Goal: Transaction & Acquisition: Purchase product/service

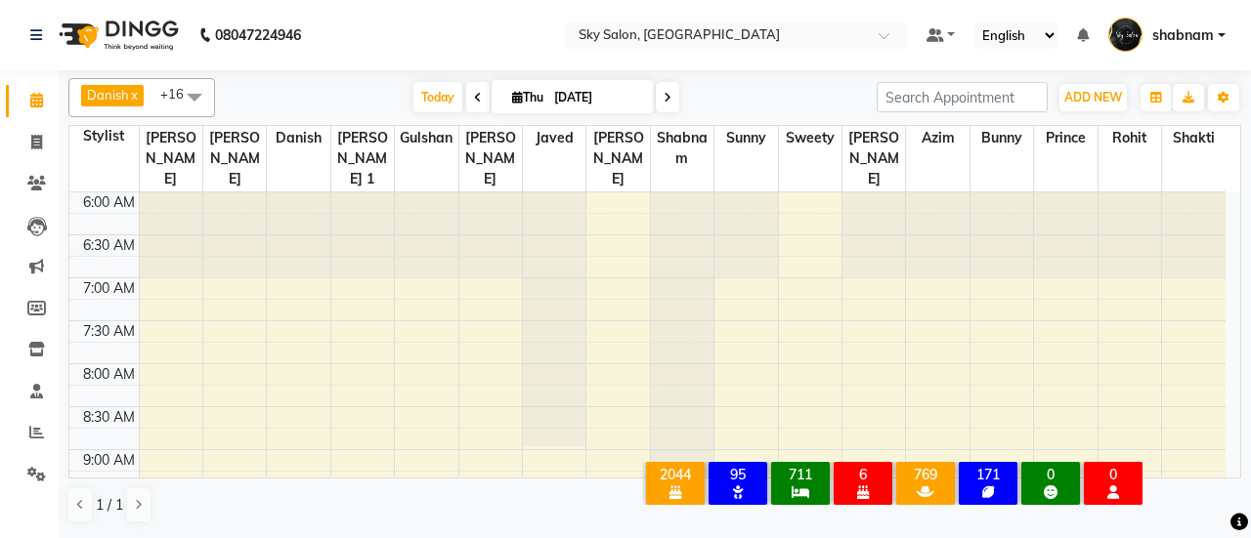
click at [27, 160] on li "Invoice" at bounding box center [29, 143] width 59 height 42
click at [51, 148] on span at bounding box center [37, 143] width 34 height 22
select select "3537"
select select "service"
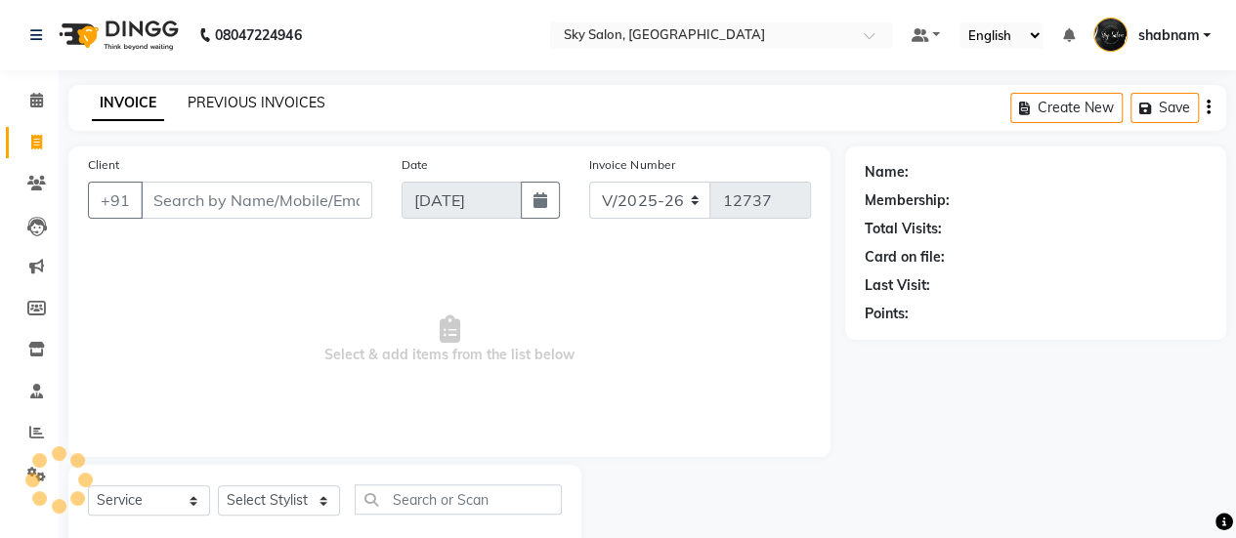
click at [197, 106] on link "PREVIOUS INVOICES" at bounding box center [257, 103] width 138 height 18
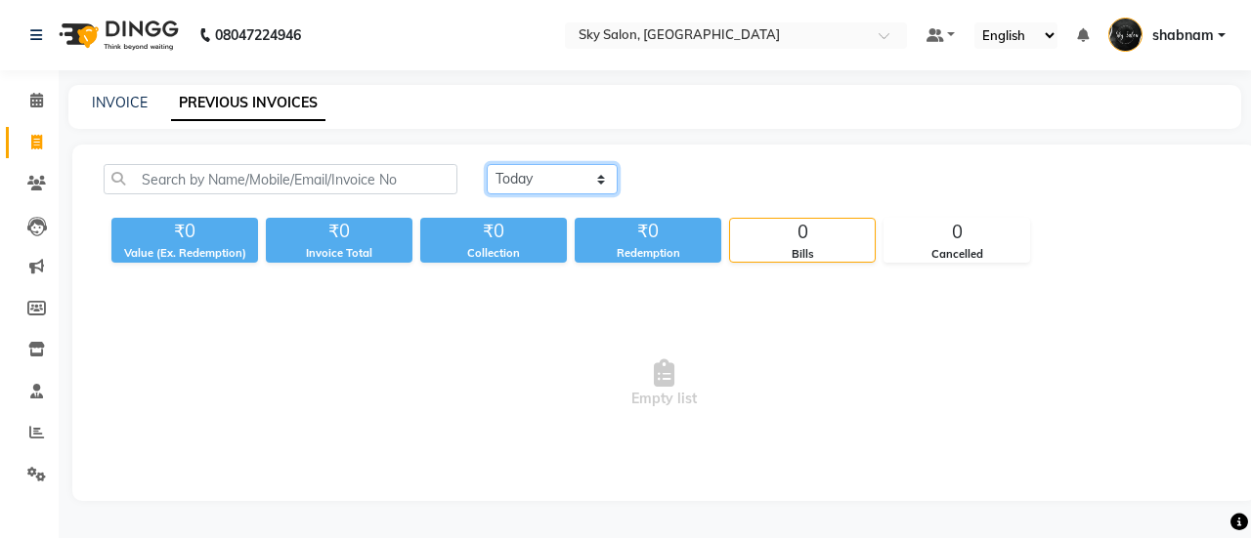
click at [565, 179] on select "Today Yesterday Custom Range" at bounding box center [552, 179] width 131 height 30
select select "yesterday"
click at [487, 164] on select "Today Yesterday Custom Range" at bounding box center [552, 179] width 131 height 30
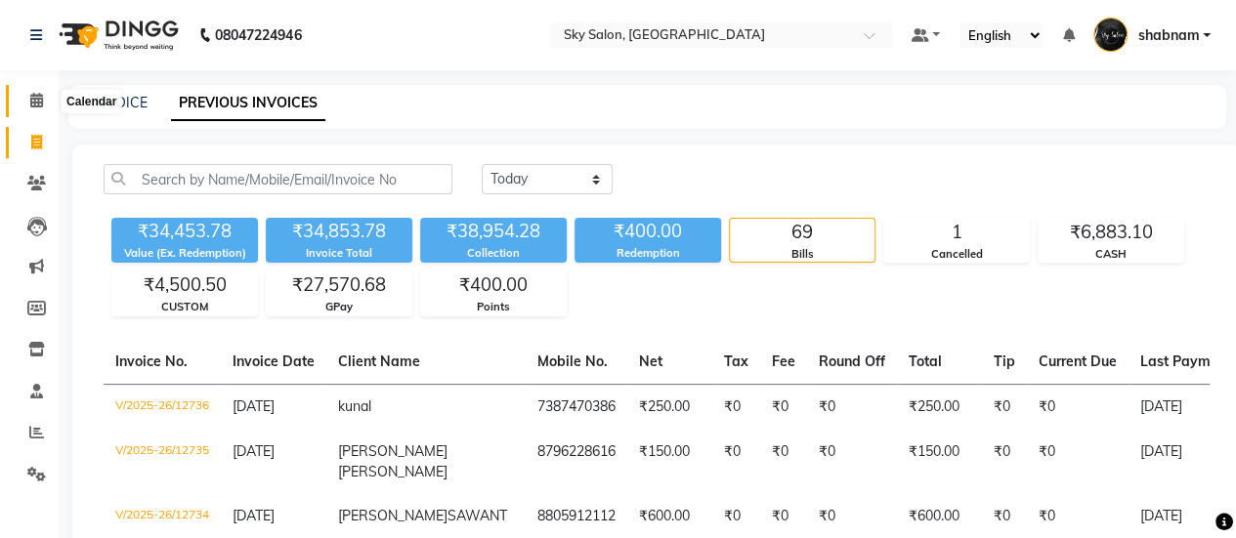
click at [35, 99] on icon at bounding box center [36, 100] width 13 height 15
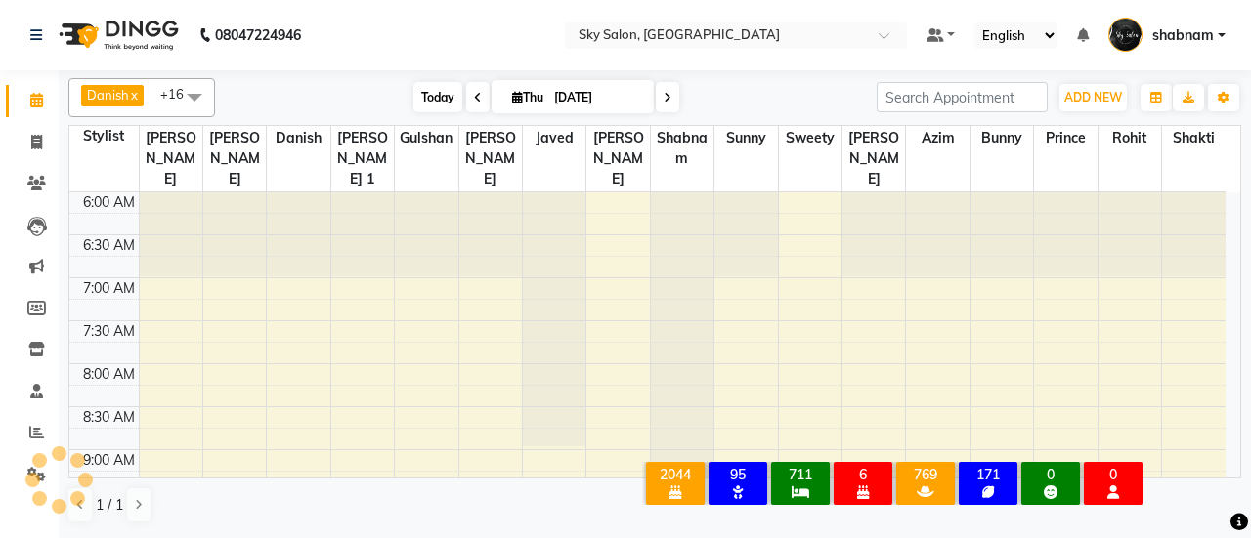
click at [426, 107] on span "Today" at bounding box center [437, 97] width 49 height 30
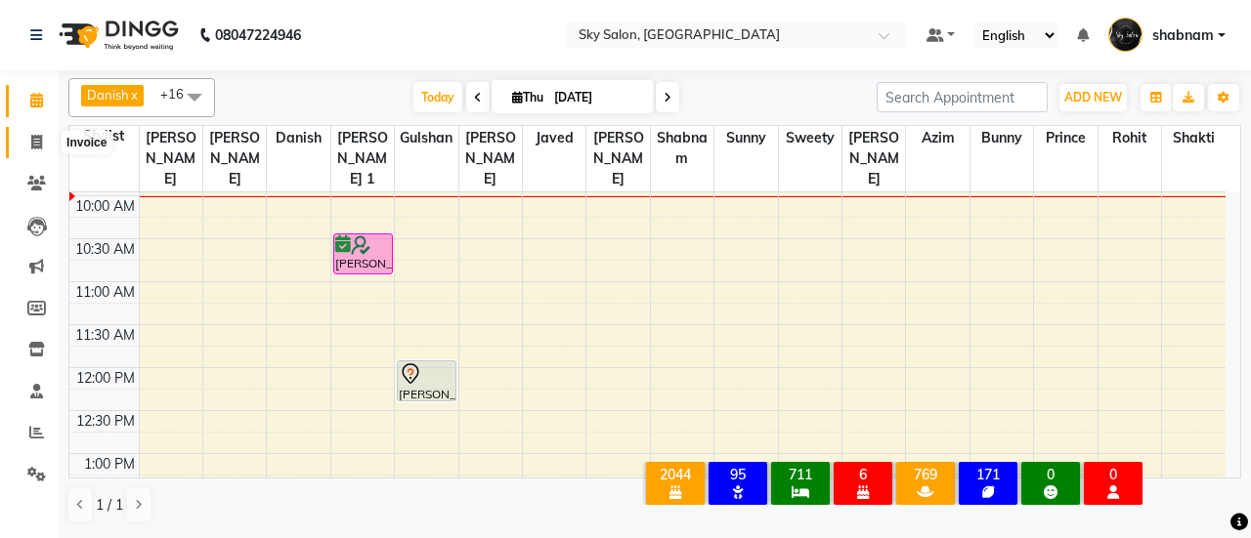
click at [28, 134] on span at bounding box center [37, 143] width 34 height 22
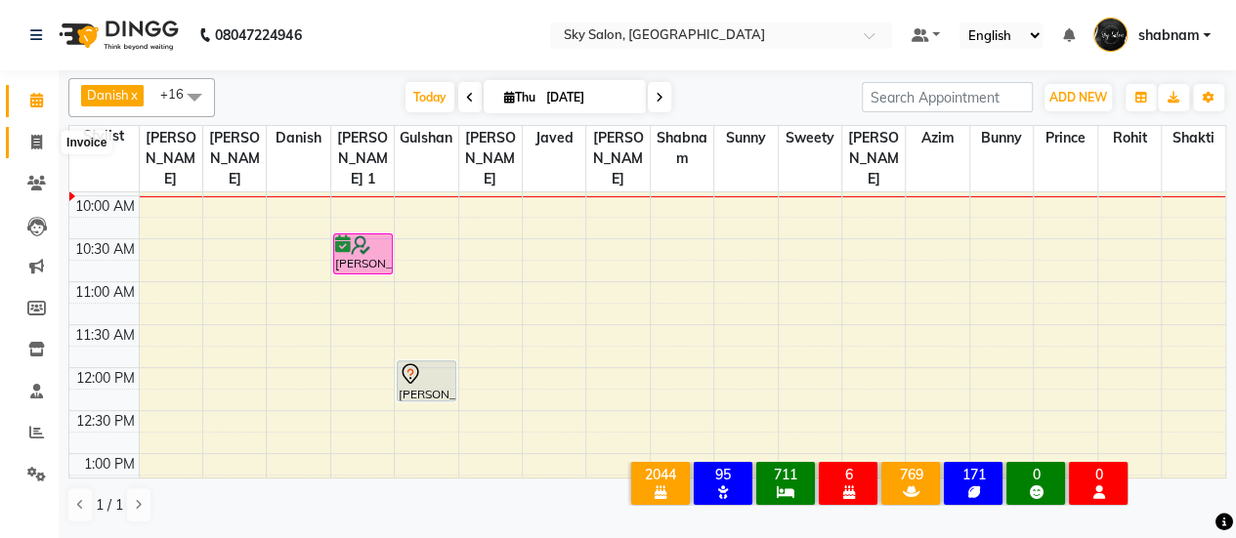
select select "3537"
select select "service"
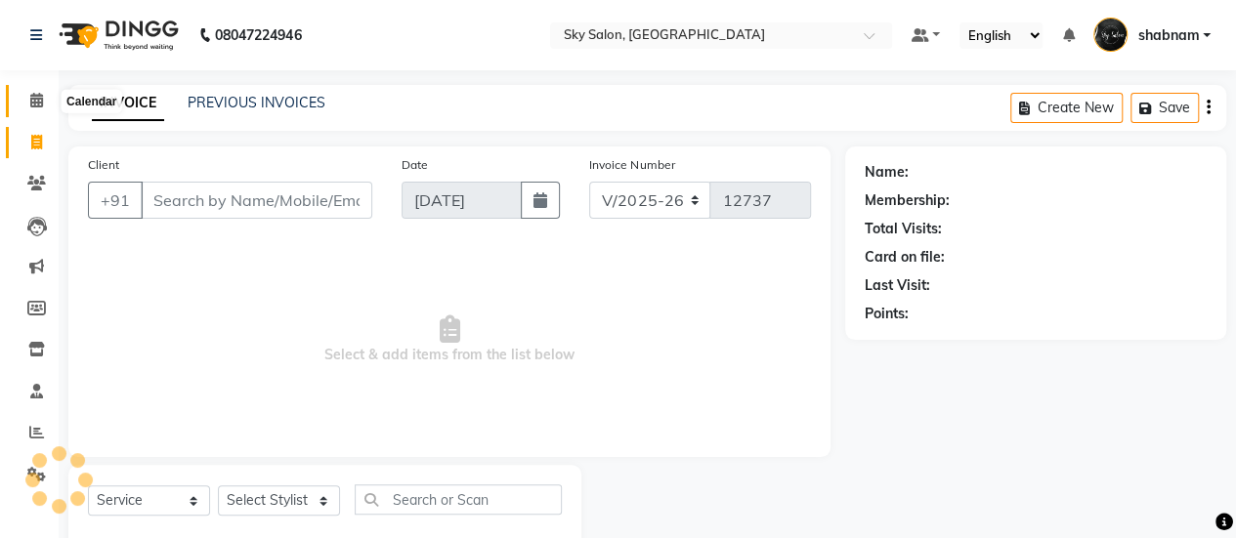
click at [35, 108] on span at bounding box center [37, 101] width 34 height 22
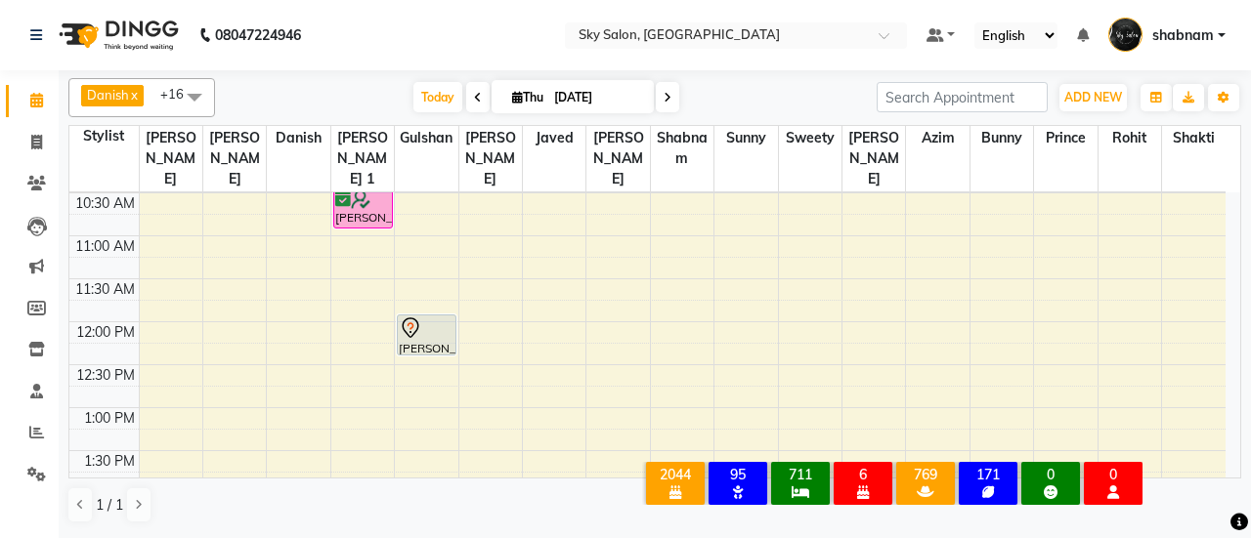
scroll to position [182, 0]
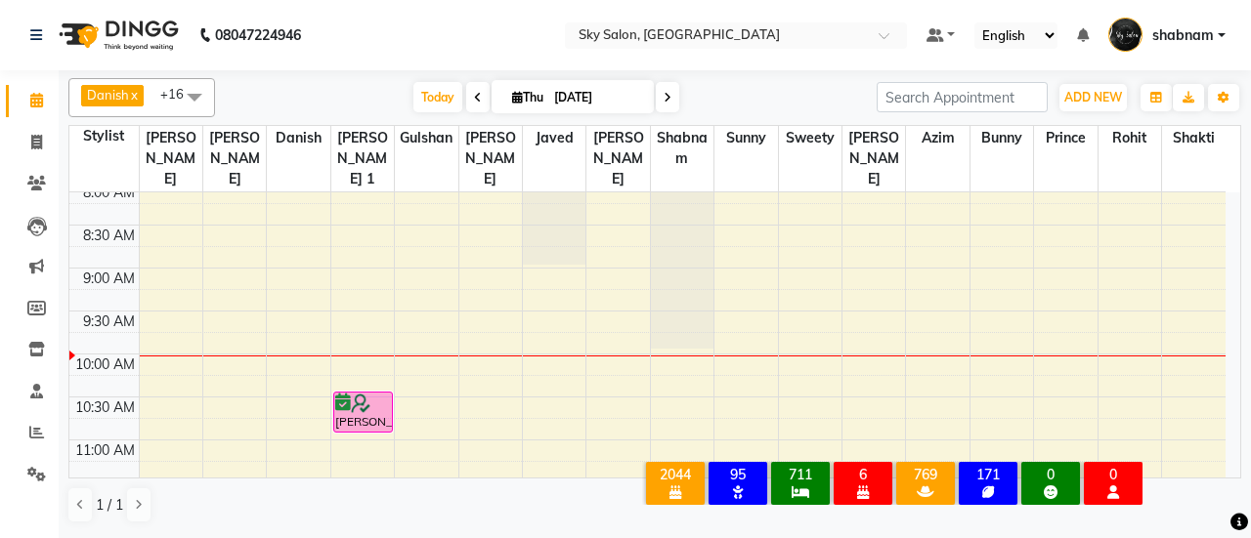
click at [35, 159] on li "Invoice" at bounding box center [29, 143] width 59 height 42
click at [25, 136] on span at bounding box center [37, 143] width 34 height 22
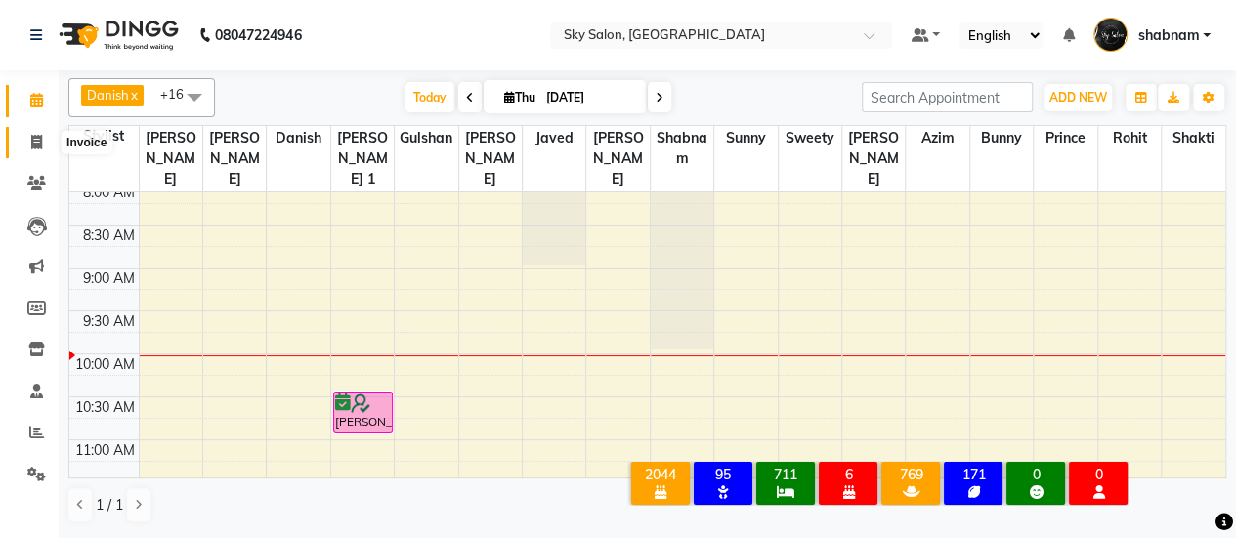
select select "3537"
select select "service"
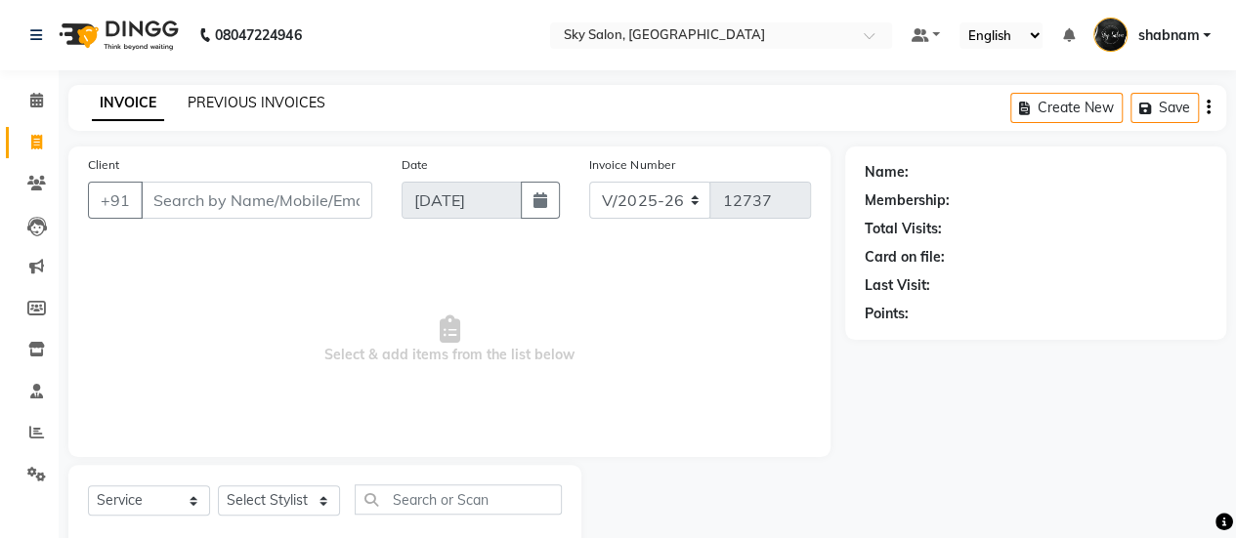
click at [218, 95] on link "PREVIOUS INVOICES" at bounding box center [257, 103] width 138 height 18
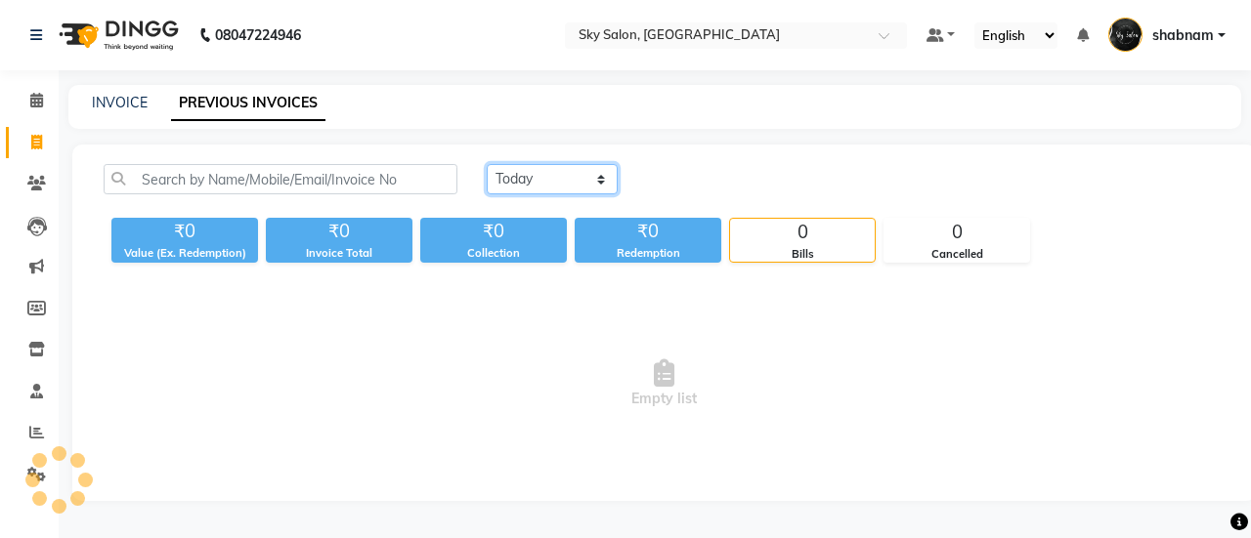
click at [557, 177] on select "[DATE] [DATE] Custom Range" at bounding box center [552, 179] width 131 height 30
select select "range"
click at [487, 164] on select "[DATE] [DATE] Custom Range" at bounding box center [552, 179] width 131 height 30
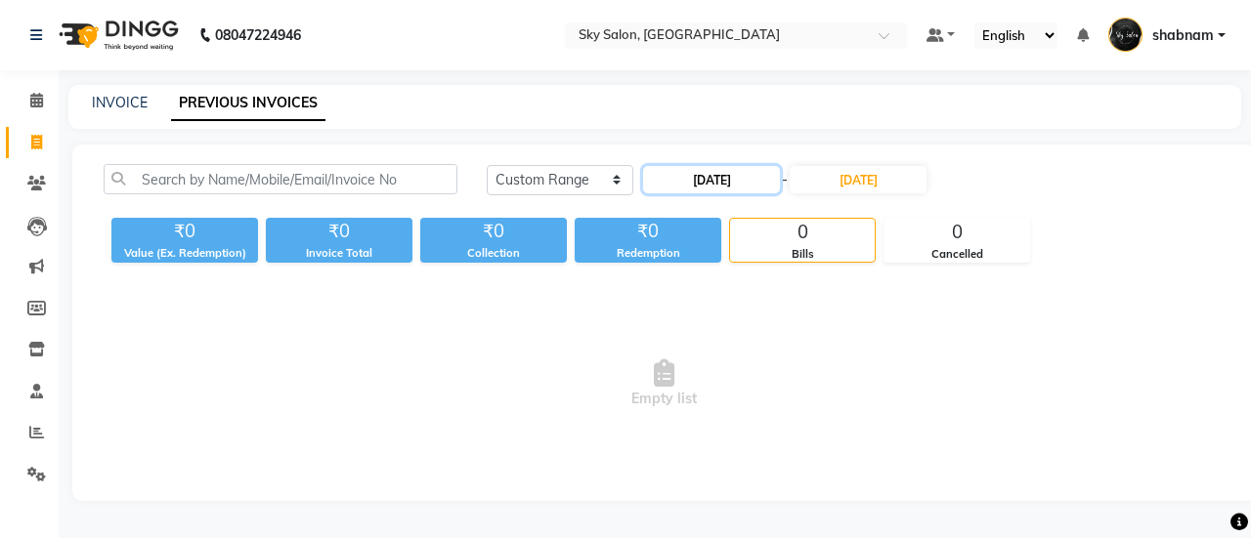
click at [683, 172] on input "[DATE]" at bounding box center [711, 179] width 137 height 27
select select "9"
select select "2025"
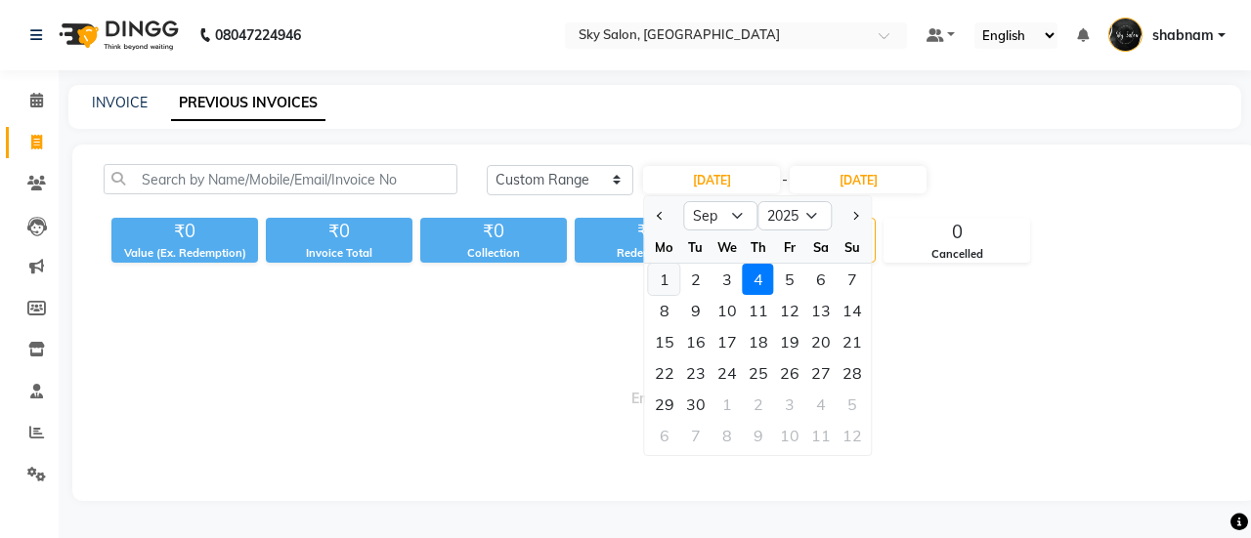
drag, startPoint x: 647, startPoint y: 271, endPoint x: 659, endPoint y: 276, distance: 12.7
click at [659, 276] on div "1 2 3 4 5 6 7" at bounding box center [758, 279] width 227 height 31
click at [659, 276] on div "1" at bounding box center [664, 279] width 31 height 31
type input "[DATE]"
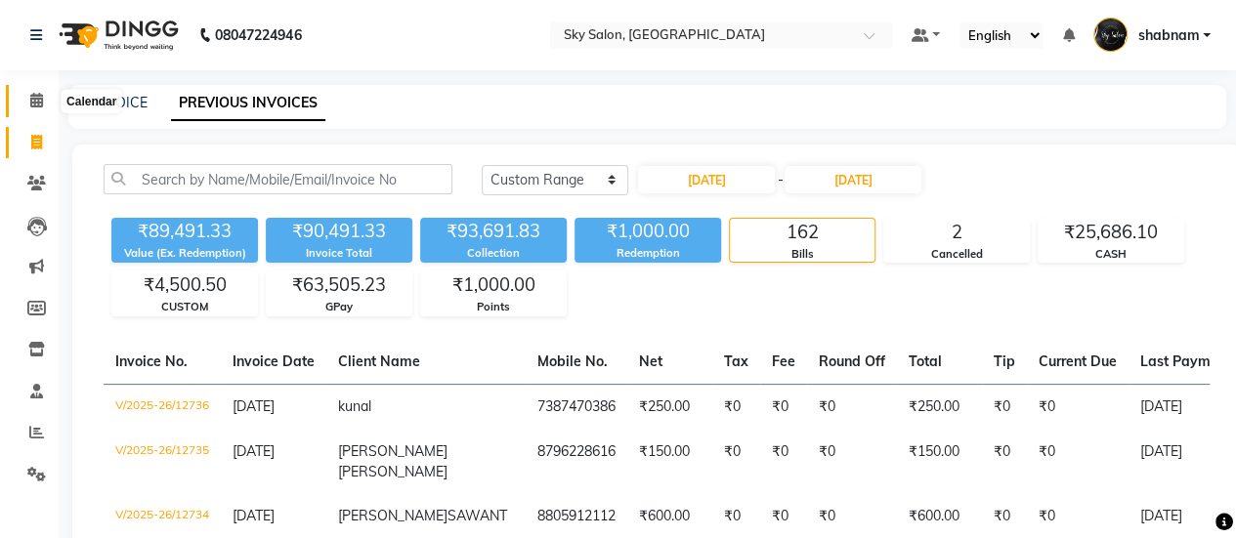
click at [47, 106] on span at bounding box center [37, 101] width 34 height 22
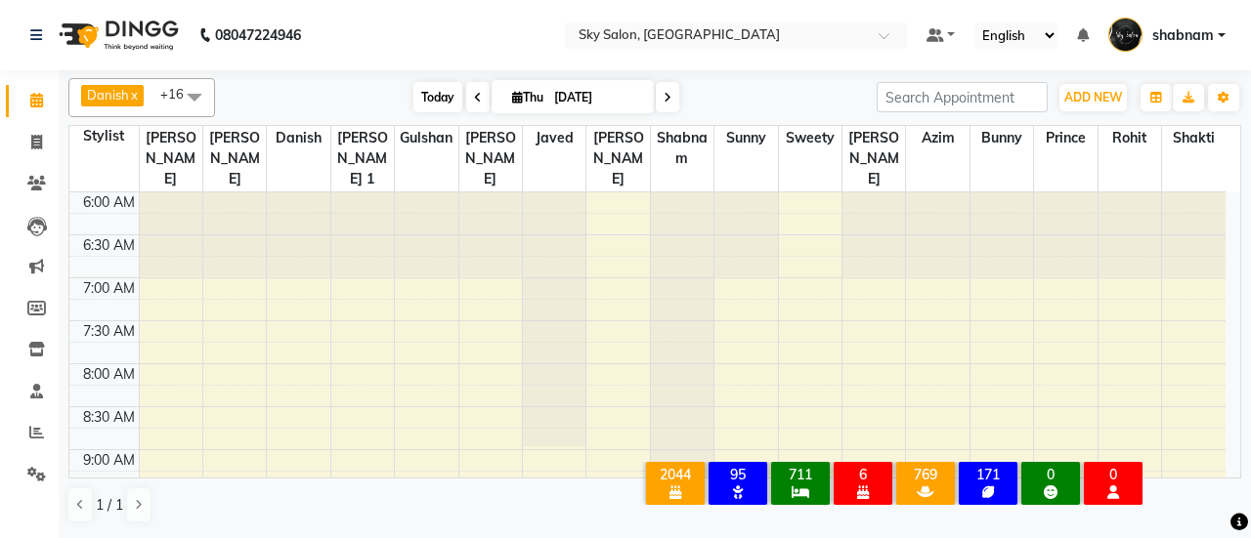
click at [413, 91] on span "Today" at bounding box center [437, 97] width 49 height 30
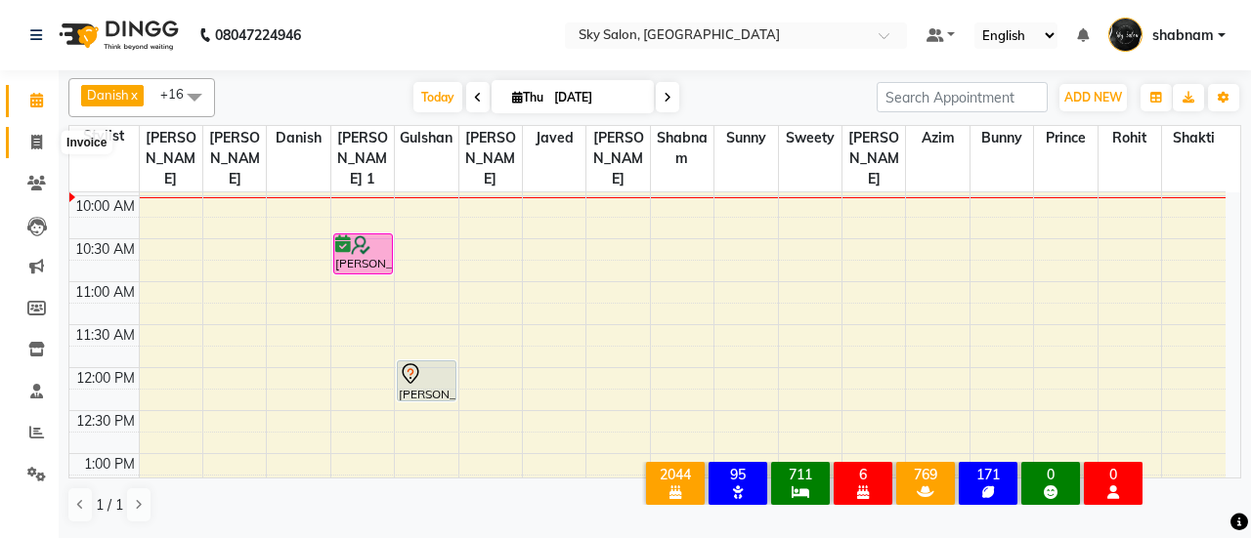
click at [36, 151] on span at bounding box center [37, 143] width 34 height 22
select select "3537"
select select "service"
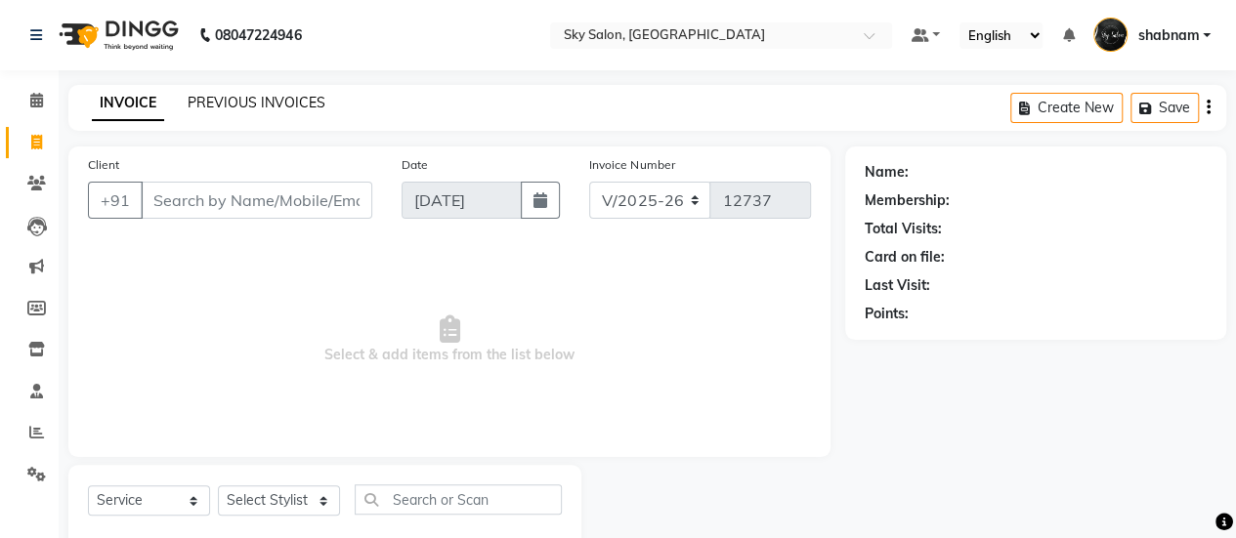
click at [211, 105] on link "PREVIOUS INVOICES" at bounding box center [257, 103] width 138 height 18
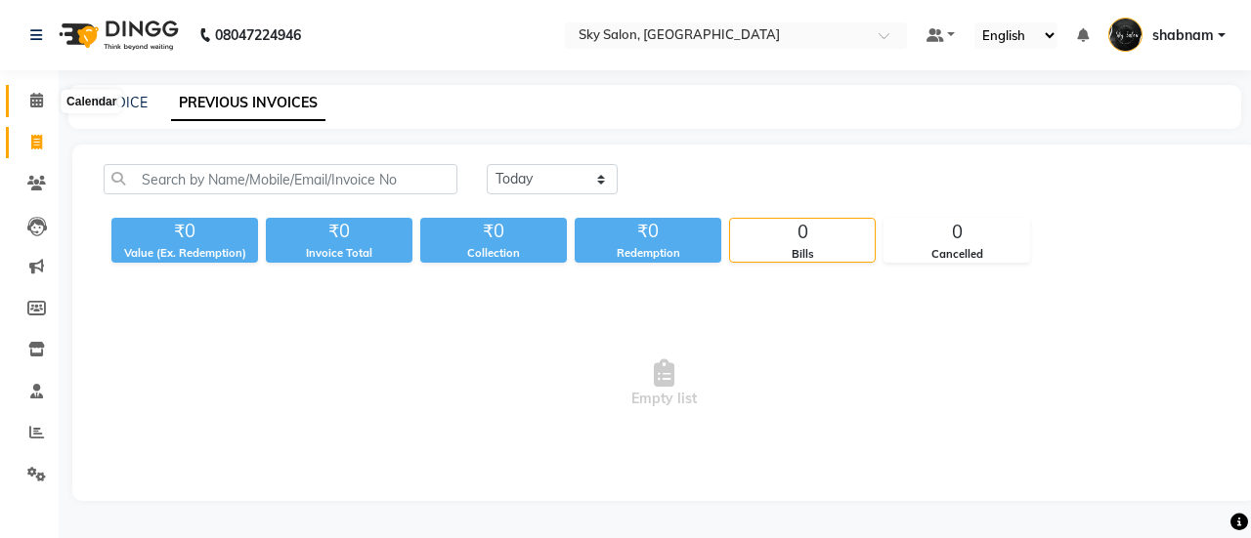
click at [24, 111] on span at bounding box center [37, 101] width 34 height 22
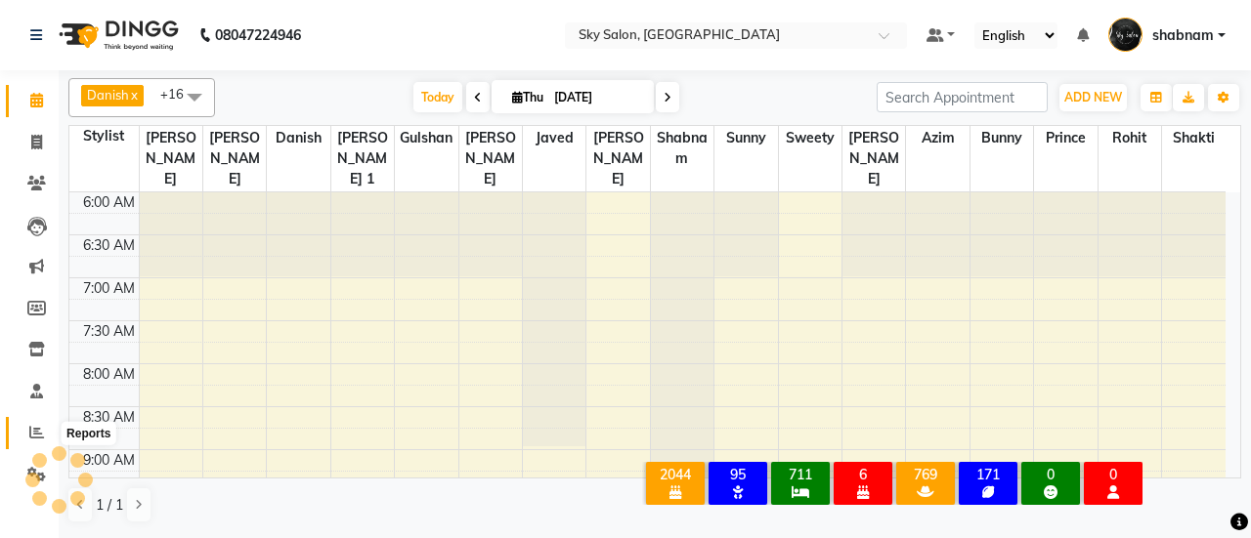
click at [24, 433] on span at bounding box center [37, 433] width 34 height 22
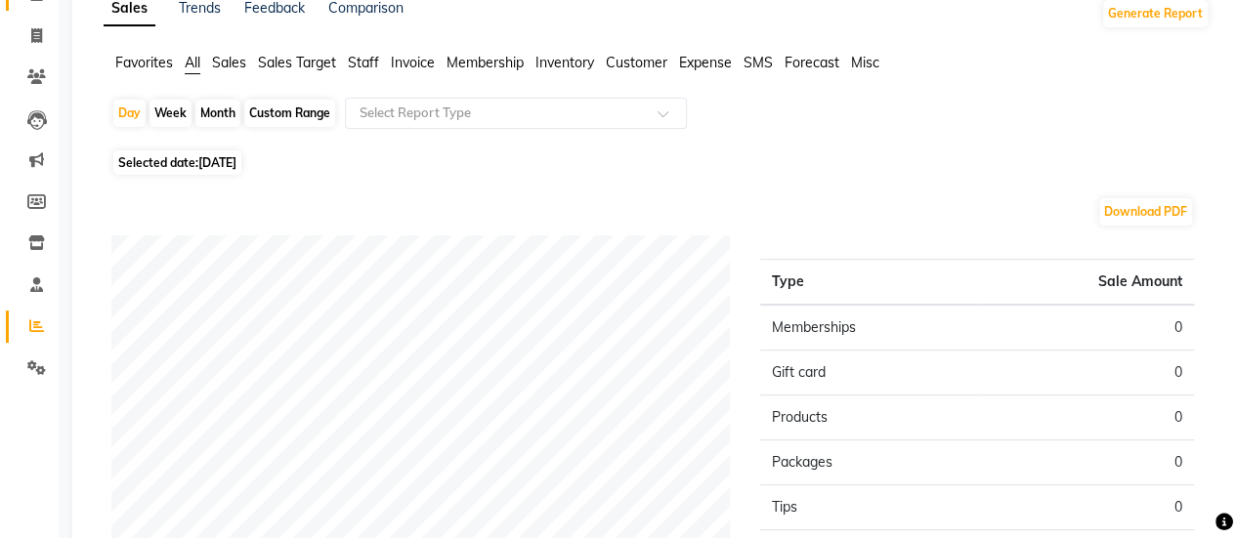
scroll to position [103, 0]
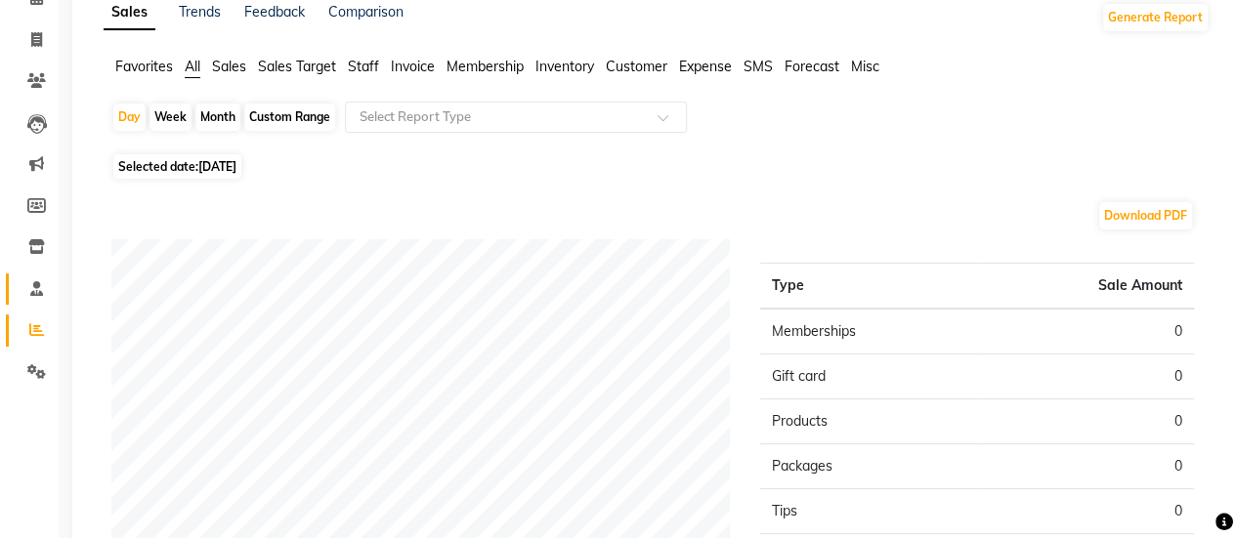
click at [28, 277] on link "Staff" at bounding box center [29, 290] width 47 height 32
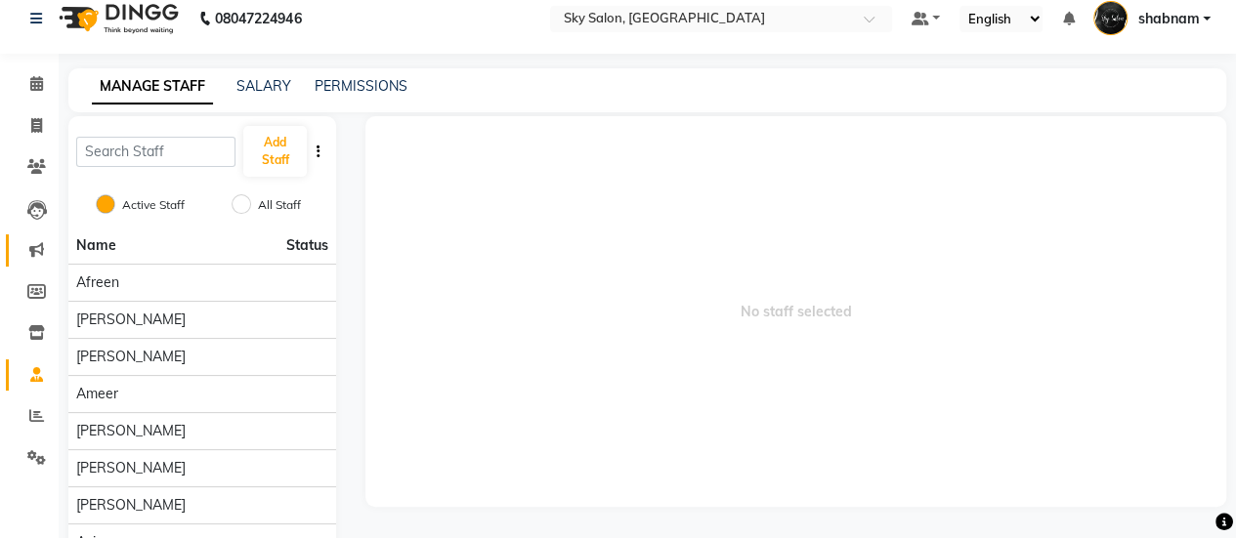
scroll to position [18, 0]
click at [27, 88] on span at bounding box center [37, 83] width 34 height 22
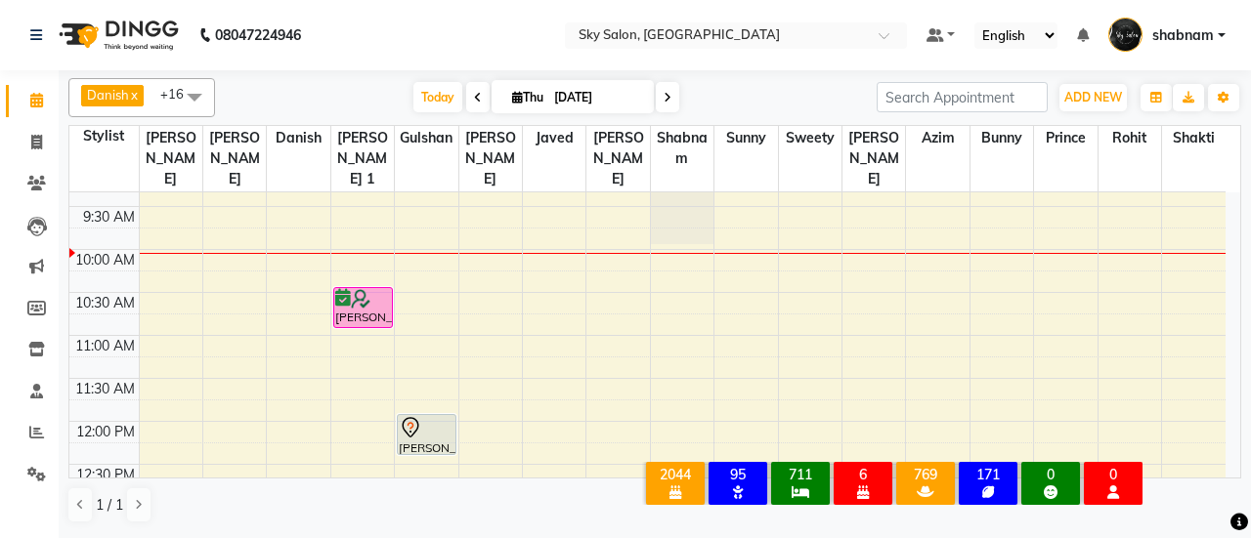
scroll to position [285, 0]
click at [418, 97] on span "Today" at bounding box center [437, 97] width 49 height 30
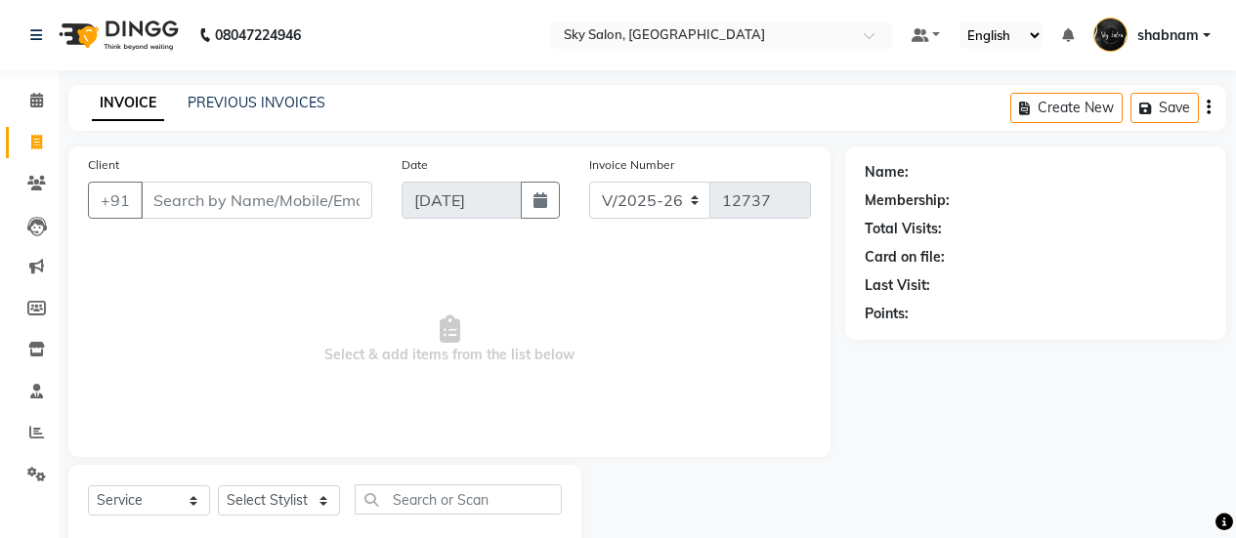
select select "3537"
select select "service"
click at [47, 102] on span at bounding box center [37, 101] width 34 height 22
select select "3537"
select select "service"
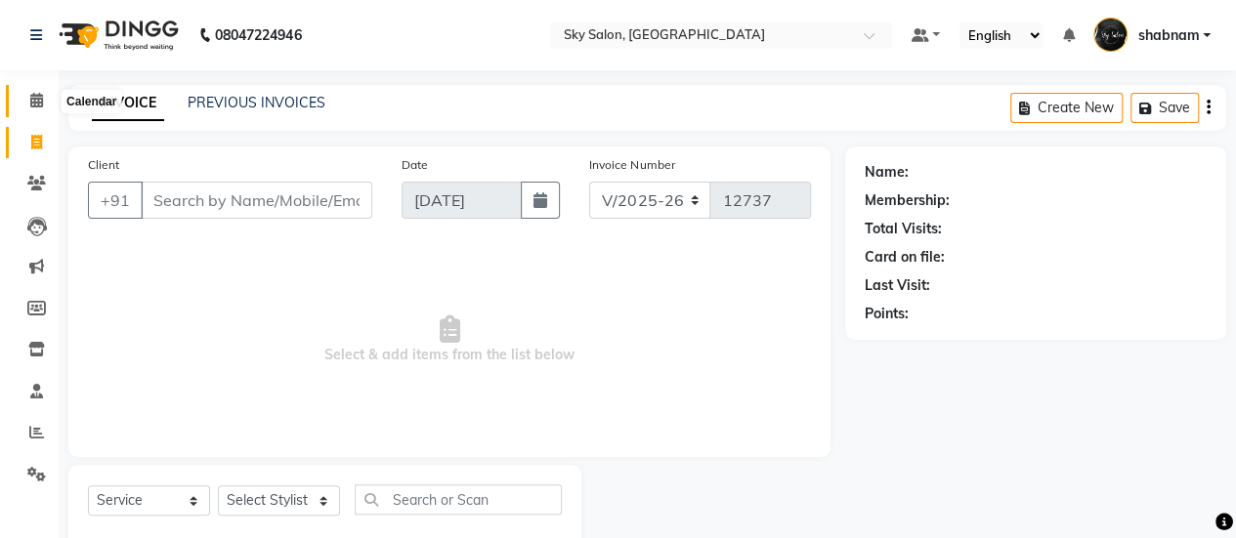
click at [43, 96] on span at bounding box center [37, 101] width 34 height 22
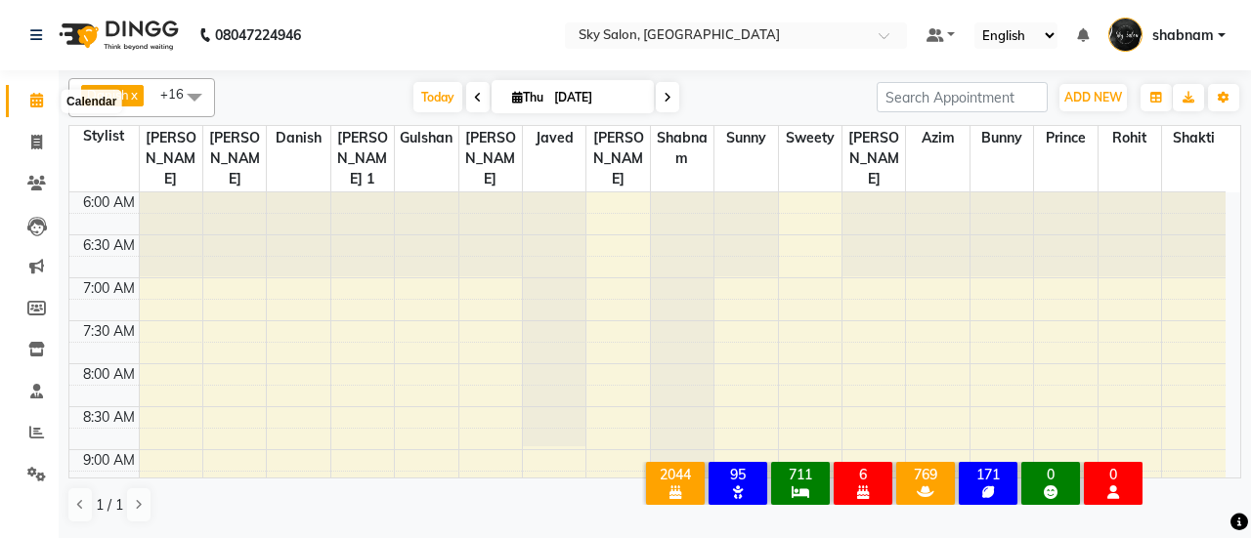
click at [47, 107] on span at bounding box center [37, 101] width 34 height 22
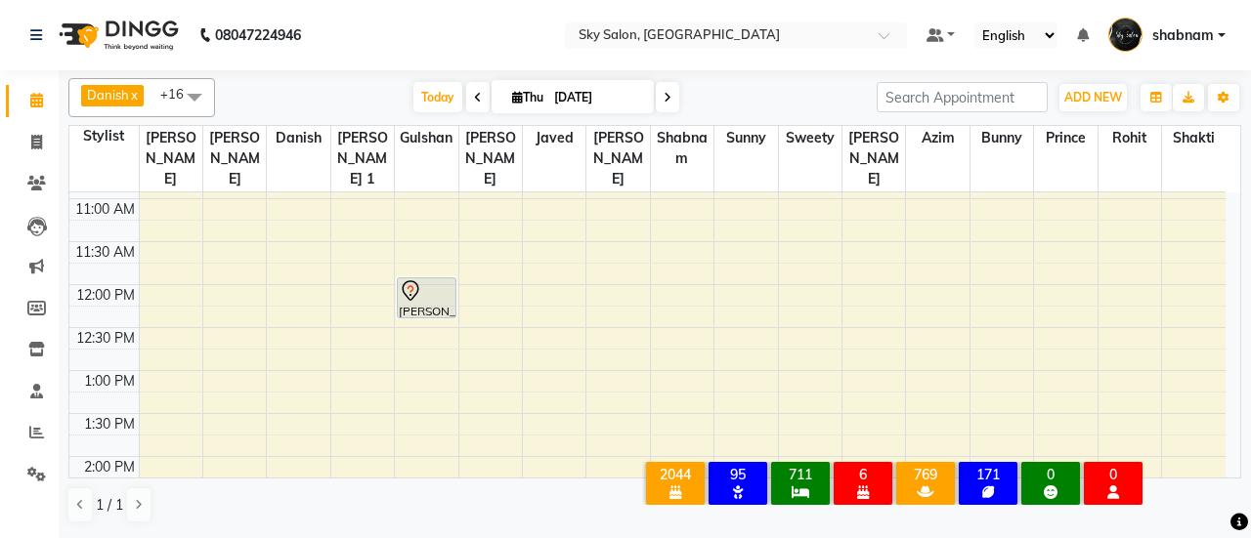
scroll to position [424, 0]
click at [432, 99] on span "Today" at bounding box center [437, 97] width 49 height 30
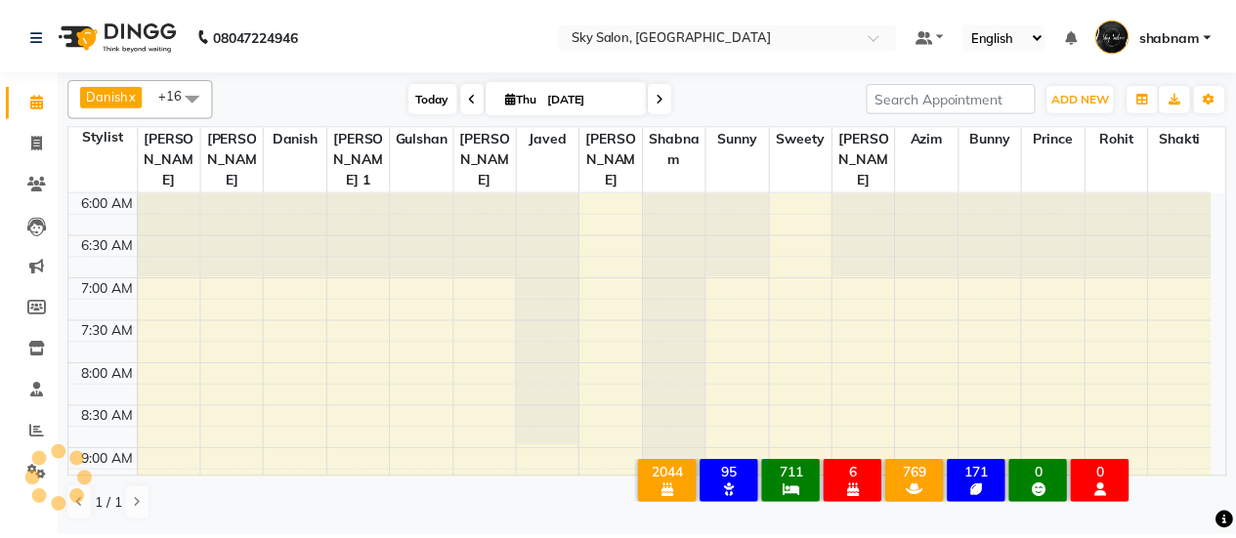
scroll to position [340, 0]
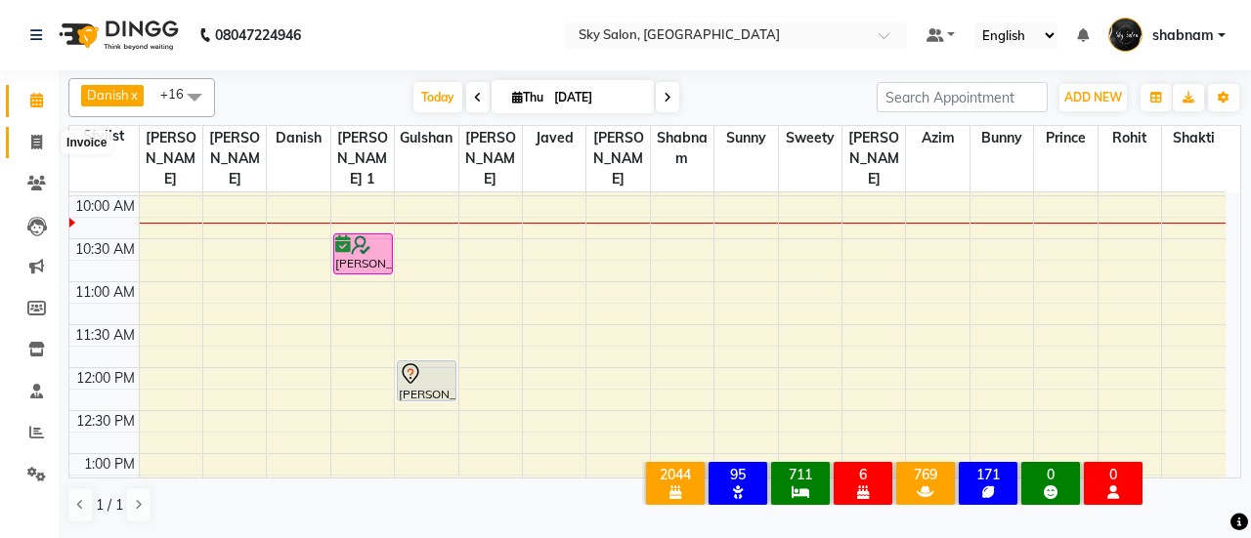
click at [20, 140] on span at bounding box center [37, 143] width 34 height 22
select select "3537"
select select "service"
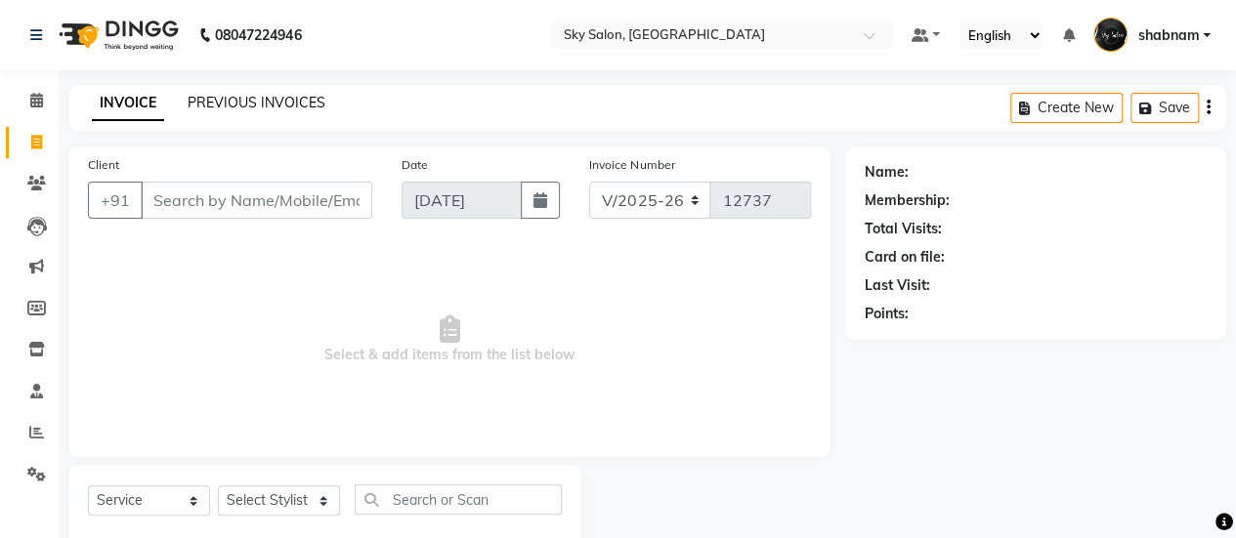
click at [235, 104] on link "PREVIOUS INVOICES" at bounding box center [257, 103] width 138 height 18
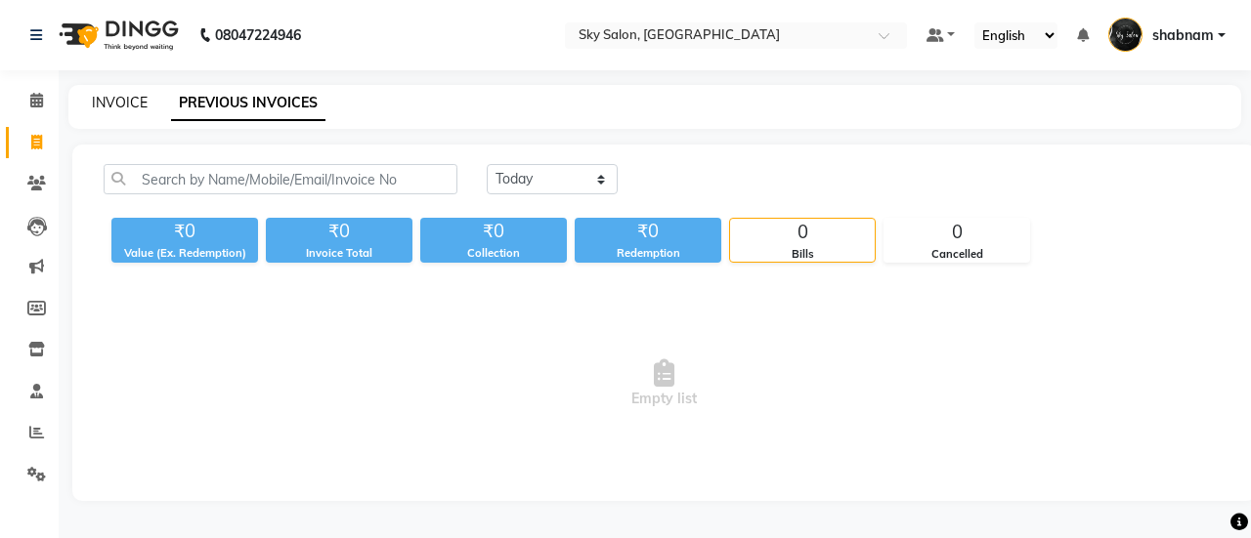
click at [119, 100] on link "INVOICE" at bounding box center [120, 103] width 56 height 18
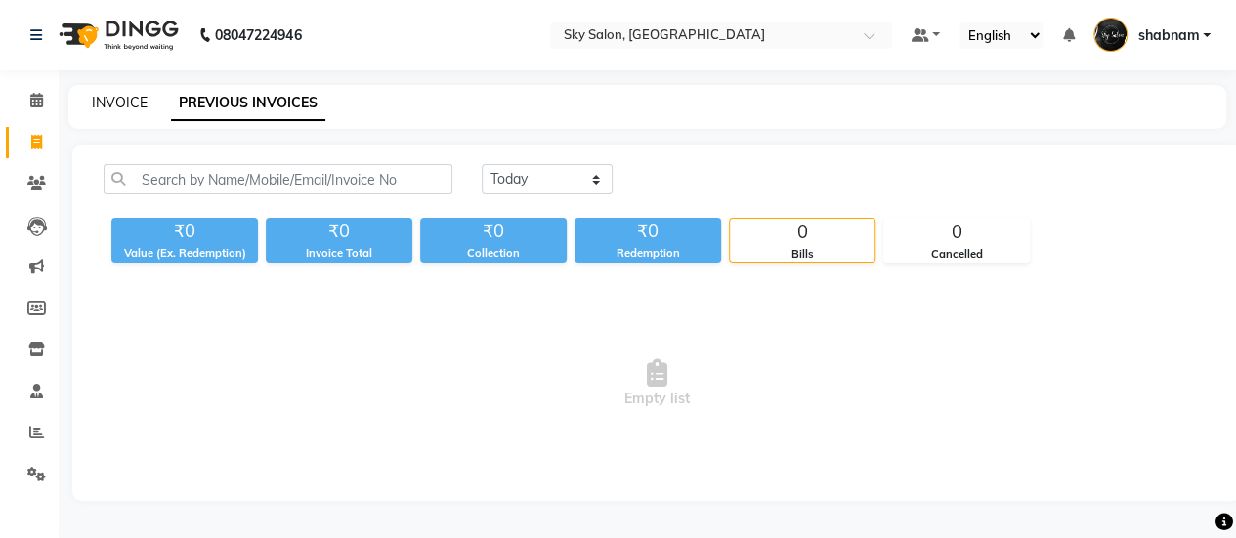
select select "3537"
select select "service"
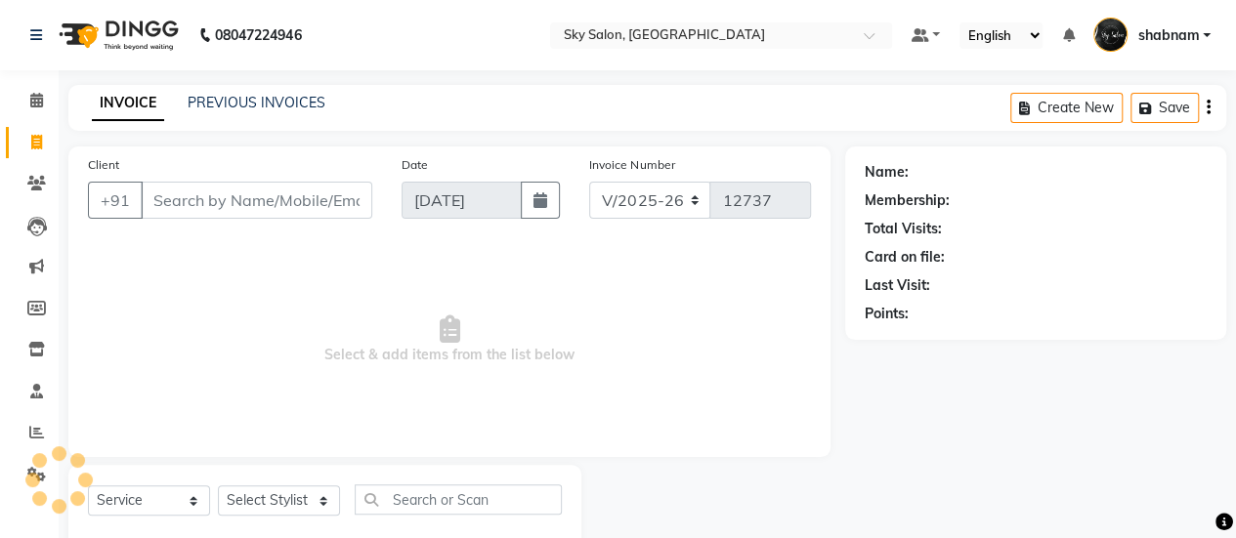
scroll to position [48, 0]
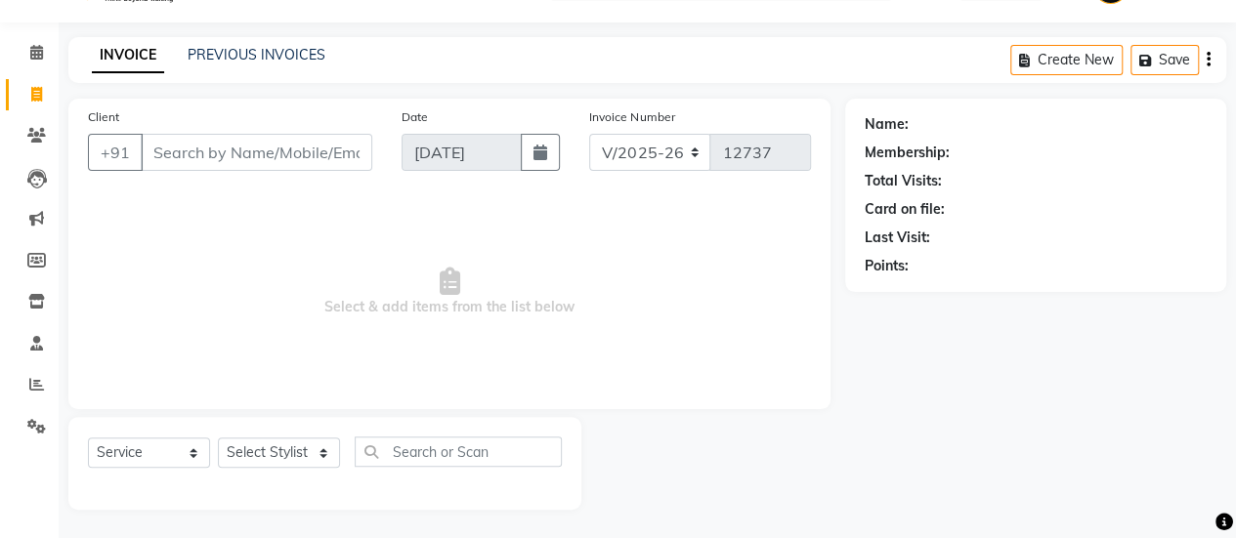
click at [191, 151] on input "Client" at bounding box center [257, 152] width 232 height 37
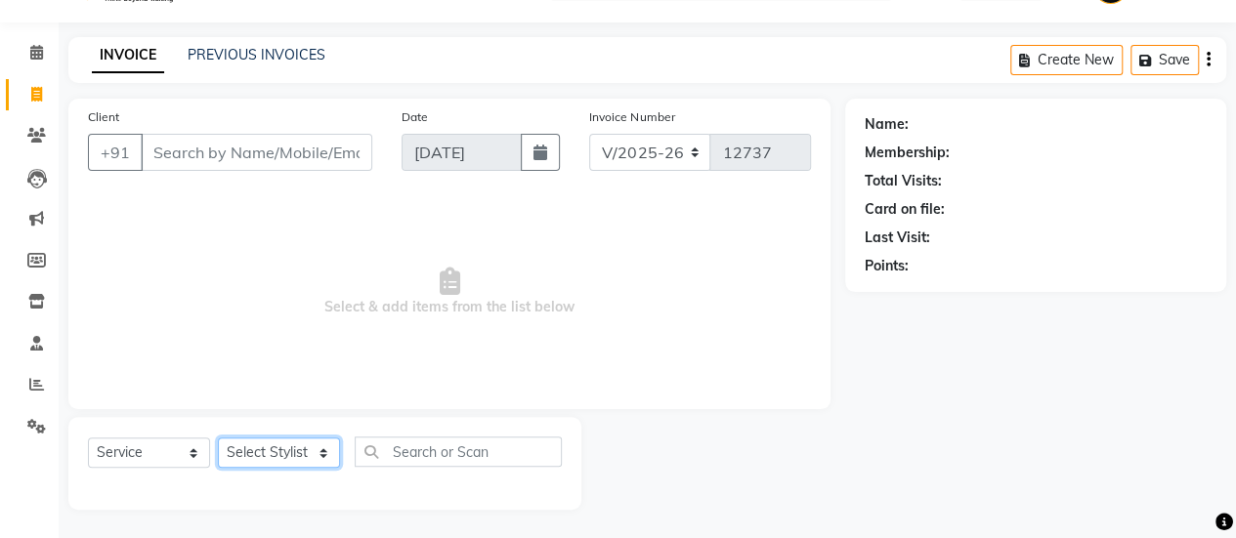
click at [291, 458] on select "Select Stylist afreen [PERSON_NAME] saha [PERSON_NAME] [PERSON_NAME] [PERSON_NA…" at bounding box center [279, 453] width 122 height 30
select select "43486"
click at [218, 438] on select "Select Stylist afreen [PERSON_NAME] saha [PERSON_NAME] [PERSON_NAME] [PERSON_NA…" at bounding box center [279, 453] width 122 height 30
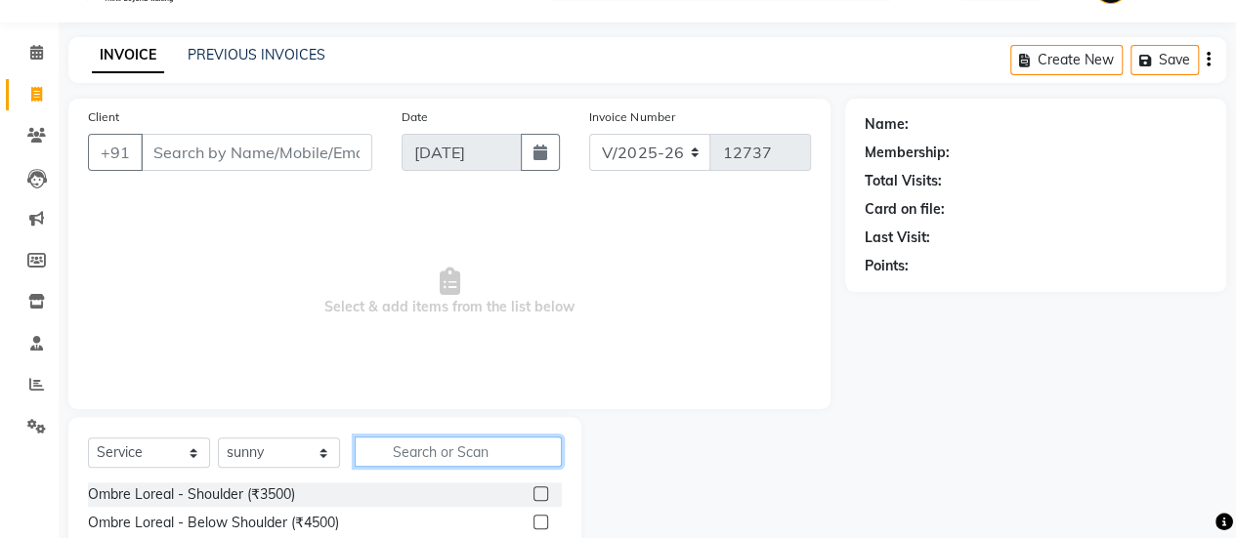
click at [442, 448] on input "text" at bounding box center [458, 452] width 207 height 30
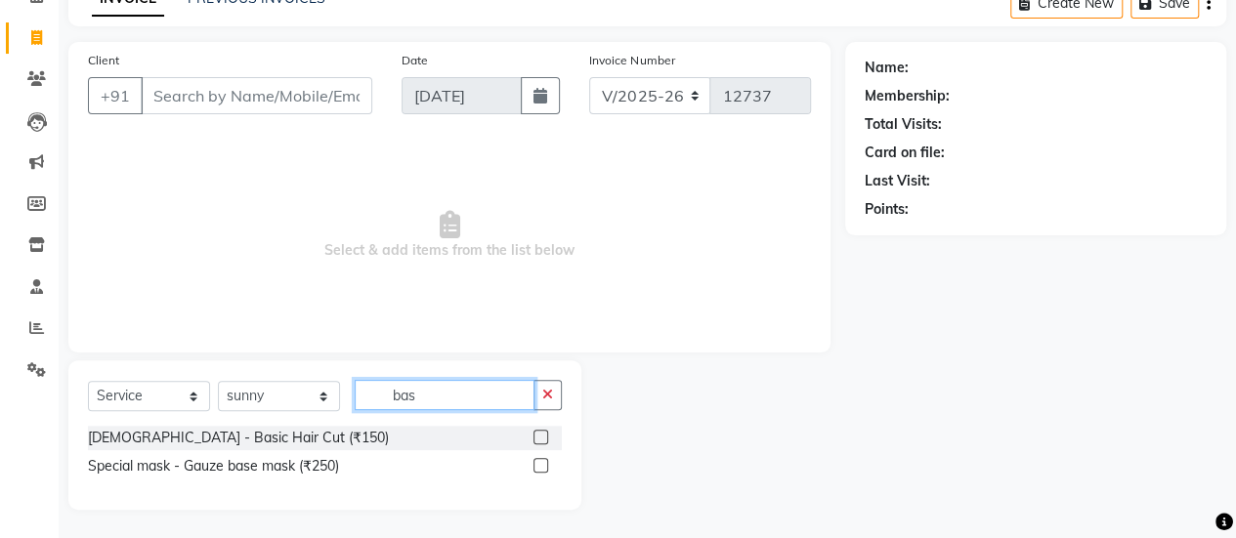
type input "bas"
click at [536, 435] on label at bounding box center [540, 437] width 15 height 15
click at [536, 435] on input "checkbox" at bounding box center [539, 438] width 13 height 13
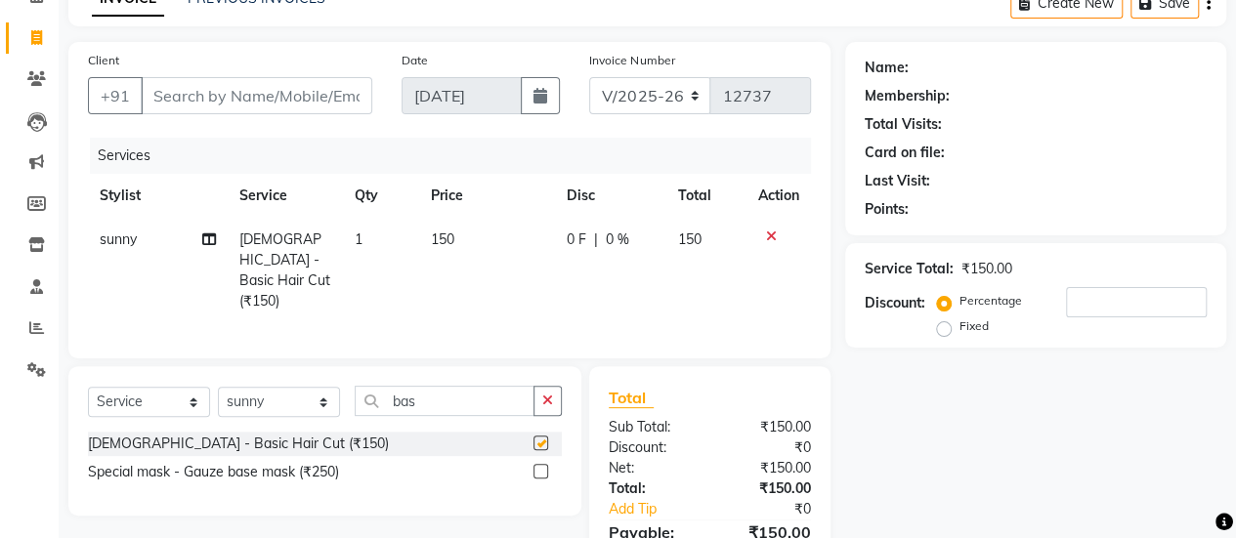
checkbox input "false"
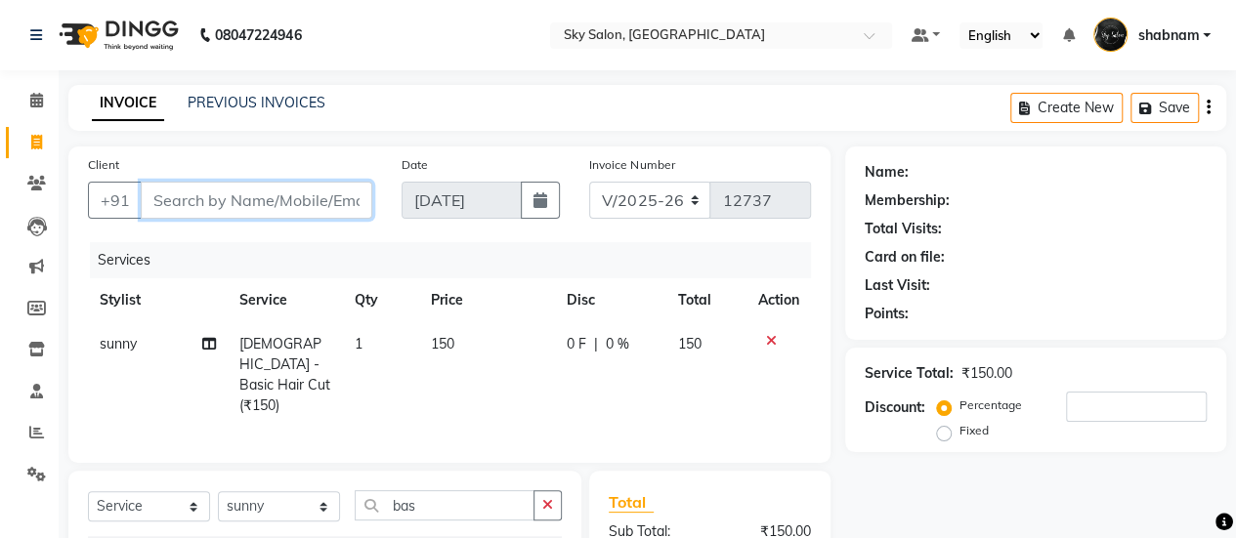
click at [196, 194] on input "Client" at bounding box center [257, 200] width 232 height 37
type input "9"
type input "0"
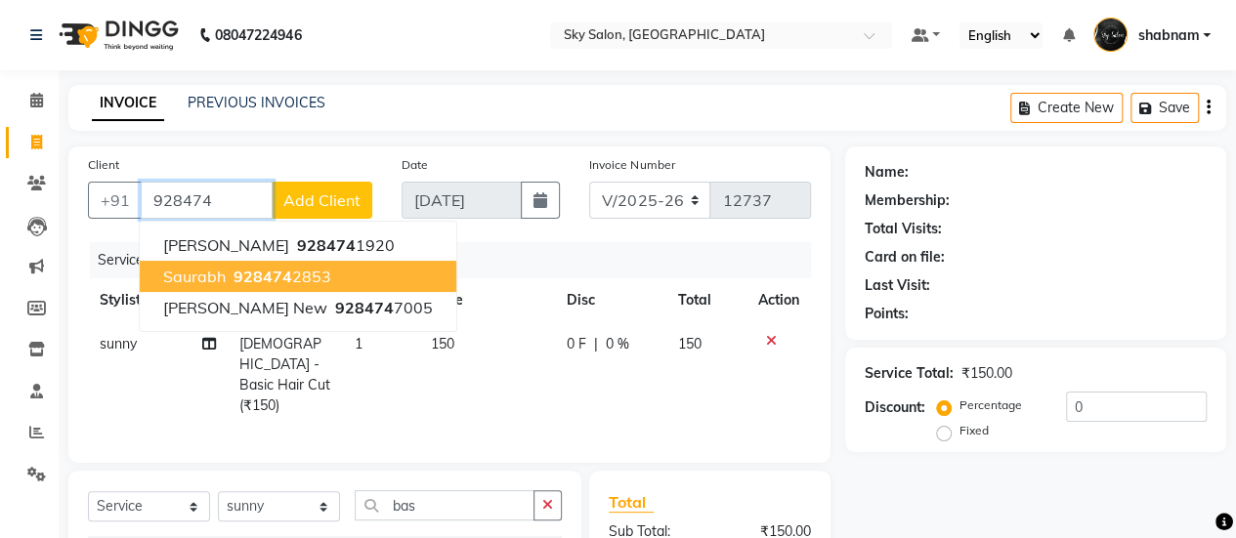
click at [257, 271] on span "928474" at bounding box center [263, 277] width 59 height 20
type input "9284742853"
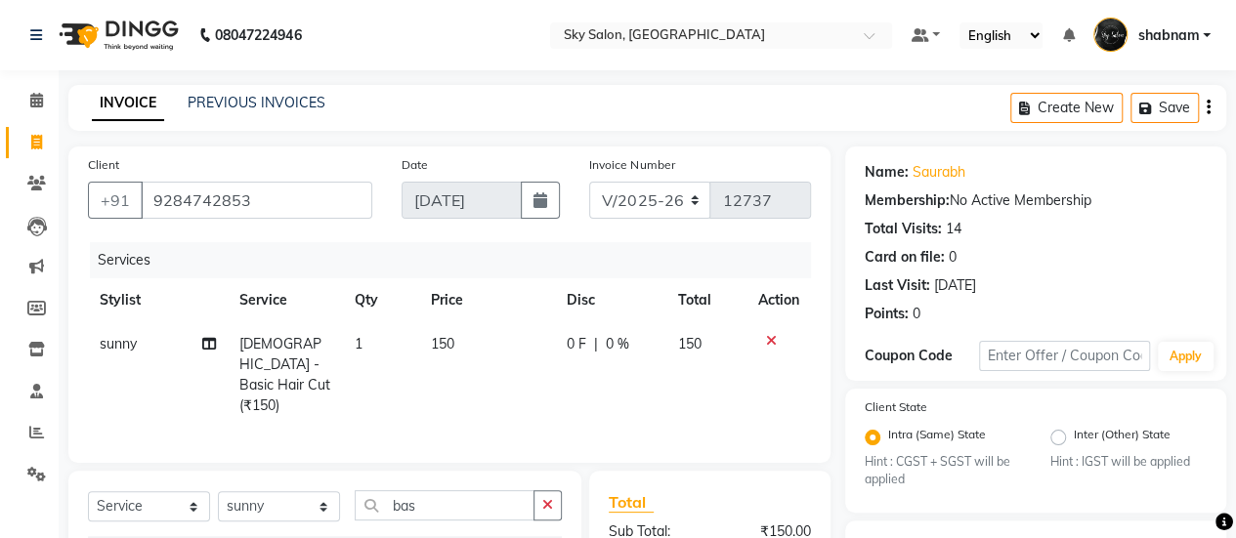
scroll to position [248, 0]
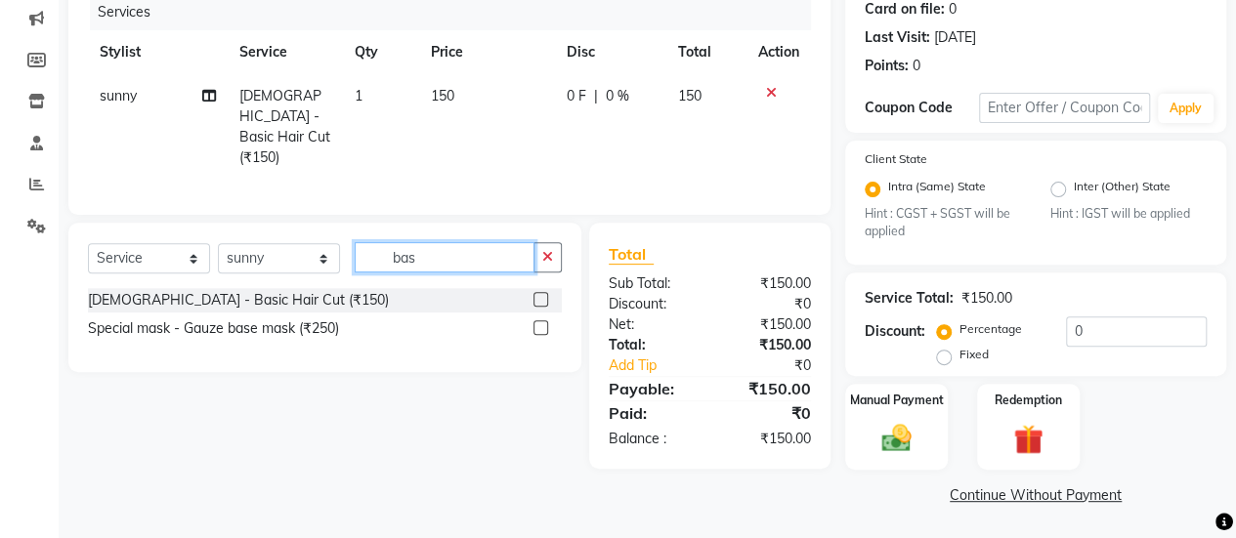
click at [461, 255] on input "bas" at bounding box center [445, 257] width 180 height 30
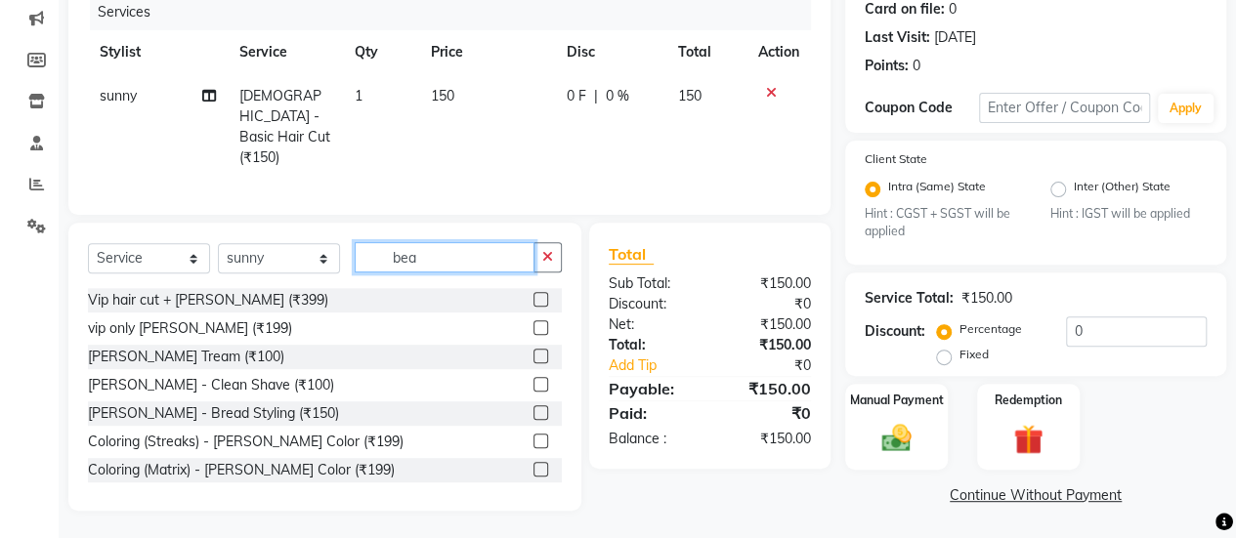
type input "bea"
click at [533, 349] on label at bounding box center [540, 356] width 15 height 15
click at [533, 351] on input "checkbox" at bounding box center [539, 357] width 13 height 13
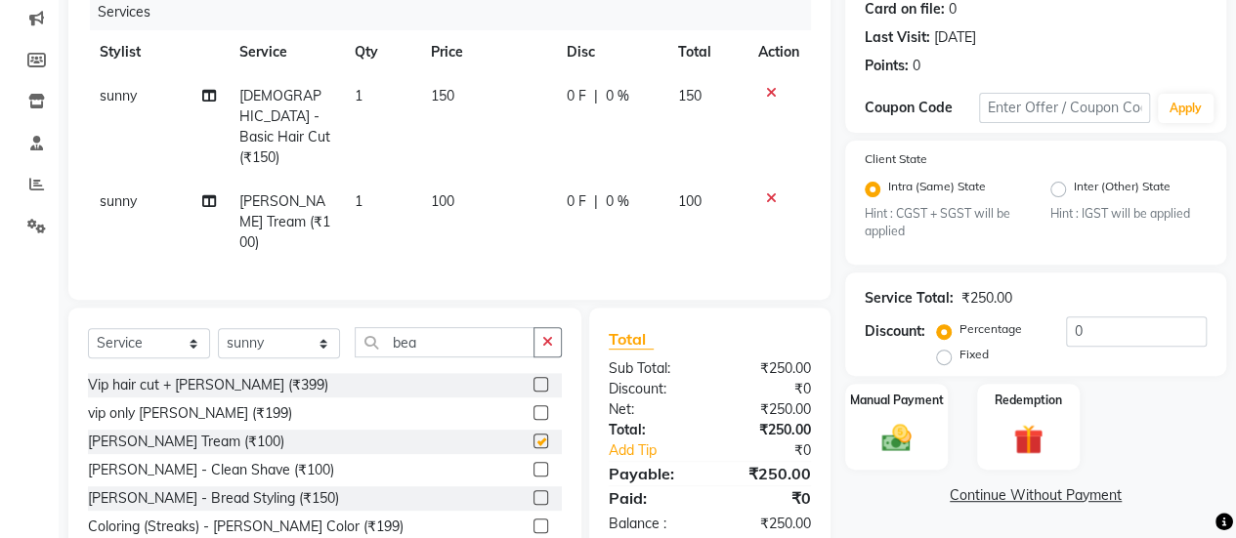
checkbox input "false"
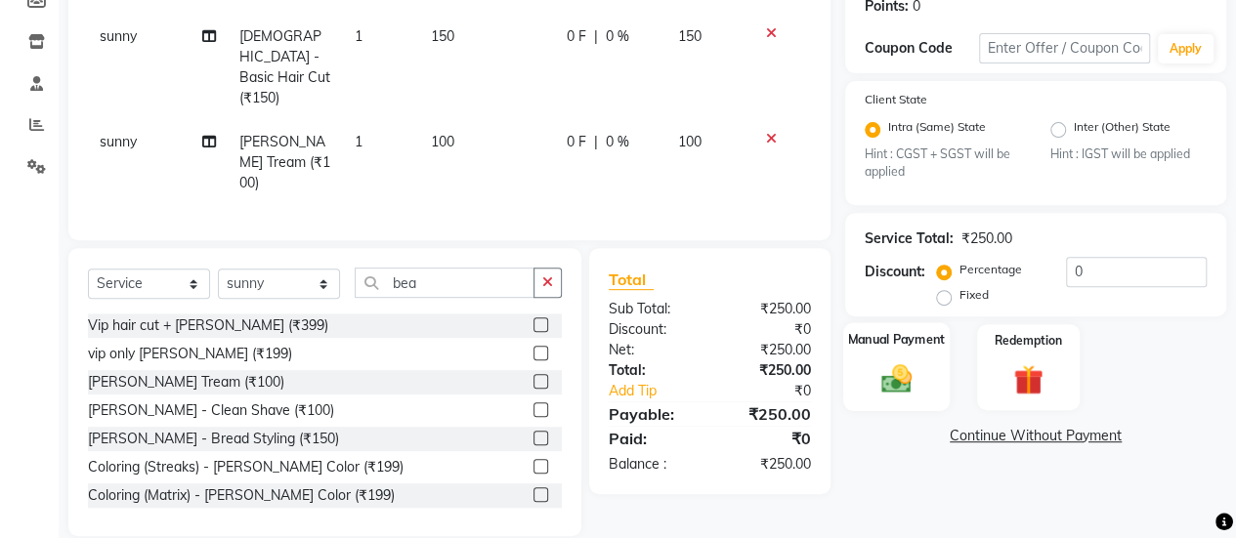
click at [902, 398] on div "Manual Payment" at bounding box center [896, 367] width 107 height 89
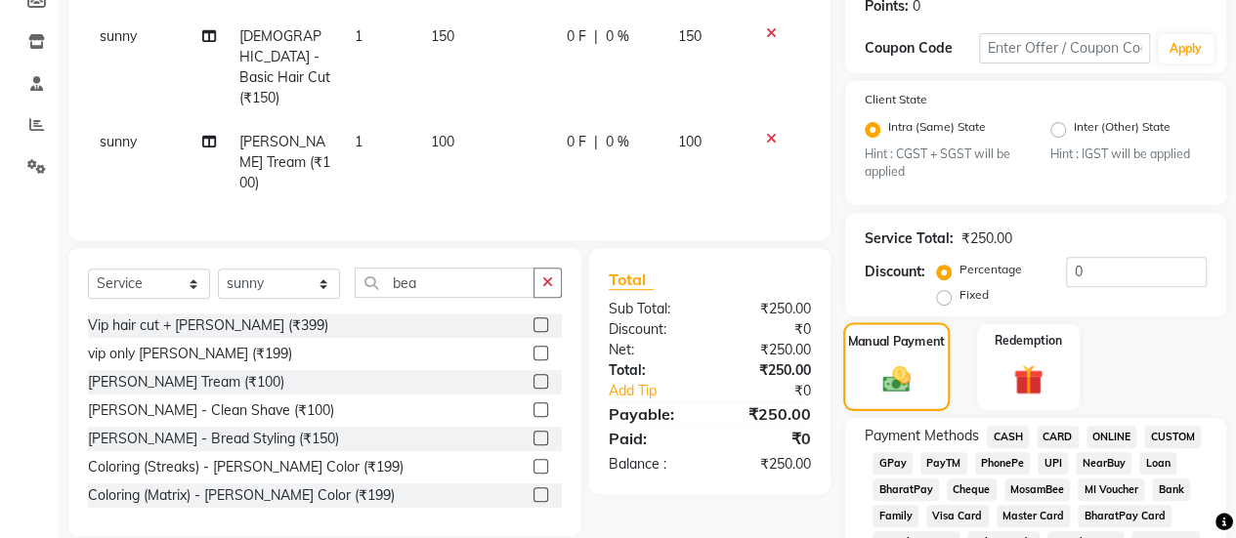
scroll to position [382, 0]
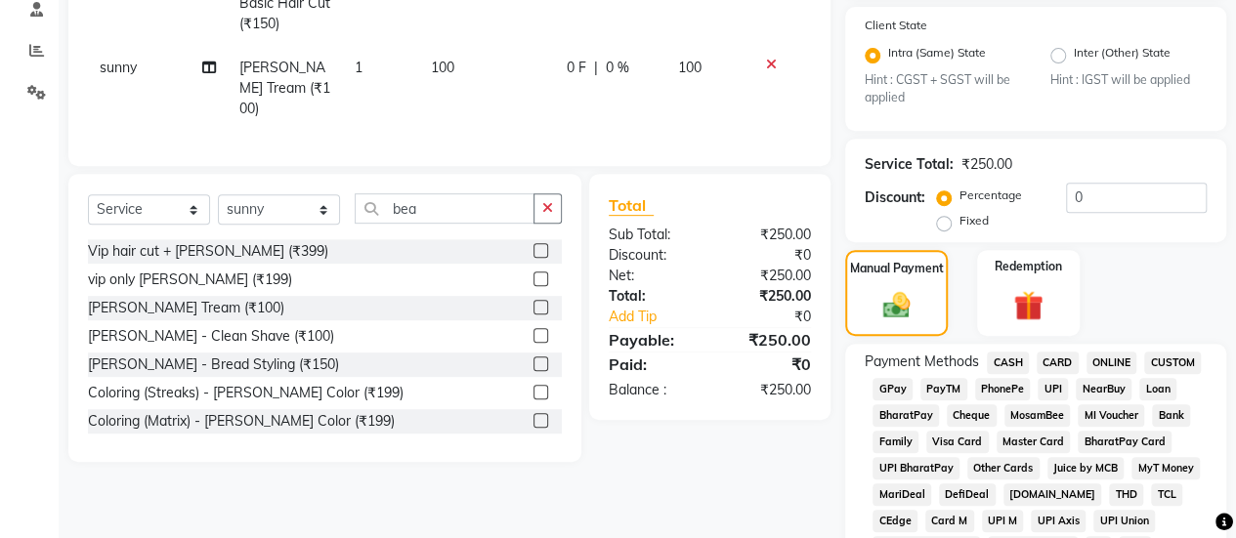
click at [884, 388] on span "GPay" at bounding box center [893, 389] width 40 height 22
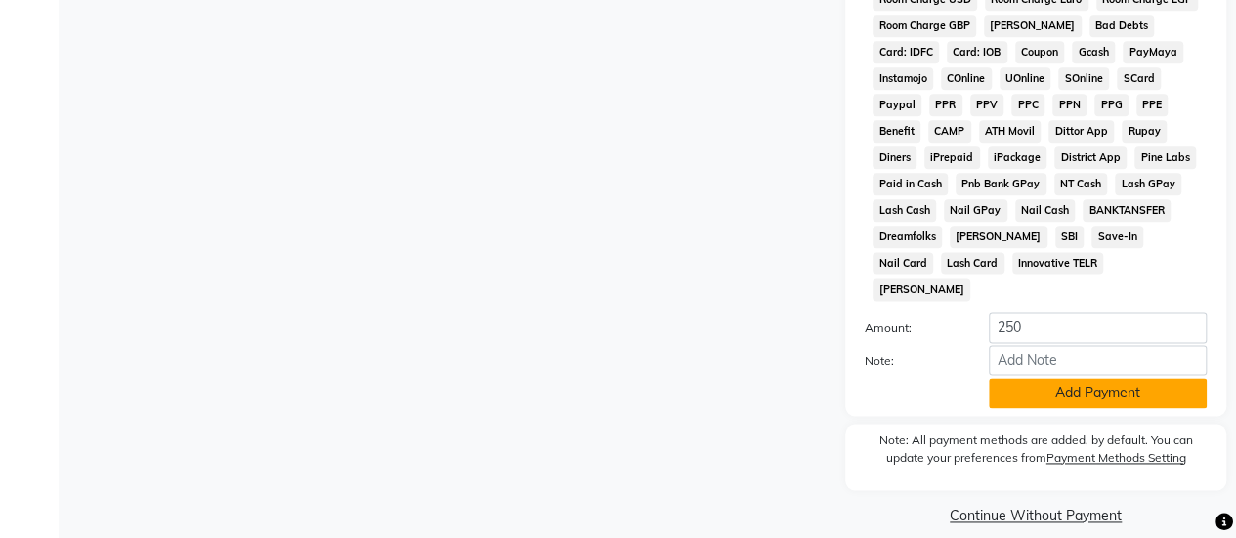
click at [1028, 378] on button "Add Payment" at bounding box center [1098, 393] width 218 height 30
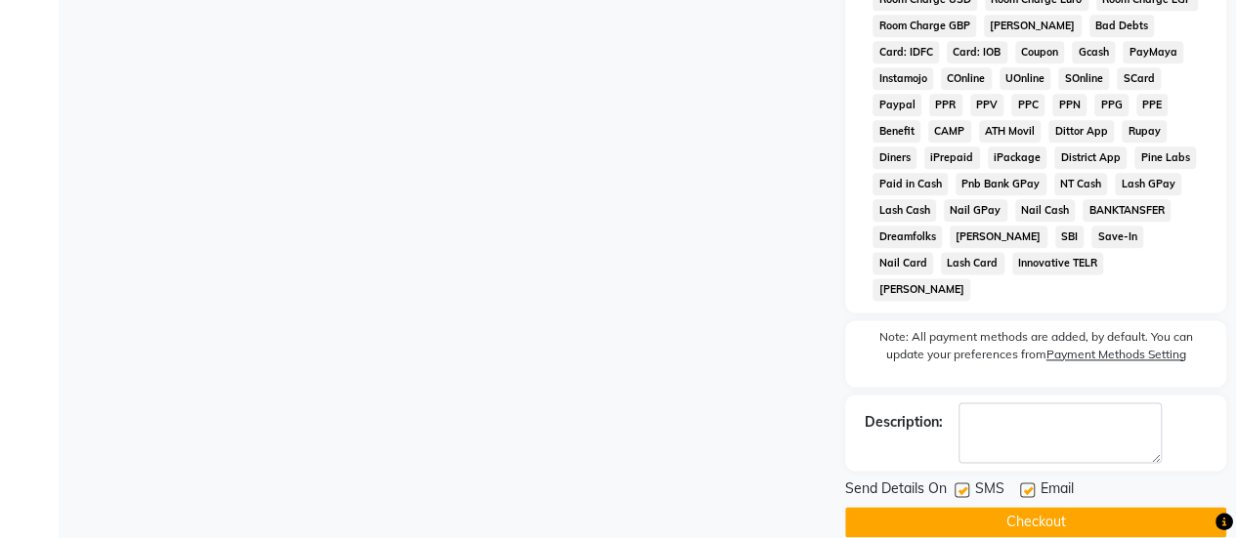
click at [962, 483] on label at bounding box center [962, 490] width 15 height 15
click at [962, 485] on input "checkbox" at bounding box center [961, 491] width 13 height 13
checkbox input "false"
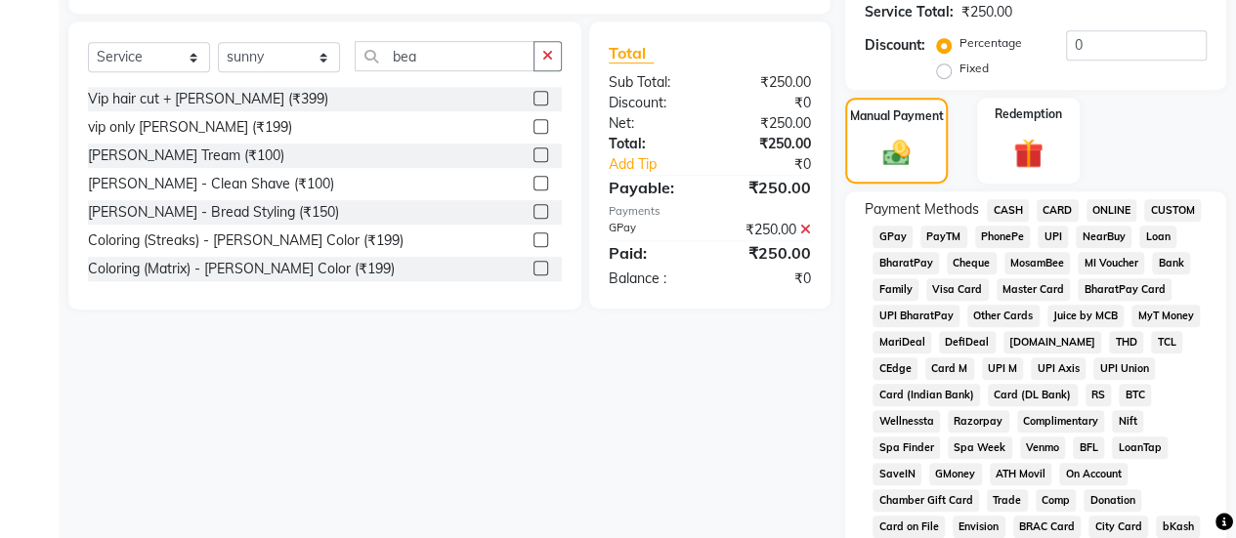
scroll to position [1147, 0]
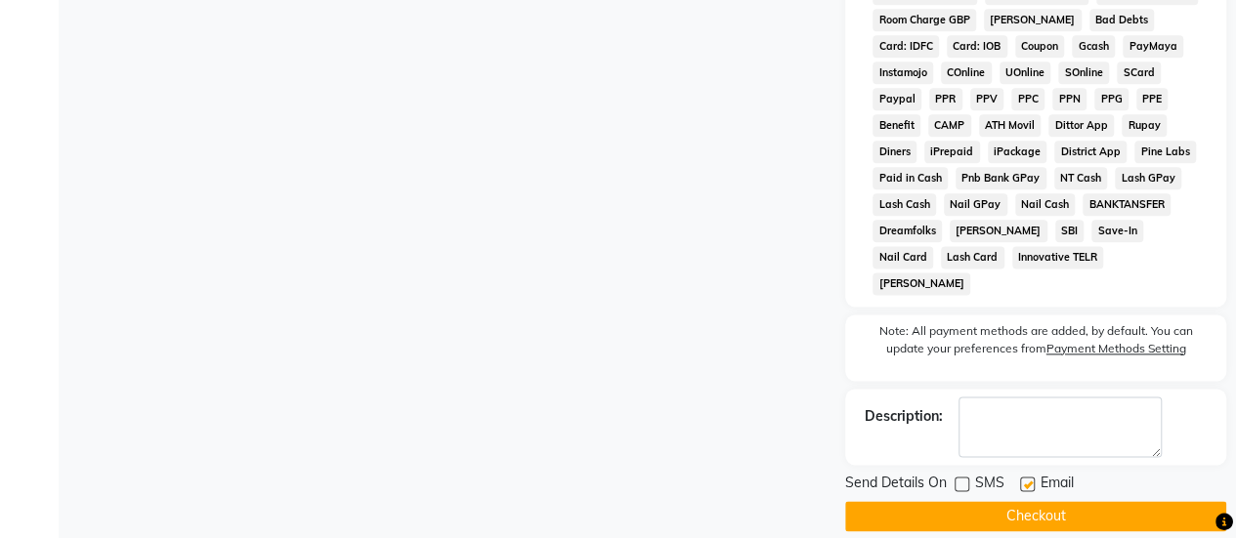
click at [1106, 501] on button "Checkout" at bounding box center [1035, 516] width 381 height 30
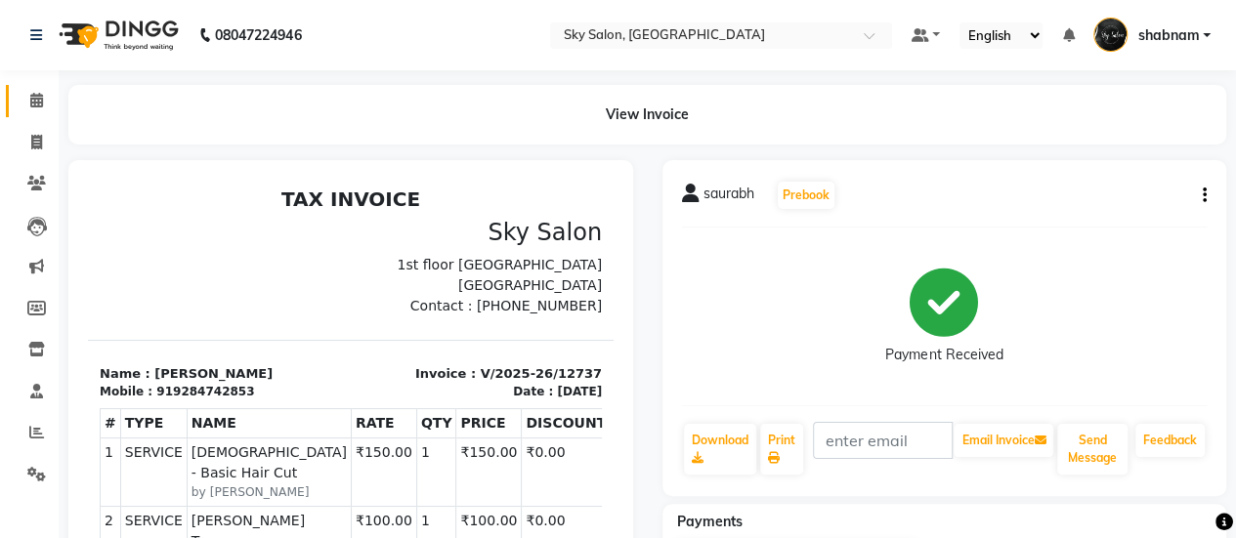
click at [26, 112] on link "Calendar" at bounding box center [29, 101] width 47 height 32
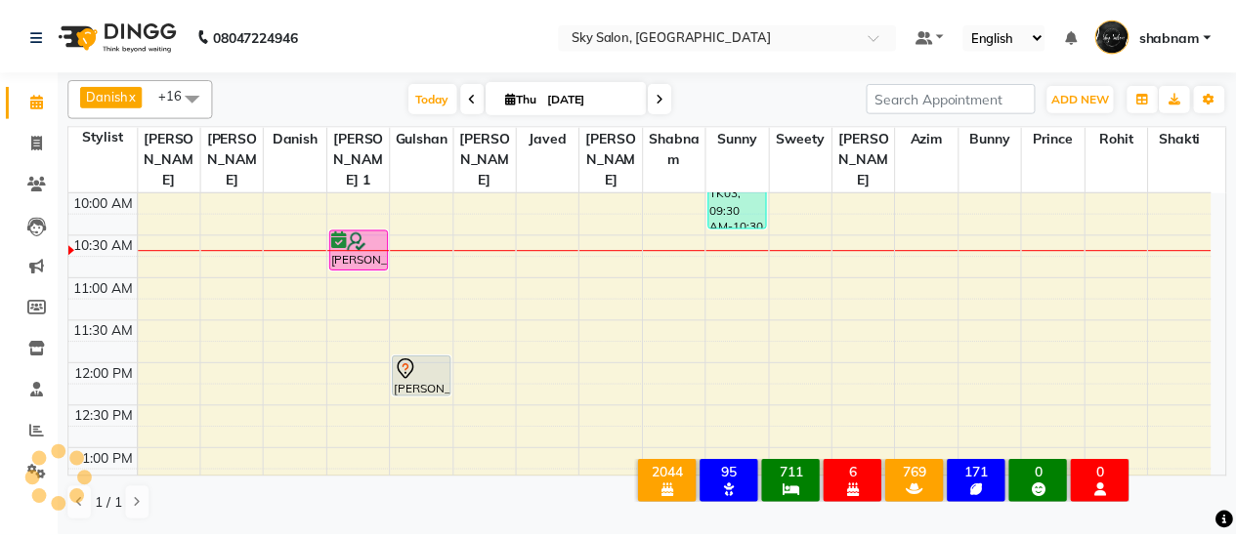
scroll to position [369, 0]
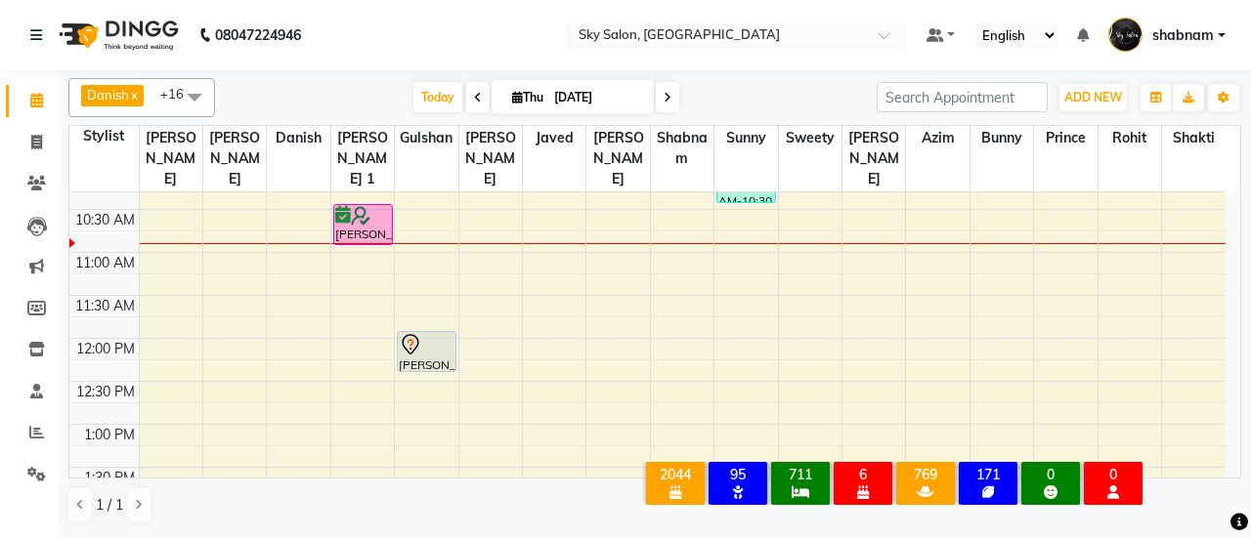
click at [21, 112] on link "Calendar" at bounding box center [29, 101] width 47 height 32
click at [37, 138] on icon at bounding box center [36, 142] width 11 height 15
select select "service"
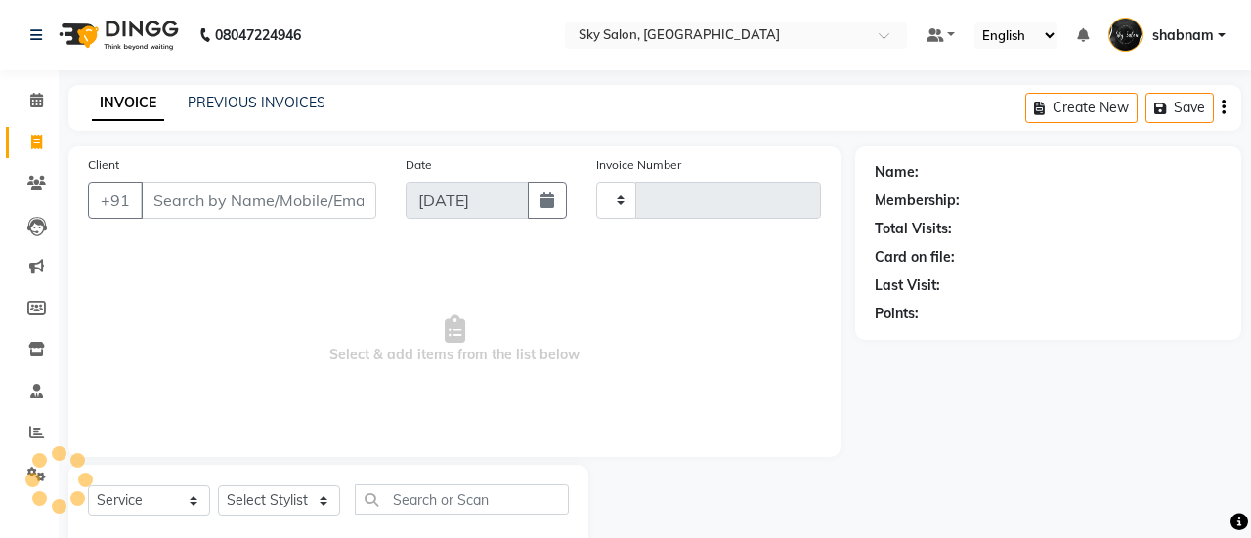
type input "12738"
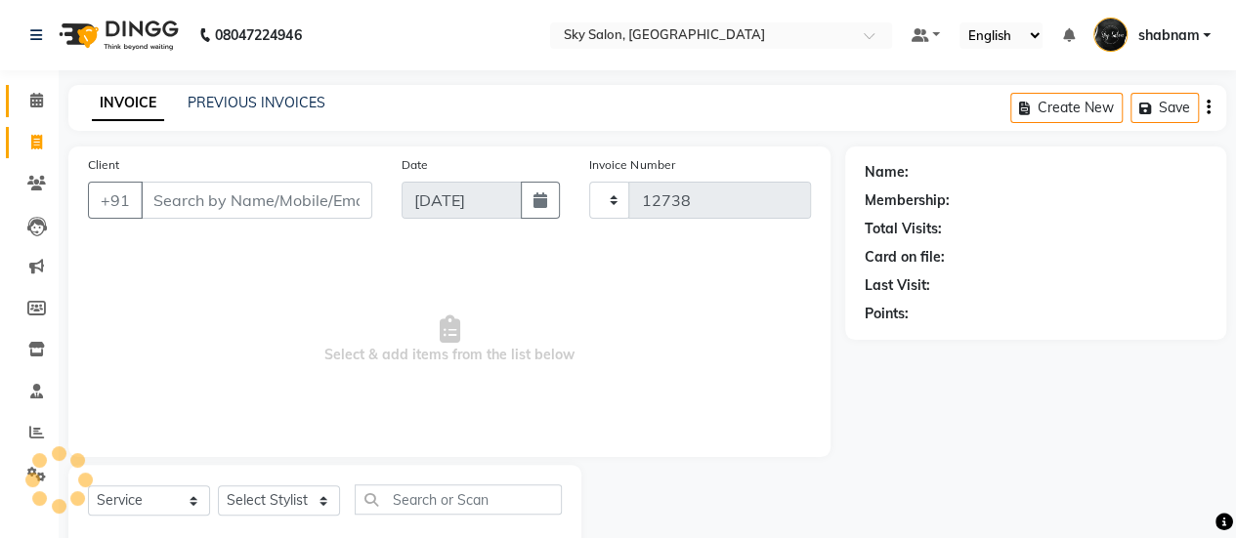
select select "3537"
click at [252, 95] on link "PREVIOUS INVOICES" at bounding box center [257, 103] width 138 height 18
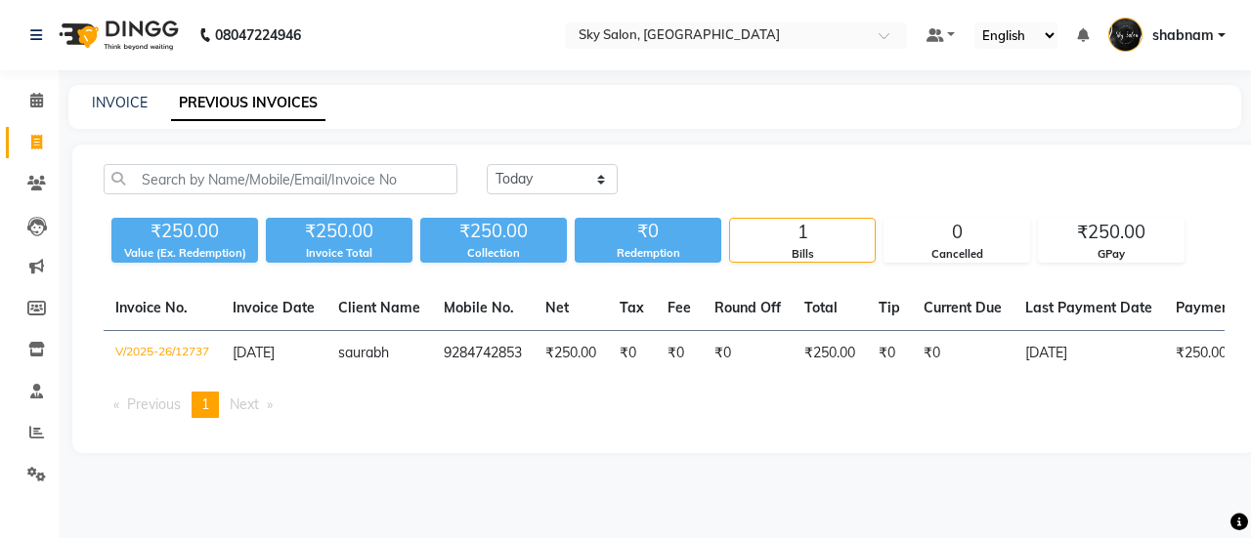
drag, startPoint x: 41, startPoint y: 125, endPoint x: 16, endPoint y: 81, distance: 50.8
click at [16, 81] on ul "Calendar Invoice Clients Leads Marketing Members Inventory Staff Reports Settin…" at bounding box center [29, 292] width 59 height 425
click at [16, 81] on li "Calendar" at bounding box center [29, 101] width 59 height 42
click at [23, 88] on link "Calendar" at bounding box center [29, 101] width 47 height 32
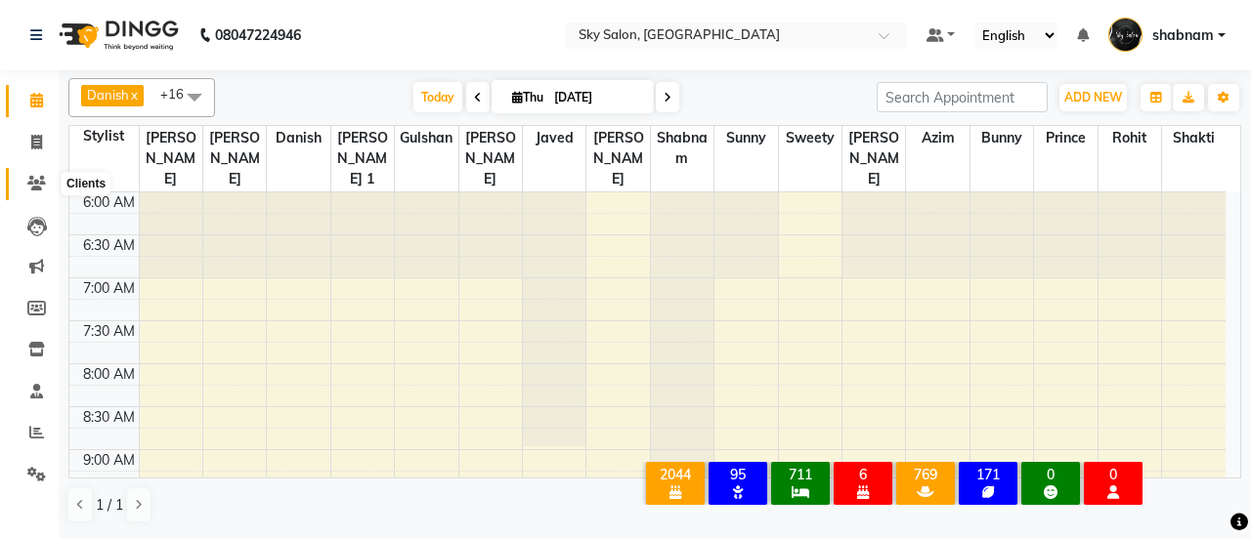
click at [28, 183] on icon at bounding box center [36, 183] width 19 height 15
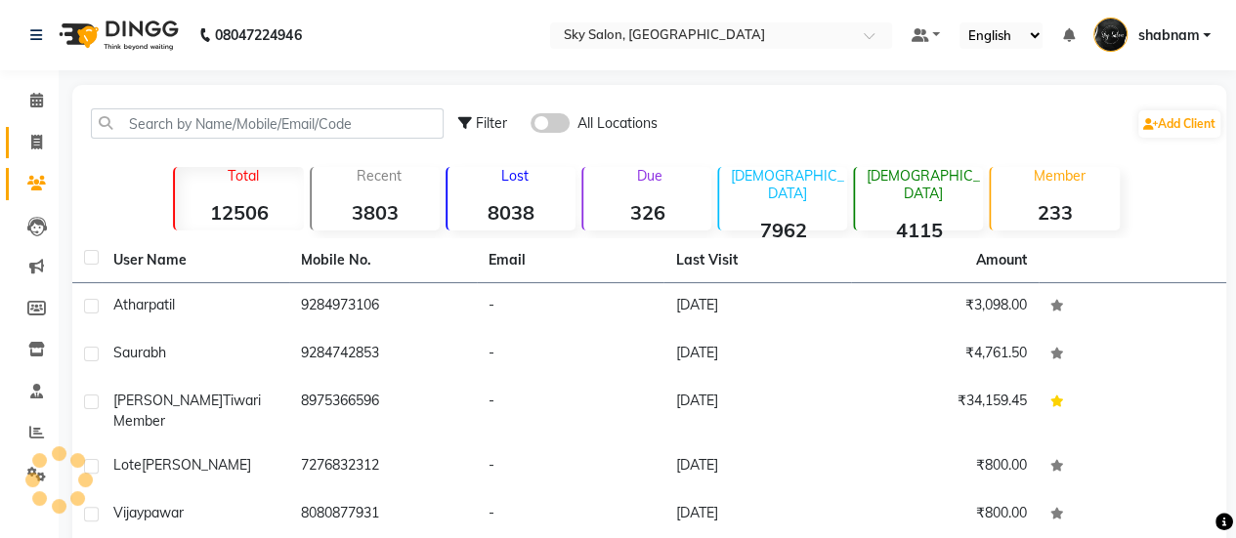
click at [25, 155] on link "Invoice" at bounding box center [29, 143] width 47 height 32
select select "service"
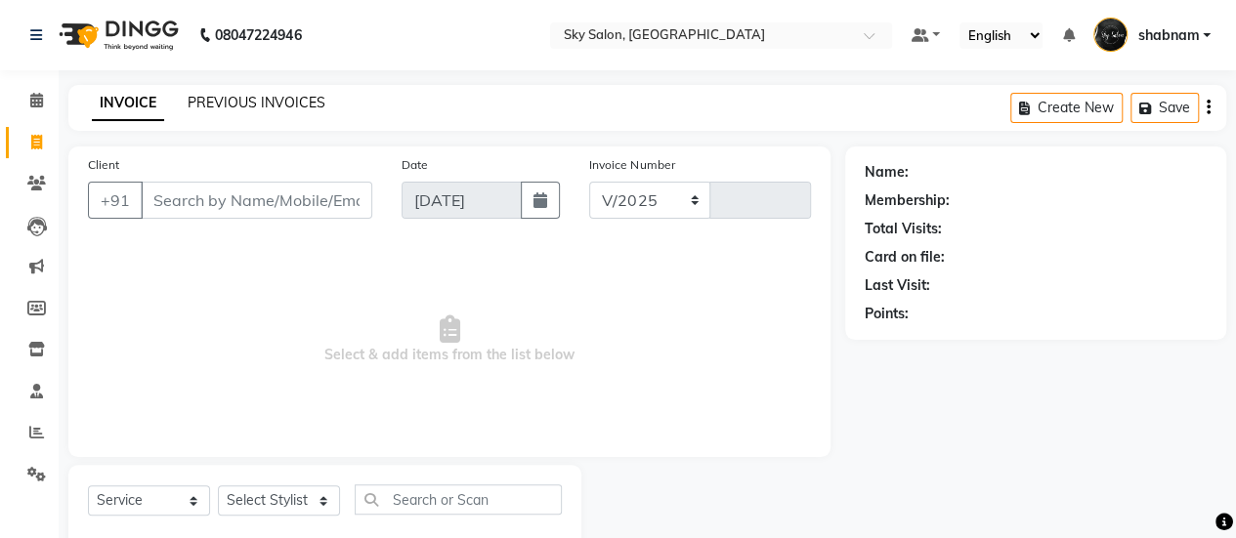
select select "3537"
type input "12738"
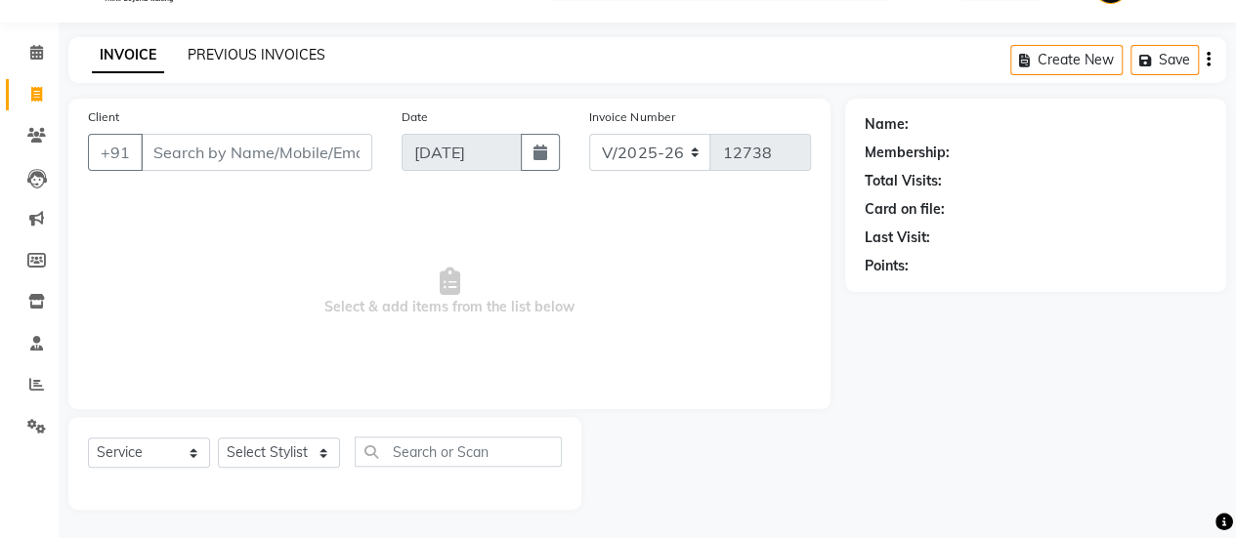
click at [199, 60] on link "PREVIOUS INVOICES" at bounding box center [257, 55] width 138 height 18
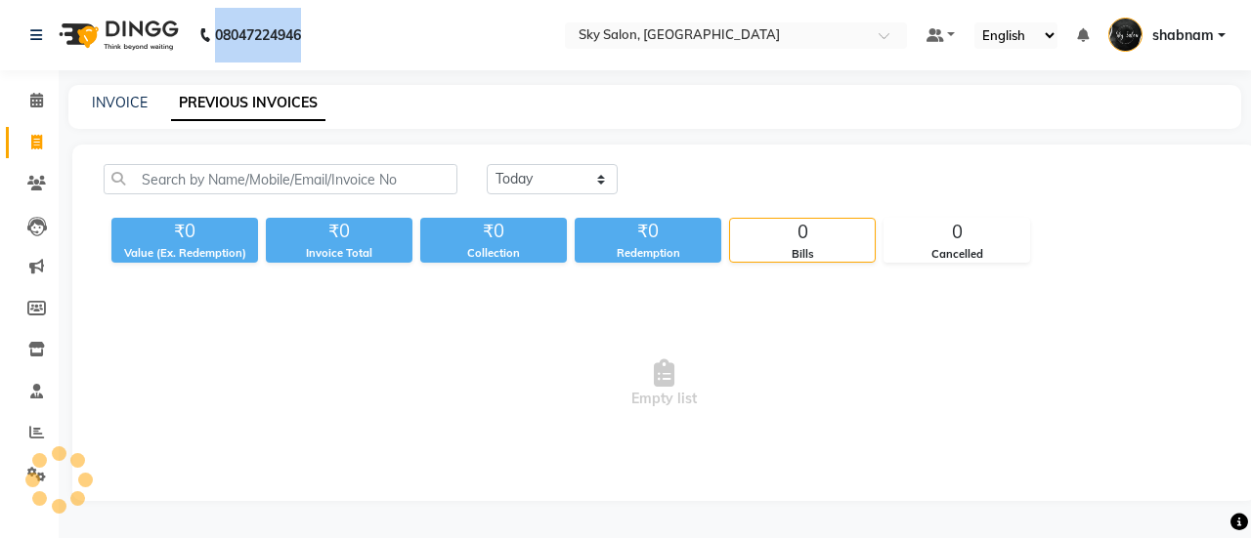
click at [199, 60] on div "08047224946" at bounding box center [166, 35] width 300 height 55
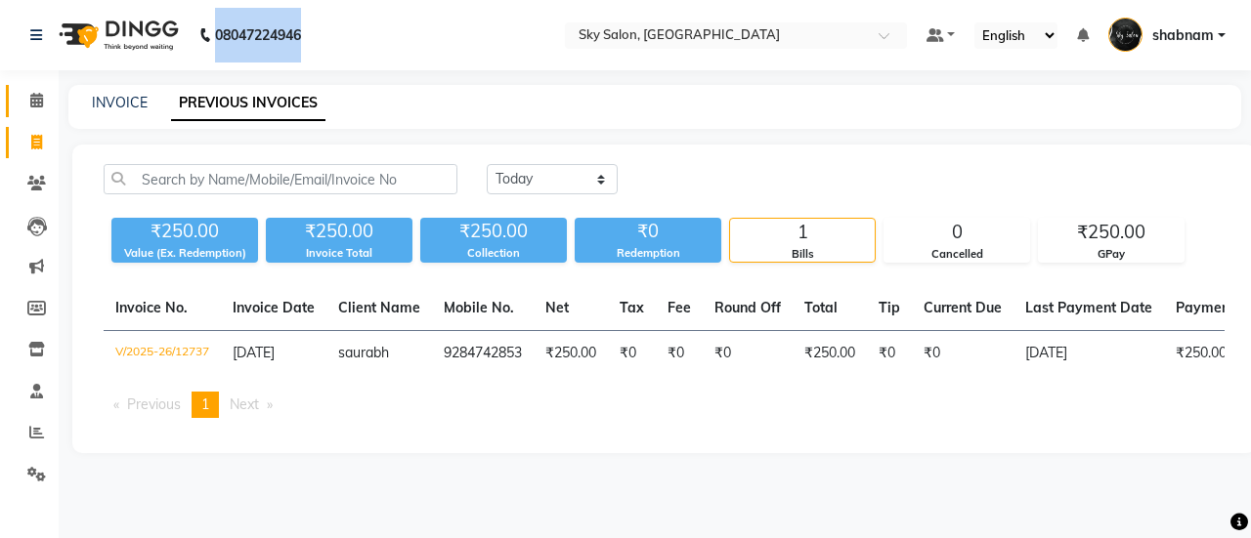
click at [33, 112] on link "Calendar" at bounding box center [29, 101] width 47 height 32
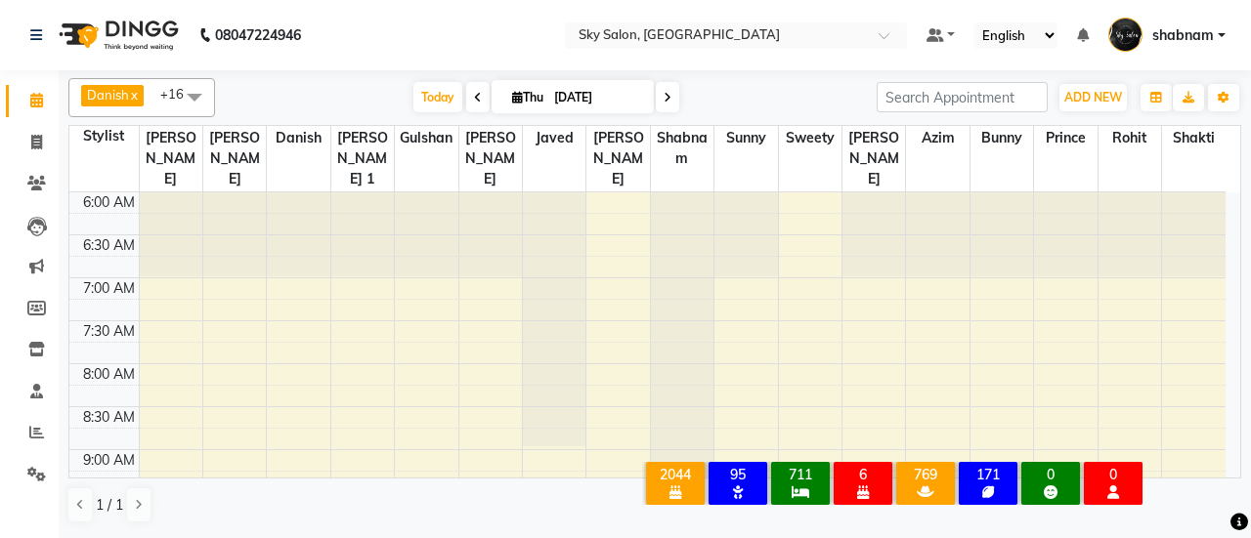
click at [389, 100] on div "Today Thu 04-09-2025" at bounding box center [546, 97] width 642 height 29
click at [427, 97] on span "Today" at bounding box center [437, 97] width 49 height 30
click at [9, 132] on link "Invoice" at bounding box center [29, 143] width 47 height 32
select select "service"
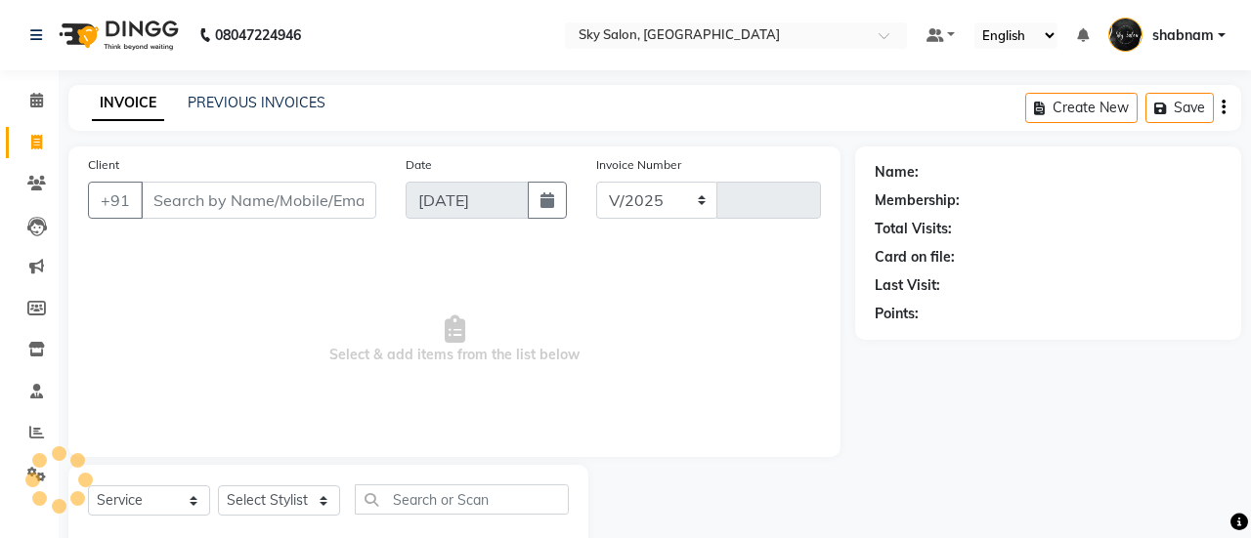
select select "3537"
type input "12738"
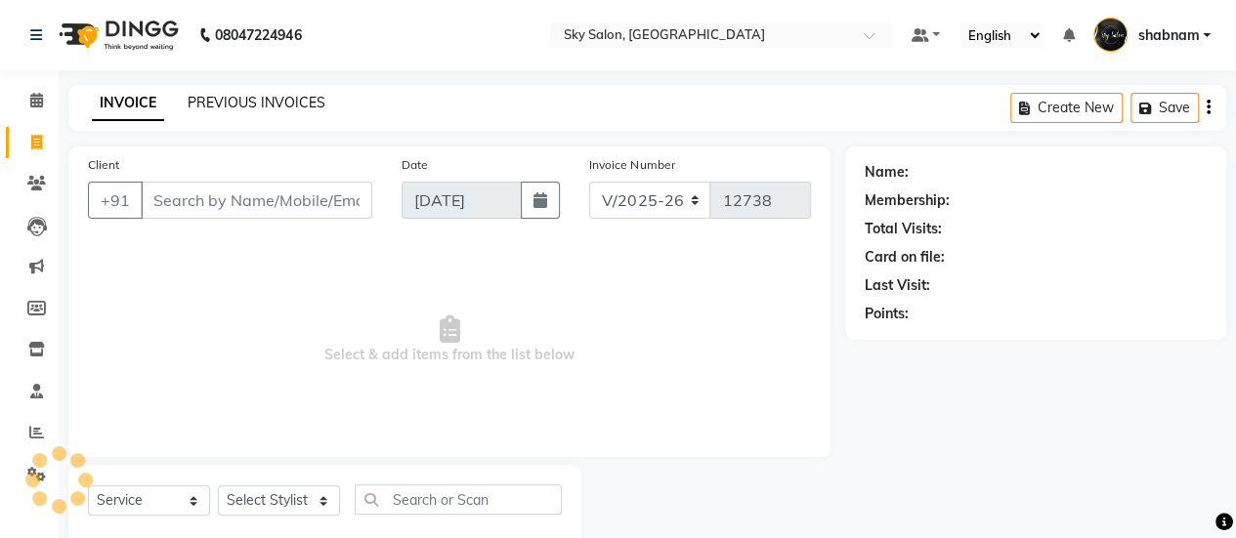
click at [258, 106] on link "PREVIOUS INVOICES" at bounding box center [257, 103] width 138 height 18
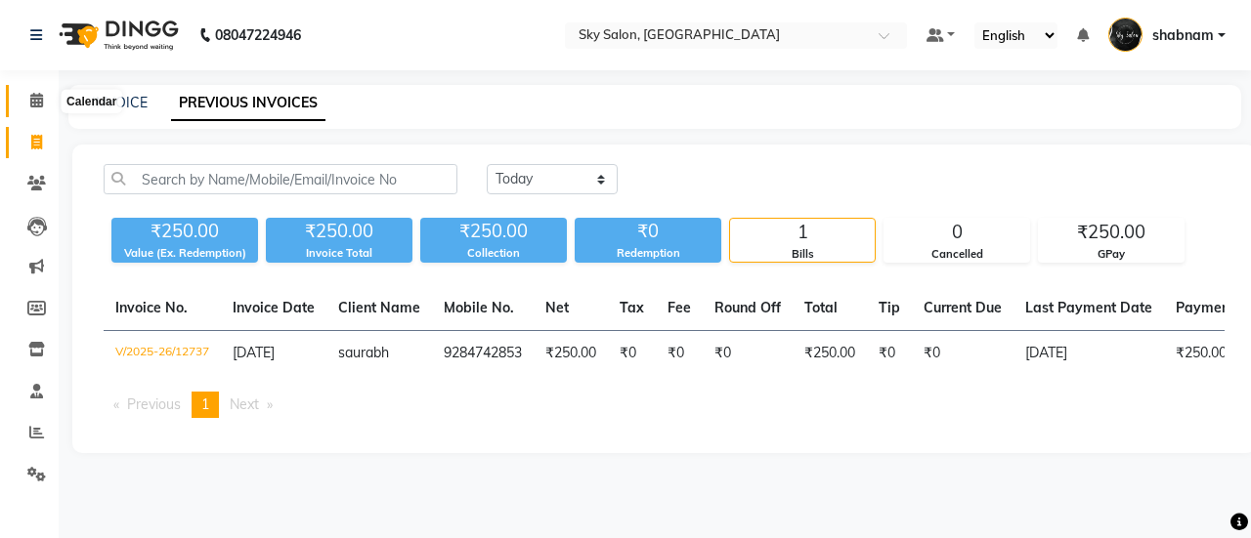
click at [24, 94] on span at bounding box center [37, 101] width 34 height 22
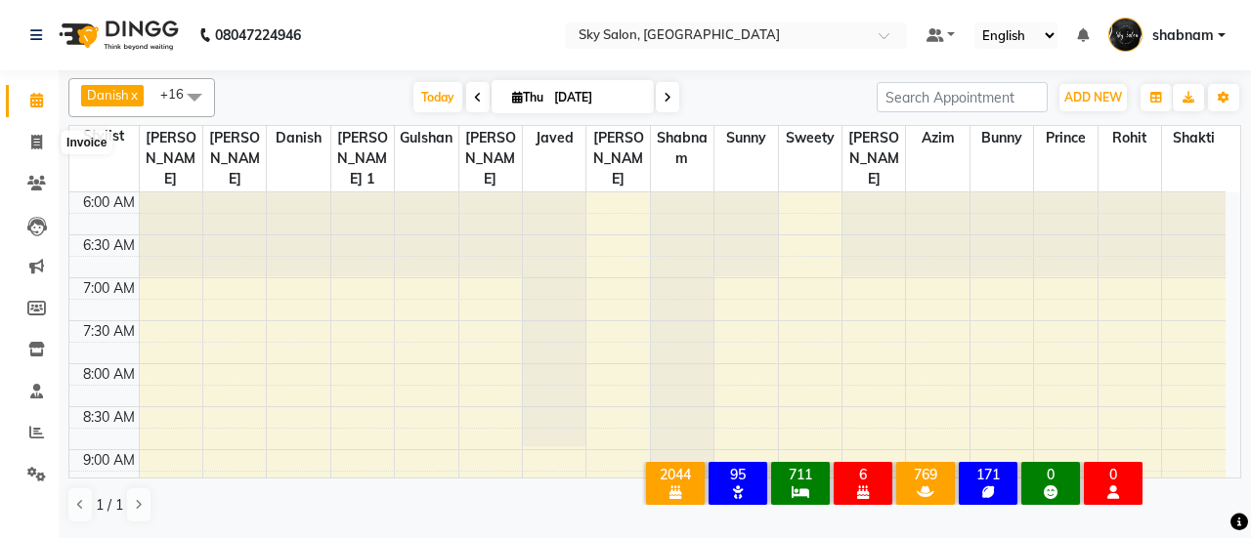
scroll to position [340, 0]
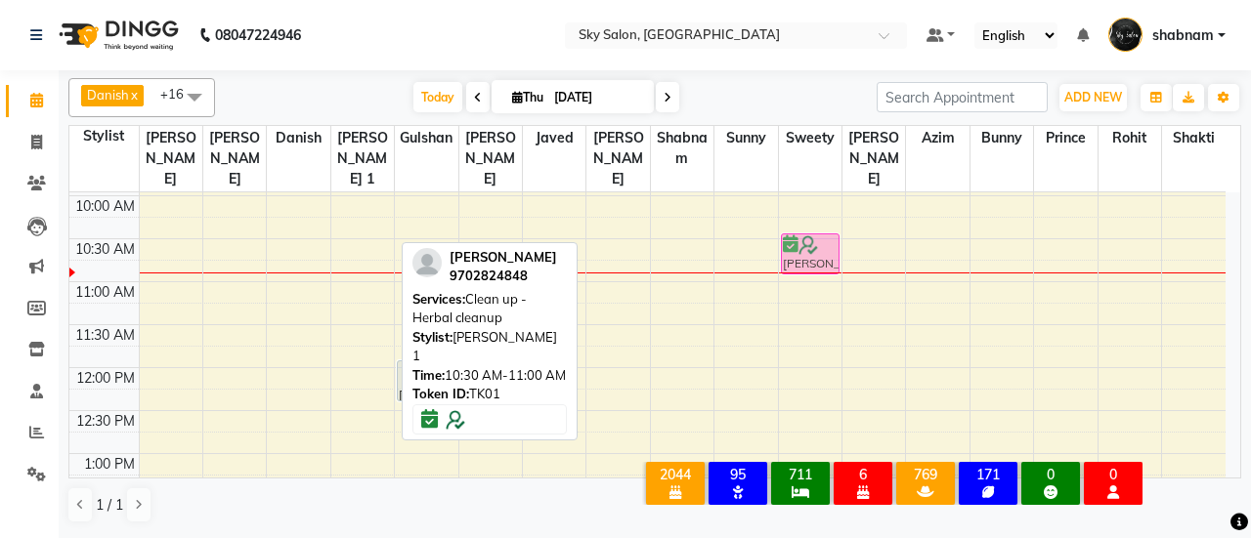
drag, startPoint x: 358, startPoint y: 239, endPoint x: 793, endPoint y: 243, distance: 435.8
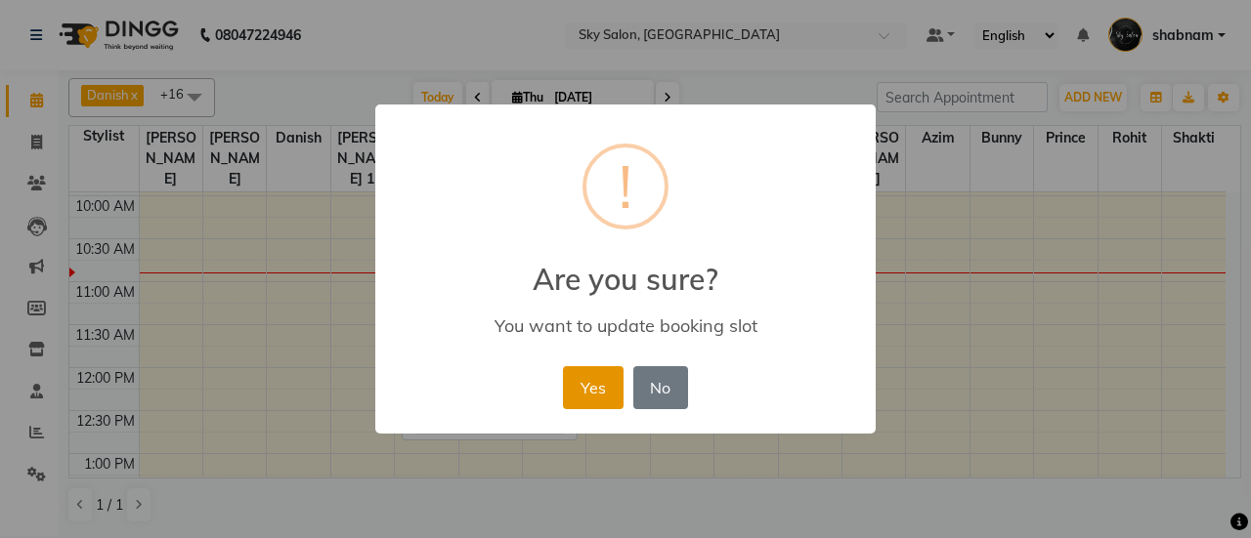
click at [619, 402] on button "Yes" at bounding box center [593, 387] width 60 height 43
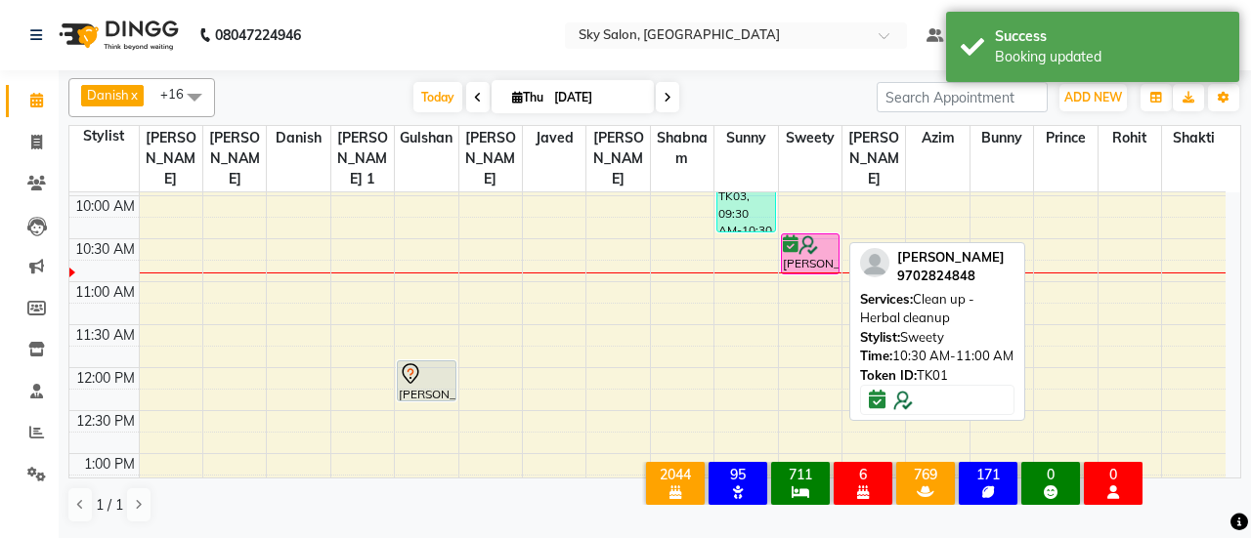
click at [798, 235] on img at bounding box center [808, 245] width 20 height 20
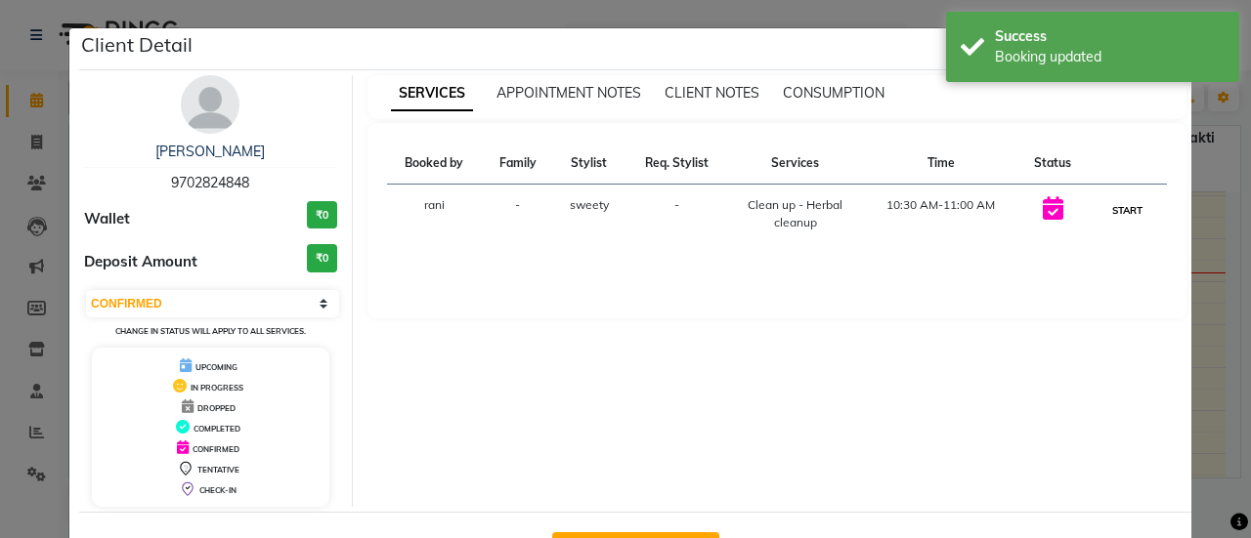
click at [1126, 210] on button "START" at bounding box center [1127, 210] width 40 height 24
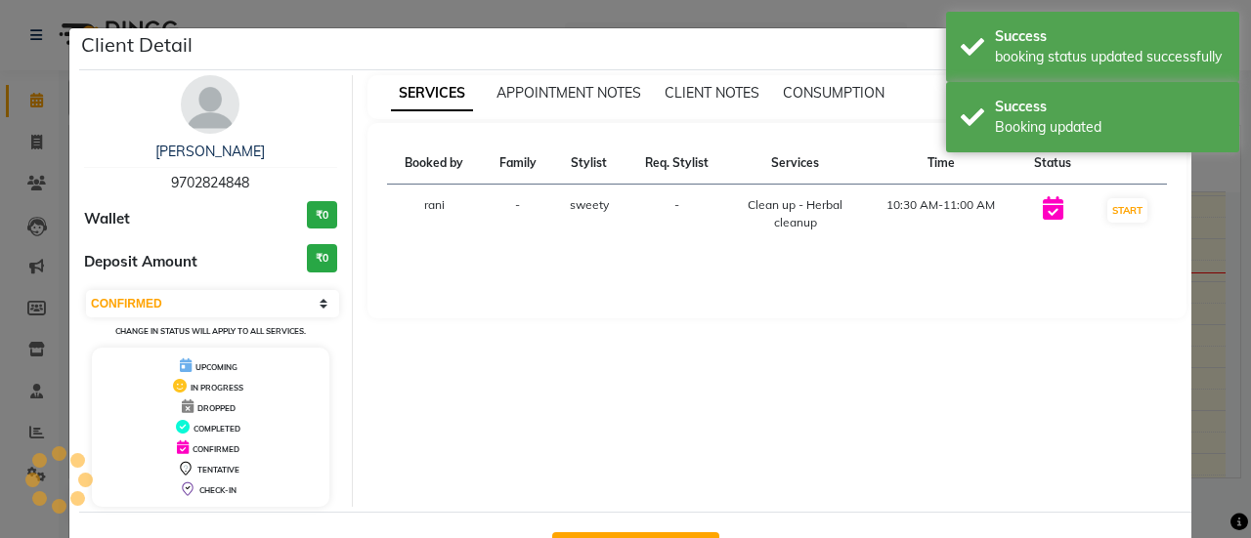
select select "1"
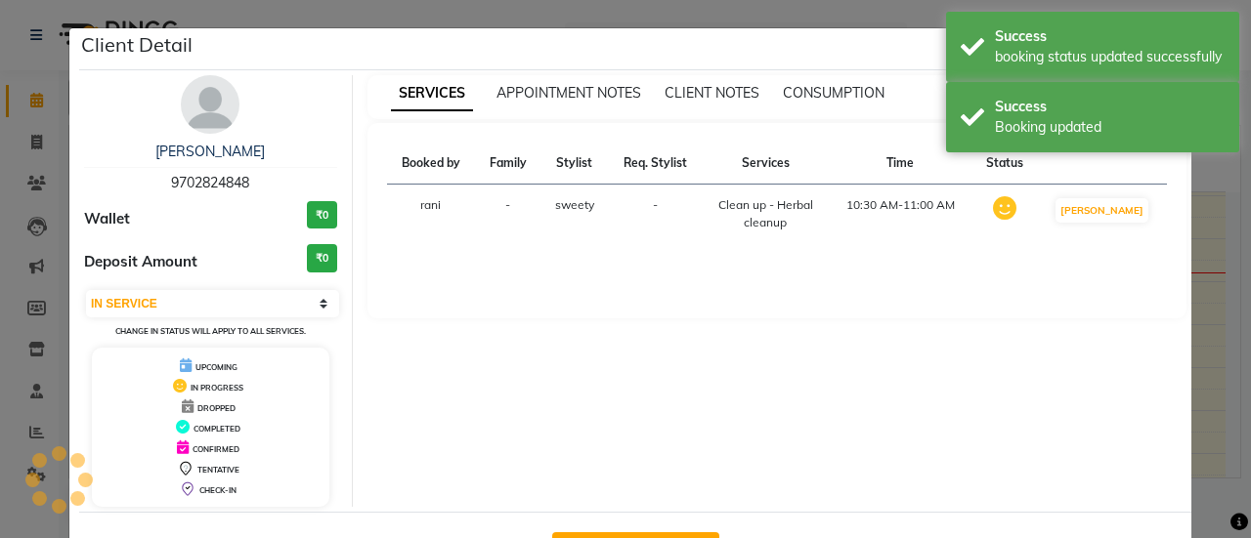
click at [1221, 225] on ngb-modal-window "Client Detail [PERSON_NAME] 9702824848 Wallet ₹0 Deposit Amount ₹0 Select IN SE…" at bounding box center [625, 269] width 1251 height 538
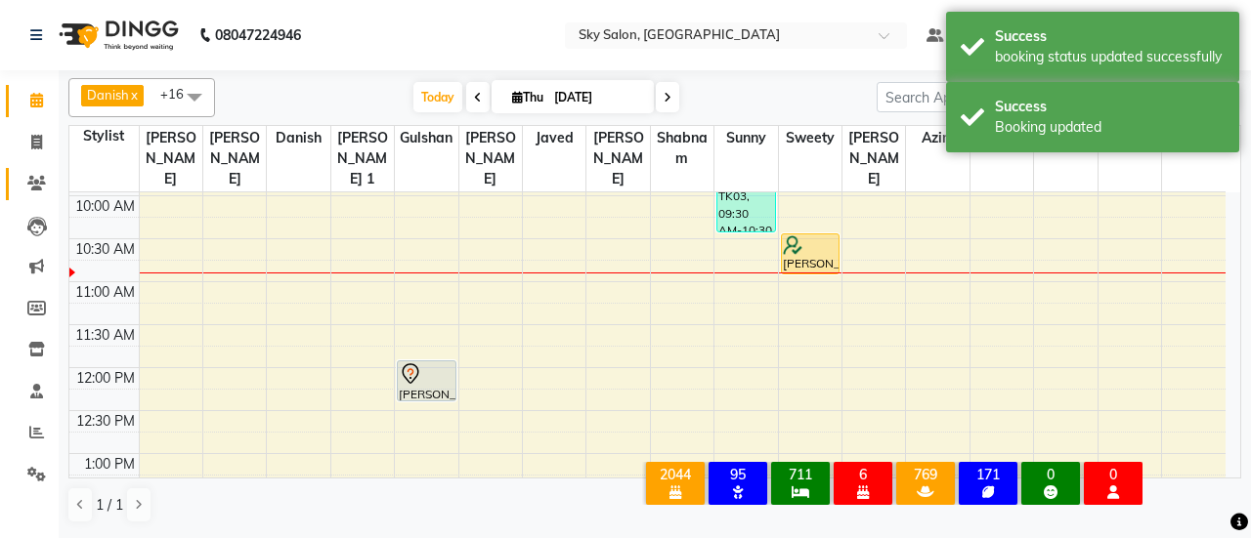
click at [18, 187] on link "Clients" at bounding box center [29, 184] width 47 height 32
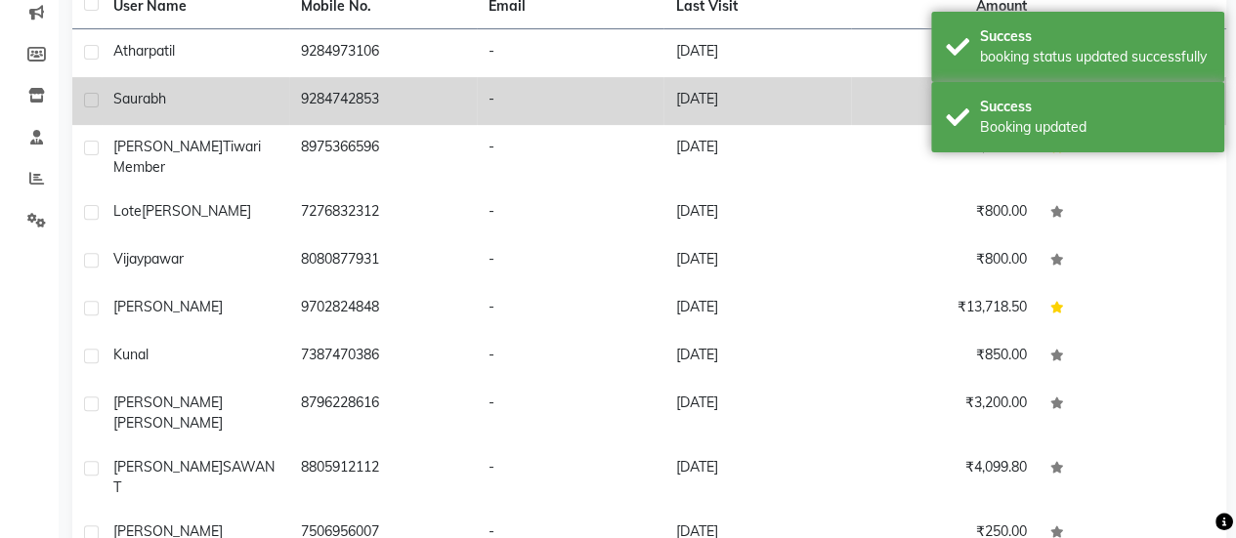
scroll to position [307, 0]
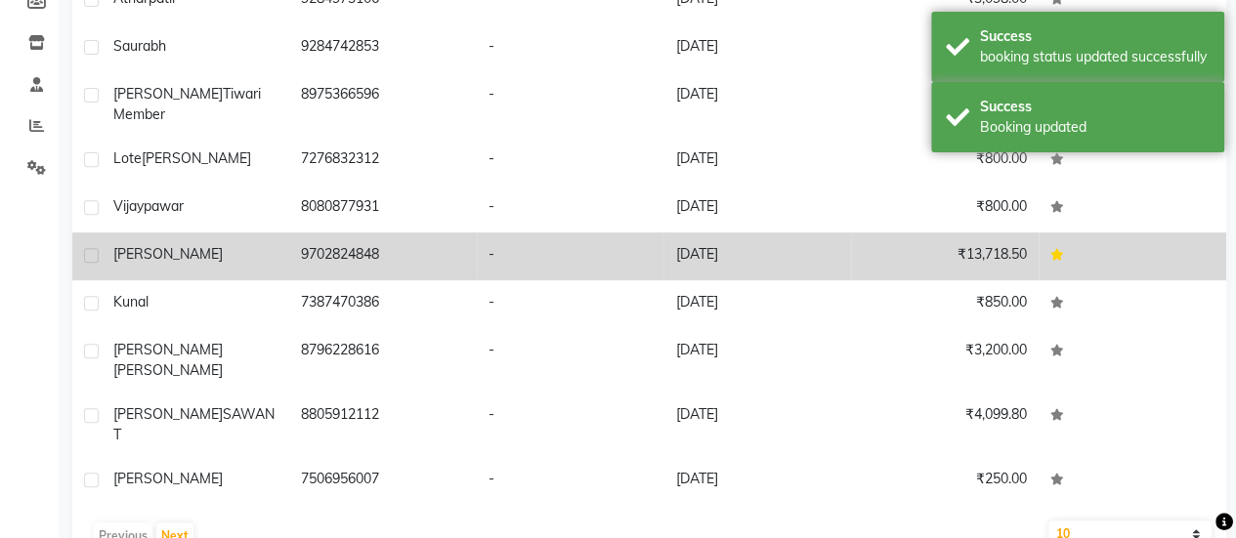
click at [197, 244] on div "[PERSON_NAME]" at bounding box center [195, 254] width 164 height 21
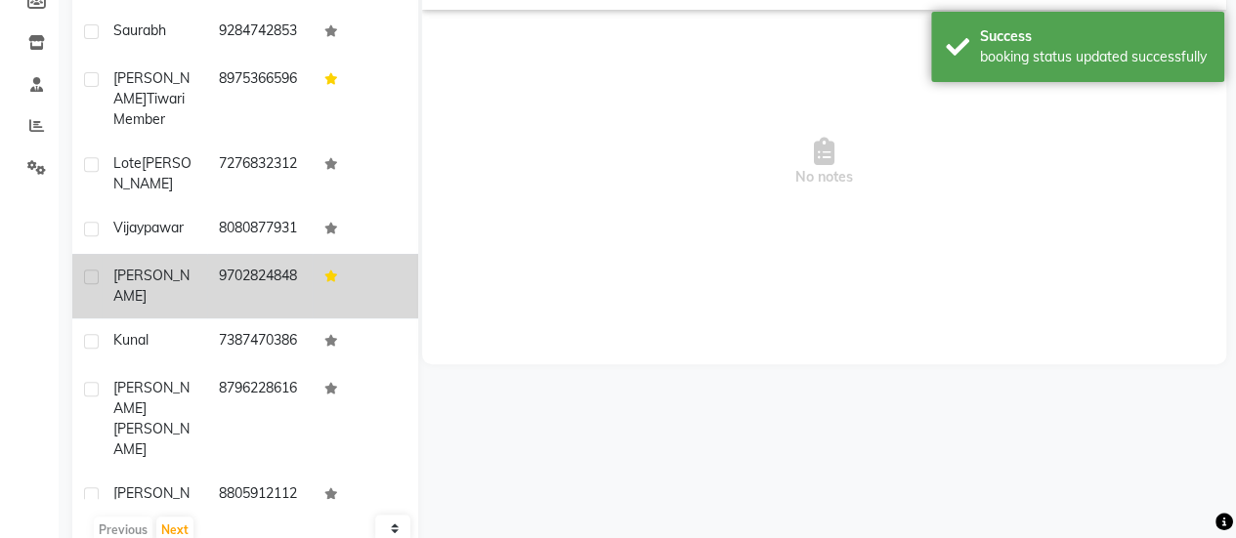
scroll to position [4, 0]
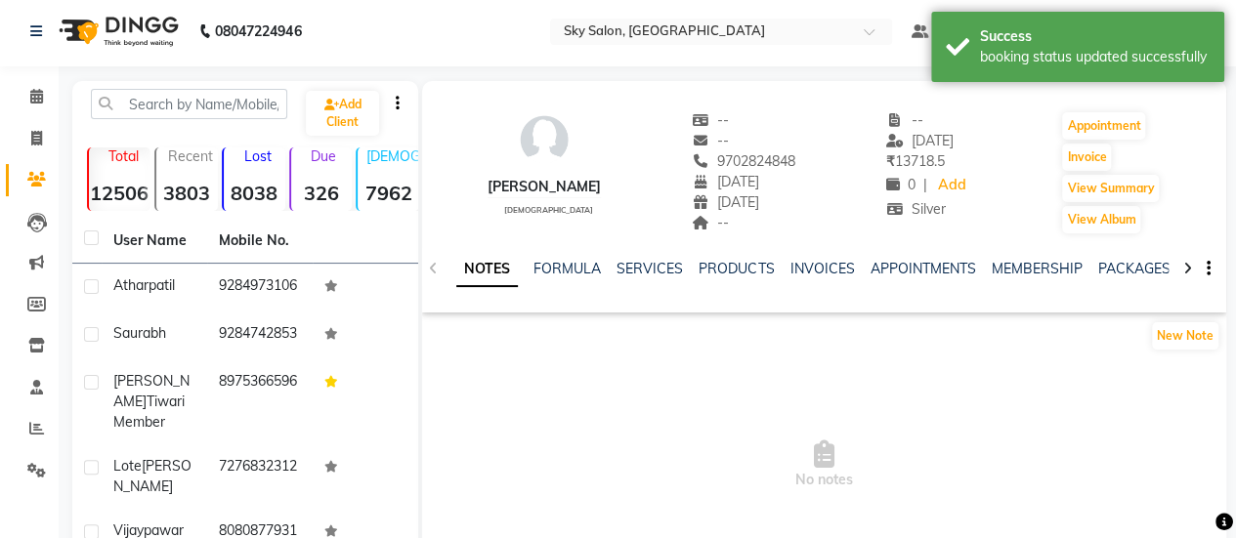
click at [668, 259] on div "SERVICES" at bounding box center [650, 269] width 66 height 21
click at [668, 271] on link "SERVICES" at bounding box center [650, 269] width 66 height 18
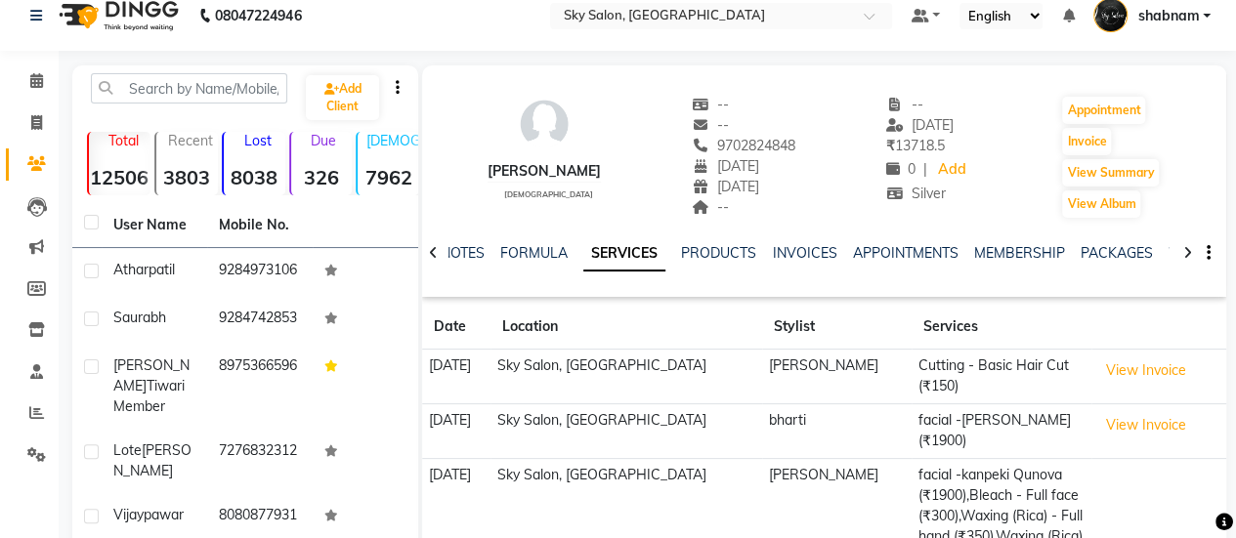
scroll to position [16, 0]
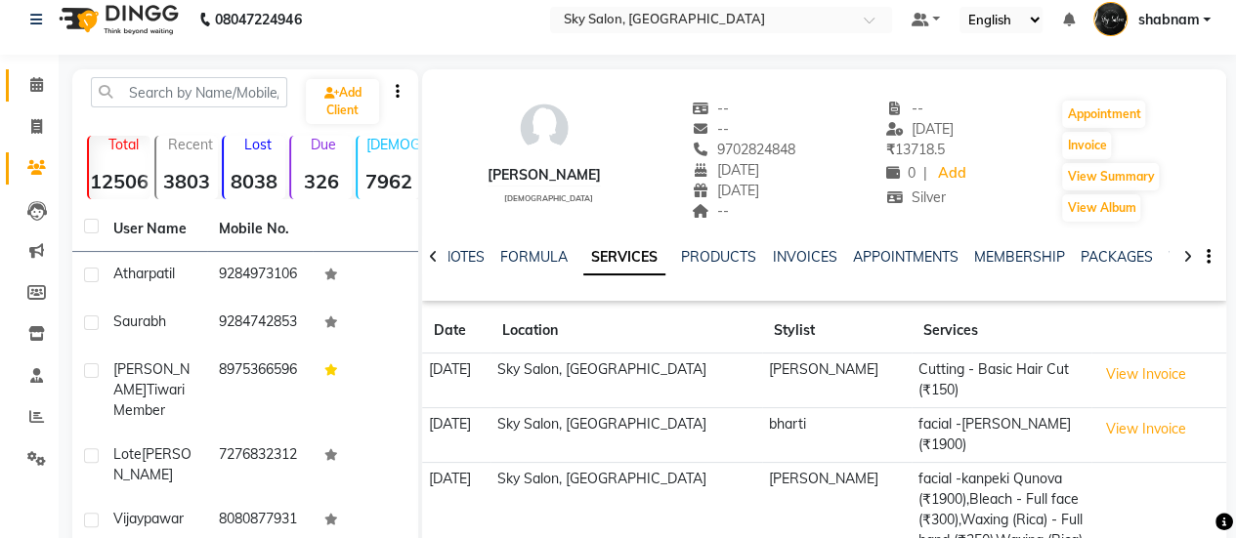
click at [12, 77] on link "Calendar" at bounding box center [29, 85] width 47 height 32
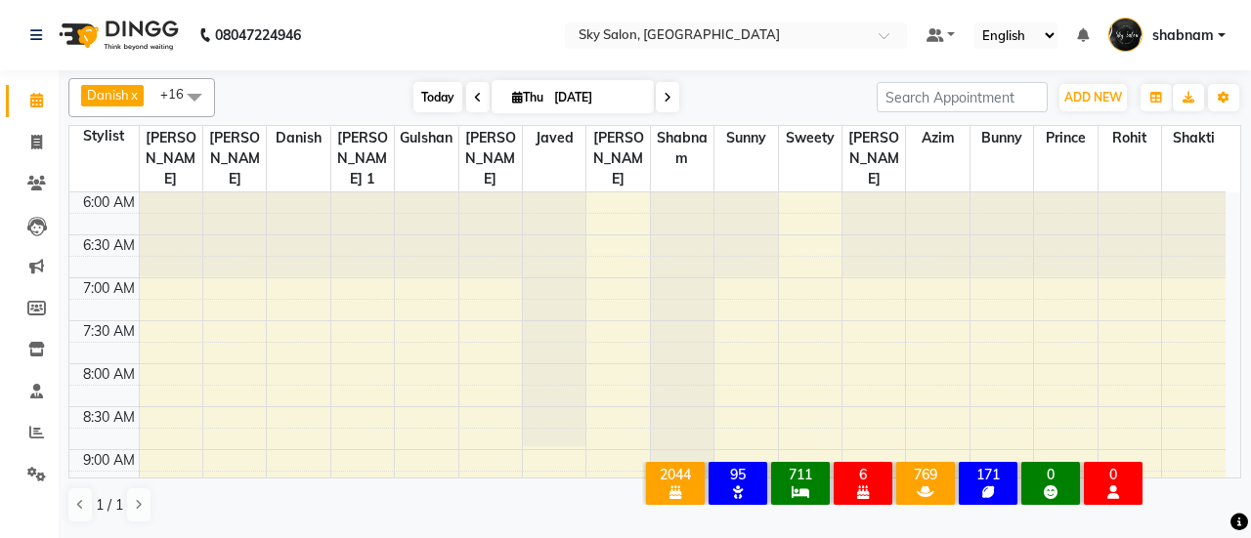
click at [426, 102] on span "Today" at bounding box center [437, 97] width 49 height 30
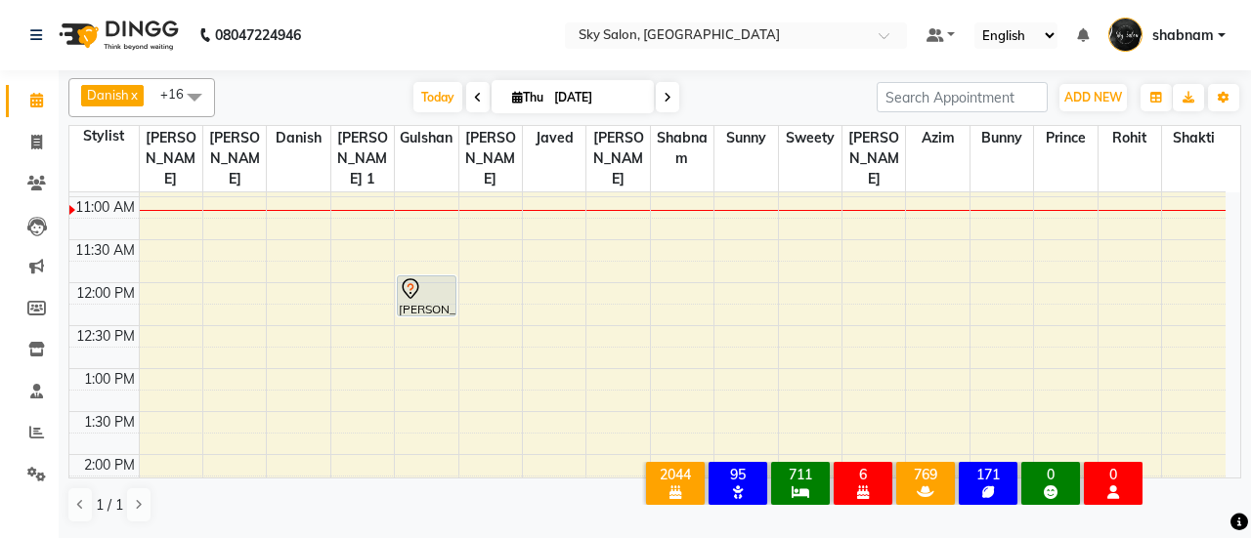
click at [686, 484] on div "All Customers with Valid Birthdays" at bounding box center [675, 493] width 51 height 18
click at [676, 466] on div "2044" at bounding box center [675, 475] width 51 height 18
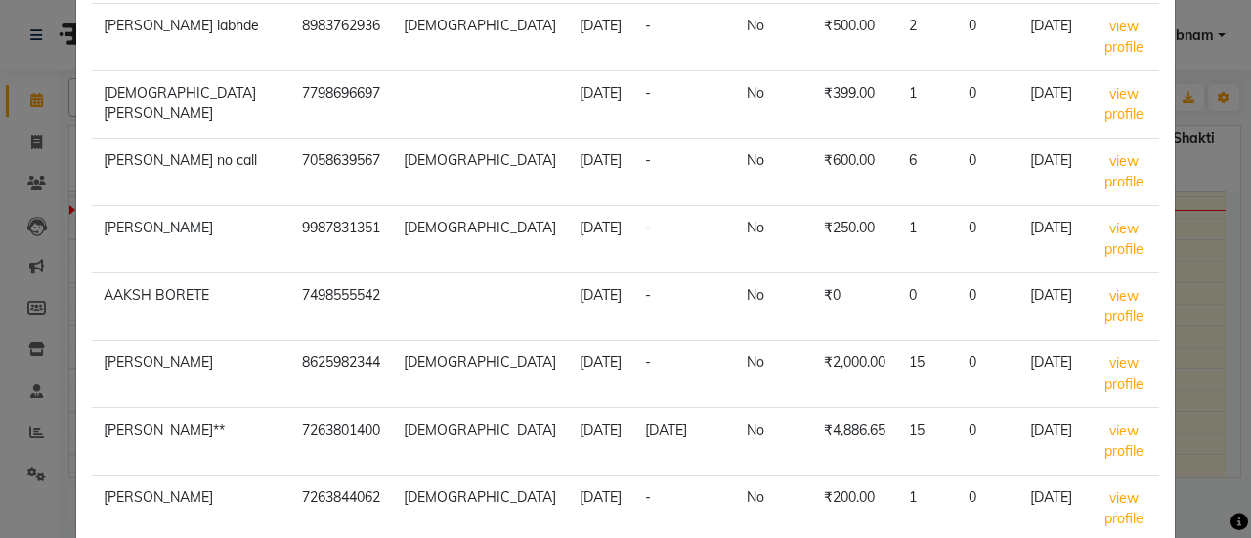
scroll to position [303, 0]
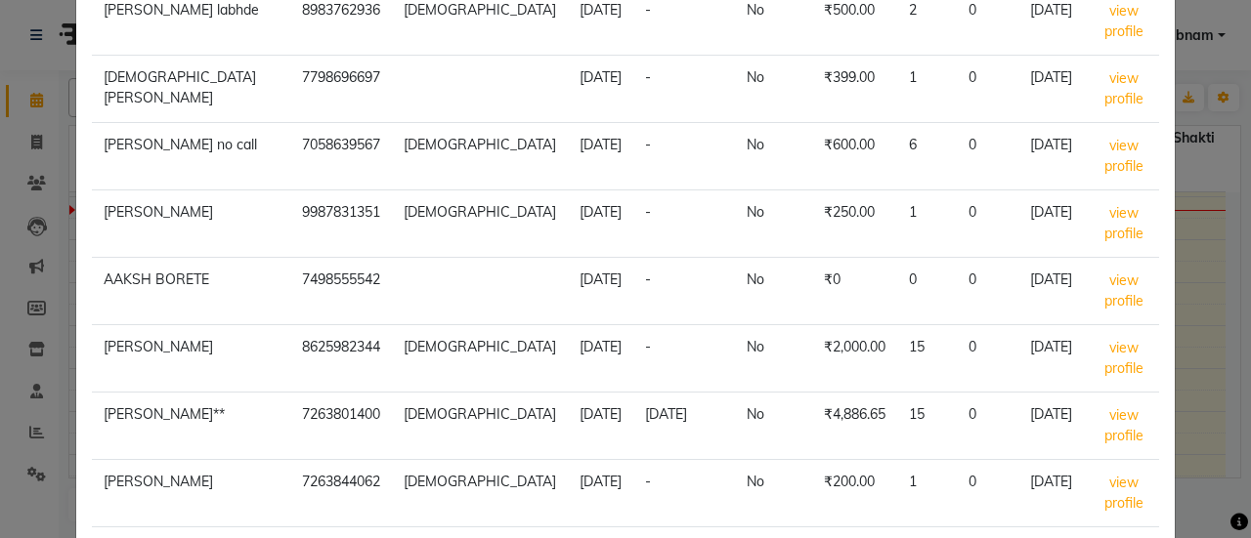
click at [2, 187] on ngb-modal-window "Segment Customers × All Customers with Valid Birthdays EXPORT Name Mobile Gende…" at bounding box center [625, 269] width 1251 height 538
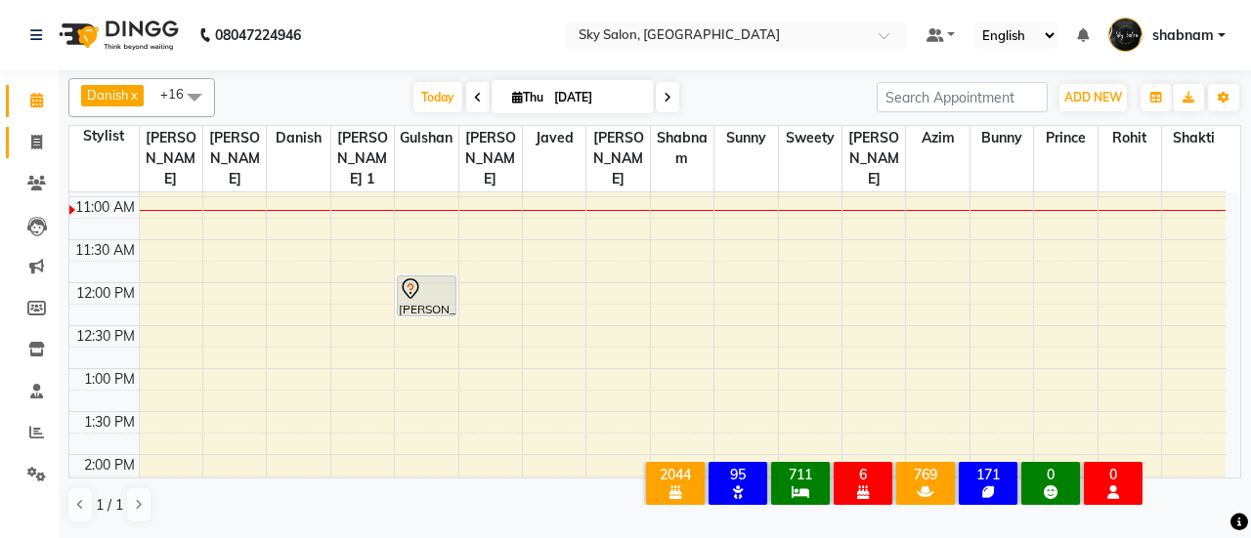
click at [20, 155] on link "Invoice" at bounding box center [29, 143] width 47 height 32
select select "service"
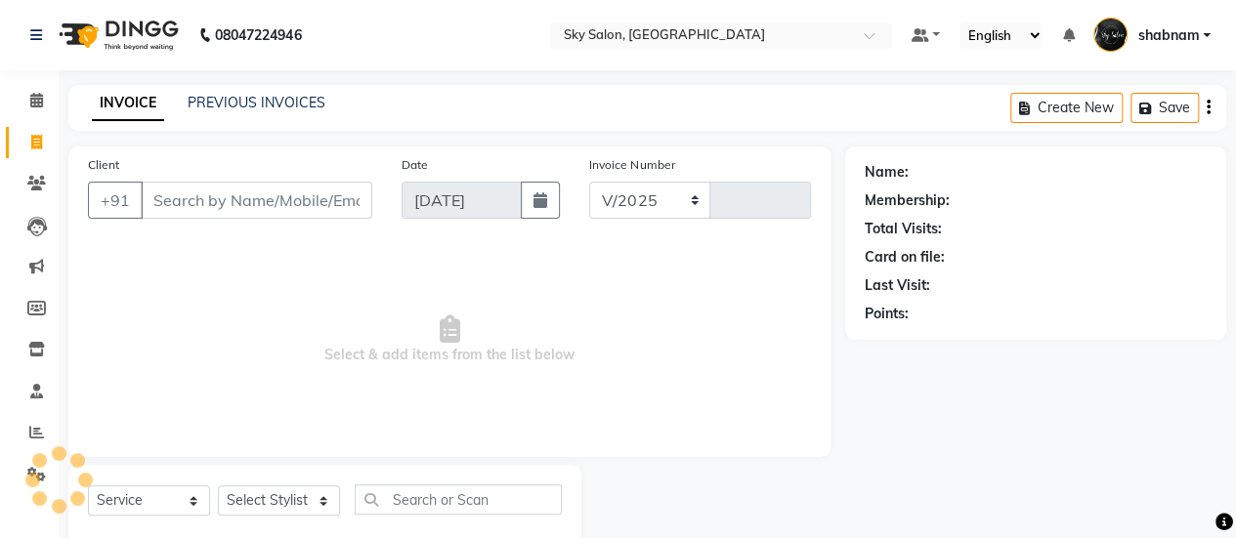
select select "3537"
type input "12738"
click at [243, 103] on div "PREVIOUS INVOICES" at bounding box center [257, 103] width 138 height 21
click at [243, 103] on link "PREVIOUS INVOICES" at bounding box center [257, 103] width 138 height 18
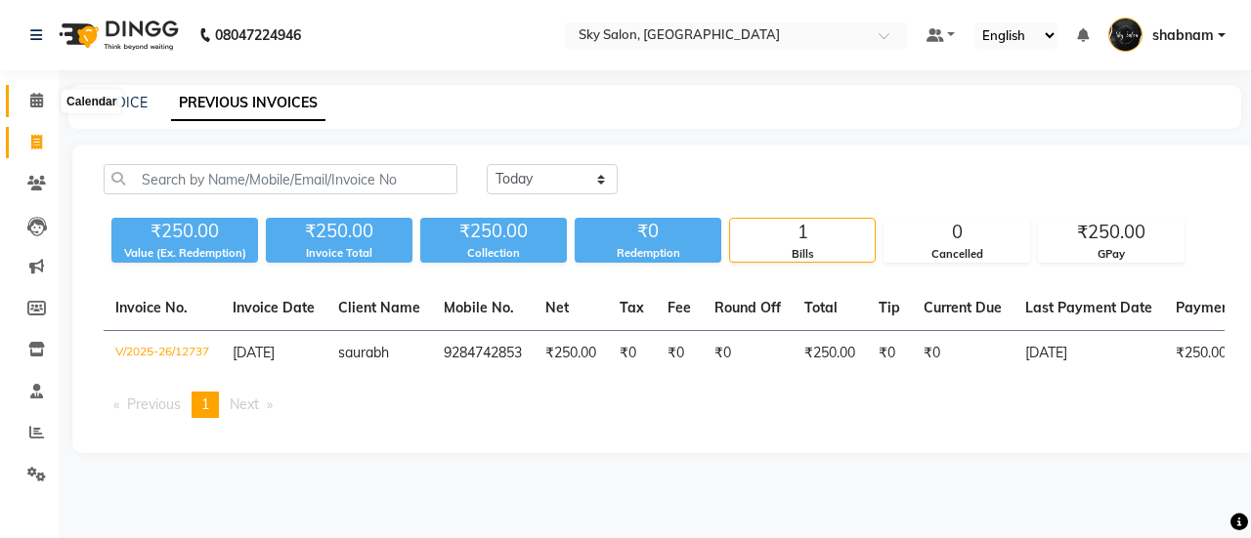
click at [40, 93] on icon at bounding box center [36, 100] width 13 height 15
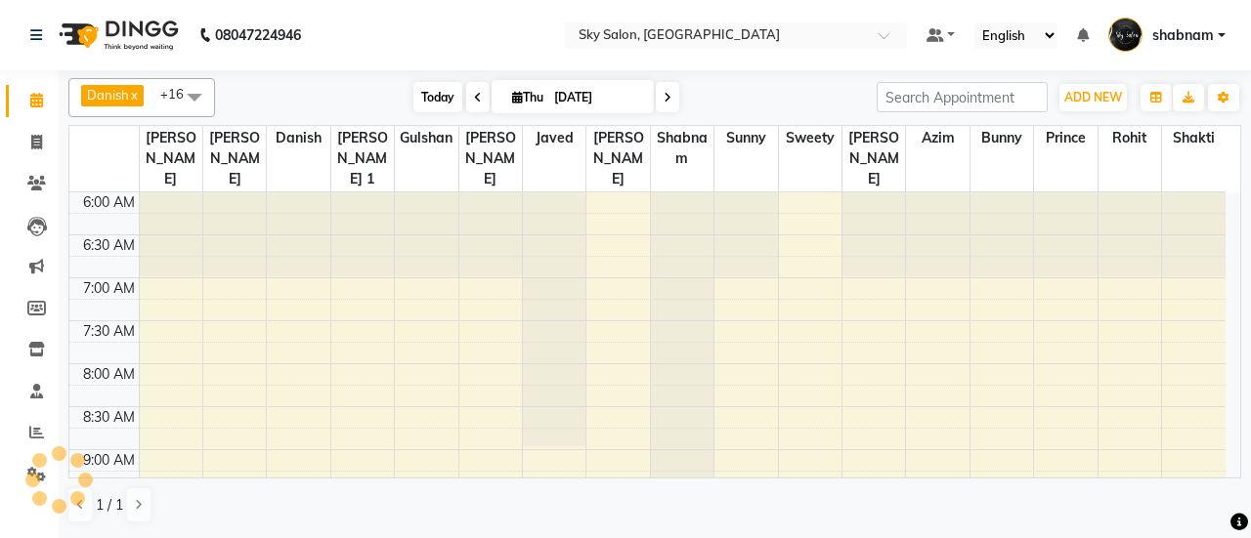
click at [426, 89] on span "Today" at bounding box center [437, 97] width 49 height 30
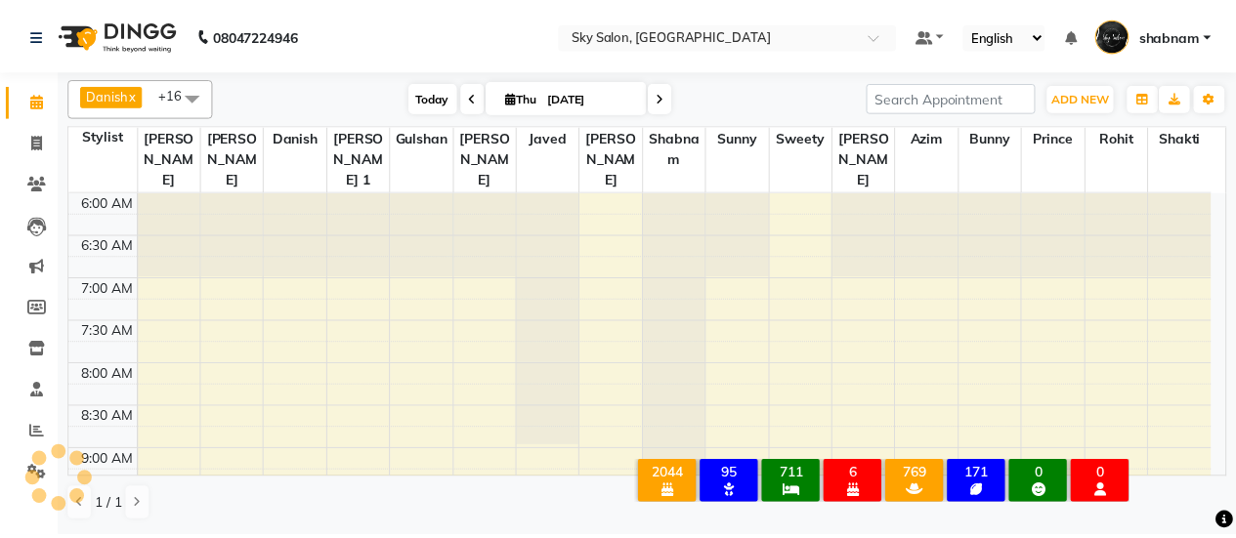
scroll to position [425, 0]
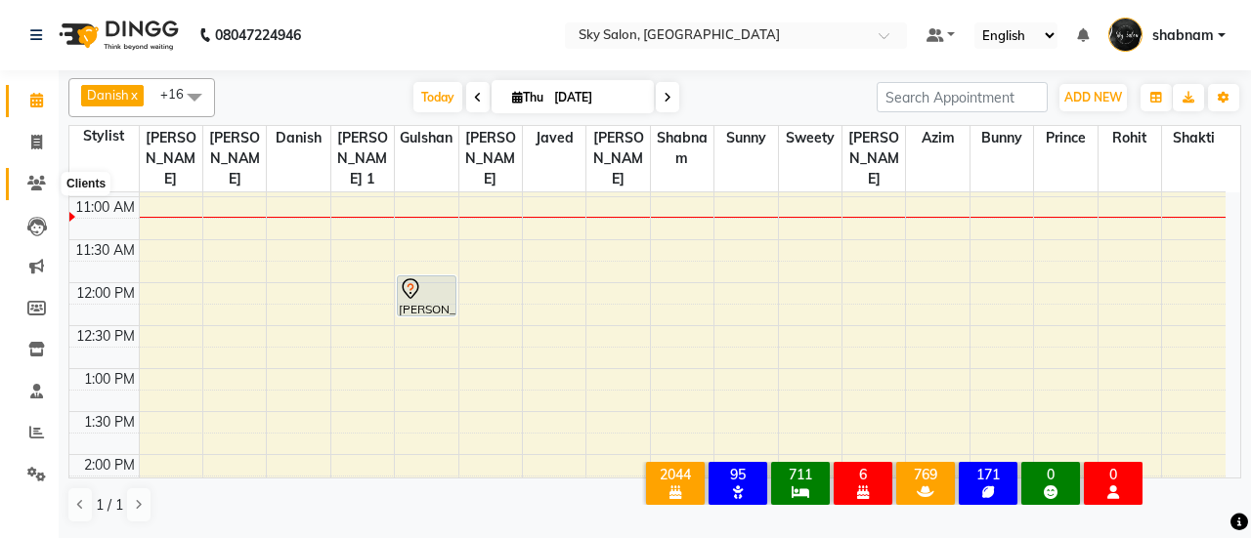
click at [21, 194] on span at bounding box center [37, 184] width 34 height 22
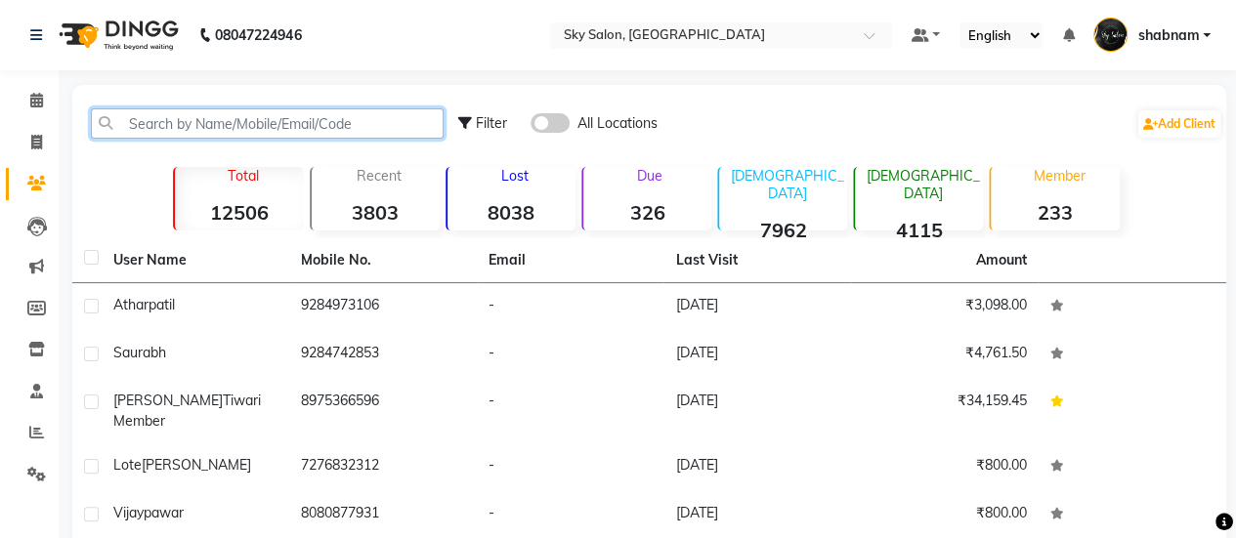
click at [274, 123] on input "text" at bounding box center [267, 123] width 353 height 30
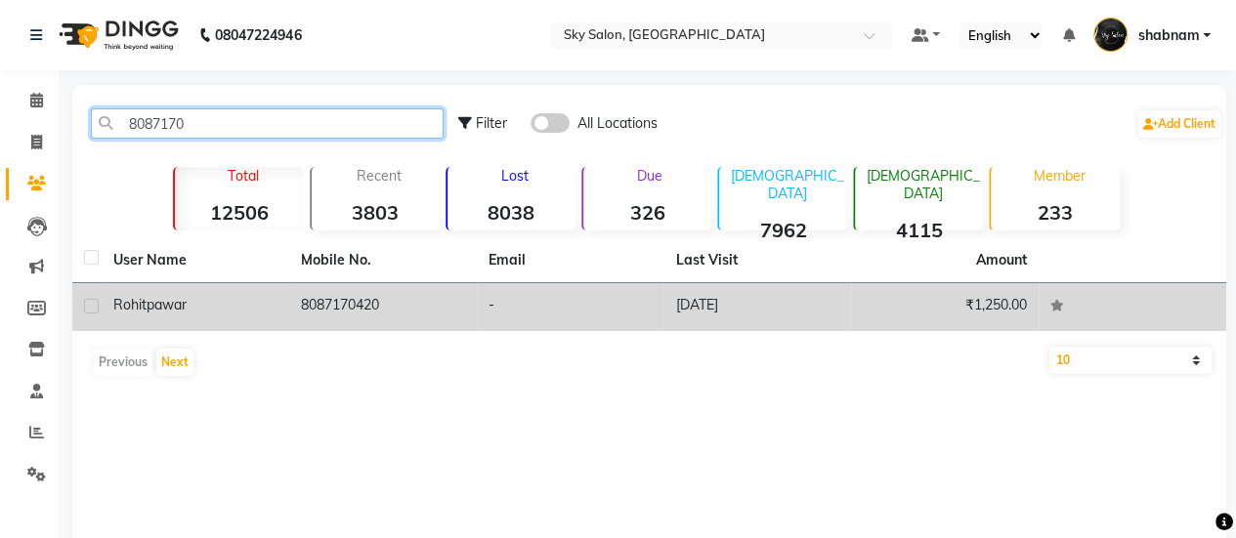
type input "8087170"
click at [436, 295] on td "8087170420" at bounding box center [383, 307] width 188 height 48
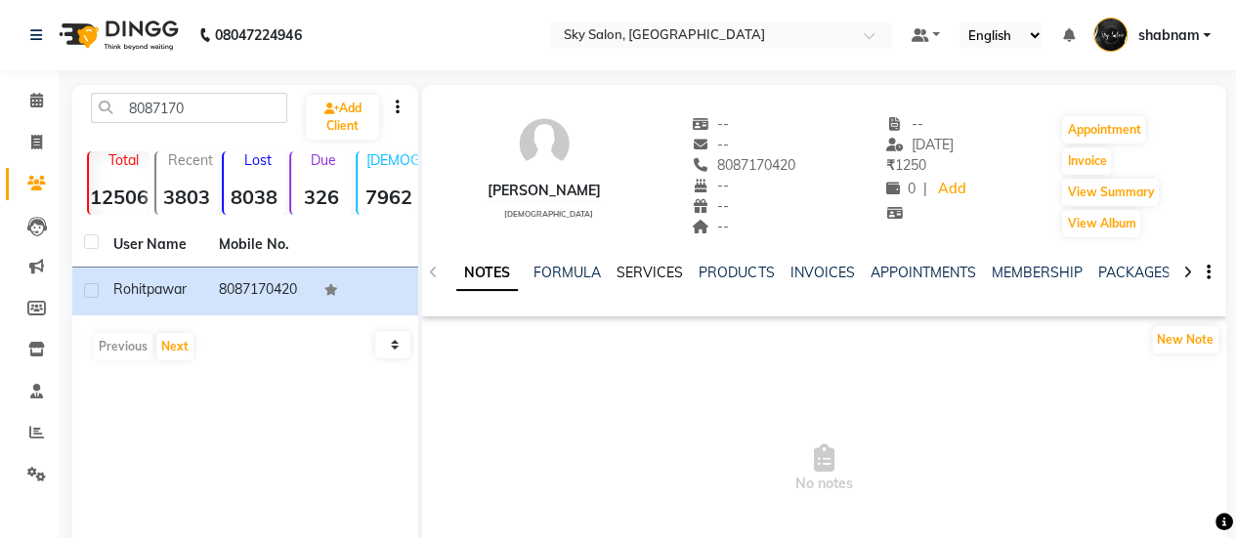
click at [647, 273] on link "SERVICES" at bounding box center [650, 273] width 66 height 18
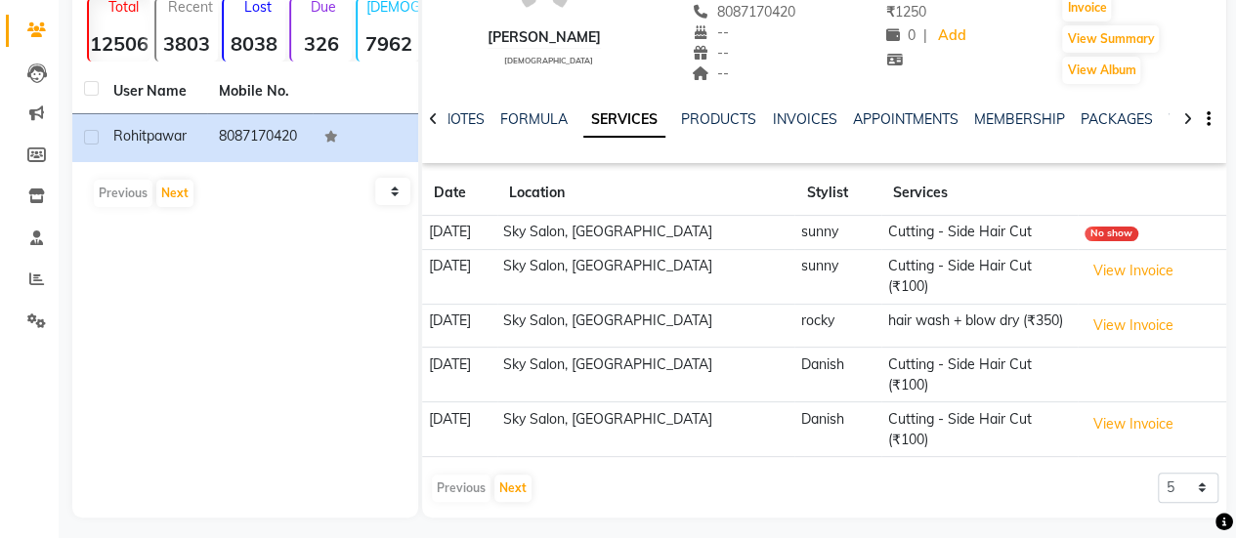
scroll to position [162, 0]
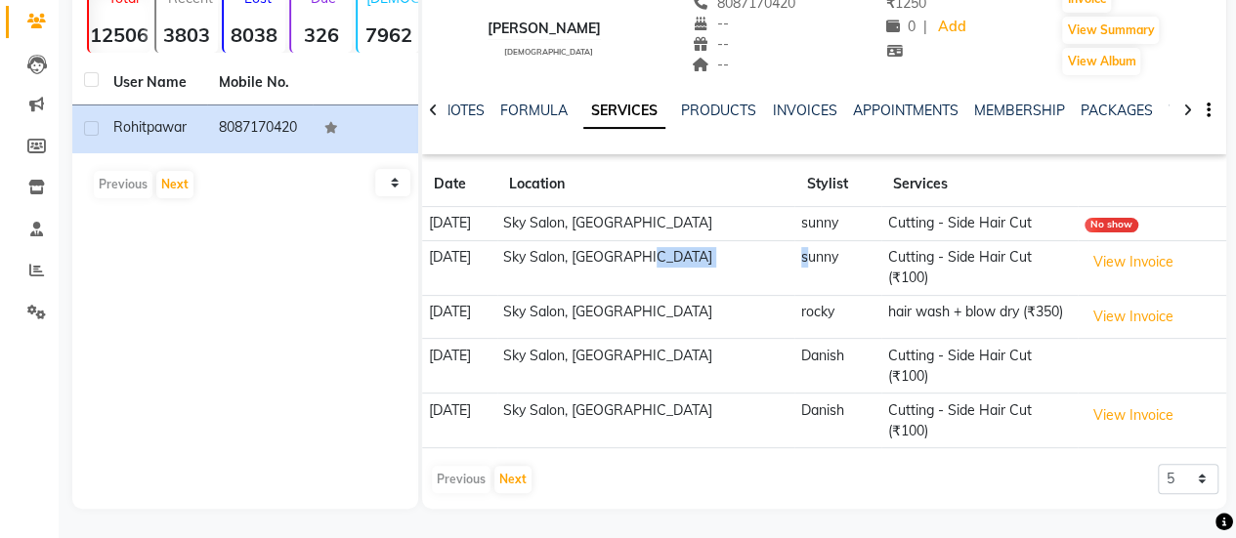
drag, startPoint x: 745, startPoint y: 251, endPoint x: 763, endPoint y: 267, distance: 24.3
click at [763, 267] on tr "11-06-2025 Sky Salon, Khopoli sunny Cutting - Side Hair Cut (₹100) View Invoice" at bounding box center [824, 267] width 804 height 55
click at [794, 267] on td "sunny" at bounding box center [837, 267] width 87 height 55
click at [794, 394] on td "Danish" at bounding box center [837, 421] width 87 height 55
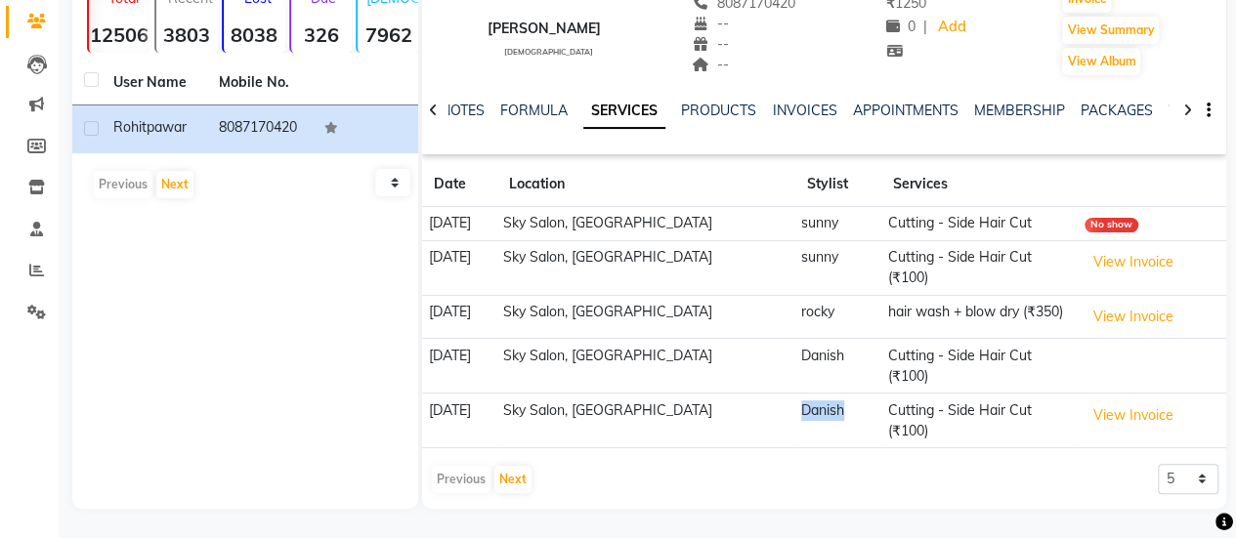
click at [794, 394] on td "Danish" at bounding box center [837, 421] width 87 height 55
click at [794, 350] on td "Danish" at bounding box center [837, 366] width 87 height 55
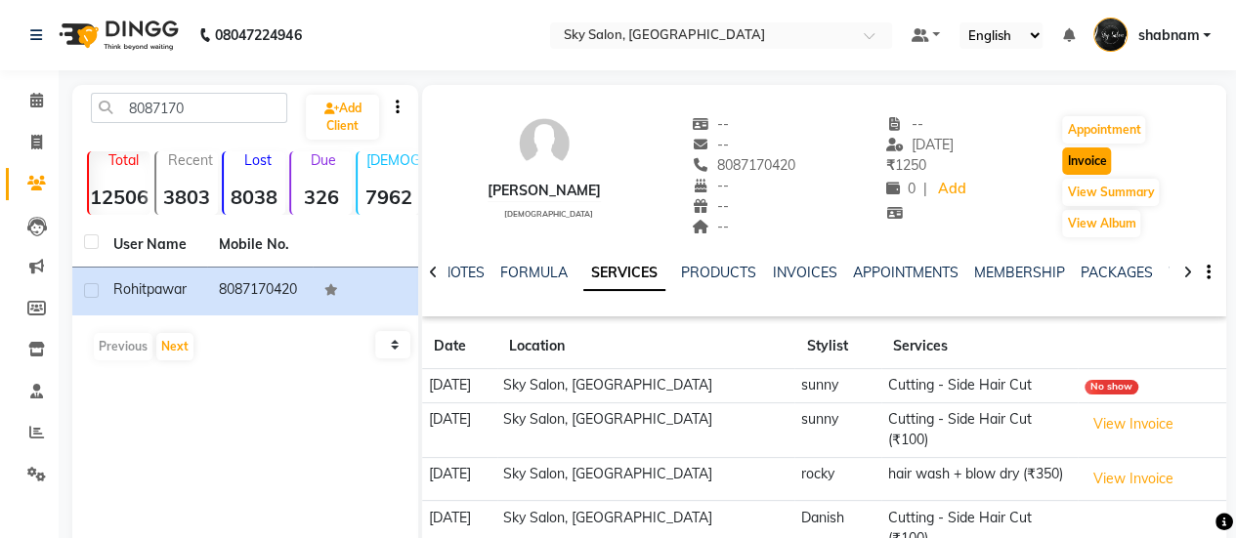
click at [1077, 162] on button "Invoice" at bounding box center [1086, 161] width 49 height 27
select select "3537"
select select "service"
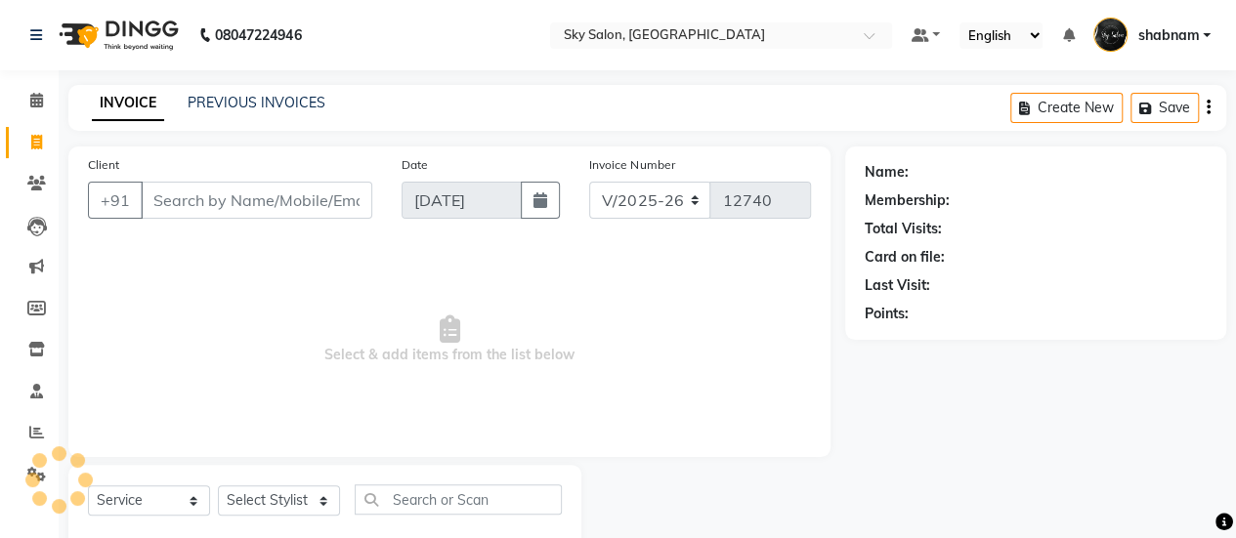
scroll to position [48, 0]
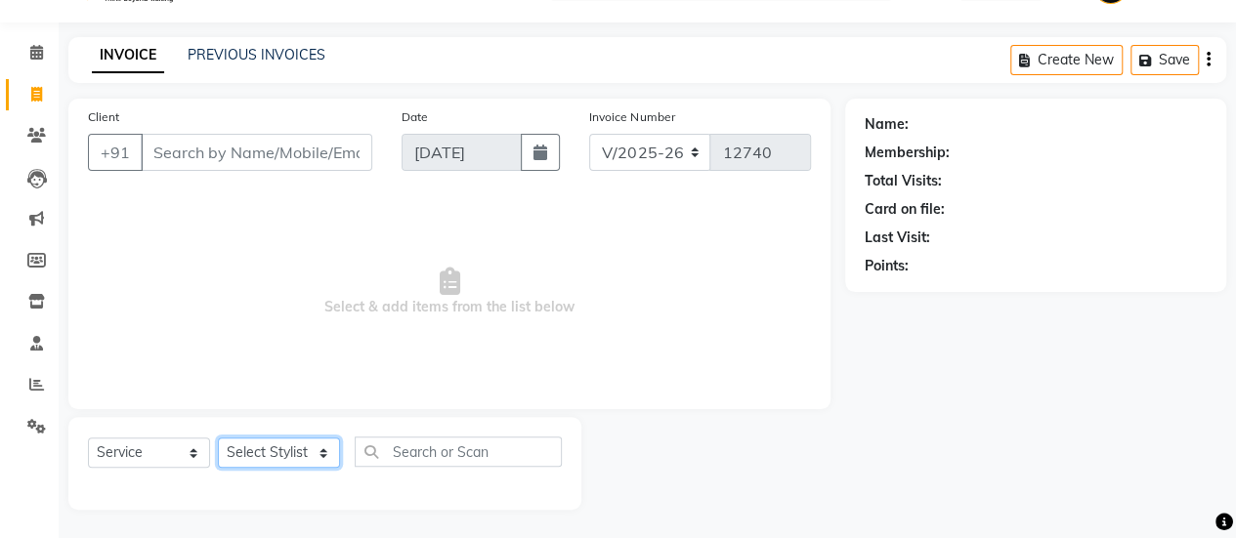
click at [265, 443] on select "Select Stylist" at bounding box center [279, 453] width 122 height 30
type input "8087170420"
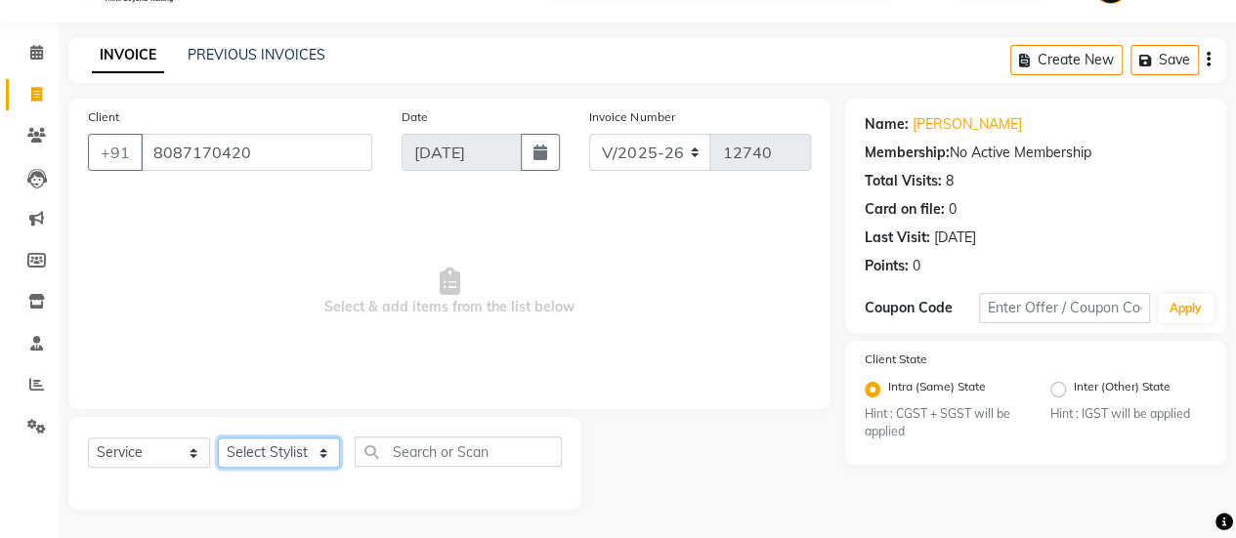
select select "57500"
click at [218, 438] on select "Select Stylist afreen [PERSON_NAME] saha [PERSON_NAME] [PERSON_NAME] [PERSON_NA…" at bounding box center [279, 453] width 122 height 30
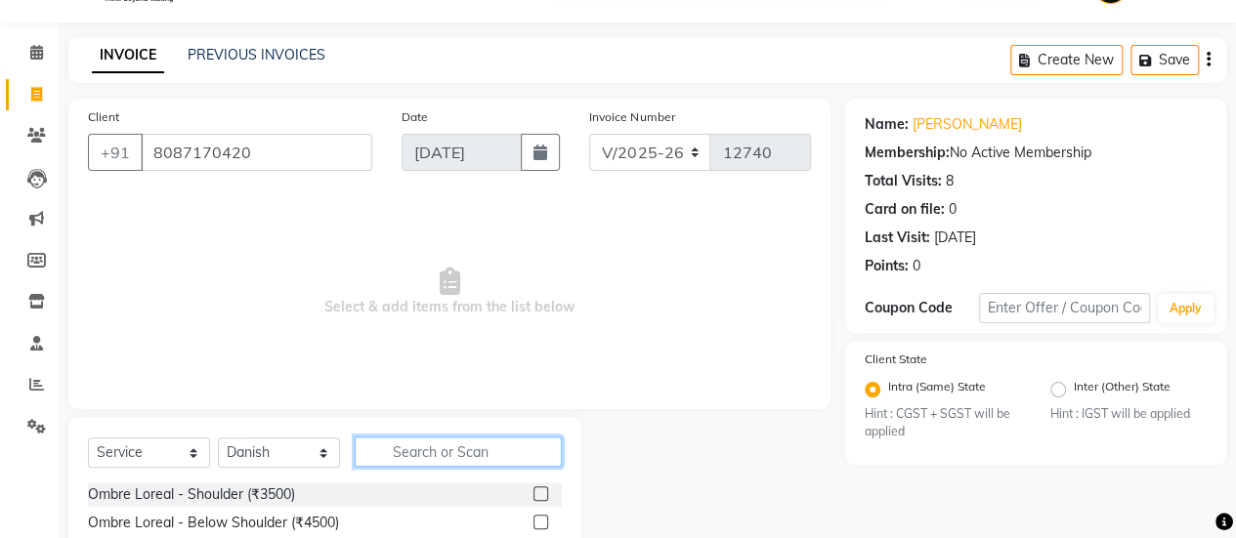
click at [469, 462] on input "text" at bounding box center [458, 452] width 207 height 30
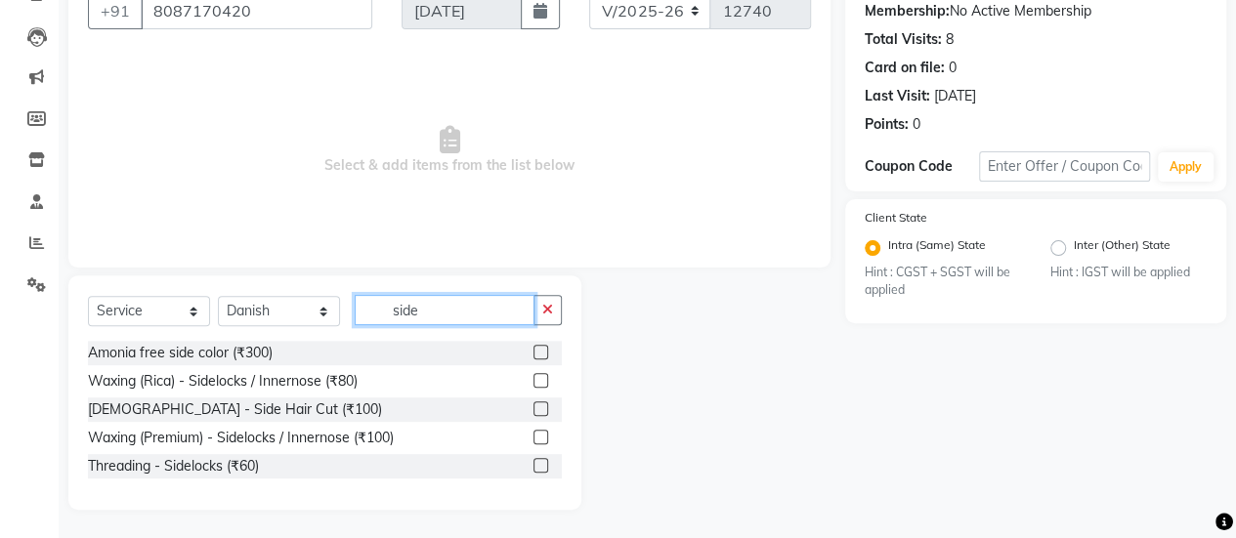
type input "side"
click at [539, 404] on label at bounding box center [540, 409] width 15 height 15
click at [539, 404] on input "checkbox" at bounding box center [539, 410] width 13 height 13
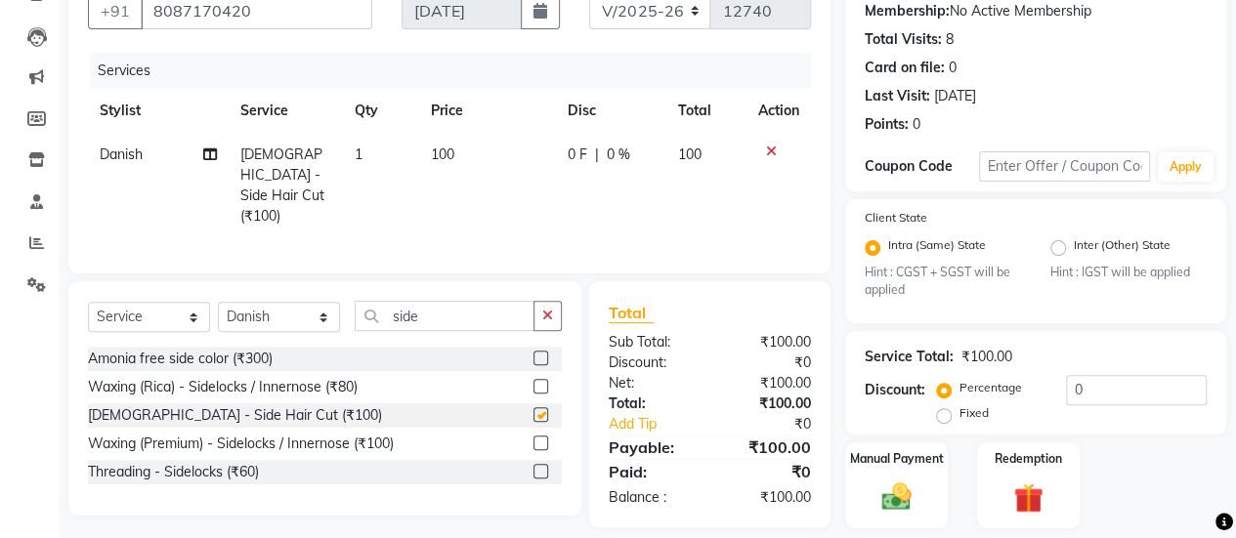
checkbox input "false"
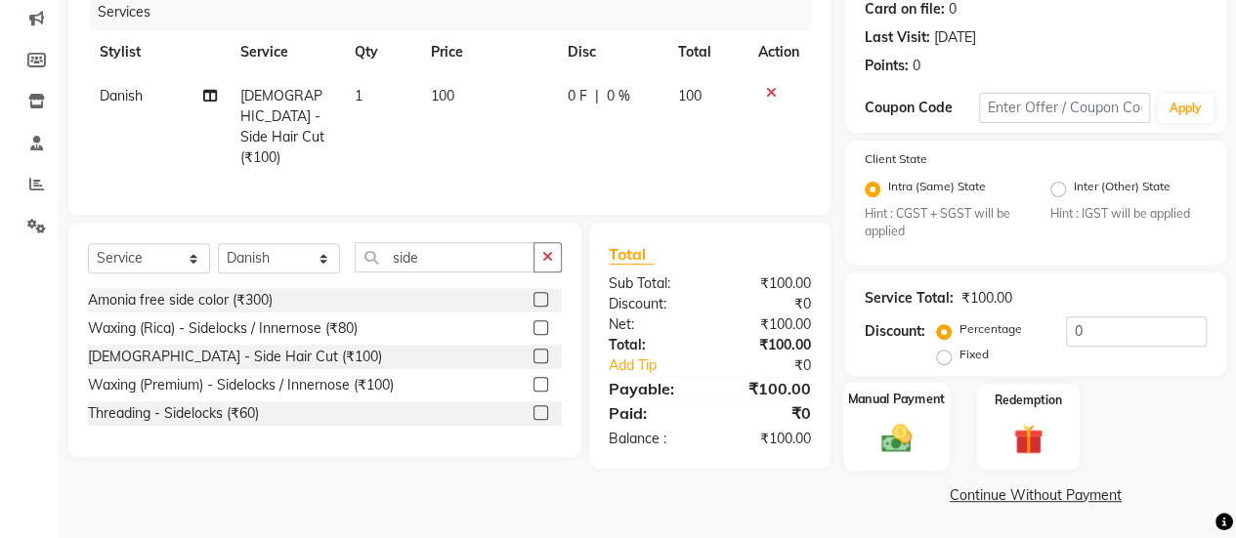
click at [846, 451] on div "Manual Payment" at bounding box center [896, 427] width 107 height 89
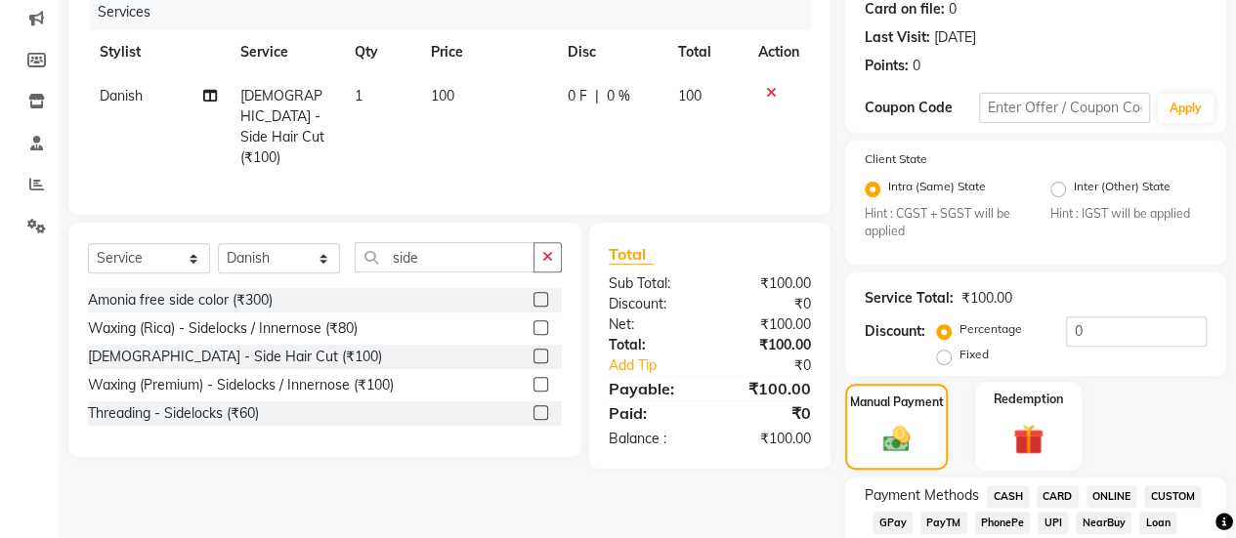
scroll to position [356, 0]
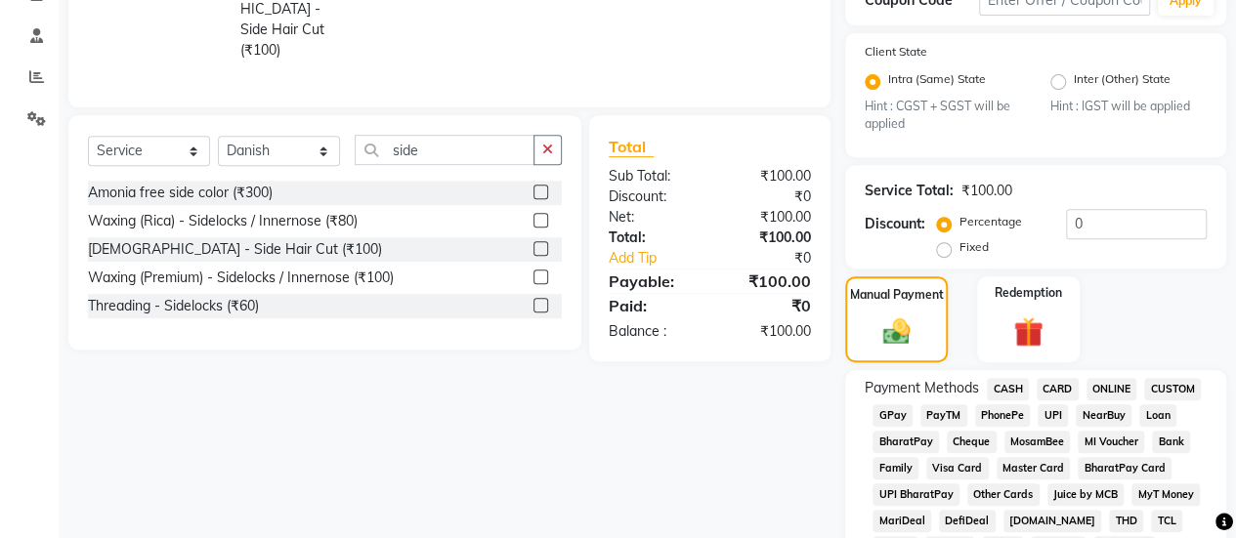
click at [1015, 383] on span "CASH" at bounding box center [1008, 389] width 42 height 22
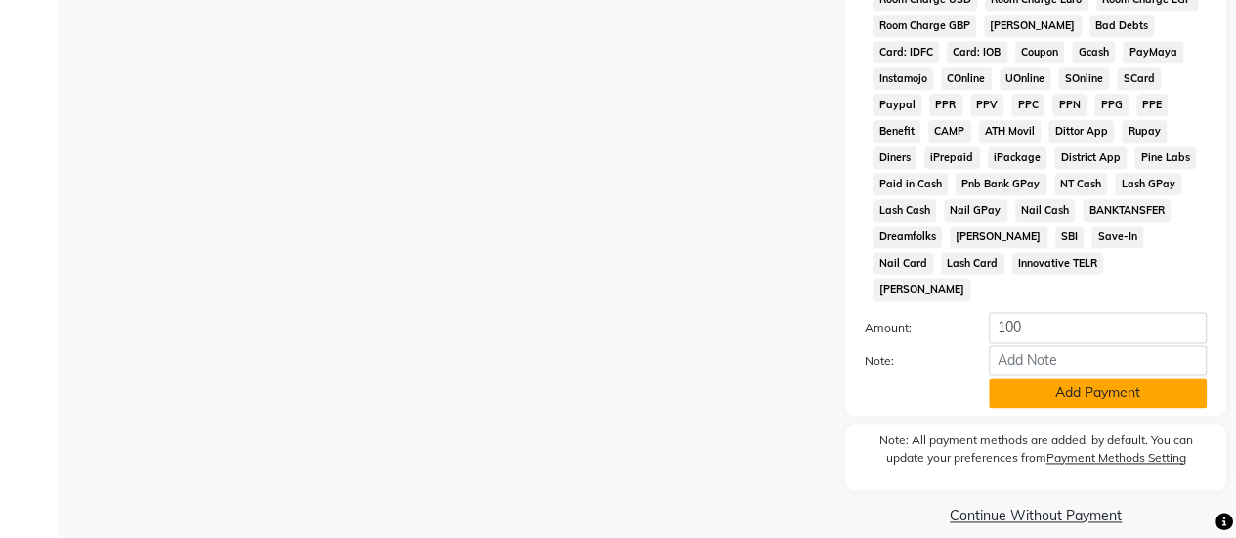
click at [1028, 385] on button "Add Payment" at bounding box center [1098, 393] width 218 height 30
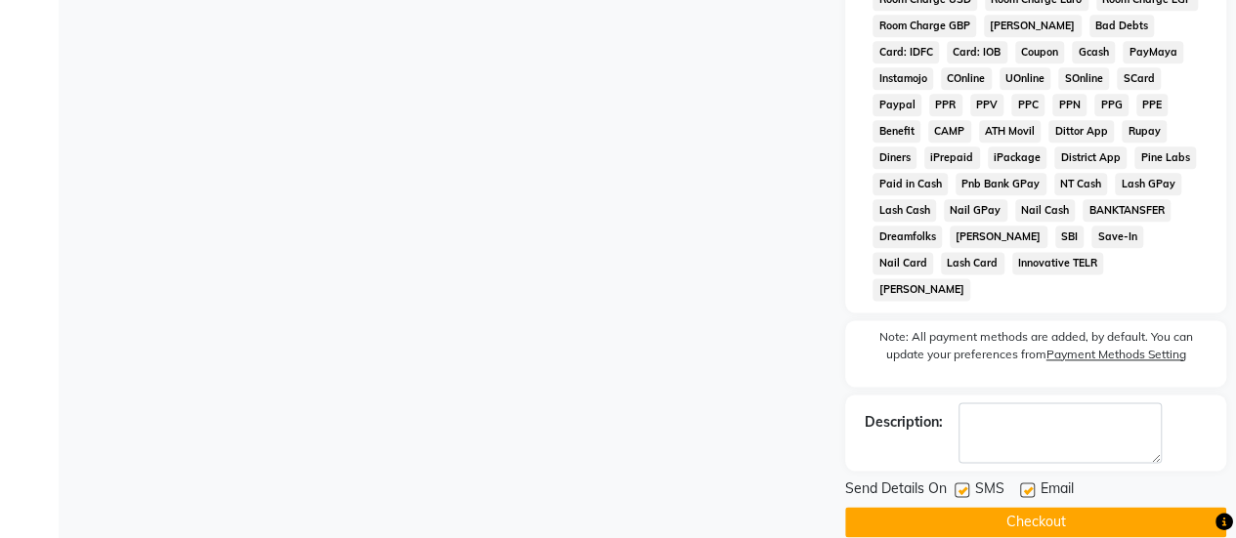
click at [959, 483] on label at bounding box center [962, 490] width 15 height 15
click at [959, 485] on input "checkbox" at bounding box center [961, 491] width 13 height 13
checkbox input "false"
click at [960, 507] on button "Checkout" at bounding box center [1035, 522] width 381 height 30
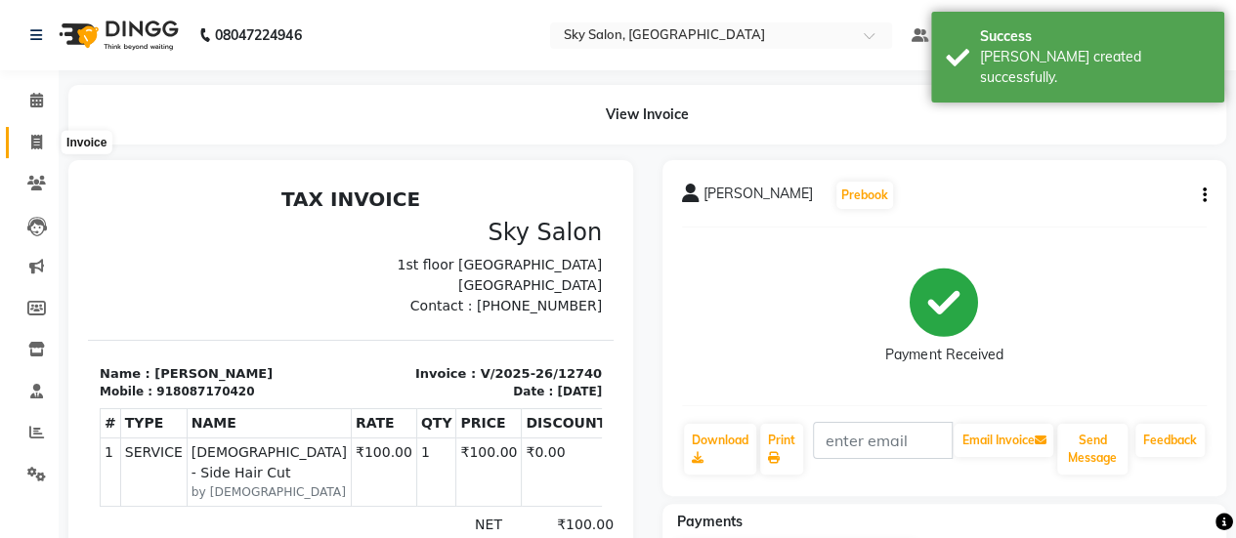
click at [49, 139] on span at bounding box center [37, 143] width 34 height 22
select select "service"
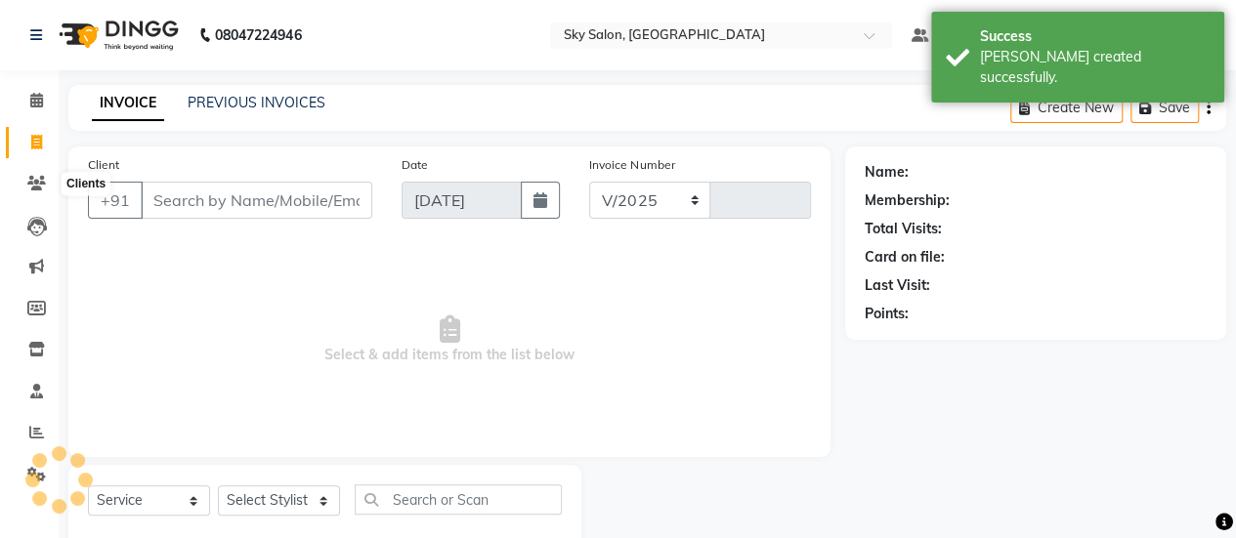
select select "3537"
type input "12741"
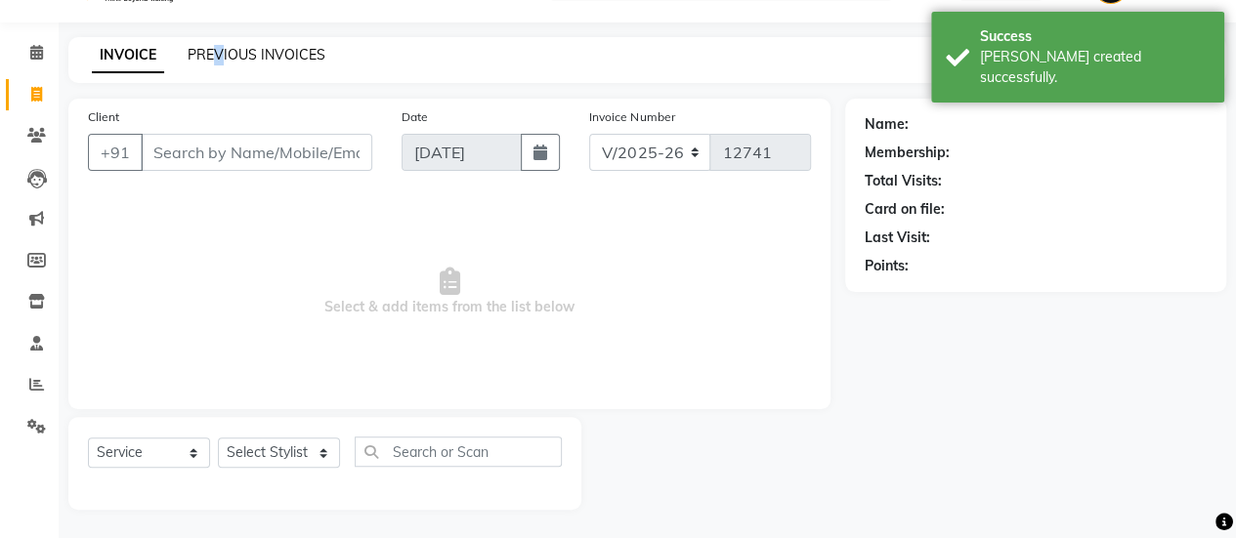
drag, startPoint x: 212, startPoint y: 69, endPoint x: 222, endPoint y: 47, distance: 24.5
click at [222, 47] on div "INVOICE PREVIOUS INVOICES Create New Save" at bounding box center [647, 60] width 1158 height 46
click at [222, 47] on link "PREVIOUS INVOICES" at bounding box center [257, 55] width 138 height 18
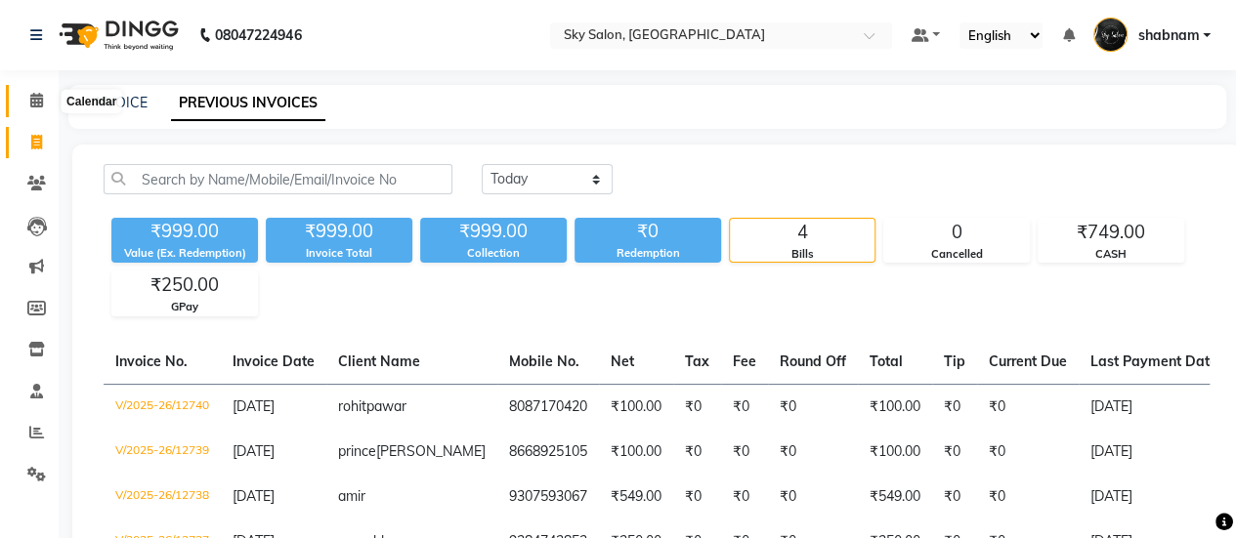
click at [32, 104] on icon at bounding box center [36, 100] width 13 height 15
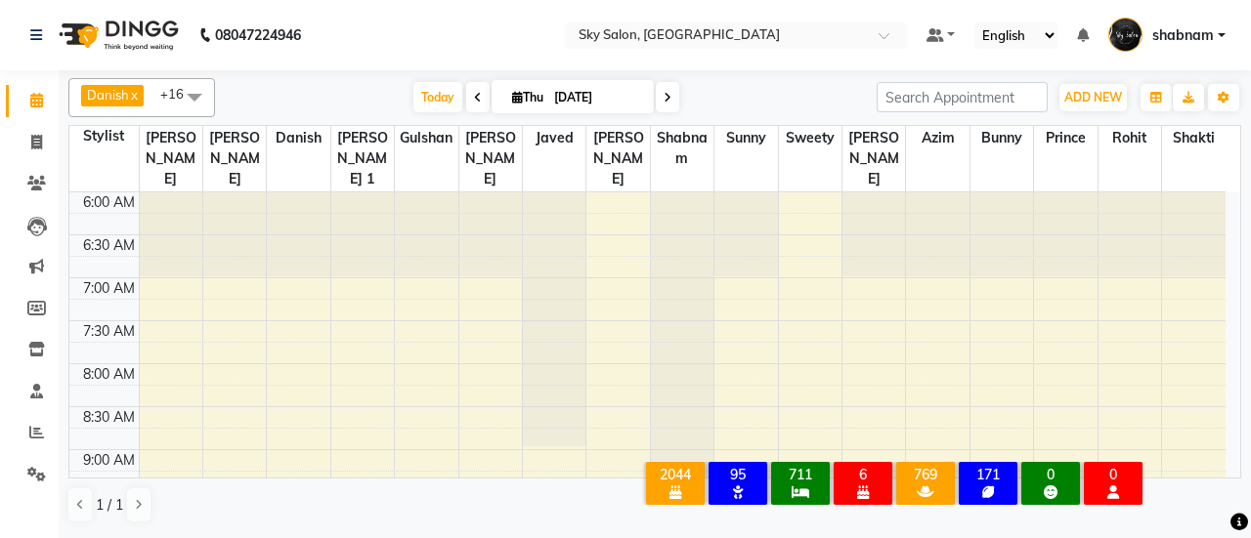
click at [436, 114] on div "Danish x javed x [PERSON_NAME] x [PERSON_NAME] x sunny x [PERSON_NAME] x [PERSO…" at bounding box center [654, 97] width 1173 height 39
click at [425, 98] on span "Today" at bounding box center [437, 97] width 49 height 30
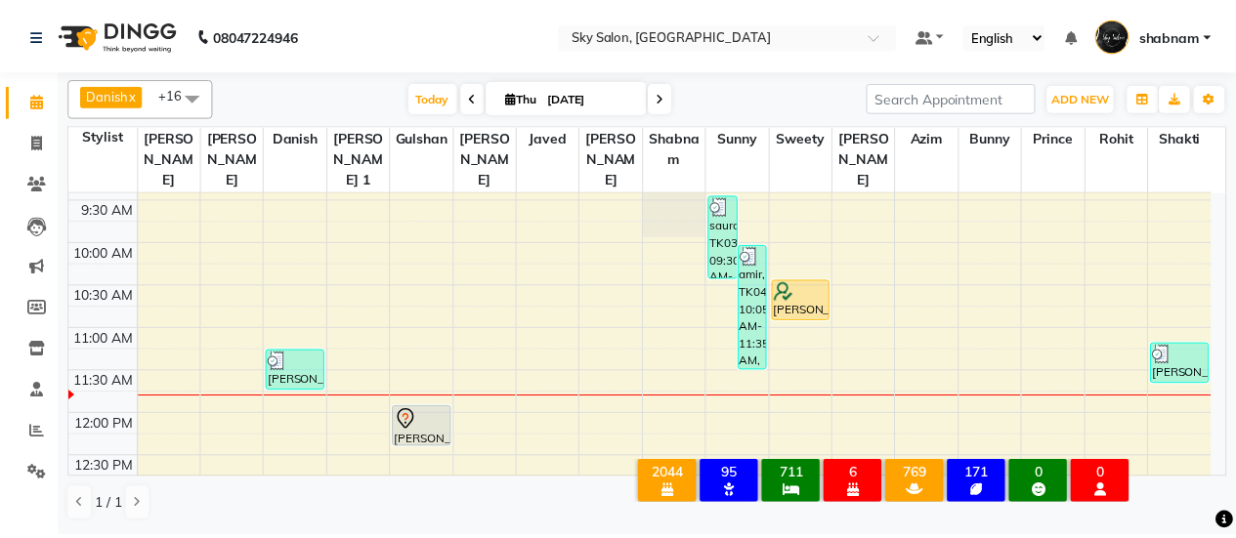
scroll to position [294, 0]
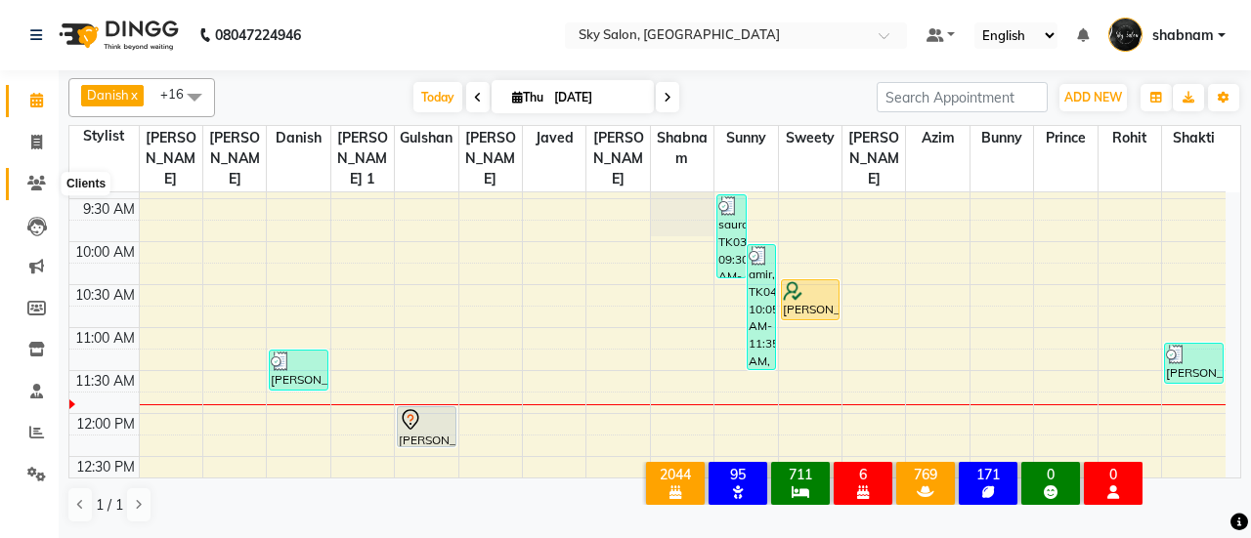
click at [39, 188] on icon at bounding box center [36, 183] width 19 height 15
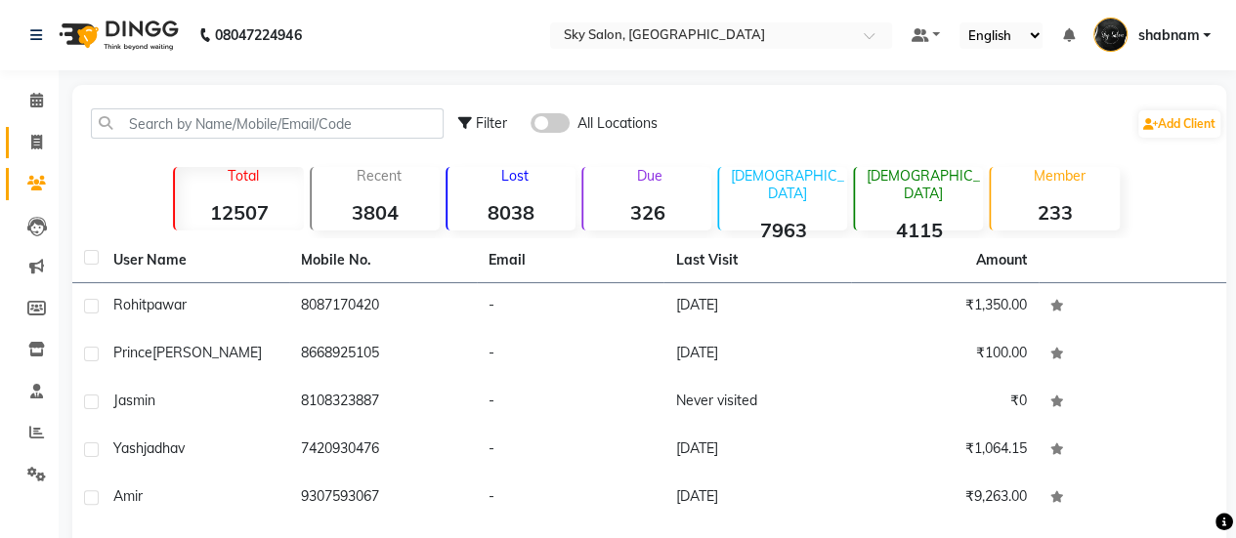
click at [24, 153] on link "Invoice" at bounding box center [29, 143] width 47 height 32
select select "service"
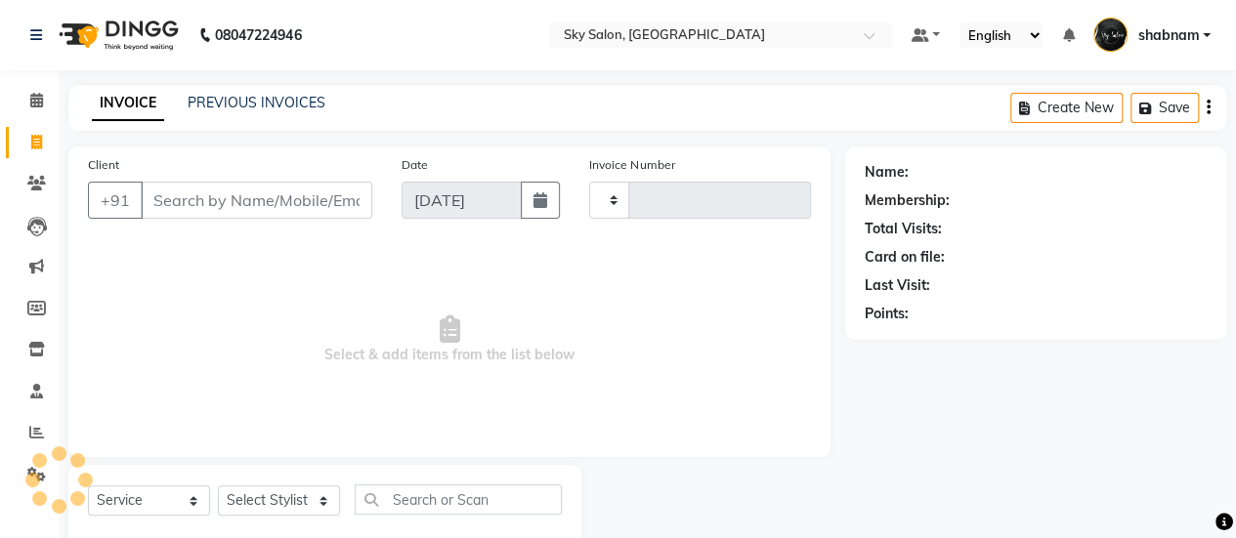
type input "12741"
select select "3537"
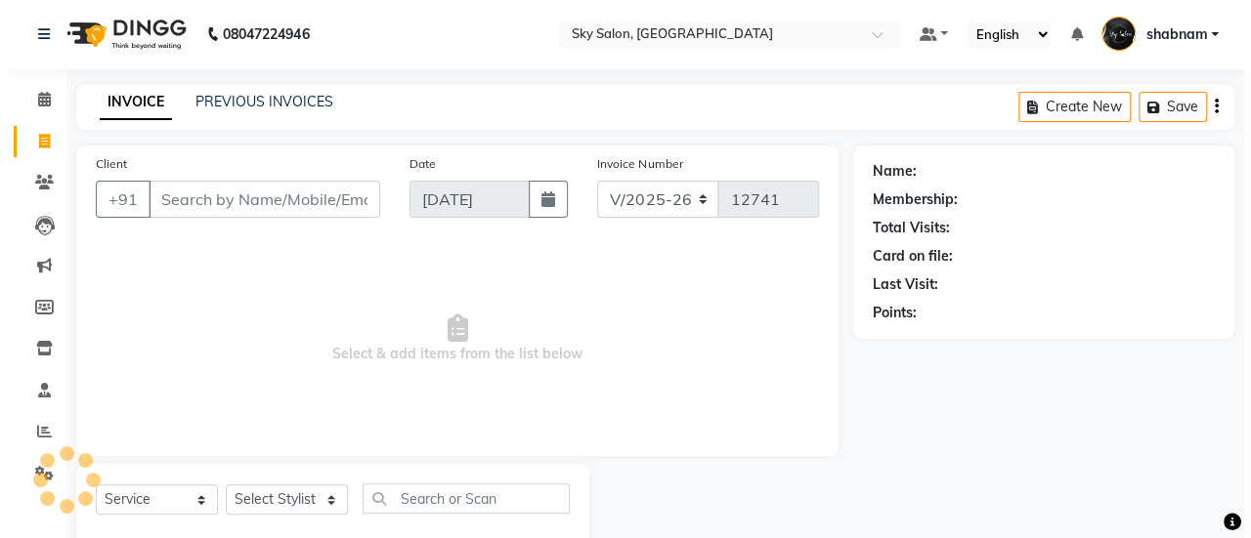
scroll to position [48, 0]
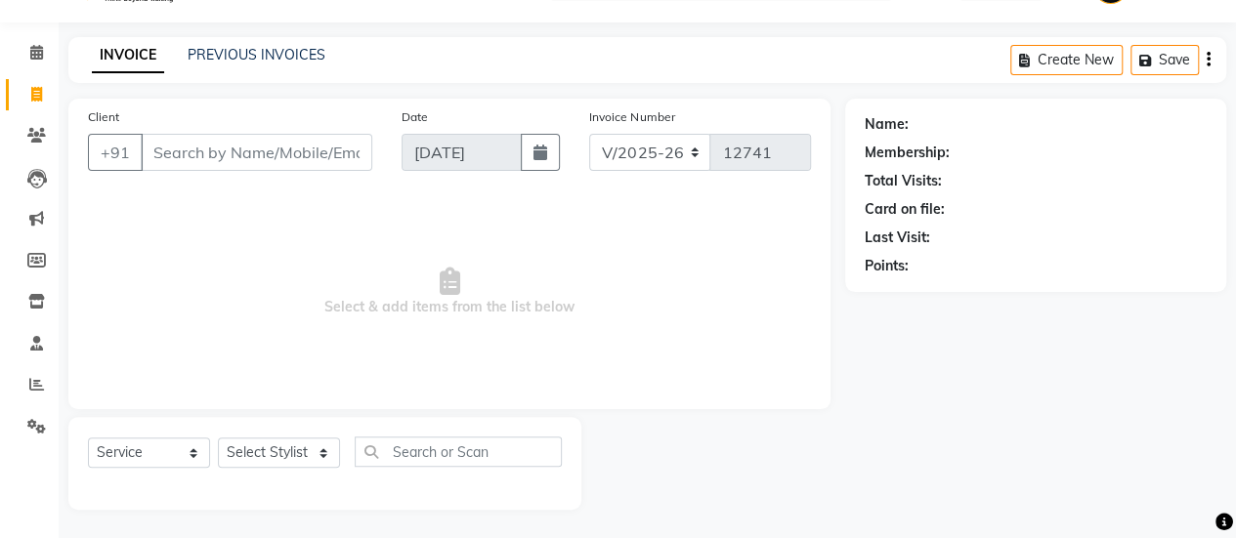
click at [222, 164] on input "Client" at bounding box center [257, 152] width 232 height 37
type input "7926796879"
drag, startPoint x: 287, startPoint y: 175, endPoint x: 313, endPoint y: 158, distance: 30.4
click at [313, 158] on div "Client +91 7926796879 Add Client" at bounding box center [230, 147] width 314 height 80
click at [313, 158] on span "Add Client" at bounding box center [321, 153] width 77 height 20
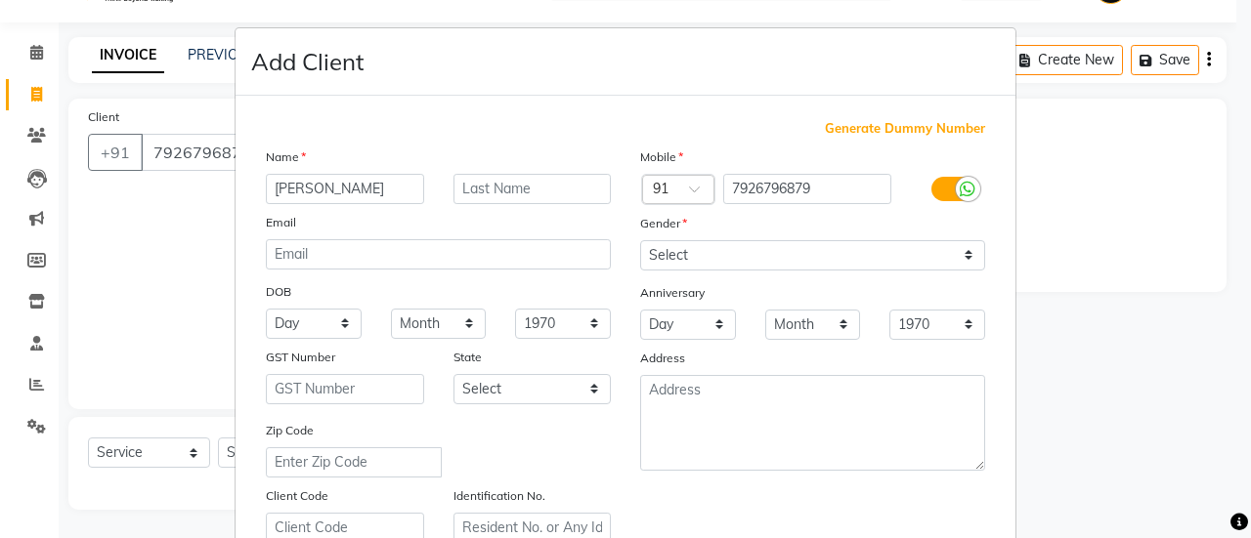
type input "amit"
drag, startPoint x: 458, startPoint y: 205, endPoint x: 496, endPoint y: 191, distance: 40.8
click at [496, 191] on div "Name amit Email DOB Day 01 02 03 04 05 06 07 08 09 10 11 12 13 14 15 16 17 18 1…" at bounding box center [438, 345] width 374 height 397
click at [496, 191] on input "text" at bounding box center [532, 189] width 158 height 30
type input "pawar"
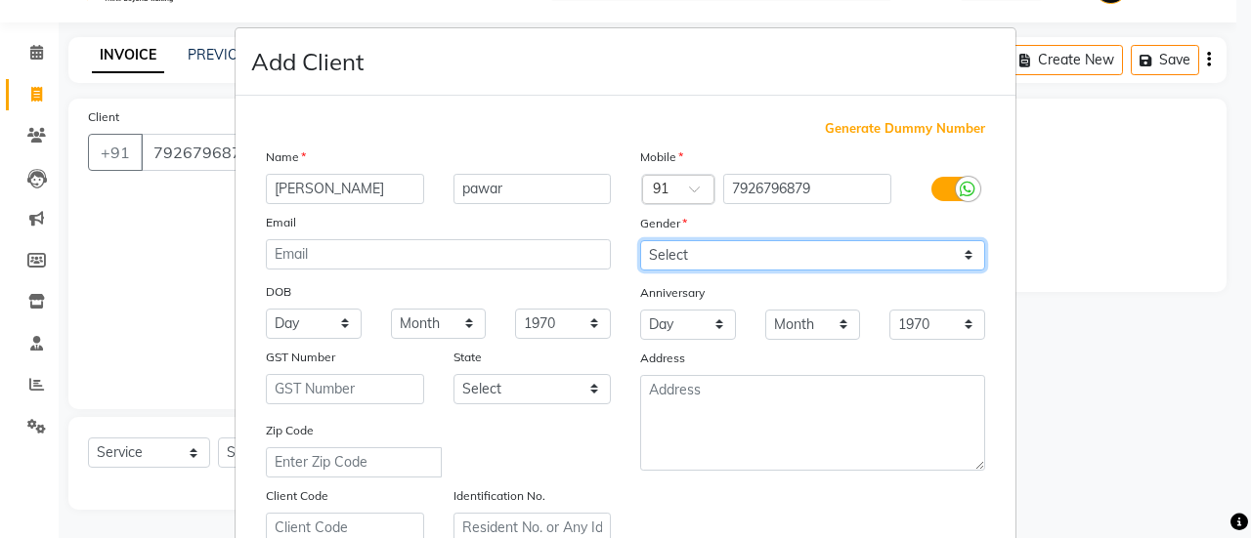
click at [772, 261] on select "Select Male Female Other Prefer Not To Say" at bounding box center [812, 255] width 345 height 30
select select "male"
click at [640, 240] on select "Select Male Female Other Prefer Not To Say" at bounding box center [812, 255] width 345 height 30
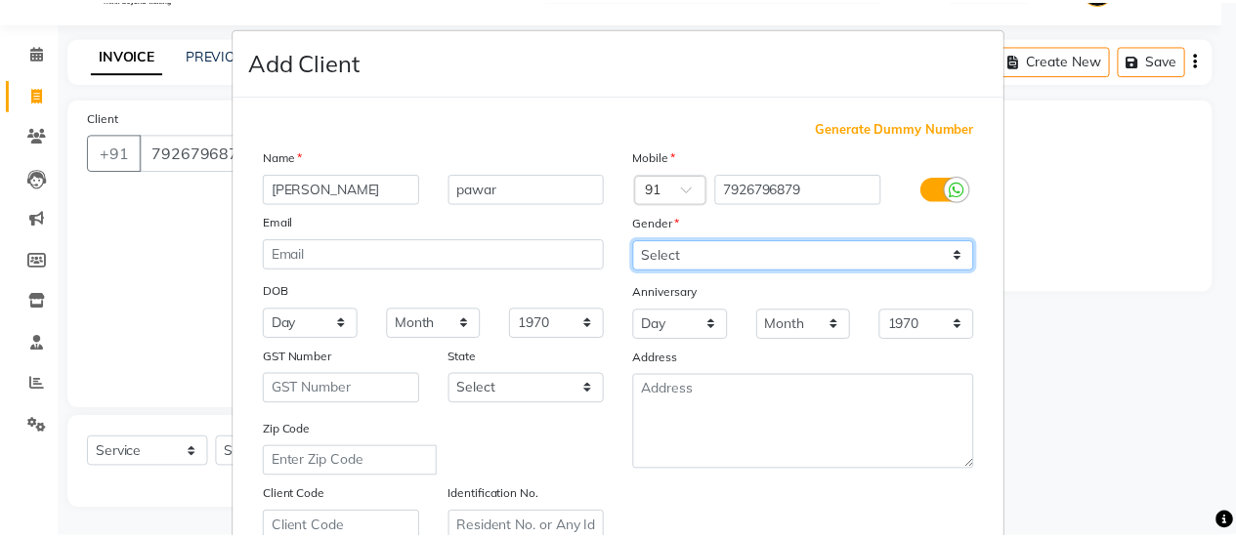
scroll to position [360, 0]
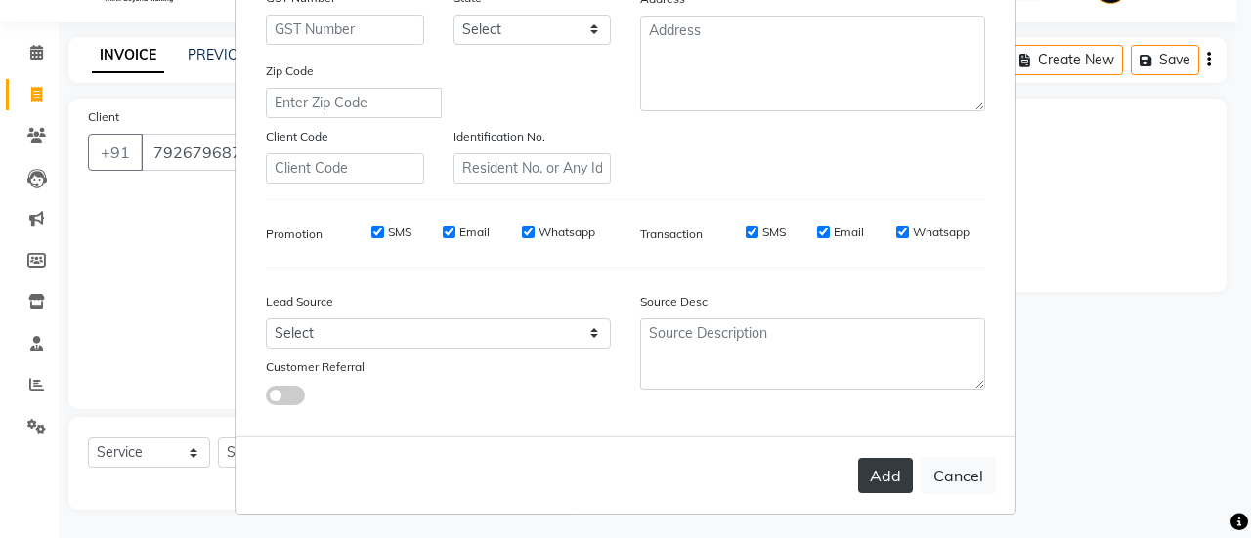
click at [886, 490] on button "Add" at bounding box center [885, 475] width 55 height 35
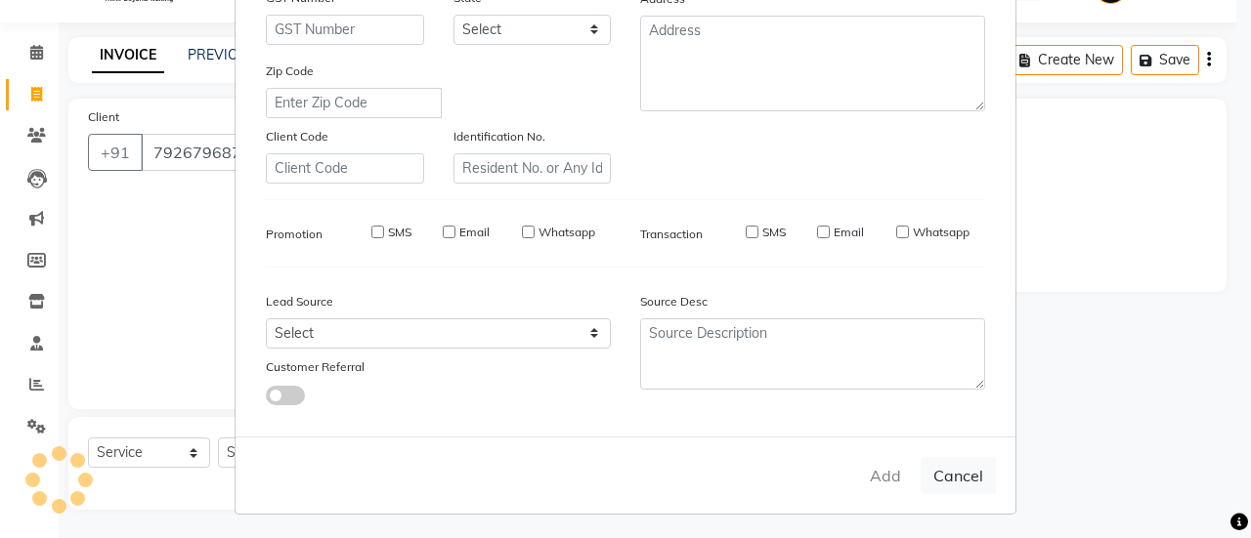
select select
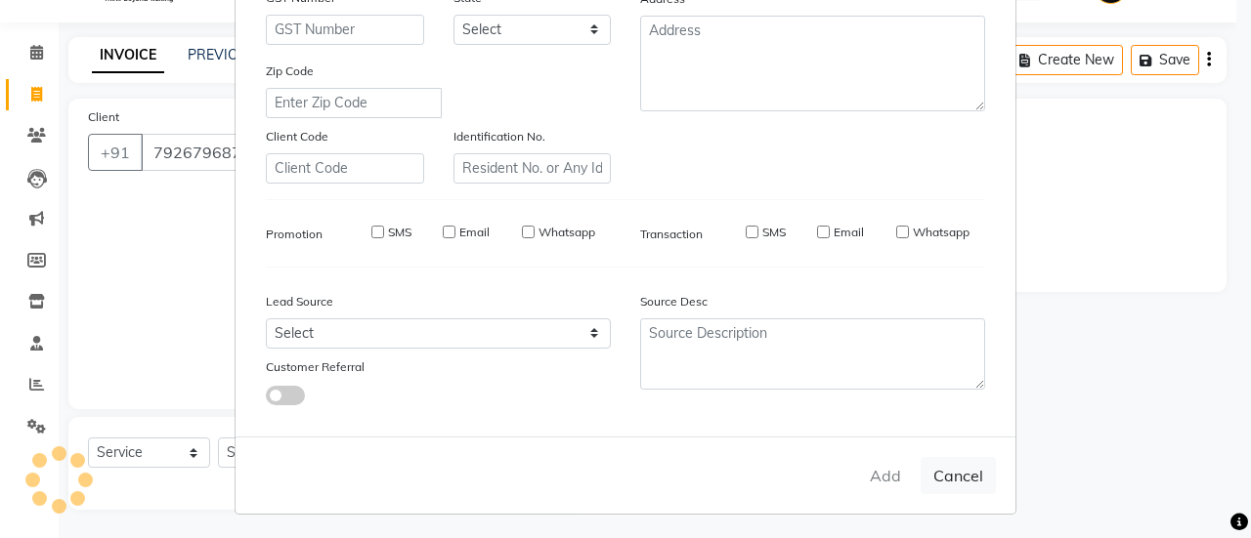
select select
checkbox input "false"
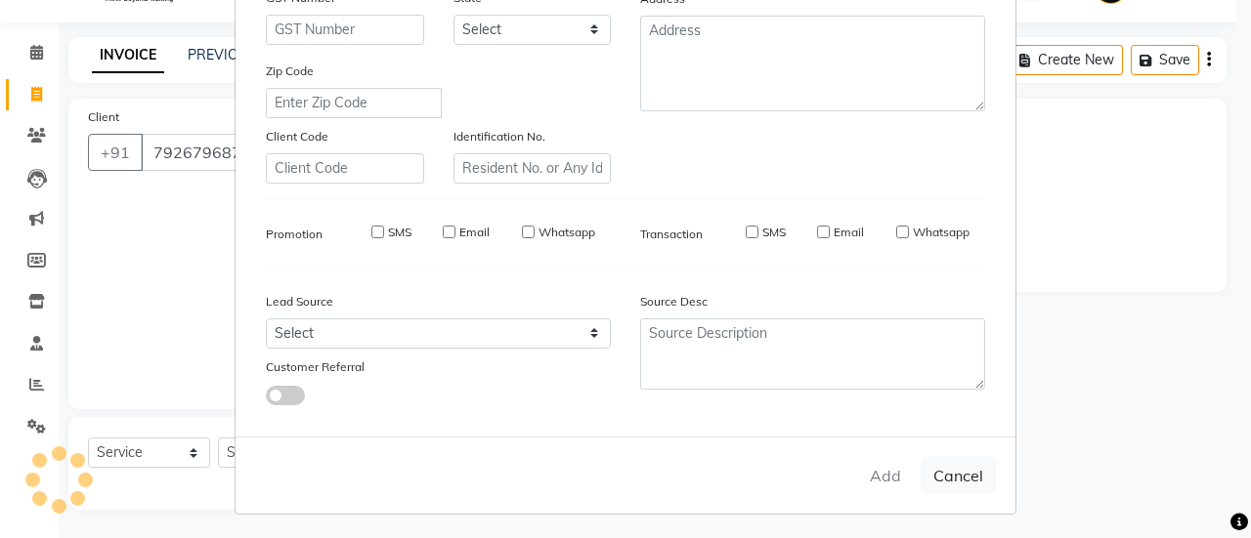
checkbox input "false"
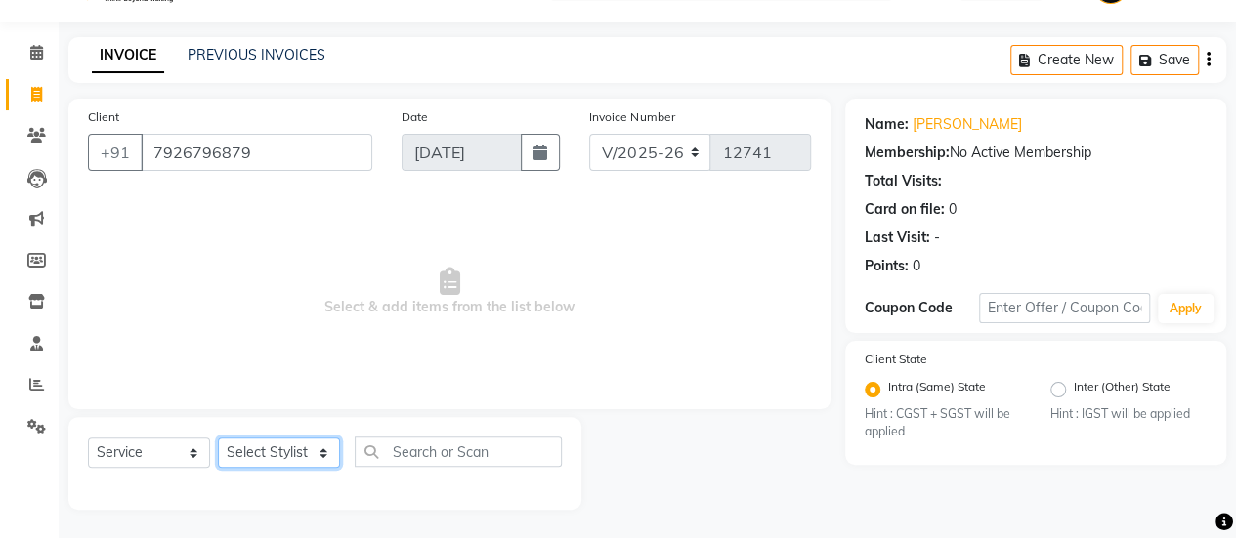
click at [242, 442] on select "Select Stylist afreen akshata aman saha ameer Anagha anisa arbaj azim bharti Bu…" at bounding box center [279, 453] width 122 height 30
select select "88414"
click at [218, 438] on select "Select Stylist afreen akshata aman saha ameer Anagha anisa arbaj azim bharti Bu…" at bounding box center [279, 453] width 122 height 30
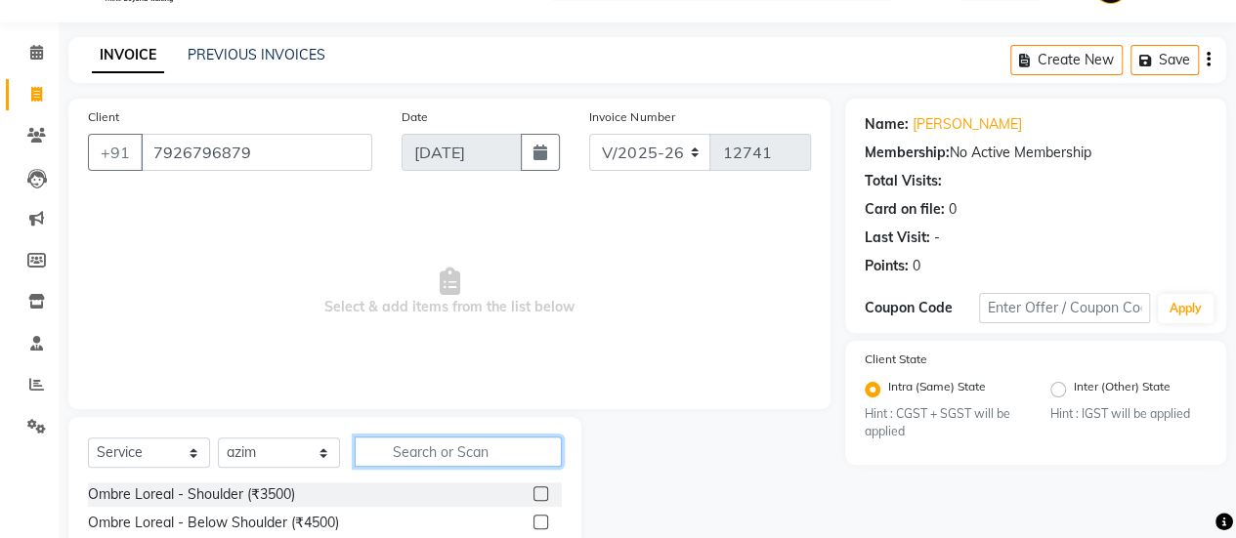
click at [477, 459] on input "text" at bounding box center [458, 452] width 207 height 30
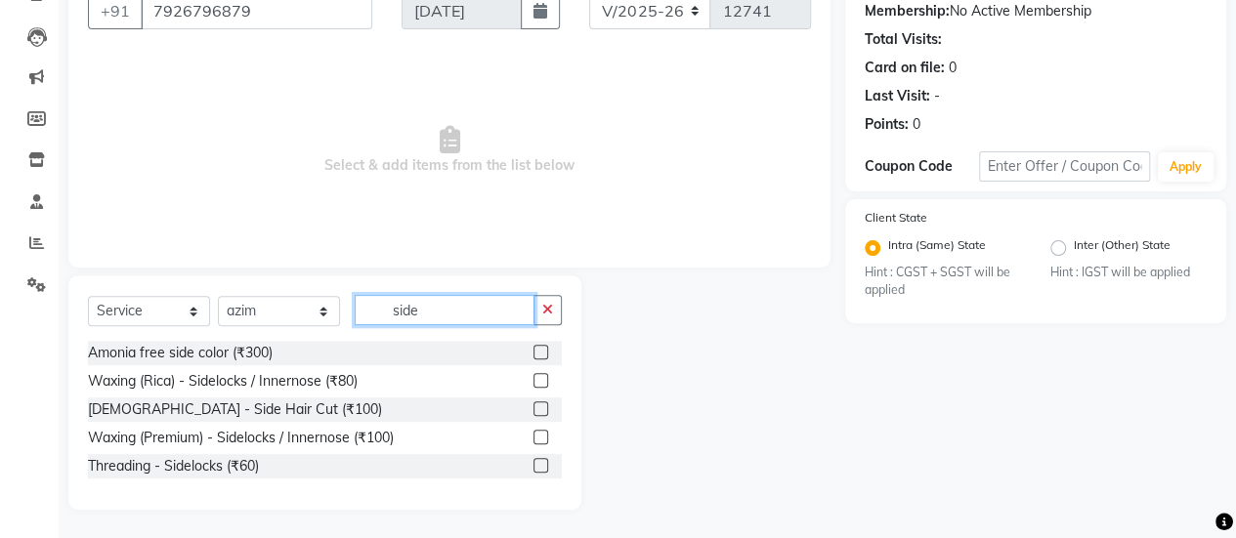
type input "side"
drag, startPoint x: 547, startPoint y: 398, endPoint x: 541, endPoint y: 422, distance: 25.1
click at [541, 422] on div "Amonia free side color (₹300) Waxing (Rica) - Sidelocks / Innernose (₹80) Male …" at bounding box center [325, 412] width 474 height 142
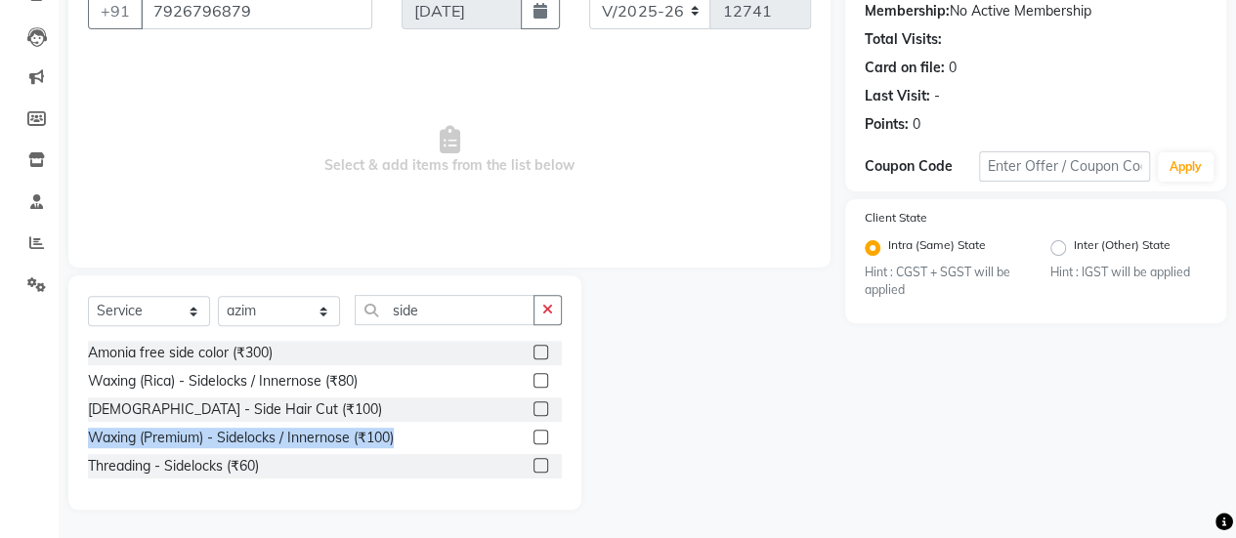
click at [541, 422] on div "Amonia free side color (₹300) Waxing (Rica) - Sidelocks / Innernose (₹80) Male …" at bounding box center [325, 412] width 474 height 142
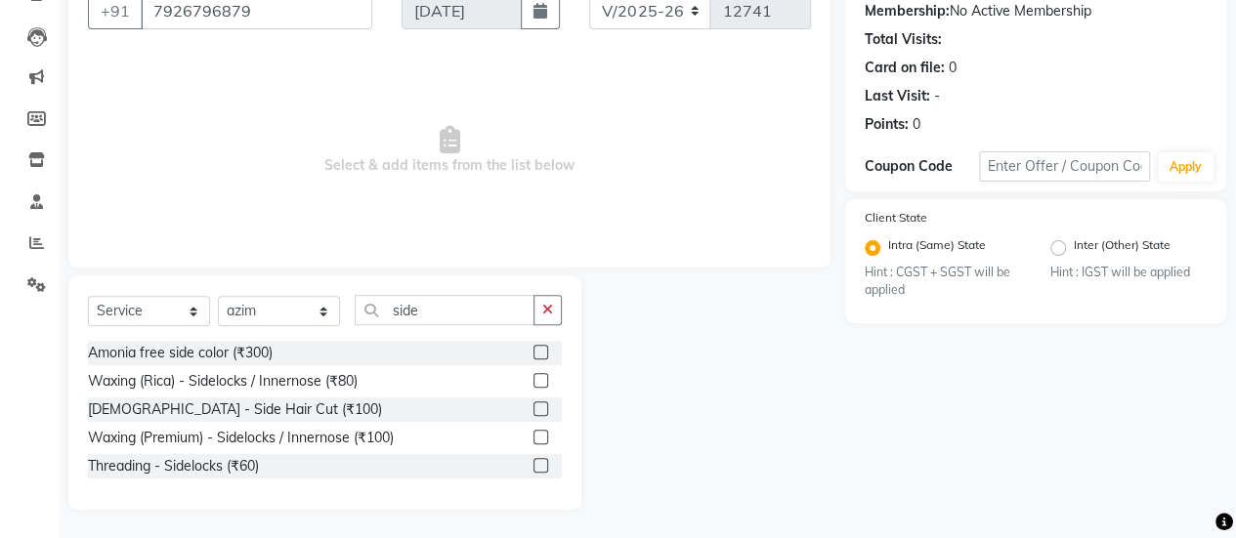
click at [540, 415] on div at bounding box center [539, 412] width 13 height 21
click at [540, 405] on label at bounding box center [540, 409] width 15 height 15
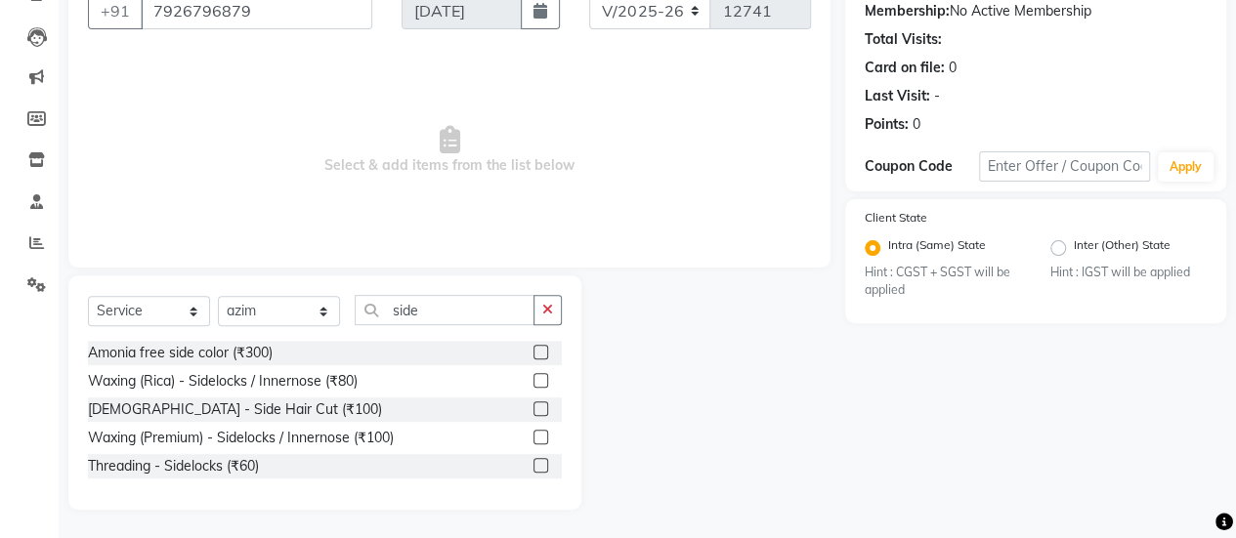
click at [540, 405] on input "checkbox" at bounding box center [539, 410] width 13 height 13
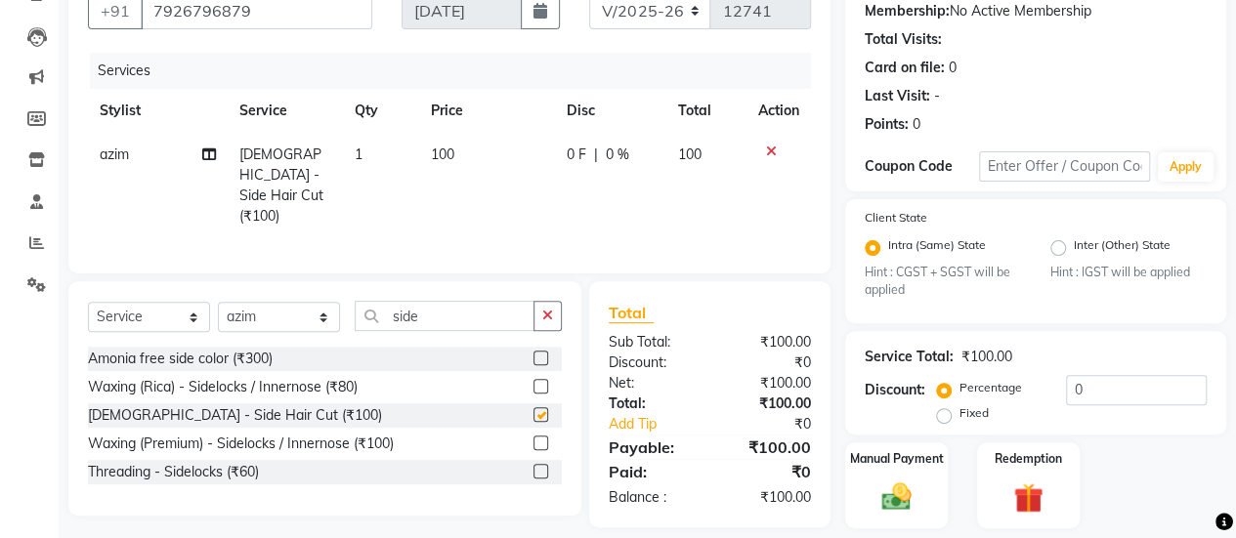
checkbox input "false"
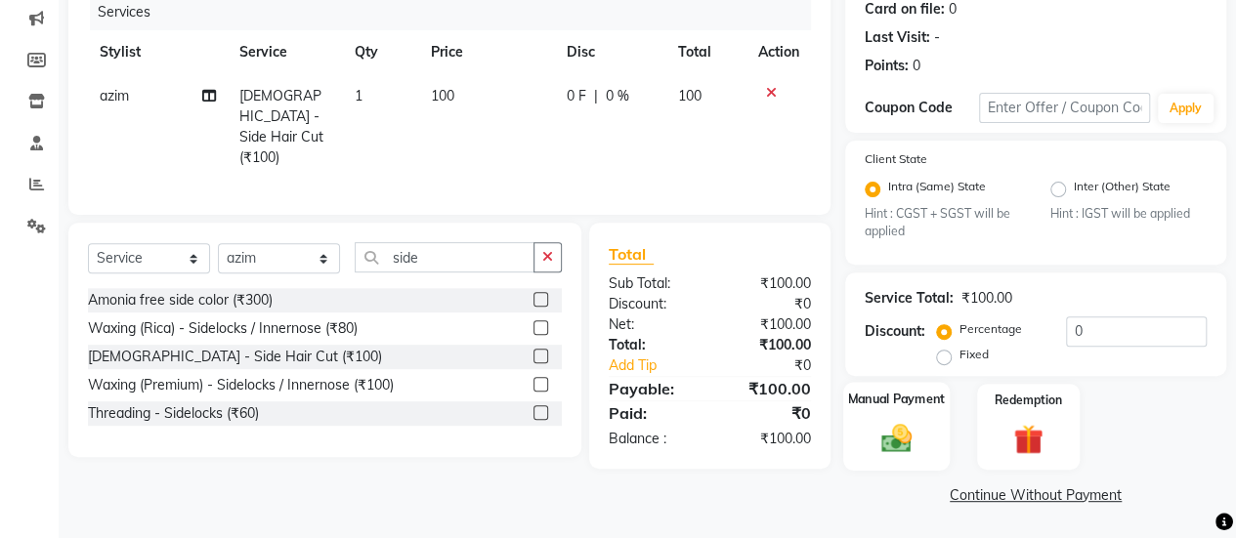
click at [900, 413] on div "Manual Payment" at bounding box center [896, 427] width 107 height 89
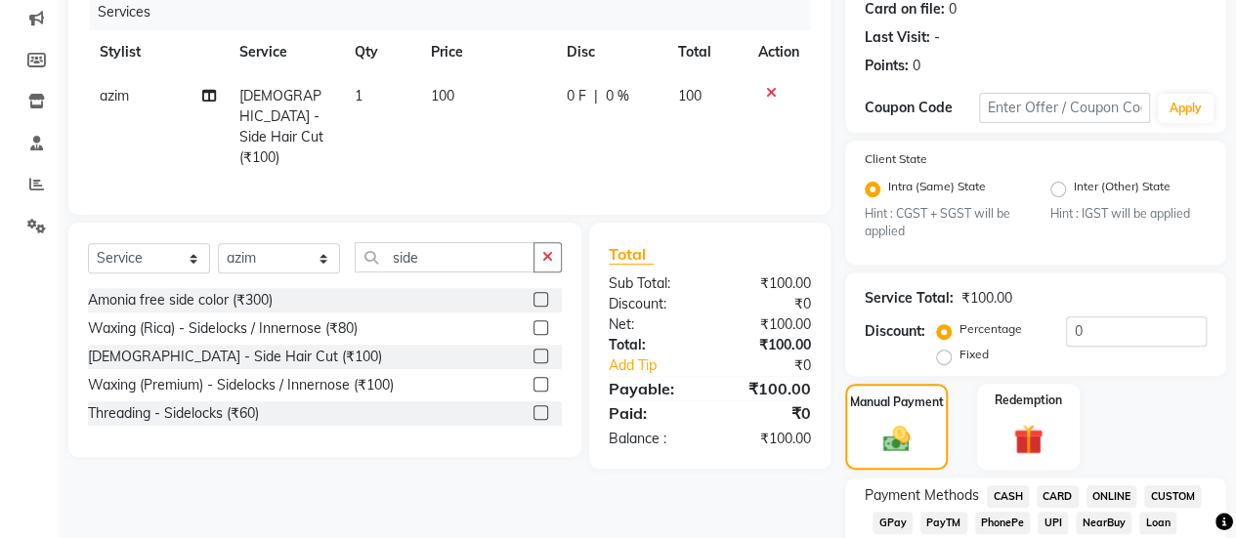
click at [1003, 501] on span "CASH" at bounding box center [1008, 497] width 42 height 22
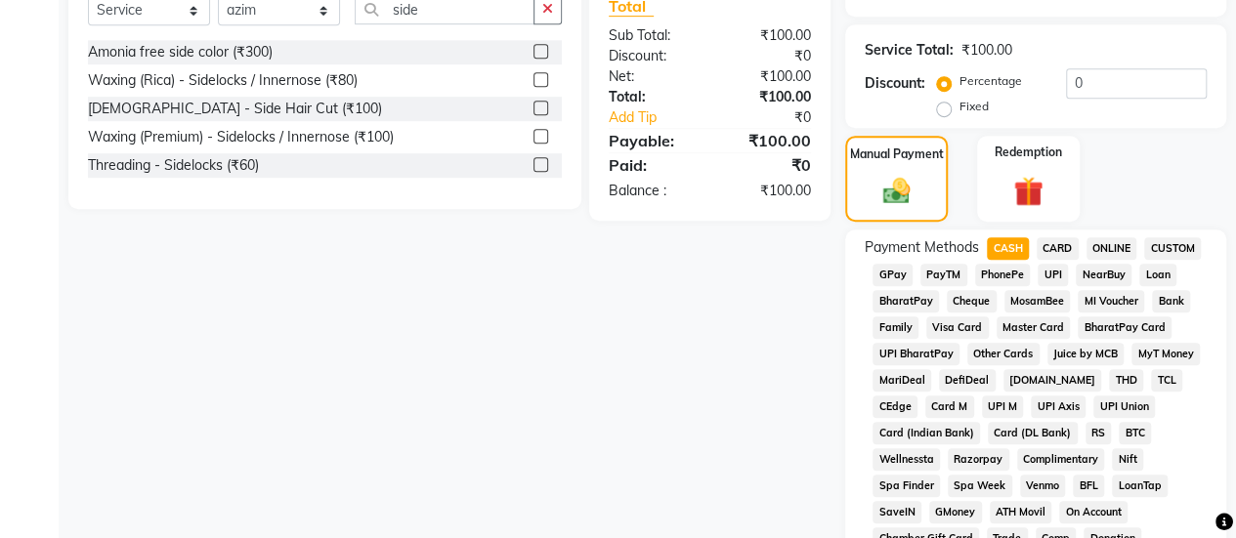
scroll to position [1016, 0]
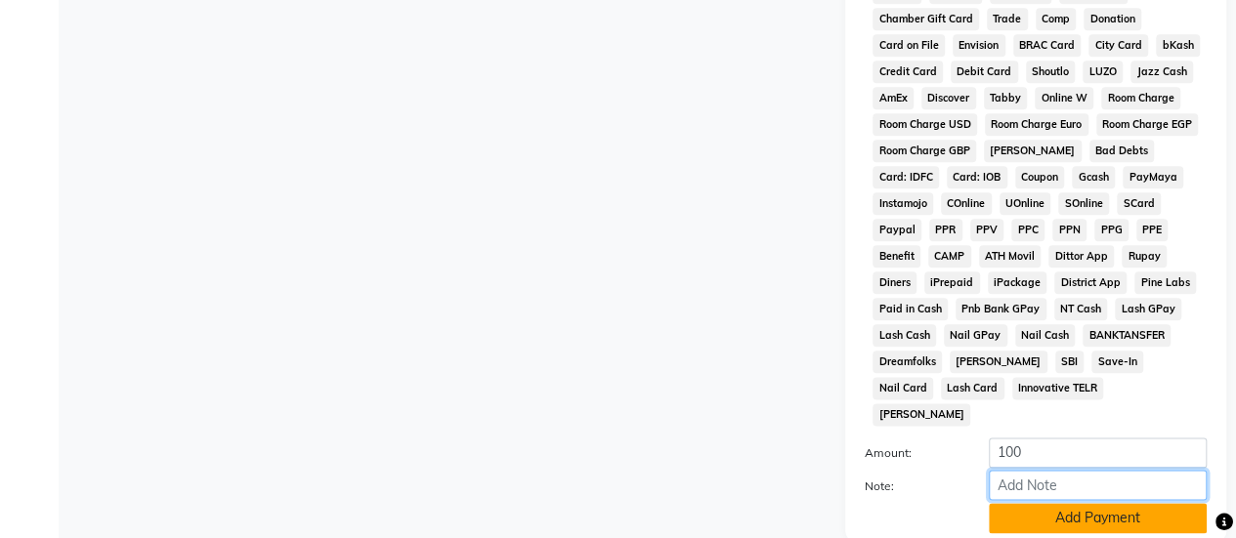
drag, startPoint x: 1044, startPoint y: 475, endPoint x: 1046, endPoint y: 490, distance: 14.8
click at [1046, 490] on div "Amount: 100 Note: Add Payment" at bounding box center [1036, 486] width 342 height 96
click at [1046, 503] on button "Add Payment" at bounding box center [1098, 518] width 218 height 30
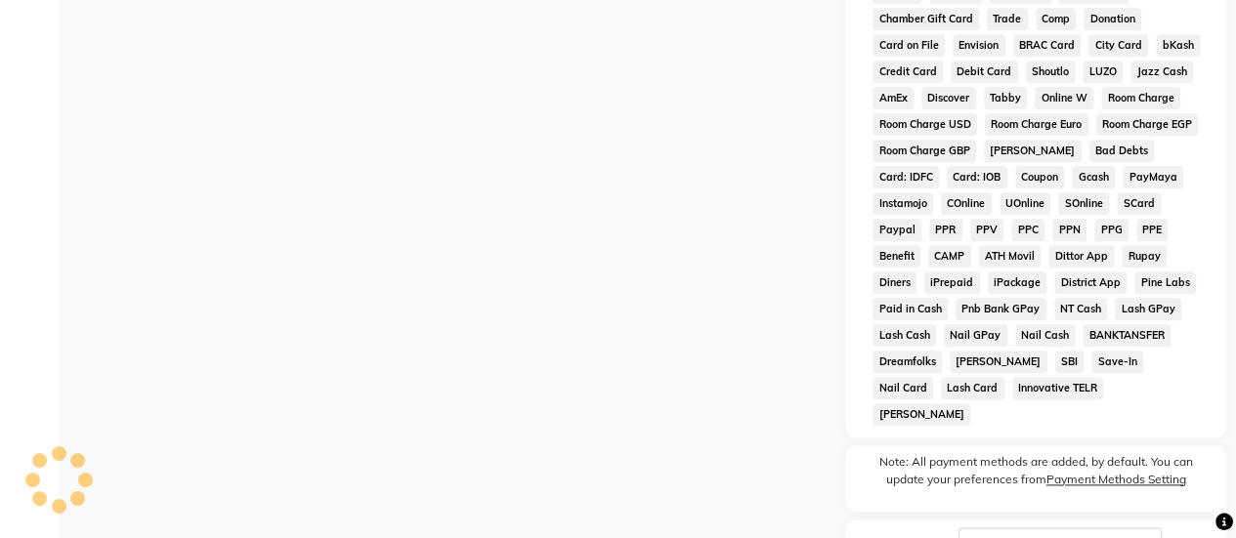
scroll to position [1147, 0]
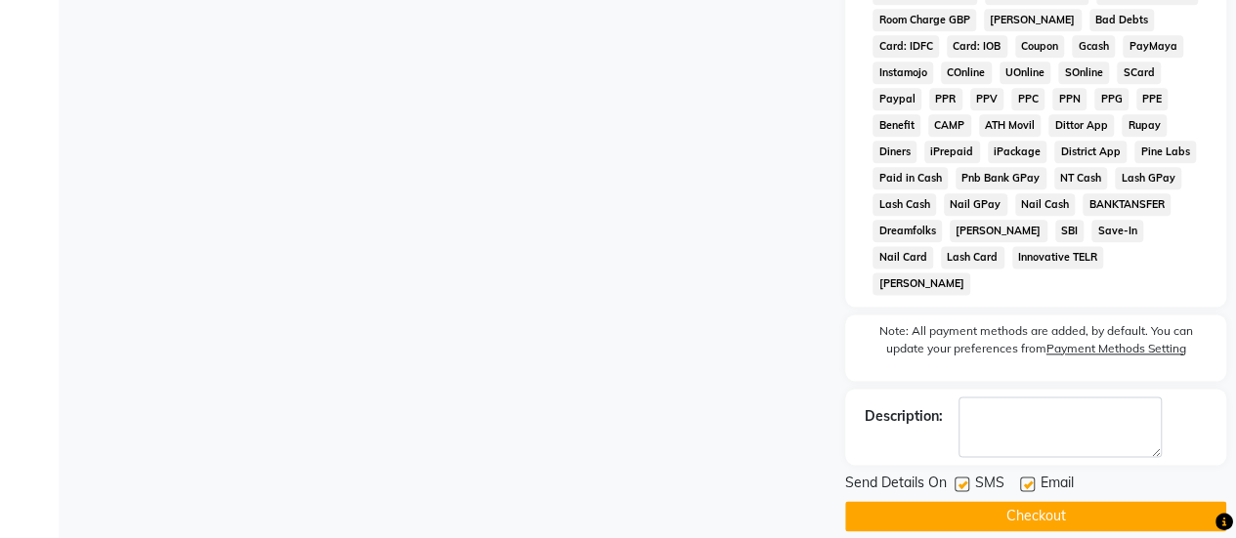
click at [1046, 501] on button "Checkout" at bounding box center [1035, 516] width 381 height 30
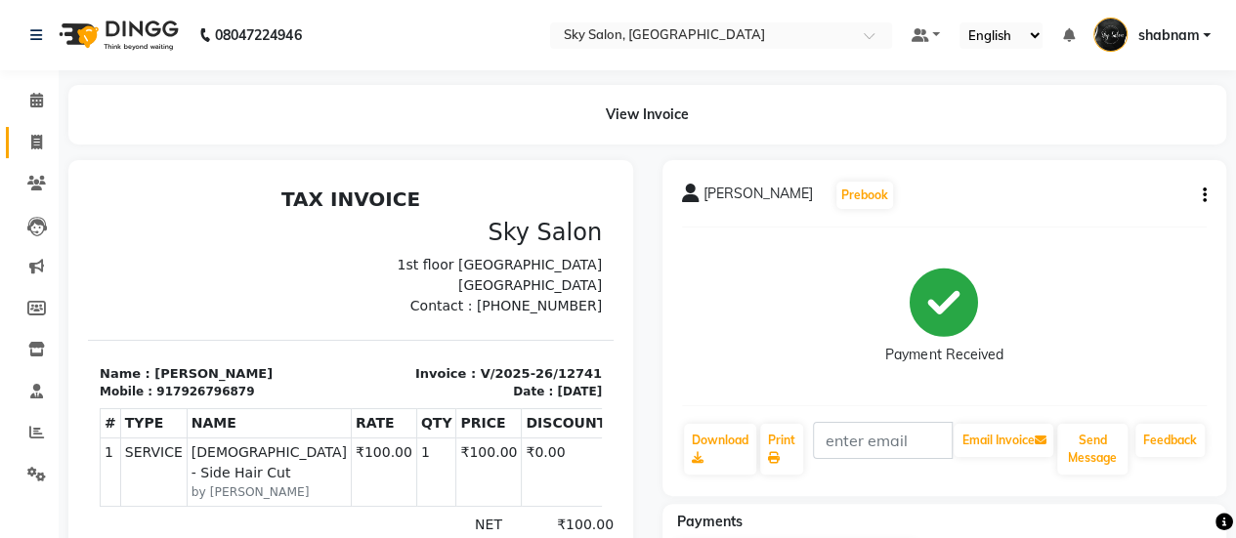
click at [37, 153] on link "Invoice" at bounding box center [29, 143] width 47 height 32
select select "service"
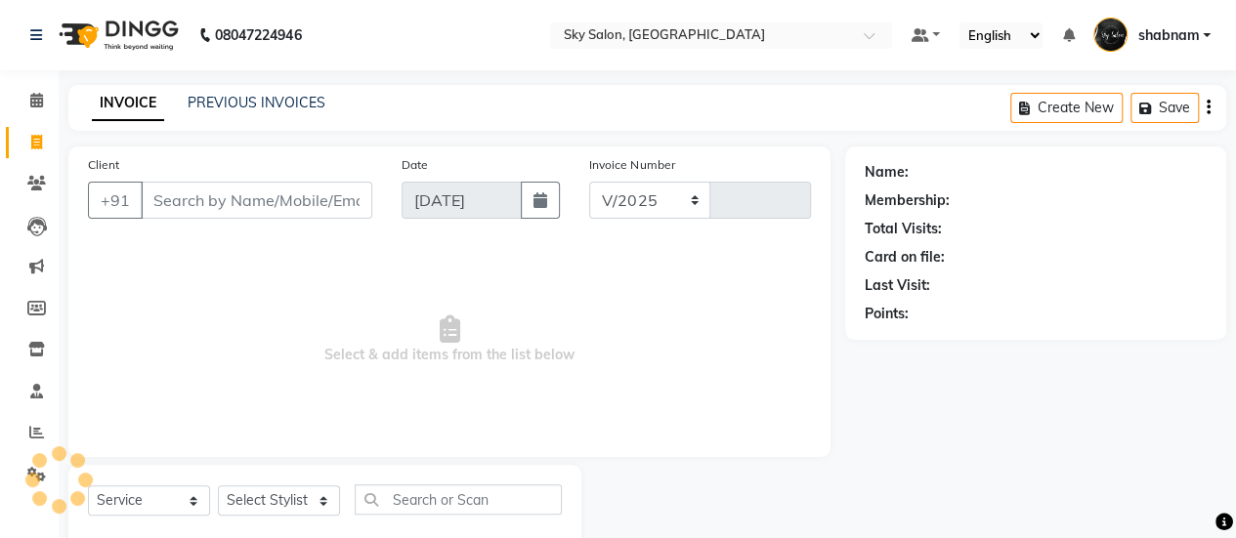
scroll to position [48, 0]
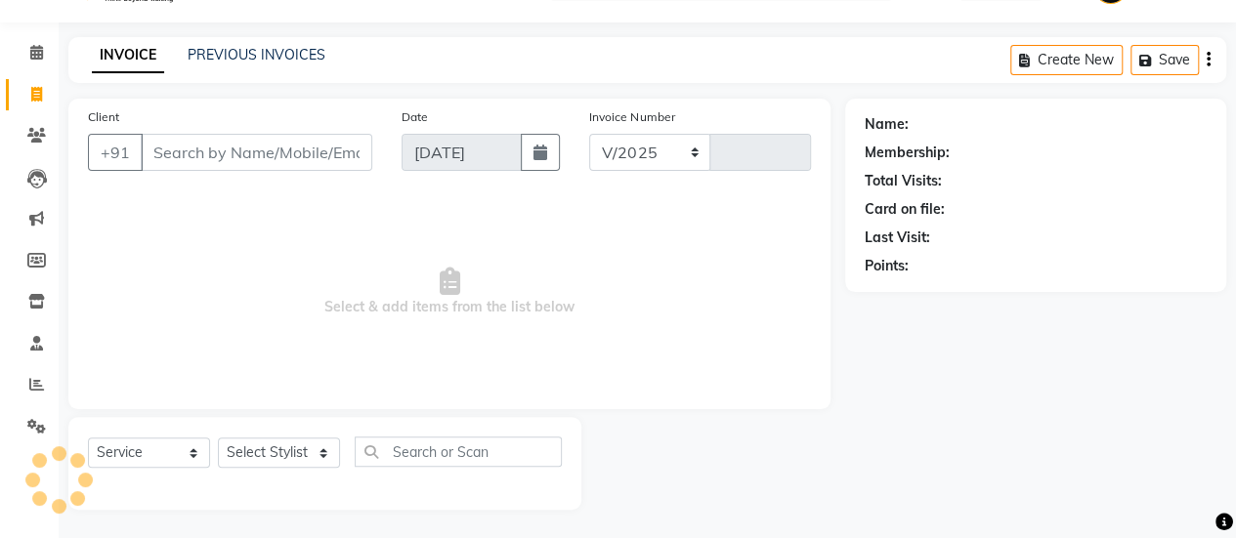
select select "3537"
type input "12742"
click at [283, 54] on link "PREVIOUS INVOICES" at bounding box center [257, 55] width 138 height 18
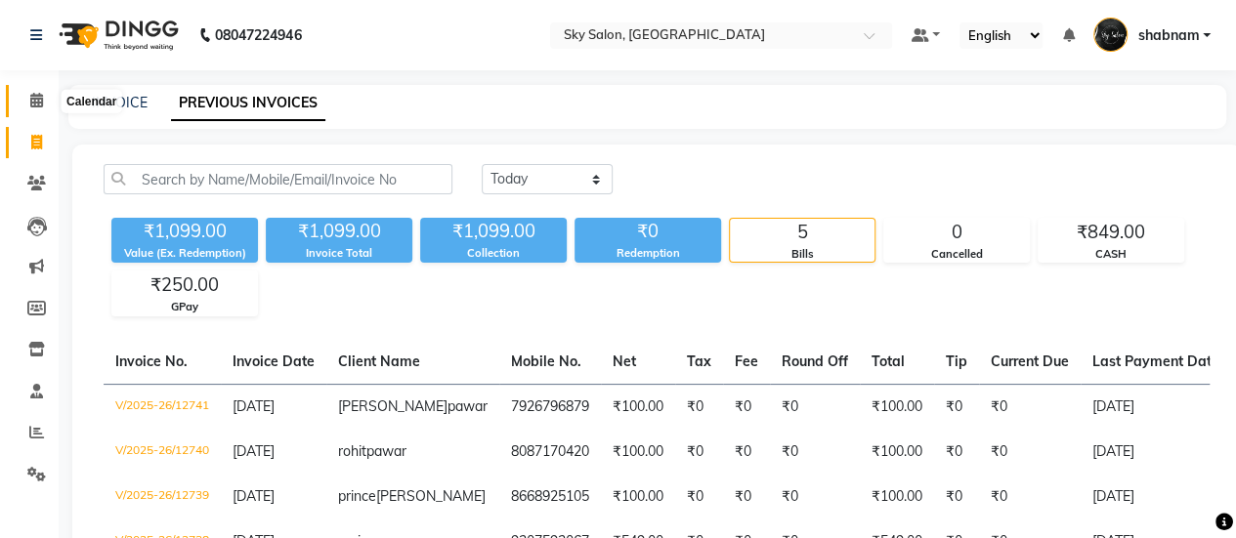
click at [30, 97] on icon at bounding box center [36, 100] width 13 height 15
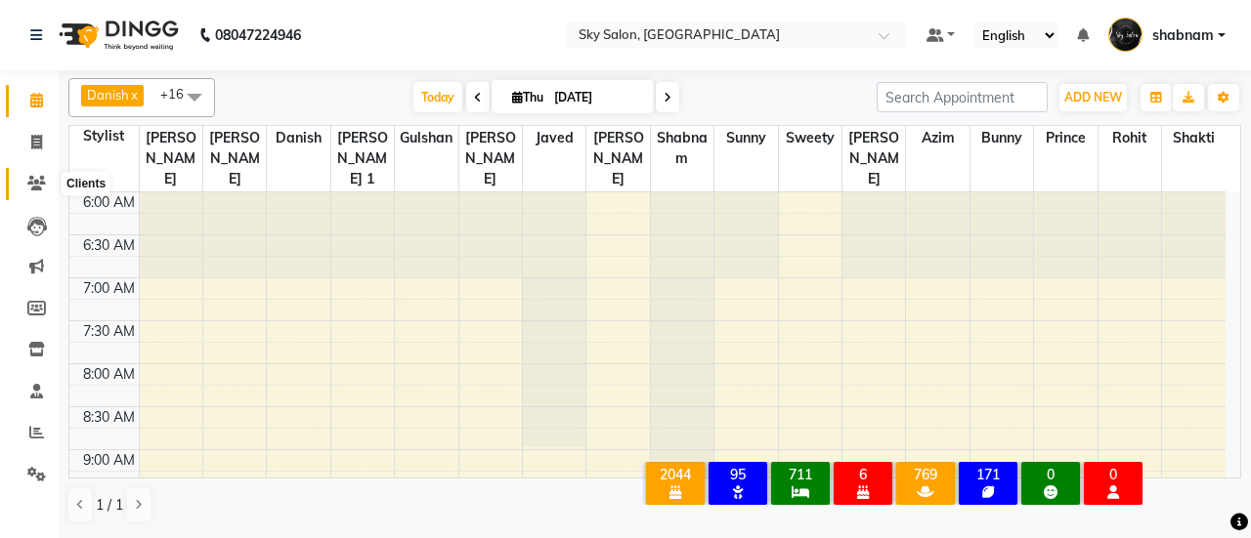
click at [44, 183] on icon at bounding box center [36, 183] width 19 height 15
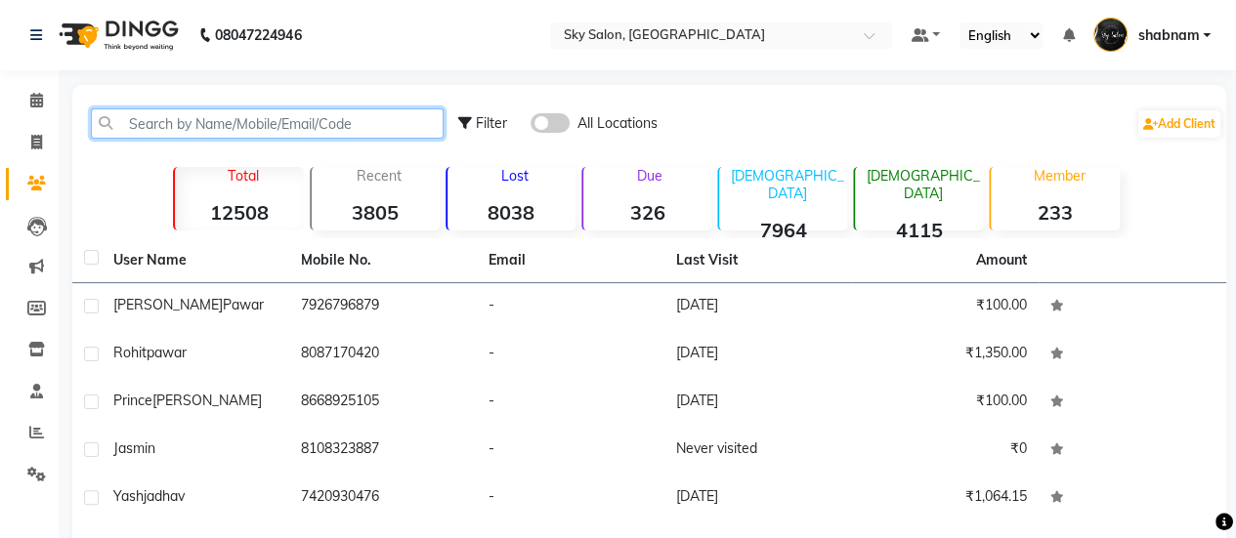
click at [207, 119] on input "text" at bounding box center [267, 123] width 353 height 30
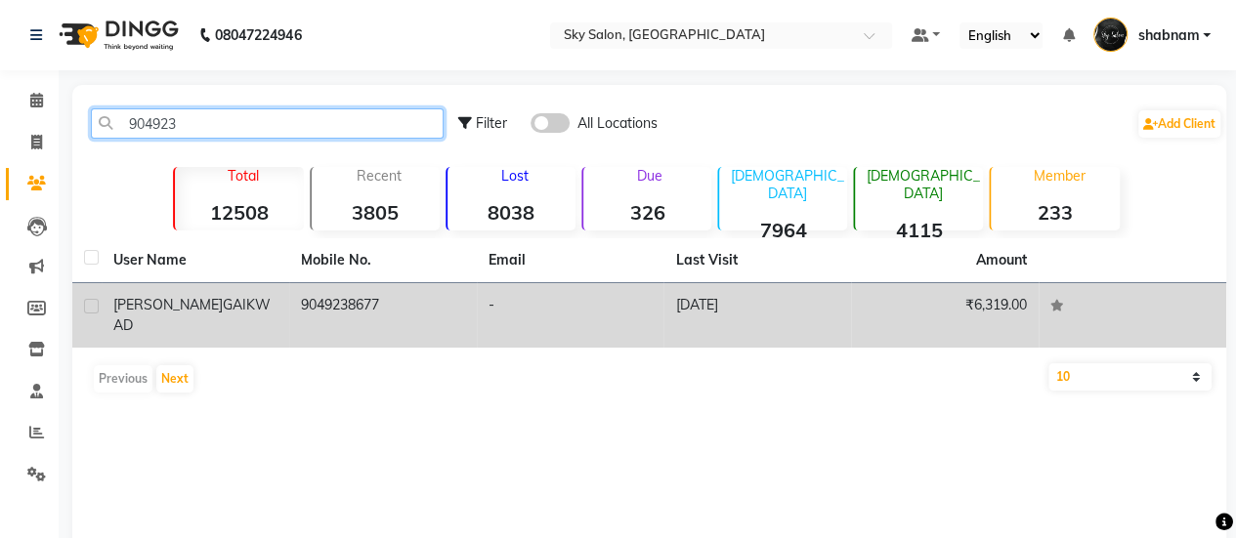
type input "904923"
click at [268, 305] on div "soham GAIKWAD" at bounding box center [195, 315] width 164 height 41
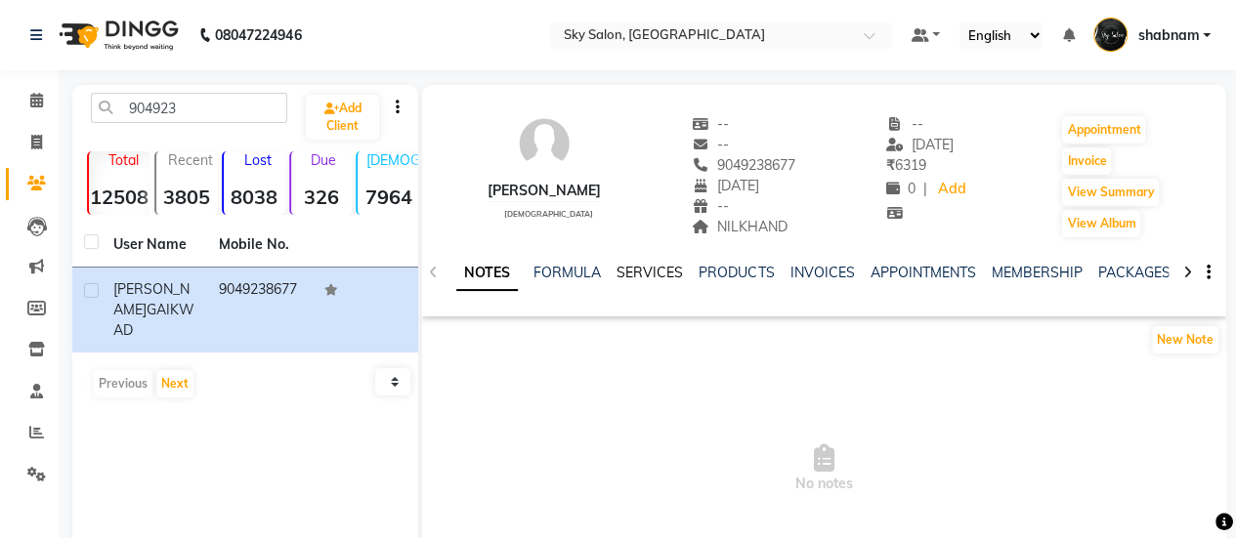
click at [647, 278] on link "SERVICES" at bounding box center [650, 273] width 66 height 18
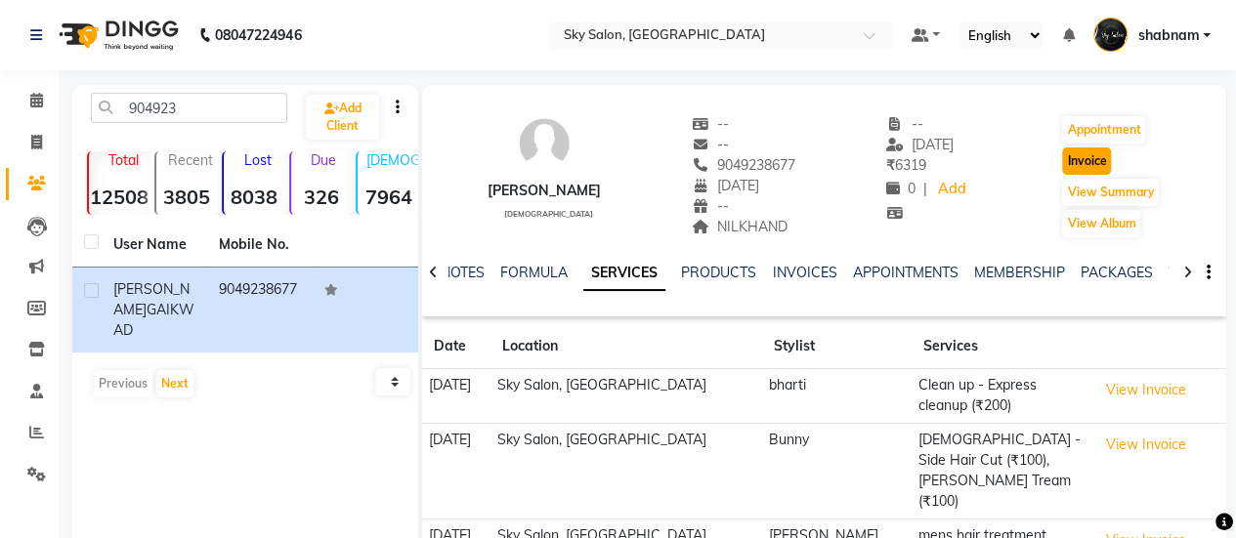
click at [1091, 168] on button "Invoice" at bounding box center [1086, 161] width 49 height 27
select select "3537"
select select "service"
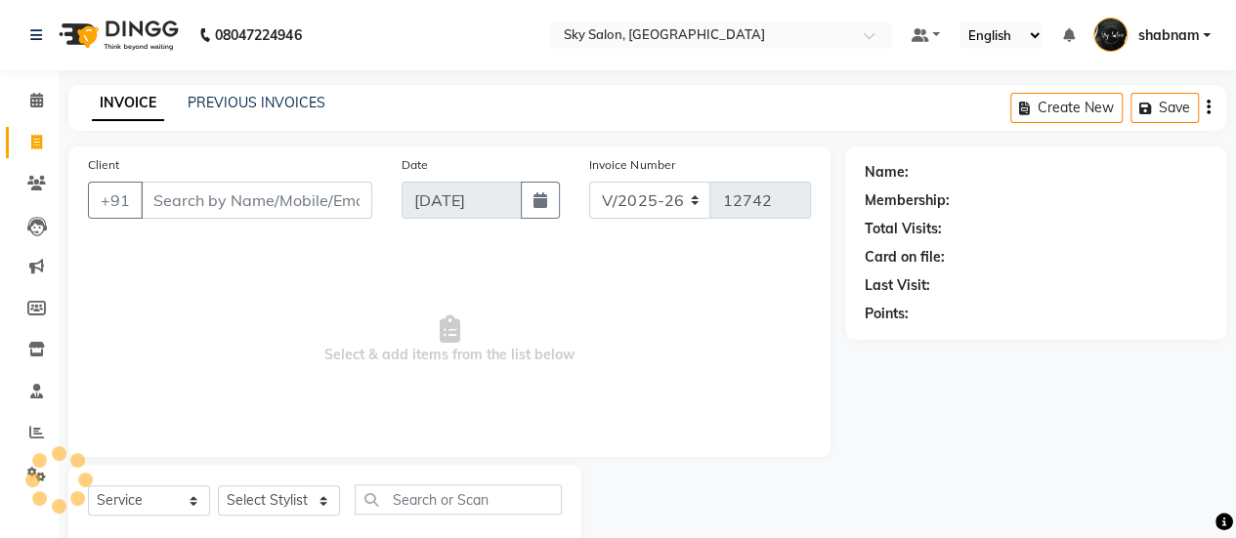
scroll to position [48, 0]
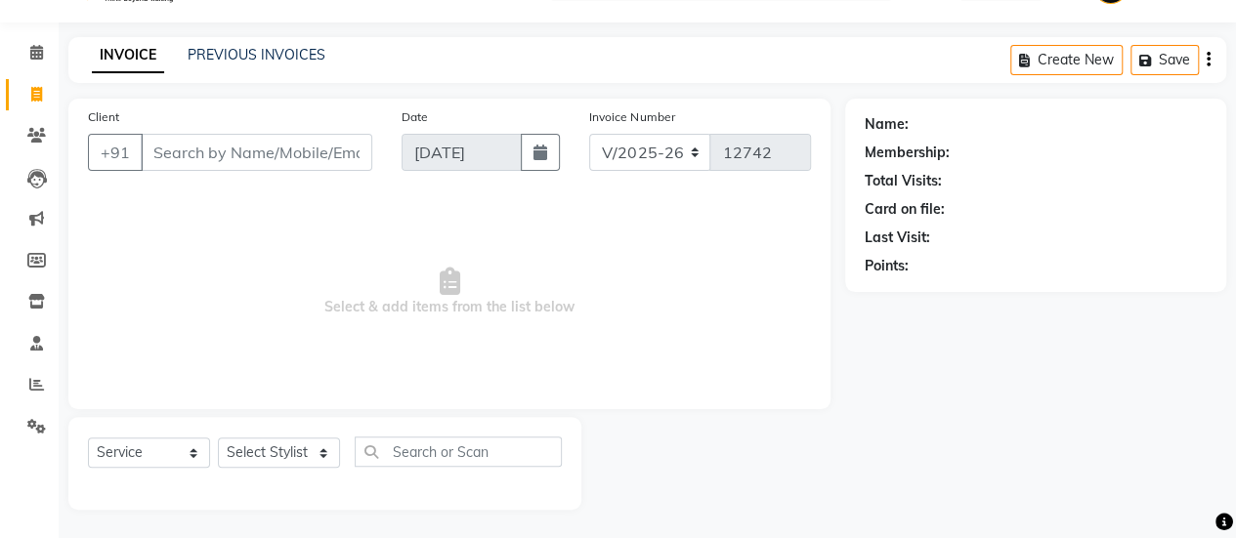
type input "9049238677"
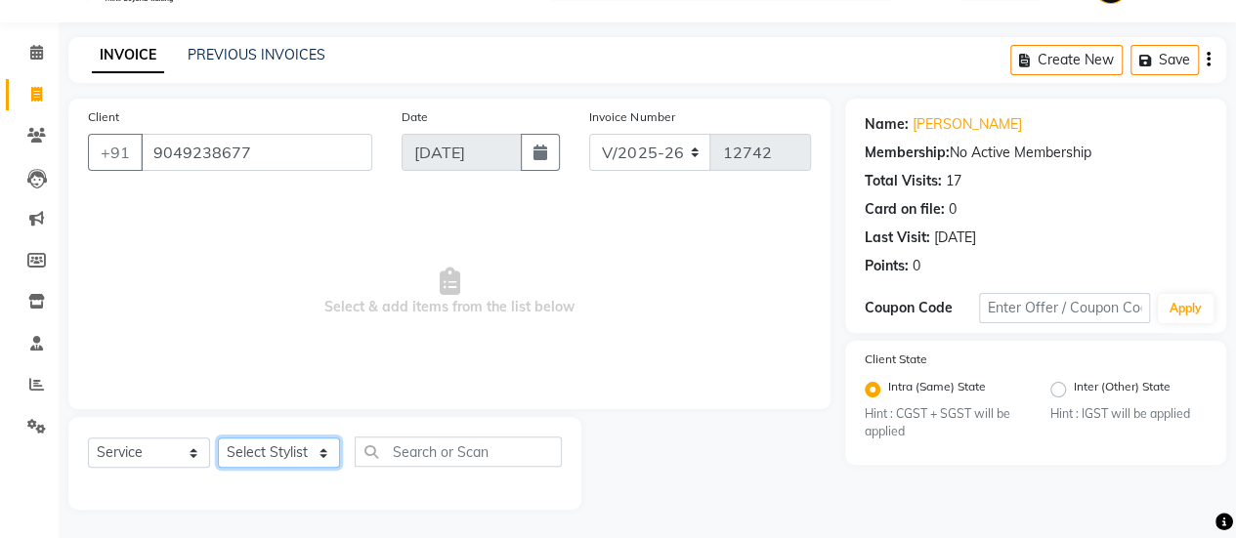
click at [309, 458] on select "Select Stylist afreen [PERSON_NAME] saha [PERSON_NAME] [PERSON_NAME] [PERSON_NA…" at bounding box center [279, 453] width 122 height 30
select select "84591"
click at [218, 438] on select "Select Stylist afreen [PERSON_NAME] saha [PERSON_NAME] [PERSON_NAME] [PERSON_NA…" at bounding box center [279, 453] width 122 height 30
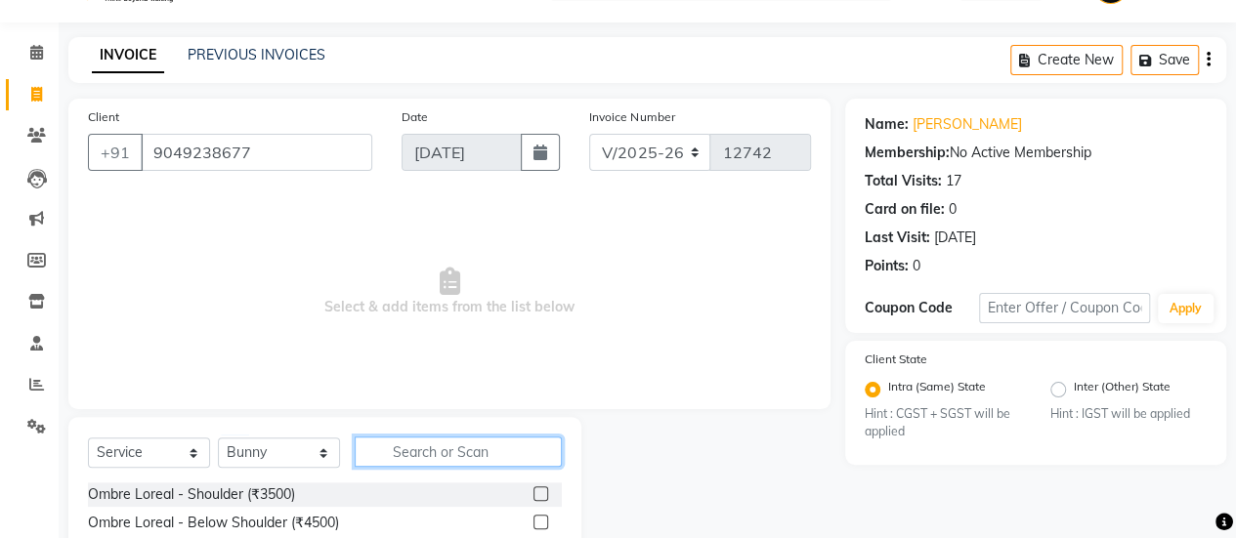
click at [429, 442] on input "text" at bounding box center [458, 452] width 207 height 30
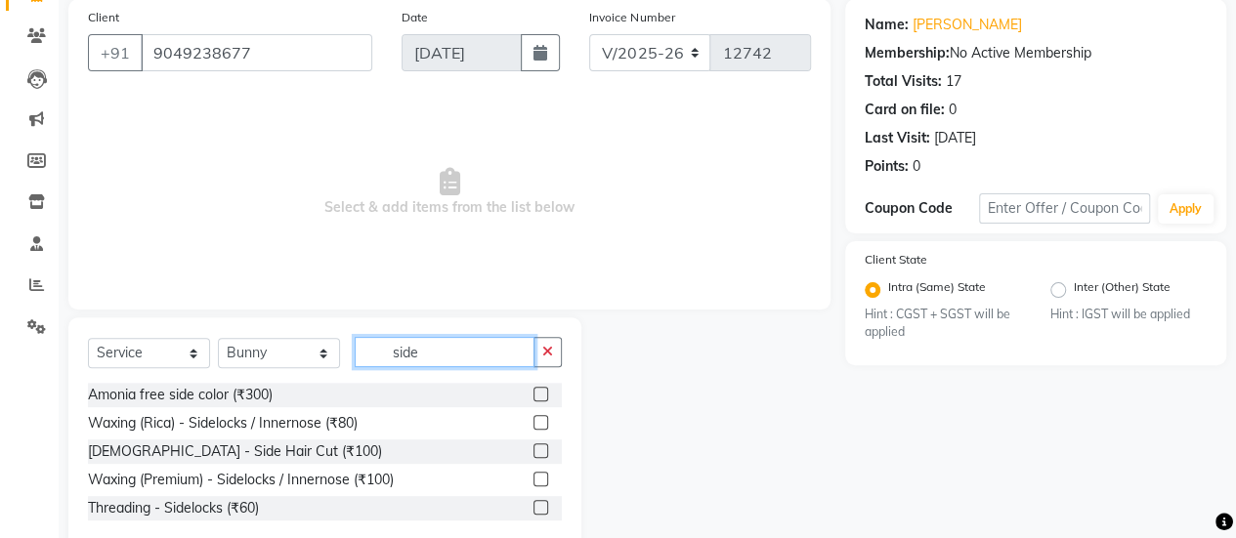
type input "side"
click at [533, 448] on label at bounding box center [540, 451] width 15 height 15
click at [533, 448] on input "checkbox" at bounding box center [539, 452] width 13 height 13
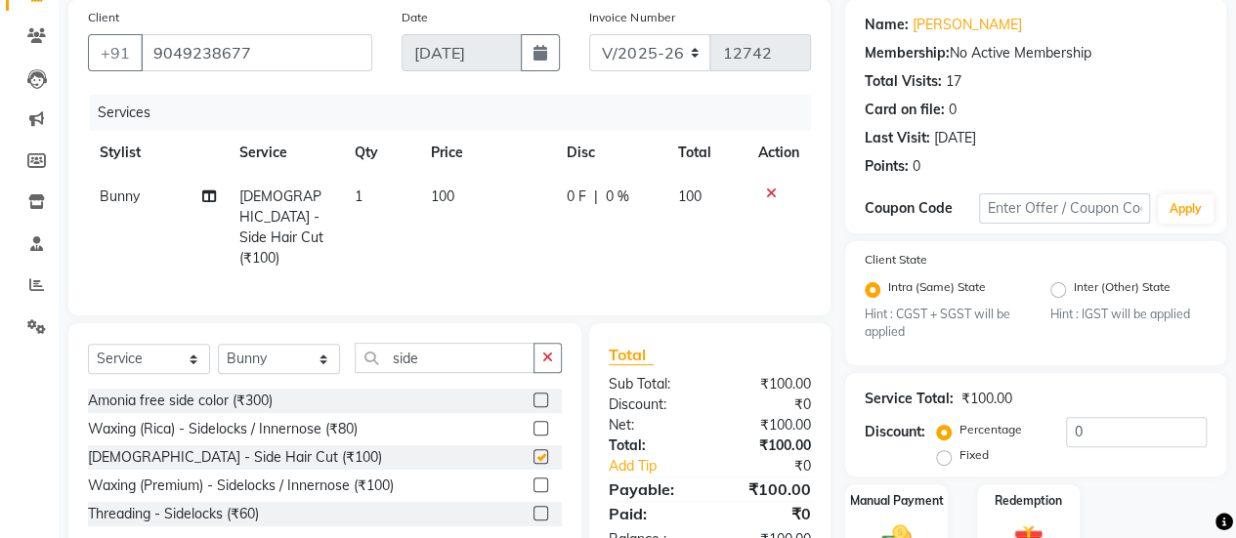
checkbox input "false"
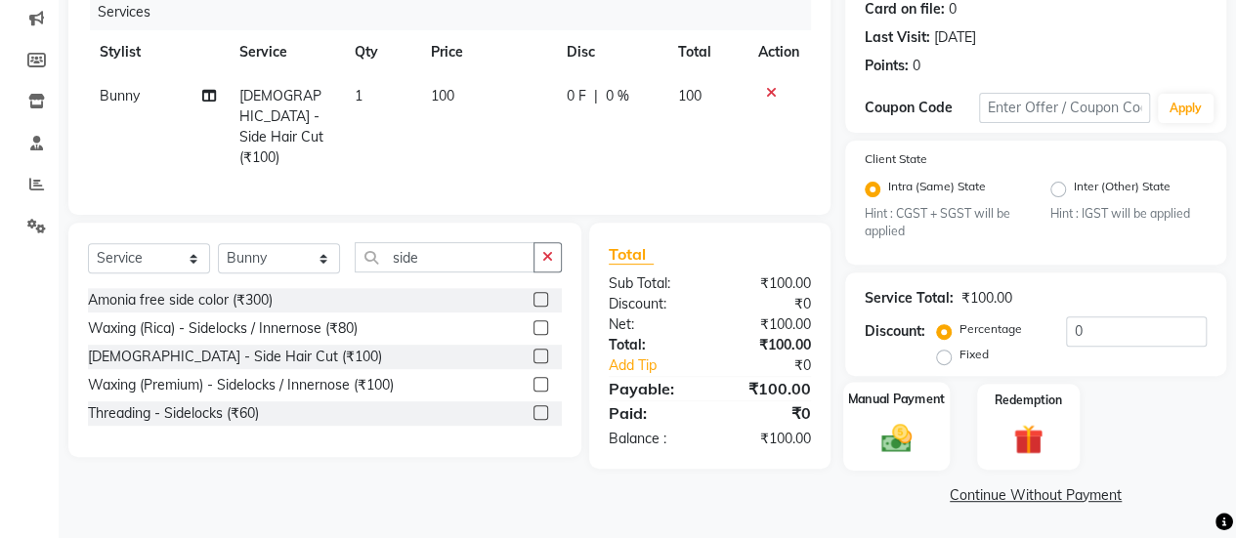
click at [887, 421] on img at bounding box center [897, 438] width 50 height 35
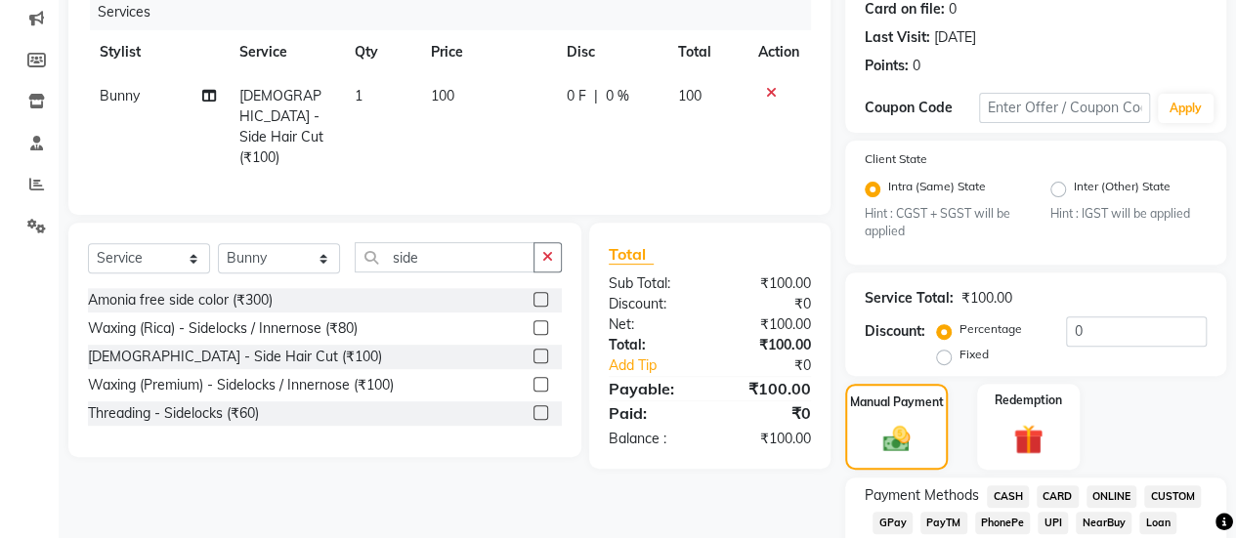
scroll to position [408, 0]
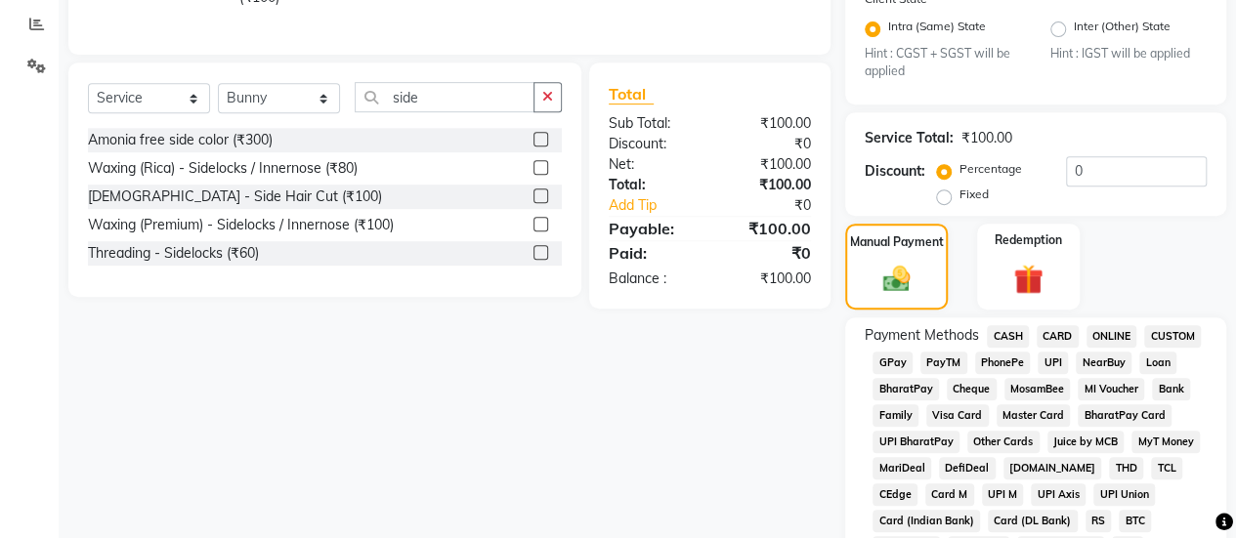
click at [1001, 334] on span "CASH" at bounding box center [1008, 336] width 42 height 22
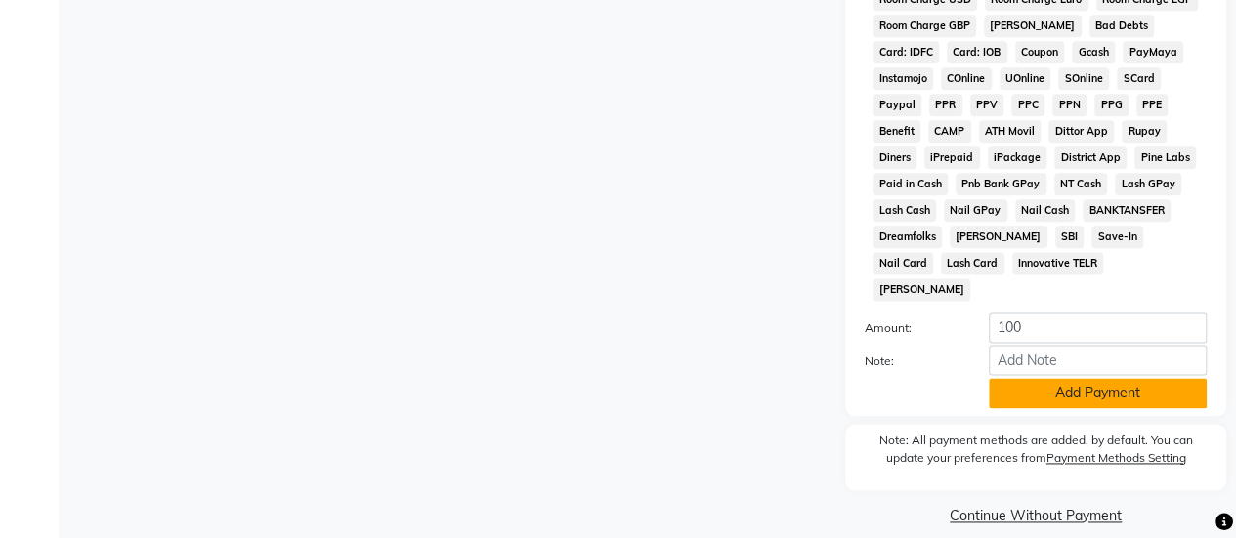
click at [1063, 378] on button "Add Payment" at bounding box center [1098, 393] width 218 height 30
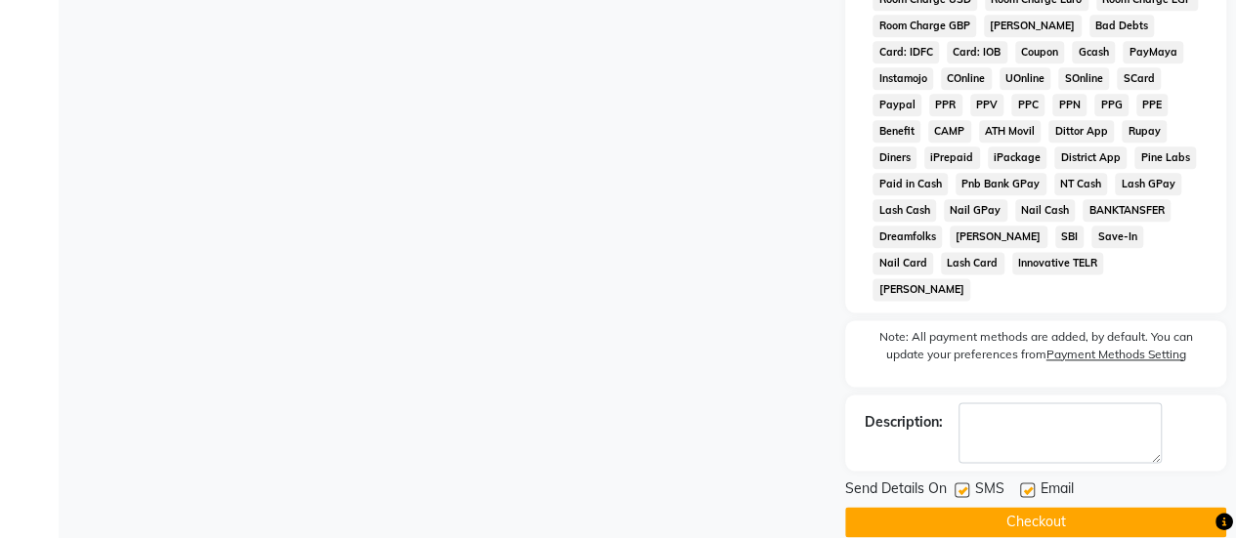
click at [959, 483] on label at bounding box center [962, 490] width 15 height 15
click at [959, 485] on input "checkbox" at bounding box center [961, 491] width 13 height 13
checkbox input "false"
click at [1000, 507] on button "Checkout" at bounding box center [1035, 522] width 381 height 30
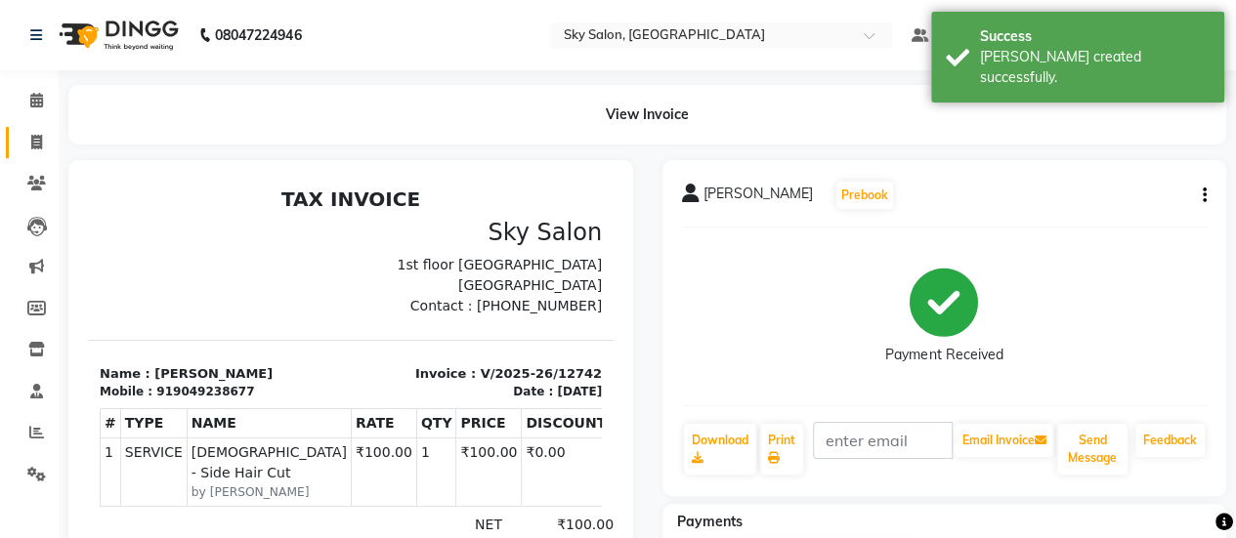
click at [32, 129] on link "Invoice" at bounding box center [29, 143] width 47 height 32
select select "service"
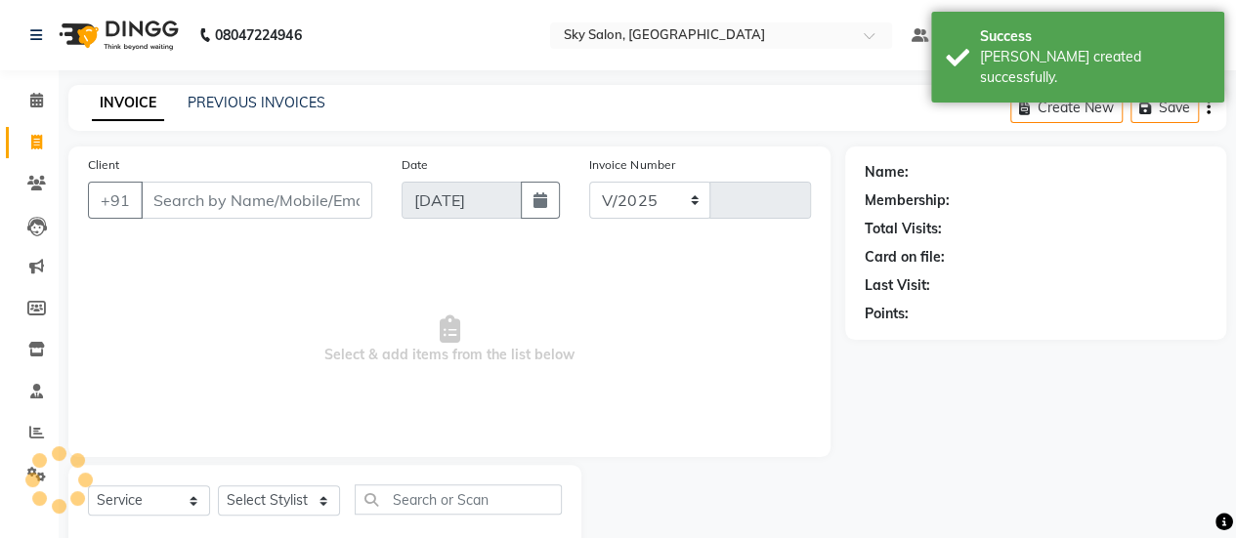
select select "3537"
type input "12743"
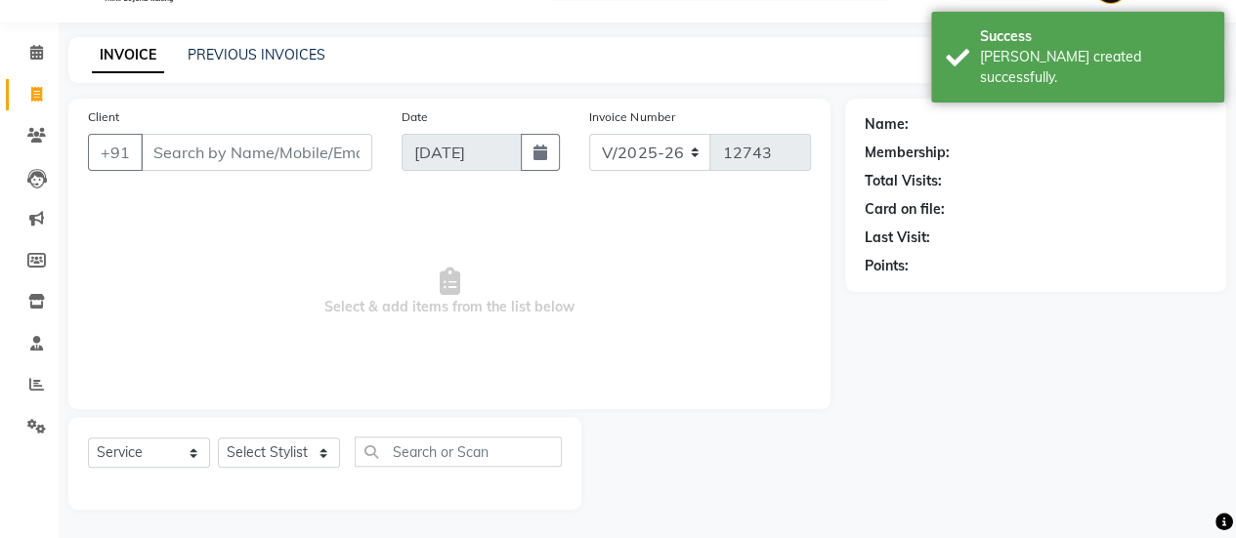
click at [184, 149] on input "Client" at bounding box center [257, 152] width 232 height 37
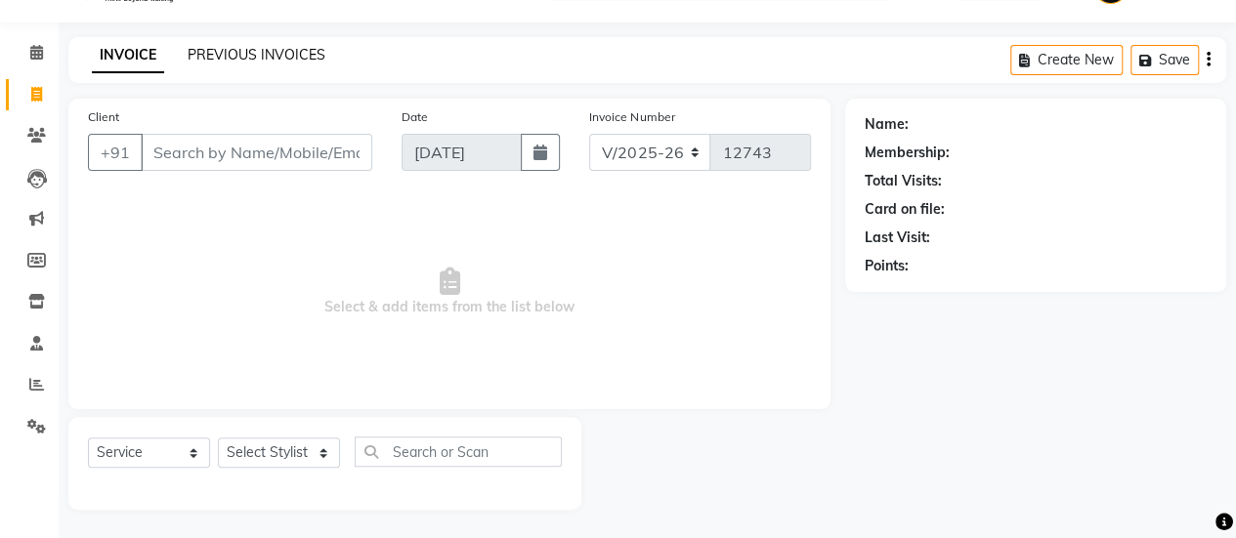
click at [250, 57] on link "PREVIOUS INVOICES" at bounding box center [257, 55] width 138 height 18
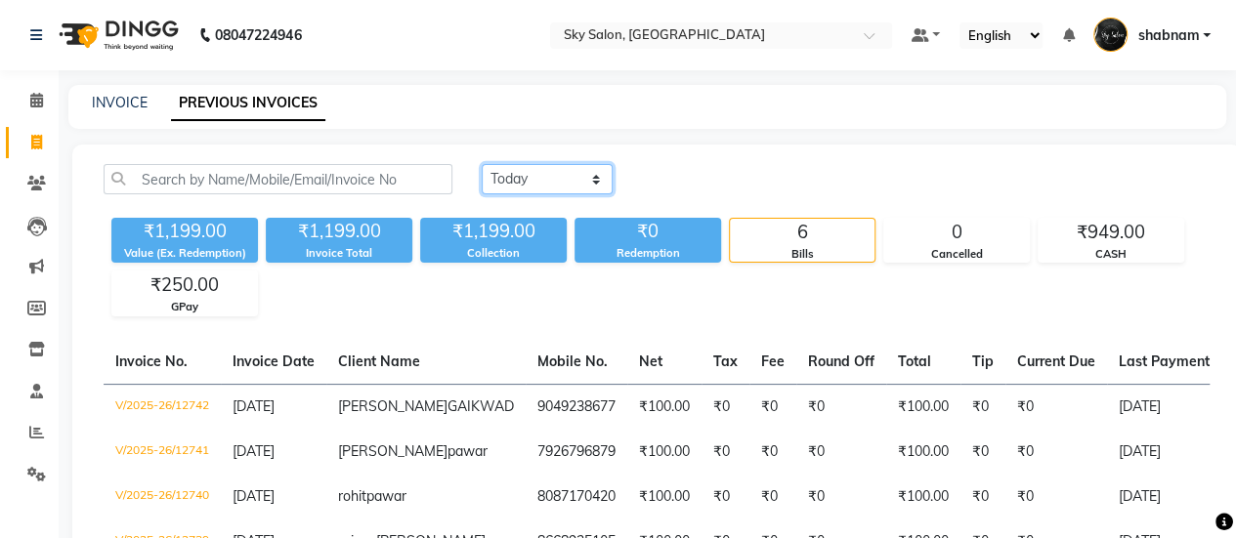
click at [550, 191] on select "Today Yesterday Custom Range" at bounding box center [547, 179] width 131 height 30
click at [482, 164] on select "Today Yesterday Custom Range" at bounding box center [547, 179] width 131 height 30
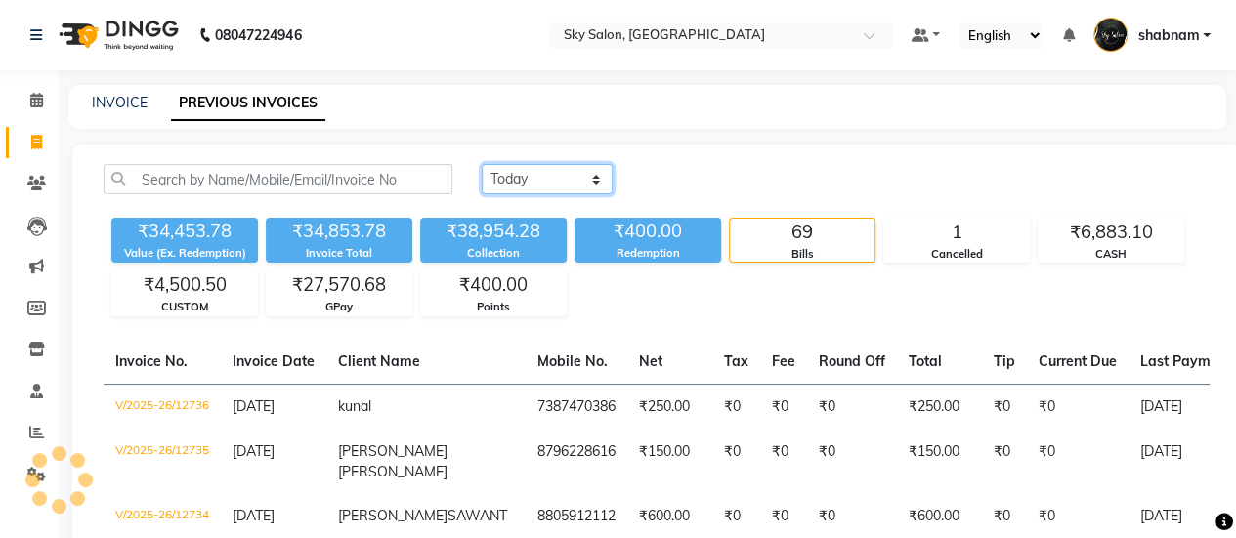
click at [561, 179] on select "Today Yesterday Custom Range" at bounding box center [547, 179] width 131 height 30
select select "today"
click at [482, 164] on select "Today Yesterday Custom Range" at bounding box center [547, 179] width 131 height 30
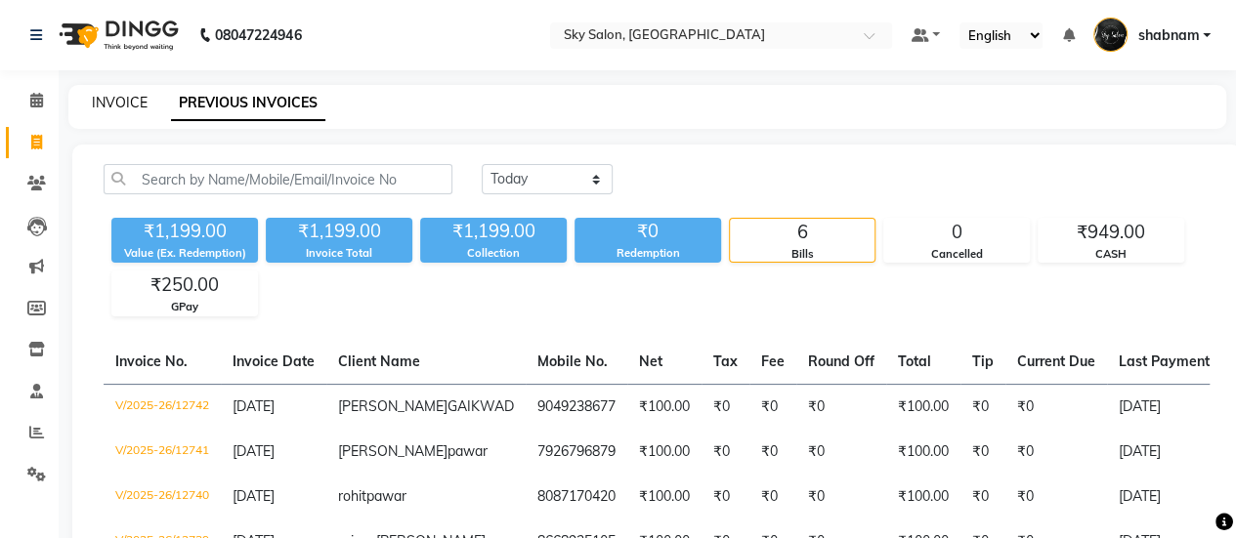
click at [117, 102] on link "INVOICE" at bounding box center [120, 103] width 56 height 18
select select "service"
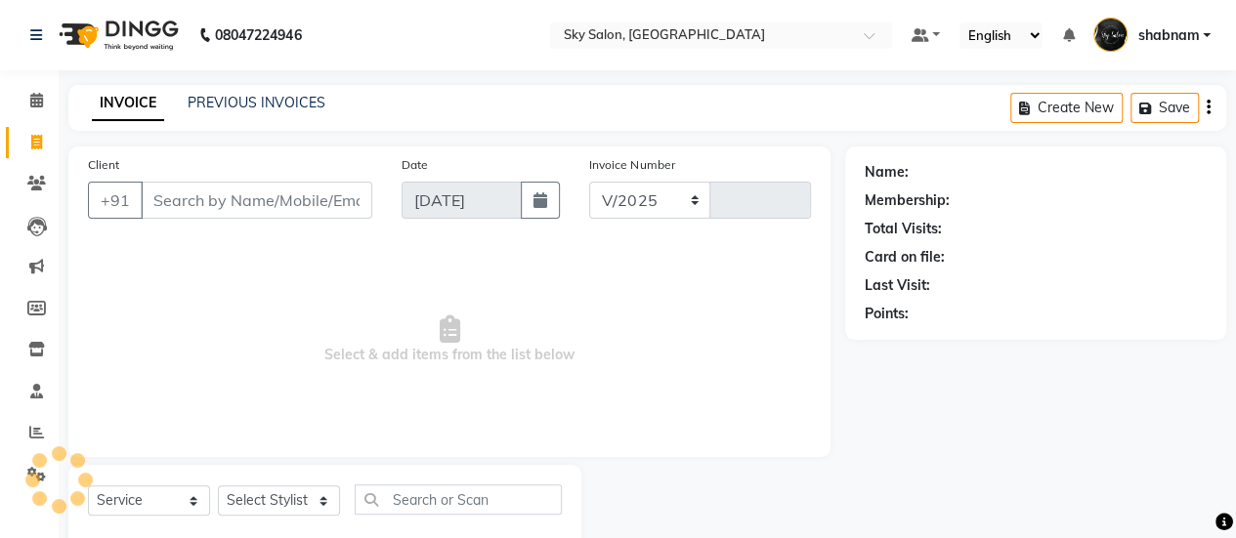
select select "3537"
type input "12743"
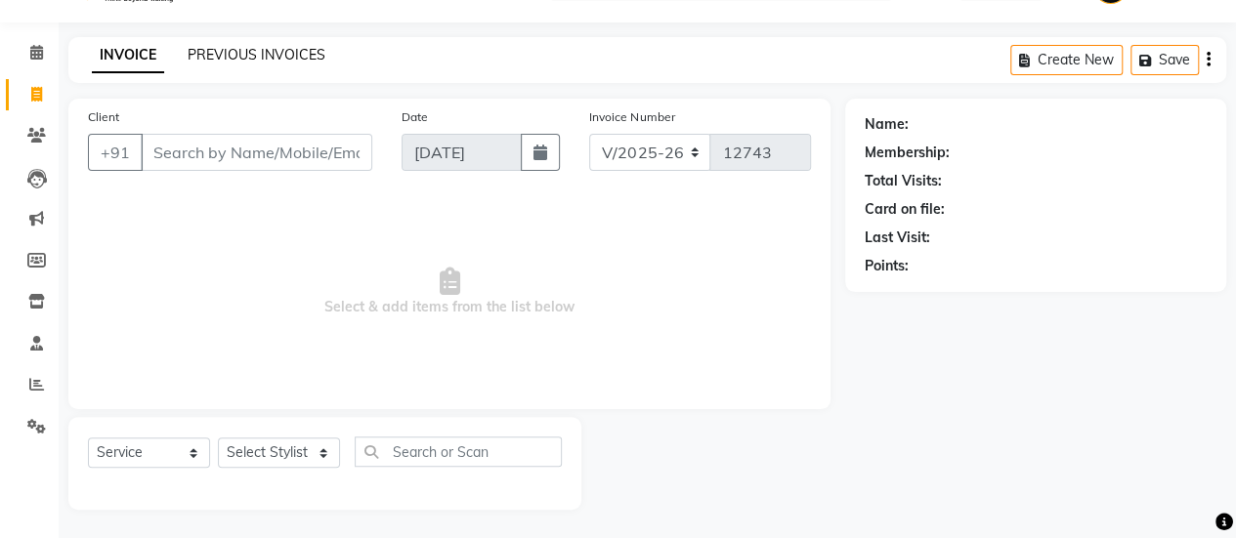
click at [264, 48] on link "PREVIOUS INVOICES" at bounding box center [257, 55] width 138 height 18
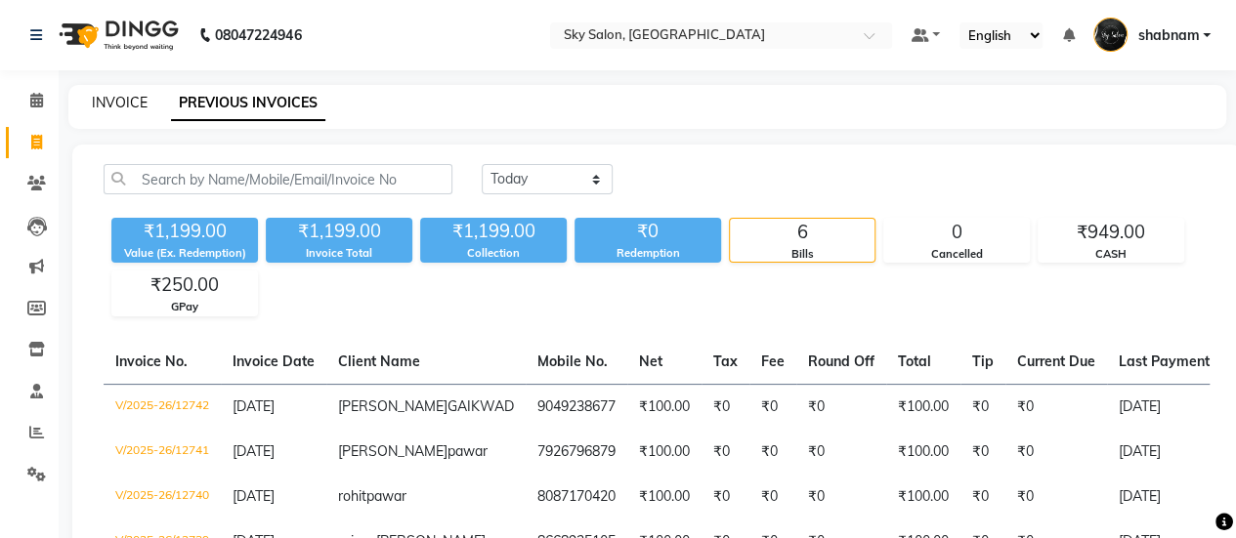
click at [113, 101] on link "INVOICE" at bounding box center [120, 103] width 56 height 18
select select "3537"
select select "service"
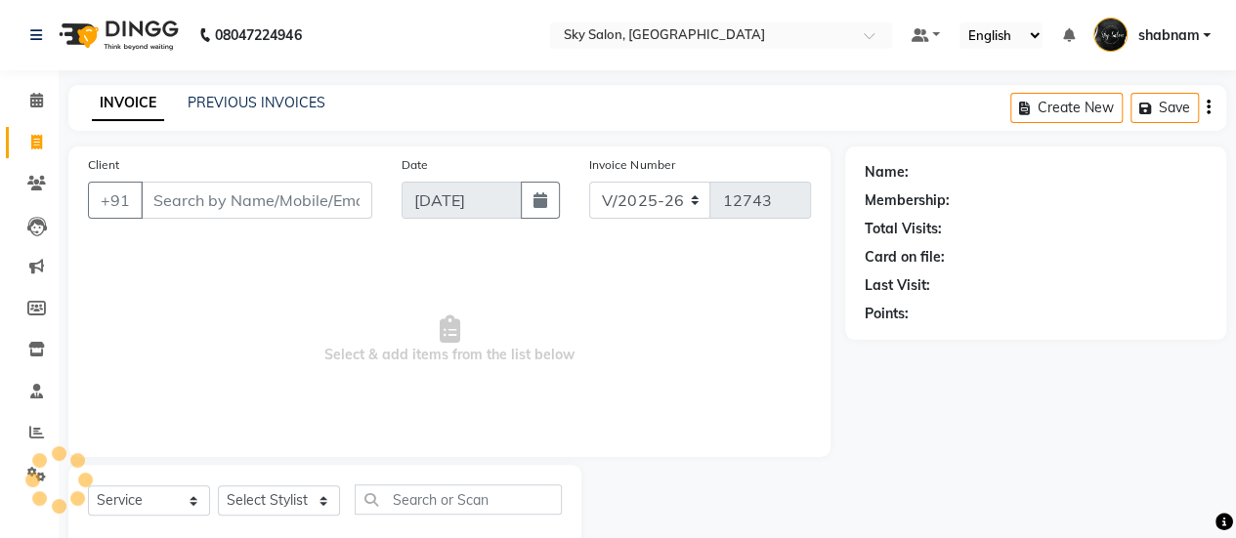
scroll to position [48, 0]
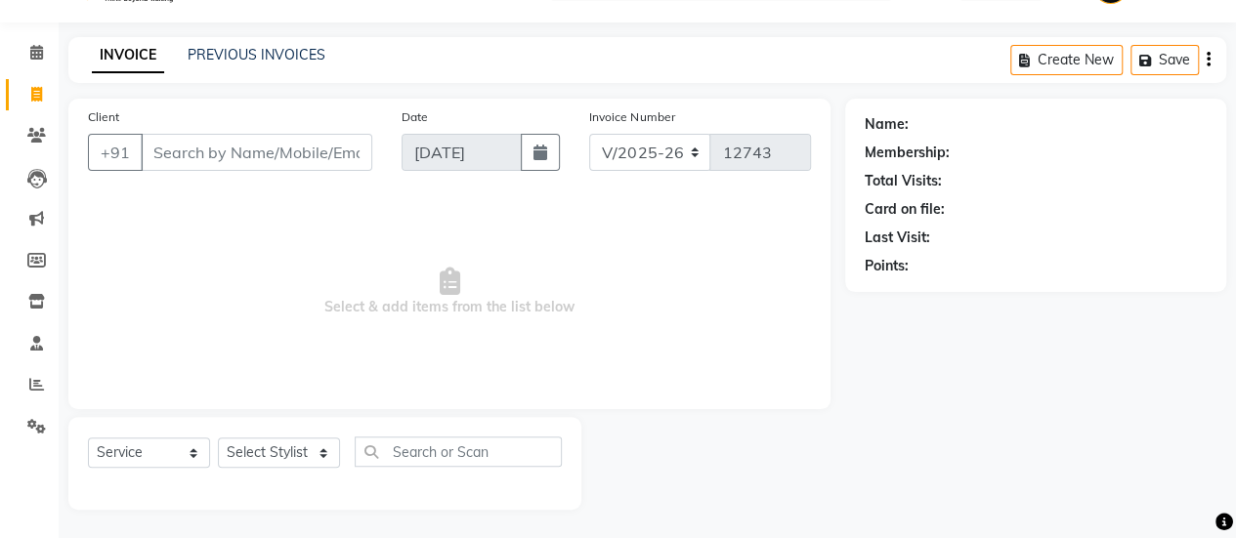
click at [250, 161] on input "Client" at bounding box center [257, 152] width 232 height 37
click at [168, 456] on select "Select Service Product Membership Package Voucher Prepaid Gift Card" at bounding box center [149, 453] width 122 height 30
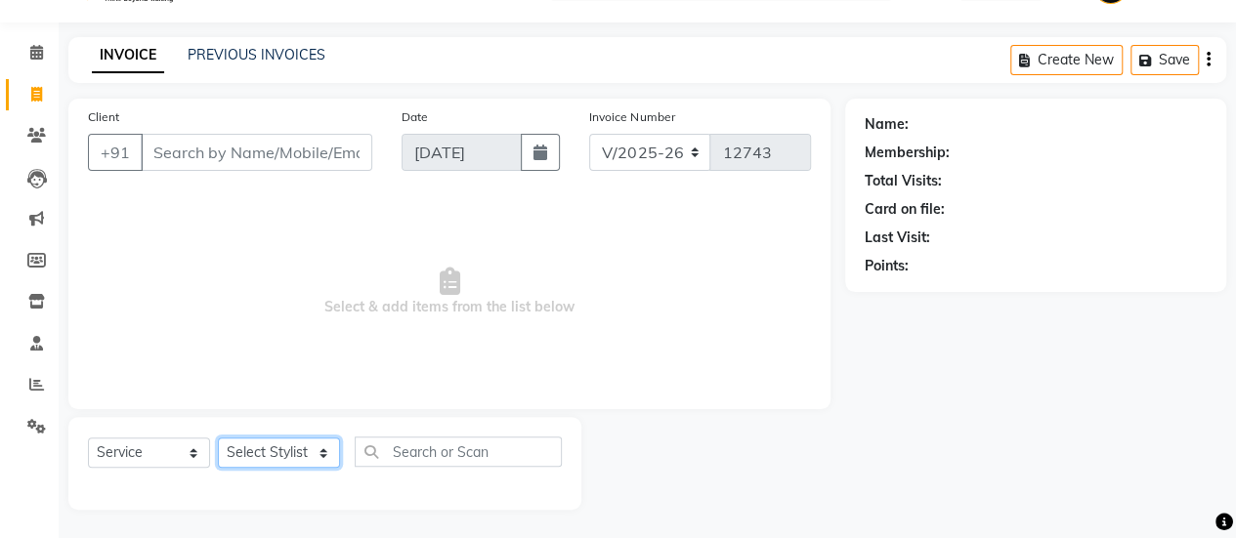
click at [266, 454] on select "Select Stylist afreen [PERSON_NAME] saha [PERSON_NAME] [PERSON_NAME] [PERSON_NA…" at bounding box center [279, 453] width 122 height 30
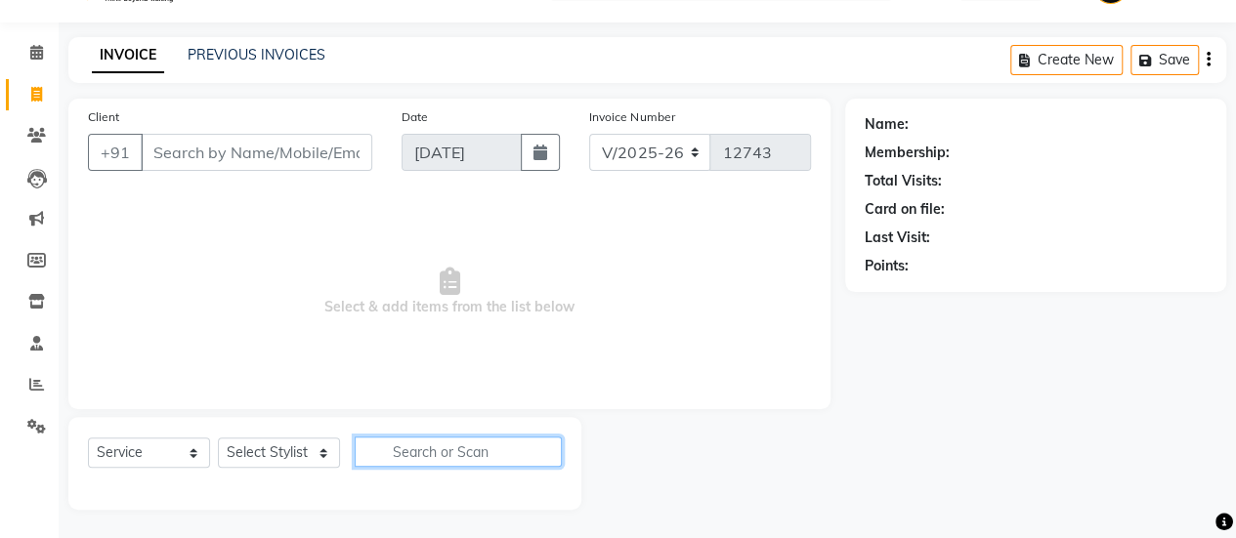
click at [440, 444] on input "text" at bounding box center [458, 452] width 207 height 30
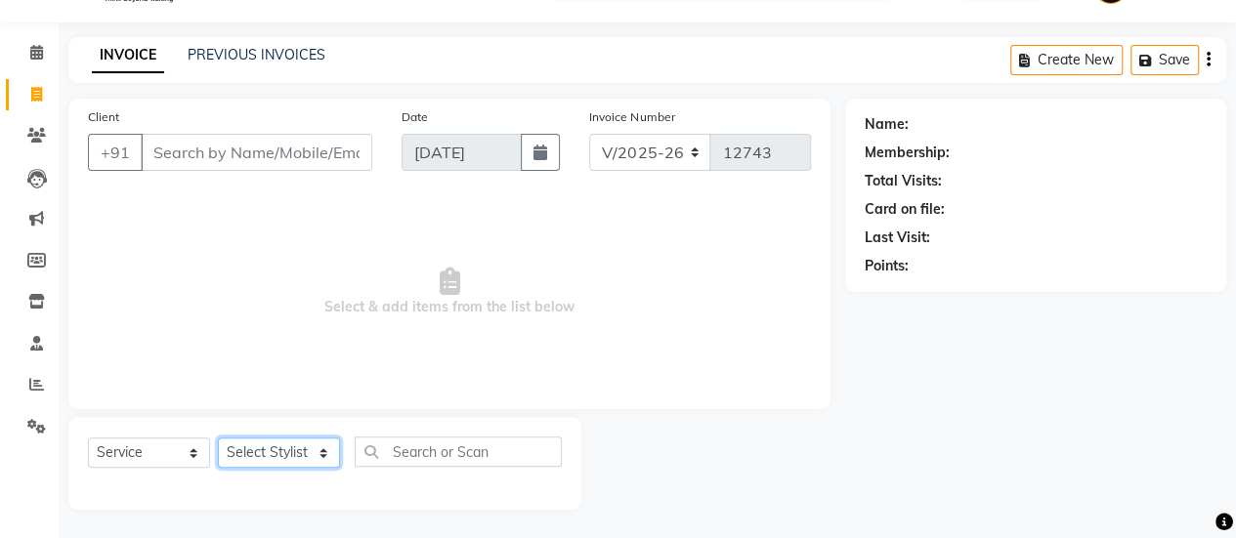
click at [305, 448] on select "Select Stylist afreen [PERSON_NAME] saha [PERSON_NAME] [PERSON_NAME] [PERSON_NA…" at bounding box center [279, 453] width 122 height 30
select select "16680"
click at [218, 438] on select "Select Stylist afreen [PERSON_NAME] saha [PERSON_NAME] [PERSON_NAME] [PERSON_NA…" at bounding box center [279, 453] width 122 height 30
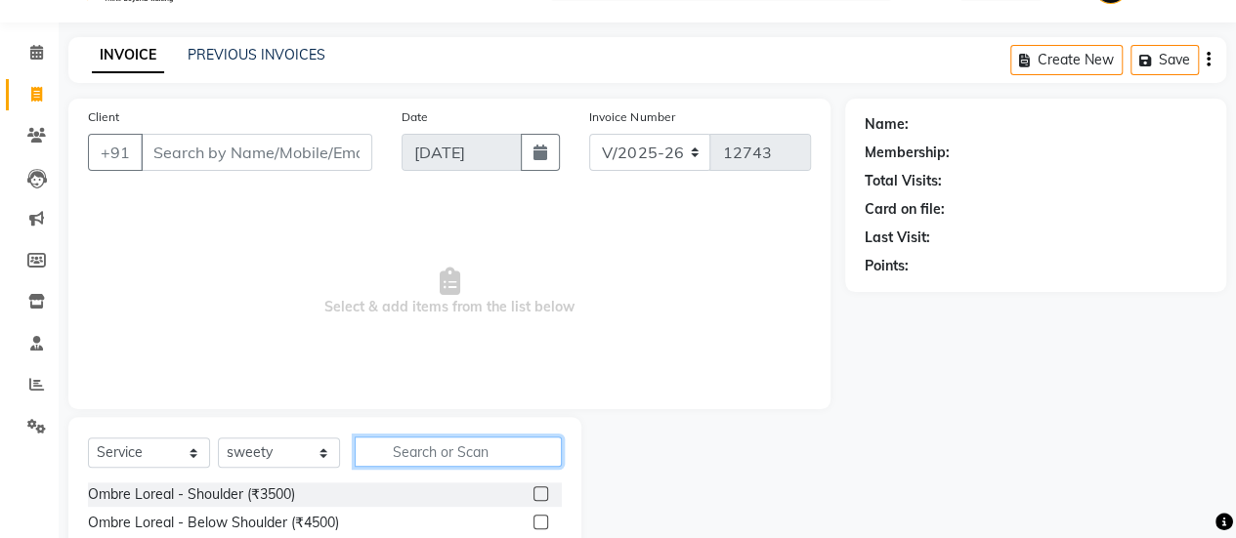
click at [457, 448] on input "text" at bounding box center [458, 452] width 207 height 30
type input "v"
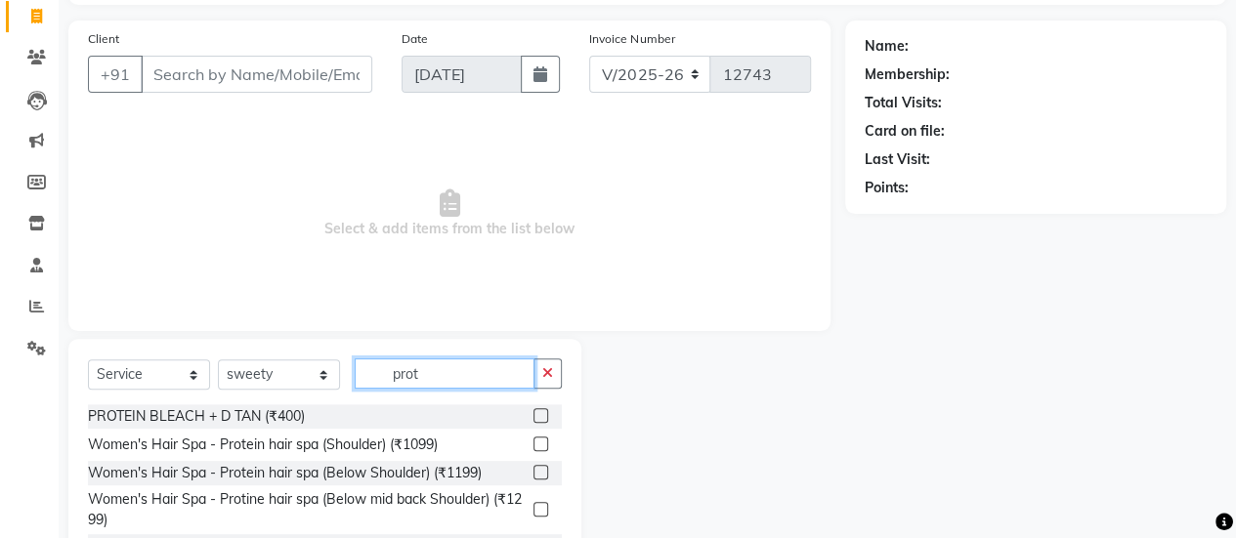
type input "prot"
click at [533, 413] on label at bounding box center [540, 415] width 15 height 15
click at [533, 413] on input "checkbox" at bounding box center [539, 416] width 13 height 13
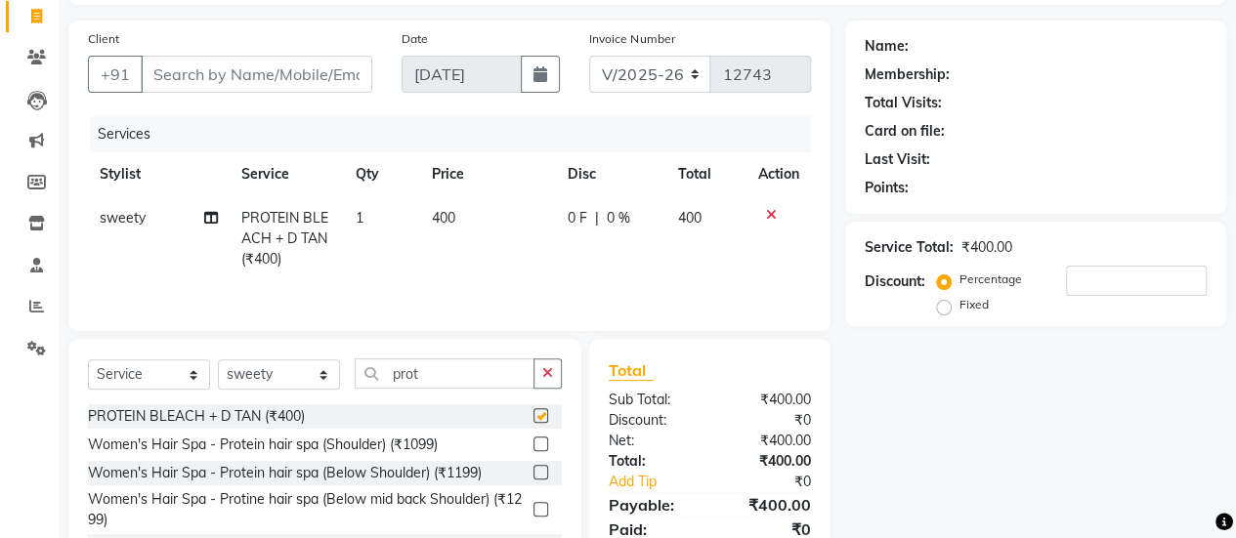
checkbox input "false"
click at [464, 369] on input "prot" at bounding box center [445, 374] width 180 height 30
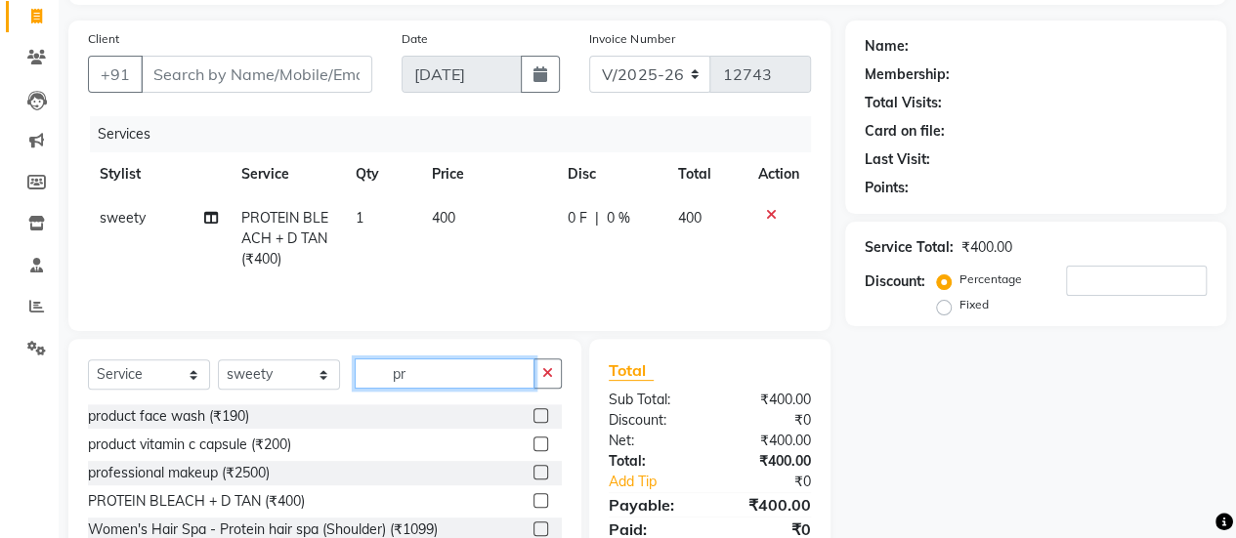
type input "p"
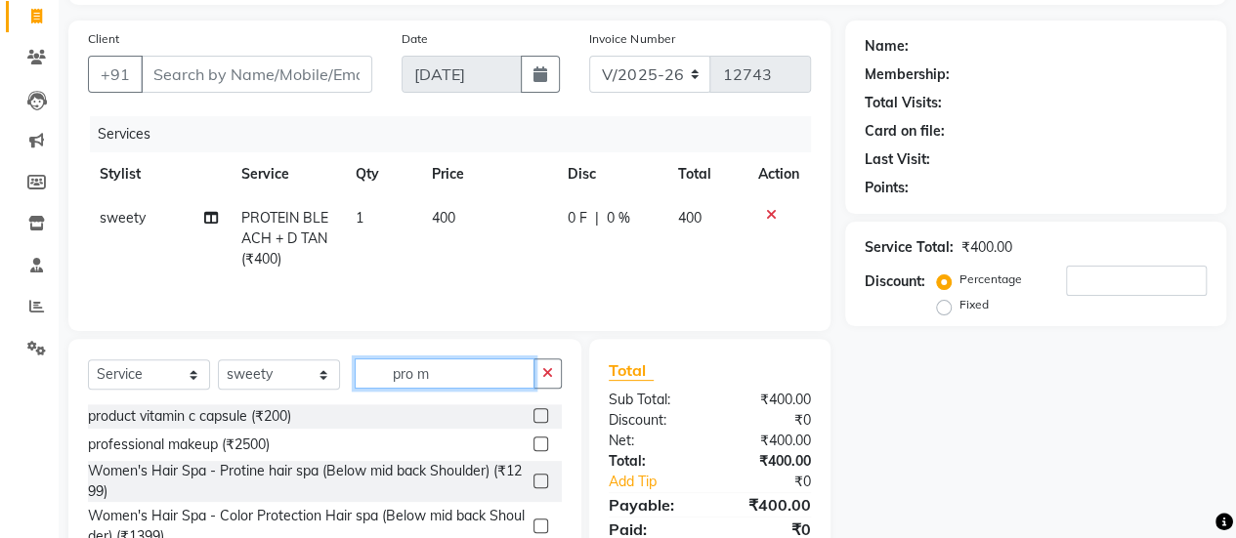
scroll to position [223, 0]
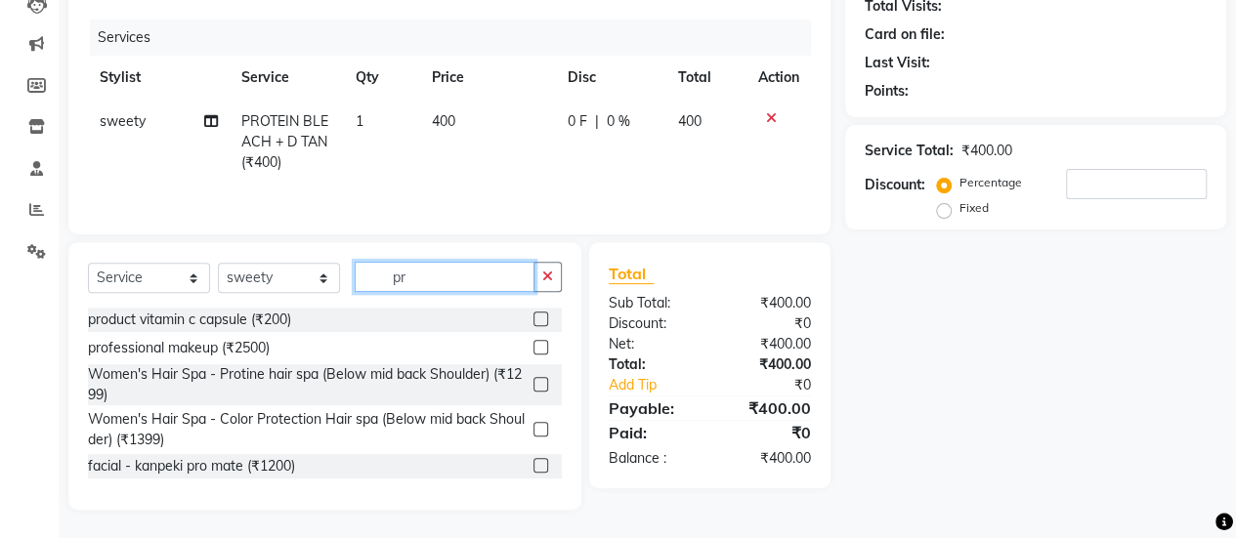
type input "p"
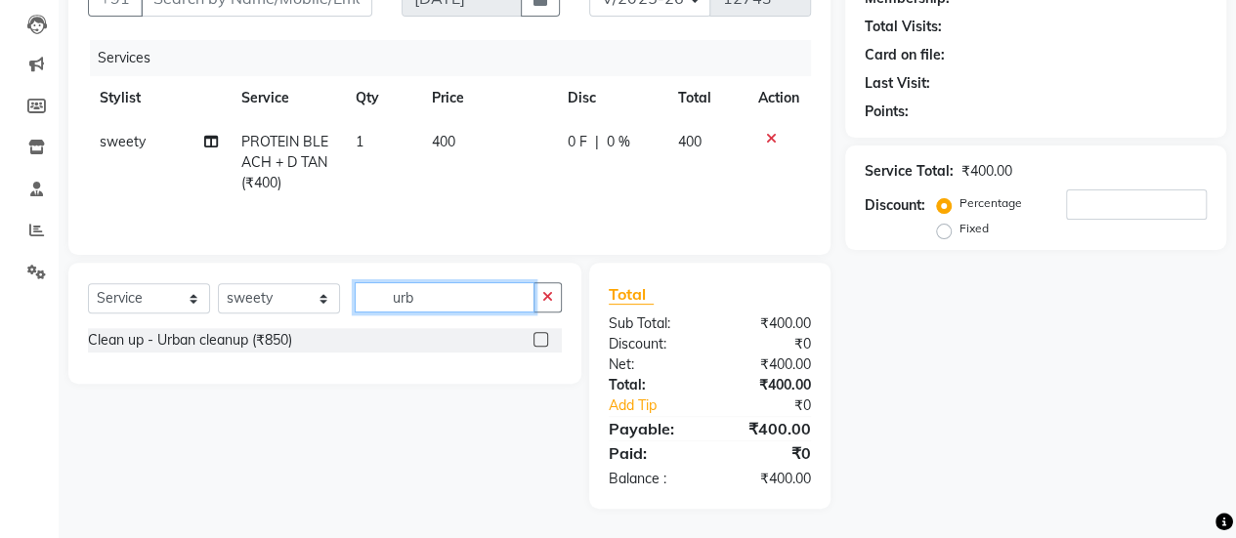
scroll to position [201, 0]
type input "urb"
click at [540, 341] on label at bounding box center [540, 340] width 15 height 15
click at [540, 341] on input "checkbox" at bounding box center [539, 341] width 13 height 13
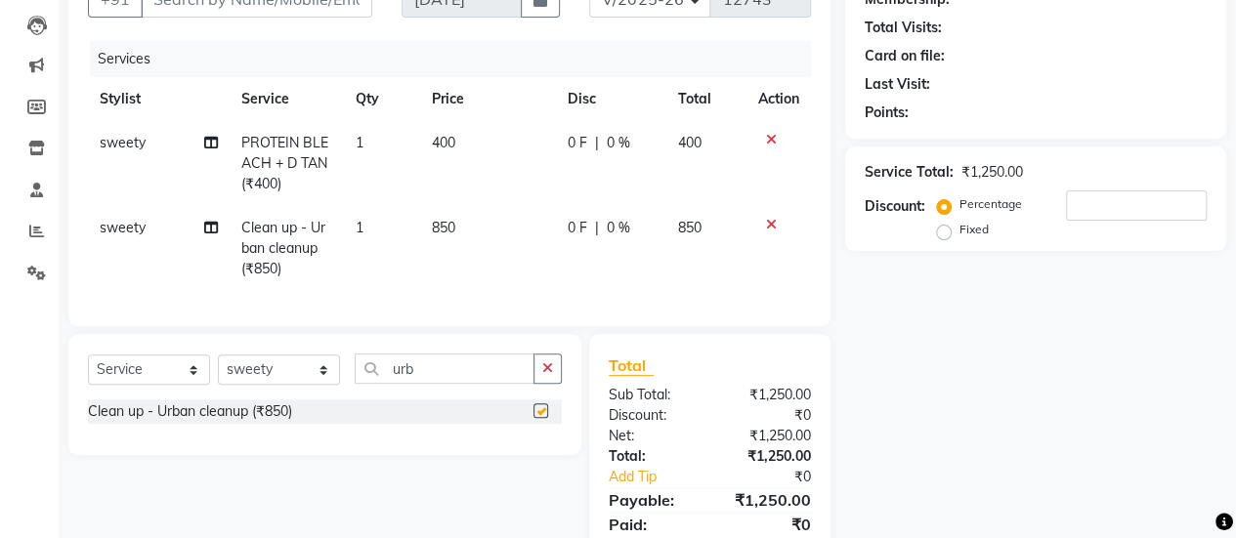
checkbox input "false"
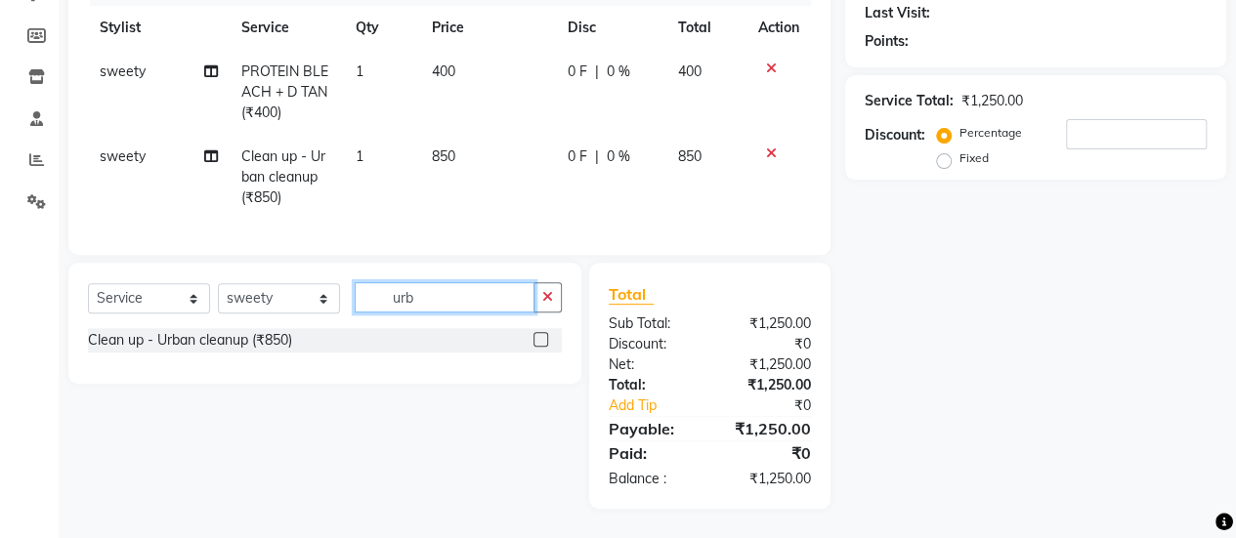
click at [479, 301] on input "urb" at bounding box center [445, 297] width 180 height 30
type input "u"
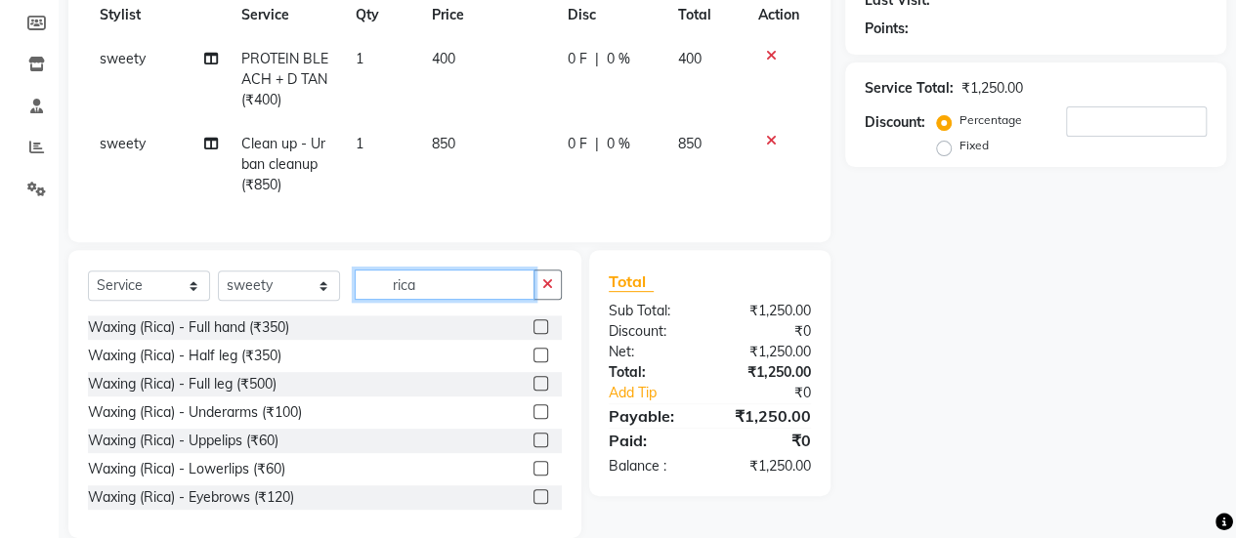
type input "rica"
click at [533, 334] on label at bounding box center [540, 327] width 15 height 15
click at [533, 334] on input "checkbox" at bounding box center [539, 327] width 13 height 13
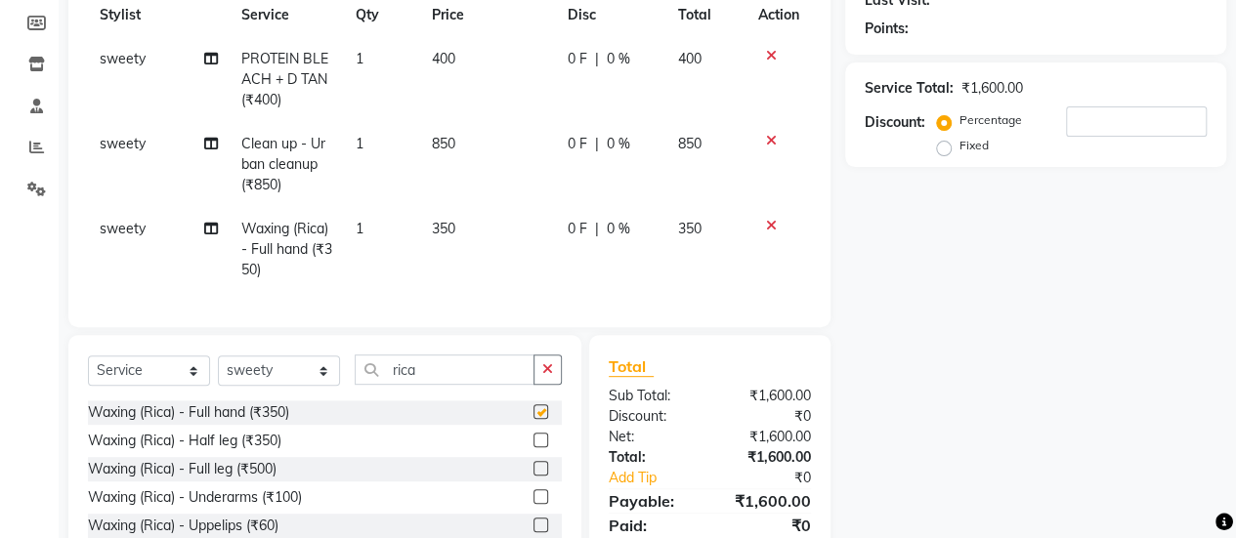
checkbox input "false"
click at [533, 448] on label at bounding box center [540, 440] width 15 height 15
click at [533, 448] on input "checkbox" at bounding box center [539, 441] width 13 height 13
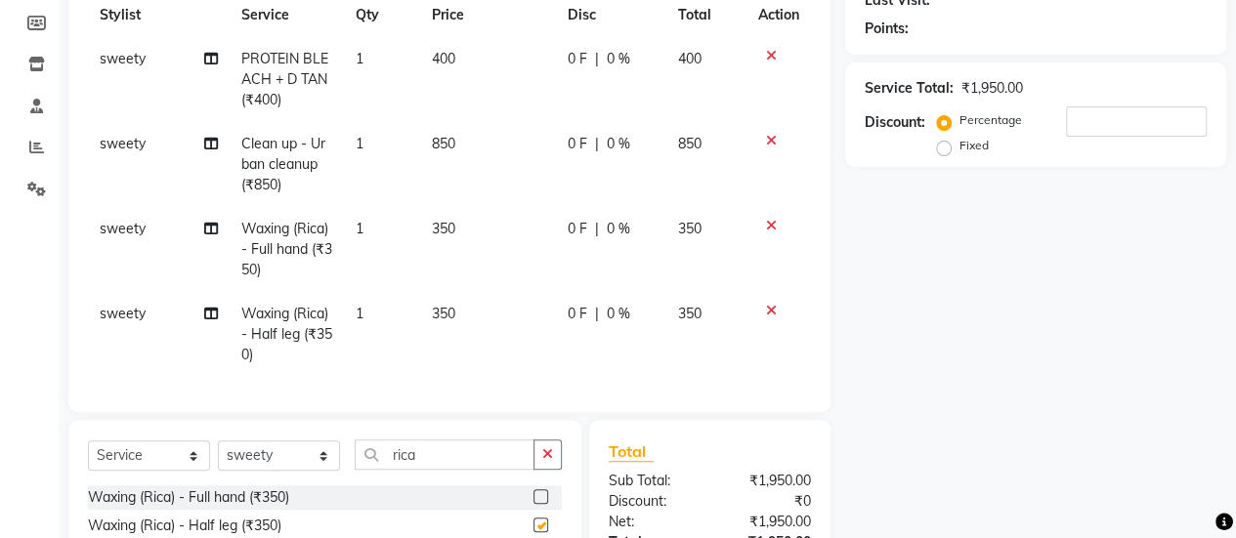
checkbox input "false"
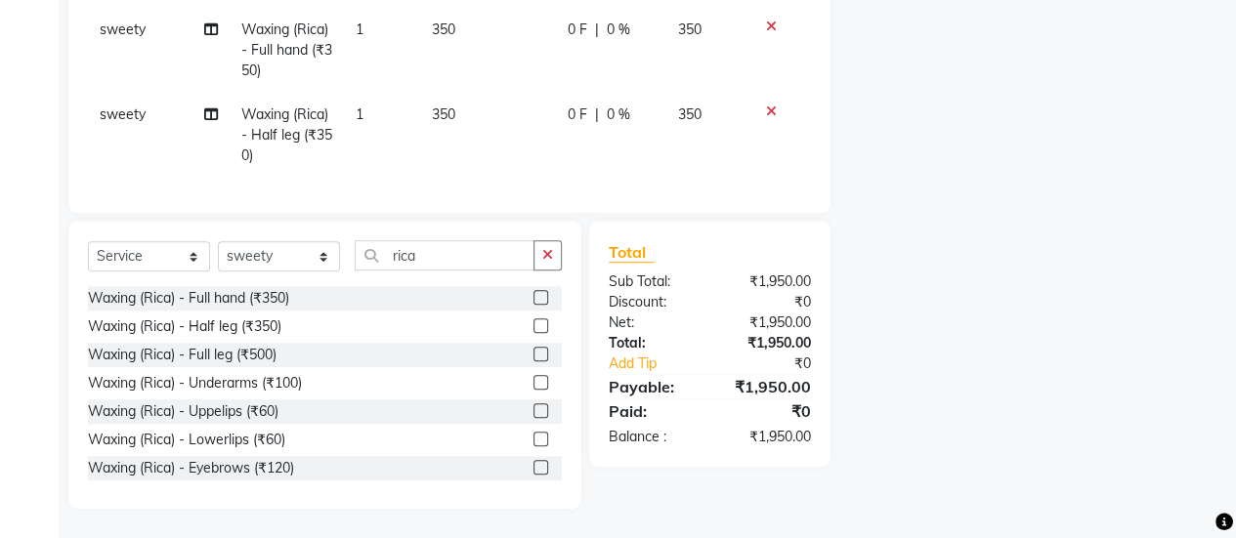
scroll to position [0, 0]
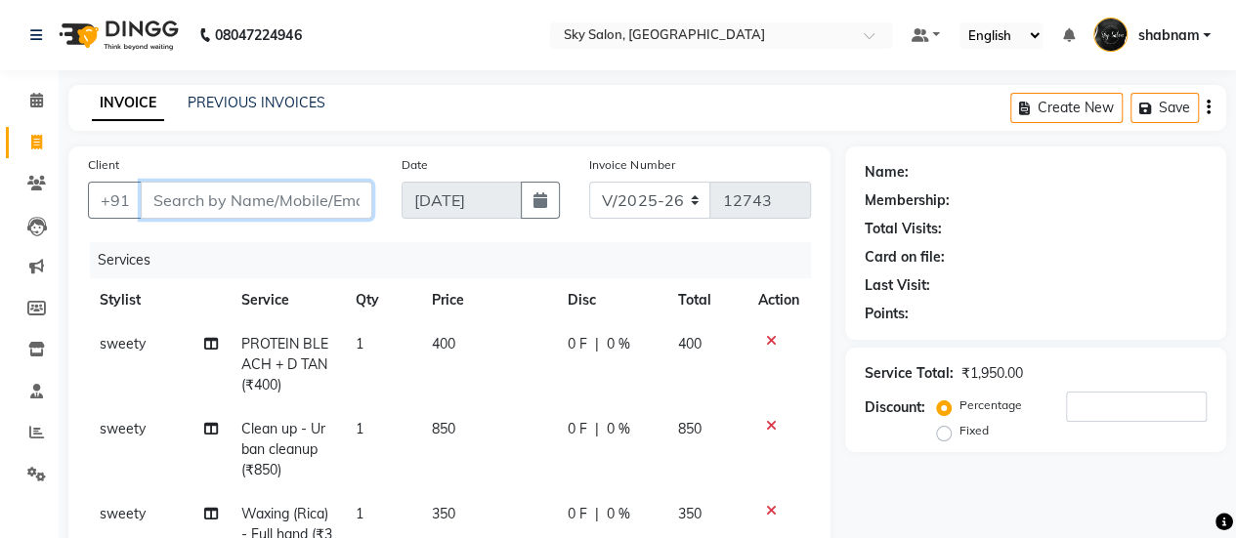
click at [258, 196] on input "Client" at bounding box center [257, 200] width 232 height 37
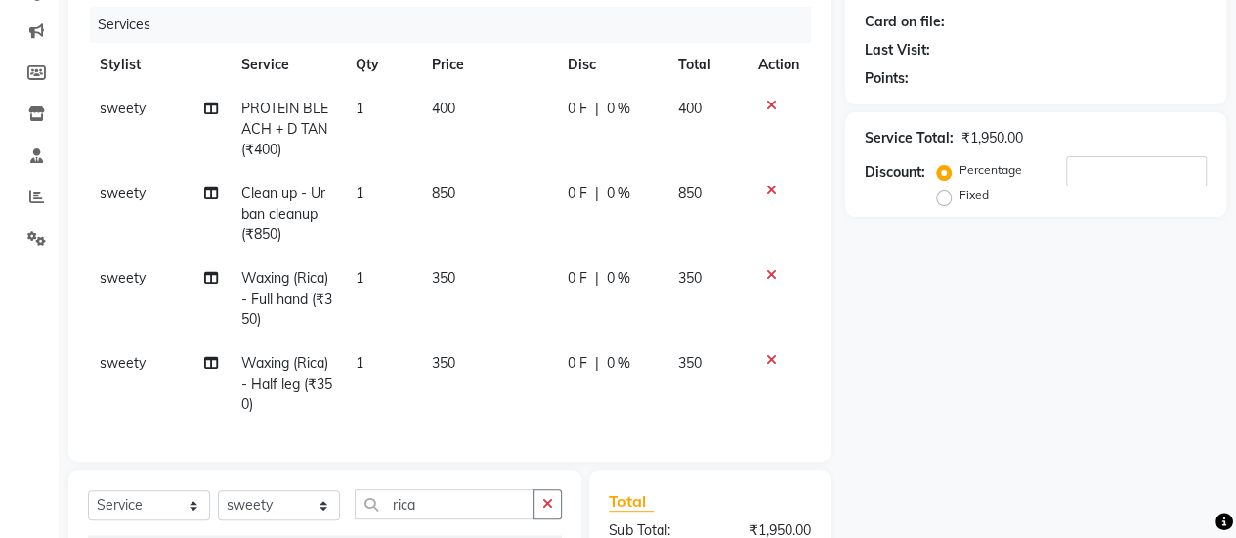
scroll to position [149, 0]
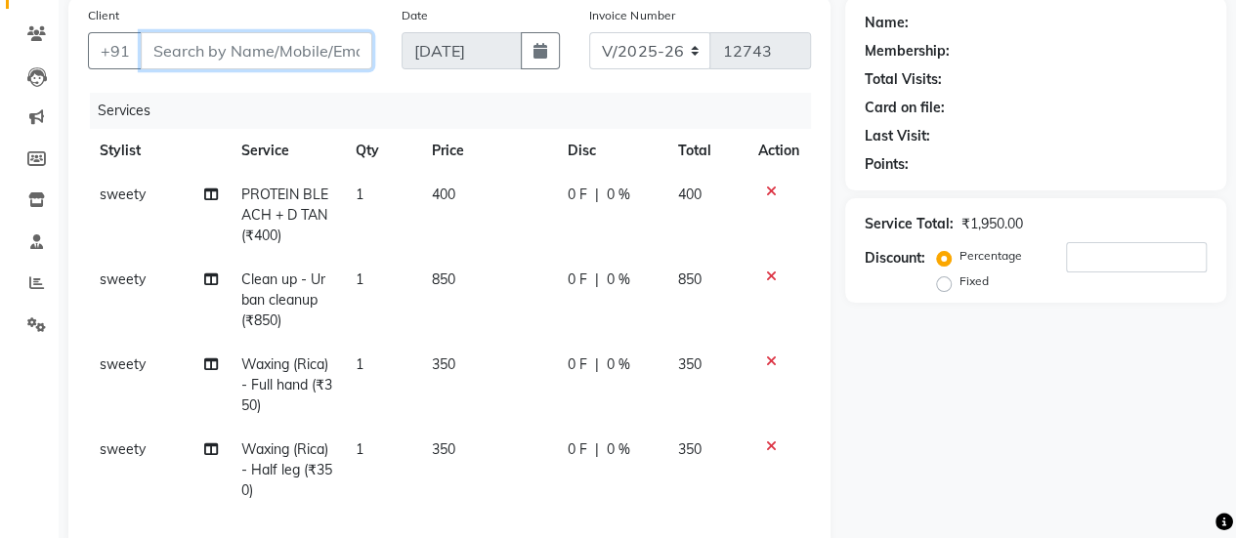
click at [279, 62] on input "Client" at bounding box center [257, 50] width 232 height 37
type input "9"
type input "0"
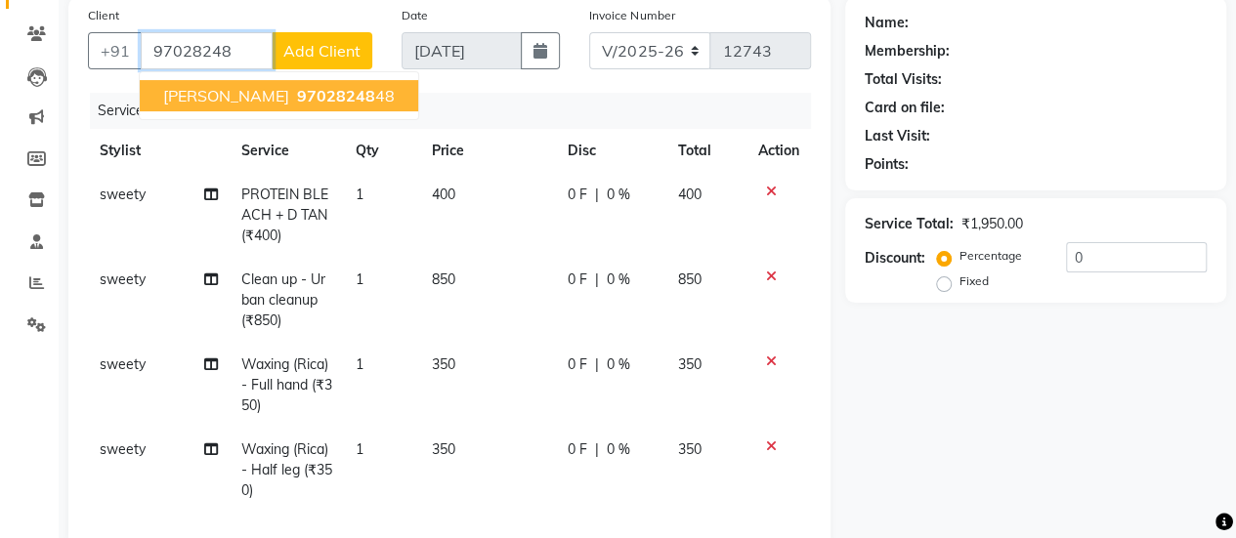
click at [255, 83] on button "JAMILA 97028248 48" at bounding box center [279, 95] width 278 height 31
type input "9702824848"
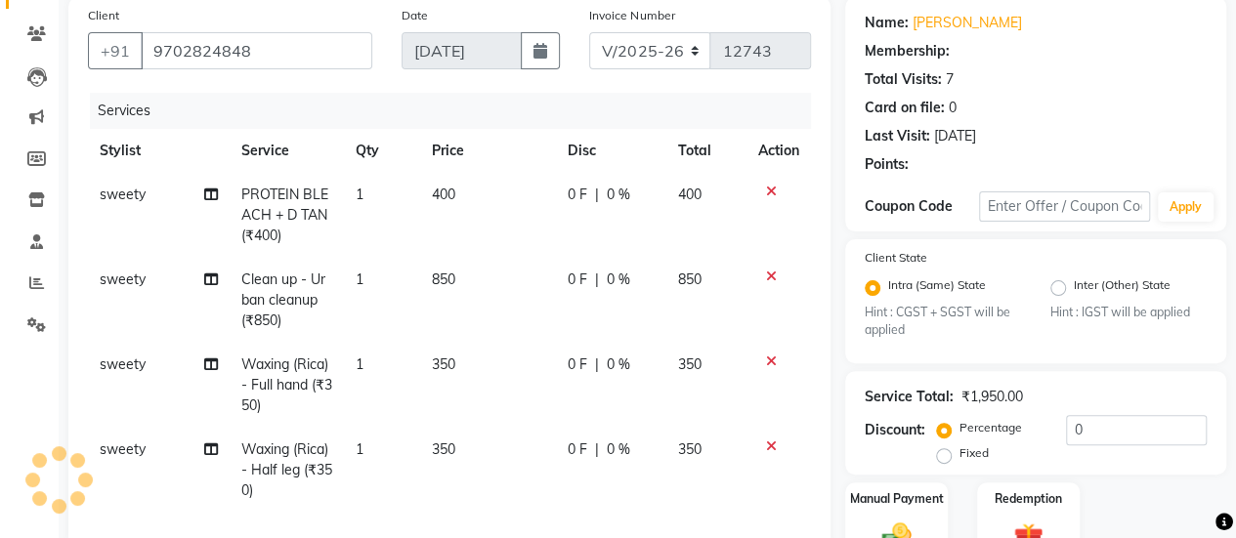
select select "1: Object"
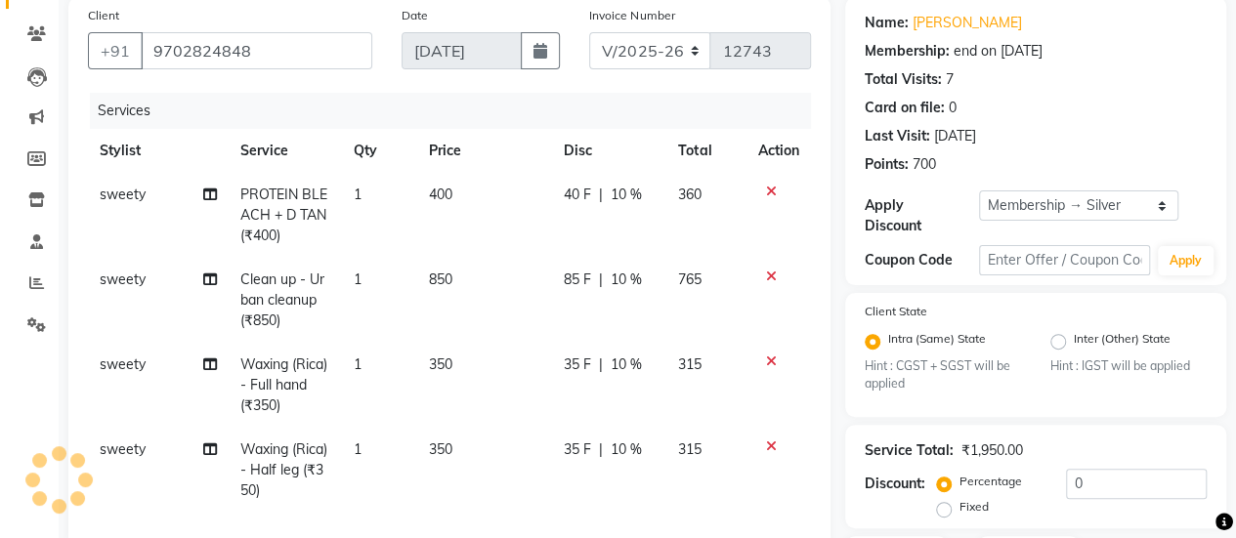
type input "10"
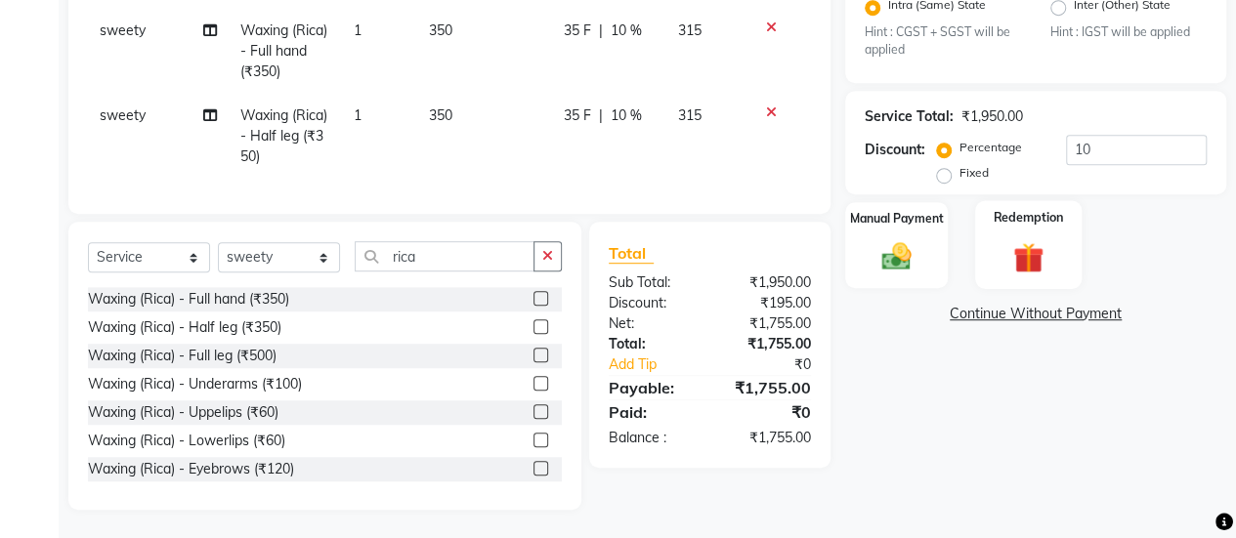
click at [1021, 256] on img at bounding box center [1028, 258] width 50 height 38
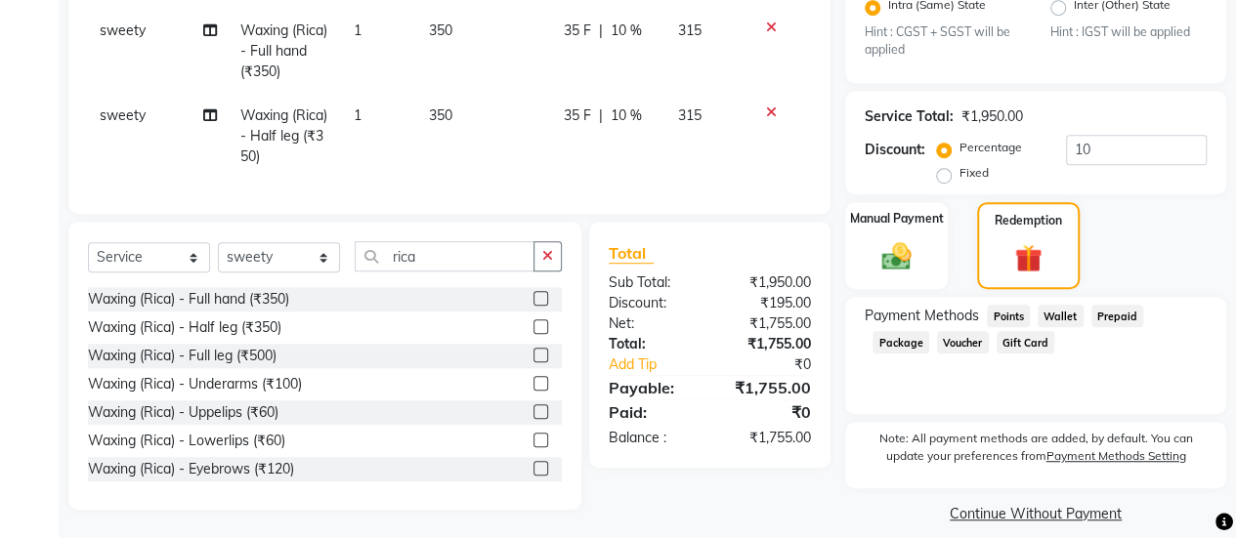
click at [1014, 327] on div "Points" at bounding box center [1004, 318] width 51 height 26
click at [1010, 305] on span "Points" at bounding box center [1008, 316] width 43 height 22
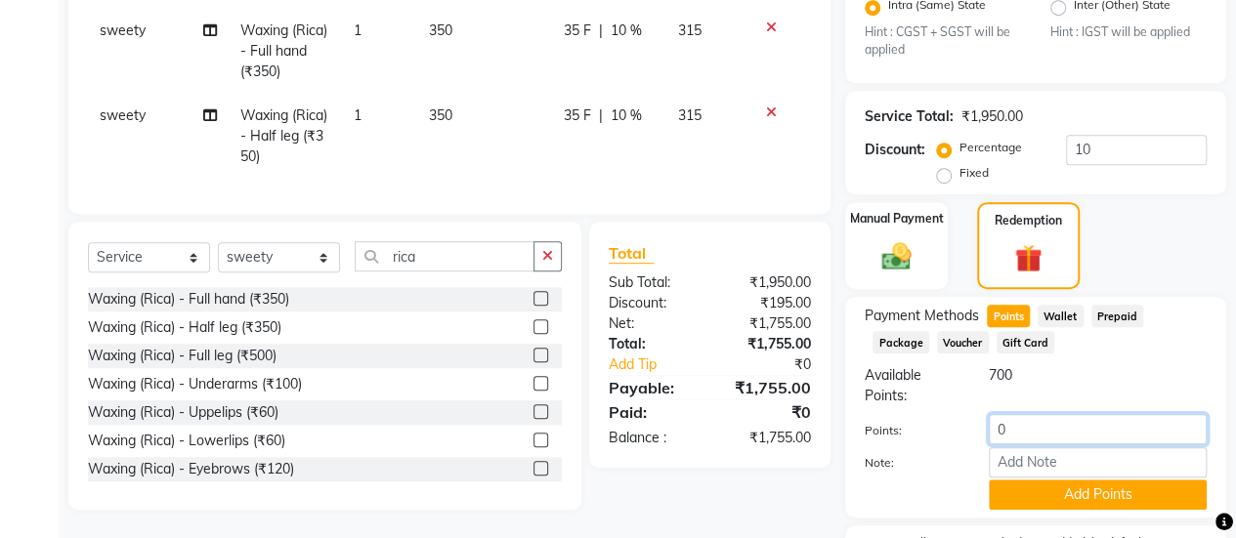
click at [1013, 441] on input "0" at bounding box center [1098, 429] width 218 height 30
type input "400"
click at [929, 331] on div "Package" at bounding box center [897, 344] width 64 height 26
click at [1095, 484] on button "Add Points" at bounding box center [1098, 495] width 218 height 30
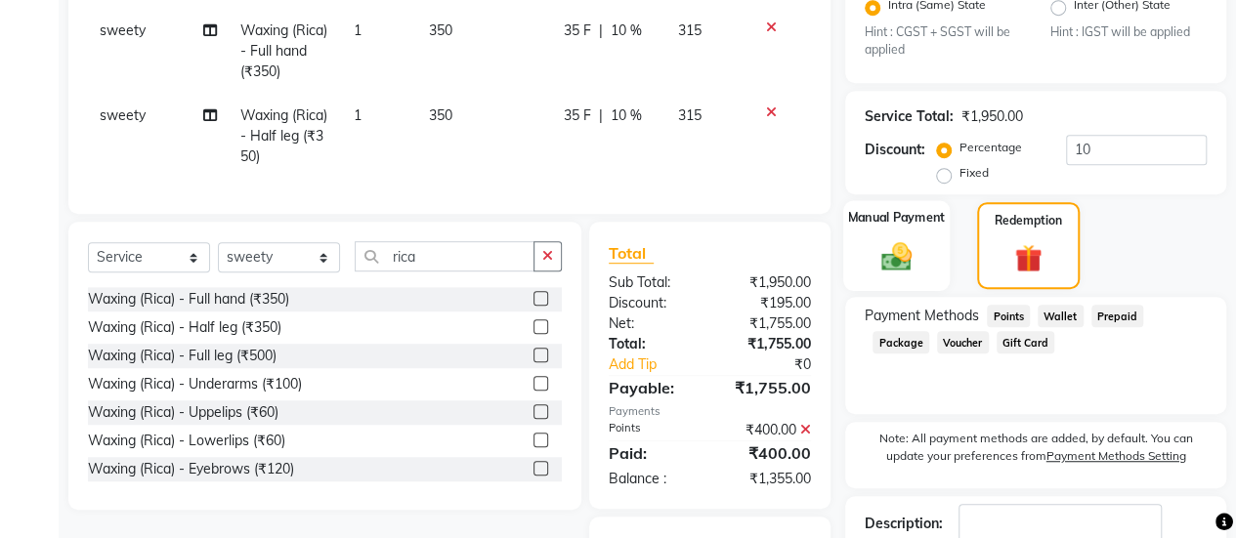
click at [896, 216] on label "Manual Payment" at bounding box center [897, 218] width 98 height 19
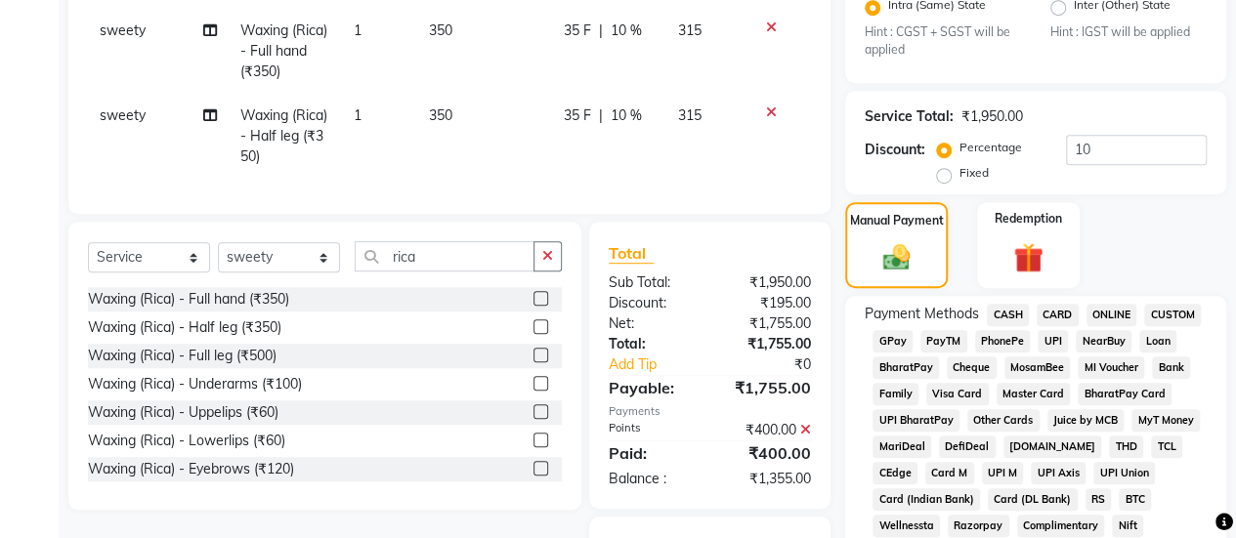
click at [893, 332] on span "GPay" at bounding box center [893, 341] width 40 height 22
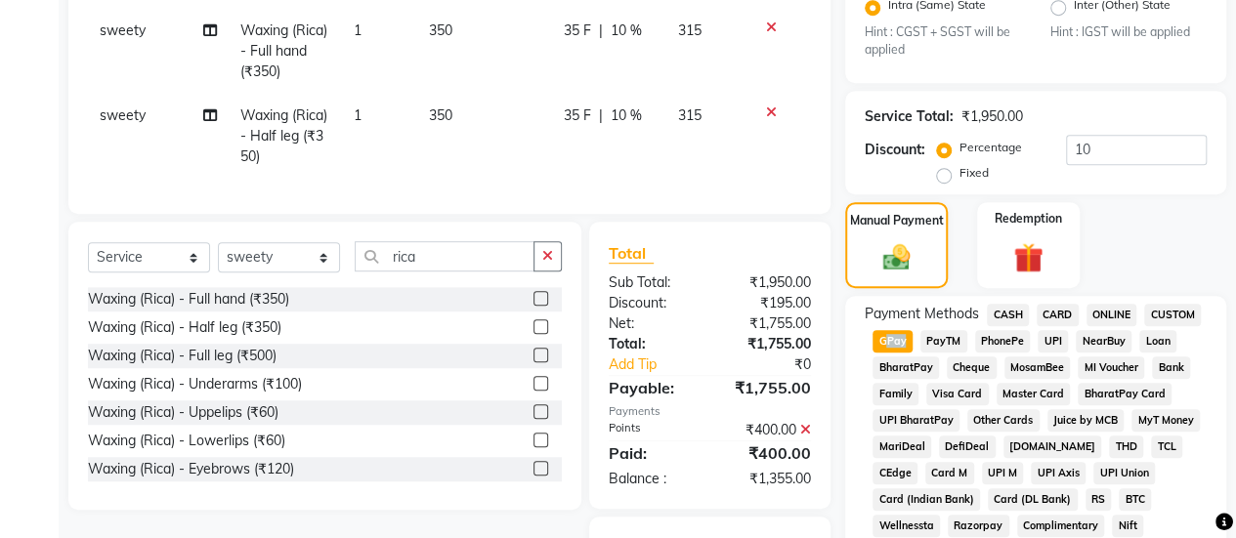
click at [893, 332] on span "GPay" at bounding box center [893, 341] width 40 height 22
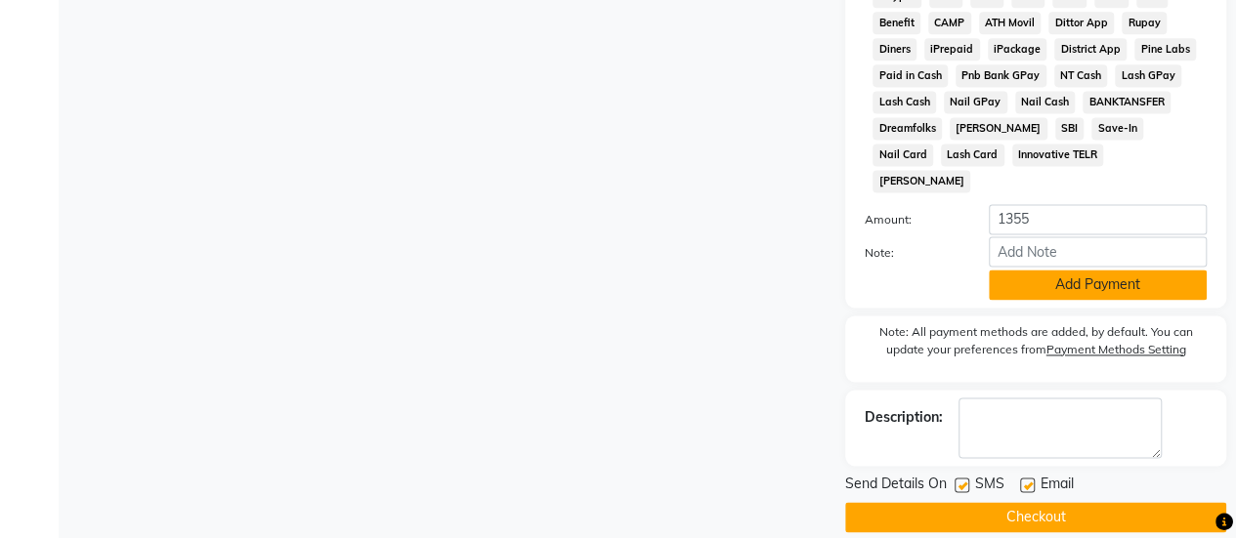
click at [1063, 270] on button "Add Payment" at bounding box center [1098, 285] width 218 height 30
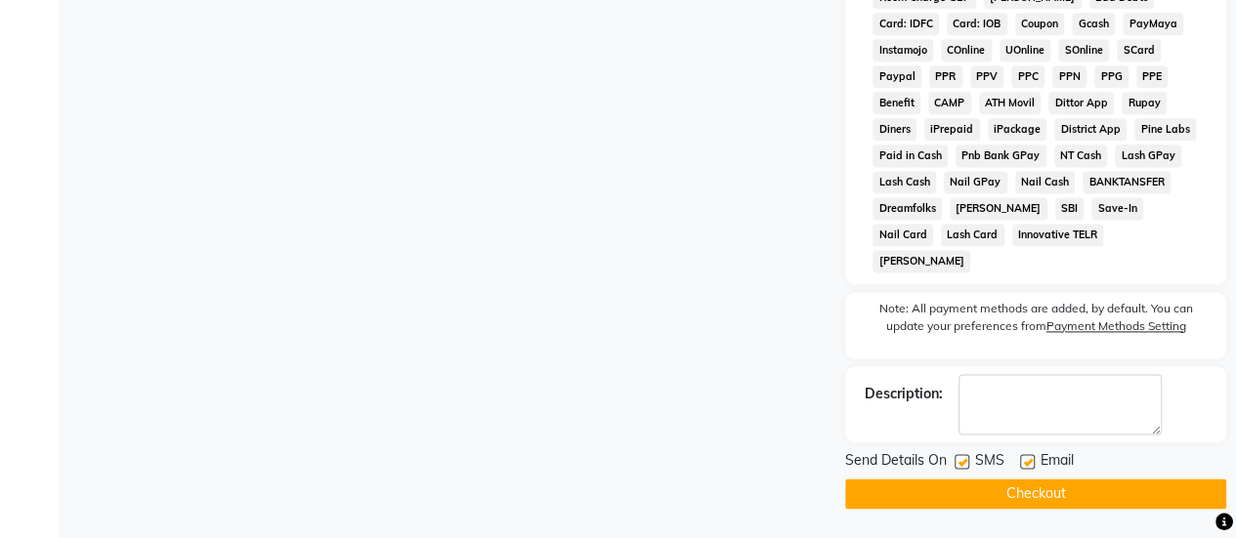
scroll to position [1201, 0]
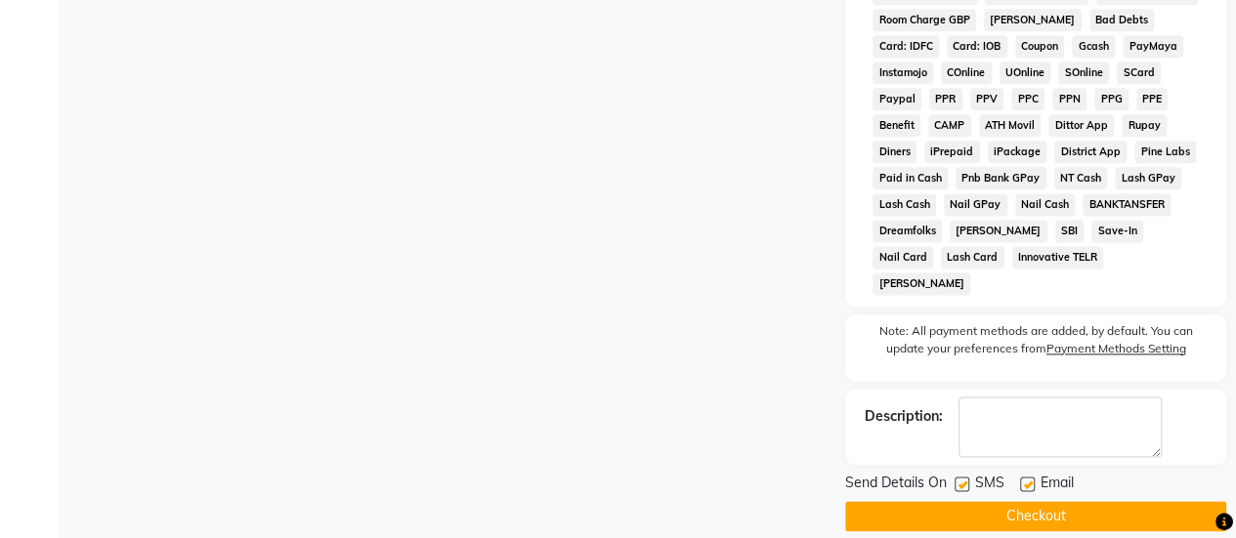
click at [956, 477] on label at bounding box center [962, 484] width 15 height 15
click at [956, 479] on input "checkbox" at bounding box center [961, 485] width 13 height 13
checkbox input "false"
click at [946, 501] on button "Checkout" at bounding box center [1035, 516] width 381 height 30
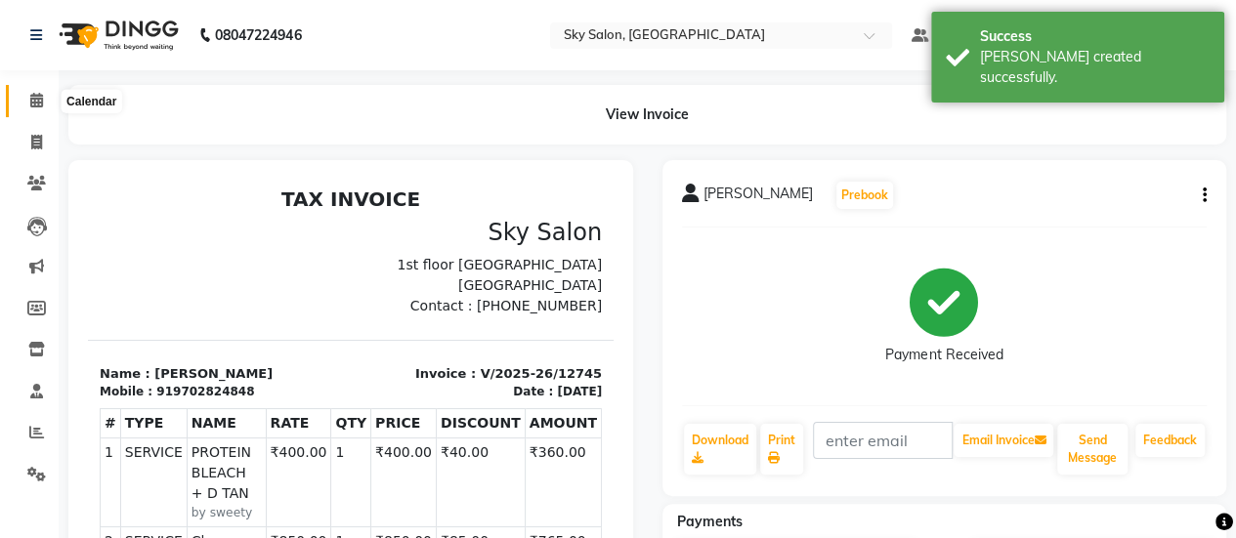
click at [50, 107] on span at bounding box center [37, 101] width 34 height 22
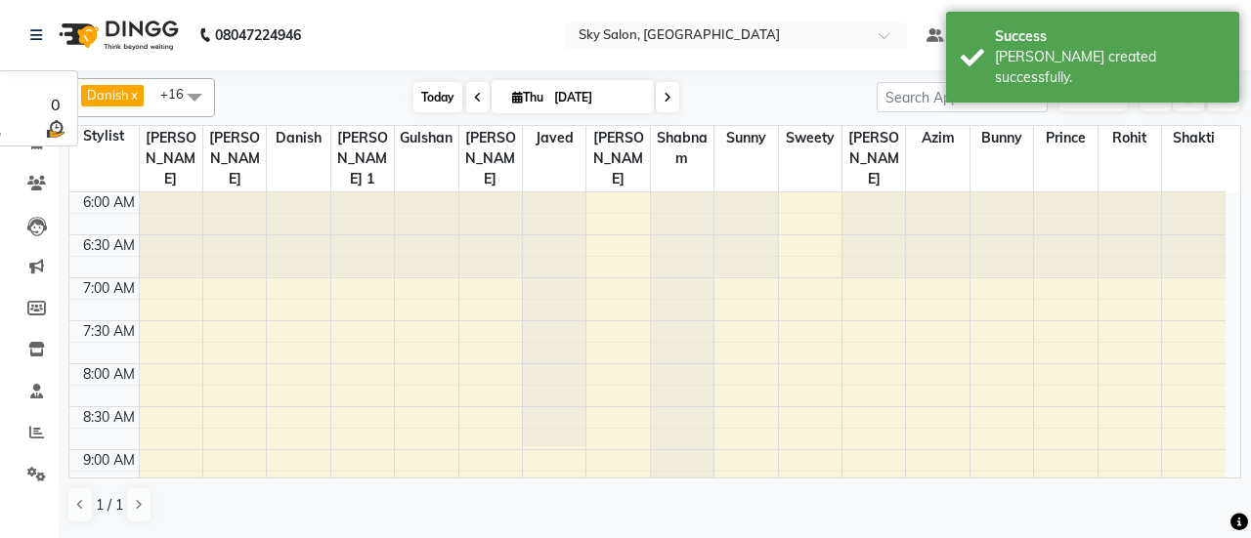
click at [431, 110] on span "Today" at bounding box center [437, 97] width 49 height 30
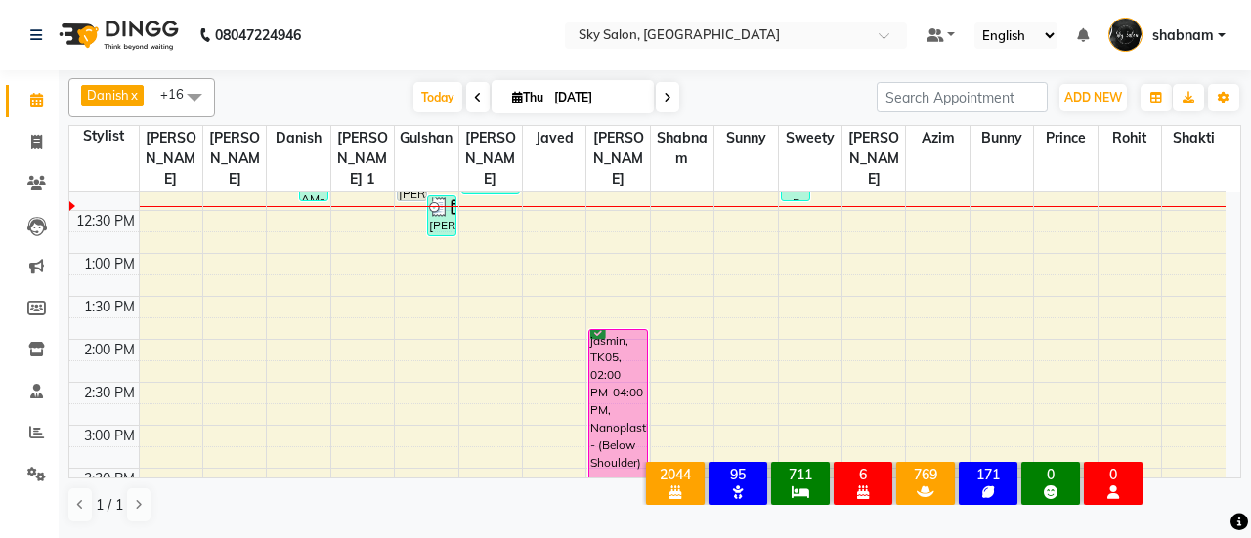
scroll to position [534, 0]
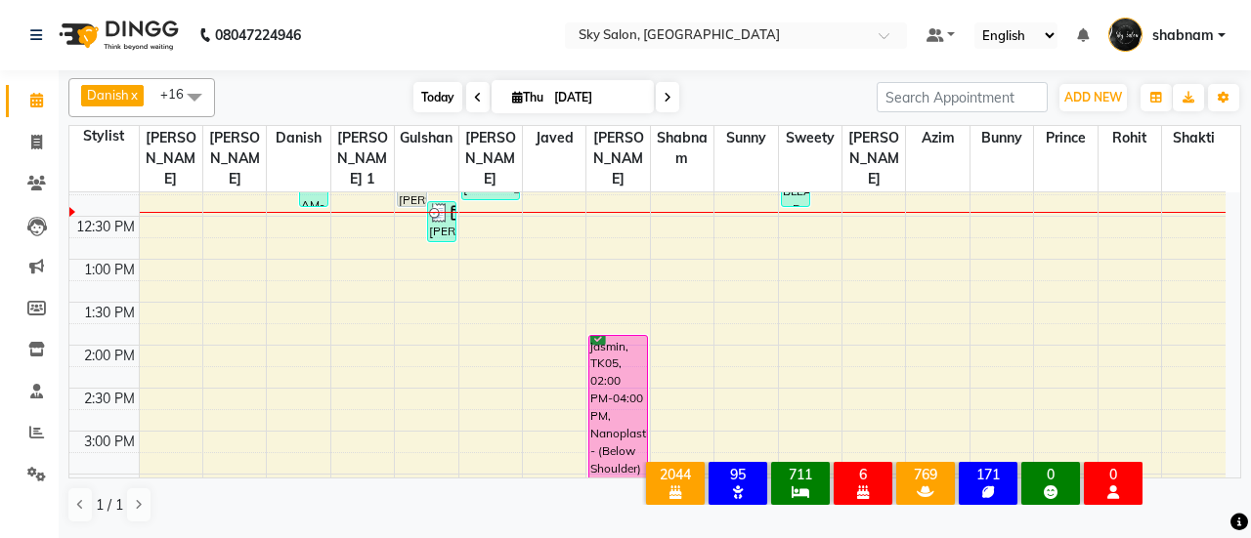
click at [434, 95] on span "Today" at bounding box center [437, 97] width 49 height 30
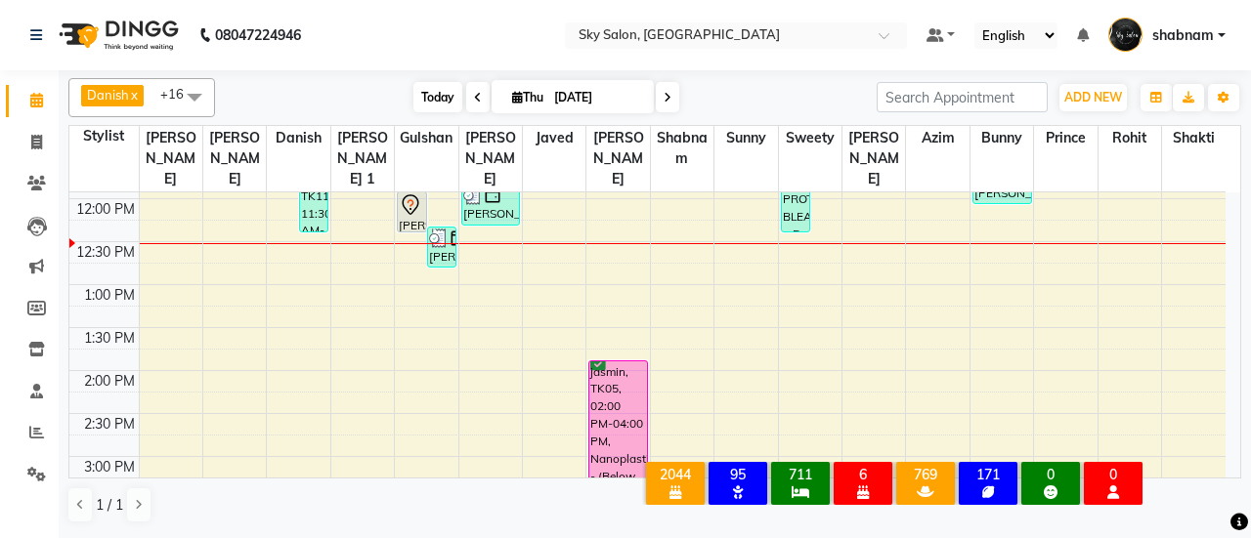
click at [419, 99] on span "Today" at bounding box center [437, 97] width 49 height 30
click at [413, 93] on span "Today" at bounding box center [437, 97] width 49 height 30
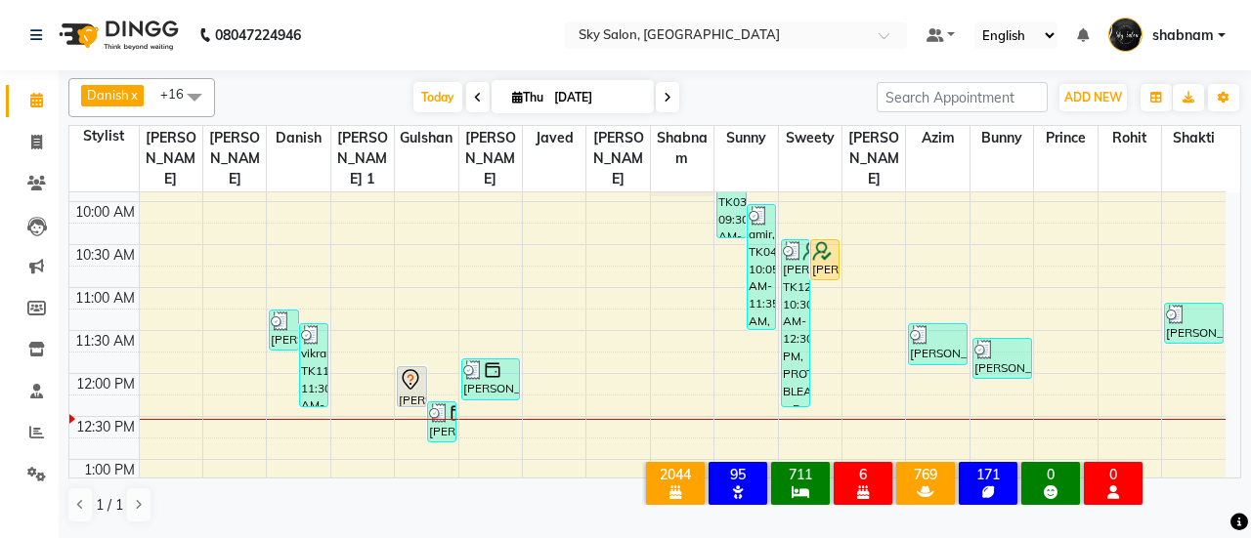
scroll to position [333, 0]
click at [435, 87] on span "Today" at bounding box center [437, 97] width 49 height 30
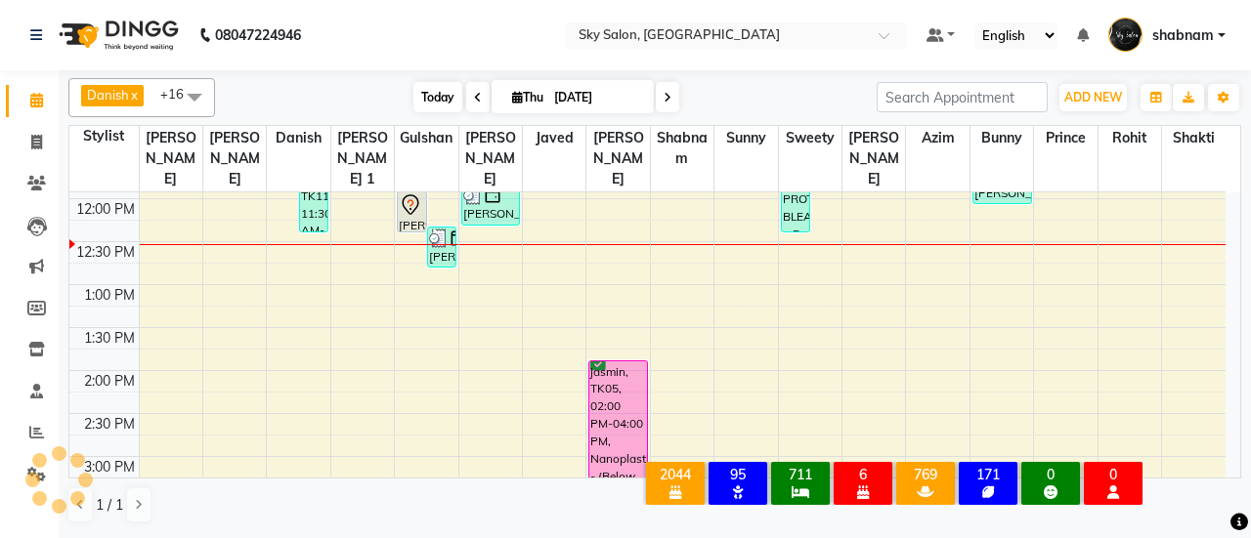
click at [435, 87] on span "Today" at bounding box center [437, 97] width 49 height 30
click at [21, 194] on link "Clients" at bounding box center [29, 184] width 47 height 32
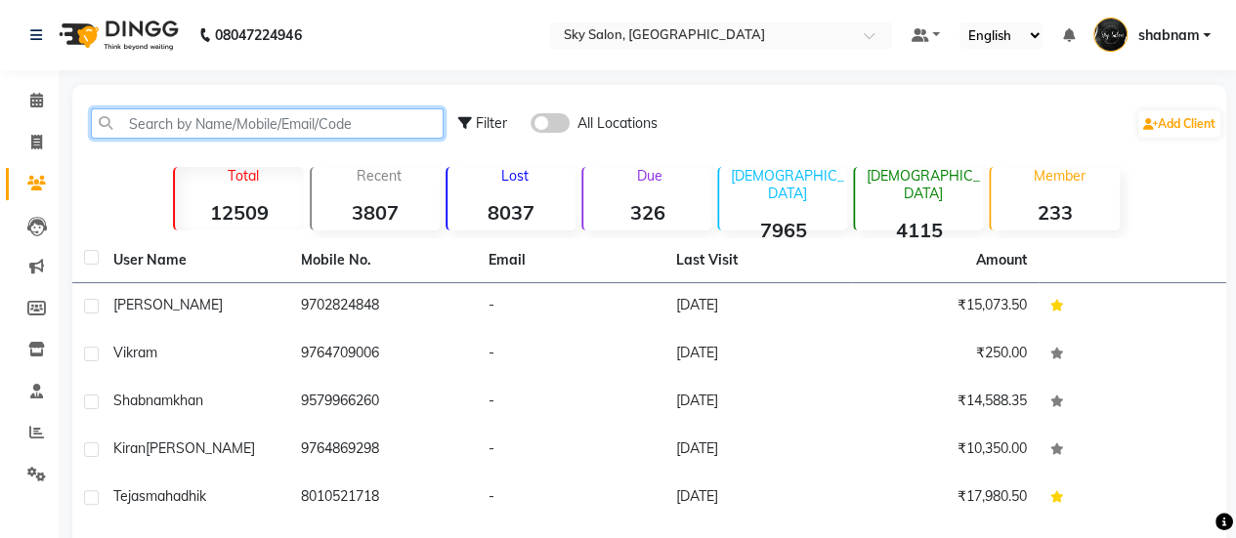
click at [207, 132] on input "text" at bounding box center [267, 123] width 353 height 30
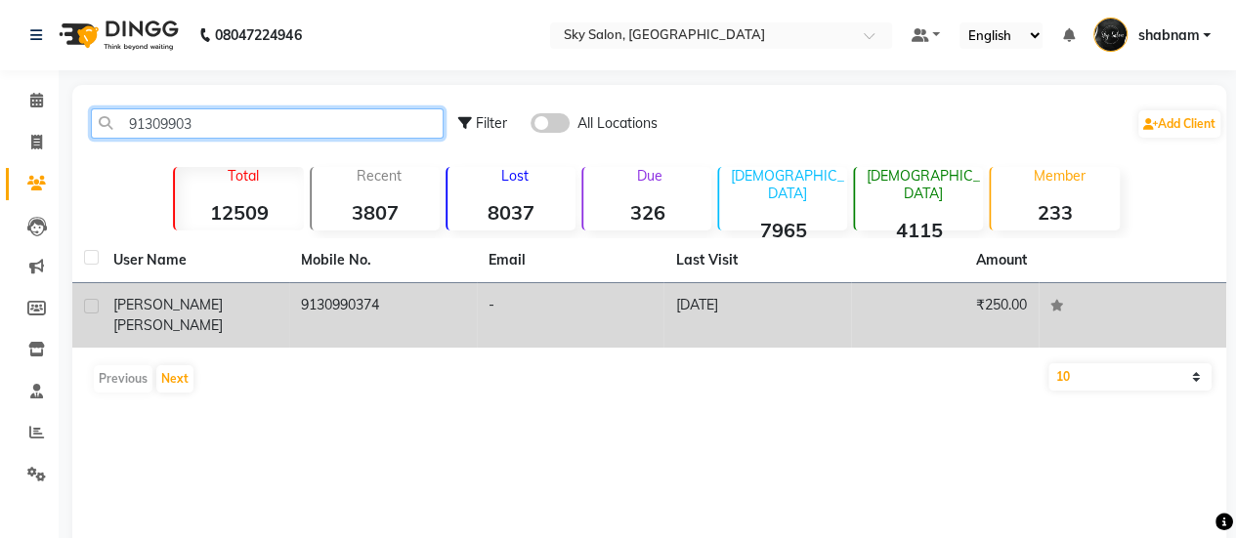
type input "91309903"
click at [420, 300] on td "9130990374" at bounding box center [383, 315] width 188 height 64
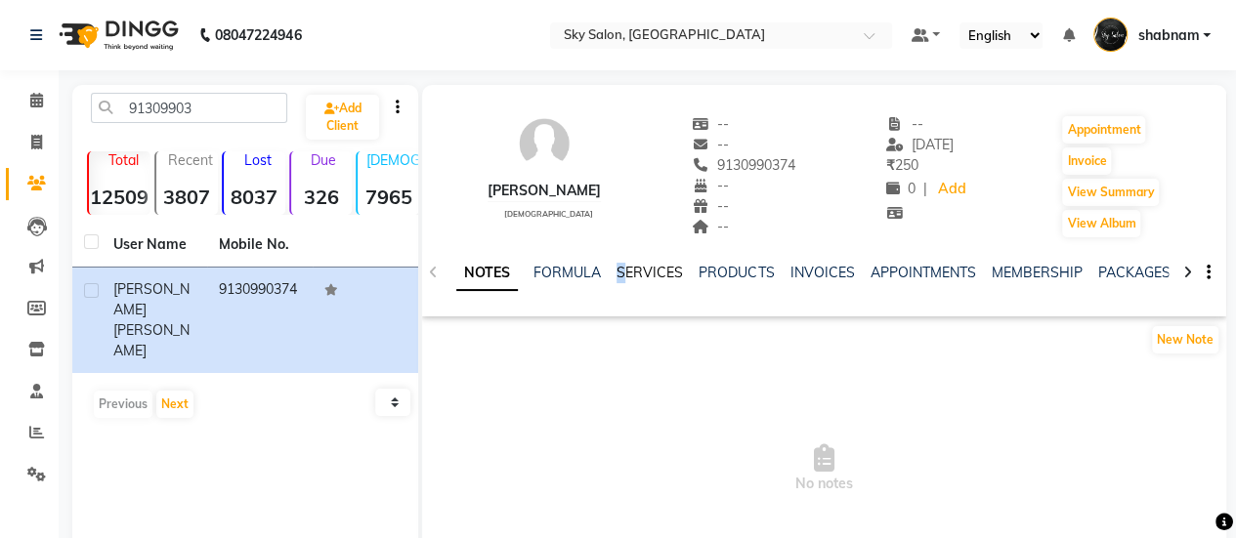
drag, startPoint x: 613, startPoint y: 269, endPoint x: 629, endPoint y: 271, distance: 16.7
click at [629, 271] on ul "NOTES FORMULA SERVICES PRODUCTS INVOICES APPOINTMENTS MEMBERSHIP PACKAGES VOUCH…" at bounding box center [1076, 273] width 1241 height 21
click at [629, 271] on link "SERVICES" at bounding box center [650, 273] width 66 height 18
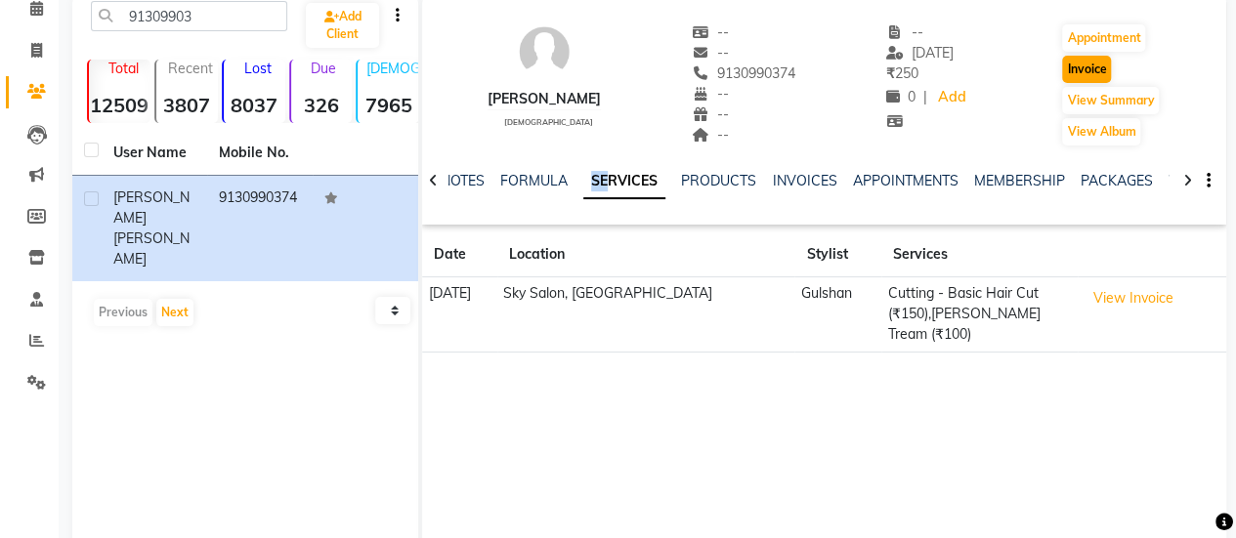
scroll to position [5, 0]
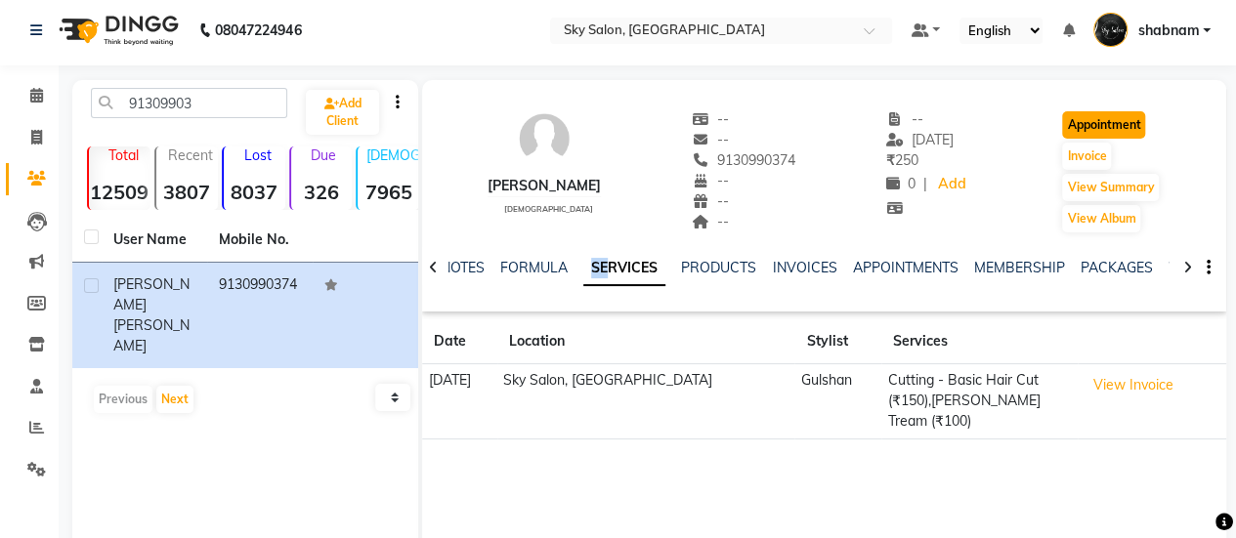
click at [1104, 124] on button "Appointment" at bounding box center [1103, 124] width 83 height 27
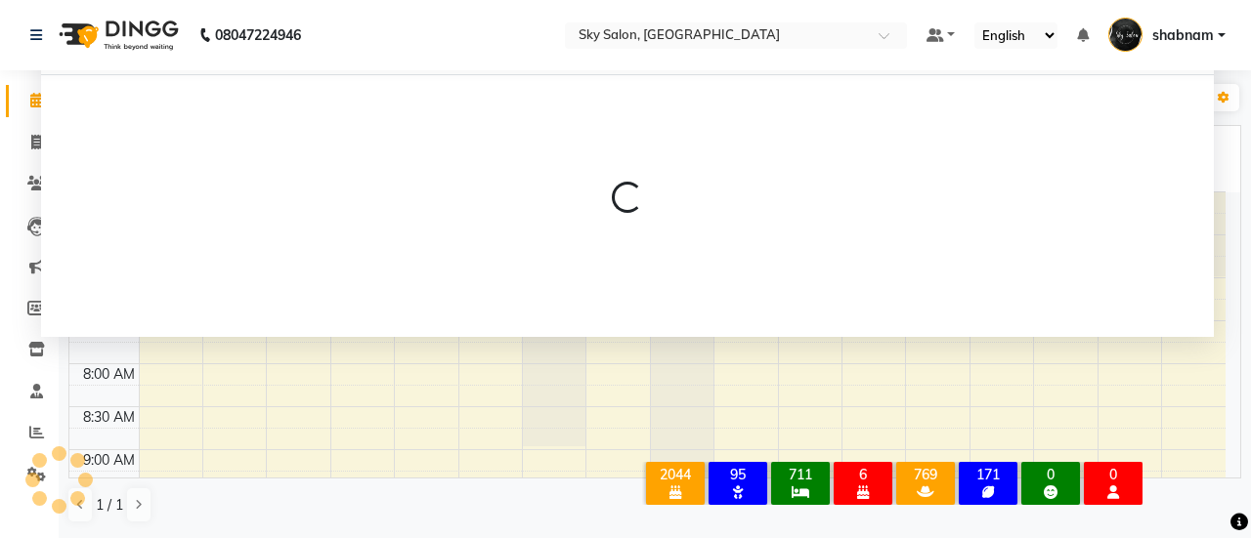
drag, startPoint x: 1126, startPoint y: 226, endPoint x: 1094, endPoint y: -12, distance: 239.5
click at [1094, 0] on html "08047224946 Select Location × Sky Salon, Khopoli Default Panel My Panel English…" at bounding box center [625, 269] width 1251 height 538
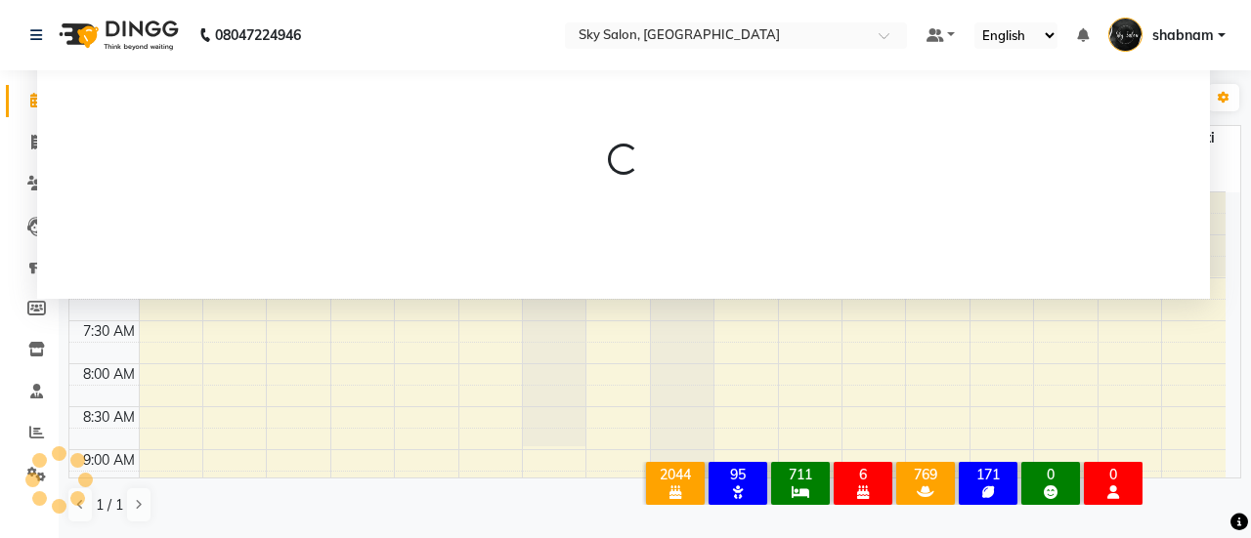
select select "tentative"
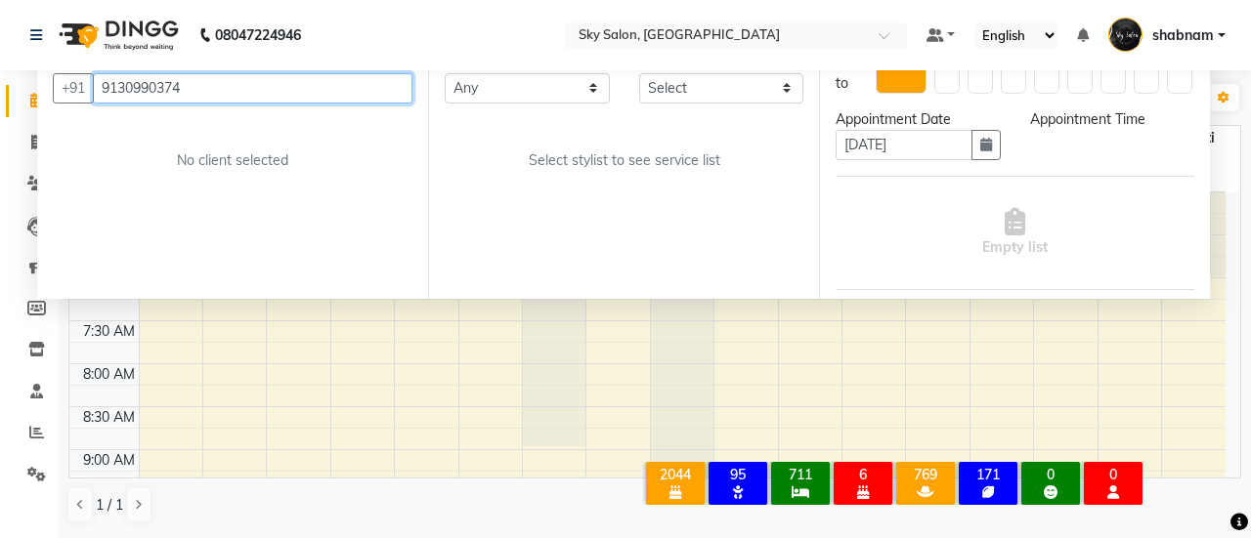
select select "420"
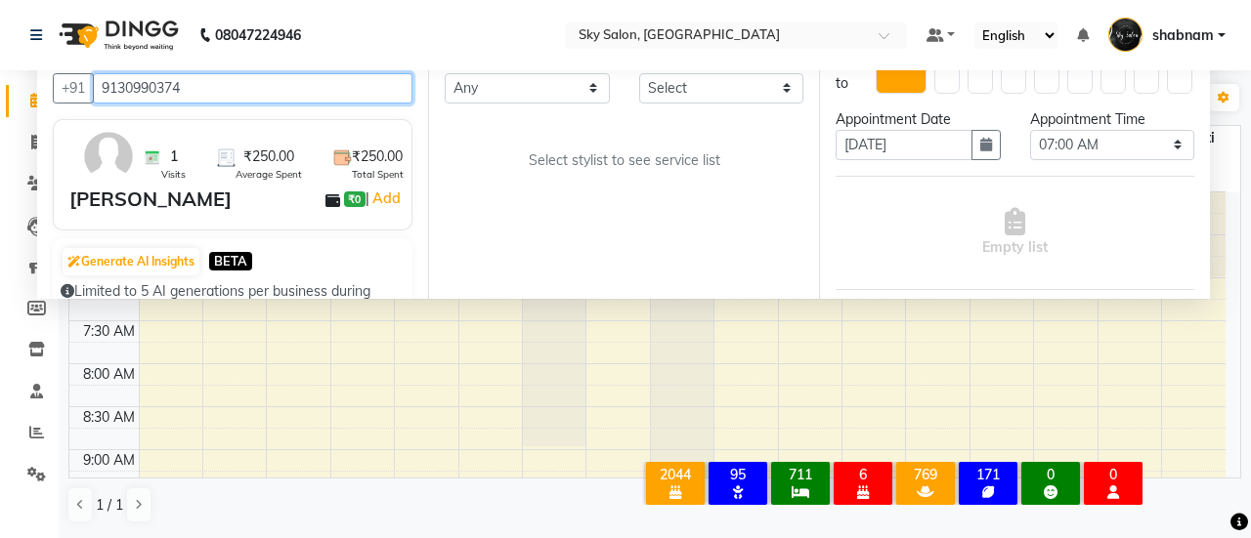
scroll to position [509, 0]
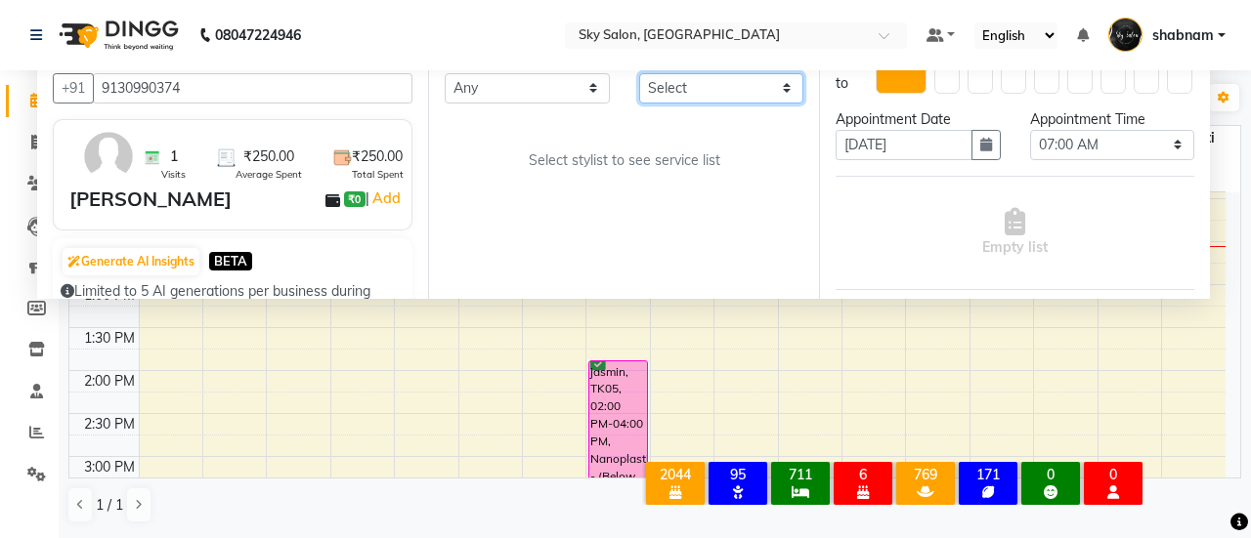
click at [679, 95] on select "Select afreen akshata aman saha ameer Anagha anisa arbaj azim bharti Bunny Dani…" at bounding box center [721, 88] width 165 height 30
select select "53255"
click at [639, 73] on select "Select afreen akshata aman saha ameer Anagha anisa arbaj azim bharti Bunny Dani…" at bounding box center [721, 88] width 165 height 30
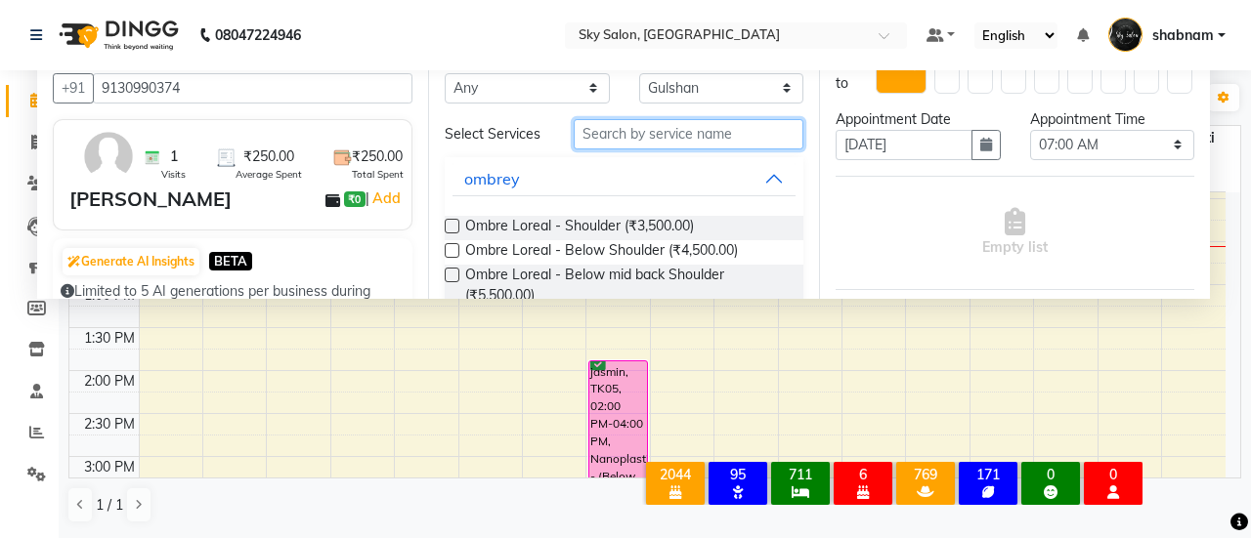
click at [653, 138] on input "text" at bounding box center [689, 134] width 230 height 30
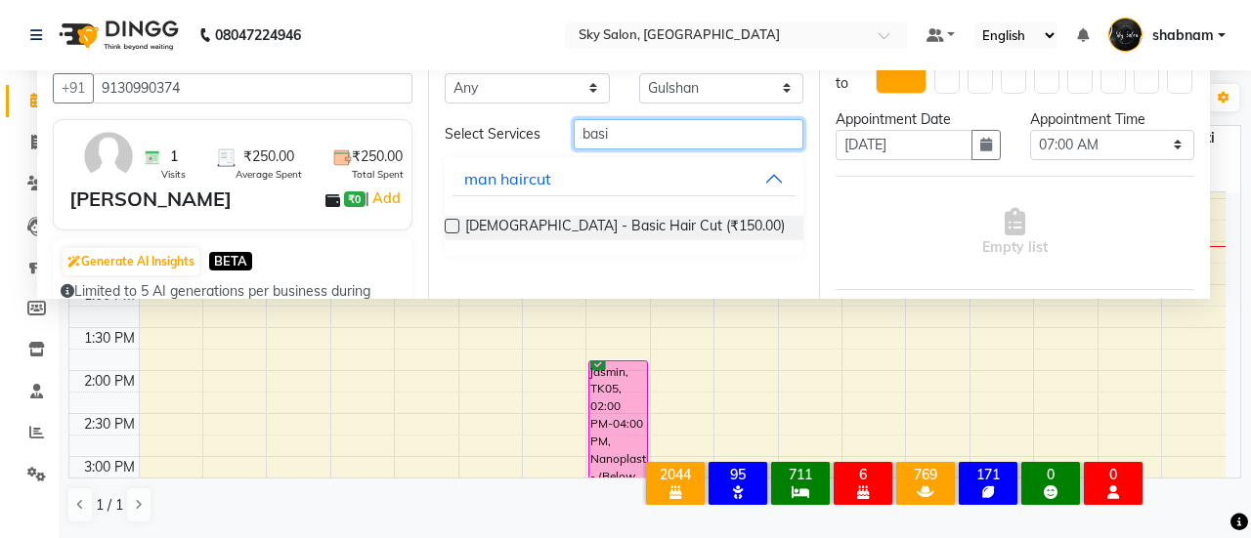
type input "basi"
click at [443, 224] on div "Requested Stylist Any afreen akshata aman saha ameer Anagha anisa arbaj azim bh…" at bounding box center [623, 168] width 391 height 263
click at [445, 224] on label at bounding box center [452, 226] width 15 height 15
click at [445, 224] on input "checkbox" at bounding box center [451, 228] width 13 height 13
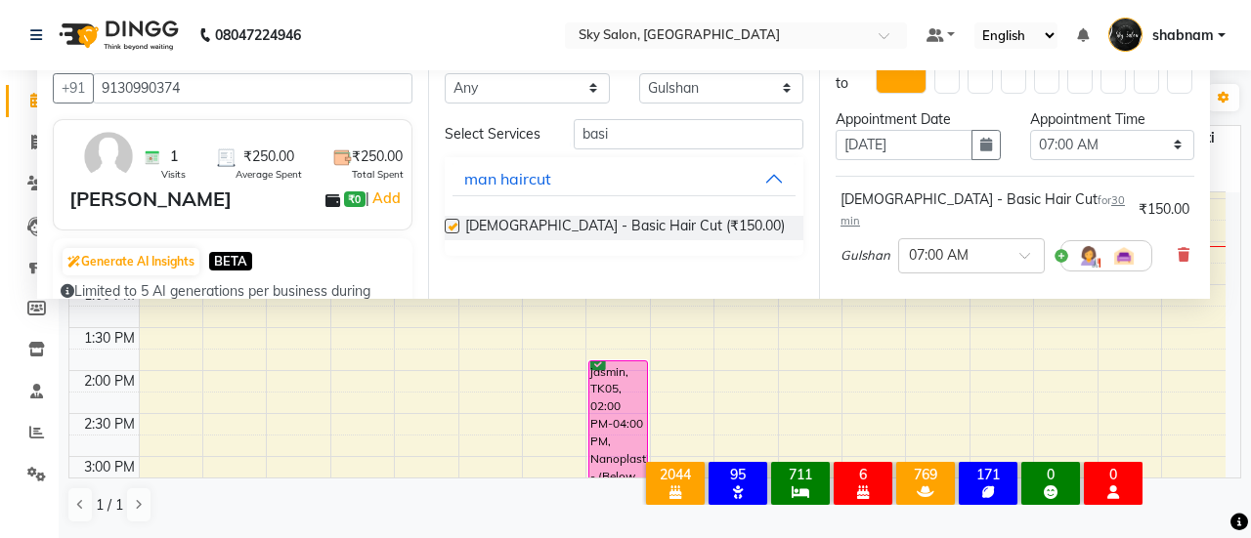
checkbox input "false"
click at [1063, 142] on select "Select 07:00 AM 07:30 AM 08:00 AM 08:30 AM 09:00 AM 09:30 AM 10:00 AM 10:30 AM …" at bounding box center [1112, 145] width 165 height 30
select select "750"
click at [1030, 130] on select "Select 07:00 AM 07:30 AM 08:00 AM 08:30 AM 09:00 AM 09:30 AM 10:00 AM 10:30 AM …" at bounding box center [1112, 145] width 165 height 30
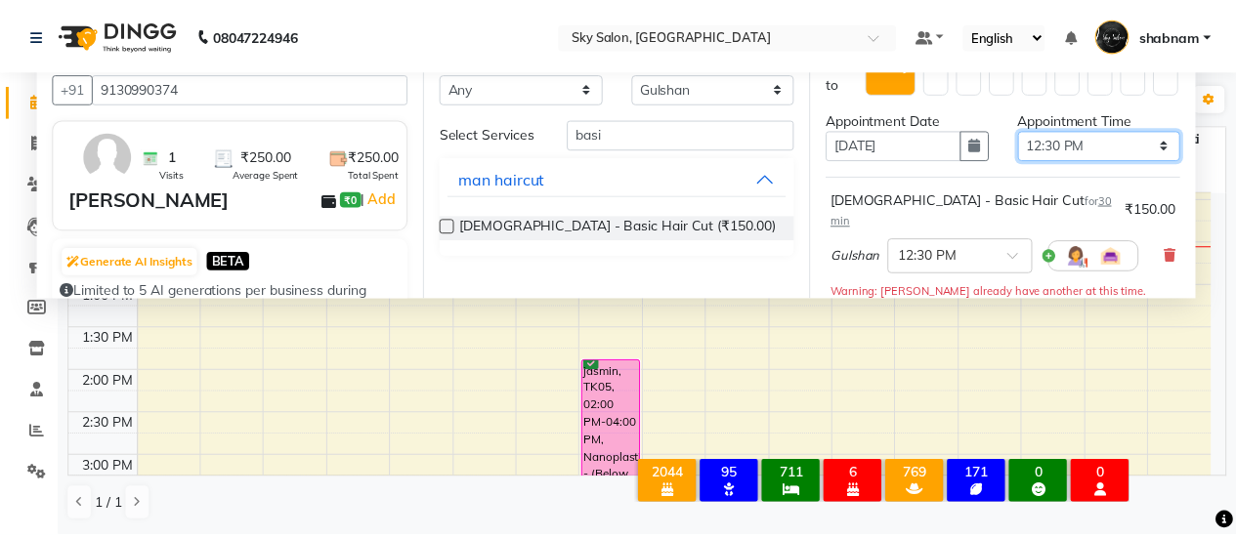
scroll to position [306, 0]
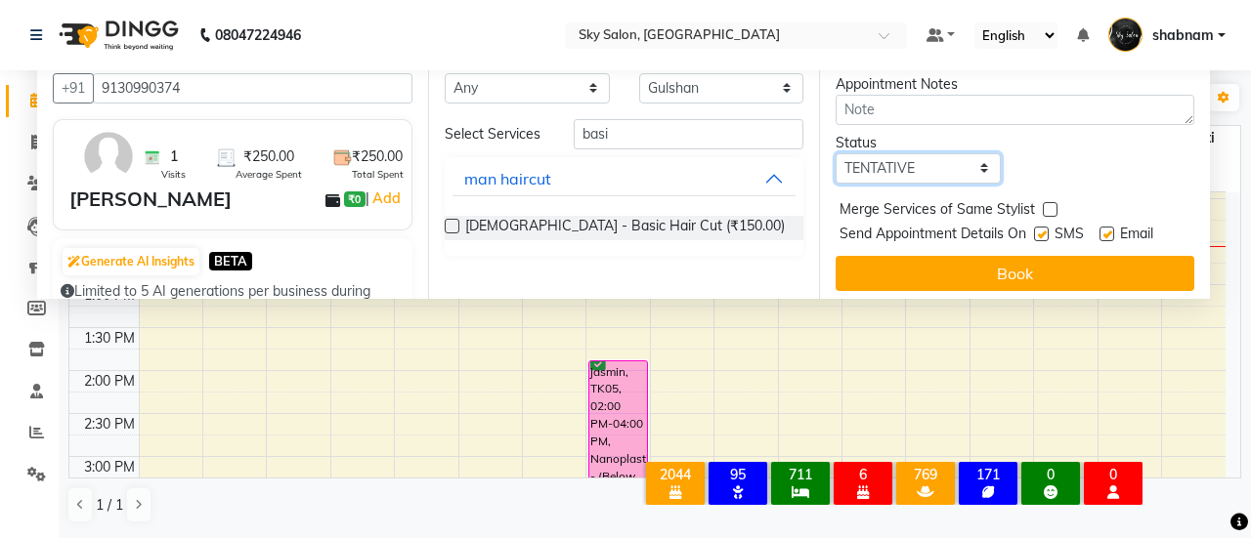
click at [954, 153] on select "Select TENTATIVE CONFIRM CHECK-IN UPCOMING" at bounding box center [917, 168] width 165 height 30
select select "confirm booking"
click at [835, 153] on select "Select TENTATIVE CONFIRM CHECK-IN UPCOMING" at bounding box center [917, 168] width 165 height 30
click at [1040, 227] on label at bounding box center [1041, 234] width 15 height 15
click at [1040, 230] on input "checkbox" at bounding box center [1040, 236] width 13 height 13
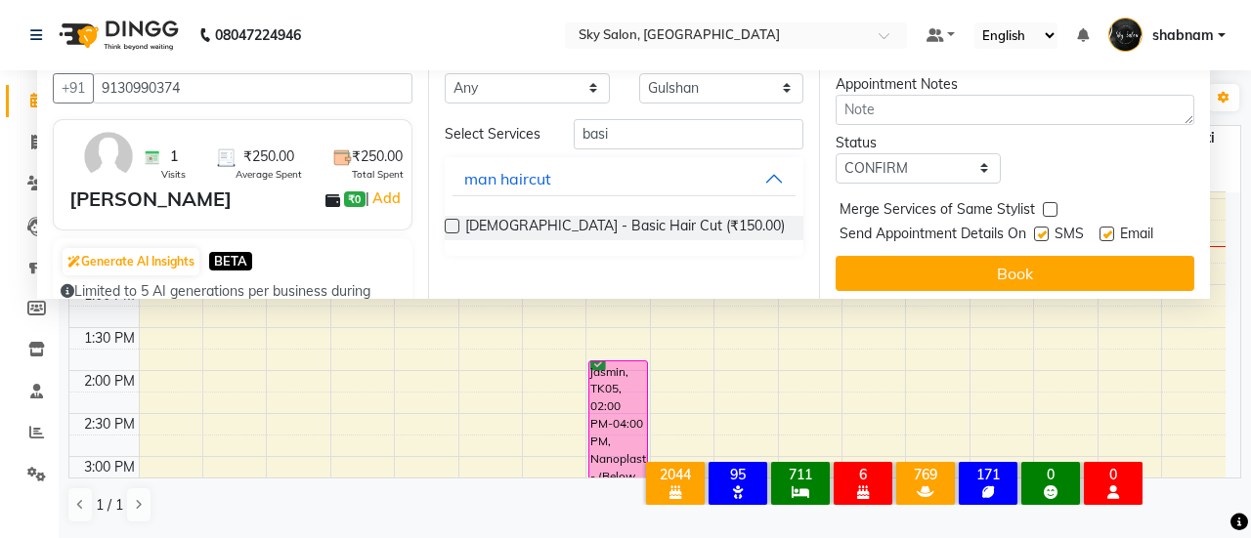
checkbox input "false"
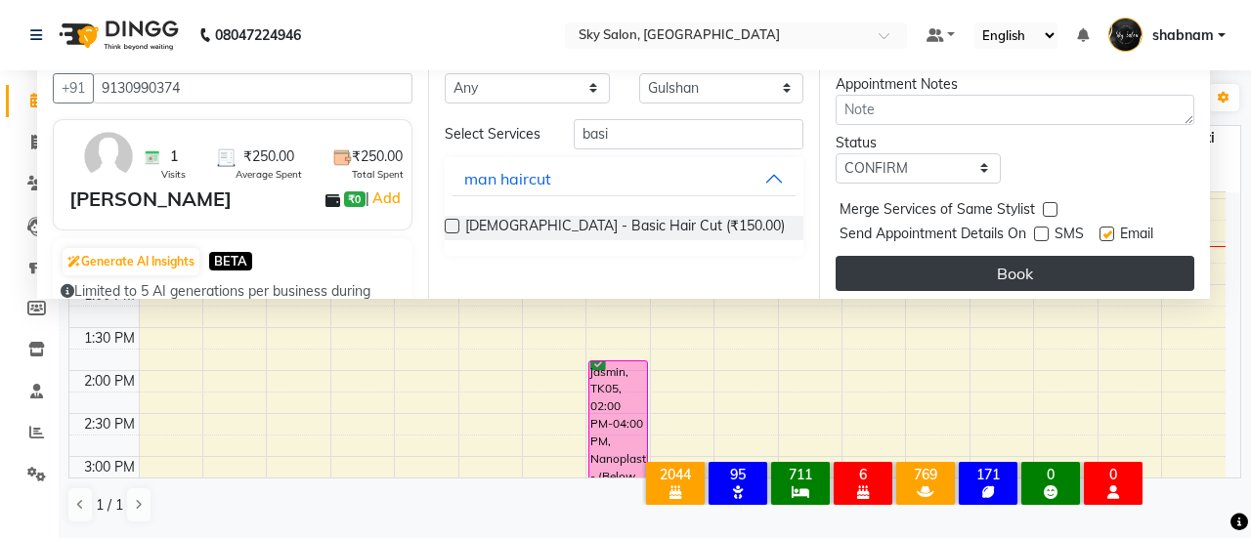
click at [1001, 256] on button "Book" at bounding box center [1014, 273] width 359 height 35
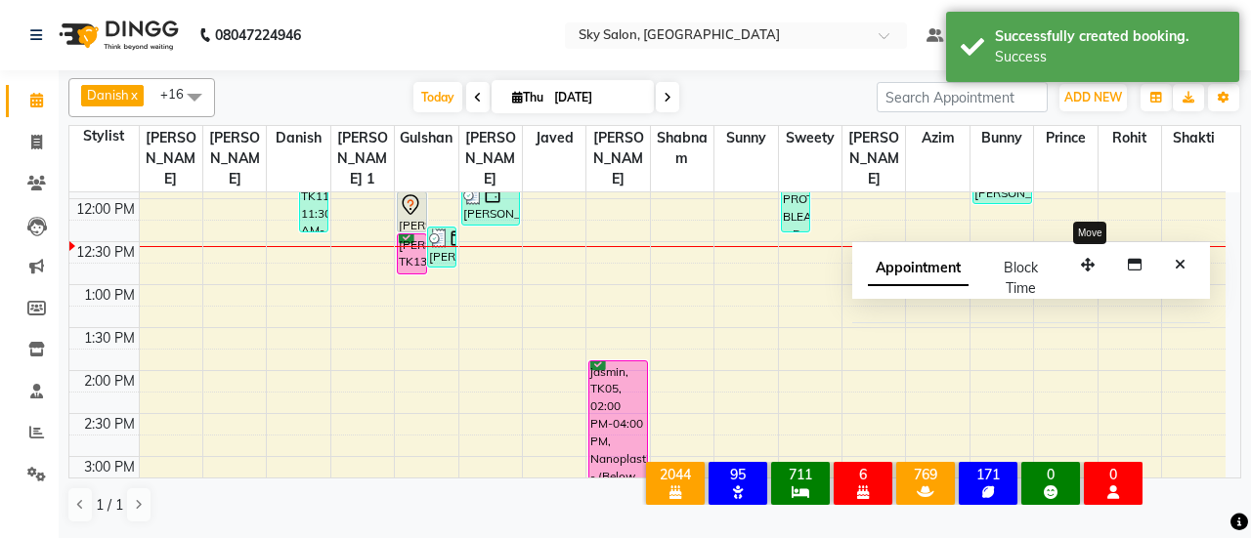
drag, startPoint x: 1088, startPoint y: 269, endPoint x: 873, endPoint y: 584, distance: 382.4
click at [873, 537] on html "08047224946 Select Location × Sky Salon, Khopoli Default Panel My Panel English…" at bounding box center [625, 269] width 1251 height 538
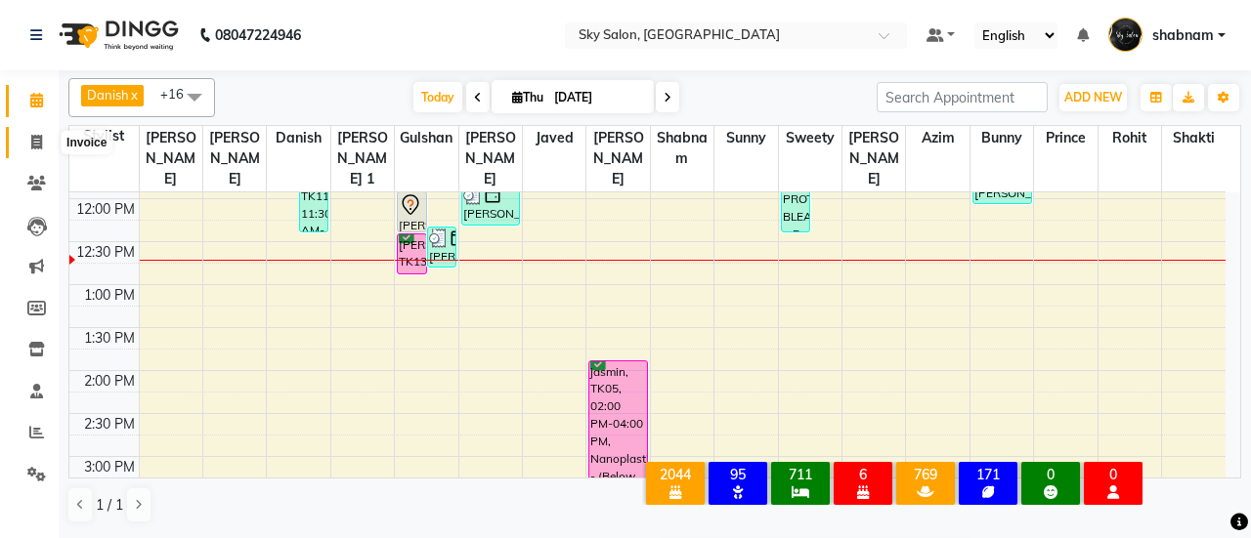
click at [34, 143] on icon at bounding box center [36, 142] width 11 height 15
select select "service"
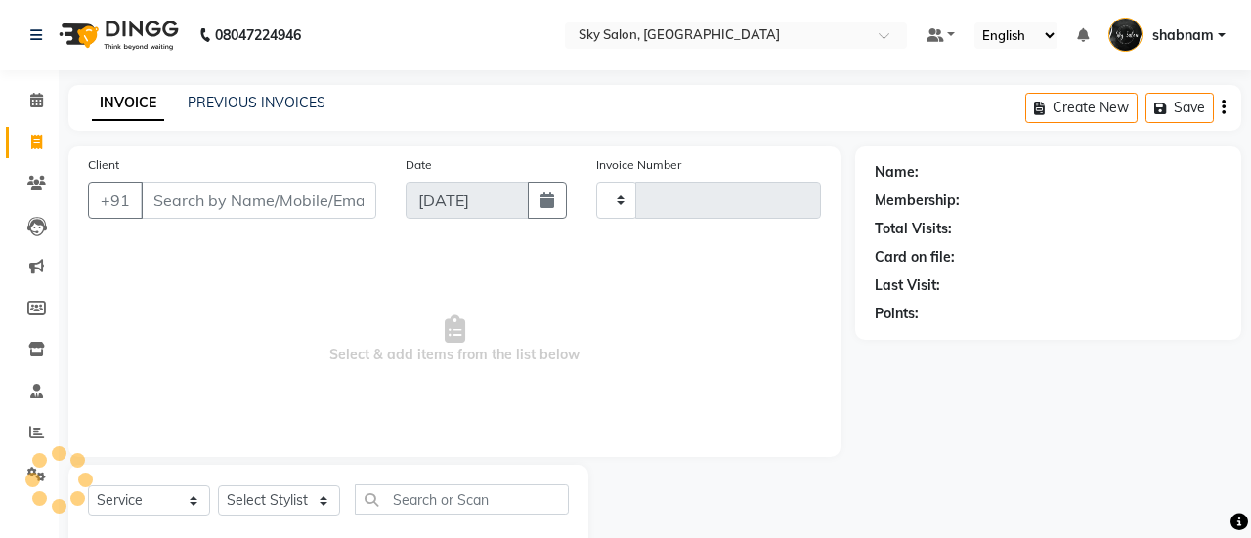
type input "12746"
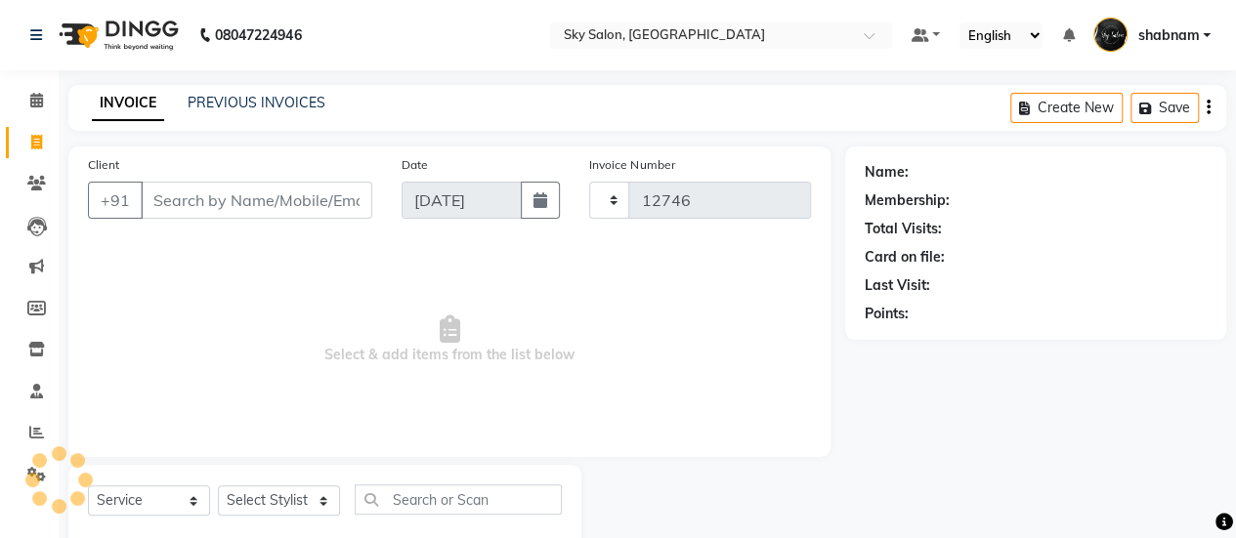
select select "3537"
click at [250, 207] on input "Client" at bounding box center [257, 200] width 232 height 37
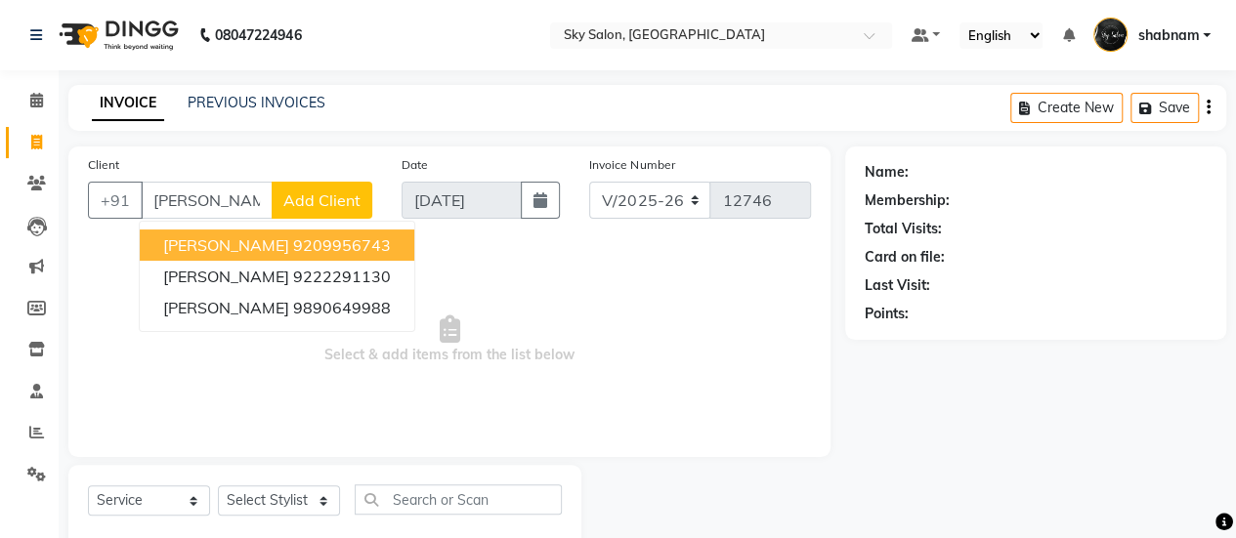
click at [293, 240] on ngb-highlight "9209956743" at bounding box center [342, 245] width 98 height 20
type input "9209956743"
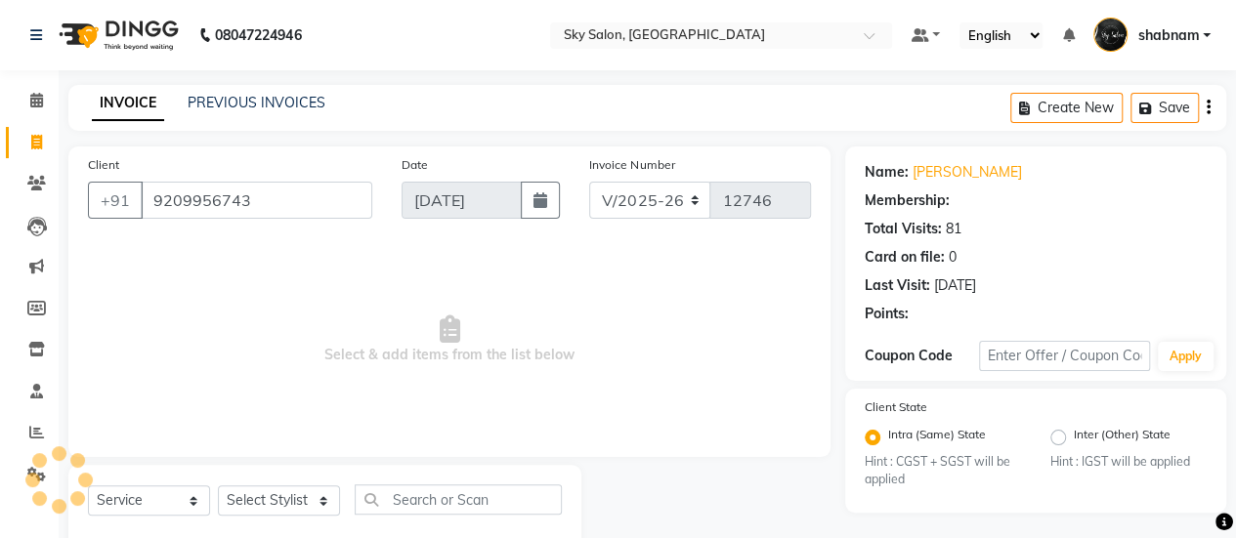
select select "1: Object"
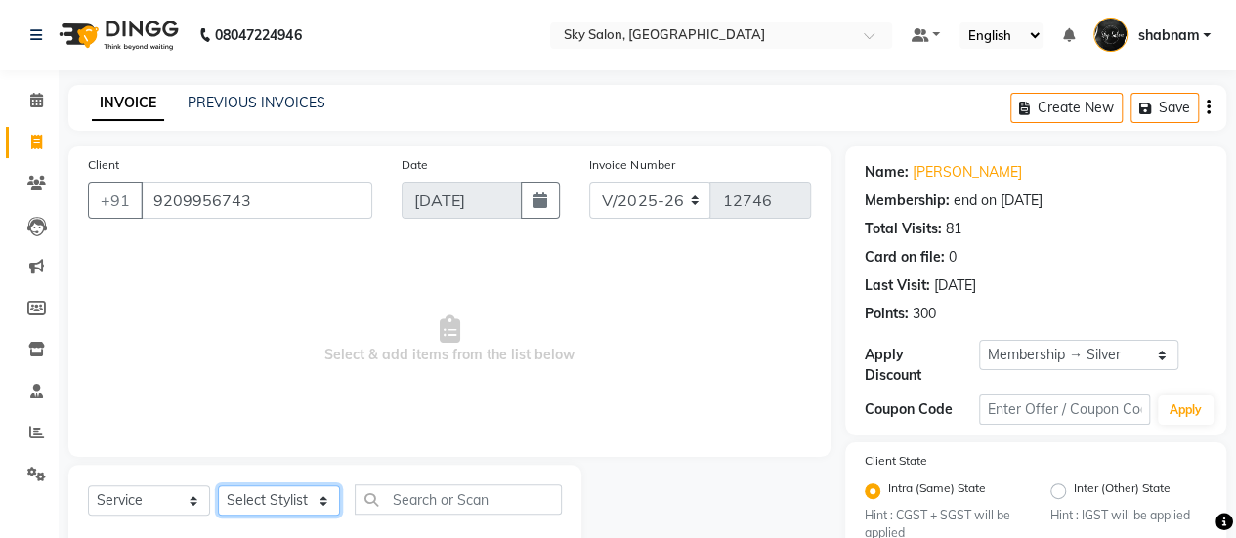
click at [276, 494] on select "Select Stylist afreen [PERSON_NAME] saha [PERSON_NAME] [PERSON_NAME] [PERSON_NA…" at bounding box center [279, 501] width 122 height 30
select select "43486"
click at [218, 486] on select "Select Stylist afreen [PERSON_NAME] saha [PERSON_NAME] [PERSON_NAME] [PERSON_NA…" at bounding box center [279, 501] width 122 height 30
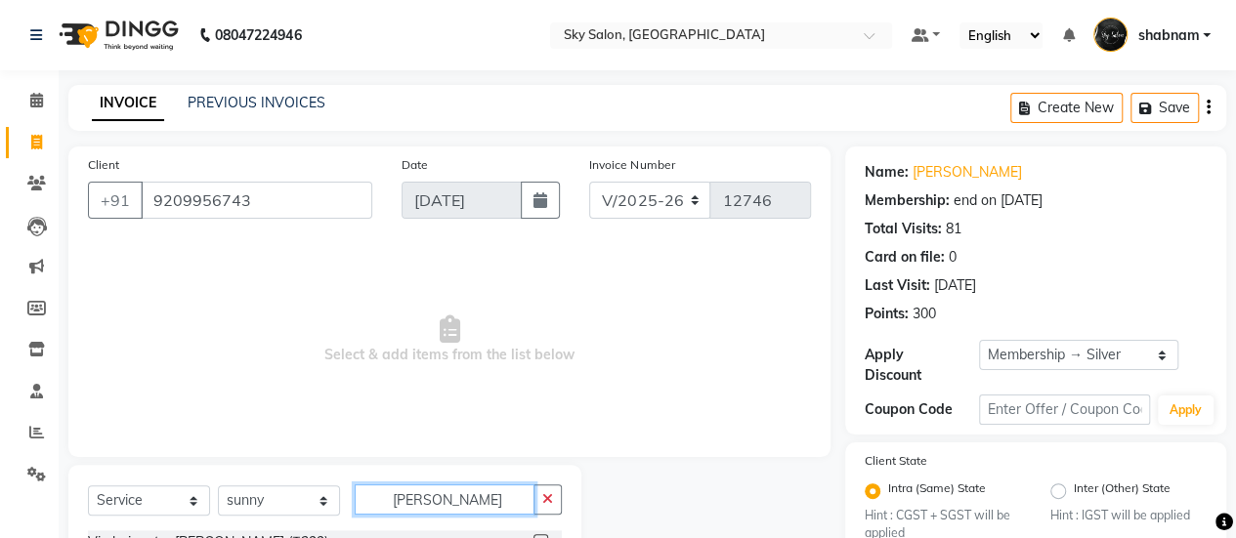
scroll to position [243, 0]
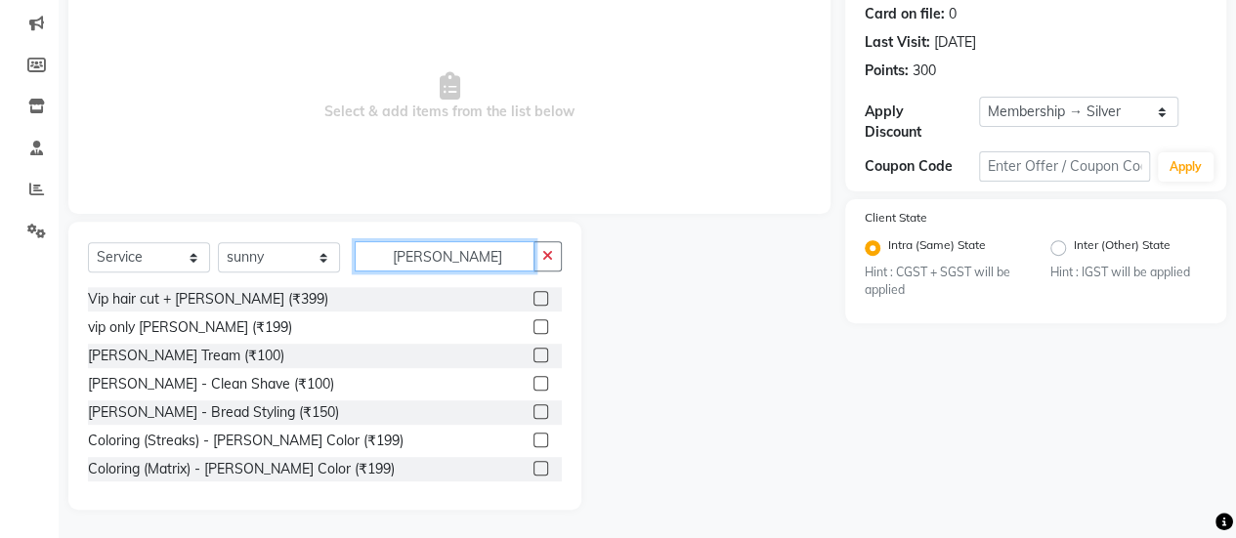
type input "beard"
click at [533, 355] on label at bounding box center [540, 355] width 15 height 15
click at [533, 355] on input "checkbox" at bounding box center [539, 356] width 13 height 13
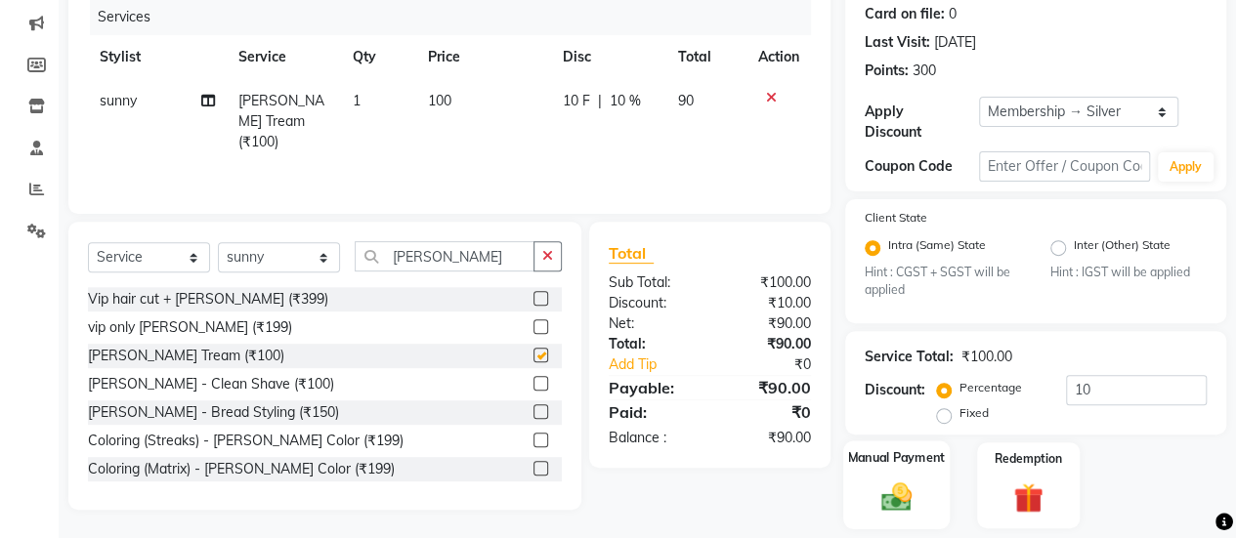
checkbox input "false"
click at [891, 480] on img at bounding box center [897, 497] width 50 height 35
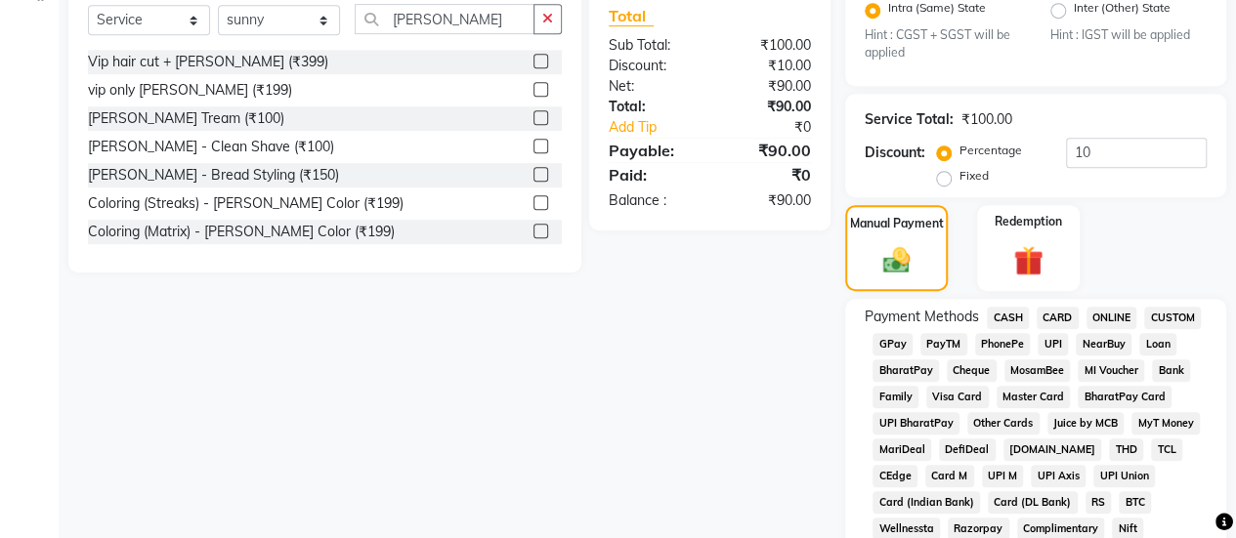
scroll to position [514, 0]
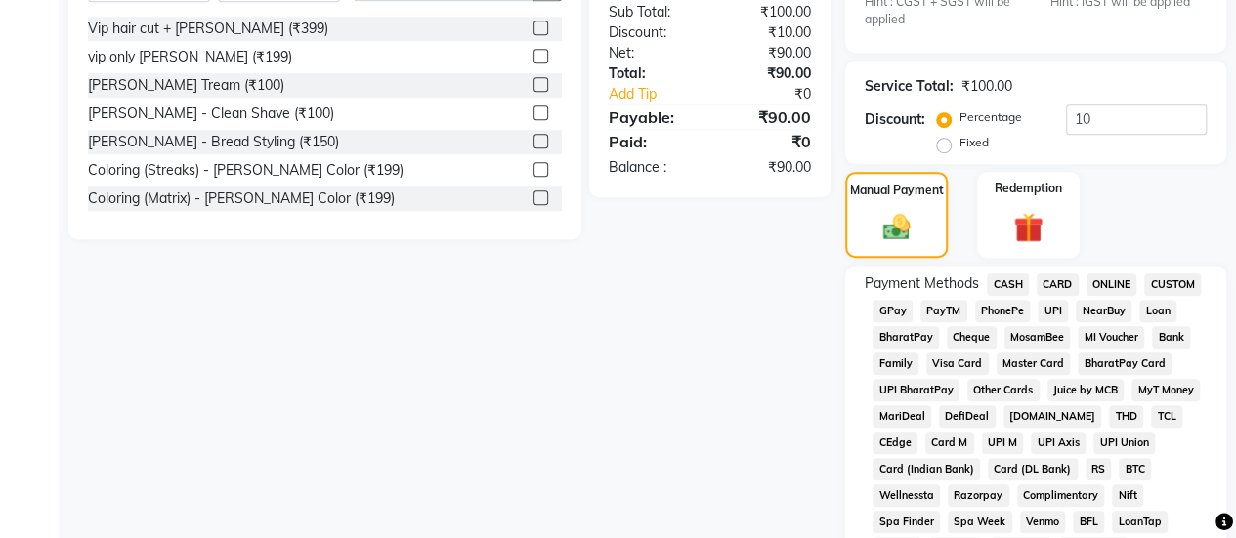
click at [1012, 277] on span "CASH" at bounding box center [1008, 285] width 42 height 22
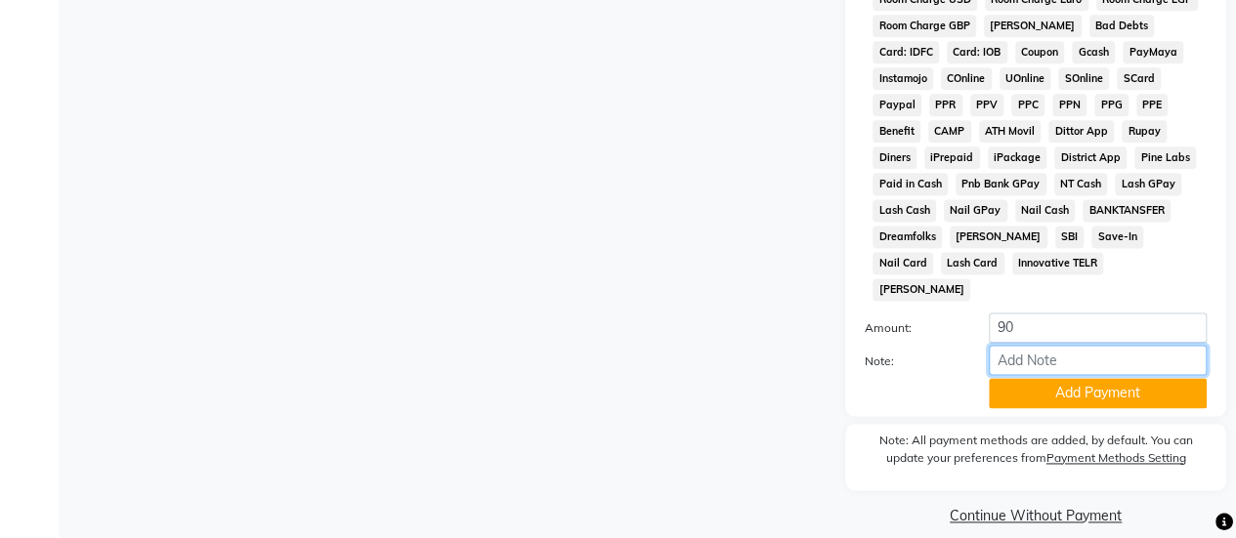
click at [1048, 355] on input "Note:" at bounding box center [1098, 360] width 218 height 30
click at [1046, 378] on button "Add Payment" at bounding box center [1098, 393] width 218 height 30
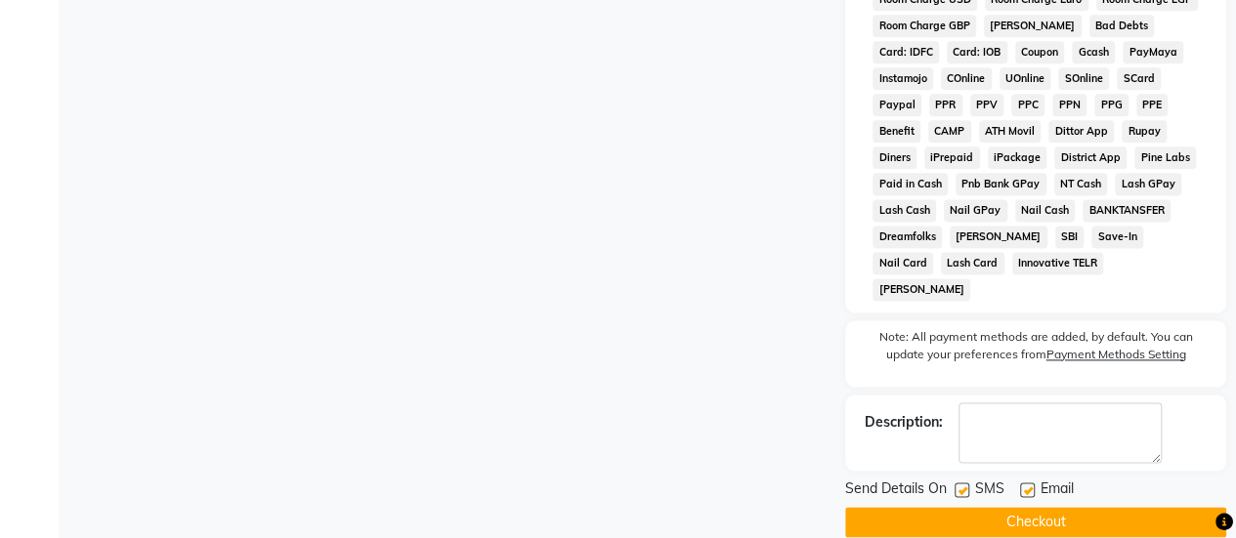
click at [955, 483] on label at bounding box center [962, 490] width 15 height 15
click at [955, 485] on input "checkbox" at bounding box center [961, 491] width 13 height 13
checkbox input "false"
click at [950, 507] on button "Checkout" at bounding box center [1035, 522] width 381 height 30
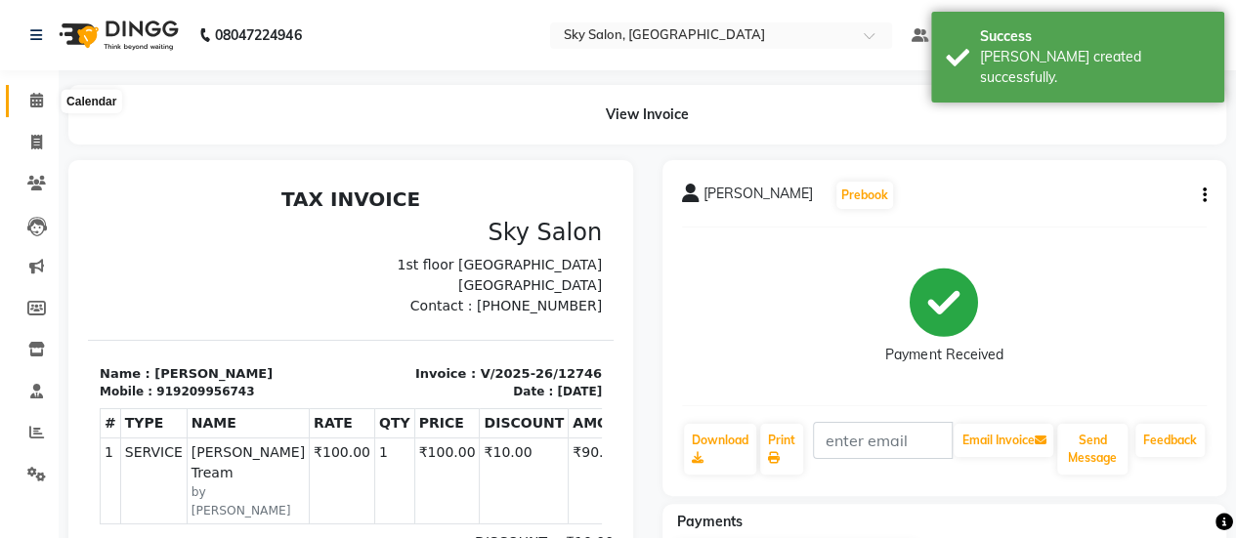
click at [37, 99] on icon at bounding box center [36, 100] width 13 height 15
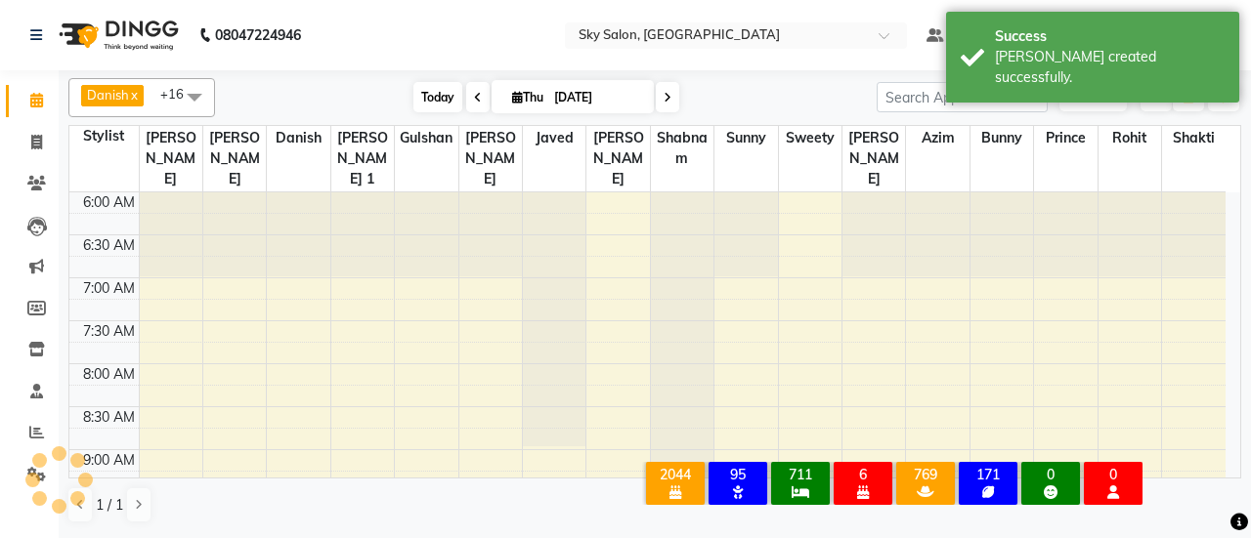
click at [428, 101] on span "Today" at bounding box center [437, 97] width 49 height 30
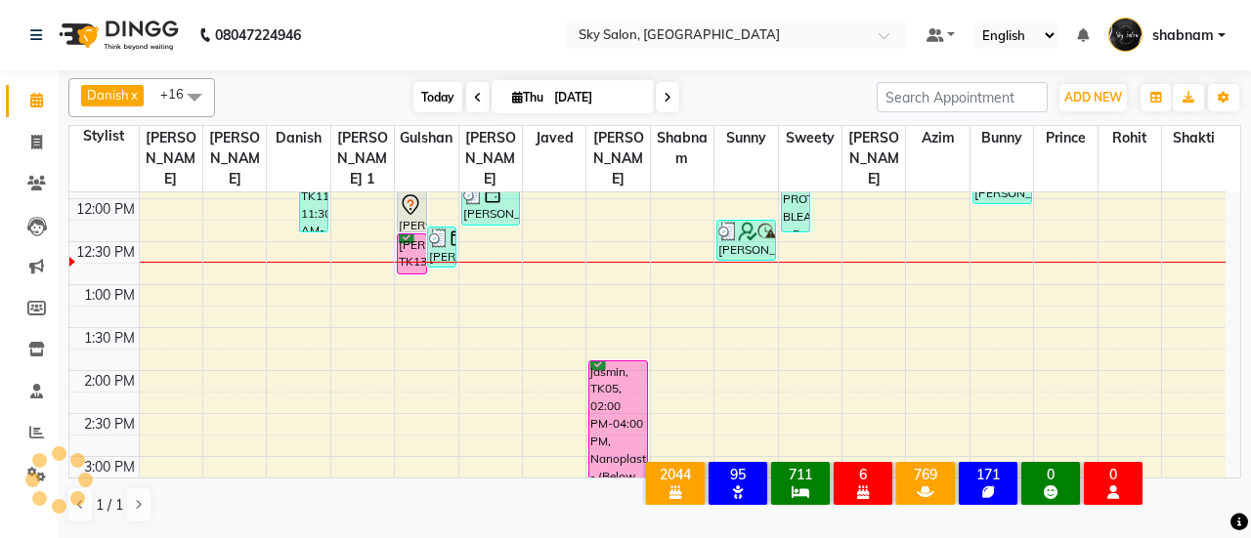
click at [428, 101] on span "Today" at bounding box center [437, 97] width 49 height 30
click at [45, 145] on span at bounding box center [37, 143] width 34 height 22
select select "3537"
select select "service"
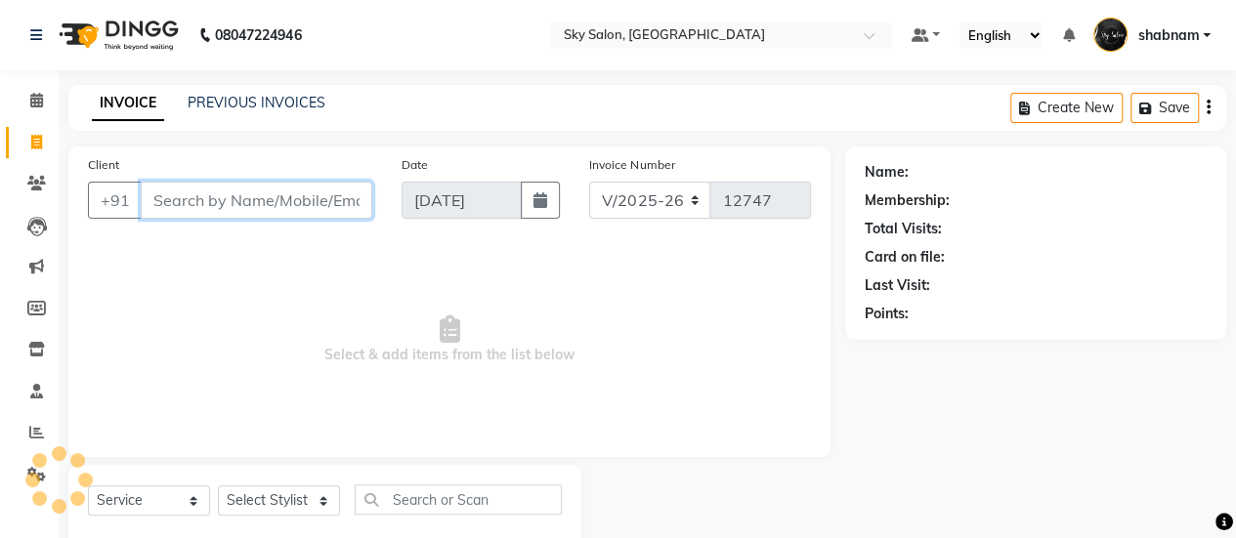
click at [279, 200] on input "Client" at bounding box center [257, 200] width 232 height 37
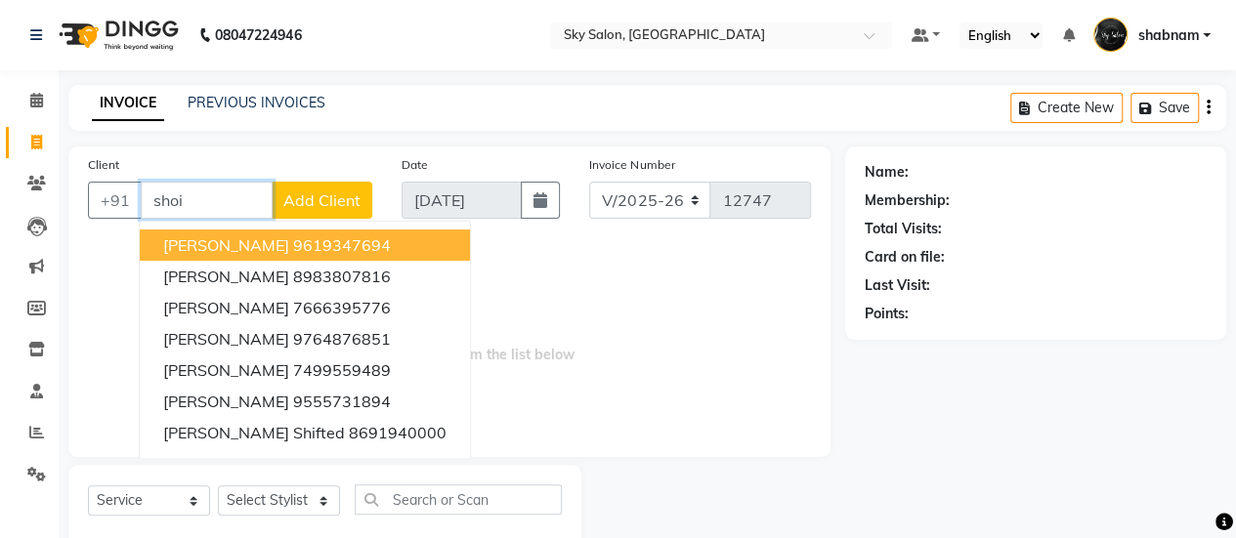
type input "shoi"
click at [40, 196] on ul "Calendar Invoice Clients Leads Marketing Members Inventory Staff Reports Settin…" at bounding box center [29, 292] width 59 height 425
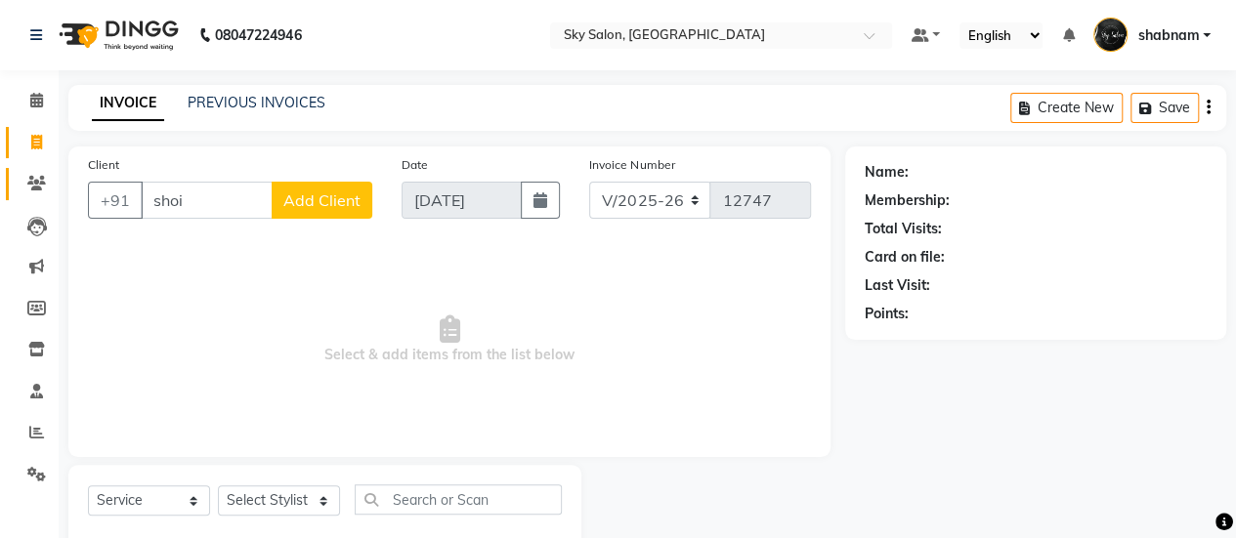
click at [40, 196] on link "Clients" at bounding box center [29, 184] width 47 height 32
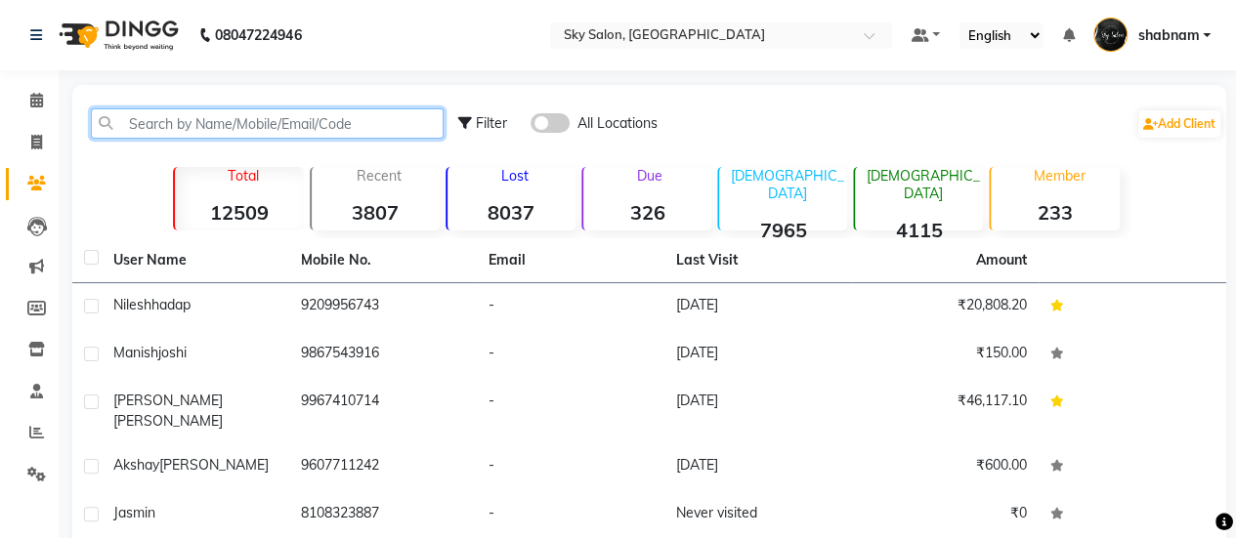
click at [306, 133] on input "text" at bounding box center [267, 123] width 353 height 30
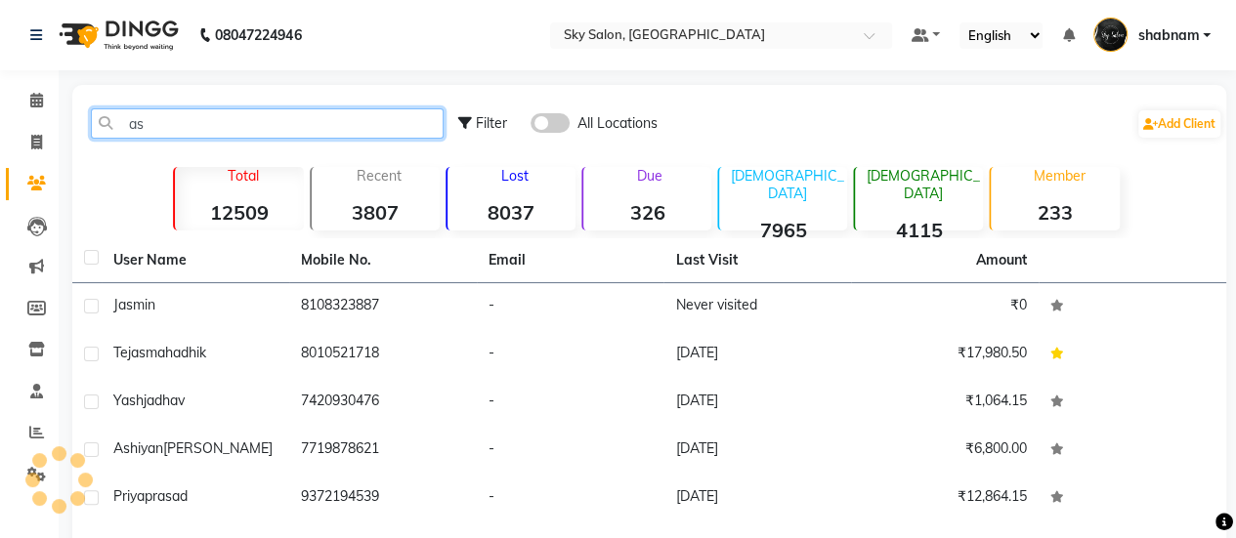
type input "a"
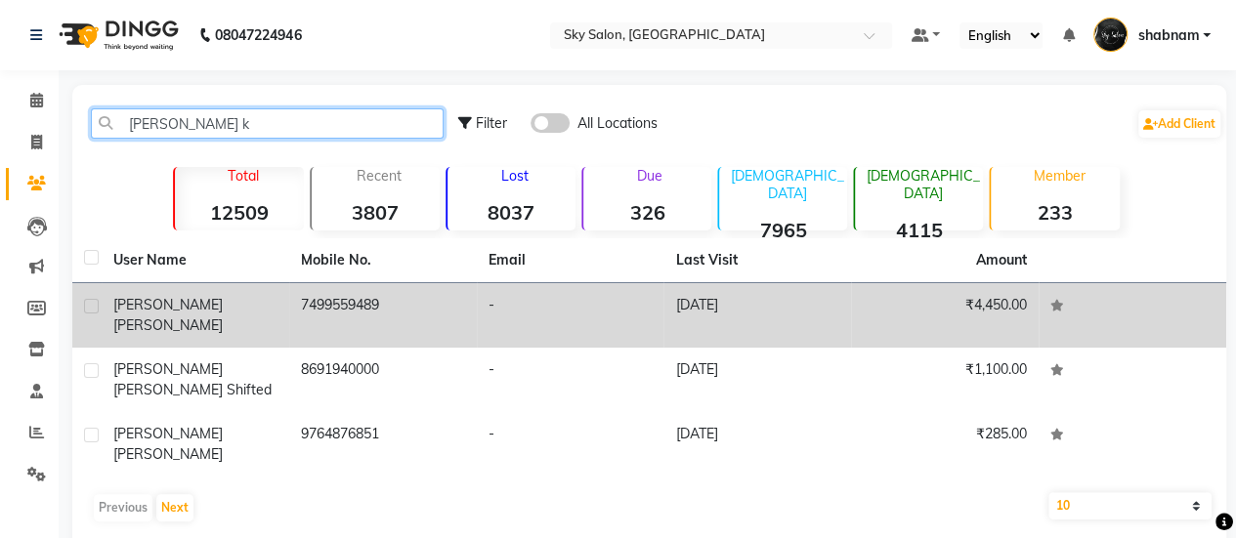
type input "shoib k"
click at [424, 289] on td "7499559489" at bounding box center [383, 315] width 188 height 64
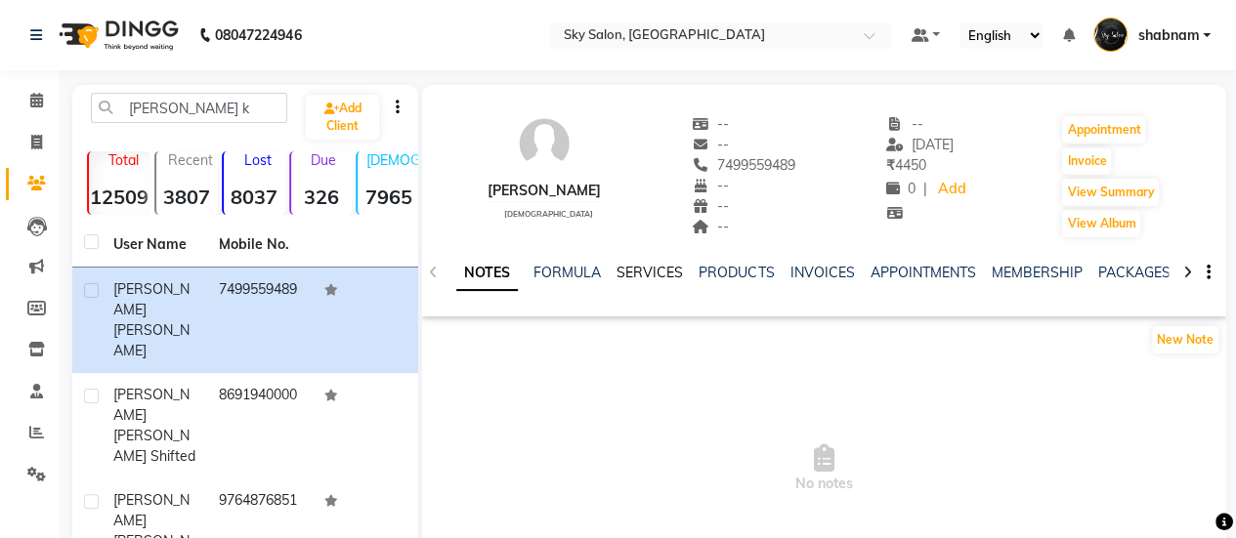
click at [658, 269] on link "SERVICES" at bounding box center [650, 273] width 66 height 18
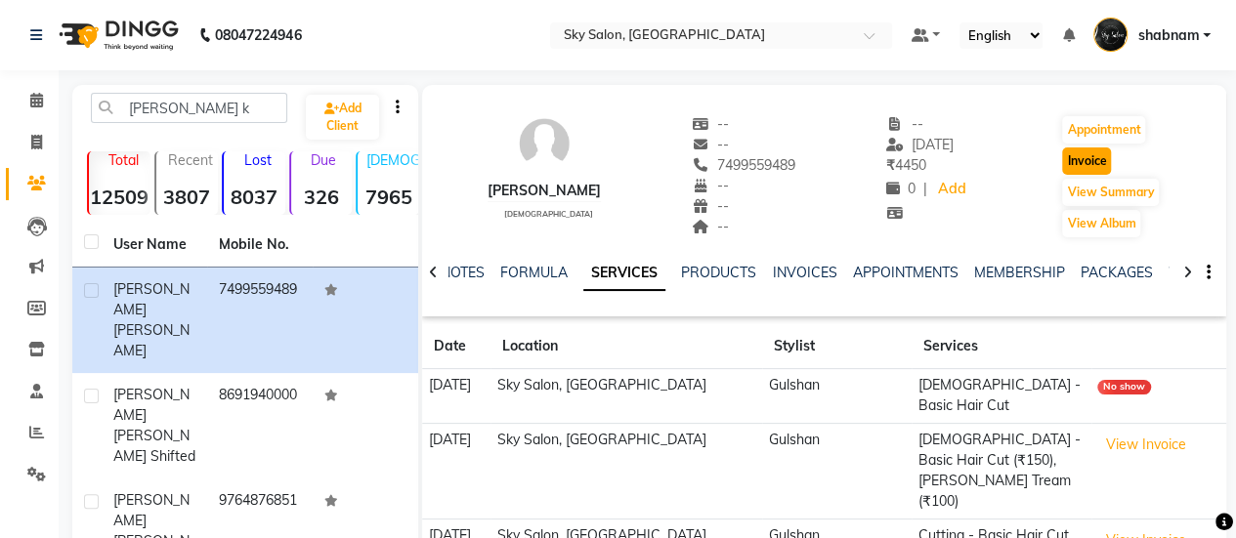
click at [1085, 159] on button "Invoice" at bounding box center [1086, 161] width 49 height 27
select select "3537"
select select "service"
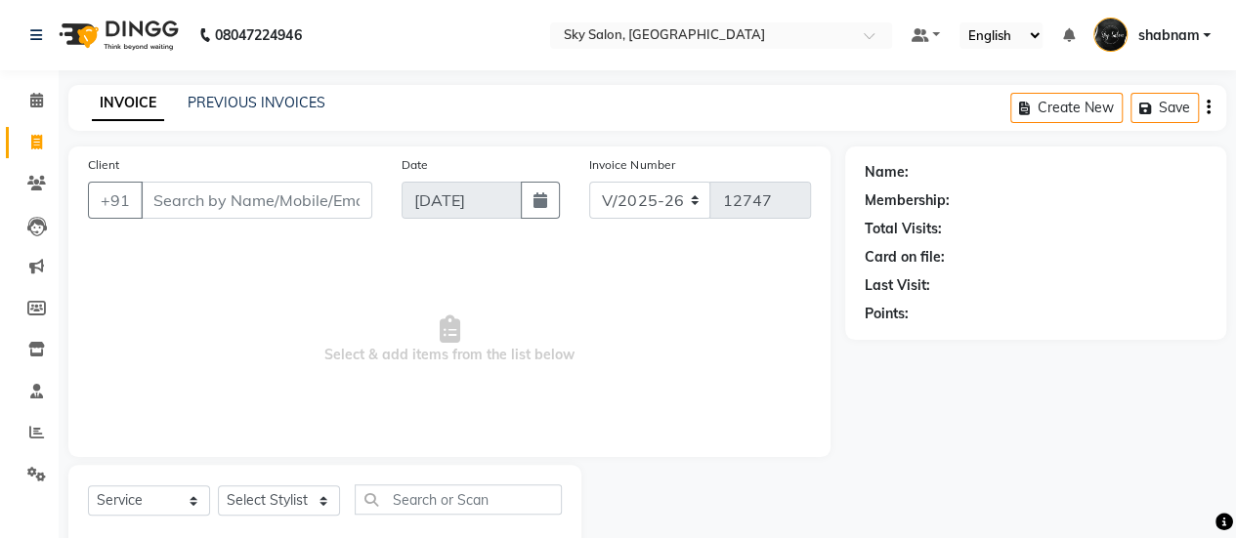
scroll to position [48, 0]
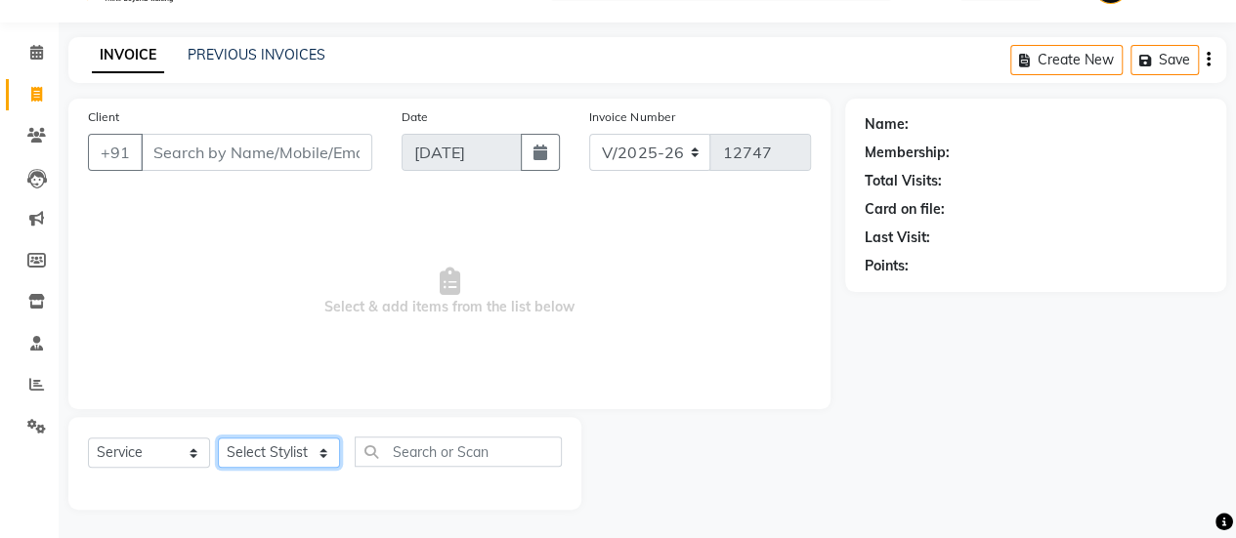
type input "7499559489"
click at [277, 448] on select "Select Stylist afreen [PERSON_NAME] saha [PERSON_NAME] [PERSON_NAME] [PERSON_NA…" at bounding box center [279, 453] width 122 height 30
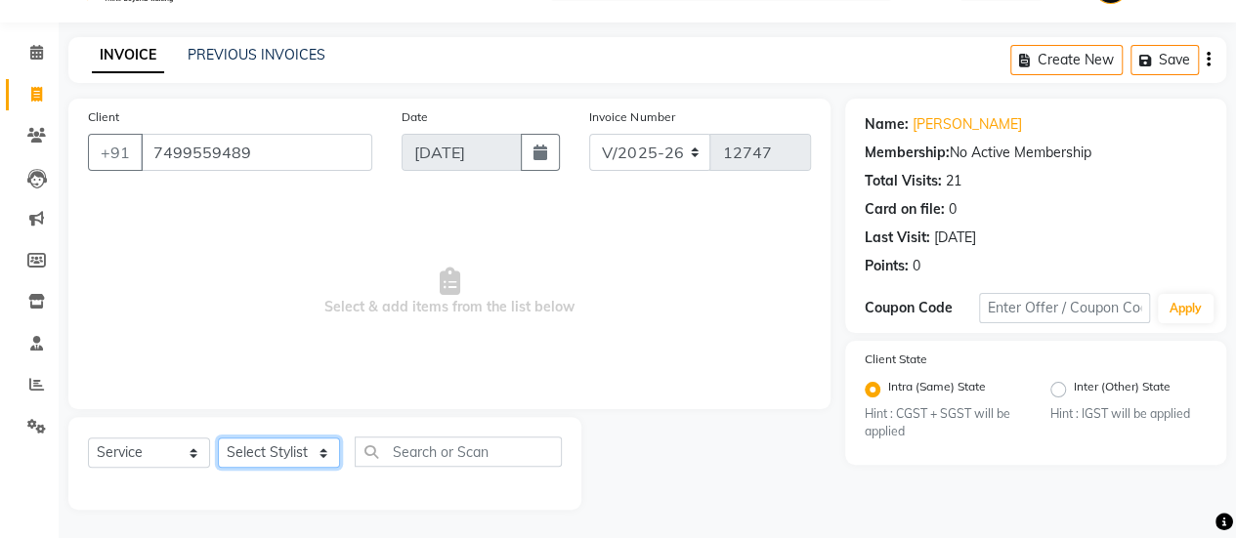
select select "53255"
click at [218, 438] on select "Select Stylist afreen [PERSON_NAME] saha [PERSON_NAME] [PERSON_NAME] [PERSON_NA…" at bounding box center [279, 453] width 122 height 30
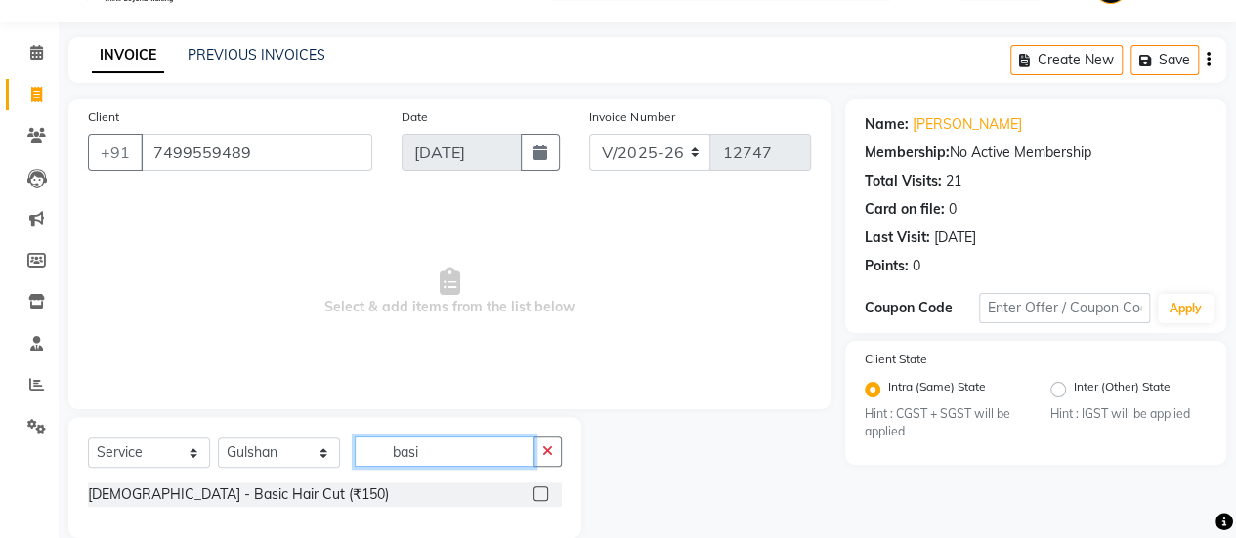
scroll to position [76, 0]
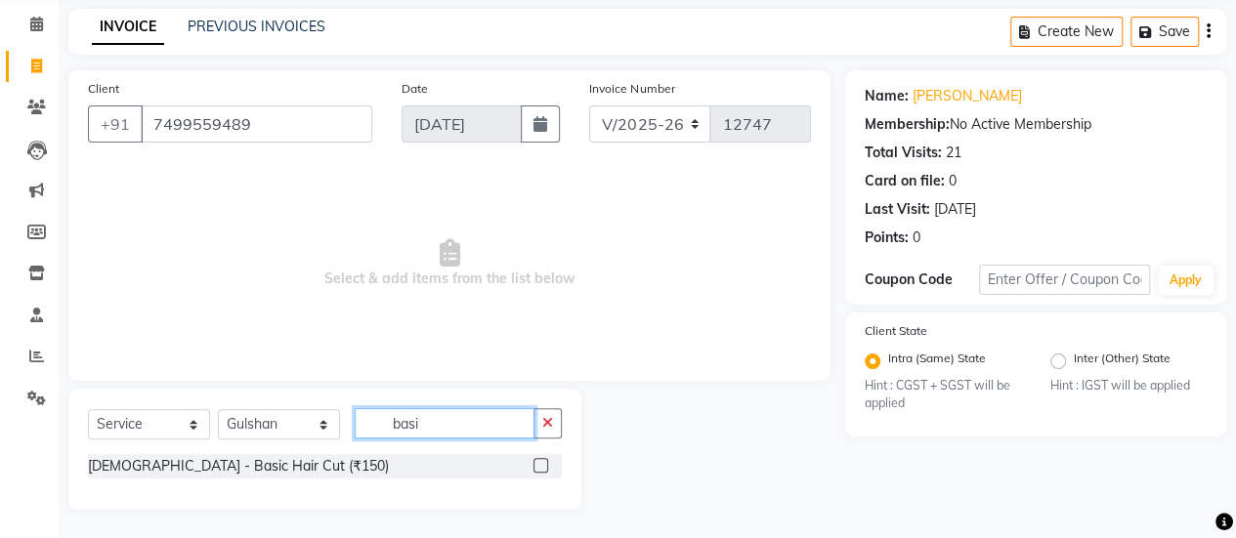
type input "basi"
click at [536, 469] on label at bounding box center [540, 465] width 15 height 15
click at [536, 469] on input "checkbox" at bounding box center [539, 466] width 13 height 13
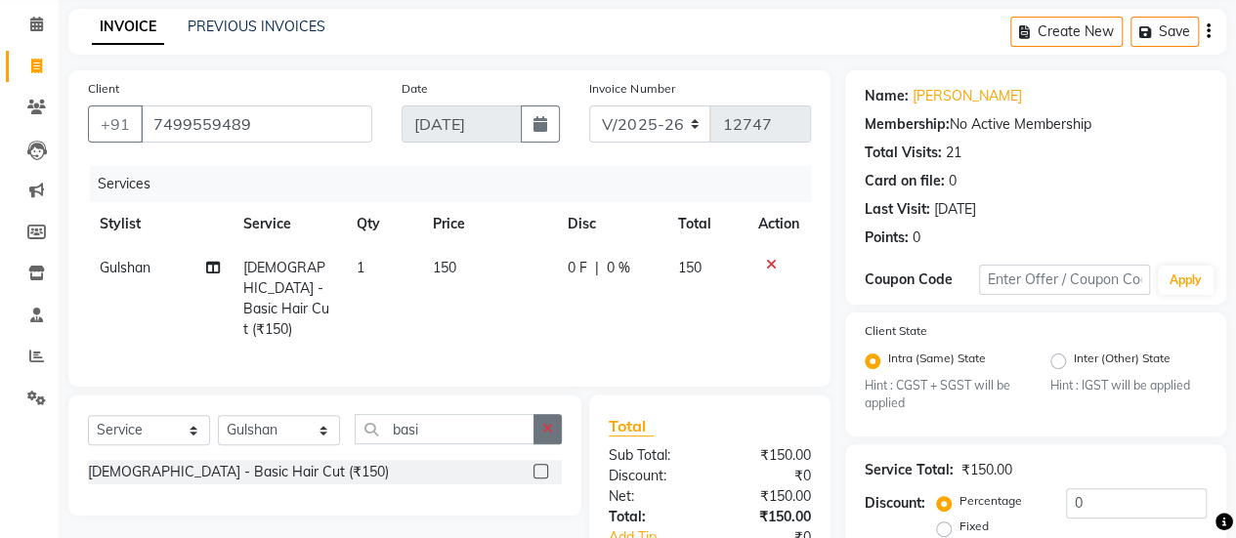
checkbox input "false"
click at [541, 433] on button "button" at bounding box center [547, 429] width 28 height 30
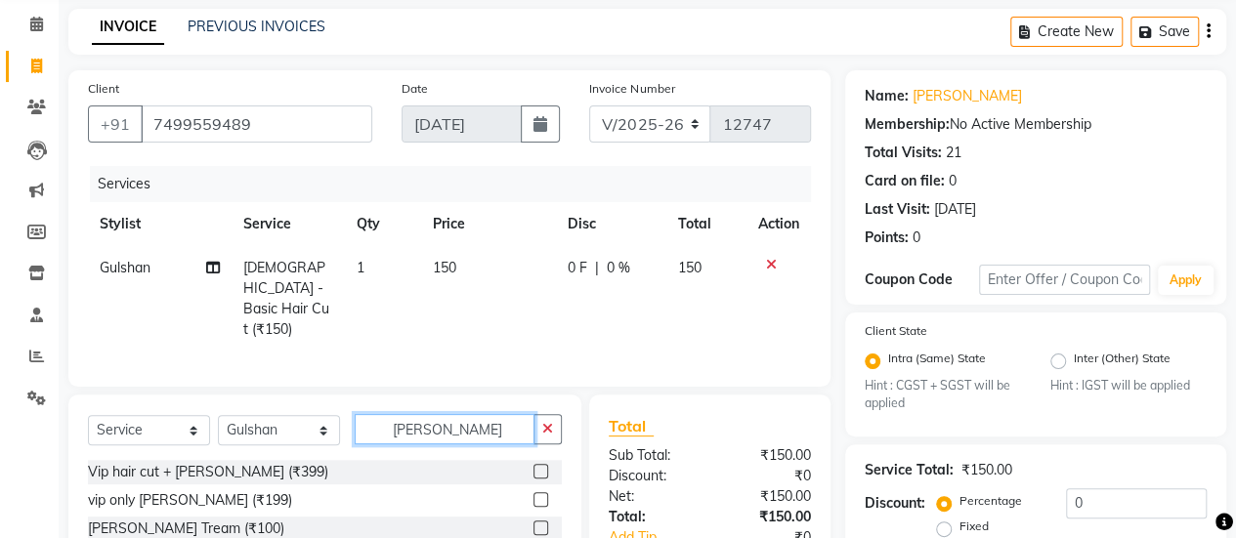
scroll to position [217, 0]
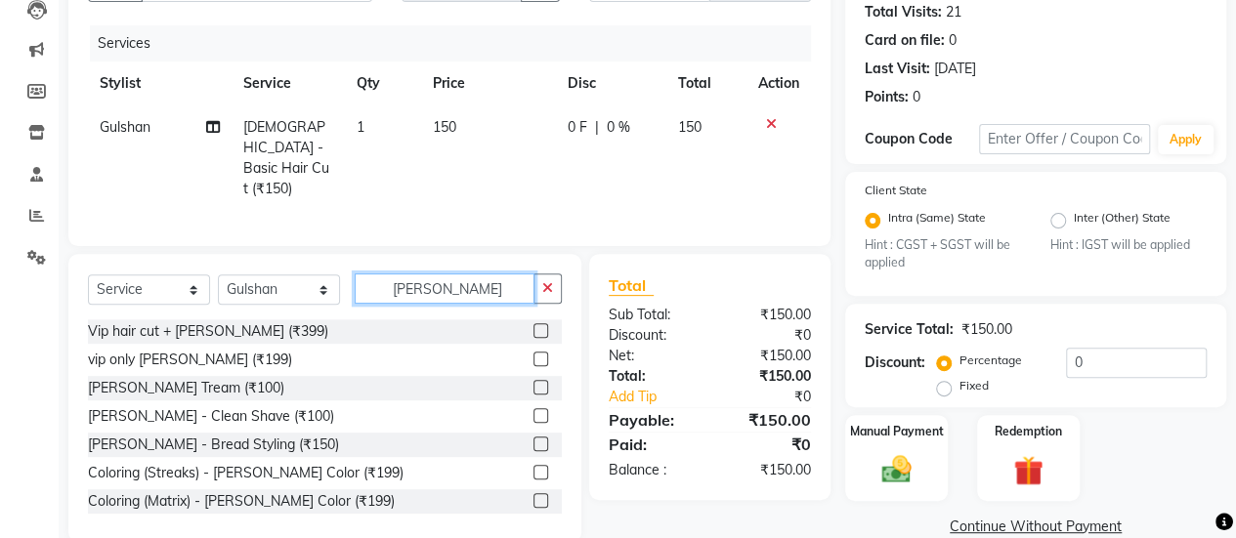
type input "beard"
click at [533, 380] on label at bounding box center [540, 387] width 15 height 15
click at [533, 382] on input "checkbox" at bounding box center [539, 388] width 13 height 13
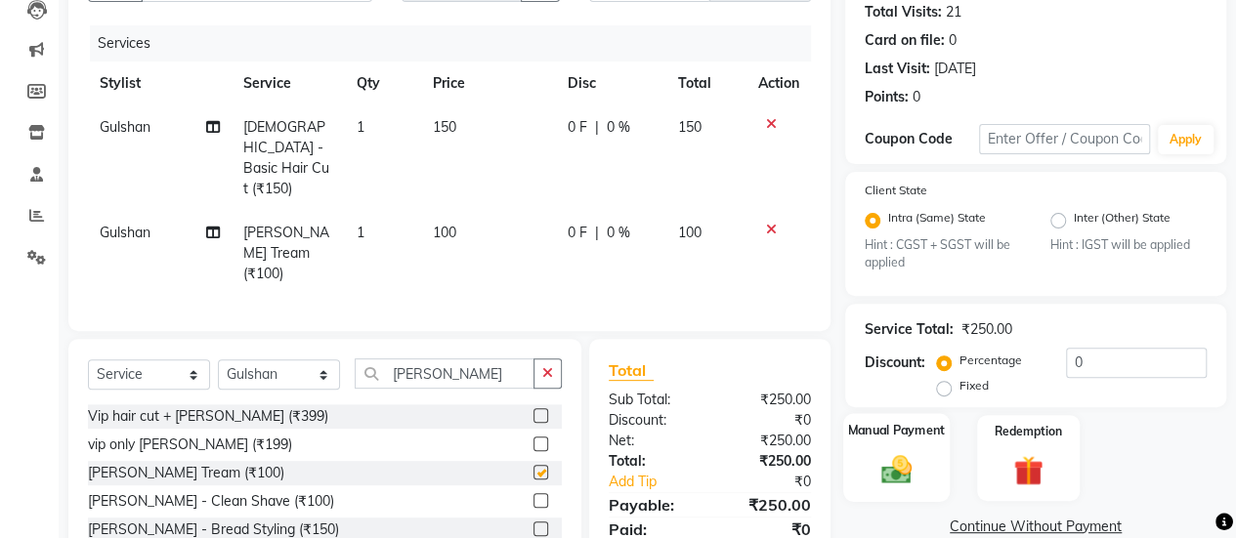
checkbox input "false"
click at [894, 455] on img at bounding box center [897, 469] width 50 height 35
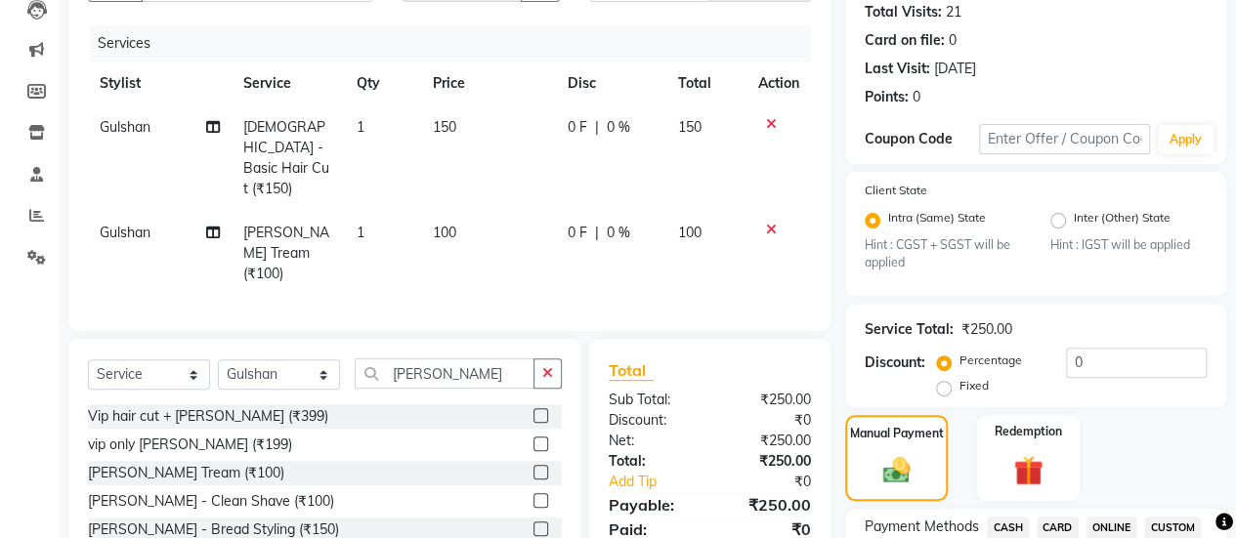
scroll to position [472, 0]
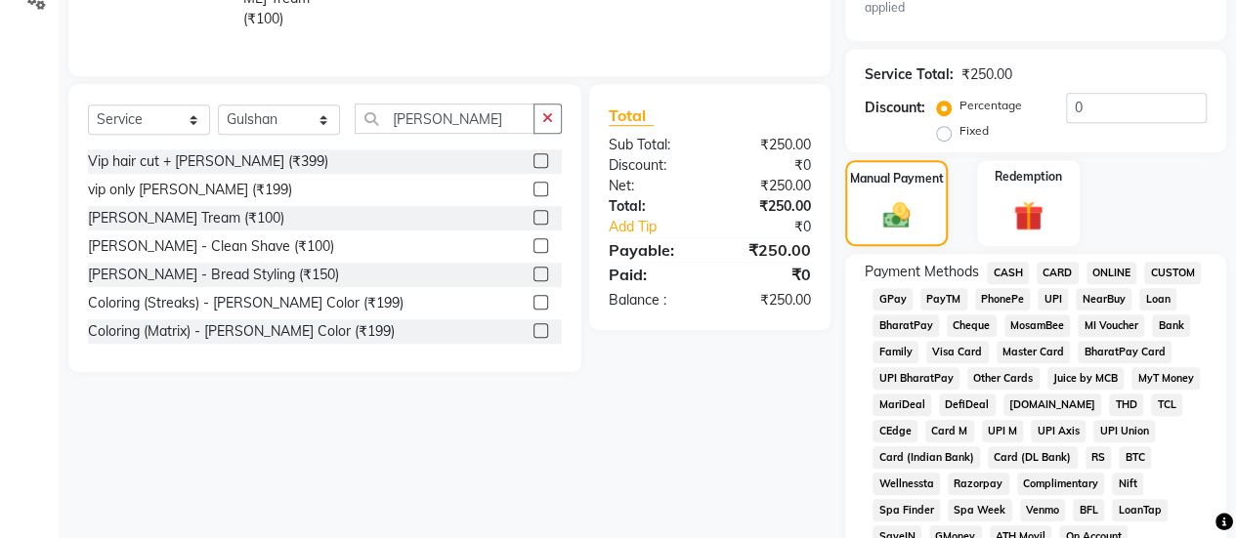
click at [891, 289] on span "GPay" at bounding box center [893, 299] width 40 height 22
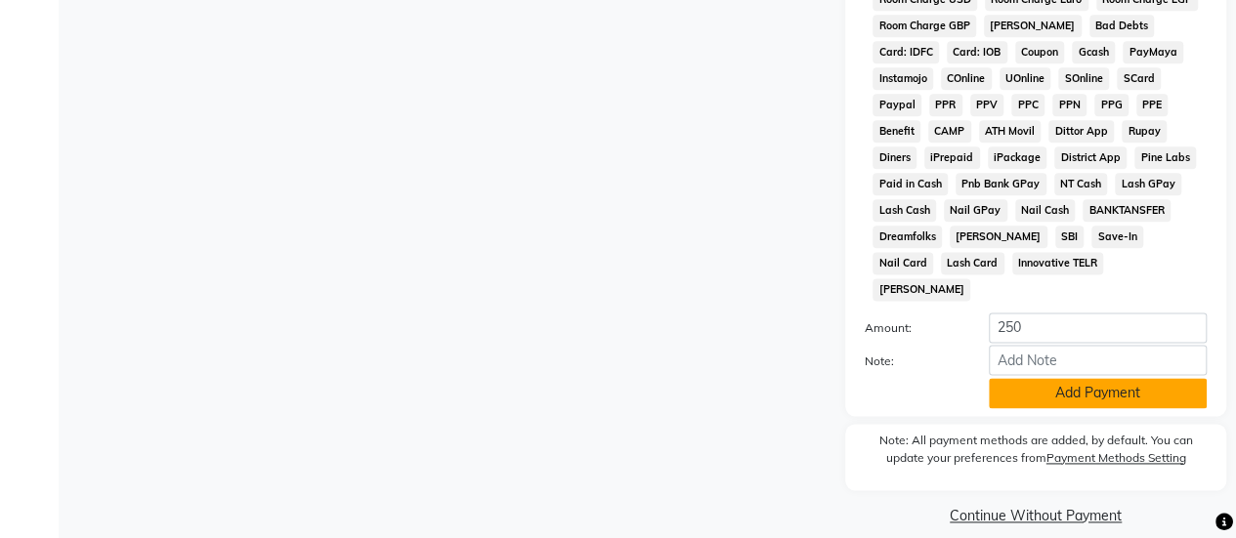
click at [1057, 378] on button "Add Payment" at bounding box center [1098, 393] width 218 height 30
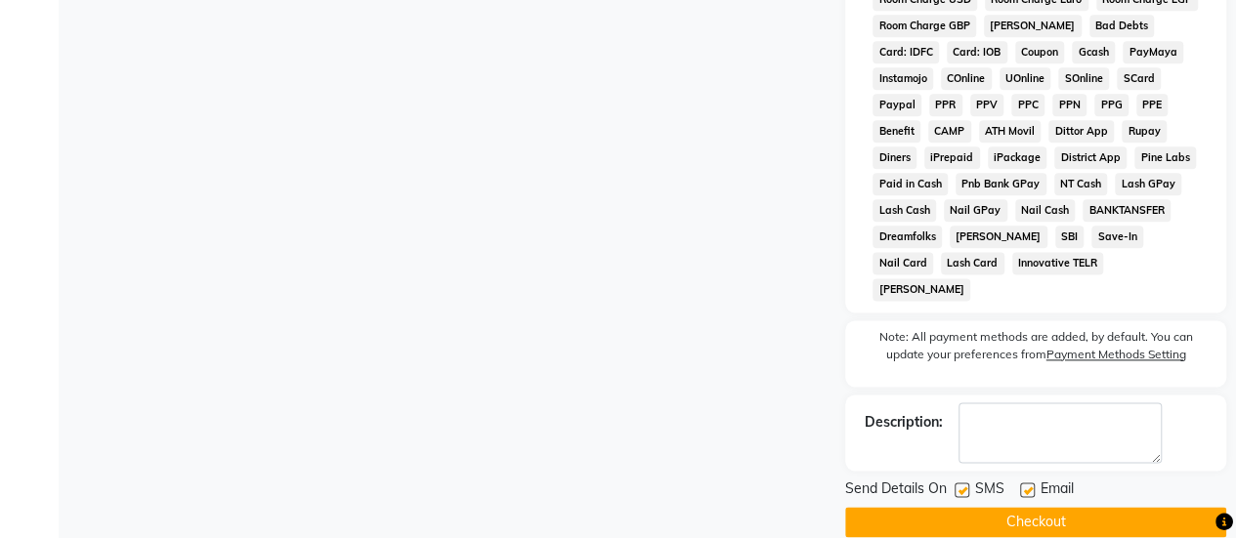
click at [957, 483] on label at bounding box center [962, 490] width 15 height 15
click at [957, 485] on input "checkbox" at bounding box center [961, 491] width 13 height 13
checkbox input "false"
click at [955, 507] on button "Checkout" at bounding box center [1035, 522] width 381 height 30
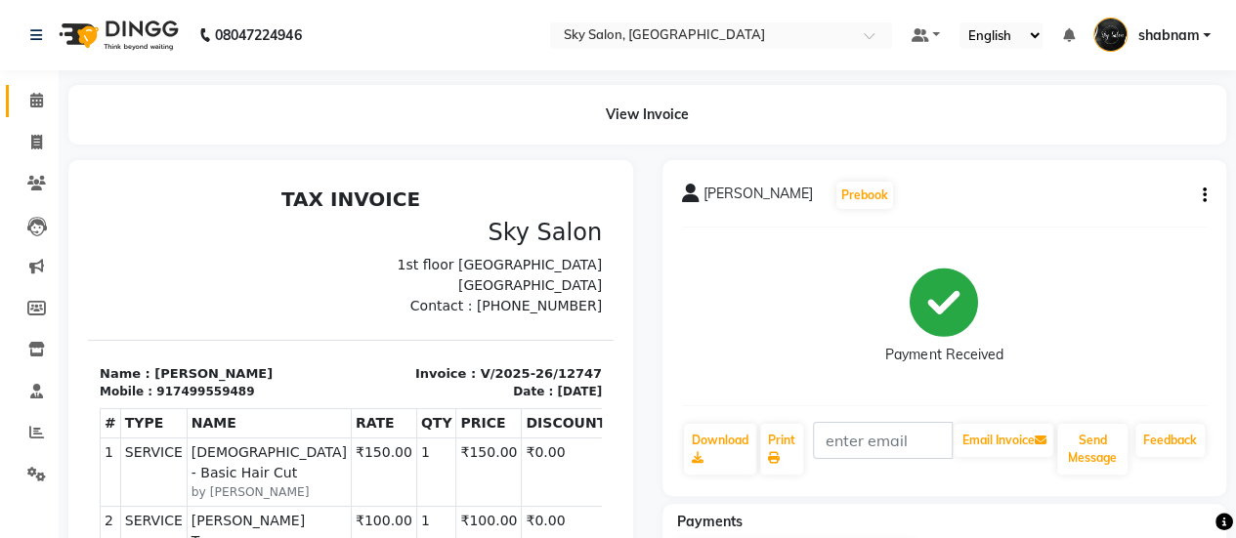
click at [38, 87] on link "Calendar" at bounding box center [29, 101] width 47 height 32
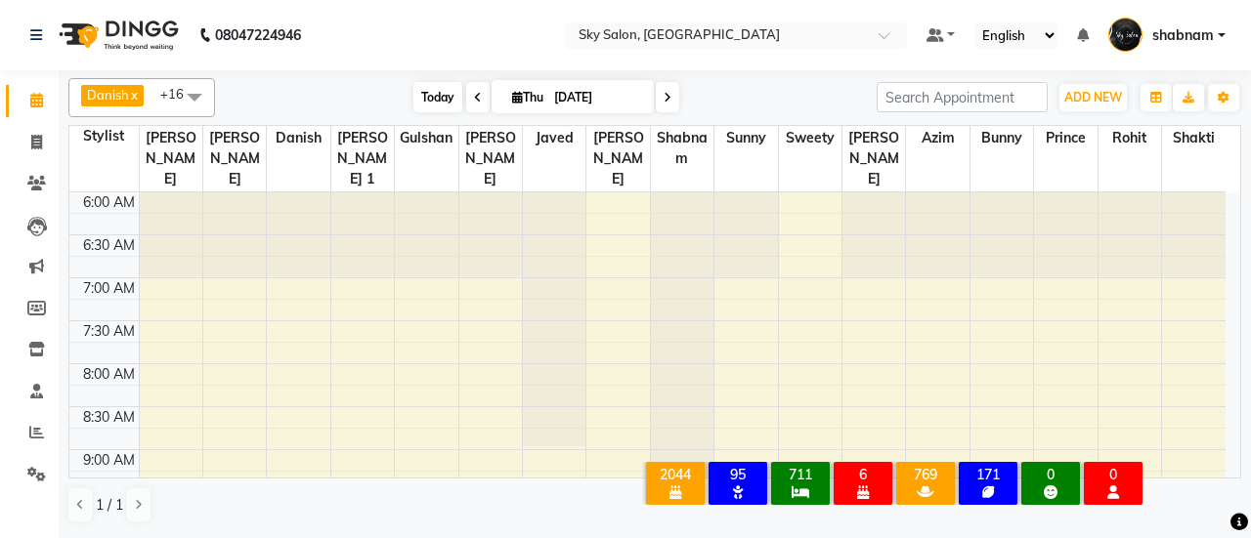
click at [421, 99] on span "Today" at bounding box center [437, 97] width 49 height 30
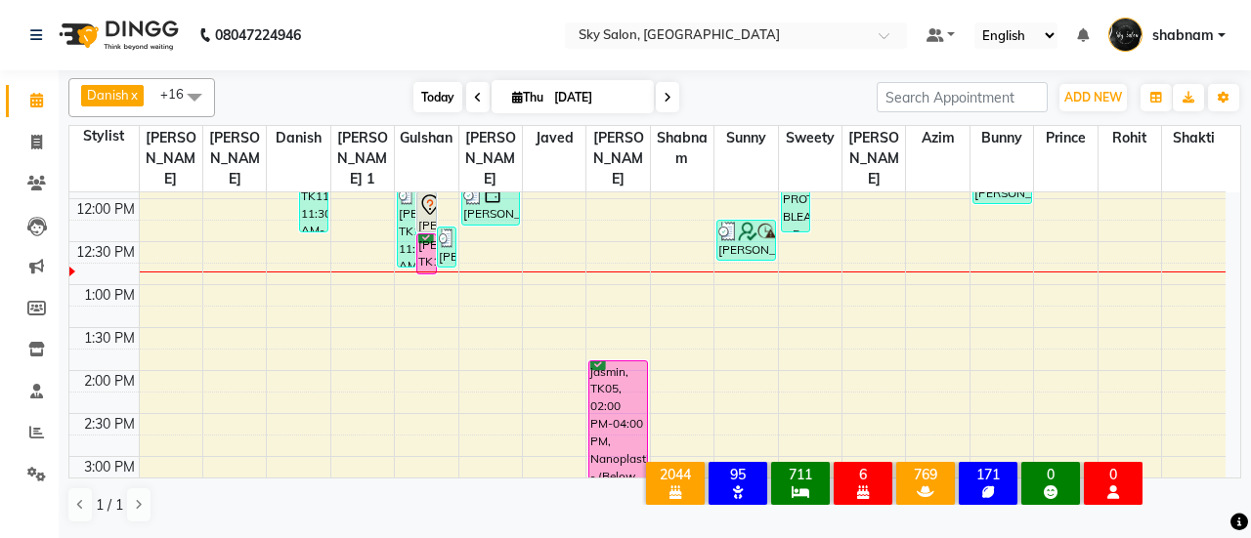
click at [443, 103] on span "Today" at bounding box center [437, 97] width 49 height 30
click at [41, 143] on icon at bounding box center [36, 142] width 11 height 15
select select "3537"
select select "service"
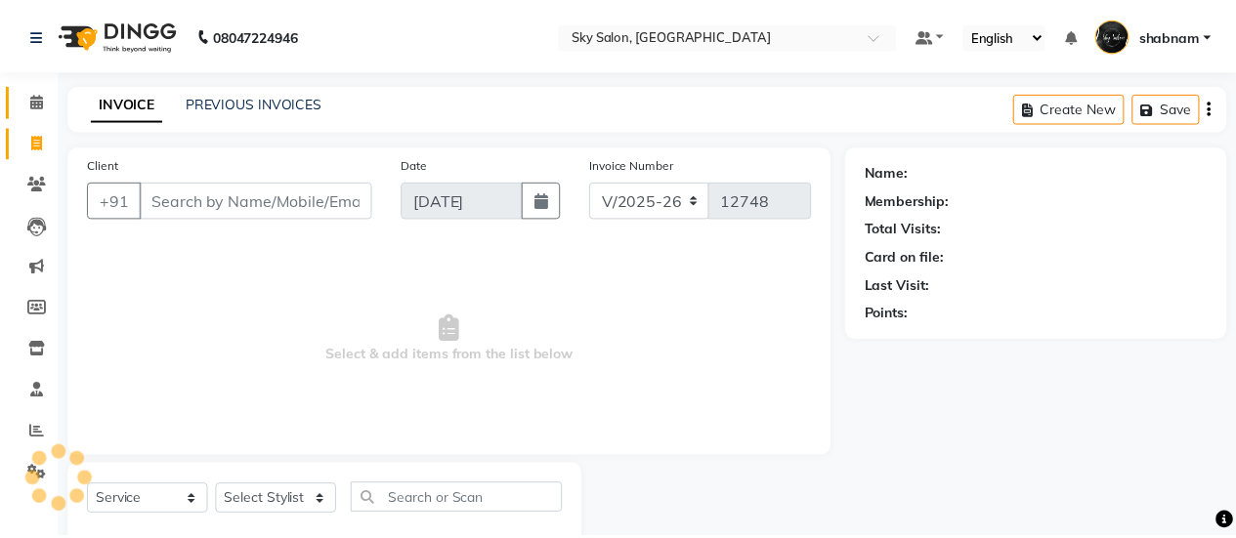
scroll to position [48, 0]
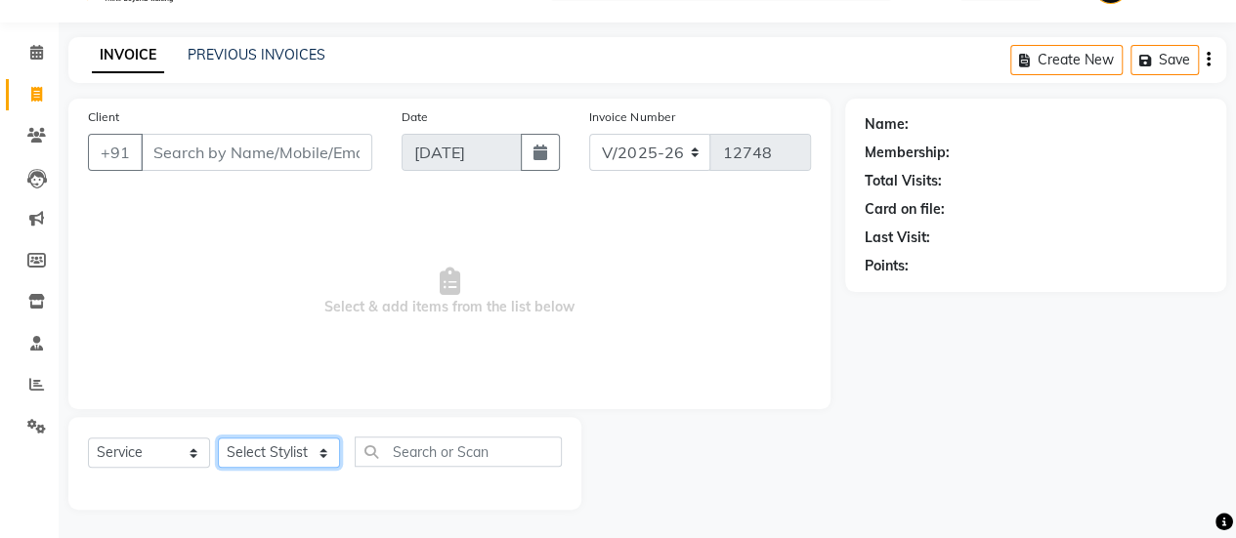
click at [295, 451] on select "Select Stylist" at bounding box center [279, 453] width 122 height 30
select select "57852"
click at [218, 438] on select "Select Stylist afreen [PERSON_NAME] saha [PERSON_NAME] [PERSON_NAME] [PERSON_NA…" at bounding box center [279, 453] width 122 height 30
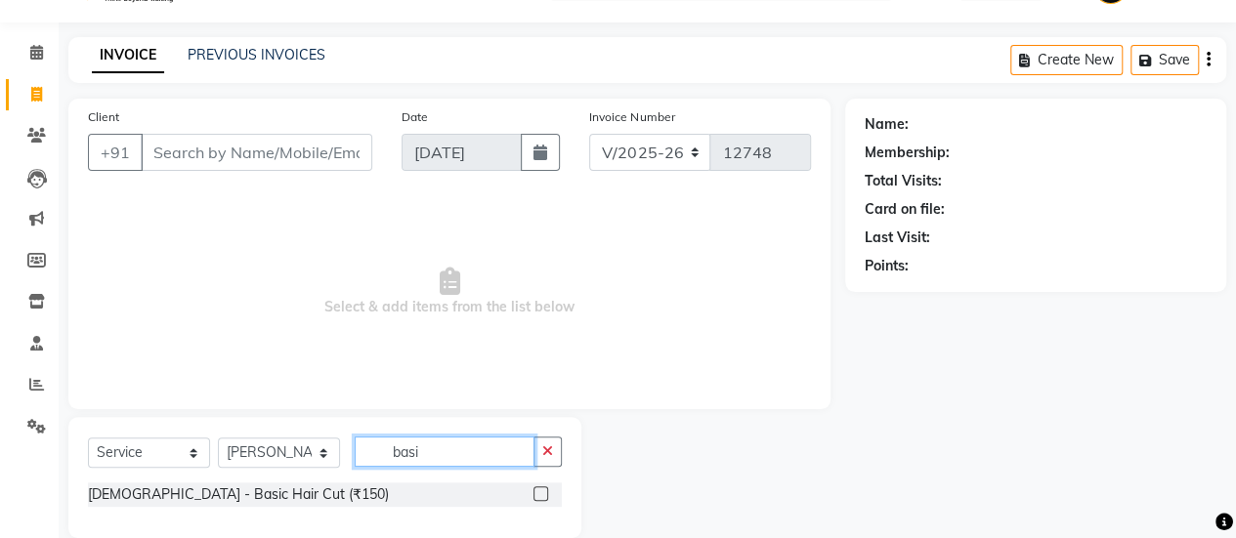
scroll to position [76, 0]
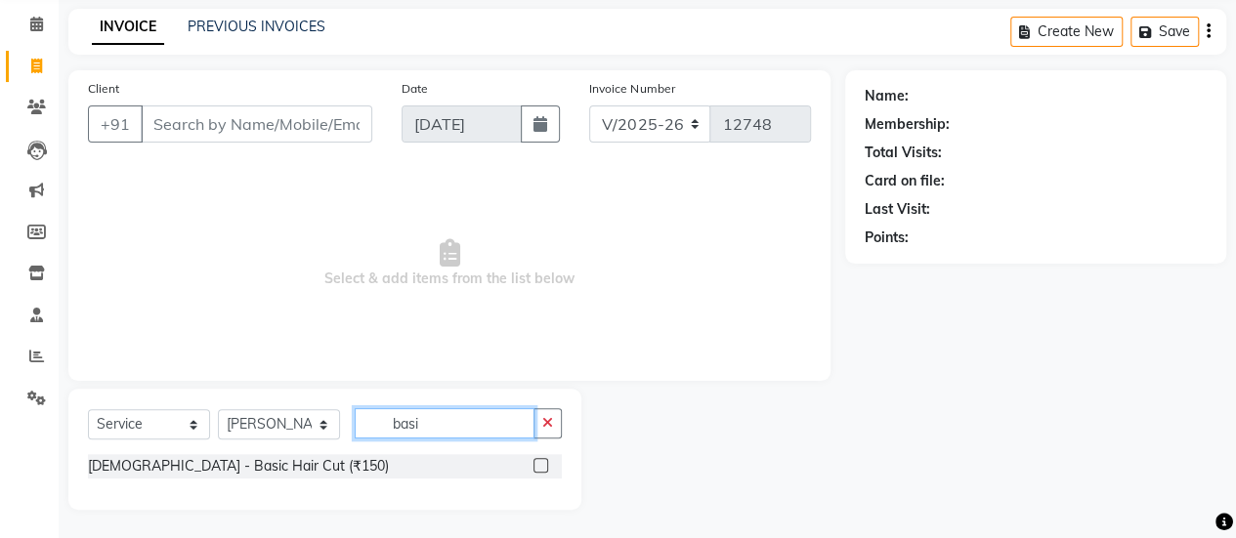
type input "basi"
click at [541, 466] on label at bounding box center [540, 465] width 15 height 15
click at [541, 466] on input "checkbox" at bounding box center [539, 466] width 13 height 13
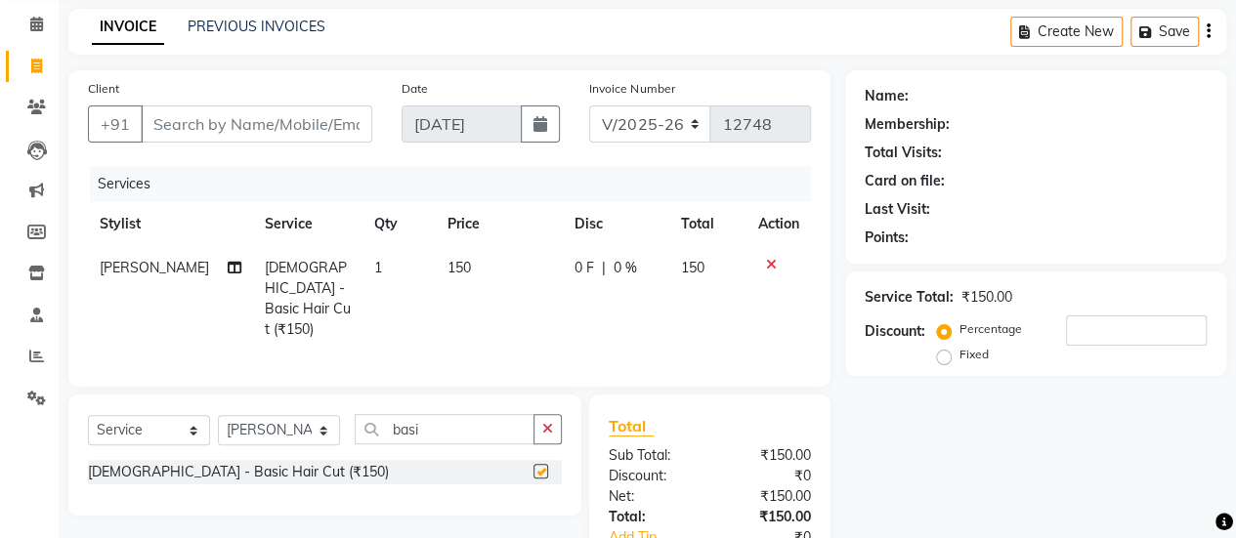
checkbox input "false"
click at [552, 429] on icon "button" at bounding box center [547, 429] width 11 height 14
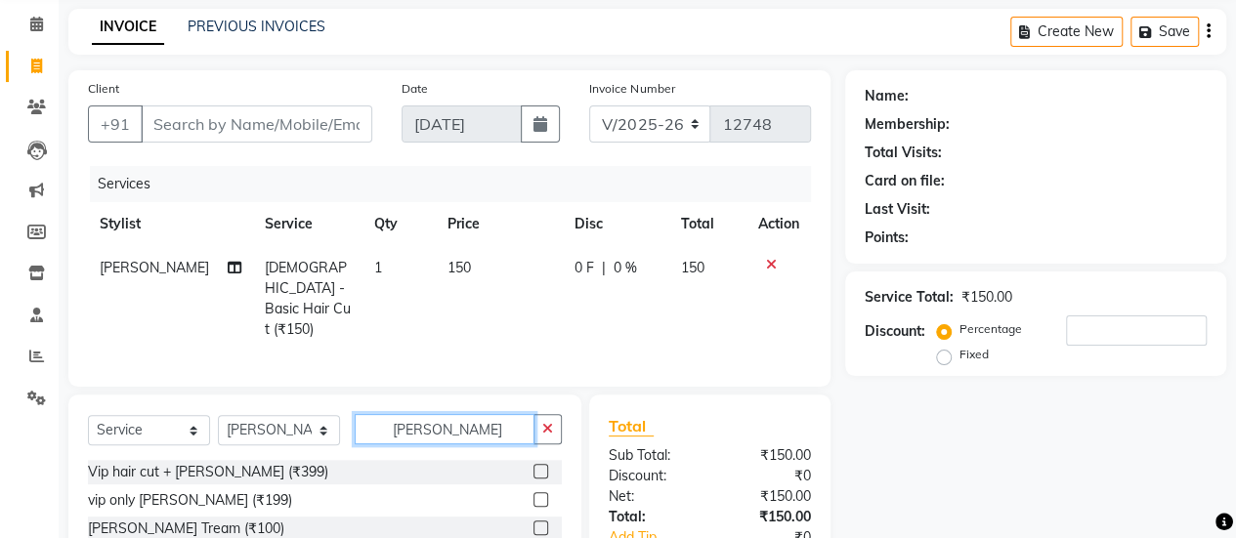
scroll to position [170, 0]
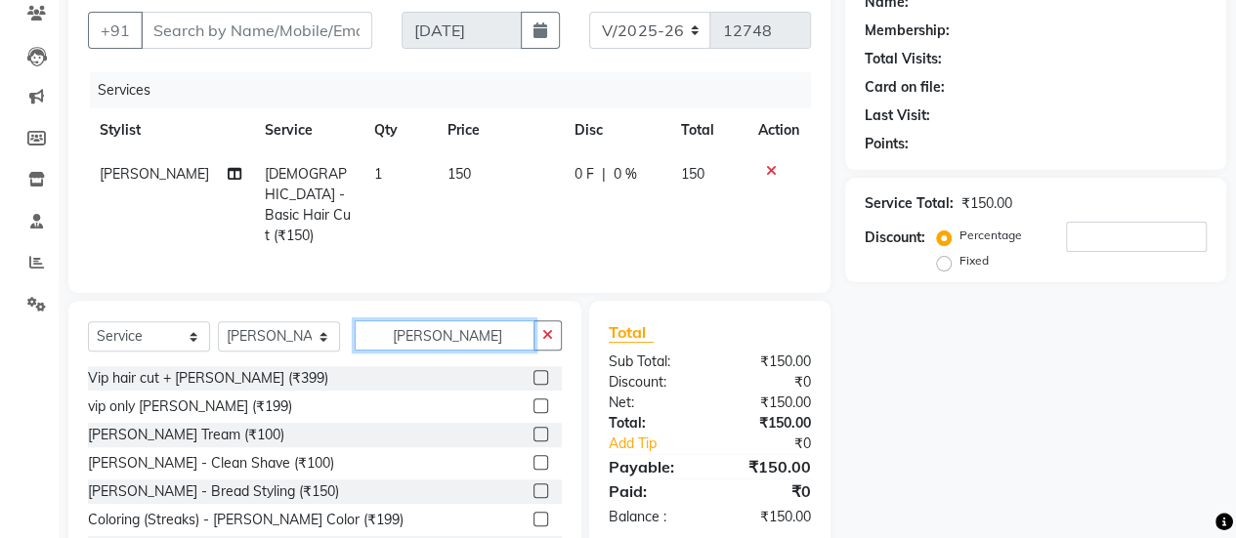
type input "beard"
drag, startPoint x: 528, startPoint y: 419, endPoint x: 528, endPoint y: 435, distance: 15.6
click at [533, 435] on div at bounding box center [547, 435] width 28 height 24
click at [533, 435] on label at bounding box center [540, 434] width 15 height 15
click at [533, 435] on input "checkbox" at bounding box center [539, 435] width 13 height 13
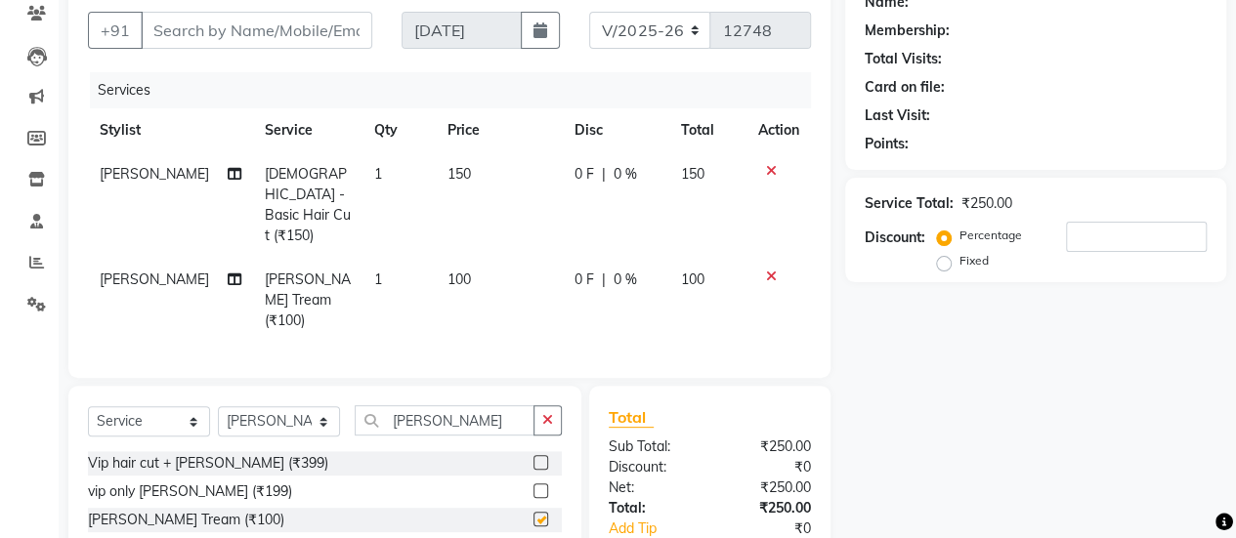
checkbox input "false"
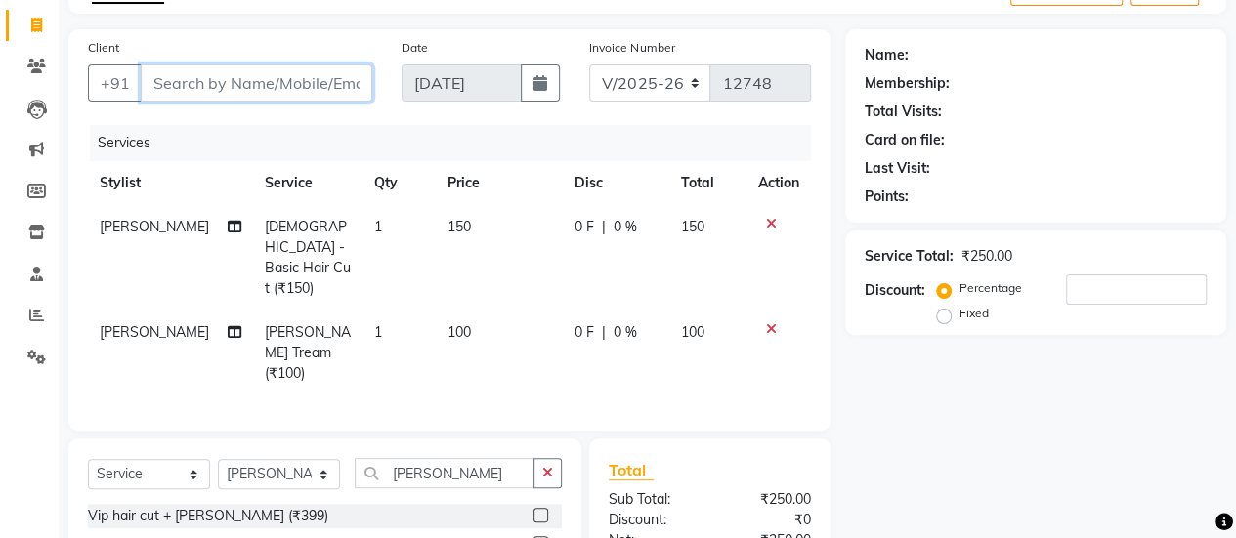
click at [284, 97] on input "Client" at bounding box center [257, 82] width 232 height 37
type input "9"
type input "0"
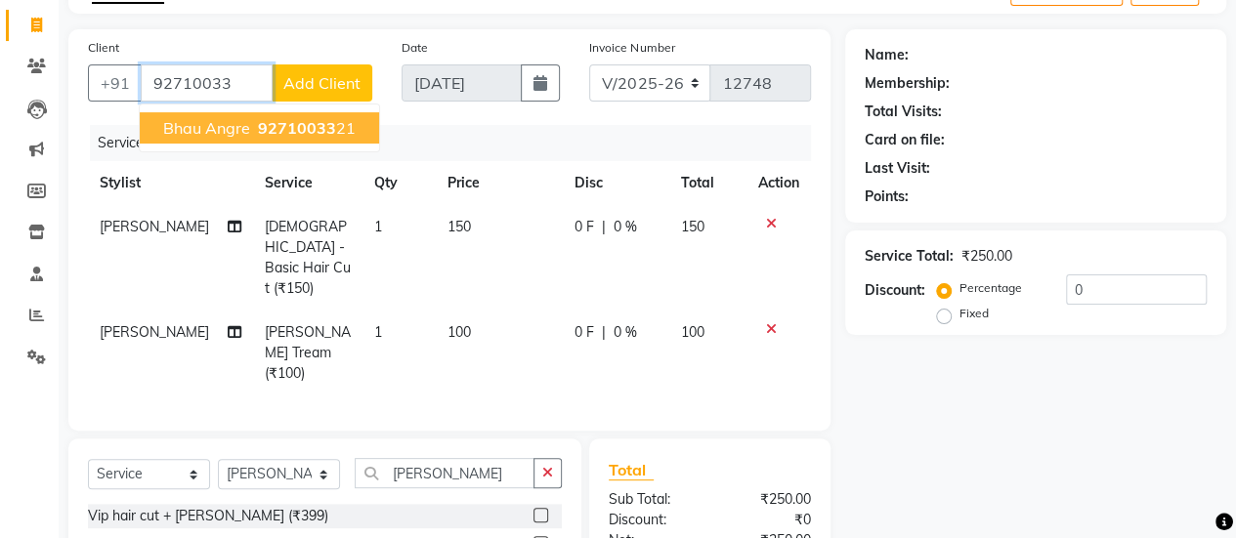
click at [280, 115] on button "bhau angre 92710033 21" at bounding box center [259, 127] width 239 height 31
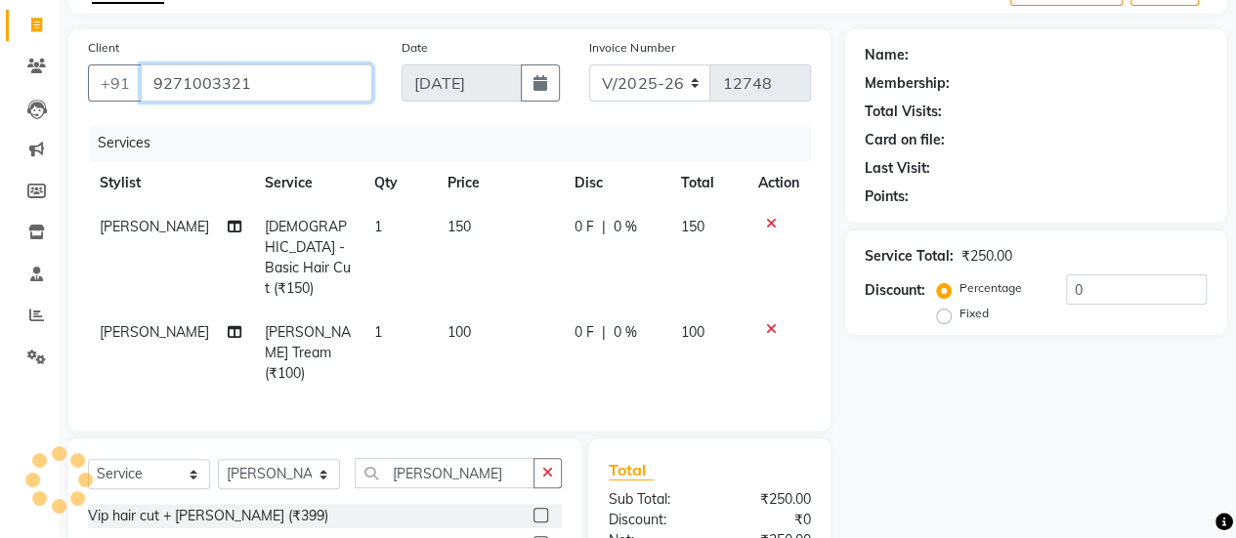
type input "9271003321"
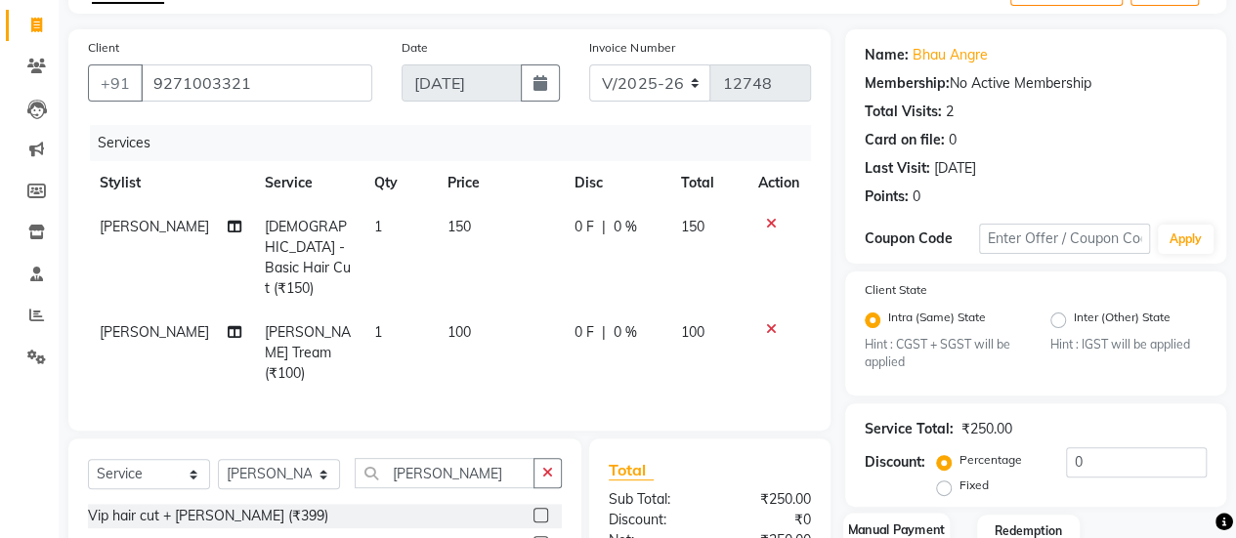
scroll to position [308, 0]
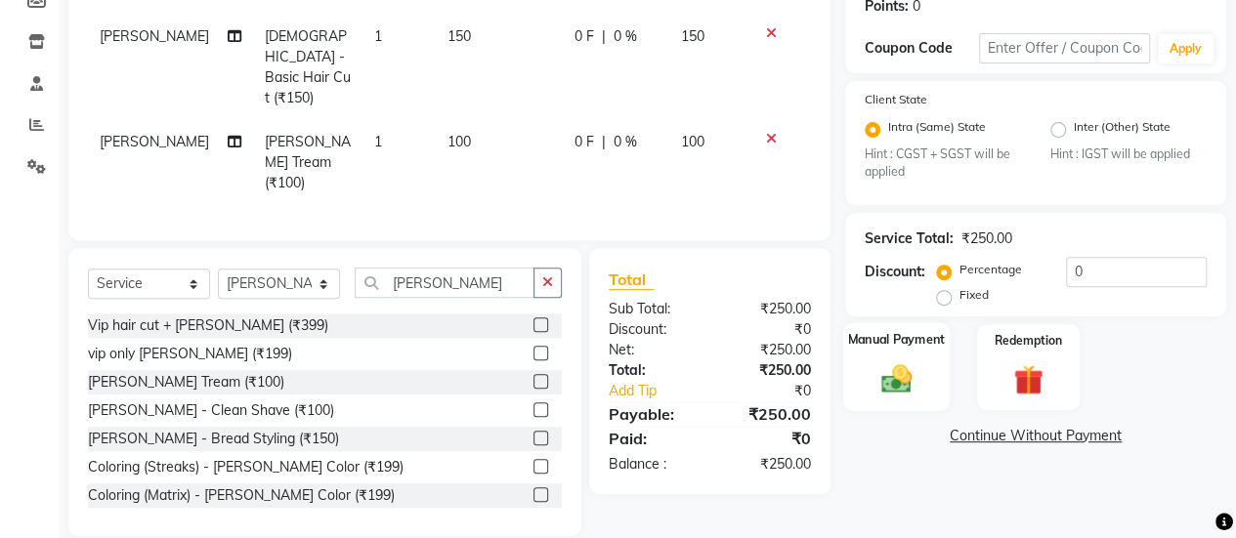
click at [904, 370] on img at bounding box center [897, 379] width 50 height 35
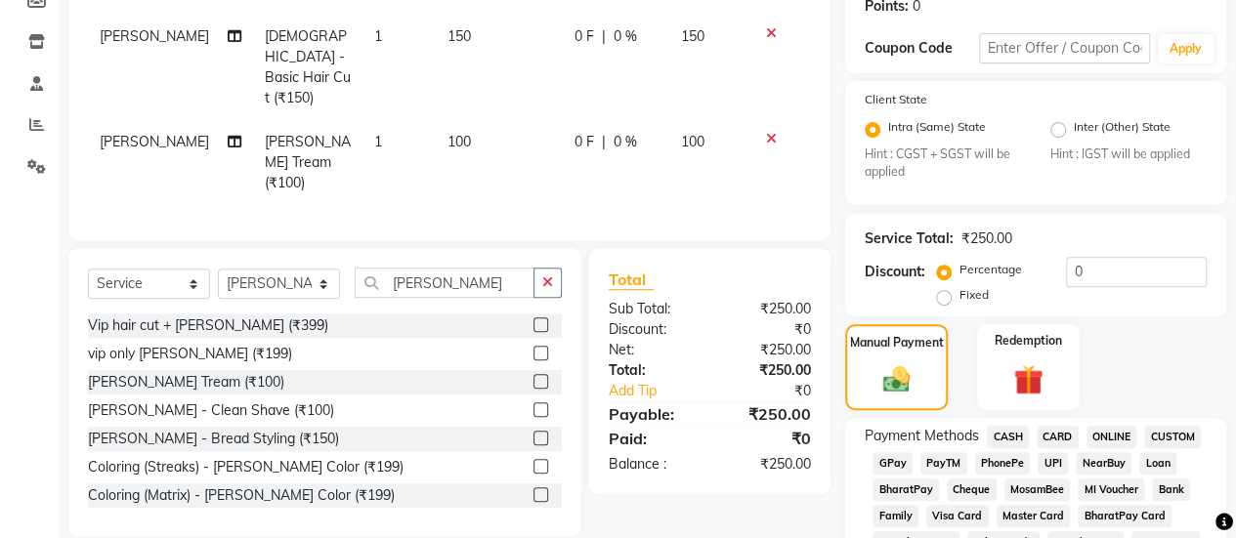
scroll to position [484, 0]
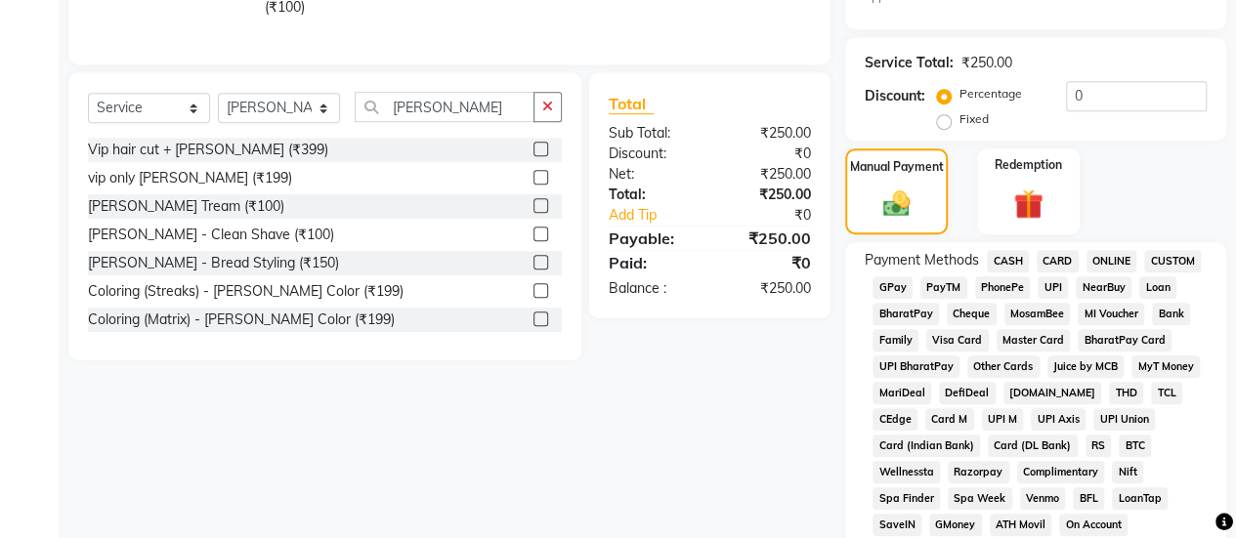
click at [897, 280] on span "GPay" at bounding box center [893, 288] width 40 height 22
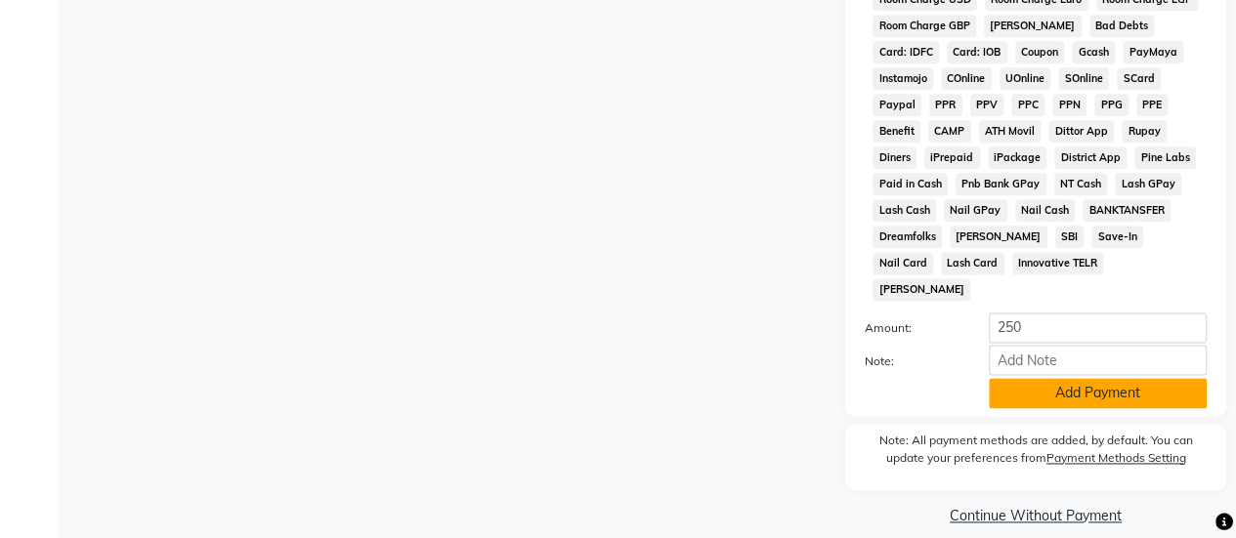
click at [1054, 380] on button "Add Payment" at bounding box center [1098, 393] width 218 height 30
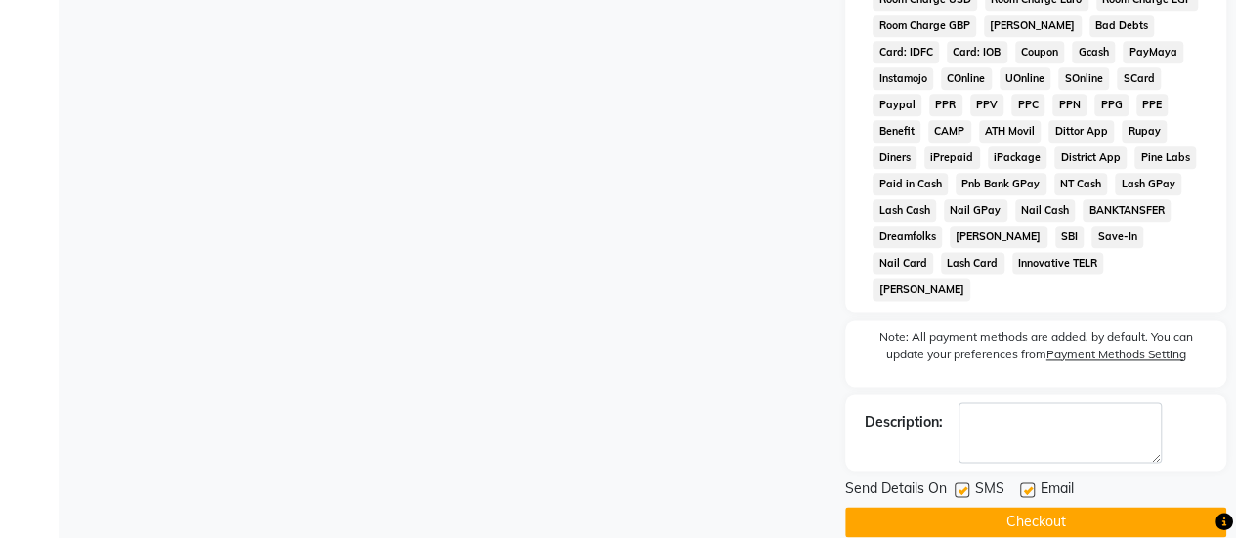
click at [967, 483] on label at bounding box center [962, 490] width 15 height 15
click at [967, 485] on input "checkbox" at bounding box center [961, 491] width 13 height 13
checkbox input "false"
click at [982, 507] on button "Checkout" at bounding box center [1035, 522] width 381 height 30
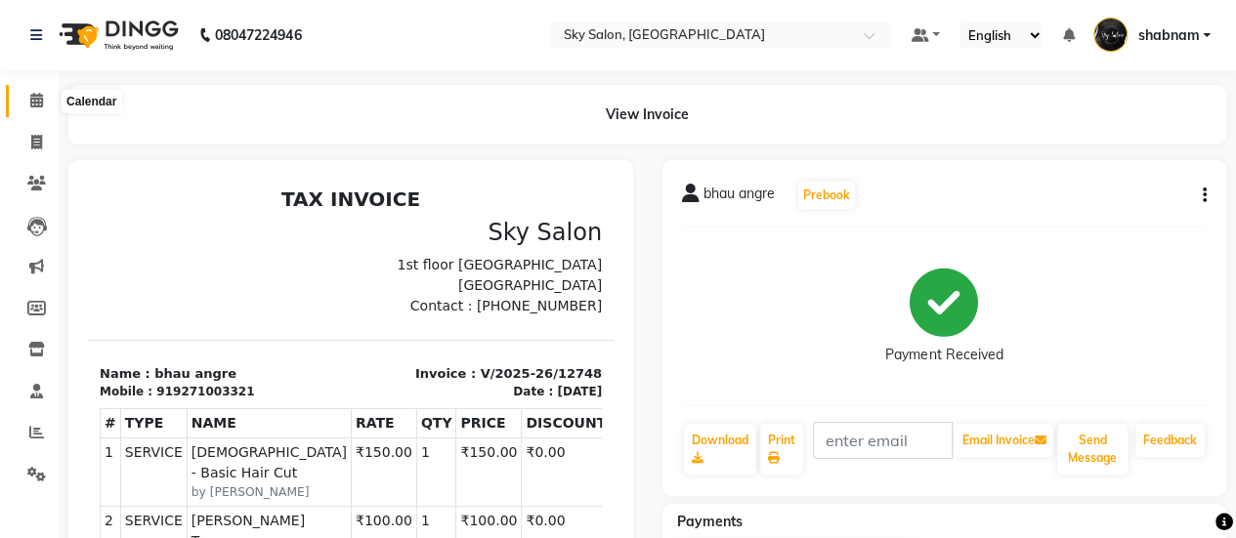
click at [33, 91] on span at bounding box center [37, 101] width 34 height 22
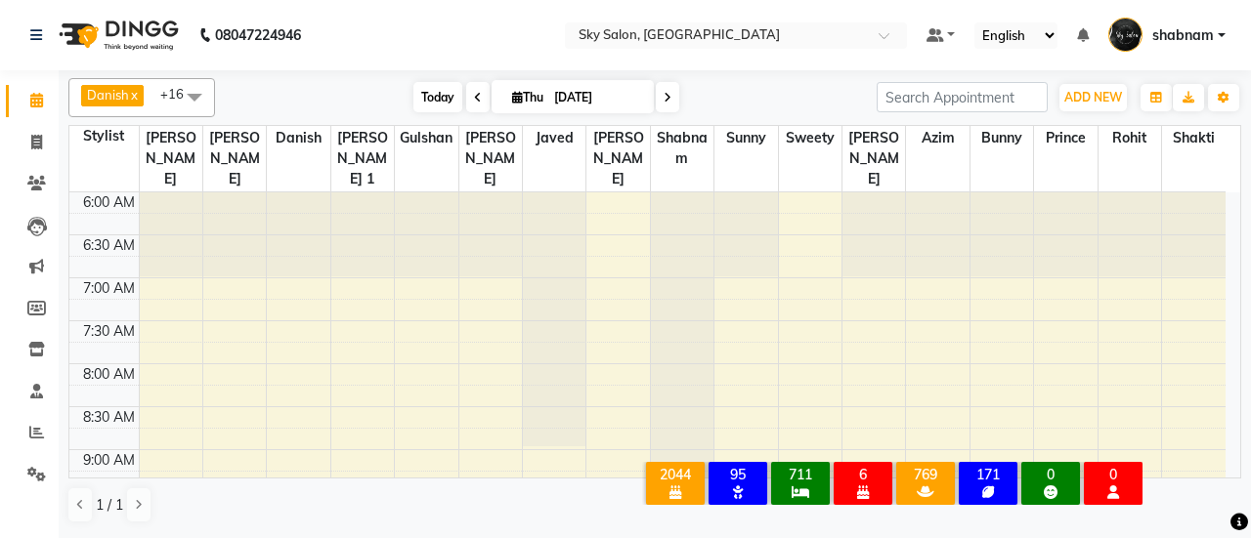
click at [431, 109] on span "Today" at bounding box center [437, 97] width 49 height 30
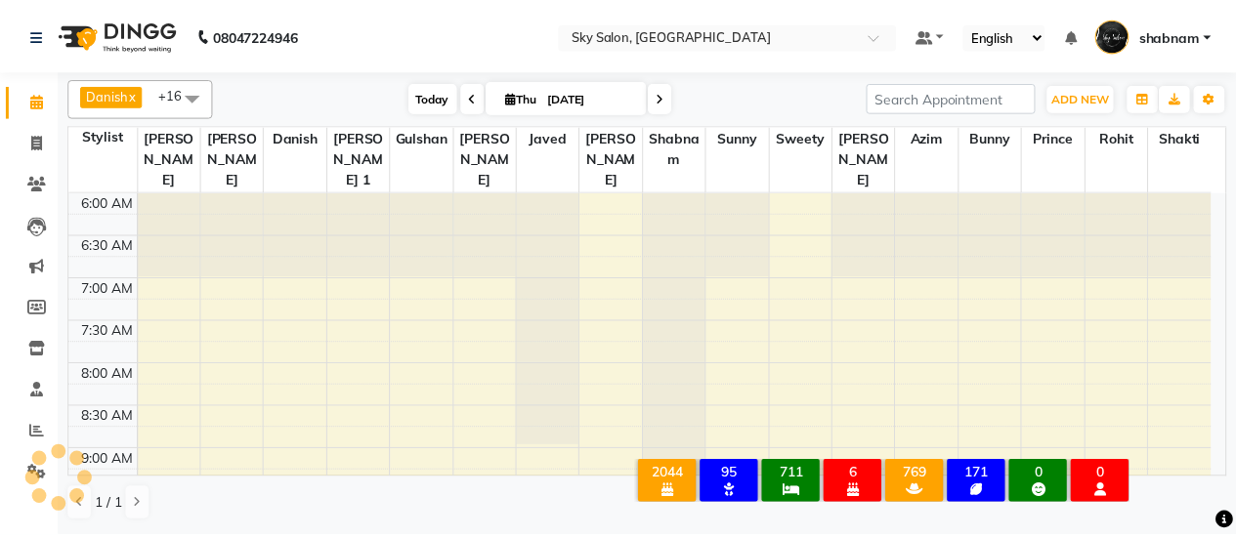
scroll to position [509, 0]
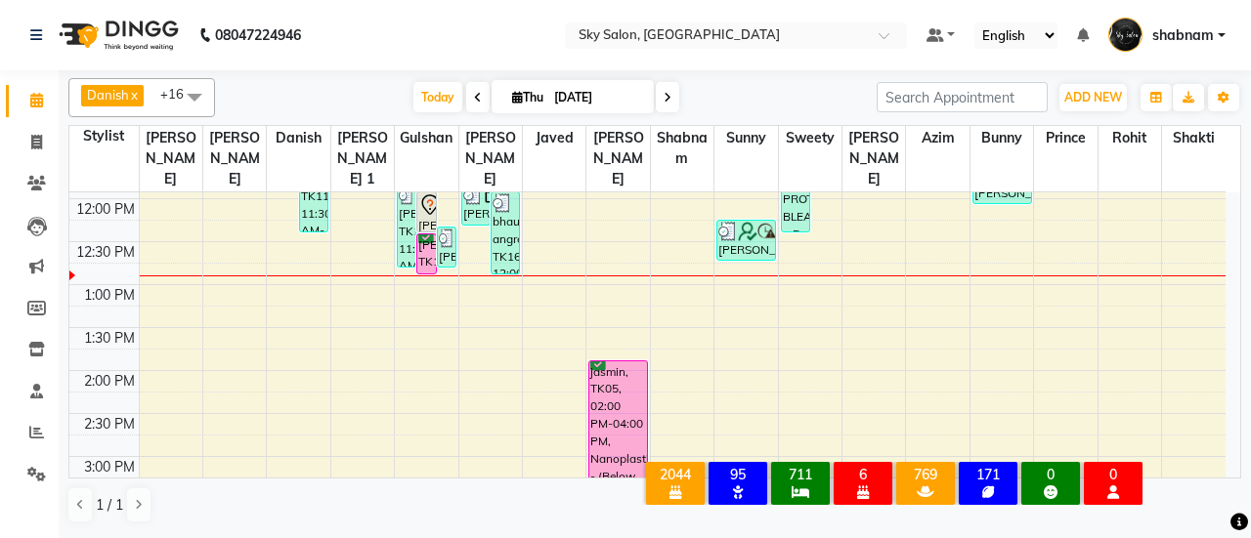
click at [29, 116] on li "Calendar" at bounding box center [29, 101] width 59 height 42
click at [29, 129] on link "Invoice" at bounding box center [29, 143] width 47 height 32
select select "3537"
select select "service"
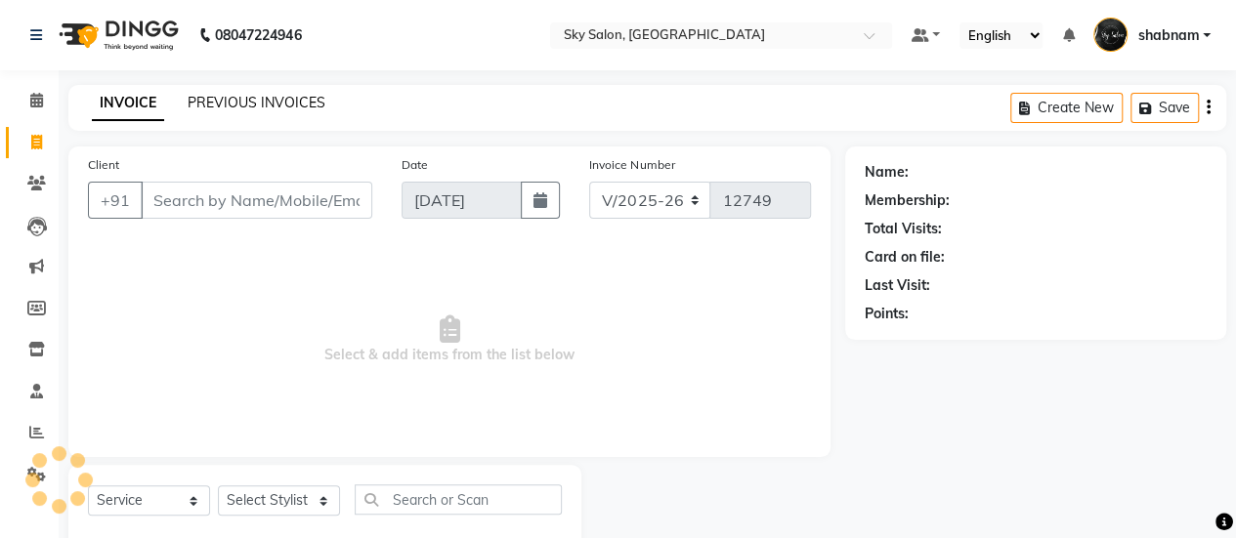
click at [259, 105] on link "PREVIOUS INVOICES" at bounding box center [257, 103] width 138 height 18
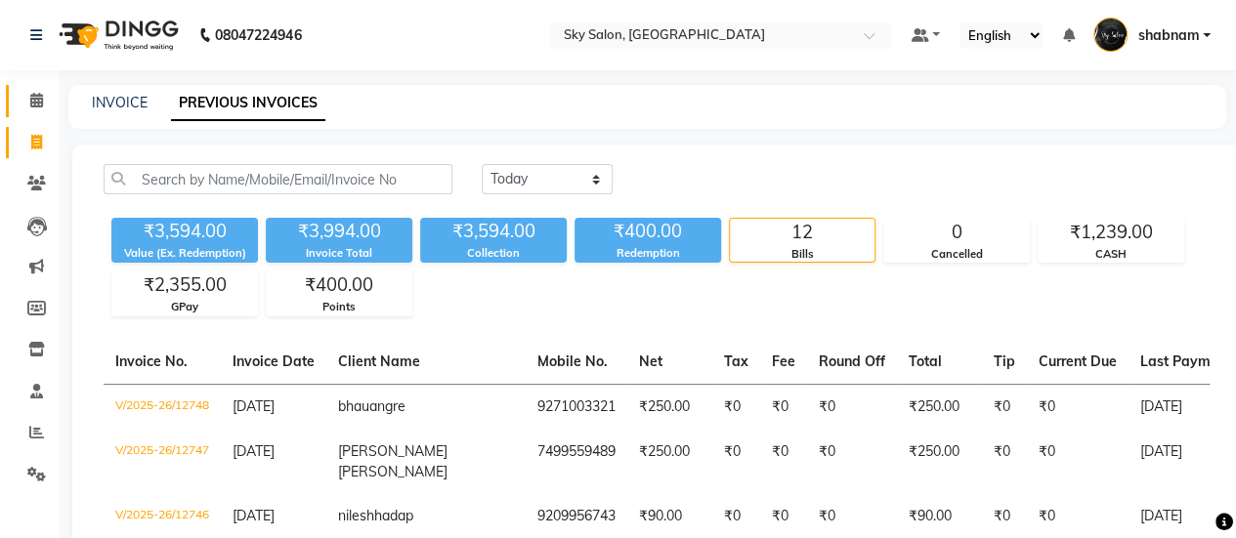
click at [9, 102] on link "Calendar" at bounding box center [29, 101] width 47 height 32
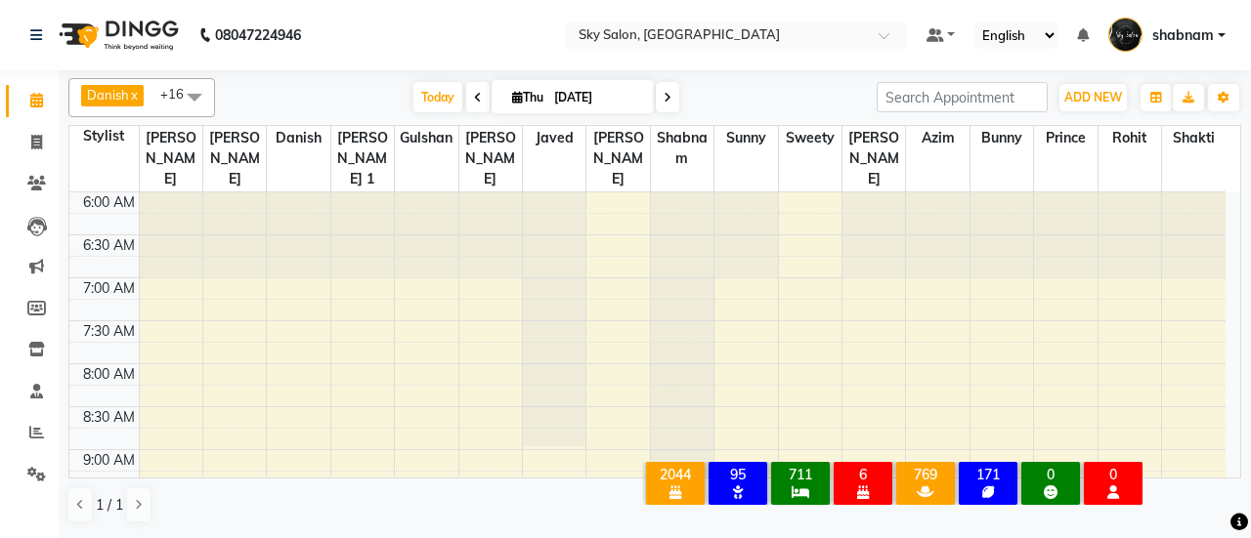
click at [41, 122] on li "Invoice" at bounding box center [29, 143] width 59 height 42
click at [436, 103] on span "Today" at bounding box center [437, 97] width 49 height 30
click at [47, 321] on link "Members" at bounding box center [29, 309] width 47 height 32
select select
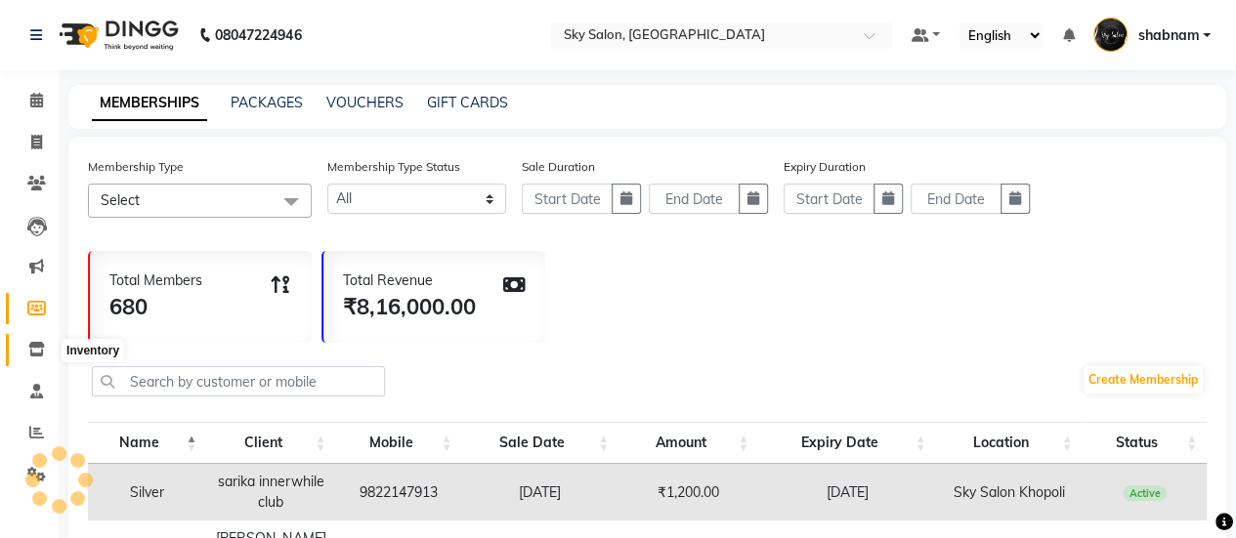
click at [29, 343] on icon at bounding box center [36, 349] width 17 height 15
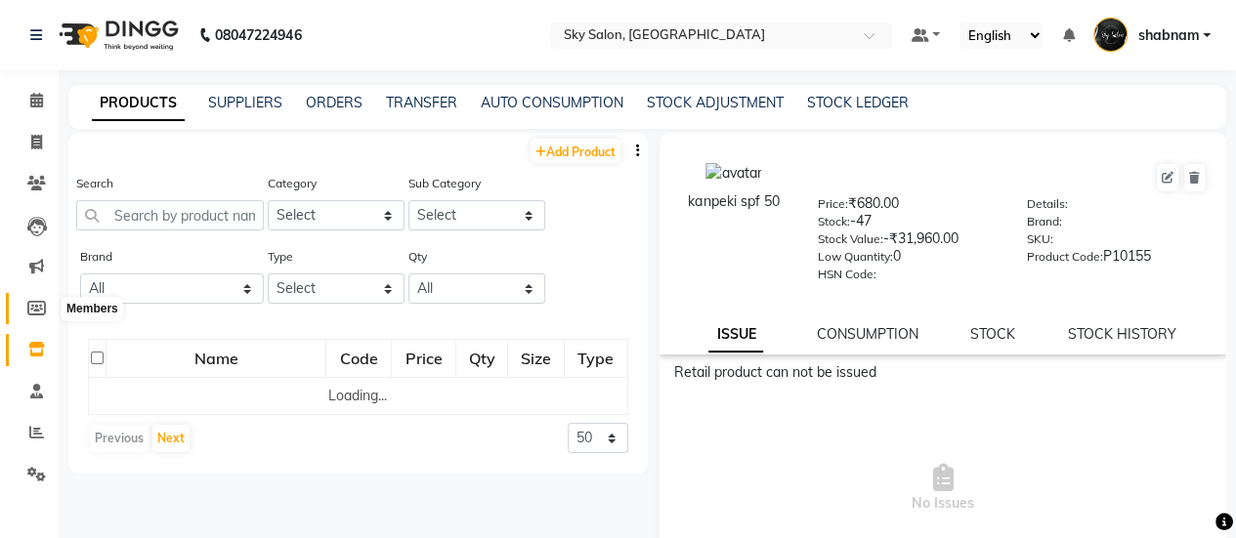
click at [32, 312] on icon at bounding box center [36, 308] width 19 height 15
select select
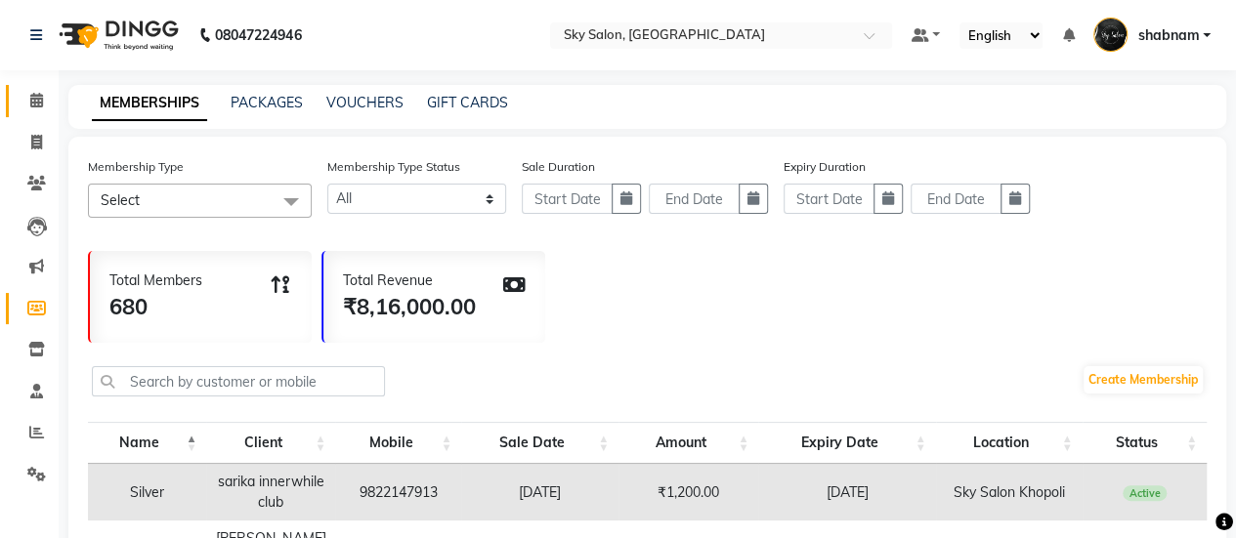
click at [16, 103] on link "Calendar" at bounding box center [29, 101] width 47 height 32
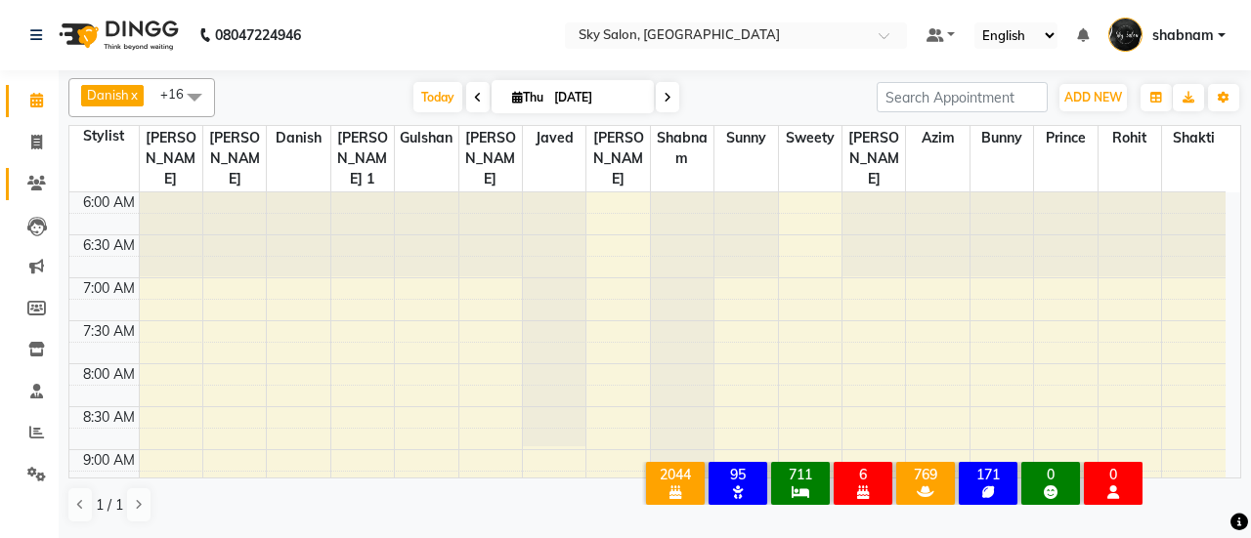
click at [32, 174] on li "Clients" at bounding box center [29, 184] width 59 height 42
click at [32, 174] on span at bounding box center [37, 184] width 34 height 22
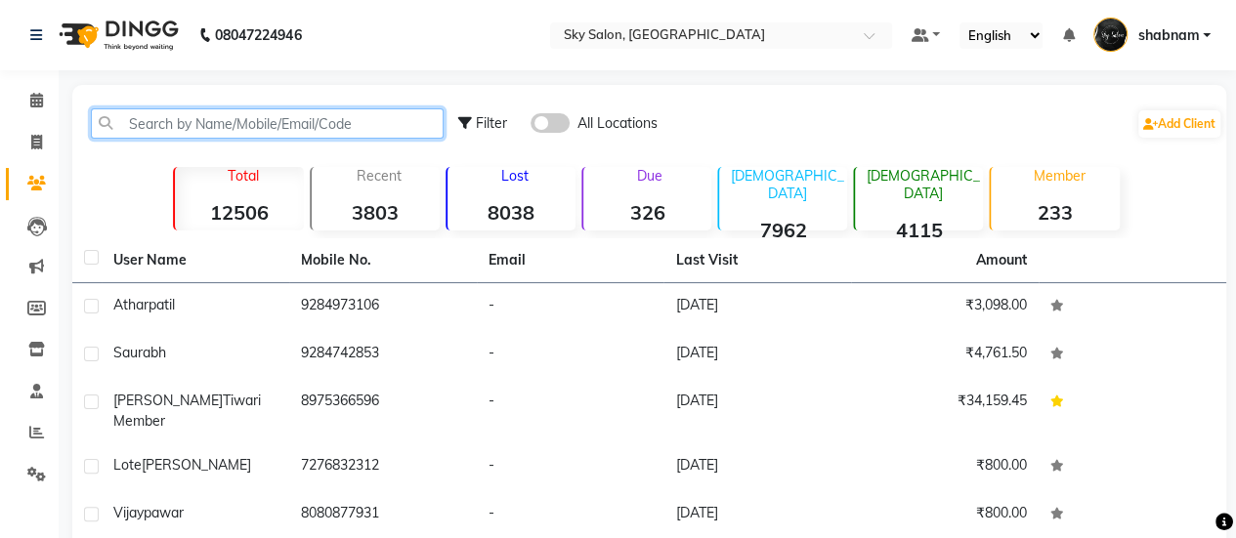
click at [214, 127] on input "text" at bounding box center [267, 123] width 353 height 30
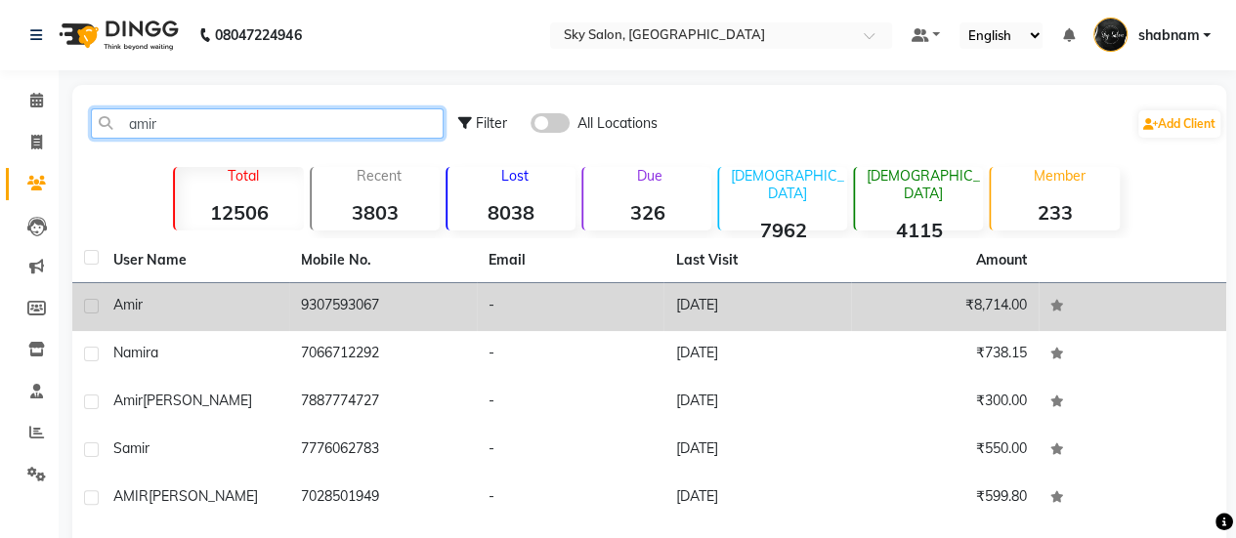
type input "amir"
click at [361, 304] on td "9307593067" at bounding box center [383, 307] width 188 height 48
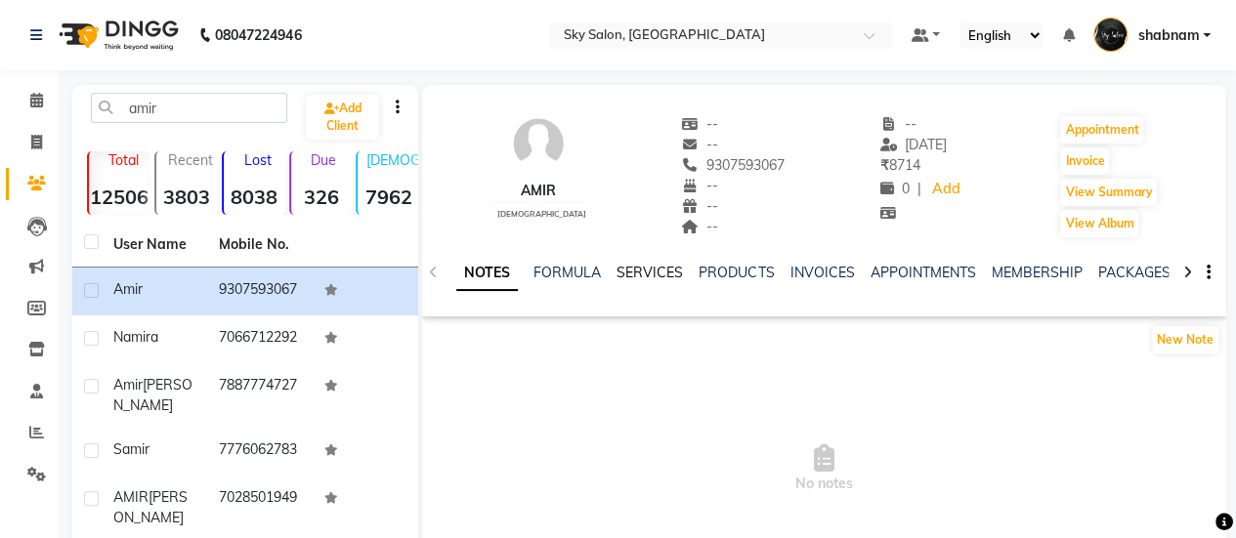
click at [670, 276] on link "SERVICES" at bounding box center [650, 273] width 66 height 18
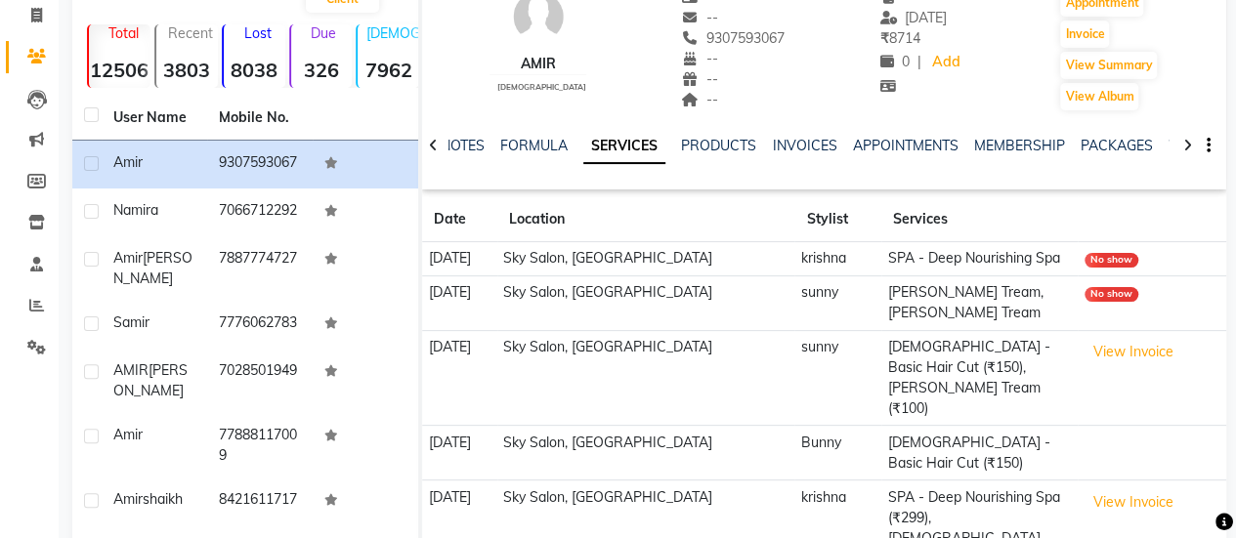
scroll to position [143, 0]
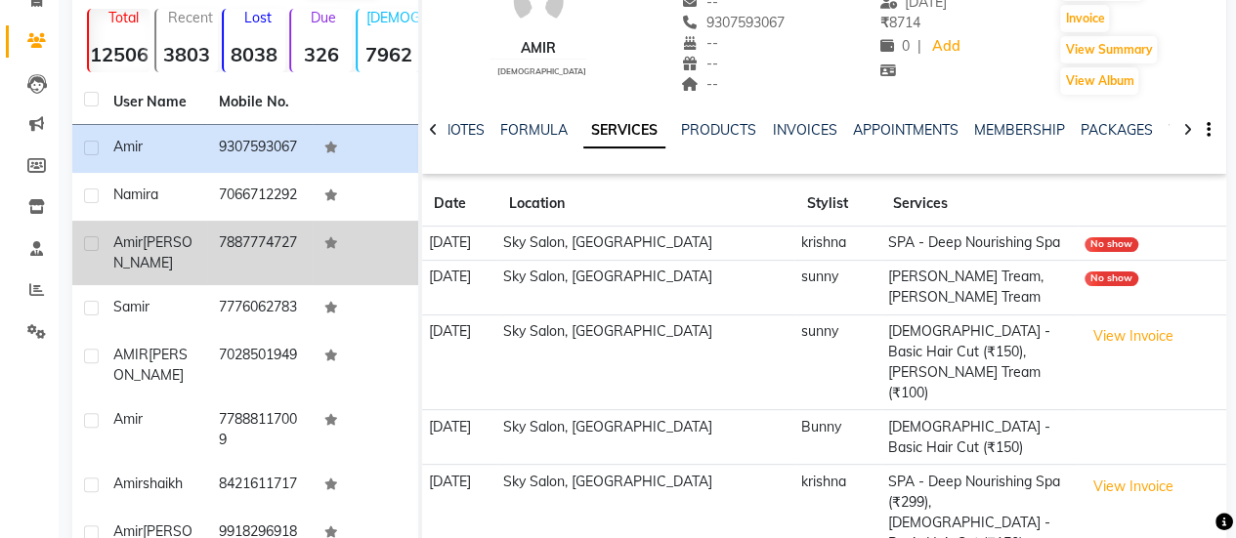
click at [287, 285] on td "7887774727" at bounding box center [260, 253] width 106 height 64
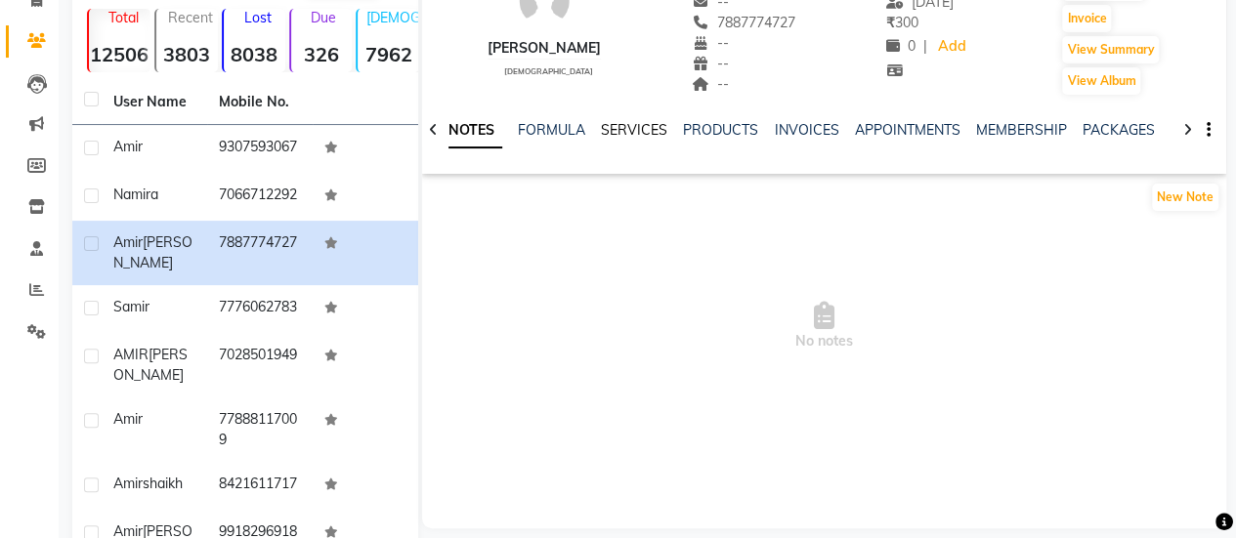
click at [634, 129] on link "SERVICES" at bounding box center [634, 130] width 66 height 18
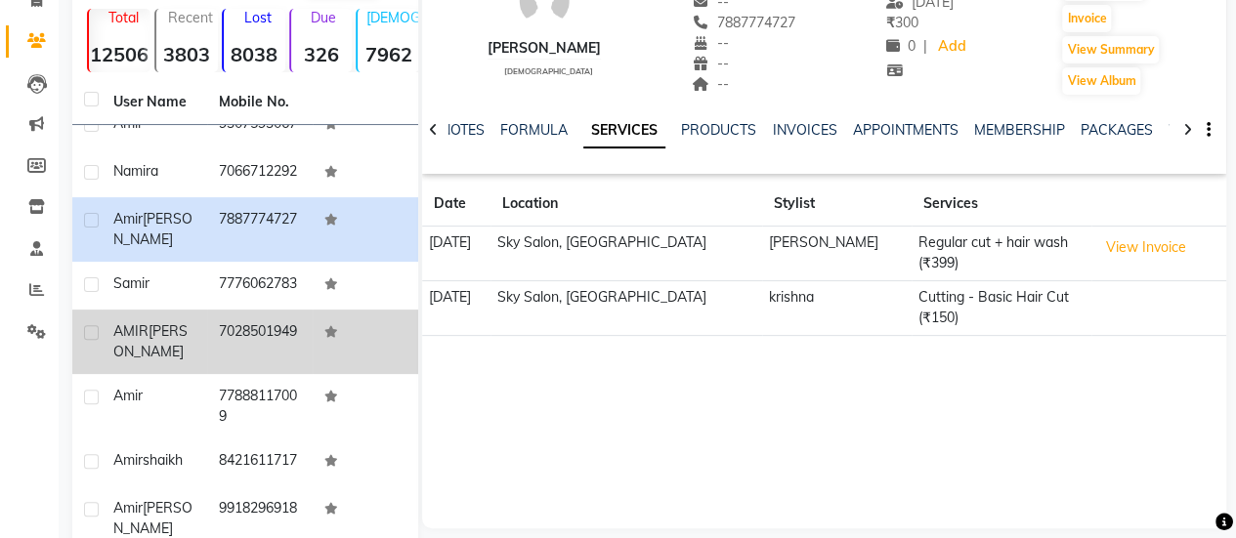
scroll to position [81, 0]
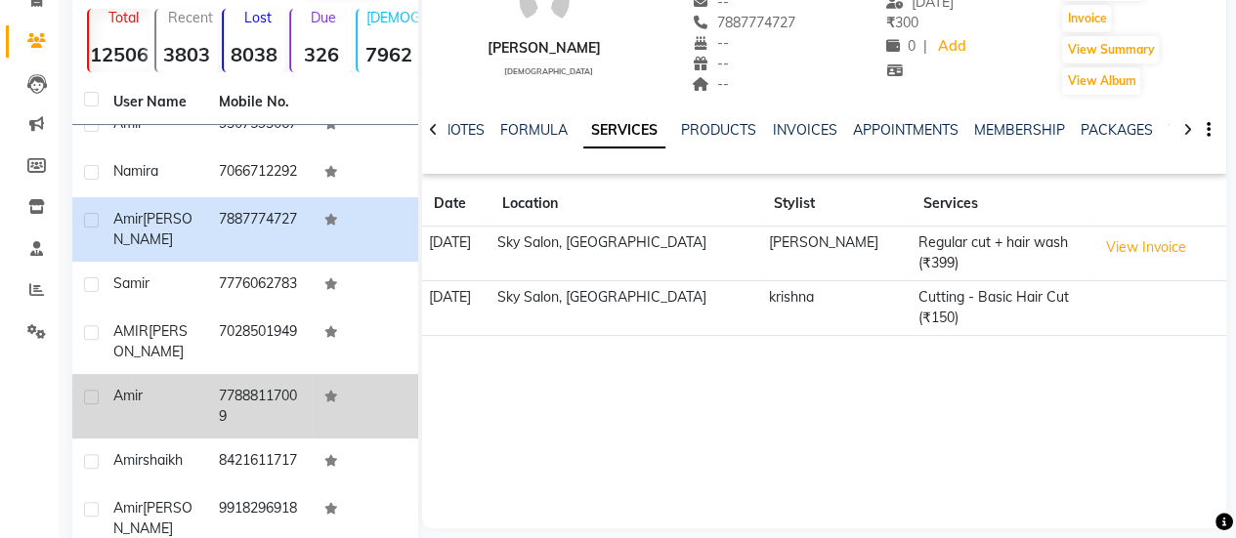
click at [291, 390] on td "77888117009" at bounding box center [260, 406] width 106 height 64
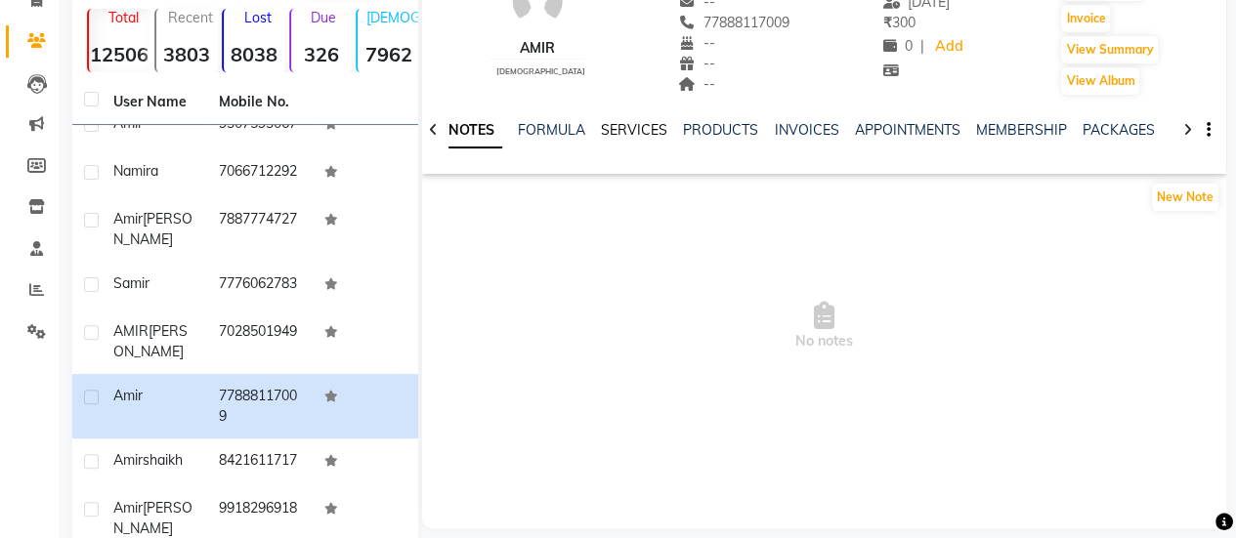
click at [623, 138] on link "SERVICES" at bounding box center [634, 130] width 66 height 18
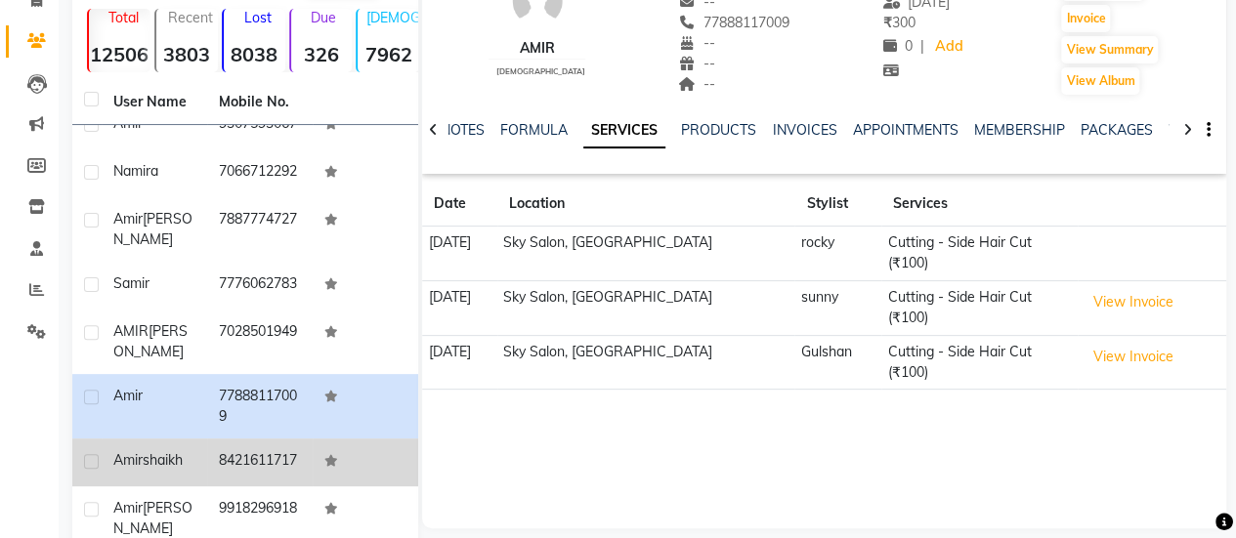
click at [240, 443] on td "8421611717" at bounding box center [260, 463] width 106 height 48
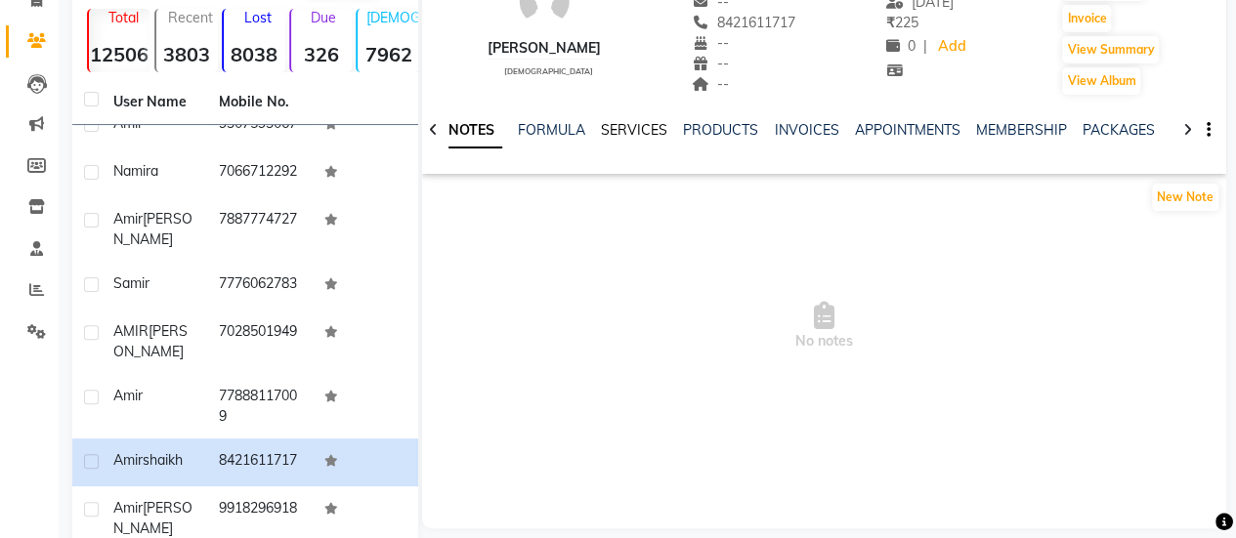
click at [625, 127] on link "SERVICES" at bounding box center [634, 130] width 66 height 18
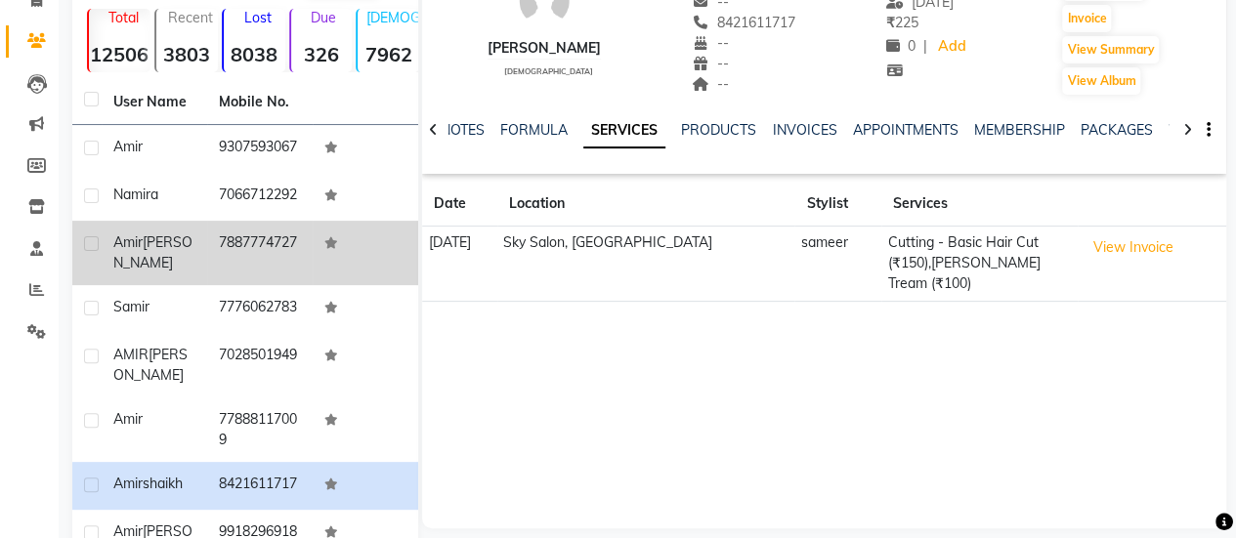
click at [356, 173] on td at bounding box center [366, 149] width 106 height 48
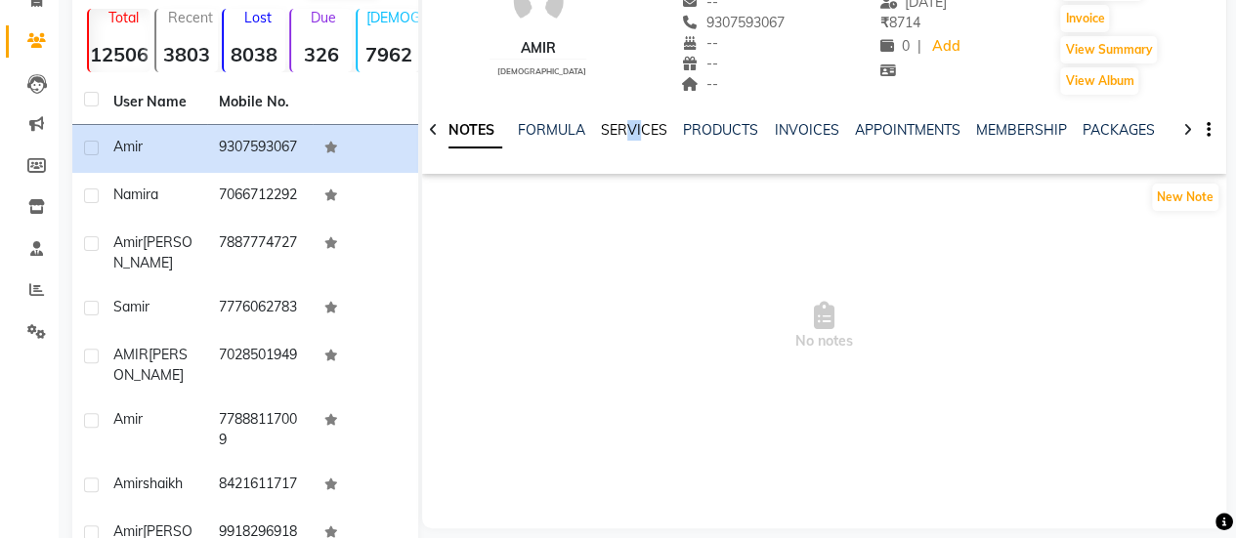
drag, startPoint x: 639, startPoint y: 142, endPoint x: 636, endPoint y: 131, distance: 11.1
click at [636, 131] on div "NOTES FORMULA SERVICES PRODUCTS INVOICES APPOINTMENTS MEMBERSHIP PACKAGES VOUCH…" at bounding box center [800, 138] width 689 height 36
click at [636, 131] on link "SERVICES" at bounding box center [634, 130] width 66 height 18
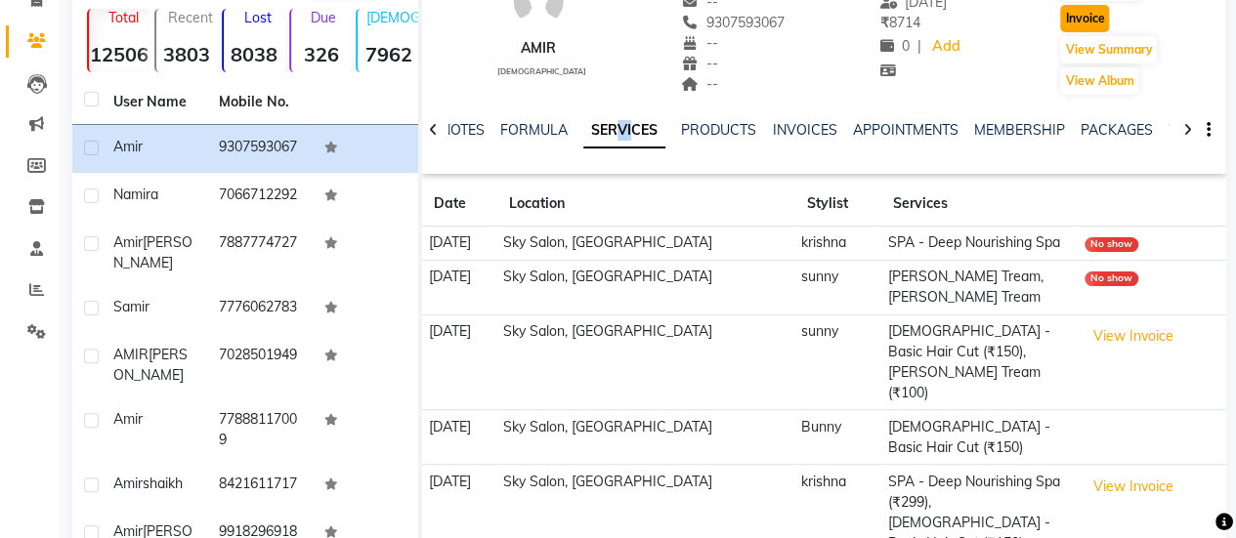
click at [1080, 23] on button "Invoice" at bounding box center [1084, 18] width 49 height 27
select select "3537"
select select "service"
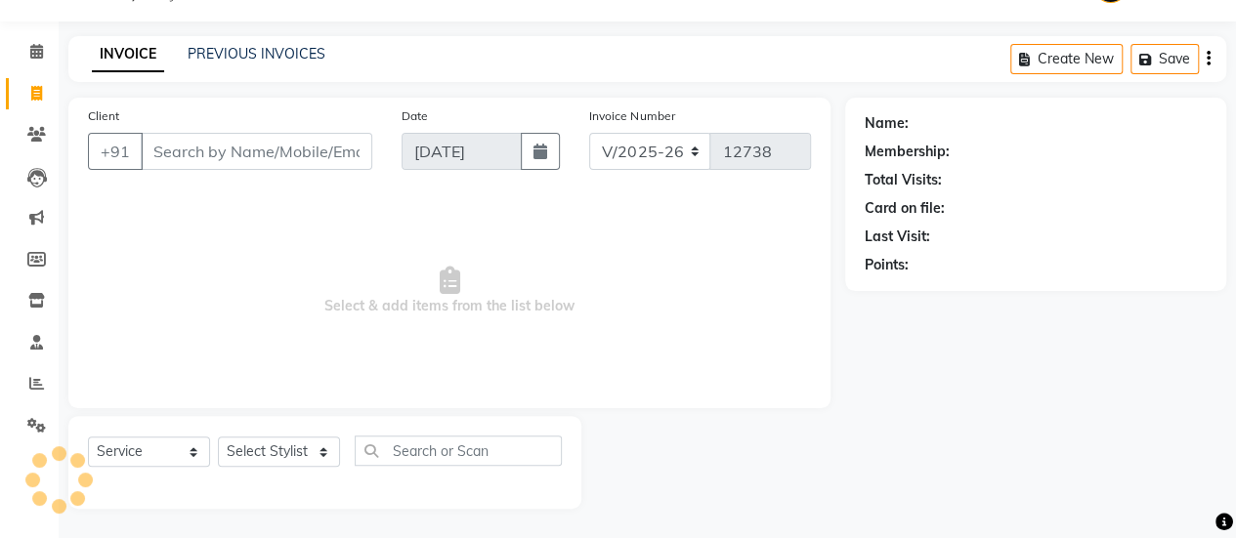
scroll to position [48, 0]
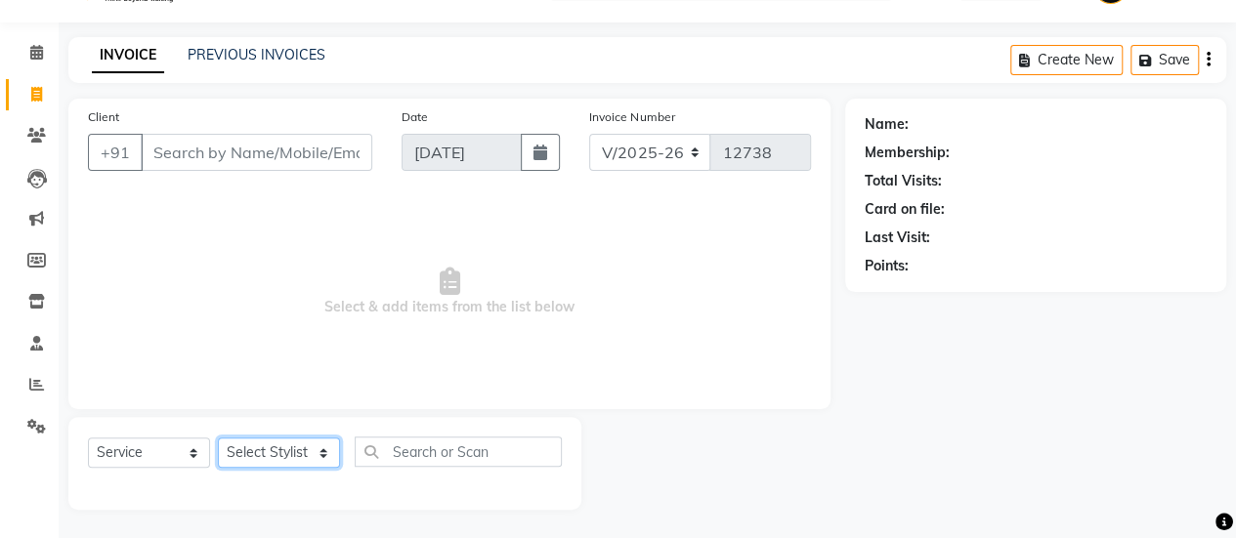
type input "9307593067"
click at [303, 442] on select "Select Stylist afreen [PERSON_NAME] saha [PERSON_NAME] [PERSON_NAME] [PERSON_NA…" at bounding box center [279, 453] width 122 height 30
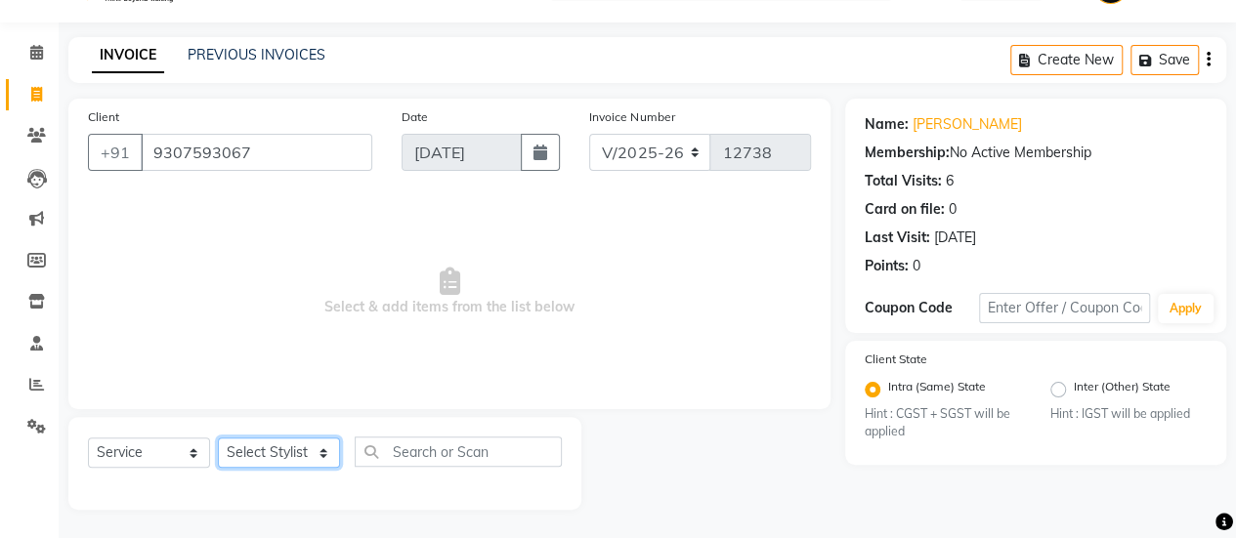
select select "43486"
click at [218, 438] on select "Select Stylist afreen [PERSON_NAME] saha [PERSON_NAME] [PERSON_NAME] [PERSON_NA…" at bounding box center [279, 453] width 122 height 30
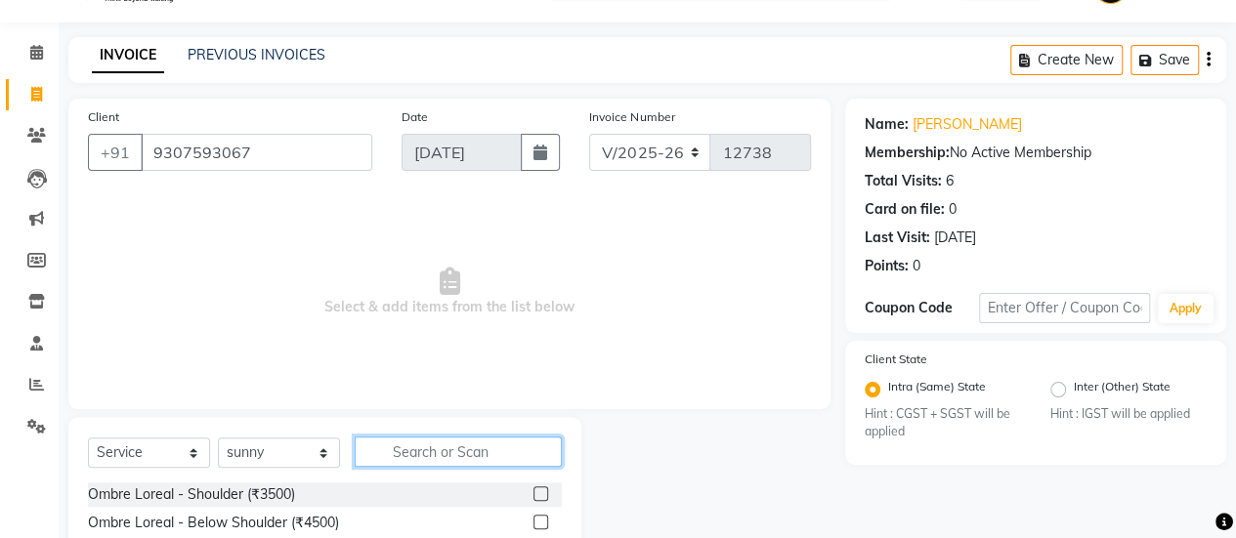
click at [486, 448] on input "text" at bounding box center [458, 452] width 207 height 30
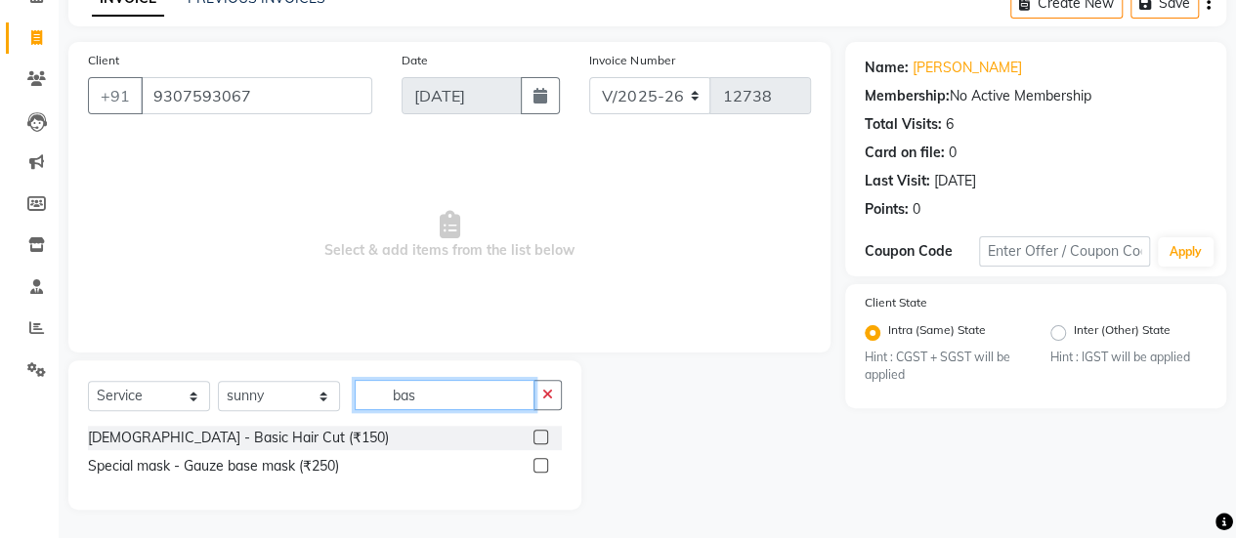
type input "bas"
click at [534, 437] on label at bounding box center [540, 437] width 15 height 15
click at [534, 437] on input "checkbox" at bounding box center [539, 438] width 13 height 13
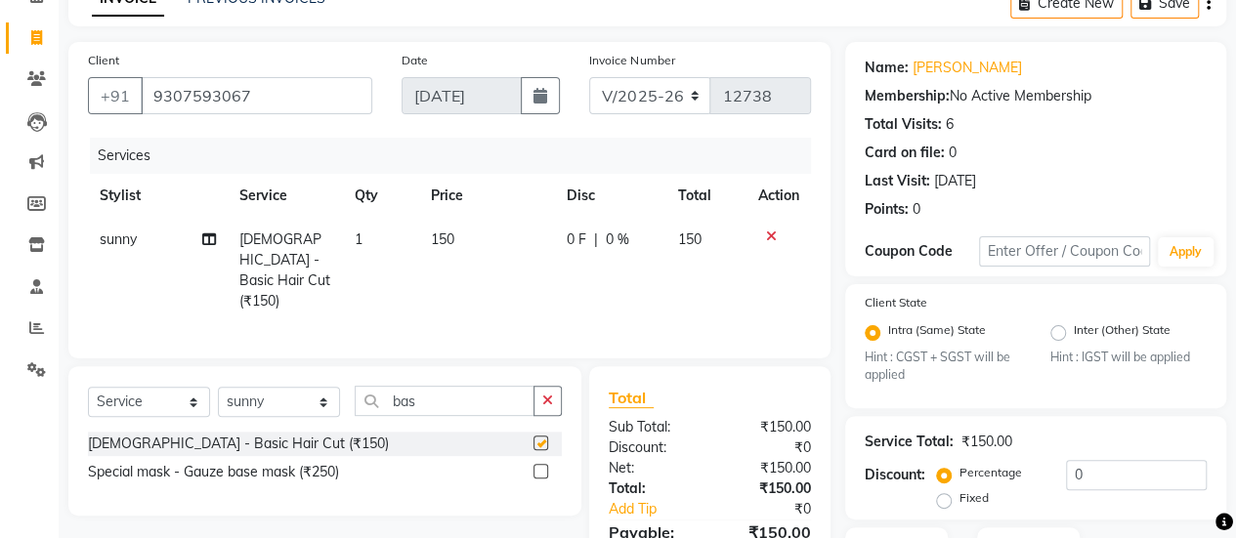
checkbox input "false"
click at [551, 402] on button "button" at bounding box center [547, 401] width 28 height 30
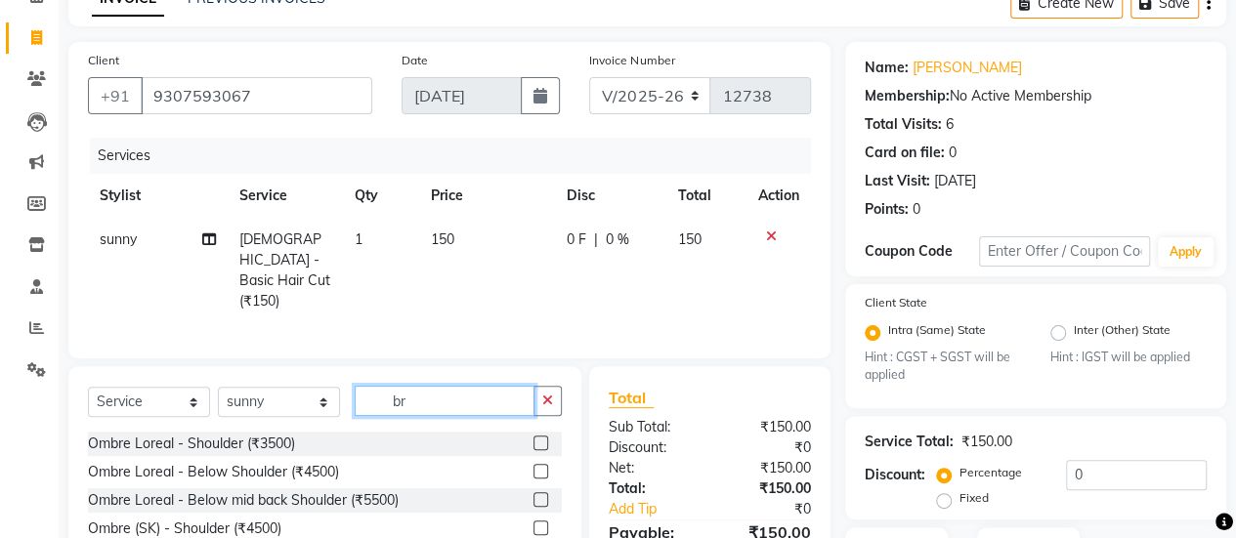
type input "br"
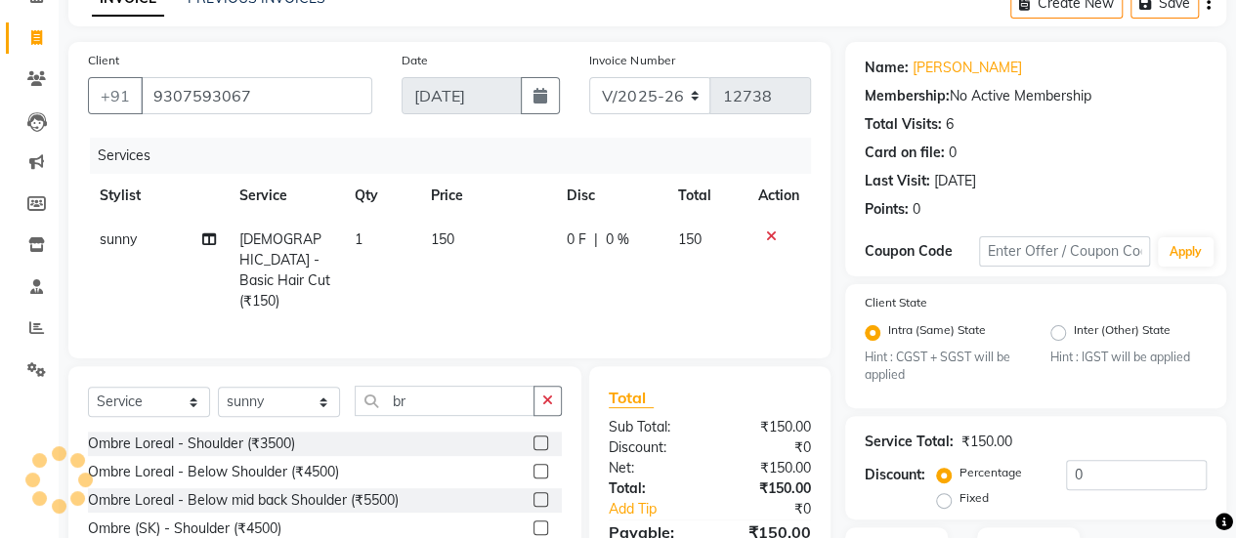
click at [551, 402] on button "button" at bounding box center [547, 401] width 28 height 30
click at [534, 402] on input "text" at bounding box center [445, 401] width 180 height 30
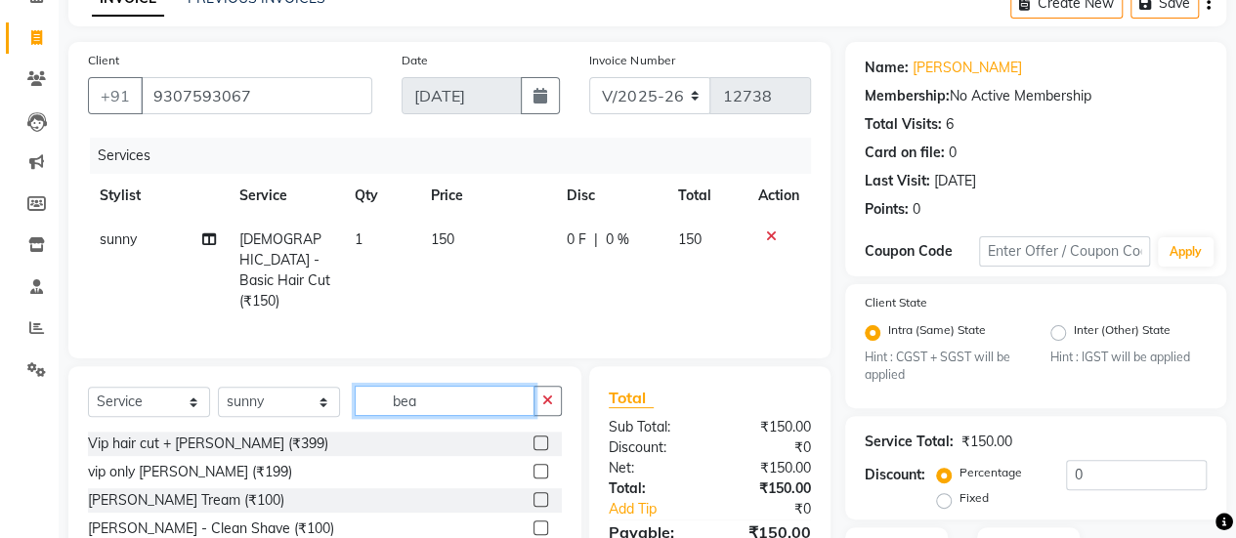
type input "bea"
click at [533, 495] on label at bounding box center [540, 499] width 15 height 15
click at [533, 495] on input "checkbox" at bounding box center [539, 500] width 13 height 13
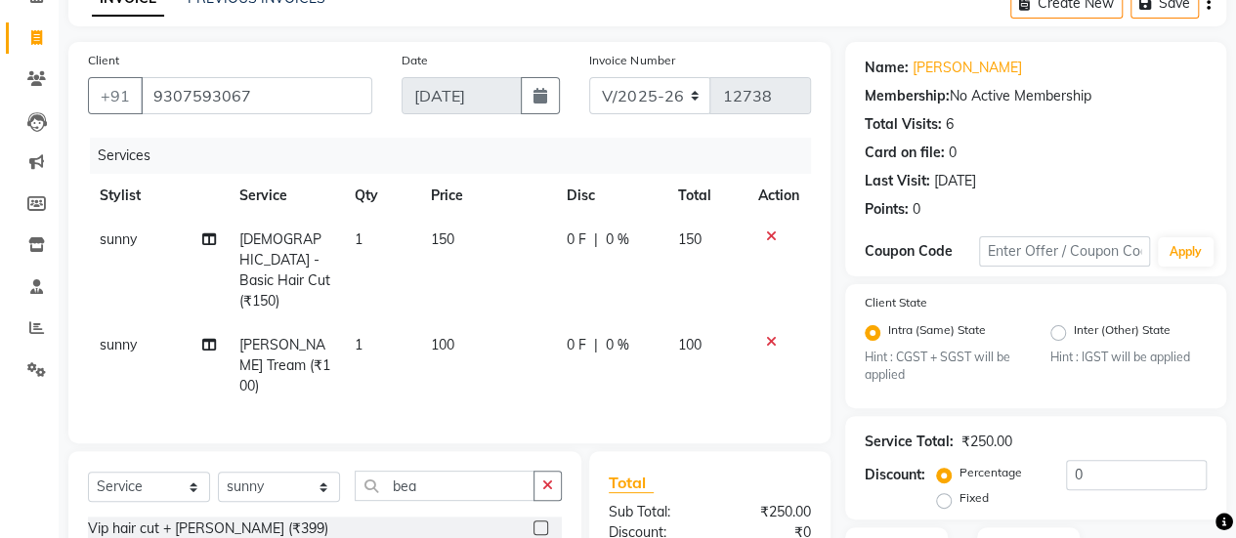
checkbox input "false"
click at [501, 471] on input "bea" at bounding box center [445, 486] width 180 height 30
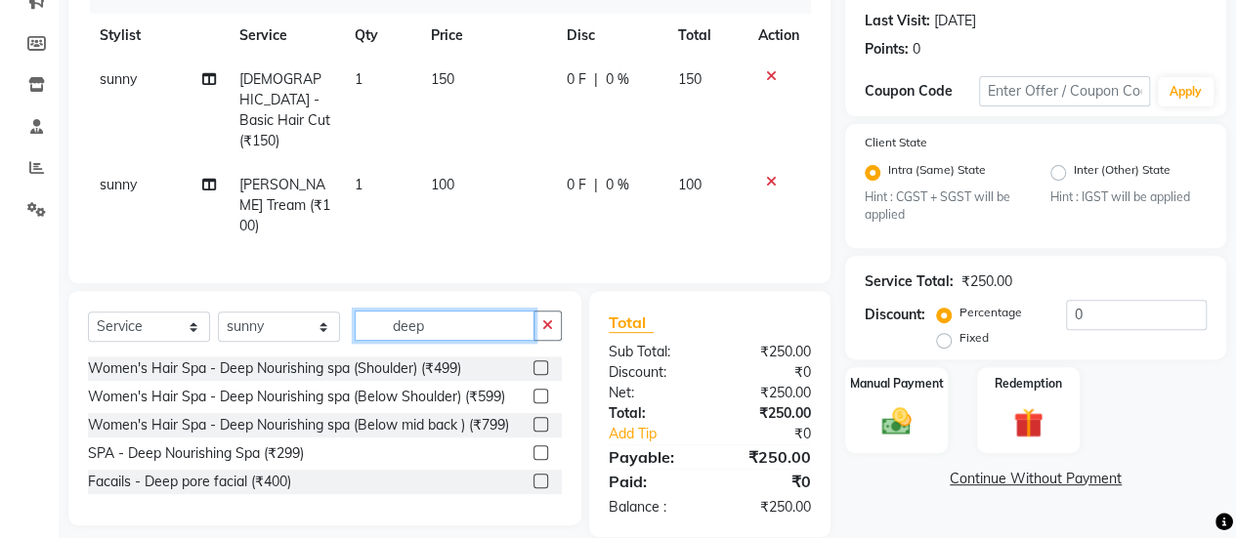
scroll to position [0, 0]
type input "deep"
click at [539, 446] on label at bounding box center [540, 453] width 15 height 15
click at [539, 448] on input "checkbox" at bounding box center [539, 454] width 13 height 13
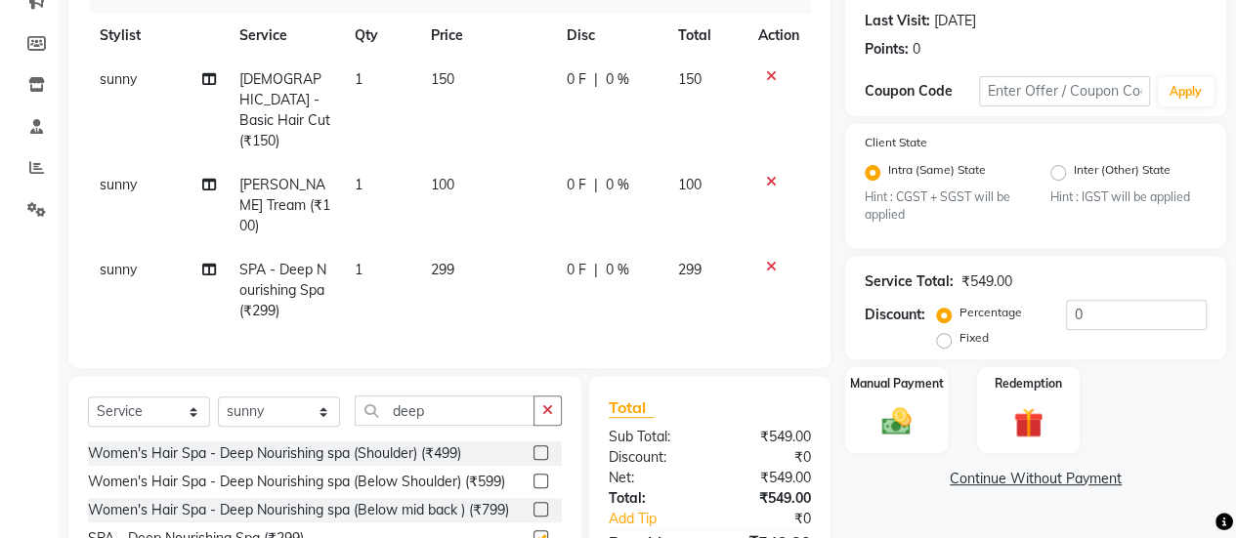
checkbox input "false"
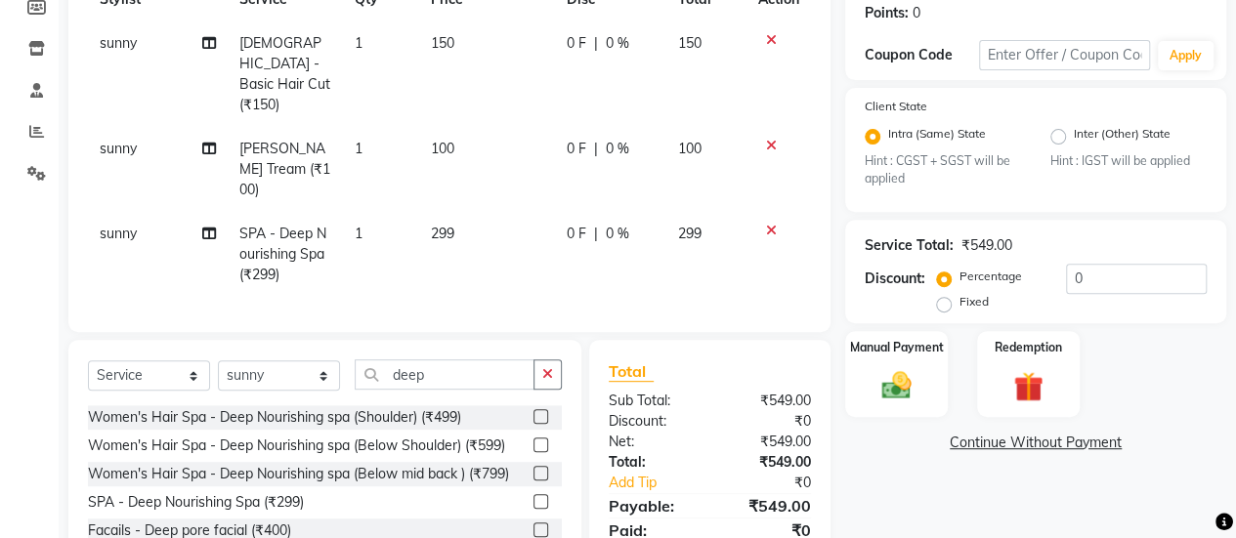
scroll to position [302, 0]
click at [917, 358] on div "Manual Payment" at bounding box center [896, 373] width 107 height 89
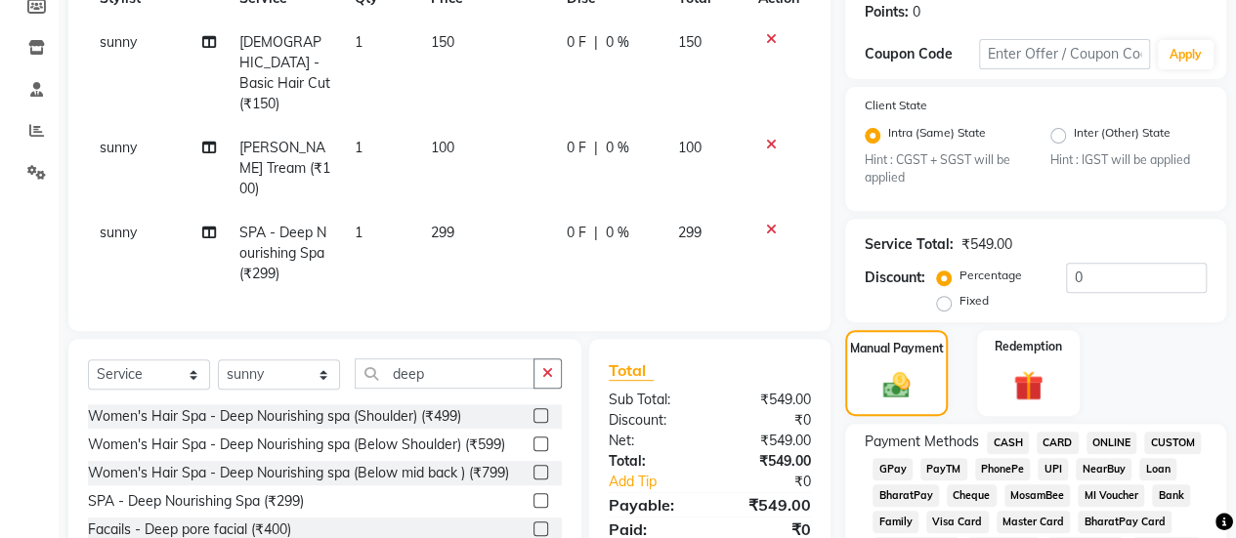
click at [887, 473] on span "GPay" at bounding box center [893, 469] width 40 height 22
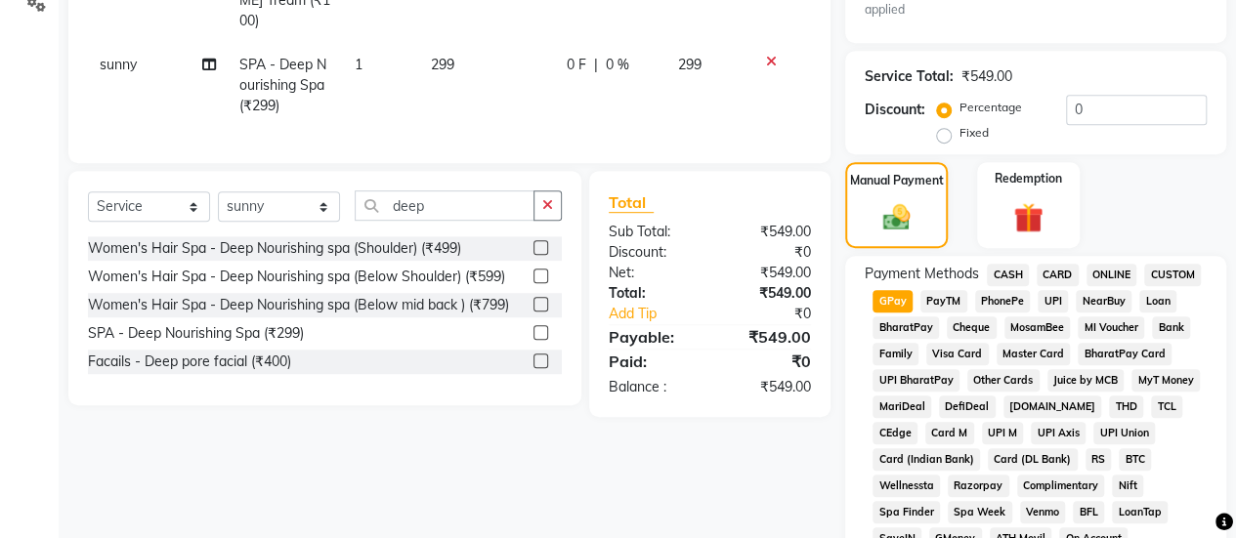
click at [993, 277] on span "CASH" at bounding box center [1008, 275] width 42 height 22
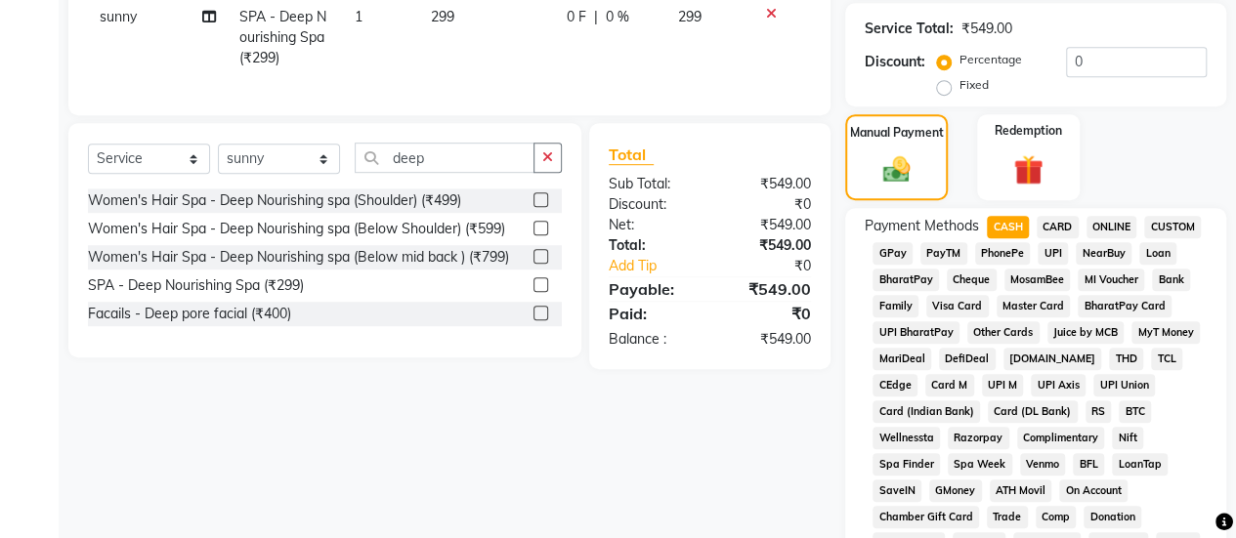
scroll to position [1141, 0]
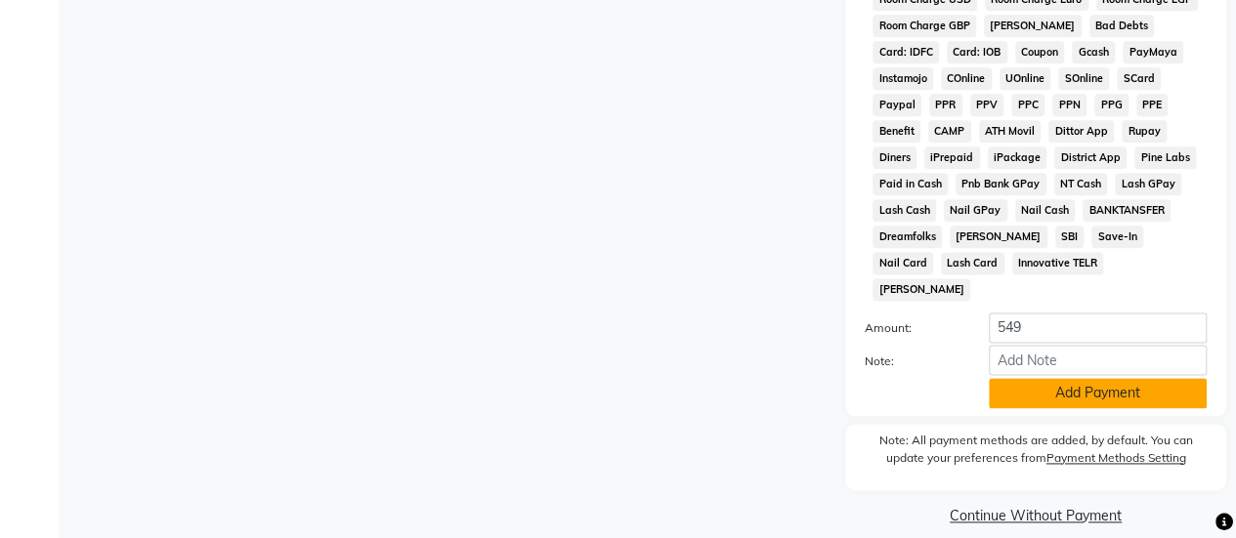
click at [1016, 378] on button "Add Payment" at bounding box center [1098, 393] width 218 height 30
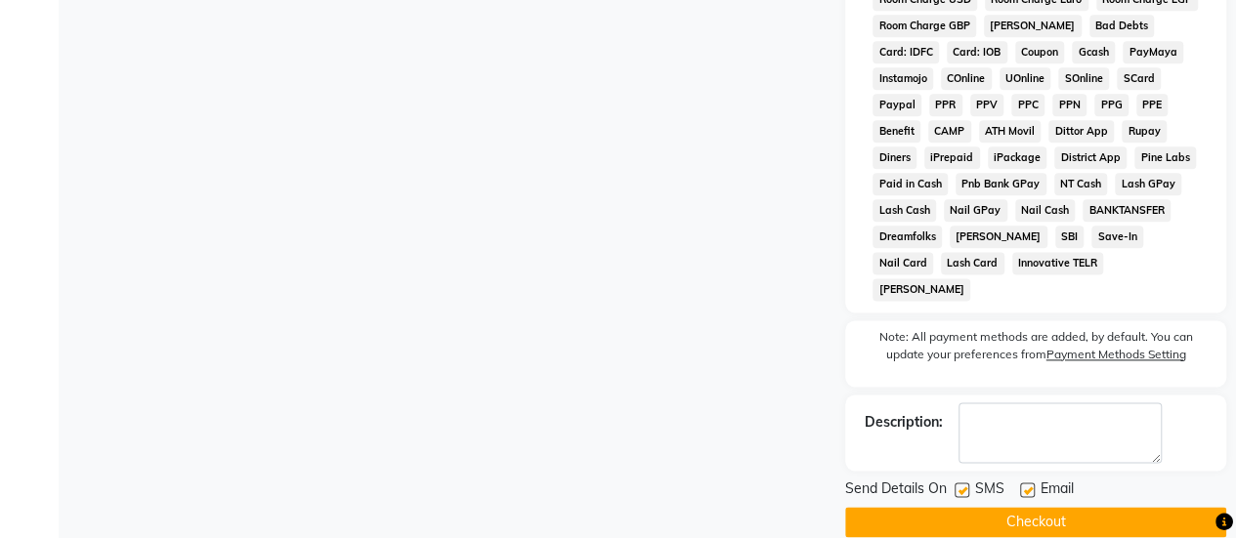
click at [965, 485] on div "Send Details On SMS Email Checkout" at bounding box center [1035, 508] width 381 height 59
click at [978, 507] on button "Checkout" at bounding box center [1035, 522] width 381 height 30
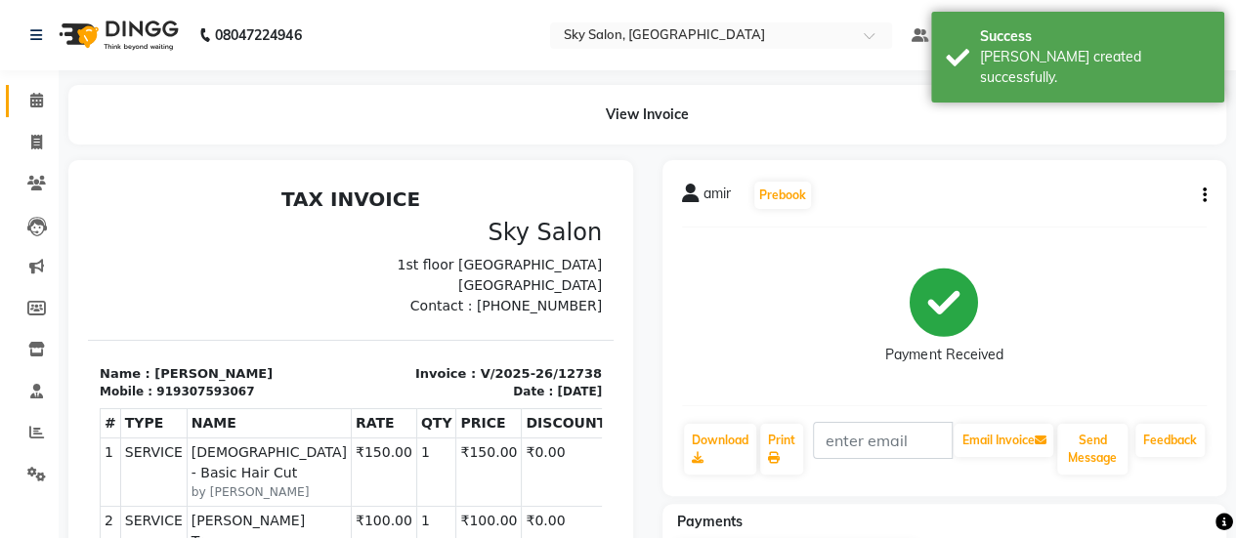
click at [29, 114] on link "Calendar" at bounding box center [29, 101] width 47 height 32
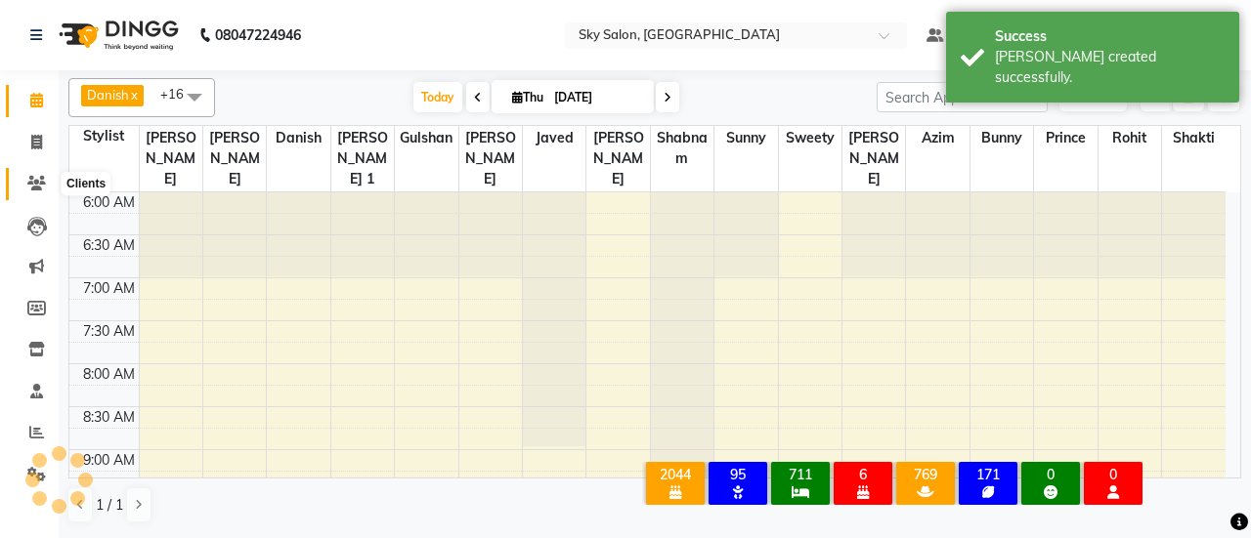
click at [33, 181] on icon at bounding box center [36, 183] width 19 height 15
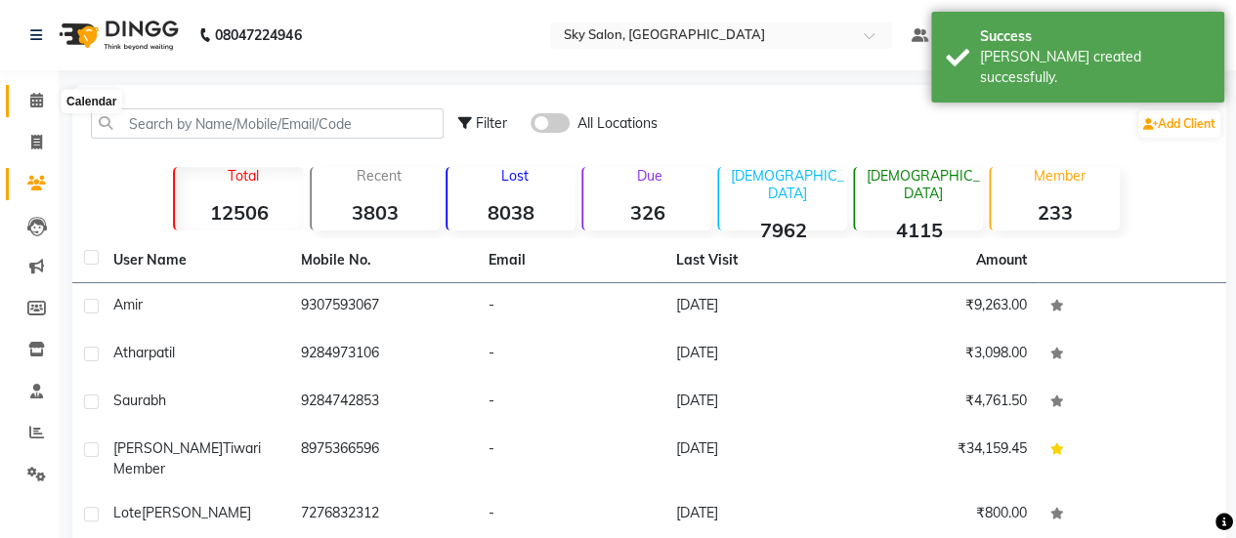
click at [21, 107] on span at bounding box center [37, 101] width 34 height 22
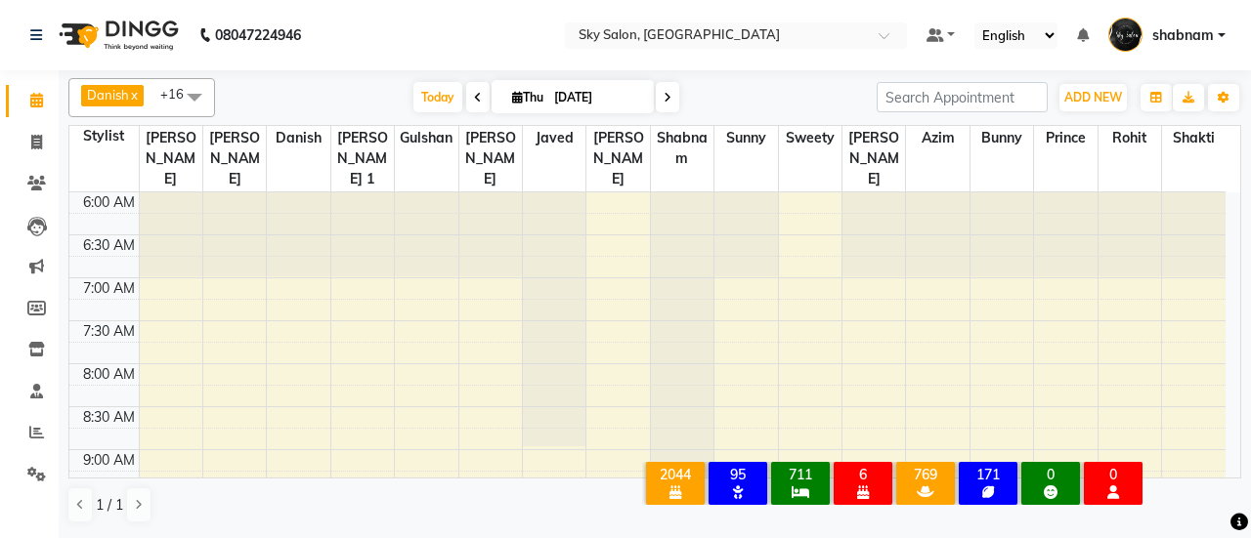
click at [16, 106] on link "Calendar" at bounding box center [29, 101] width 47 height 32
click at [23, 197] on link "Clients" at bounding box center [29, 184] width 47 height 32
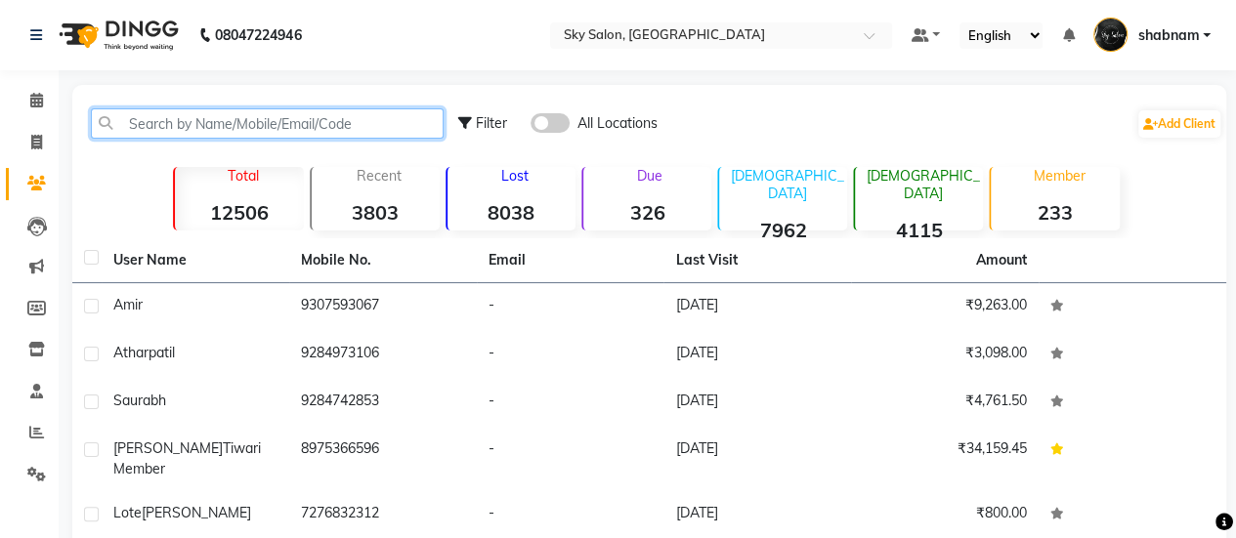
click at [227, 115] on input "text" at bounding box center [267, 123] width 353 height 30
paste input "74209 30476"
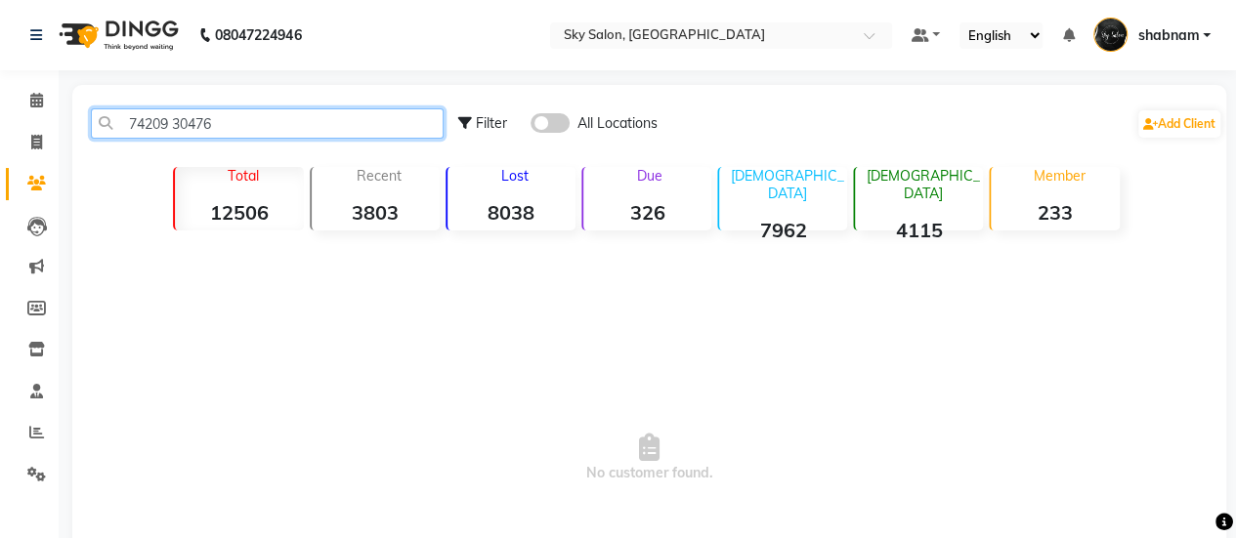
click at [170, 124] on input "74209 30476" at bounding box center [267, 123] width 353 height 30
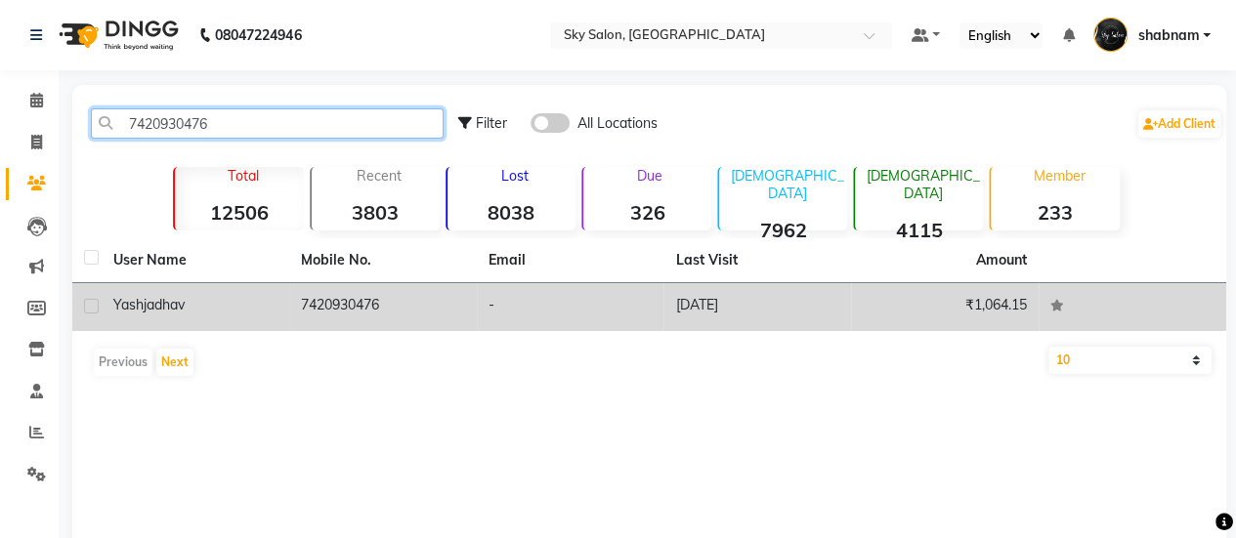
type input "7420930476"
click at [291, 327] on td "7420930476" at bounding box center [383, 307] width 188 height 48
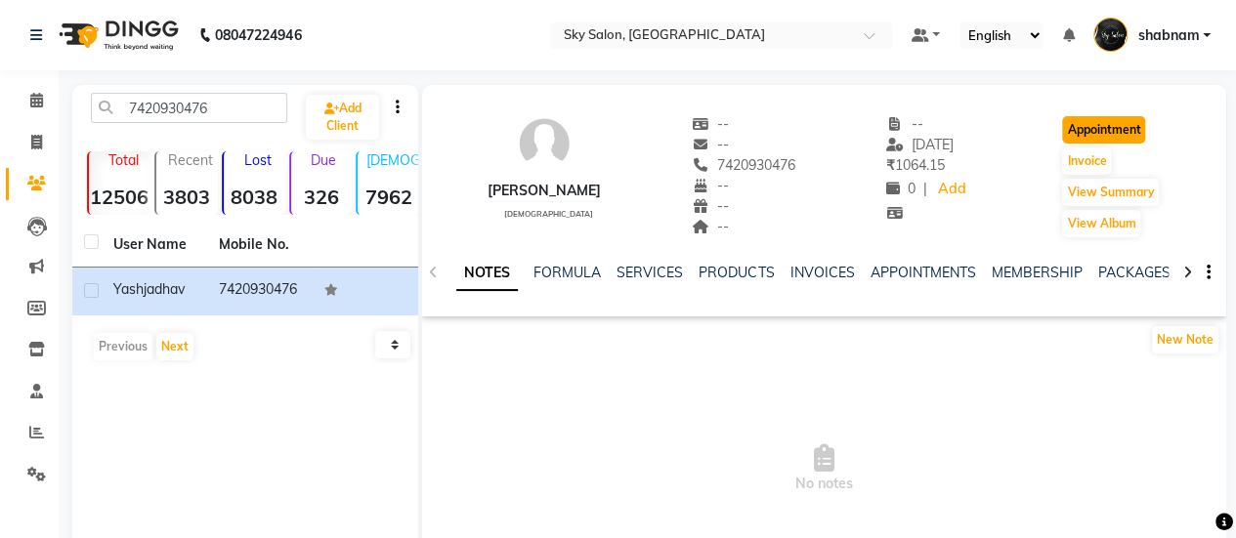
click at [1117, 139] on button "Appointment" at bounding box center [1103, 129] width 83 height 27
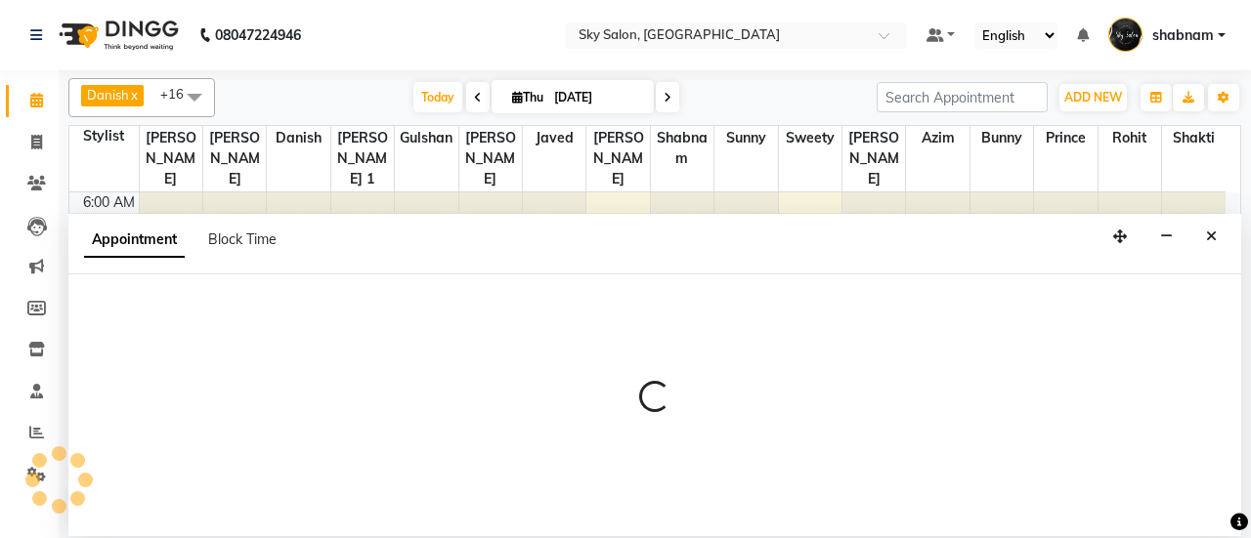
scroll to position [425, 0]
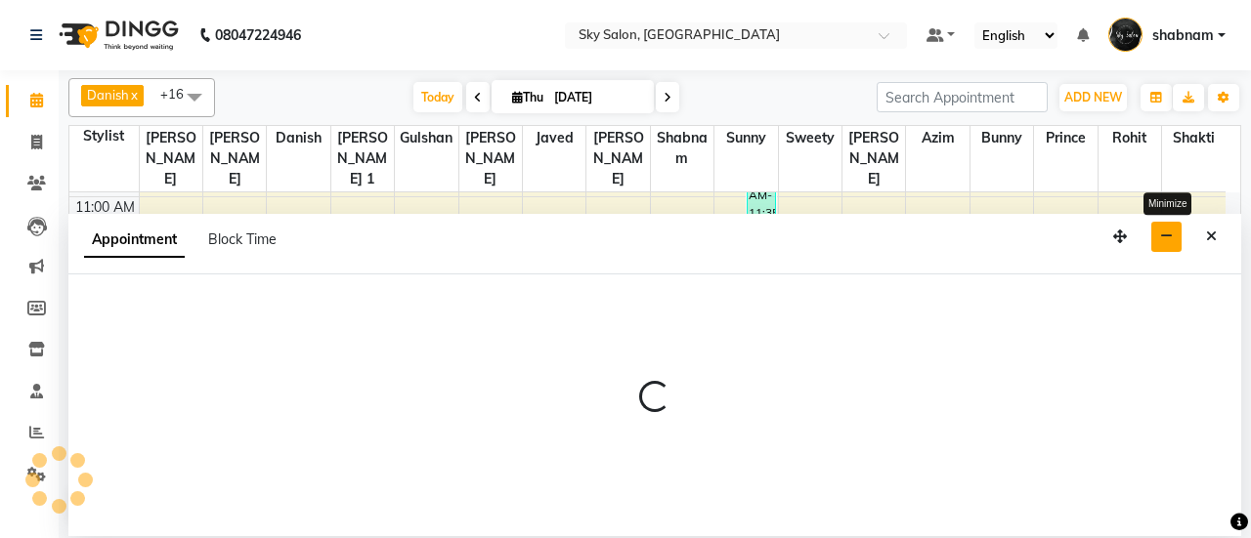
select select "tentative"
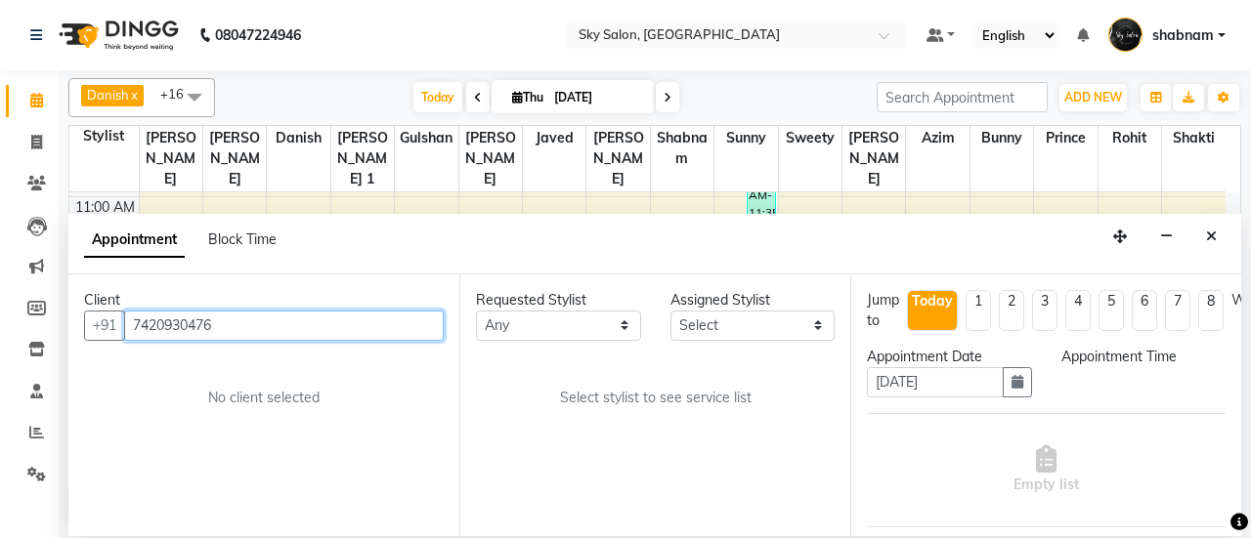
select select "420"
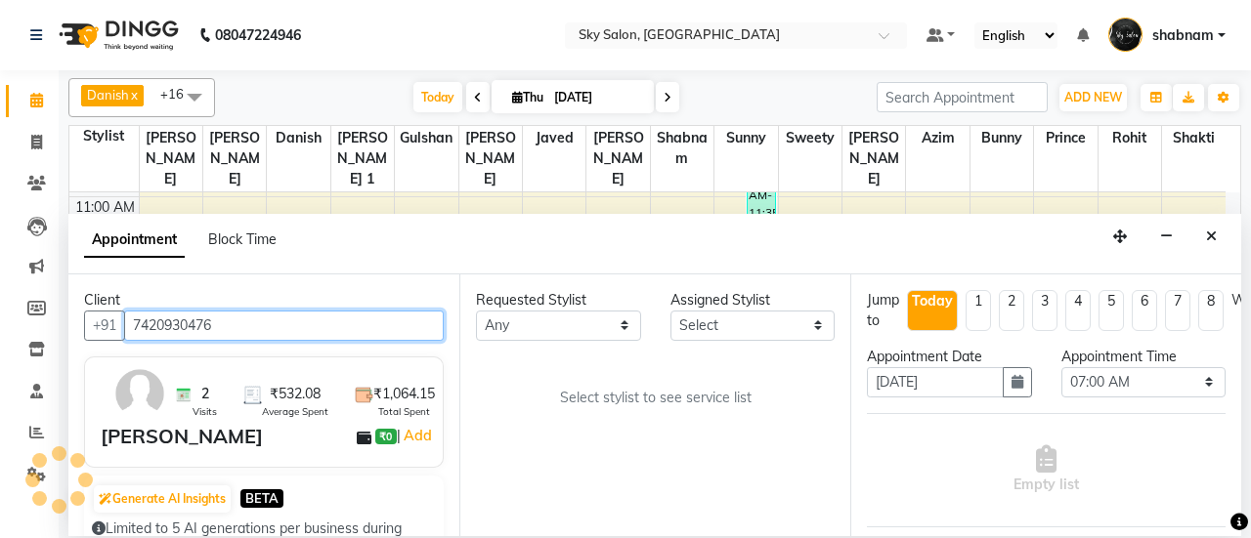
scroll to position [424, 0]
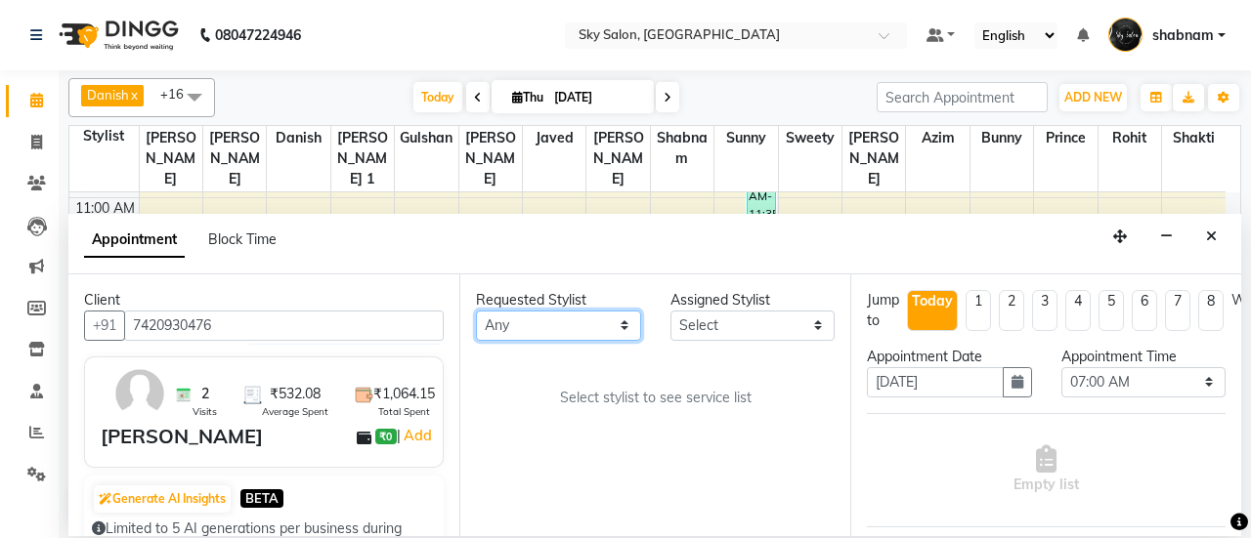
click at [539, 320] on select "Any afreen akshata aman saha ameer Anagha anisa arbaj azim bharti Bunny Danish …" at bounding box center [558, 326] width 165 height 30
select select "43486"
click at [476, 311] on select "Any afreen akshata aman saha ameer Anagha anisa arbaj azim bharti Bunny Danish …" at bounding box center [558, 326] width 165 height 30
select select "43486"
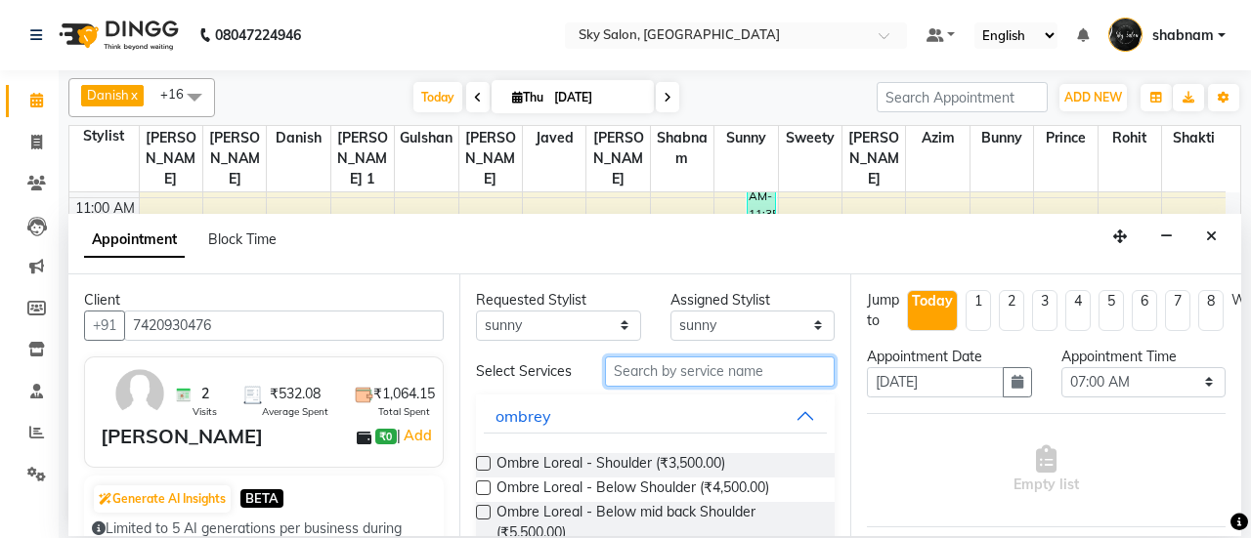
click at [699, 368] on input "text" at bounding box center [720, 372] width 230 height 30
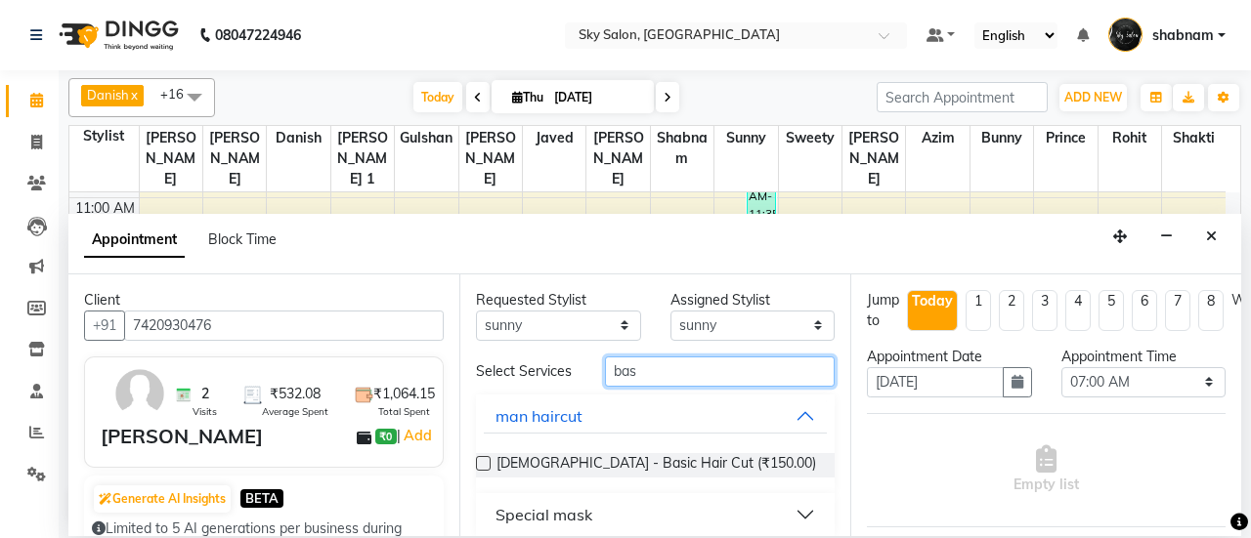
type input "bas"
click at [490, 465] on label at bounding box center [483, 463] width 15 height 15
click at [489, 465] on input "checkbox" at bounding box center [482, 465] width 13 height 13
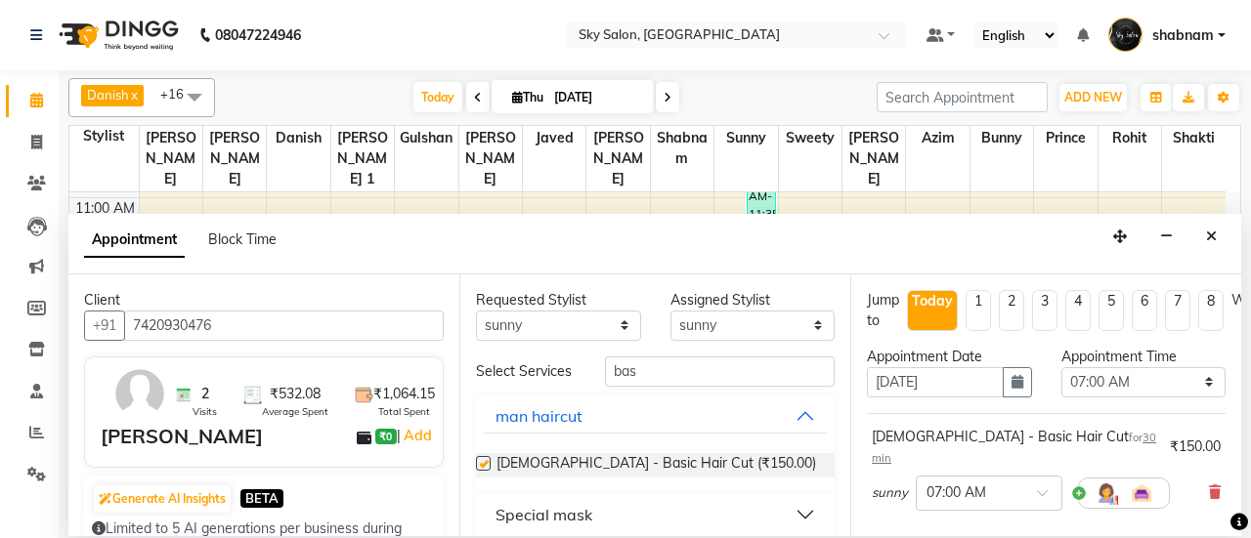
checkbox input "false"
click at [1015, 398] on div "Appointment Date 04-09-2025" at bounding box center [949, 380] width 194 height 66
click at [1015, 394] on button "button" at bounding box center [1017, 382] width 29 height 30
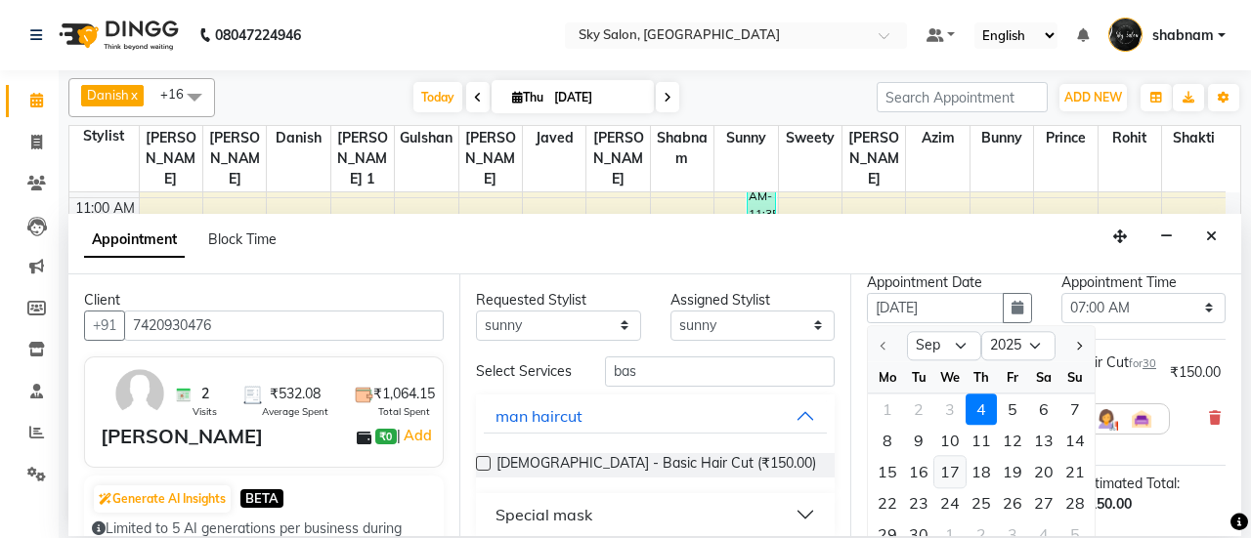
scroll to position [90, 0]
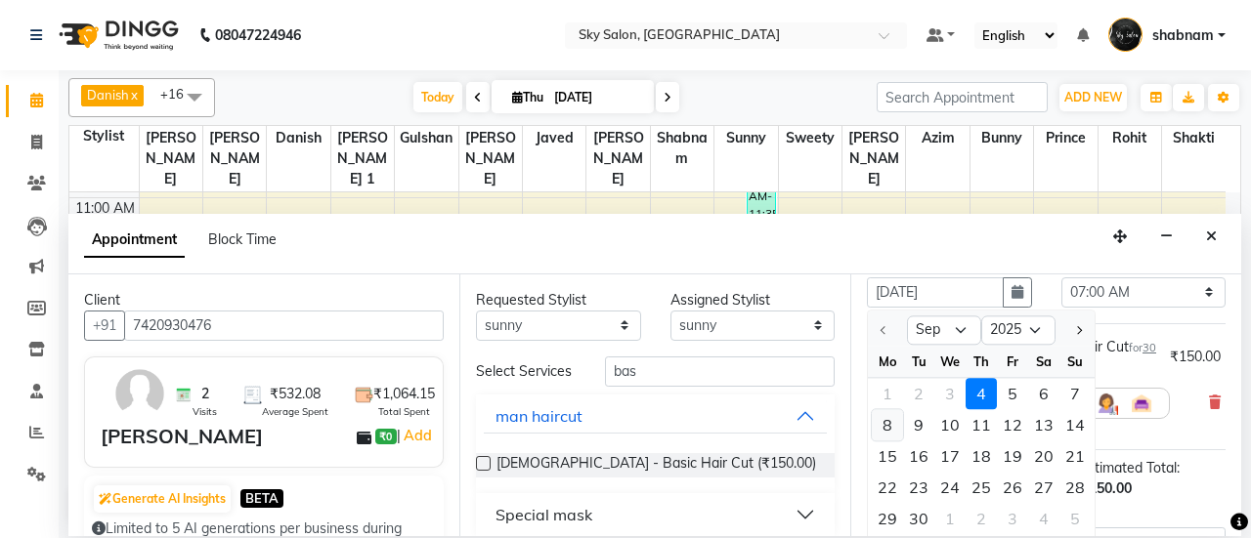
click at [894, 429] on div "8" at bounding box center [887, 424] width 31 height 31
type input "08-09-2025"
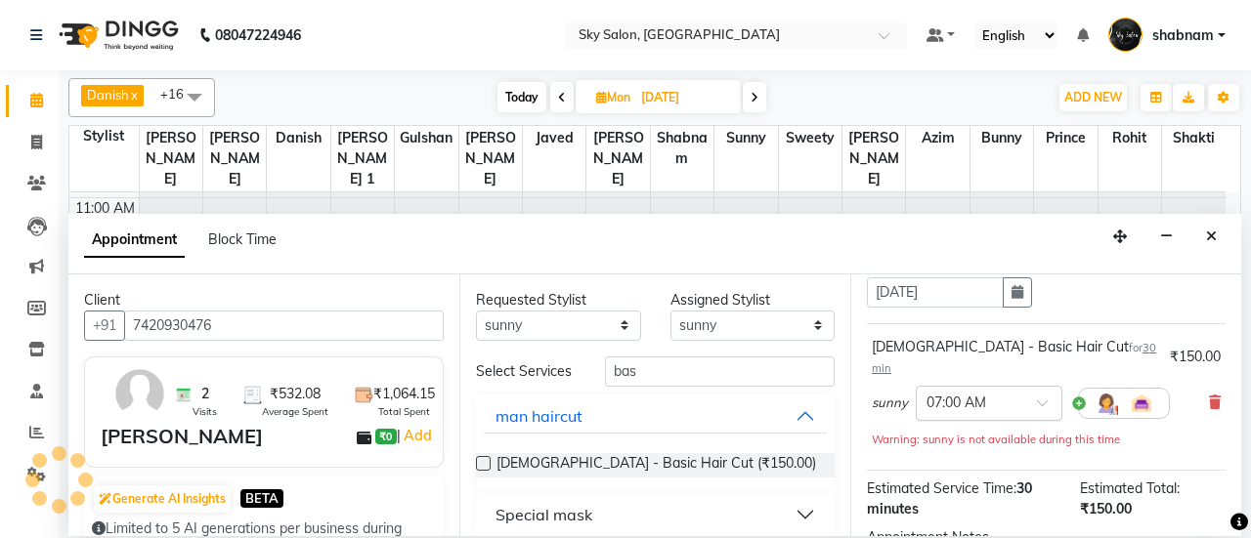
scroll to position [425, 0]
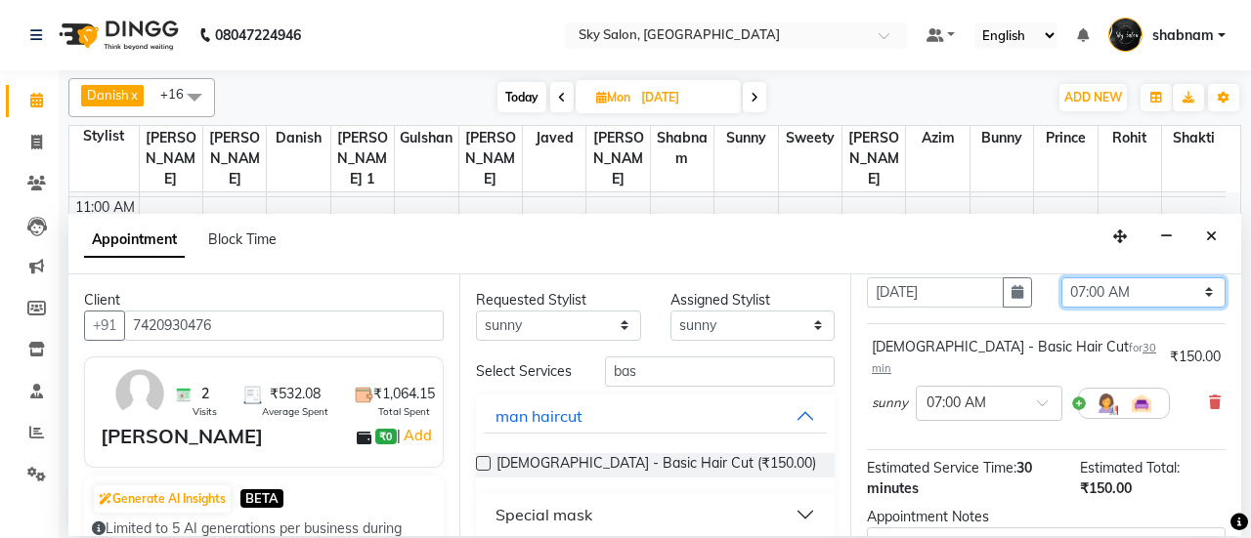
click at [1061, 298] on select "Select 07:00 AM 07:30 AM 08:00 AM 08:30 AM 09:00 AM 09:30 AM 10:00 AM 10:30 AM …" at bounding box center [1143, 292] width 165 height 30
select select "570"
click at [1061, 277] on select "Select 07:00 AM 07:30 AM 08:00 AM 08:30 AM 09:00 AM 09:30 AM 10:00 AM 10:30 AM …" at bounding box center [1143, 292] width 165 height 30
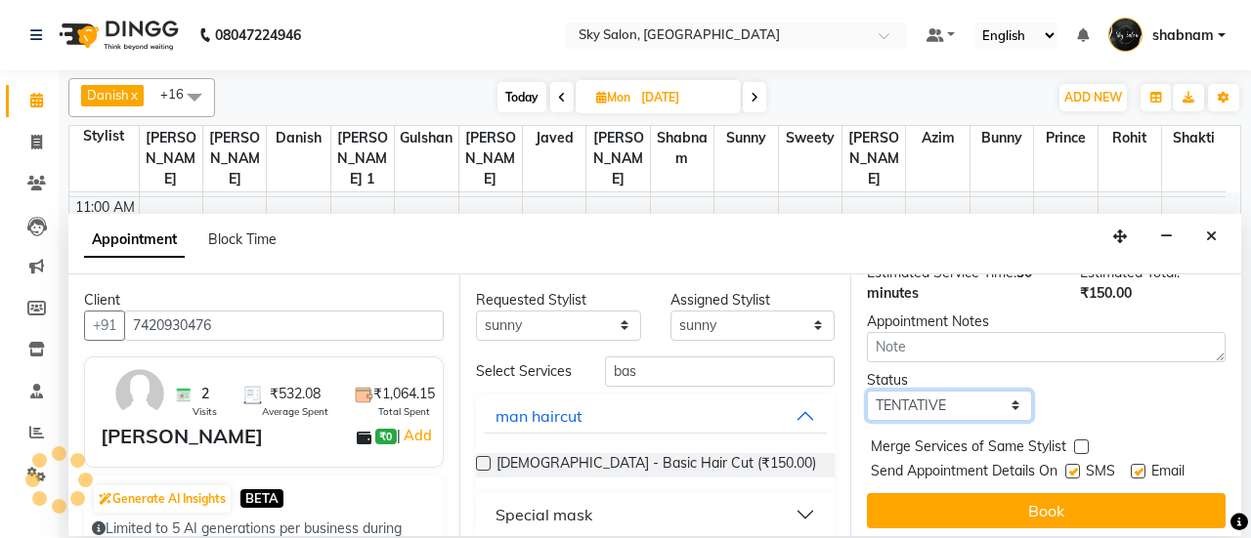
click at [950, 391] on select "Select TENTATIVE CONFIRM UPCOMING" at bounding box center [949, 406] width 165 height 30
select select "confirm booking"
click at [867, 391] on select "Select TENTATIVE CONFIRM UPCOMING" at bounding box center [949, 406] width 165 height 30
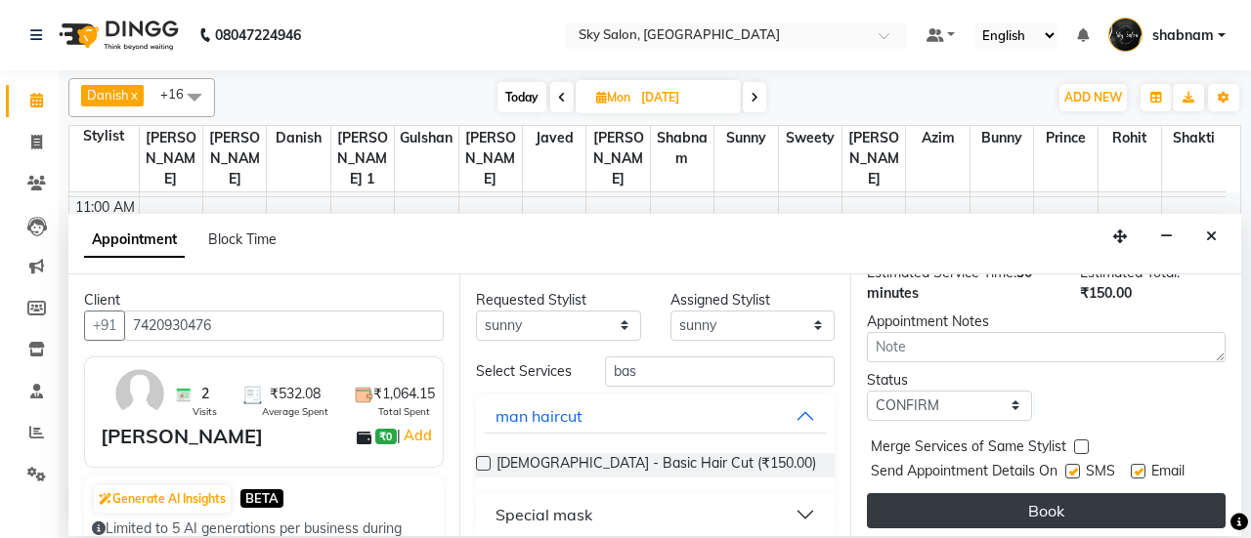
click at [1020, 493] on button "Book" at bounding box center [1046, 510] width 359 height 35
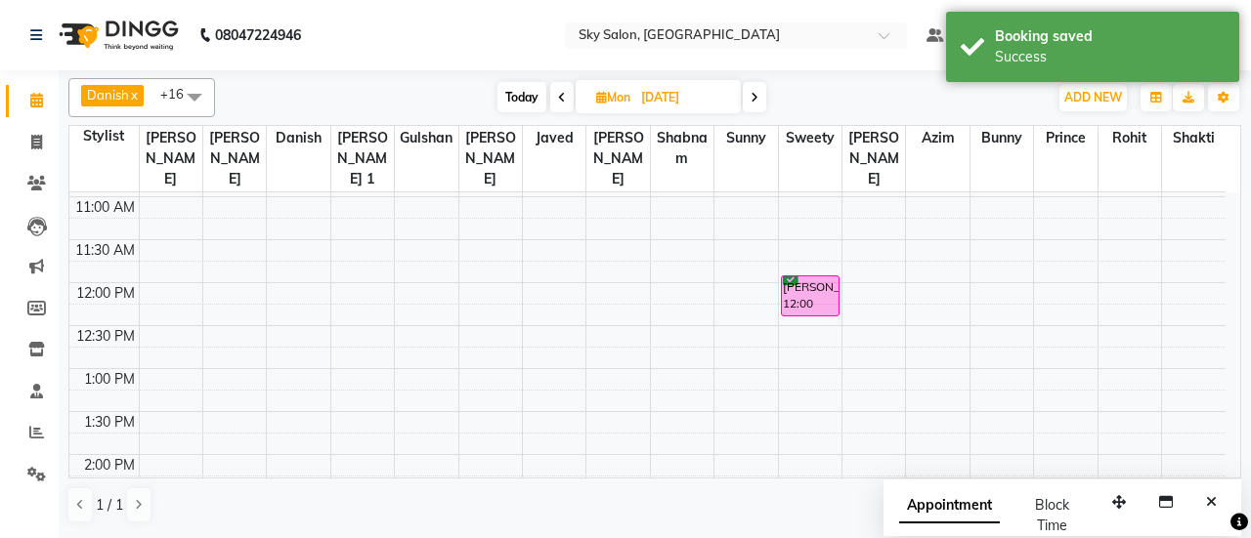
scroll to position [235, 0]
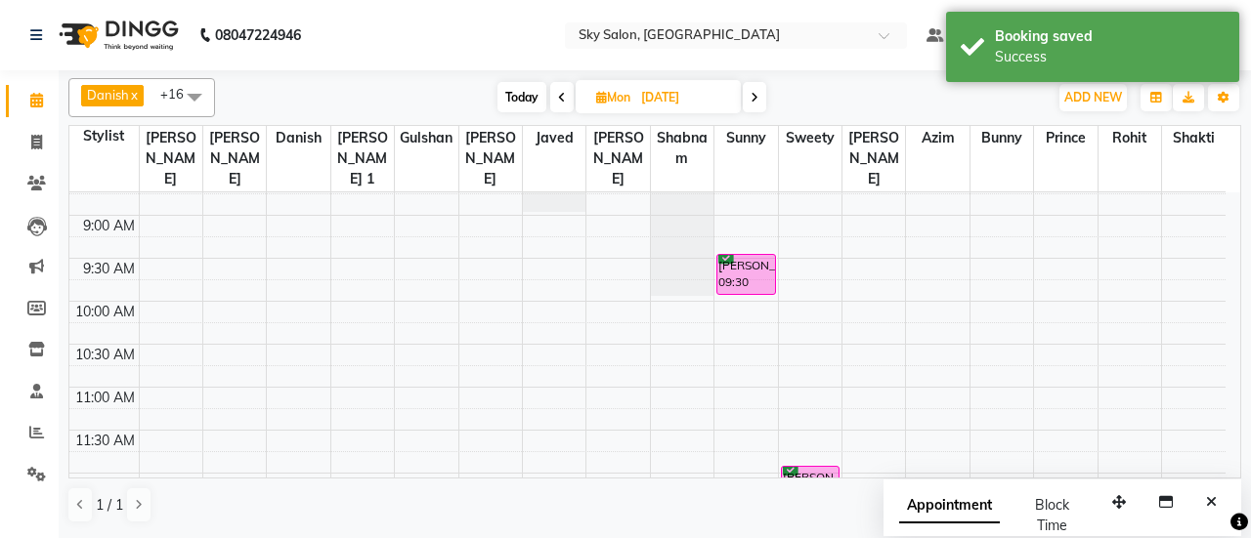
click at [508, 102] on span "Today" at bounding box center [521, 97] width 49 height 30
type input "[DATE]"
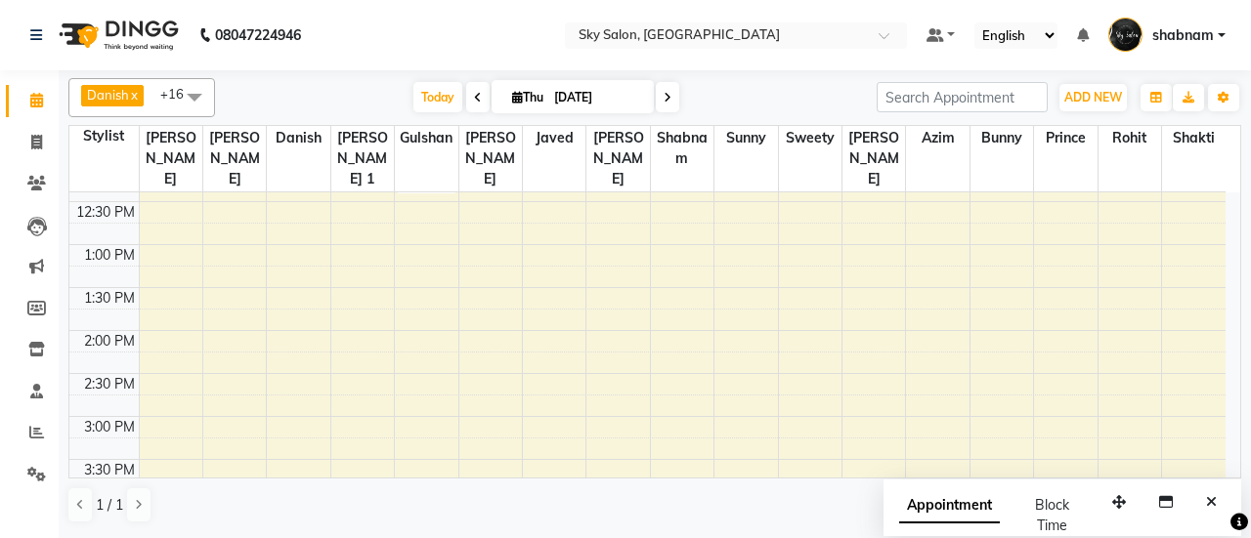
scroll to position [553, 0]
click at [594, 212] on div "6:00 AM 6:30 AM 7:00 AM 7:30 AM 8:00 AM 8:30 AM 9:00 AM 9:30 AM 10:00 AM 10:30 …" at bounding box center [647, 412] width 1156 height 1547
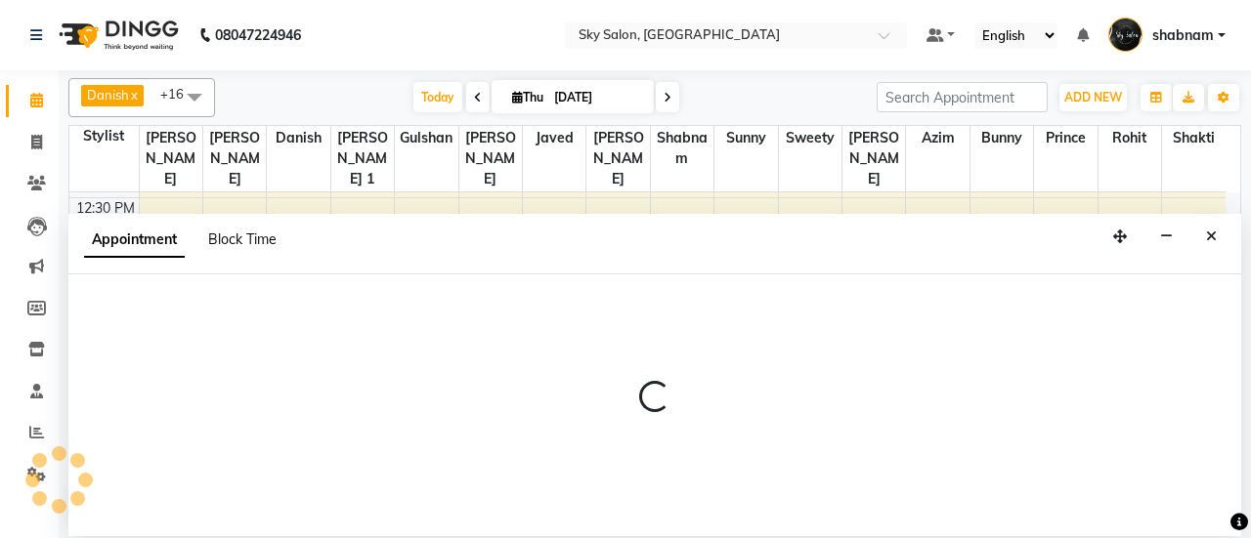
select select "16686"
select select "tentative"
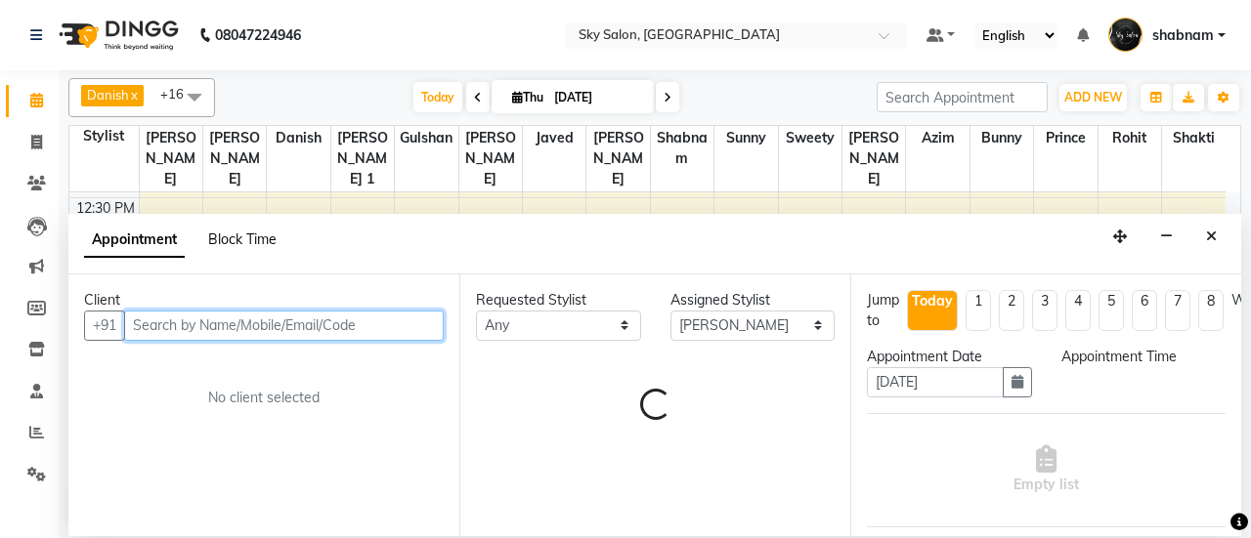
select select "780"
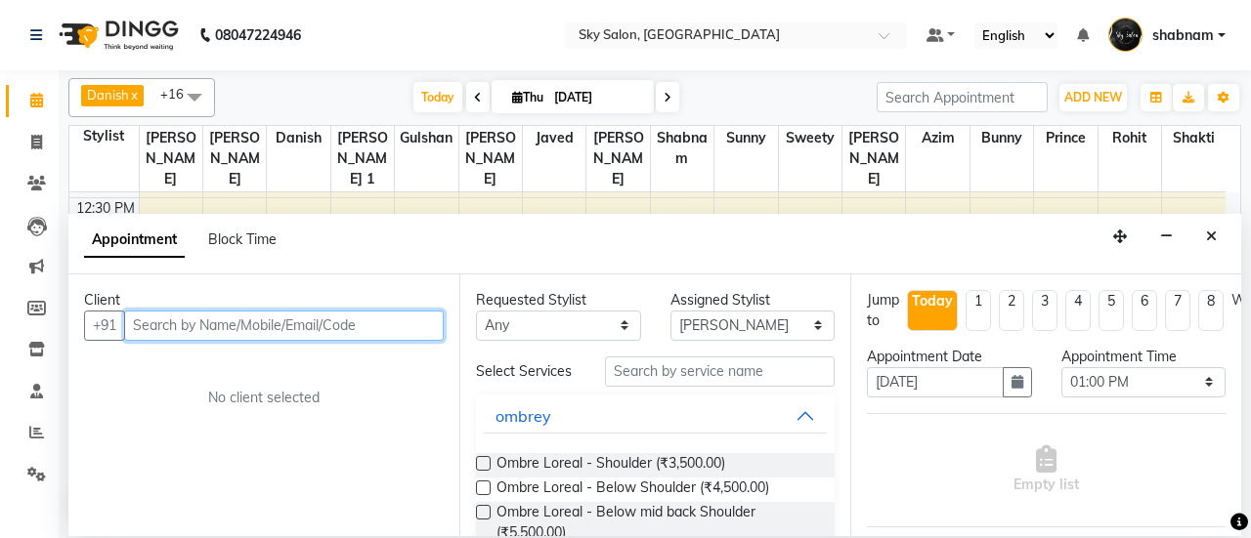
click at [210, 327] on input "text" at bounding box center [284, 326] width 320 height 30
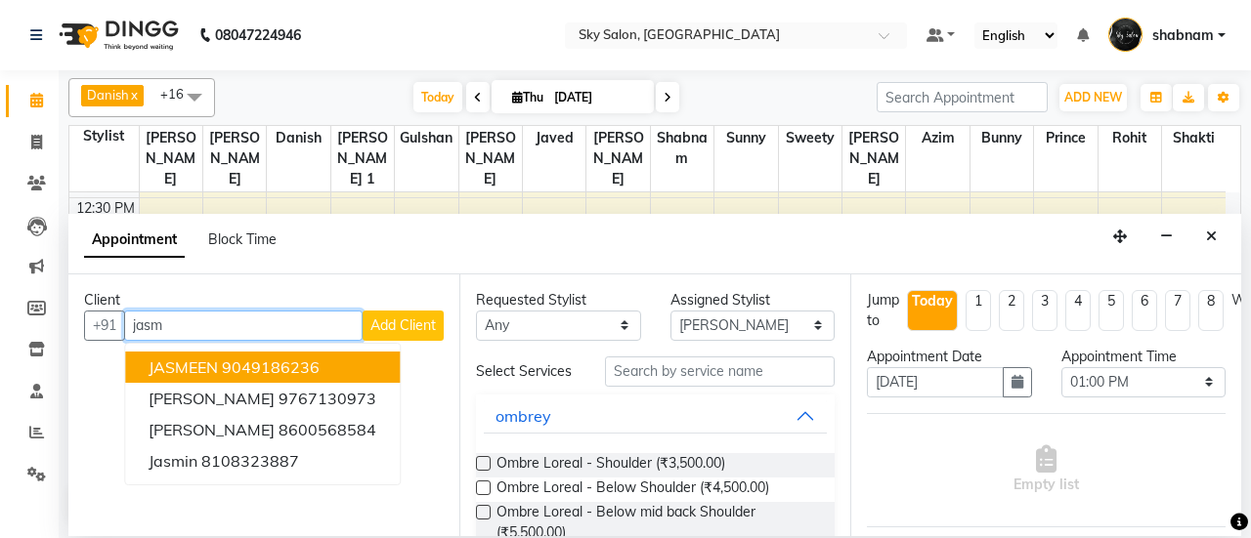
click at [244, 363] on ngb-highlight "9049186236" at bounding box center [271, 368] width 98 height 20
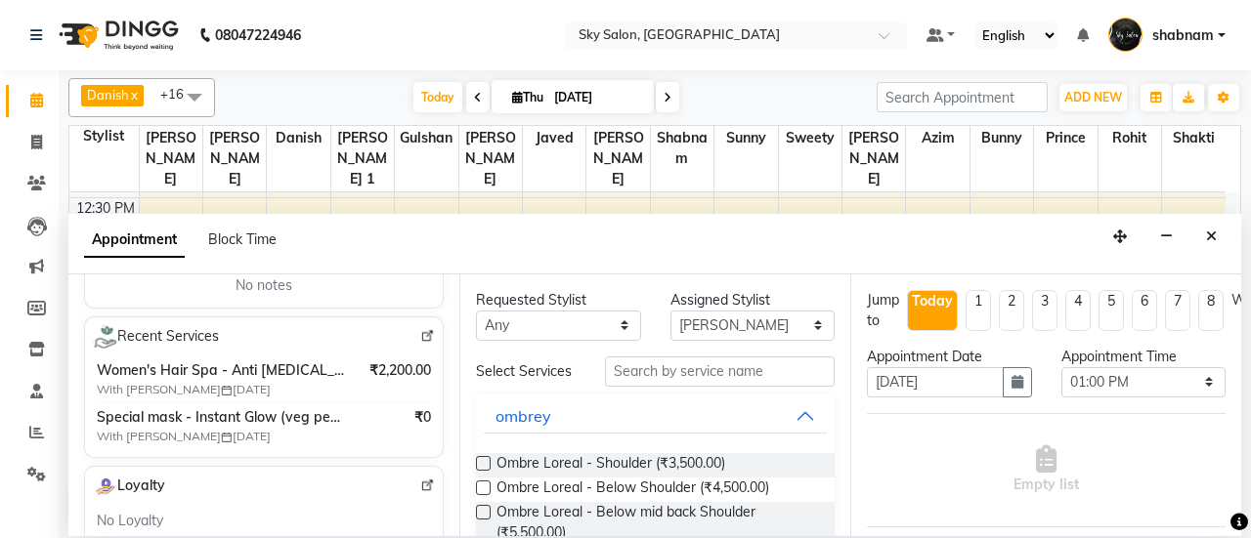
scroll to position [0, 0]
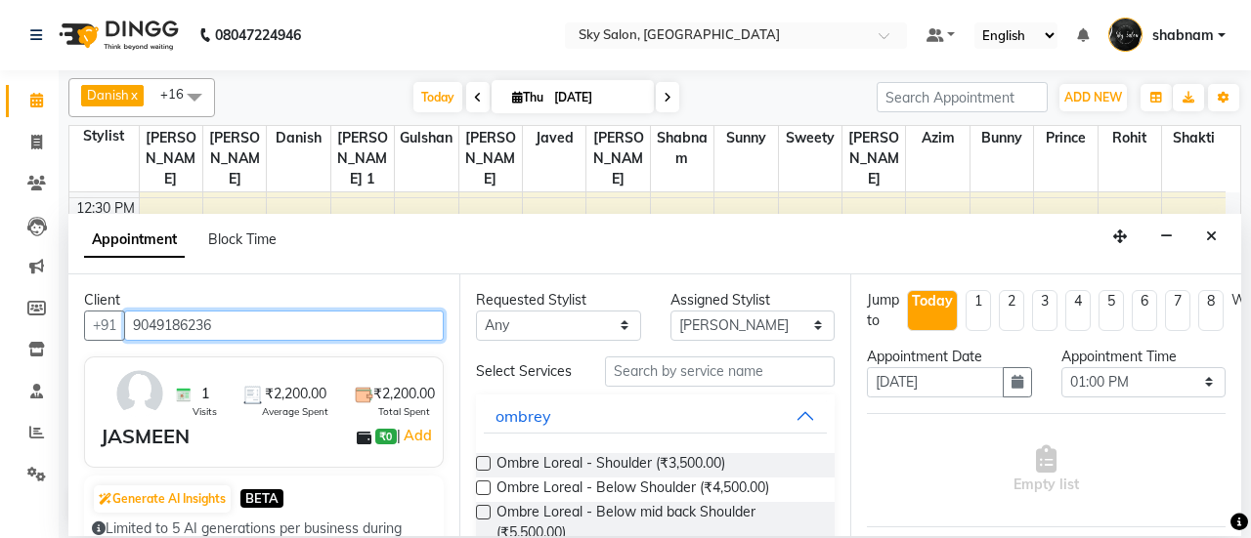
click at [218, 311] on input "9049186236" at bounding box center [284, 326] width 320 height 30
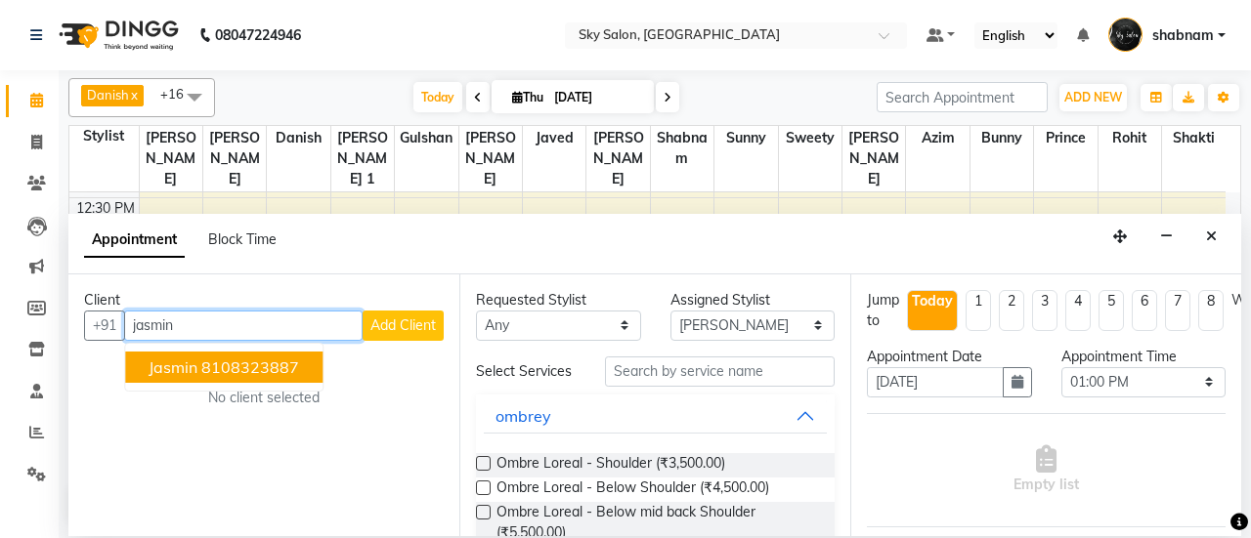
click at [244, 363] on ngb-highlight "8108323887" at bounding box center [250, 368] width 98 height 20
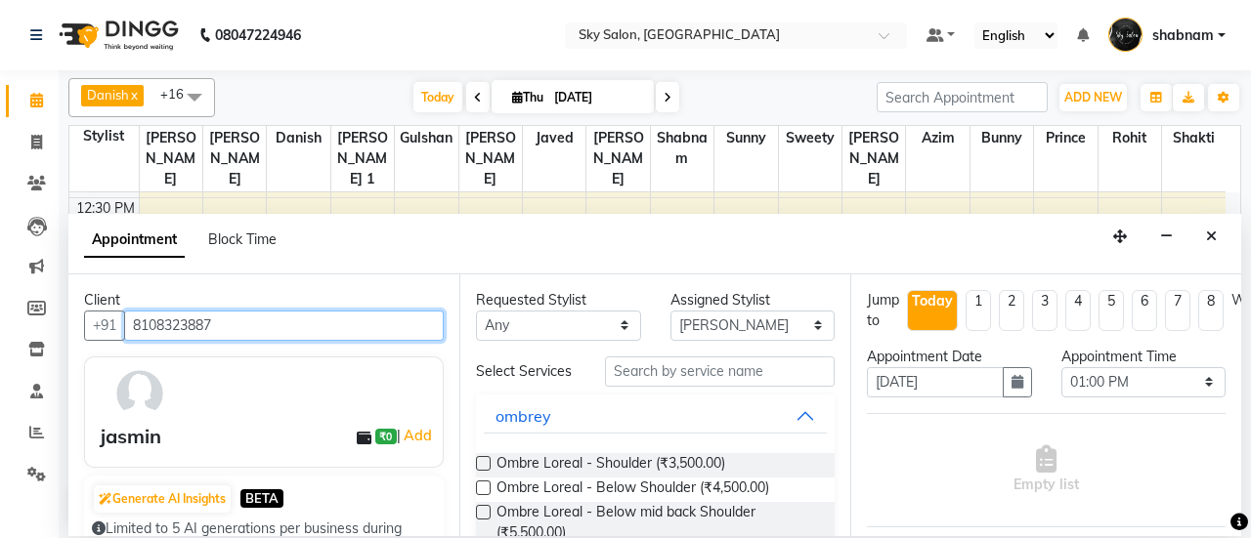
type input "8108323887"
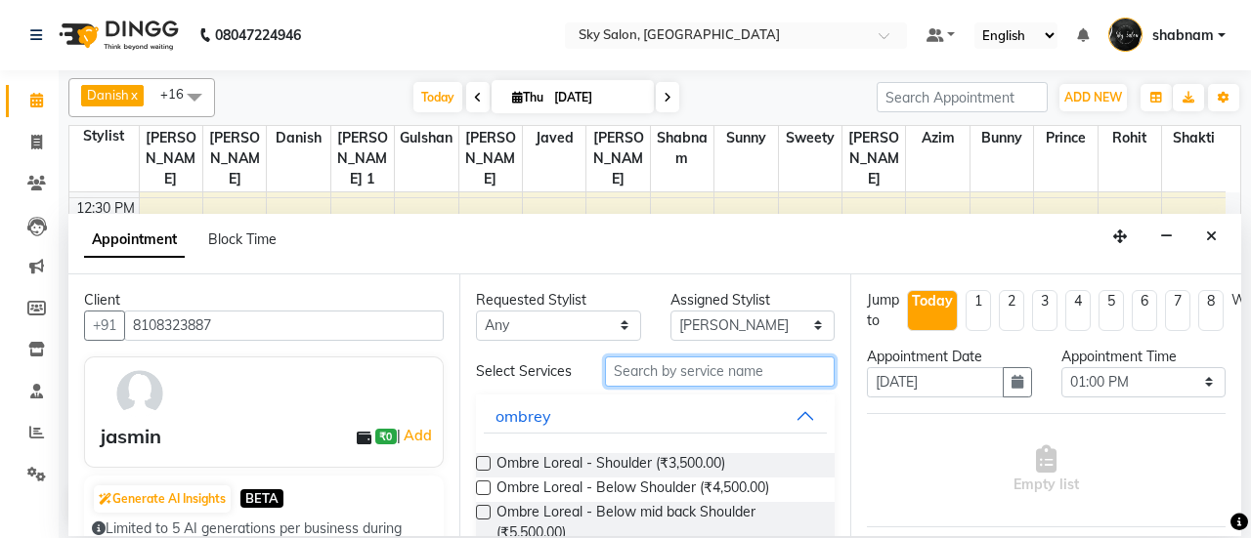
click at [704, 384] on input "text" at bounding box center [720, 372] width 230 height 30
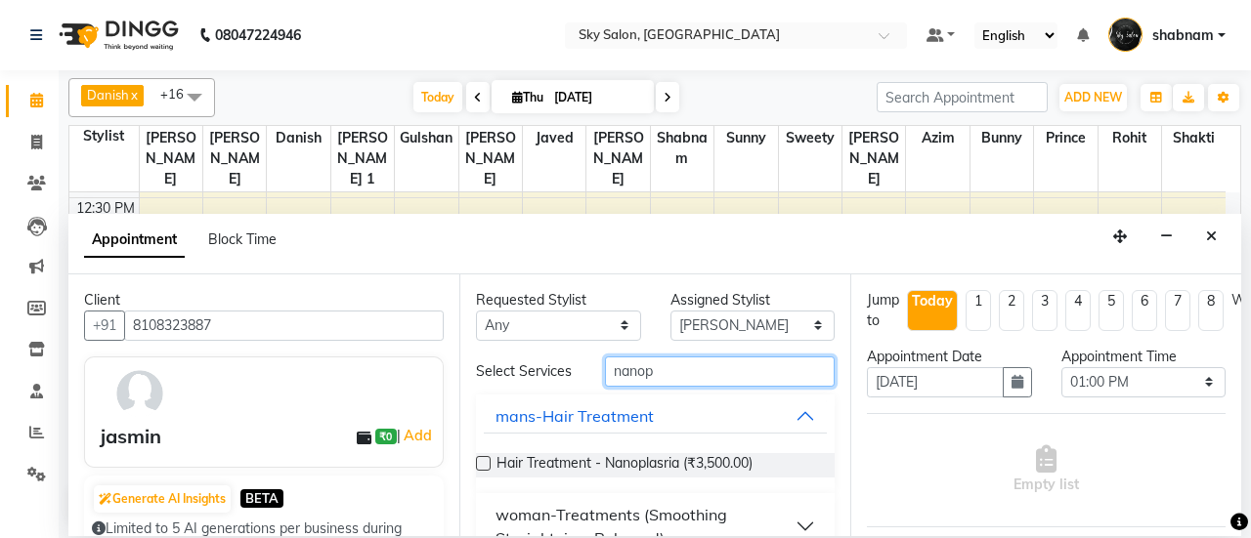
type input "nanop"
click at [563, 504] on div "woman-Treatments (Smoothing Straightning, Rebound)" at bounding box center [645, 526] width 300 height 47
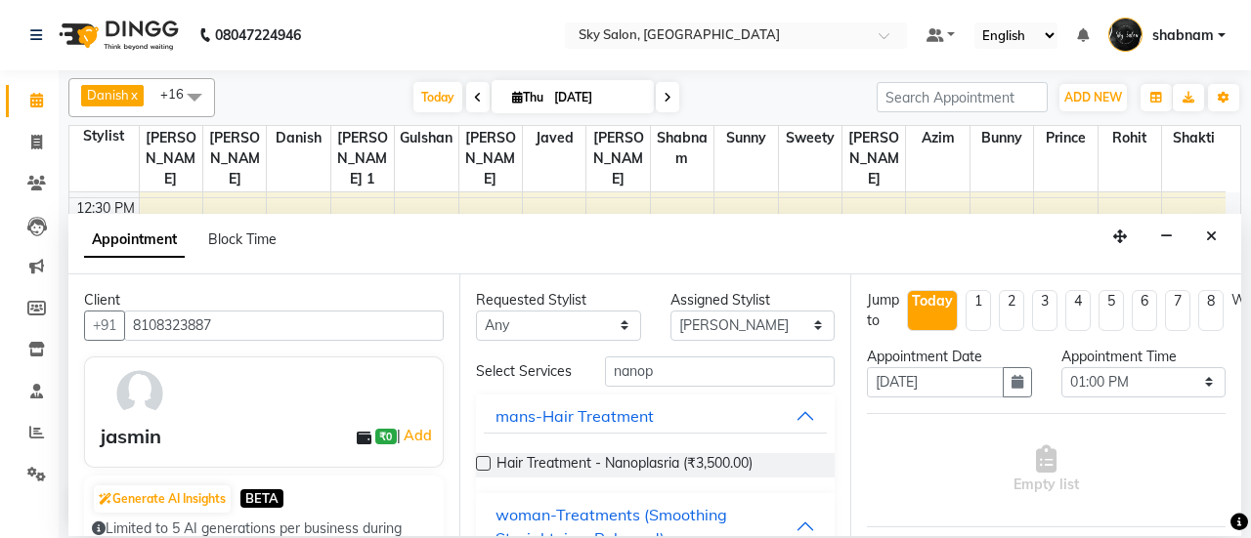
scroll to position [114, 0]
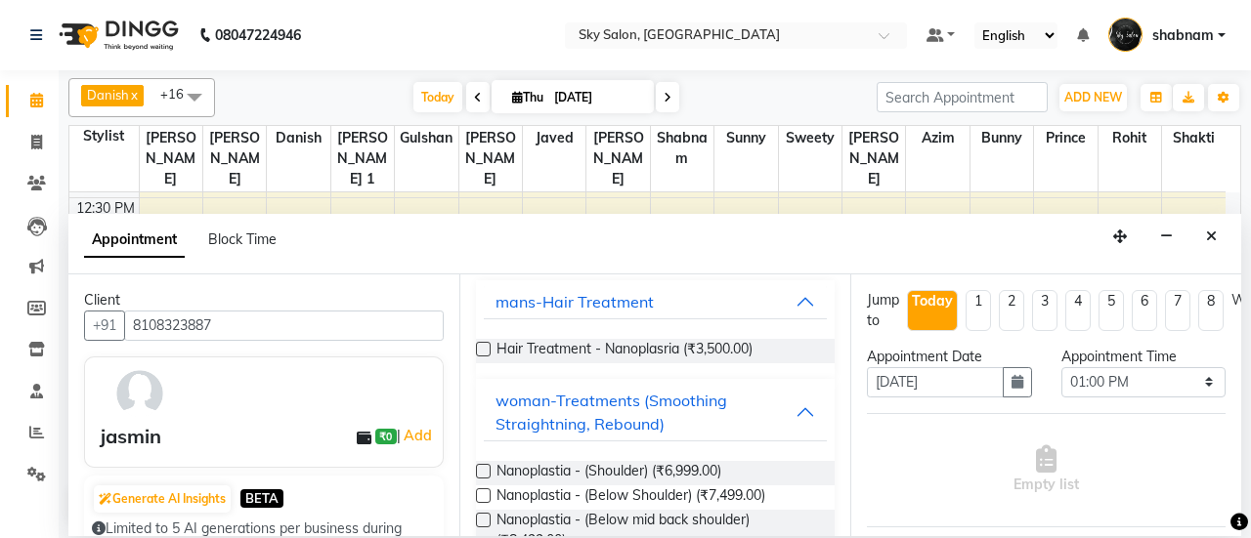
click at [489, 495] on label at bounding box center [483, 496] width 15 height 15
click at [489, 495] on input "checkbox" at bounding box center [482, 497] width 13 height 13
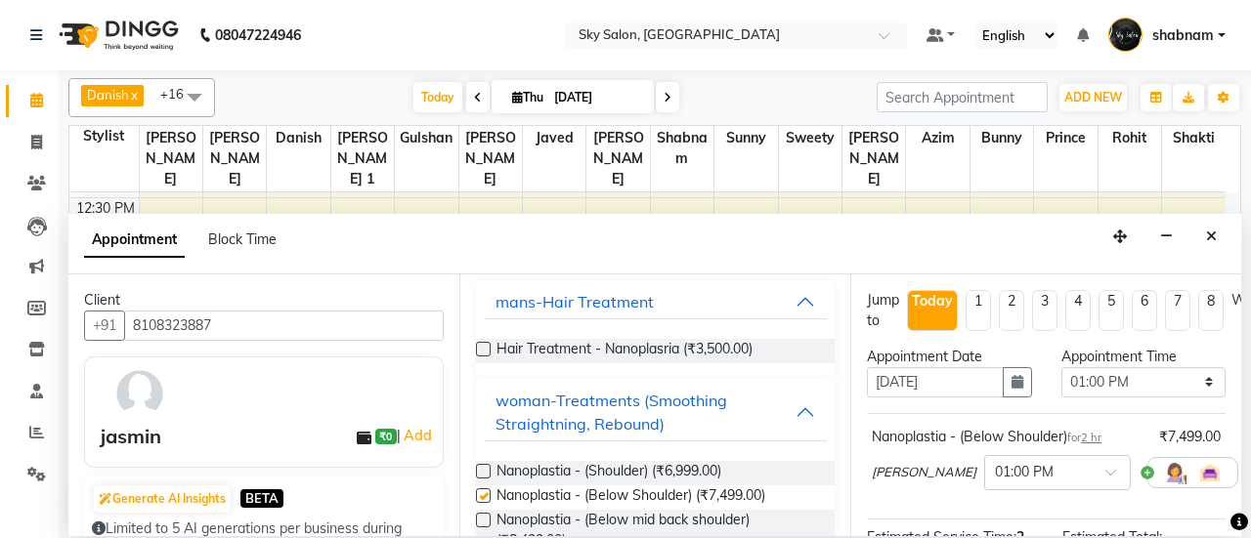
checkbox input "false"
click at [1131, 391] on select "Select 07:00 AM 07:30 AM 08:00 AM 08:30 AM 09:00 AM 09:30 AM 10:00 AM 10:30 AM …" at bounding box center [1143, 382] width 165 height 30
select select "840"
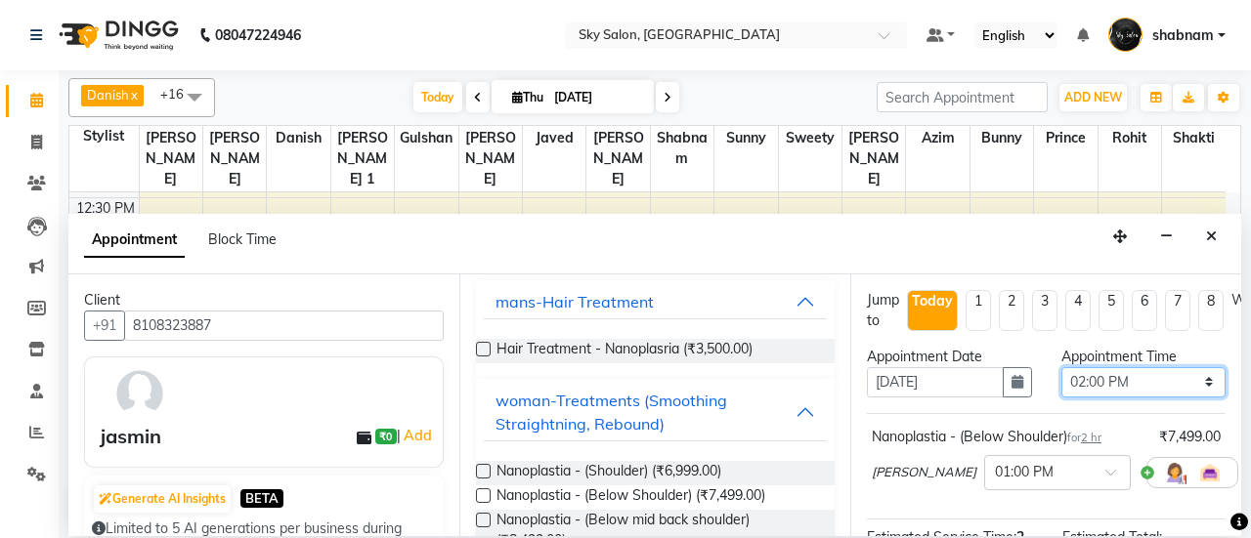
click at [1061, 367] on select "Select 07:00 AM 07:30 AM 08:00 AM 08:30 AM 09:00 AM 09:30 AM 10:00 AM 10:30 AM …" at bounding box center [1143, 382] width 165 height 30
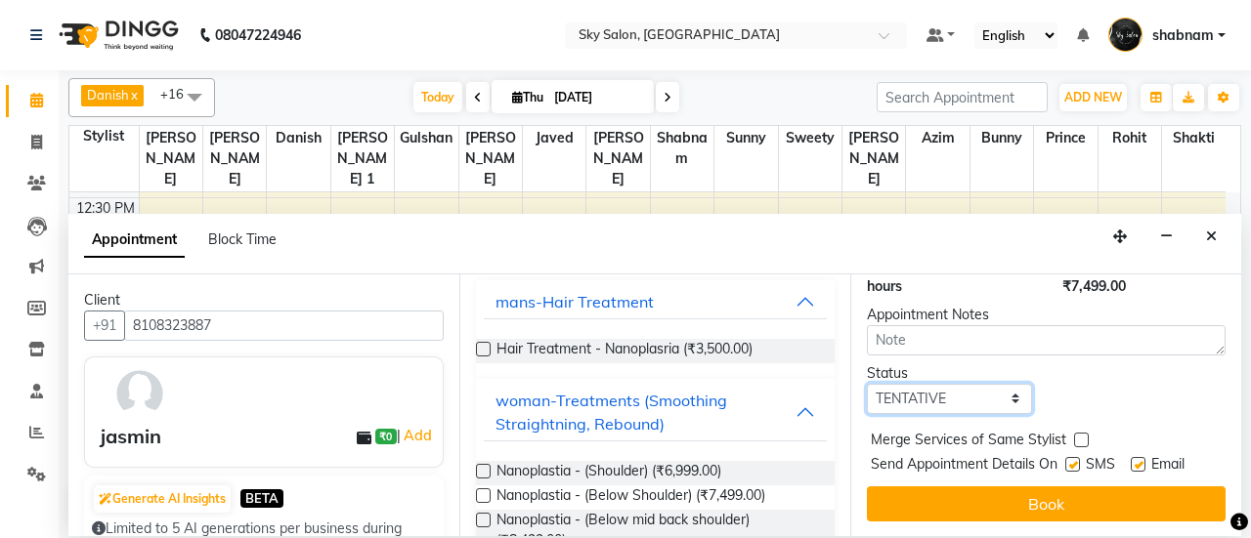
drag, startPoint x: 954, startPoint y: 382, endPoint x: 965, endPoint y: 461, distance: 80.0
click at [965, 461] on div "Jump to Today 1 2 3 4 5 6 7 8 Weeks Appointment Date 04-09-2025 Appointment Tim…" at bounding box center [1045, 406] width 391 height 263
select select "confirm booking"
click at [867, 384] on select "Select TENTATIVE CONFIRM CHECK-IN UPCOMING" at bounding box center [949, 399] width 165 height 30
click at [1077, 457] on label at bounding box center [1072, 464] width 15 height 15
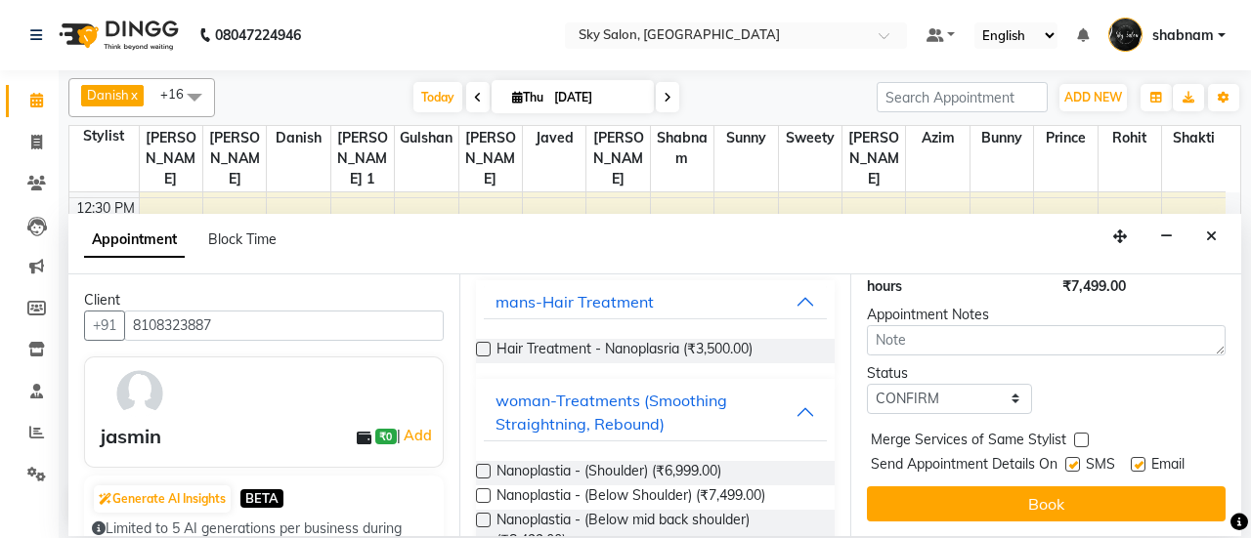
click at [1077, 460] on input "checkbox" at bounding box center [1071, 466] width 13 height 13
checkbox input "false"
click at [1137, 457] on label at bounding box center [1138, 464] width 15 height 15
click at [1137, 460] on input "checkbox" at bounding box center [1137, 466] width 13 height 13
click at [1137, 457] on label at bounding box center [1138, 464] width 15 height 15
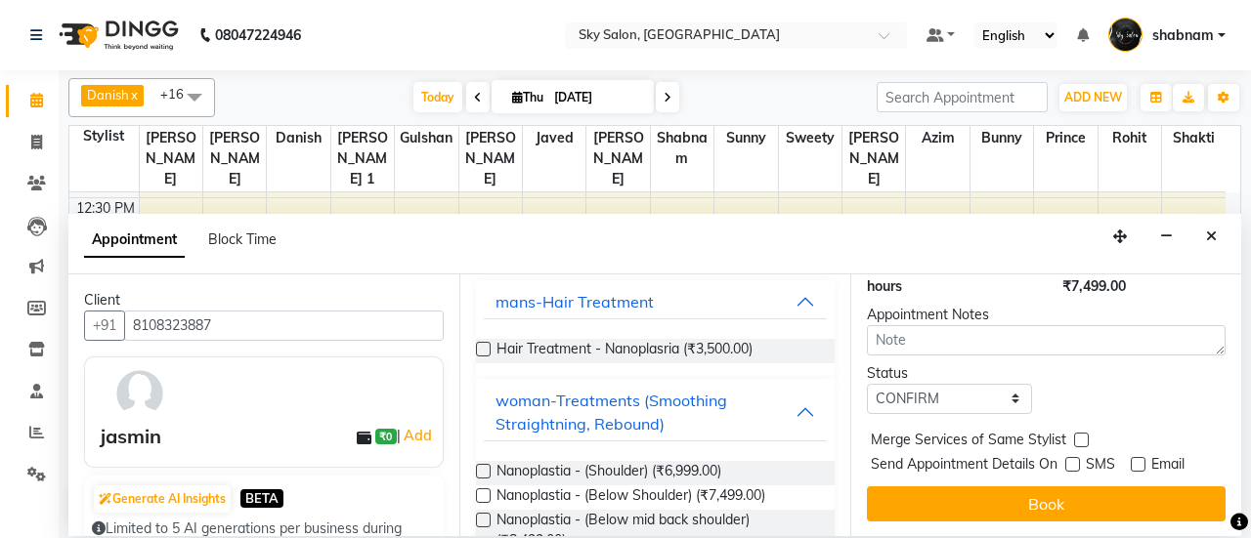
click at [1137, 460] on input "checkbox" at bounding box center [1137, 466] width 13 height 13
click at [1137, 457] on label at bounding box center [1138, 464] width 15 height 15
click at [1137, 460] on input "checkbox" at bounding box center [1137, 466] width 13 height 13
checkbox input "false"
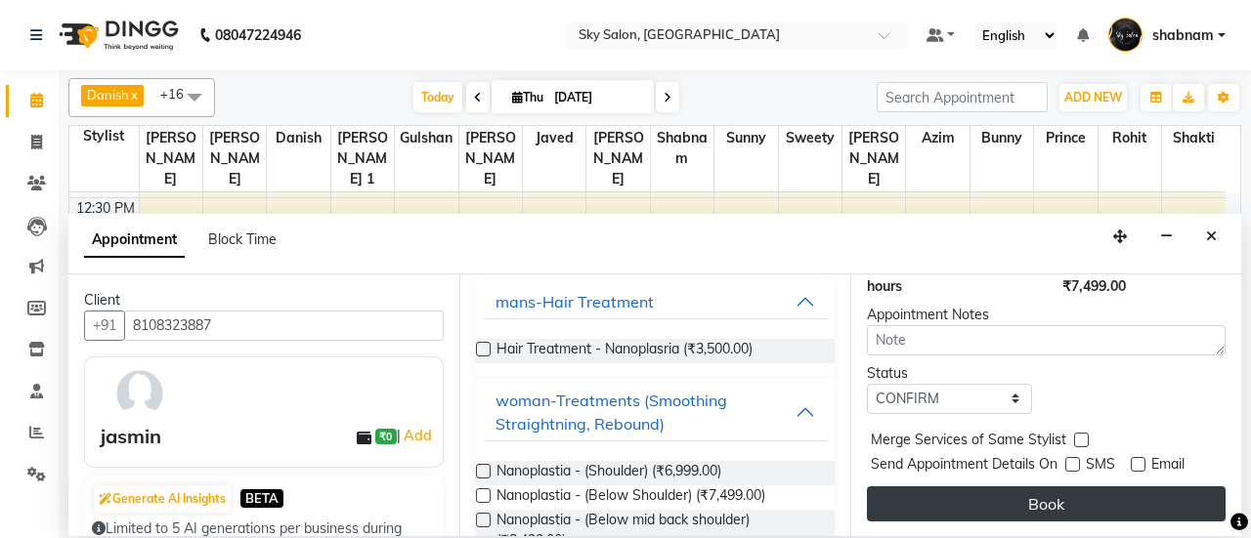
click at [1130, 487] on button "Book" at bounding box center [1046, 504] width 359 height 35
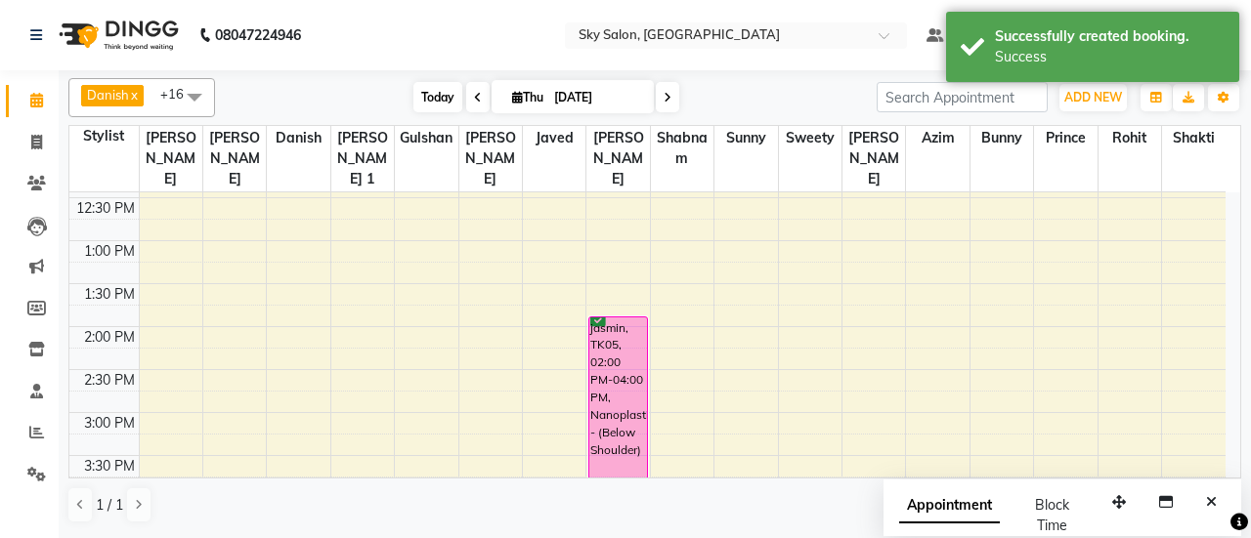
click at [430, 100] on span "Today" at bounding box center [437, 97] width 49 height 30
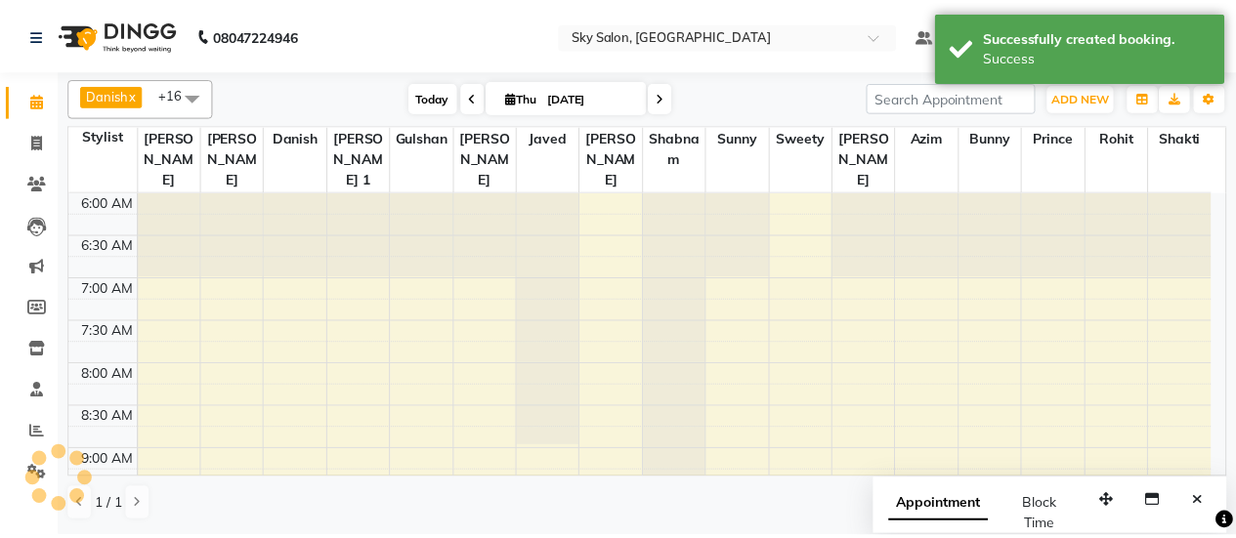
scroll to position [425, 0]
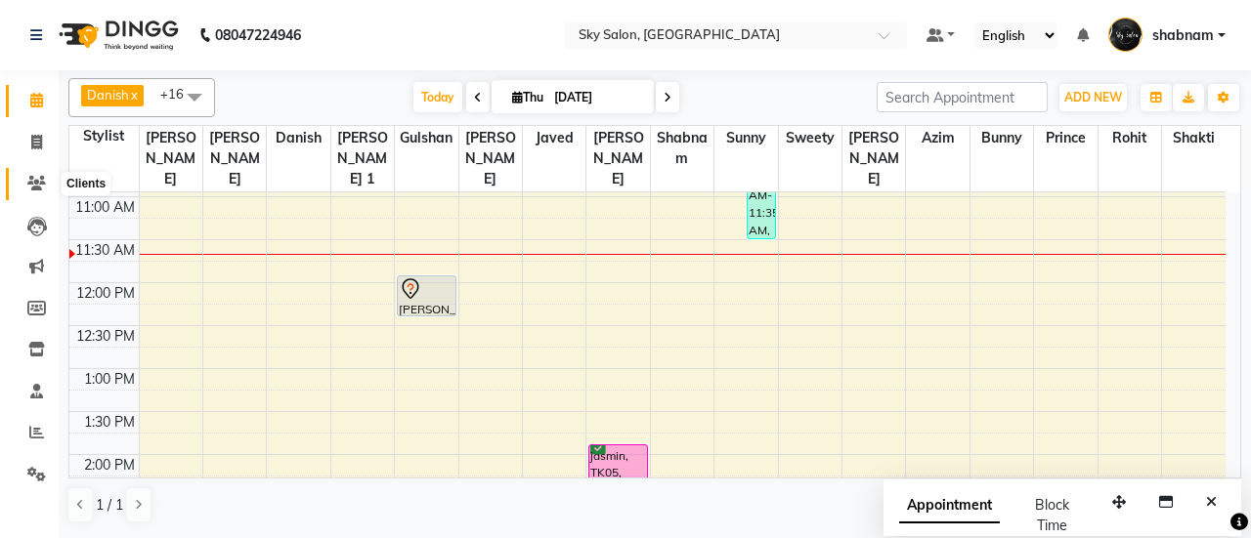
click at [24, 178] on span at bounding box center [37, 184] width 34 height 22
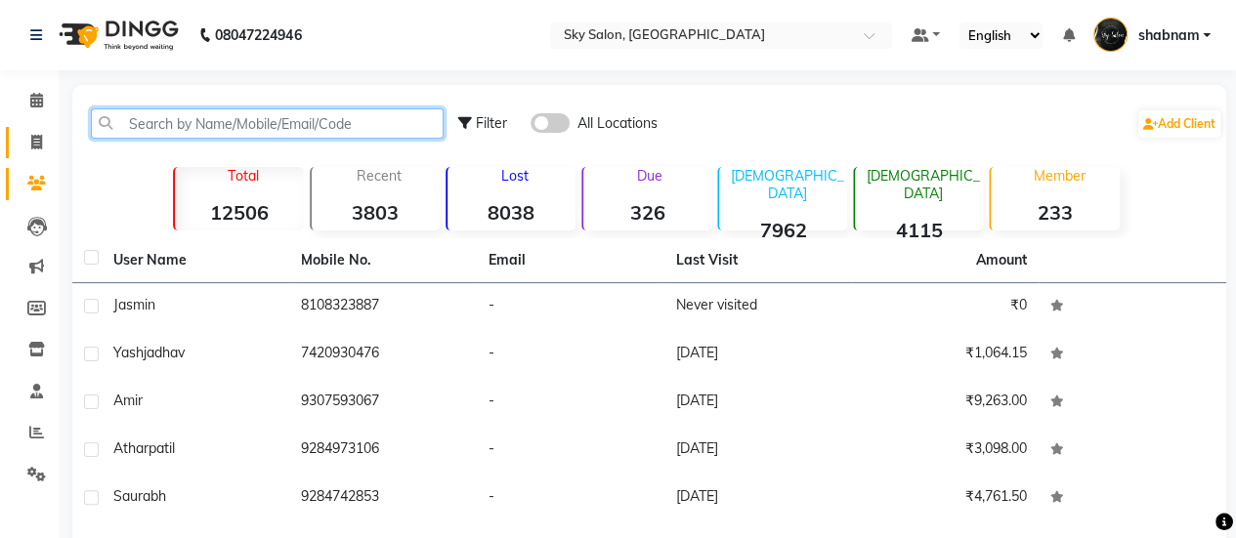
drag, startPoint x: 252, startPoint y: 135, endPoint x: 27, endPoint y: 136, distance: 224.7
click at [27, 136] on app-home "08047224946 Select Location × Sky Salon, Khopoli Default Panel My Panel English…" at bounding box center [618, 431] width 1236 height 863
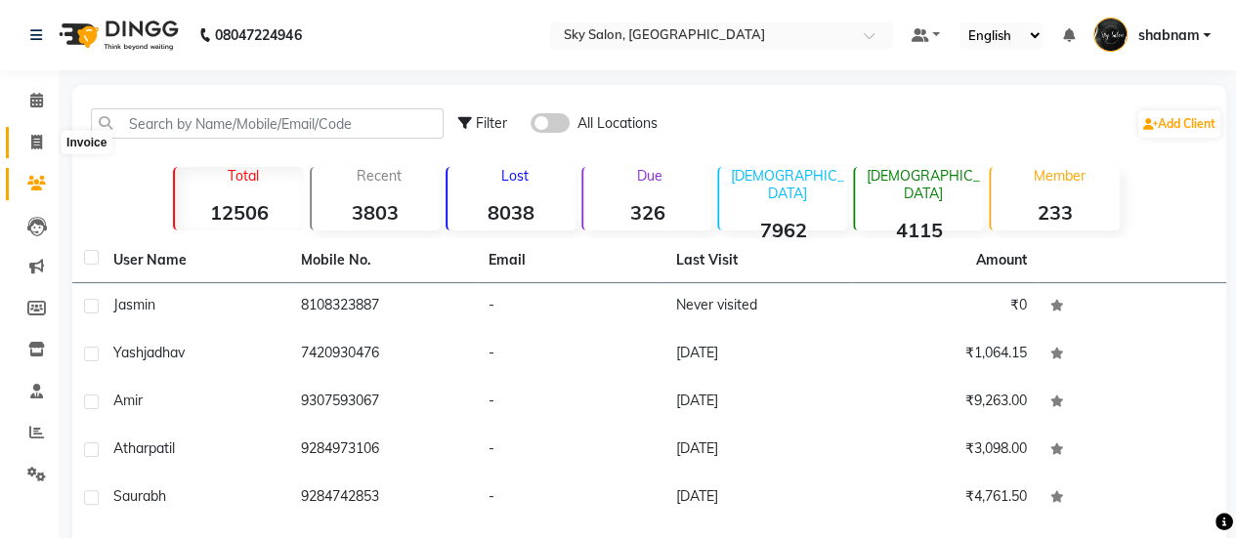
click at [27, 136] on span at bounding box center [37, 143] width 34 height 22
select select "service"
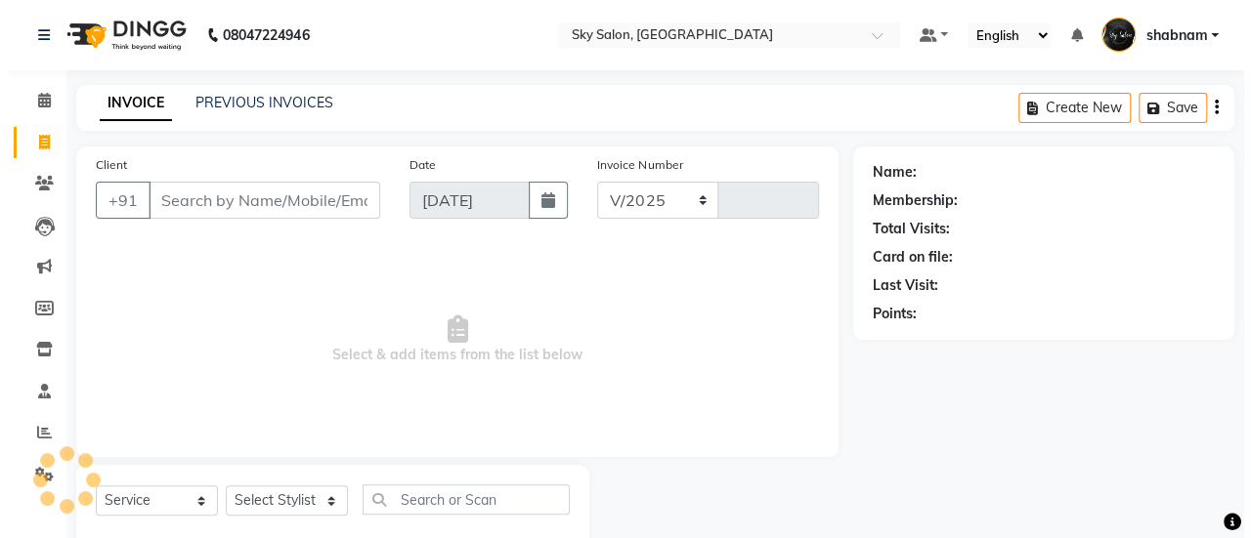
scroll to position [48, 0]
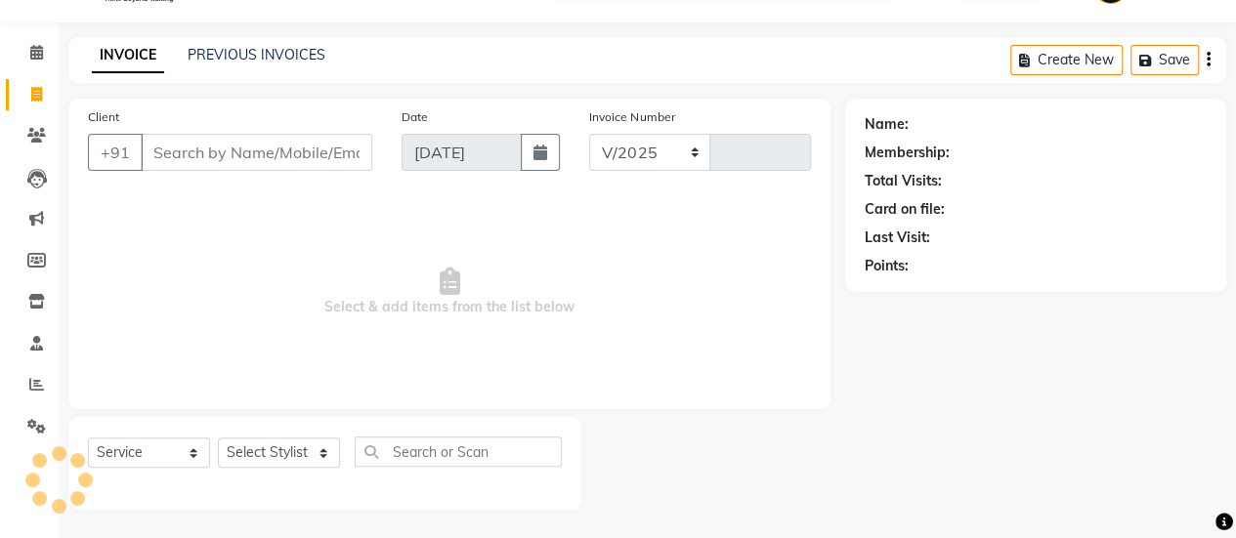
select select "3537"
type input "12739"
click at [271, 149] on input "Client" at bounding box center [257, 152] width 232 height 37
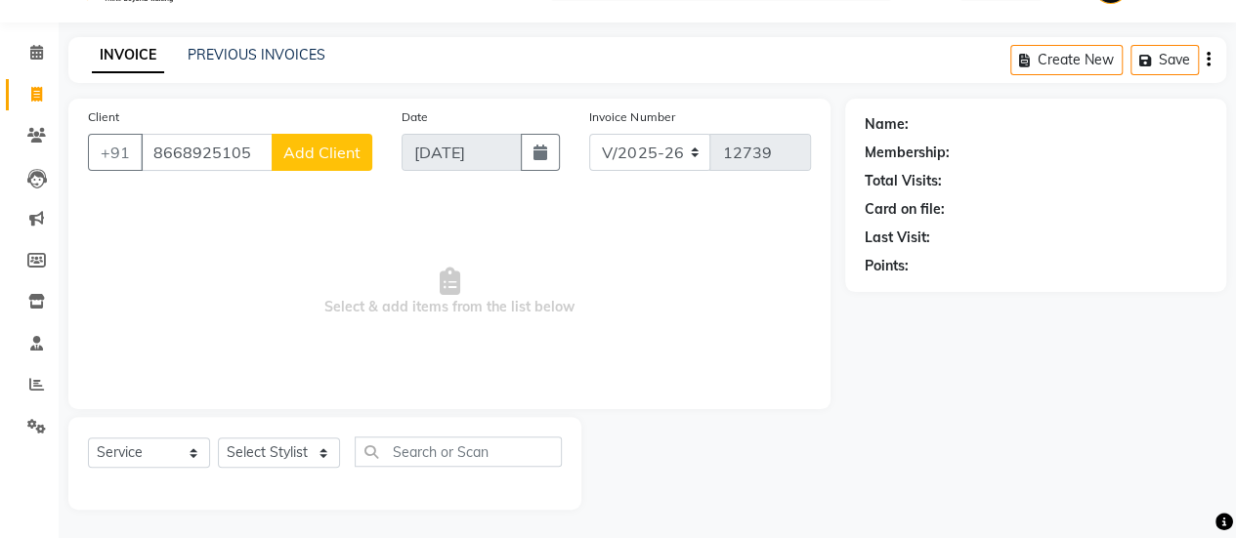
type input "8668925105"
click at [346, 155] on span "Add Client" at bounding box center [321, 153] width 77 height 20
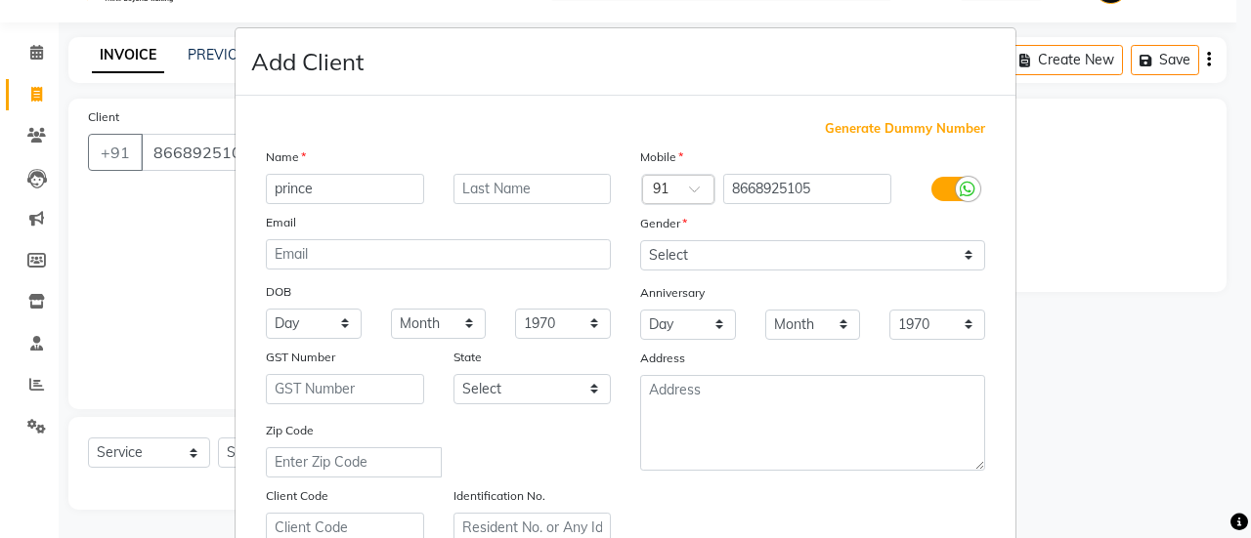
type input "prince"
click at [535, 194] on input "text" at bounding box center [532, 189] width 158 height 30
type input "sutar"
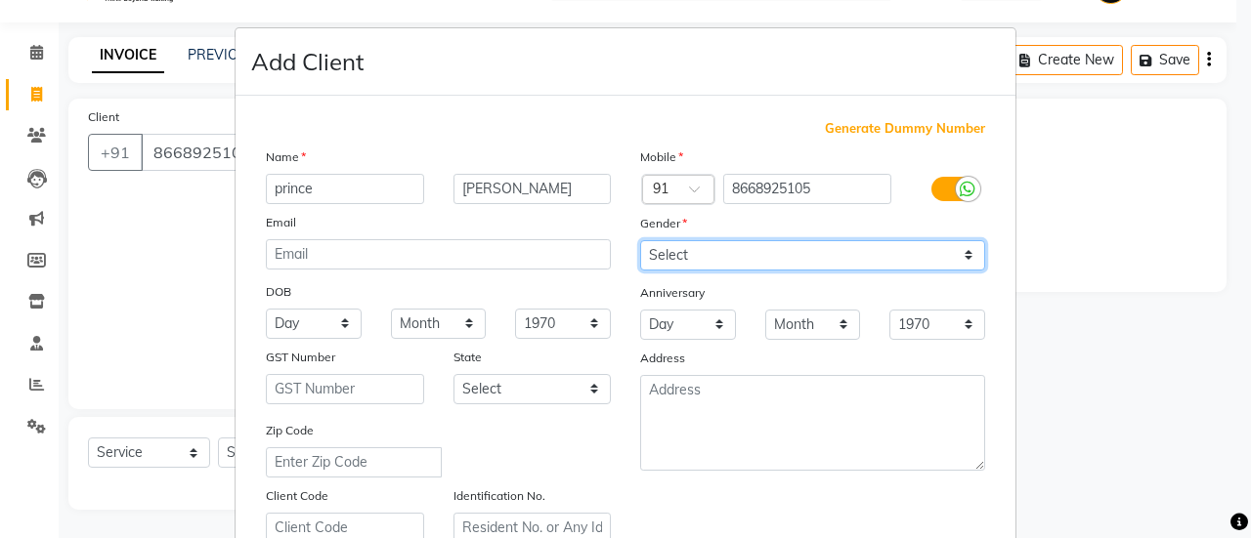
drag, startPoint x: 753, startPoint y: 261, endPoint x: 767, endPoint y: 320, distance: 60.2
click at [767, 320] on div "Mobile Country Code × 91 8668925105 Gender Select Male Female Other Prefer Not …" at bounding box center [812, 345] width 374 height 397
click at [640, 240] on select "Select Male Female Other Prefer Not To Say" at bounding box center [812, 255] width 345 height 30
select select "male"
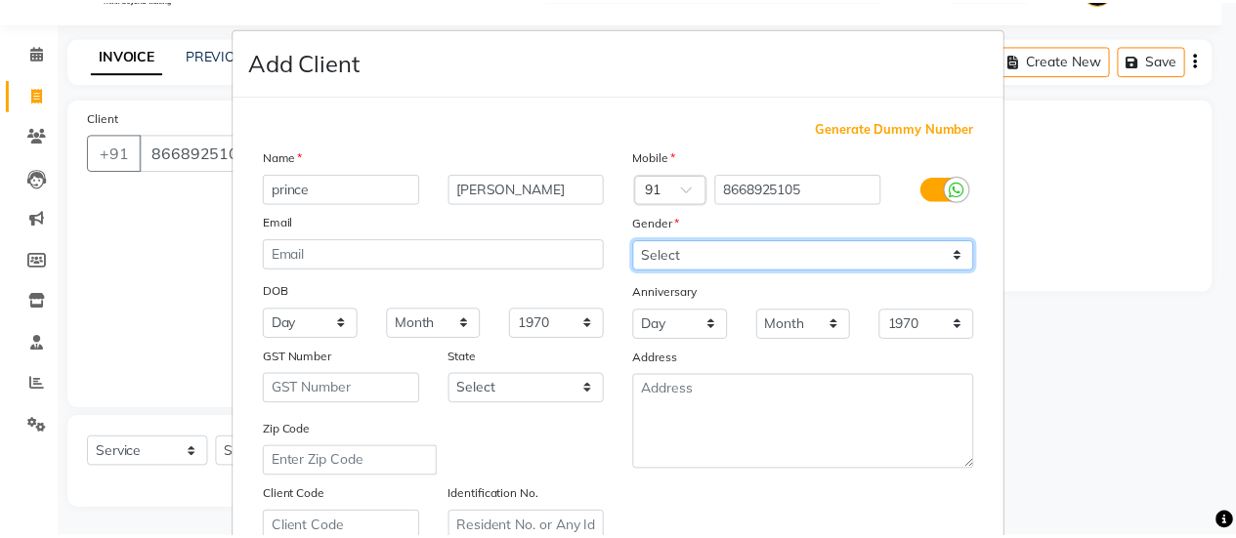
scroll to position [360, 0]
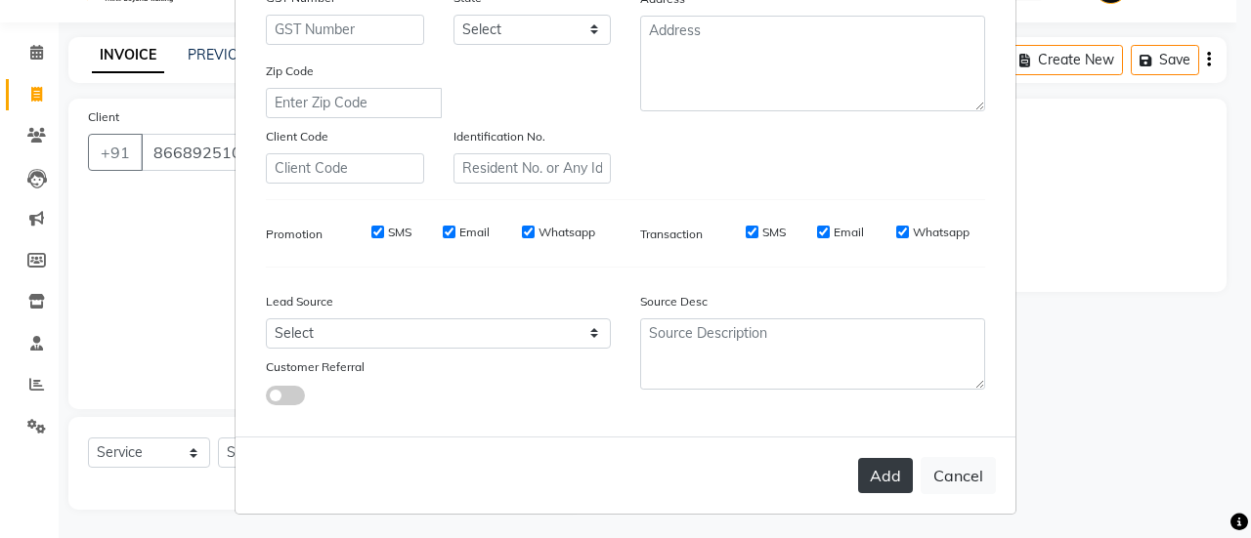
click at [895, 468] on button "Add" at bounding box center [885, 475] width 55 height 35
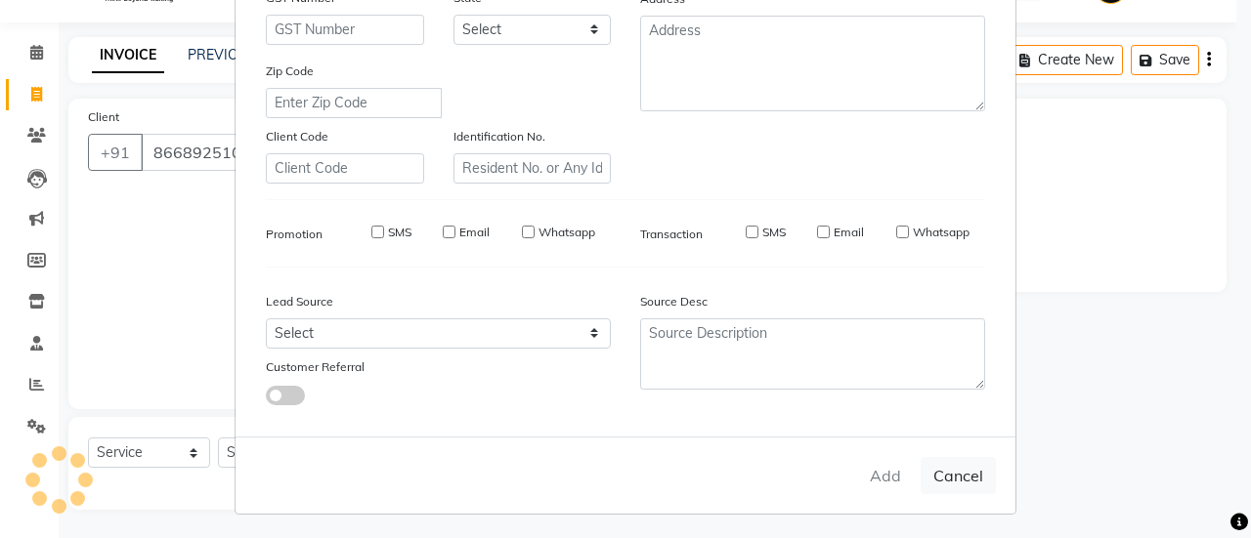
select select
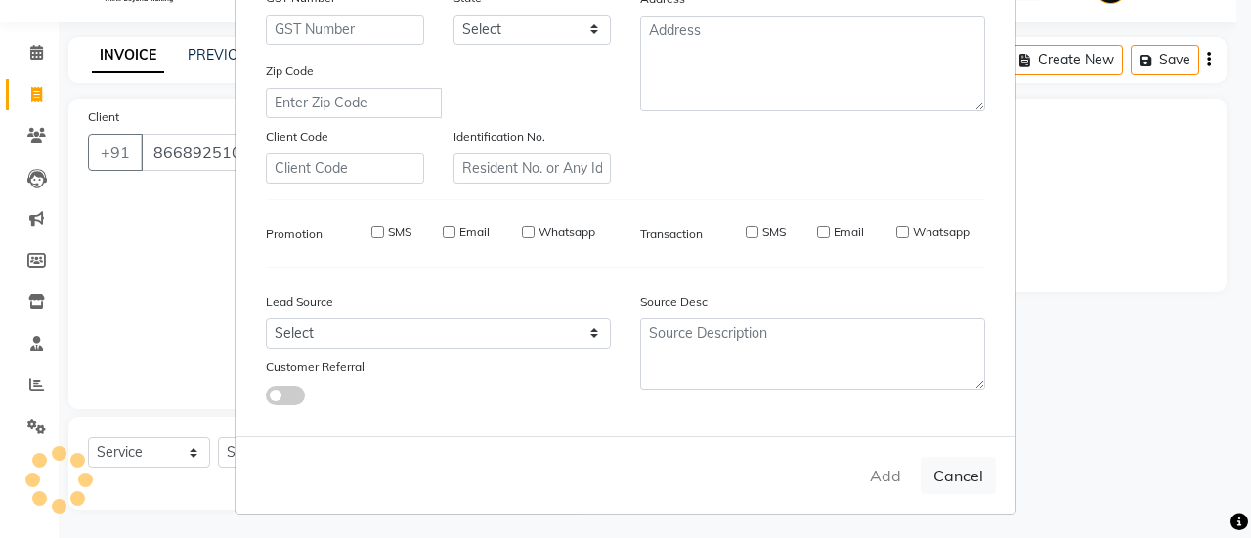
select select
checkbox input "false"
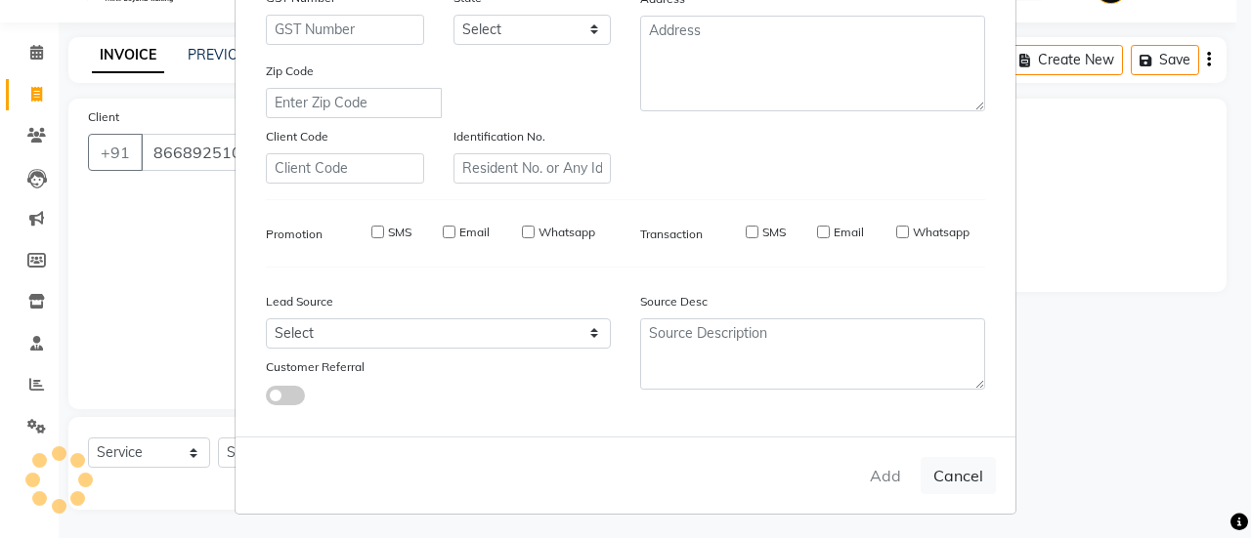
checkbox input "false"
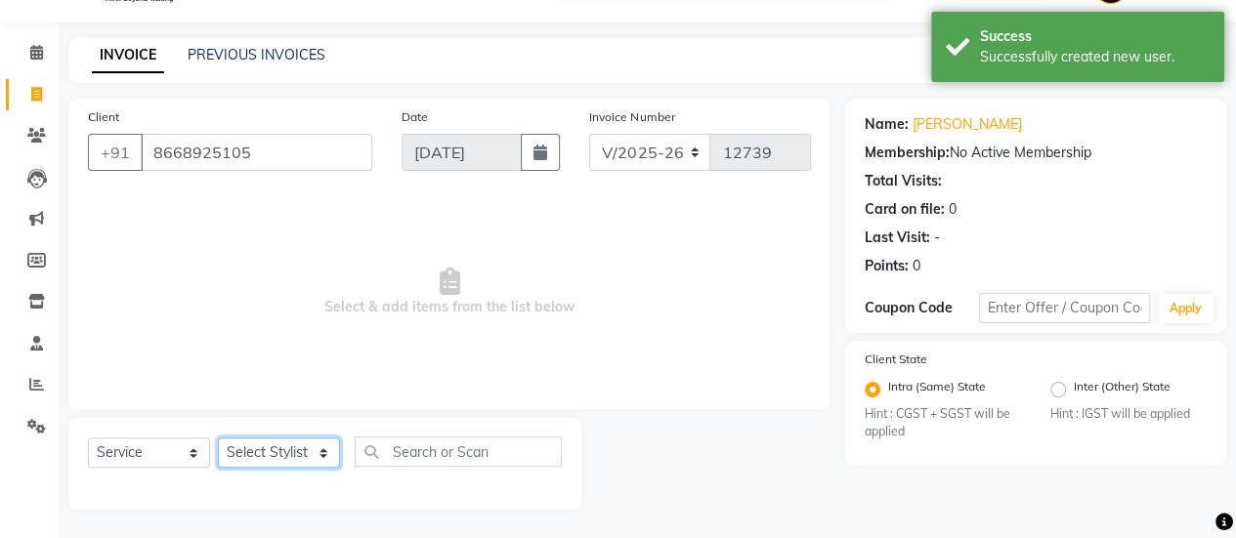
click at [309, 462] on select "Select Stylist afreen [PERSON_NAME] saha [PERSON_NAME] [PERSON_NAME] [PERSON_NA…" at bounding box center [279, 453] width 122 height 30
select select "84353"
click at [218, 438] on select "Select Stylist afreen [PERSON_NAME] saha [PERSON_NAME] [PERSON_NAME] [PERSON_NA…" at bounding box center [279, 453] width 122 height 30
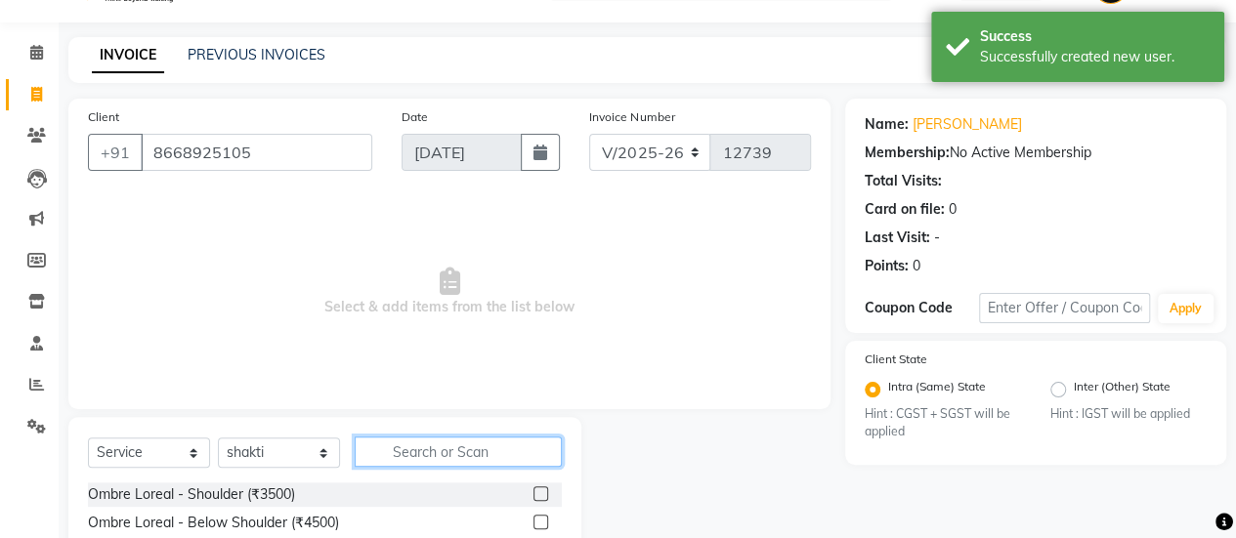
click at [419, 441] on input "text" at bounding box center [458, 452] width 207 height 30
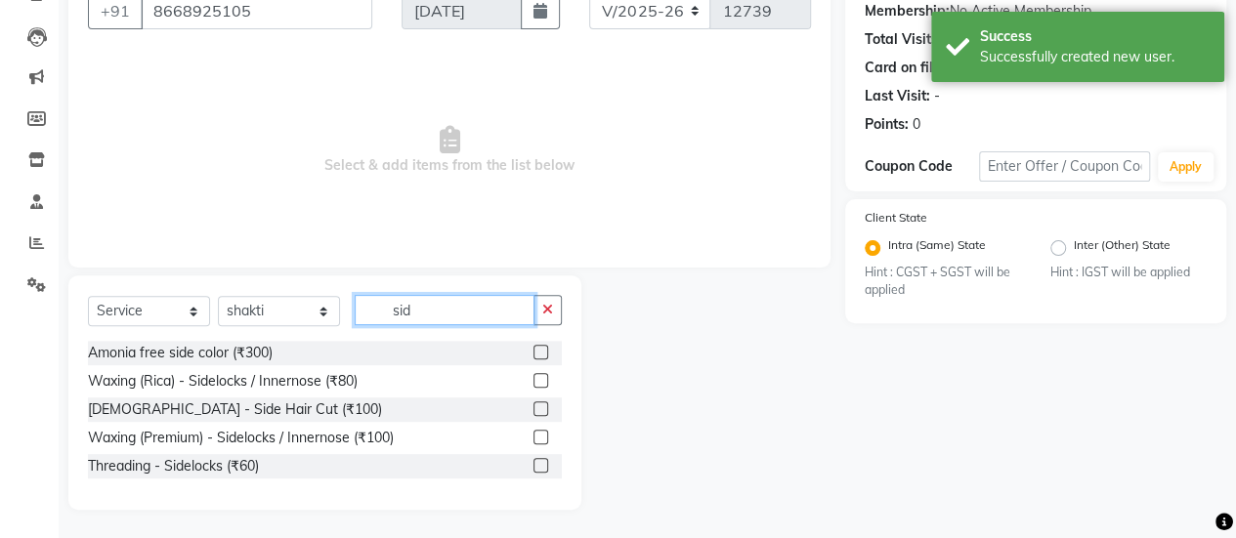
type input "sid"
click at [533, 413] on label at bounding box center [540, 409] width 15 height 15
click at [533, 413] on input "checkbox" at bounding box center [539, 410] width 13 height 13
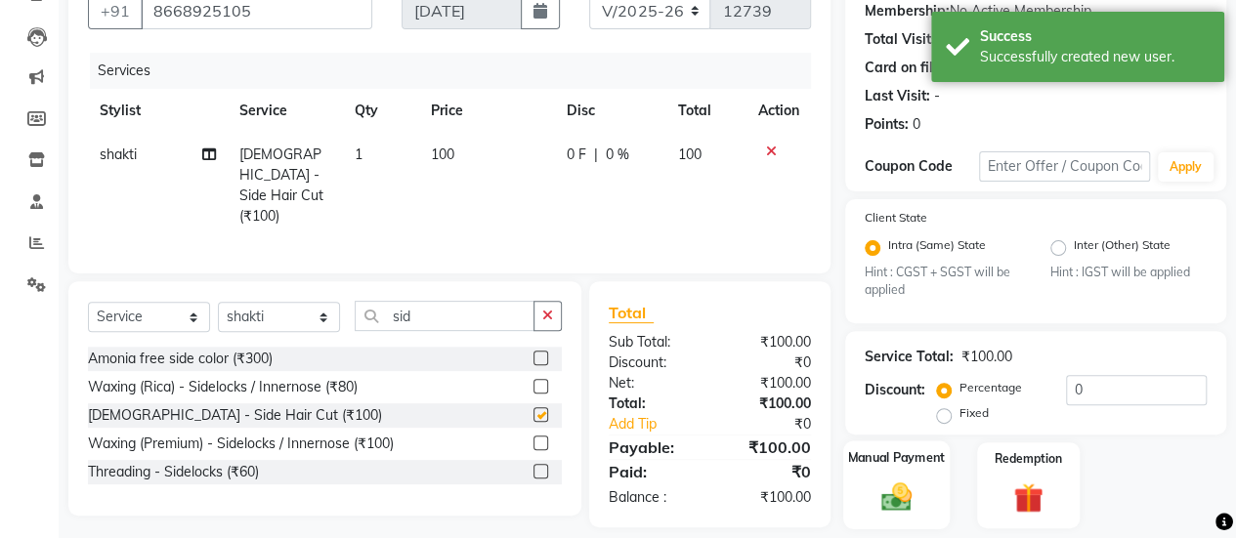
checkbox input "false"
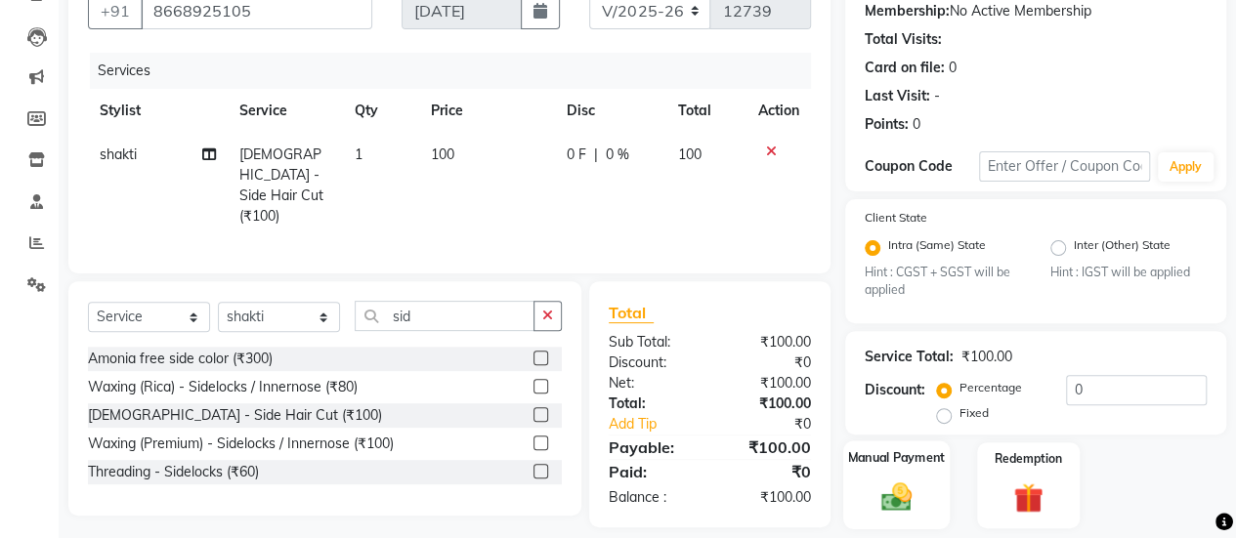
click at [874, 466] on label "Manual Payment" at bounding box center [897, 458] width 98 height 19
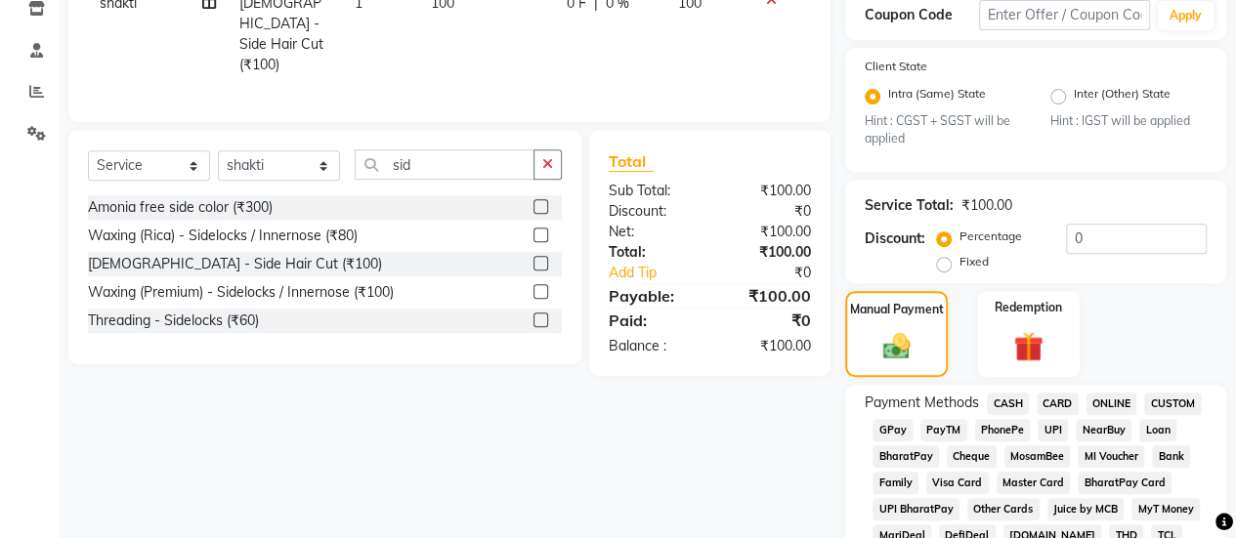
click at [999, 404] on span "CASH" at bounding box center [1008, 404] width 42 height 22
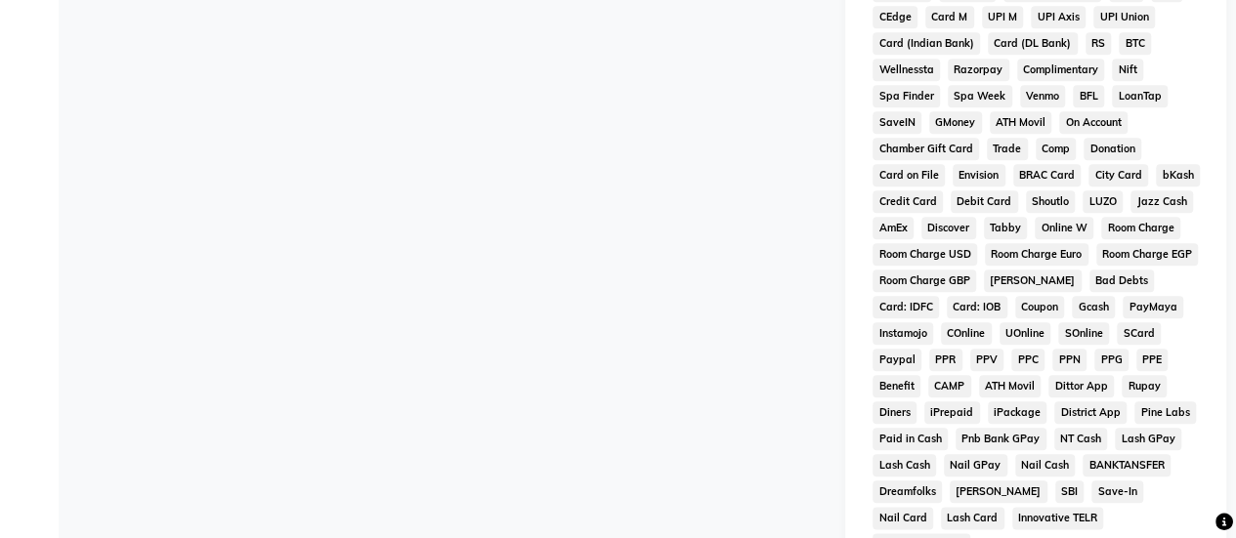
scroll to position [1141, 0]
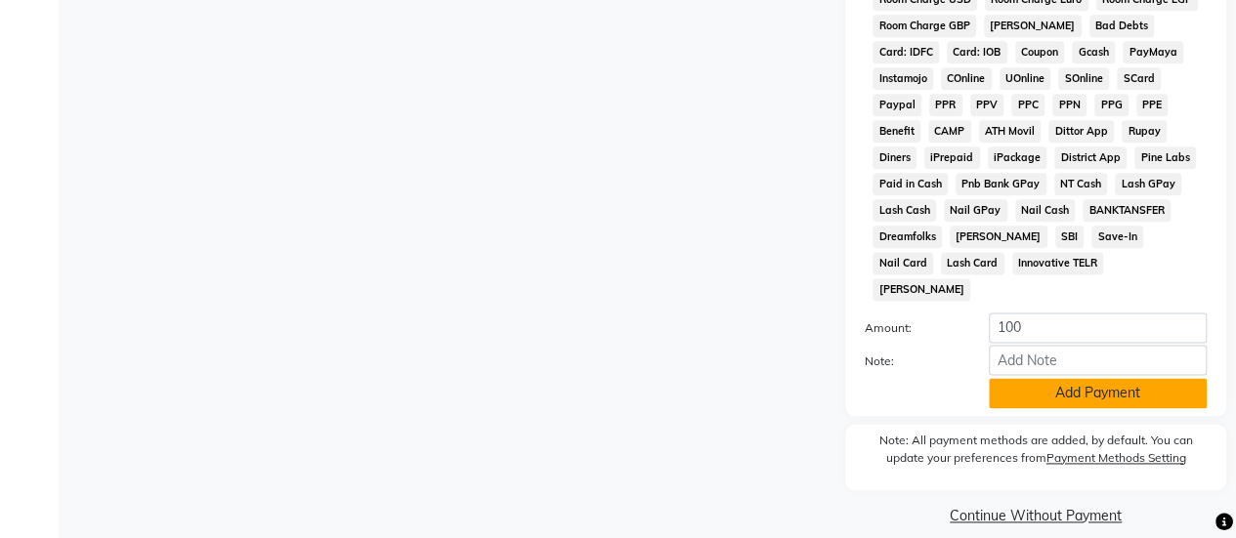
click at [1029, 379] on button "Add Payment" at bounding box center [1098, 393] width 218 height 30
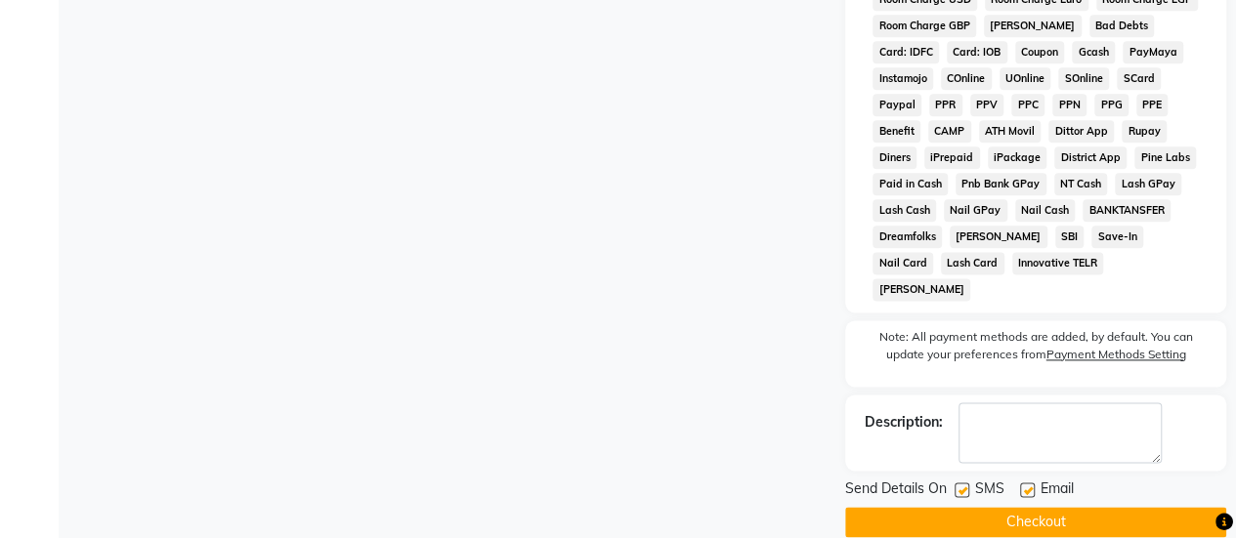
click at [960, 483] on label at bounding box center [962, 490] width 15 height 15
click at [960, 485] on input "checkbox" at bounding box center [961, 491] width 13 height 13
checkbox input "false"
click at [964, 507] on button "Checkout" at bounding box center [1035, 522] width 381 height 30
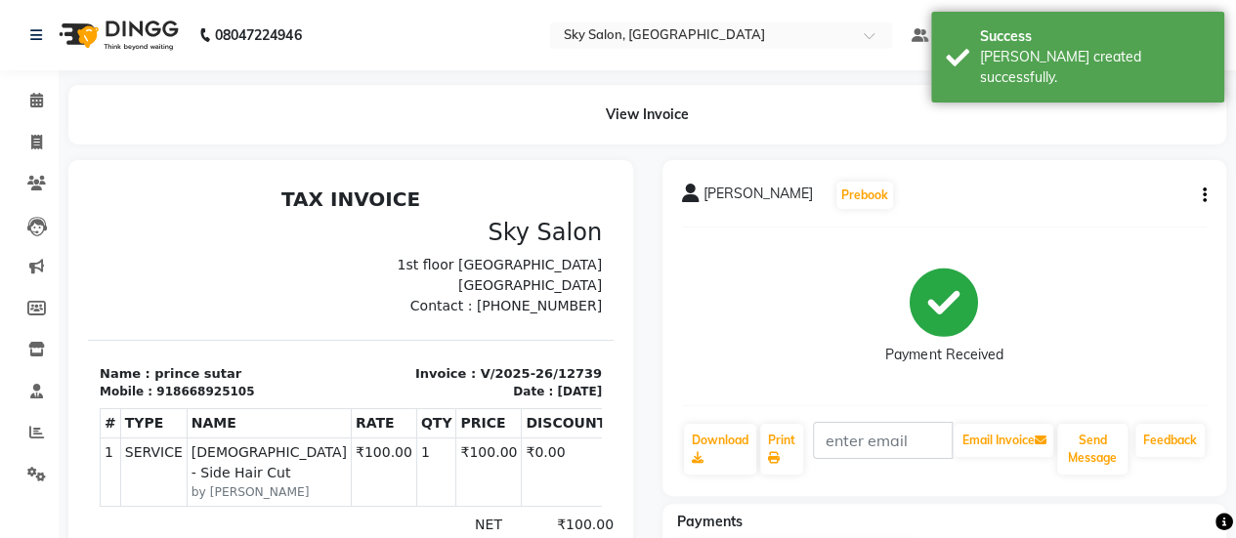
click at [25, 166] on li "Clients" at bounding box center [29, 184] width 59 height 42
click at [31, 123] on li "Invoice" at bounding box center [29, 143] width 59 height 42
click at [35, 136] on icon at bounding box center [36, 142] width 11 height 15
select select "3537"
select select "service"
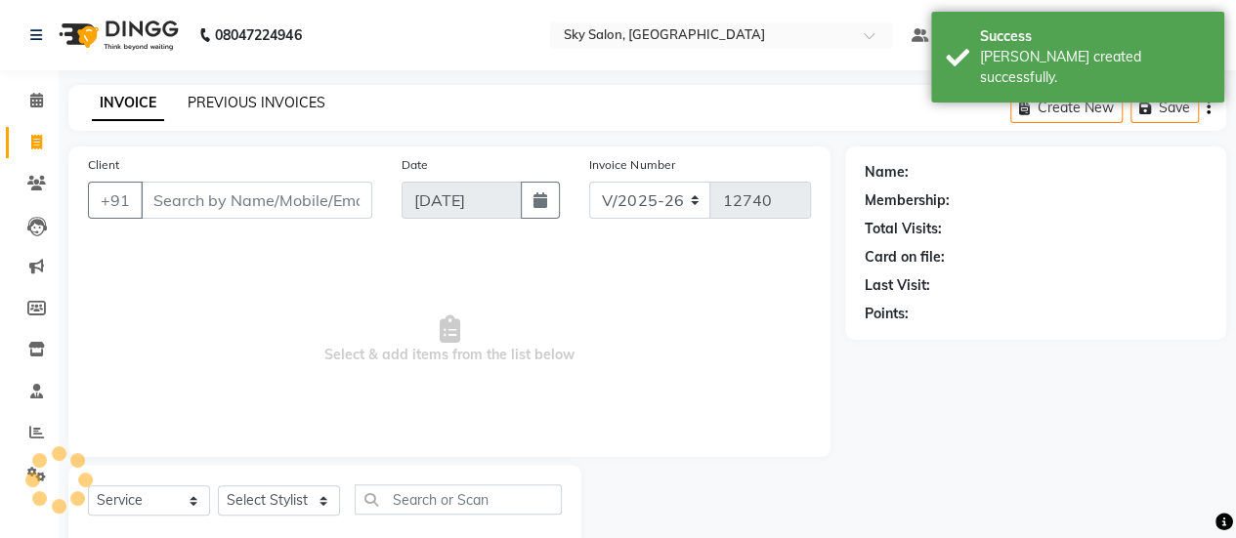
scroll to position [48, 0]
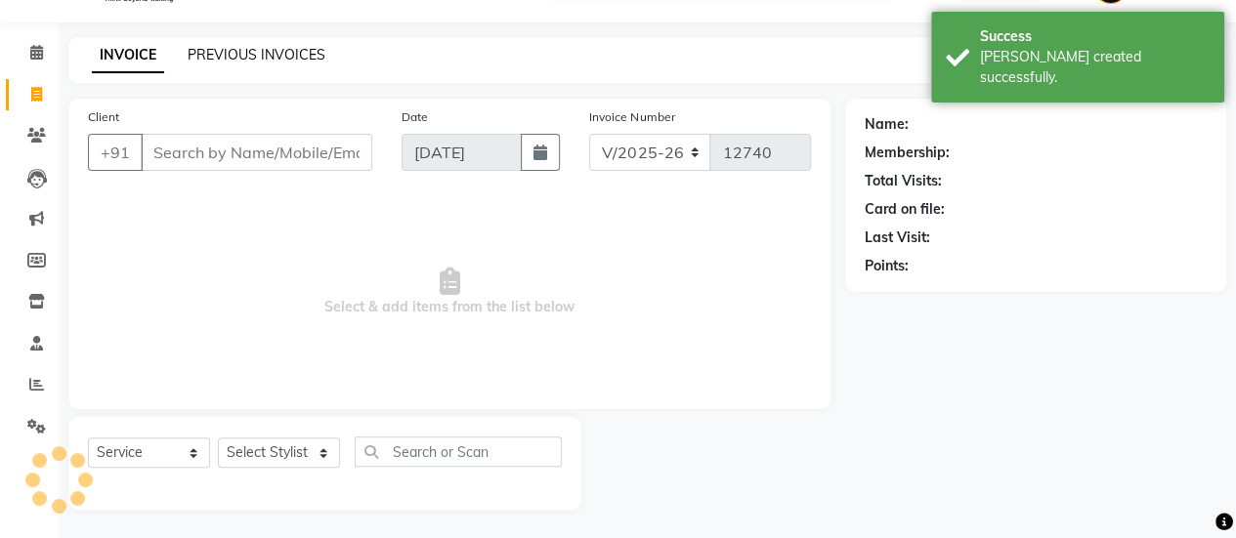
click at [271, 59] on link "PREVIOUS INVOICES" at bounding box center [257, 55] width 138 height 18
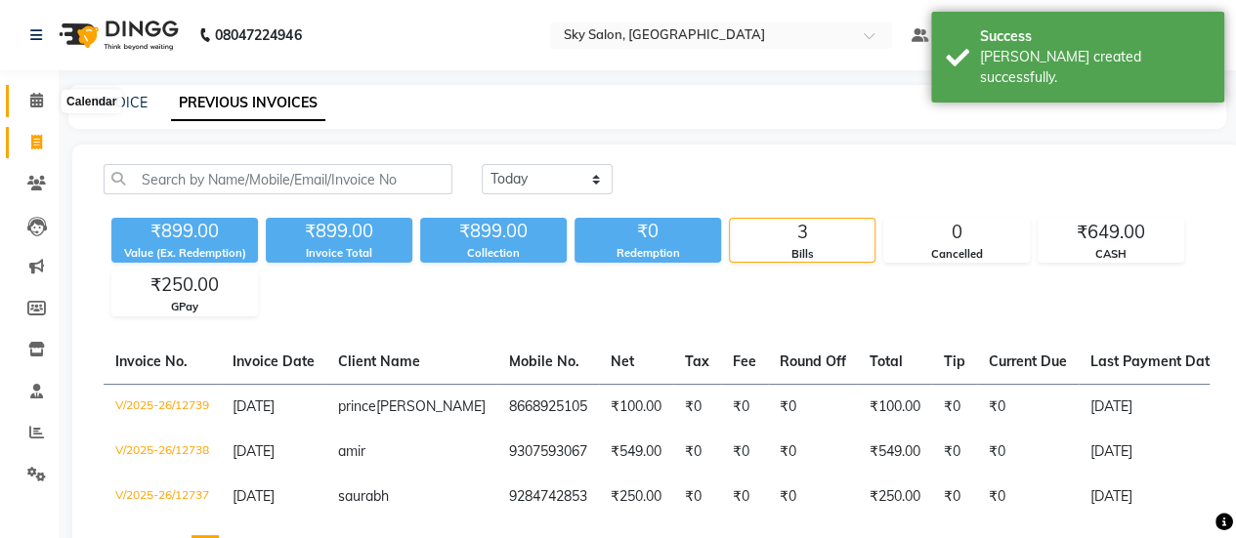
click at [33, 99] on icon at bounding box center [36, 100] width 13 height 15
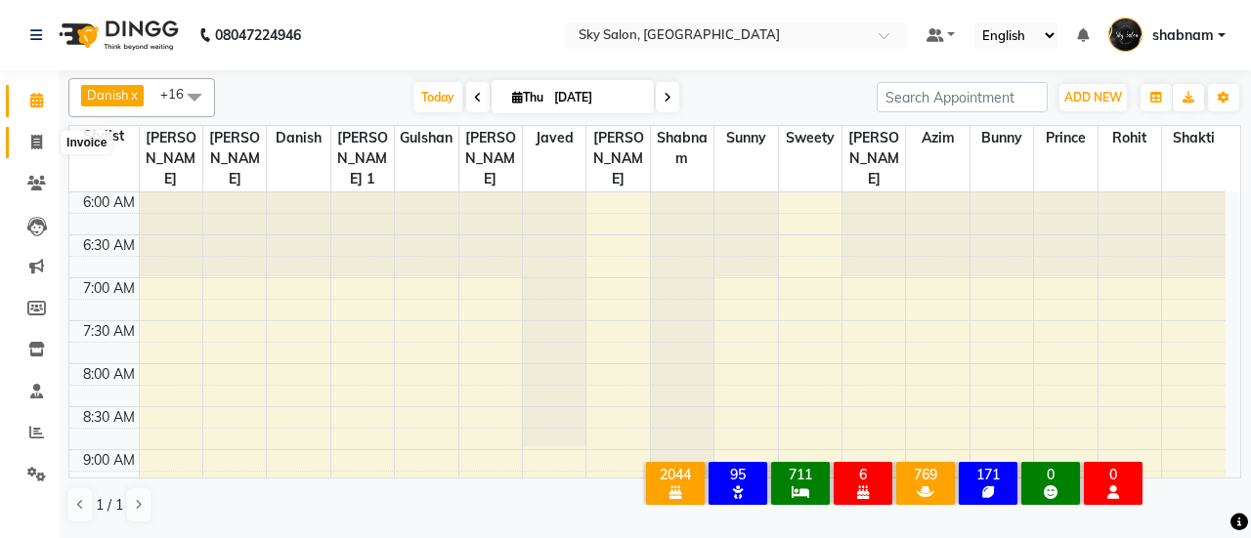
drag, startPoint x: 0, startPoint y: 0, endPoint x: 43, endPoint y: 146, distance: 151.8
click at [43, 146] on span at bounding box center [37, 143] width 34 height 22
select select "3537"
select select "service"
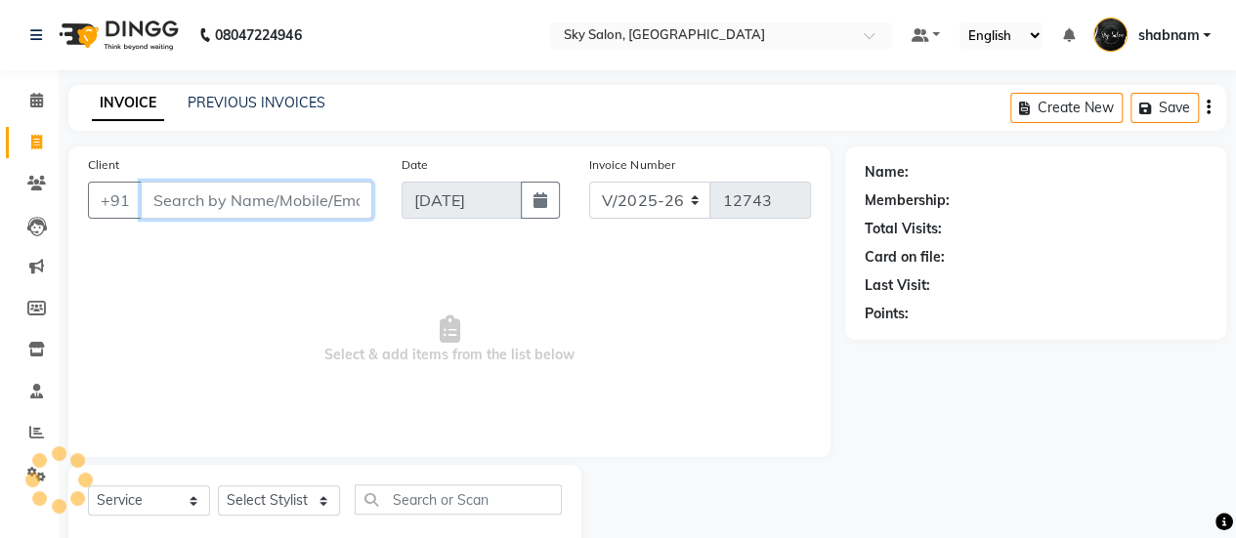
click at [242, 207] on input "Client" at bounding box center [257, 200] width 232 height 37
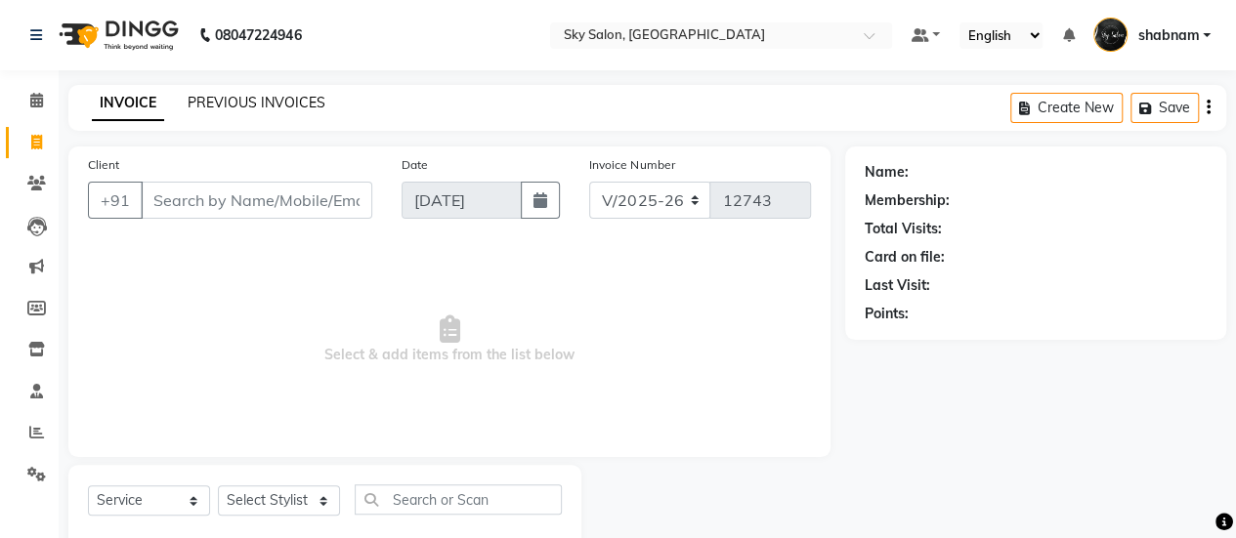
click at [277, 104] on link "PREVIOUS INVOICES" at bounding box center [257, 103] width 138 height 18
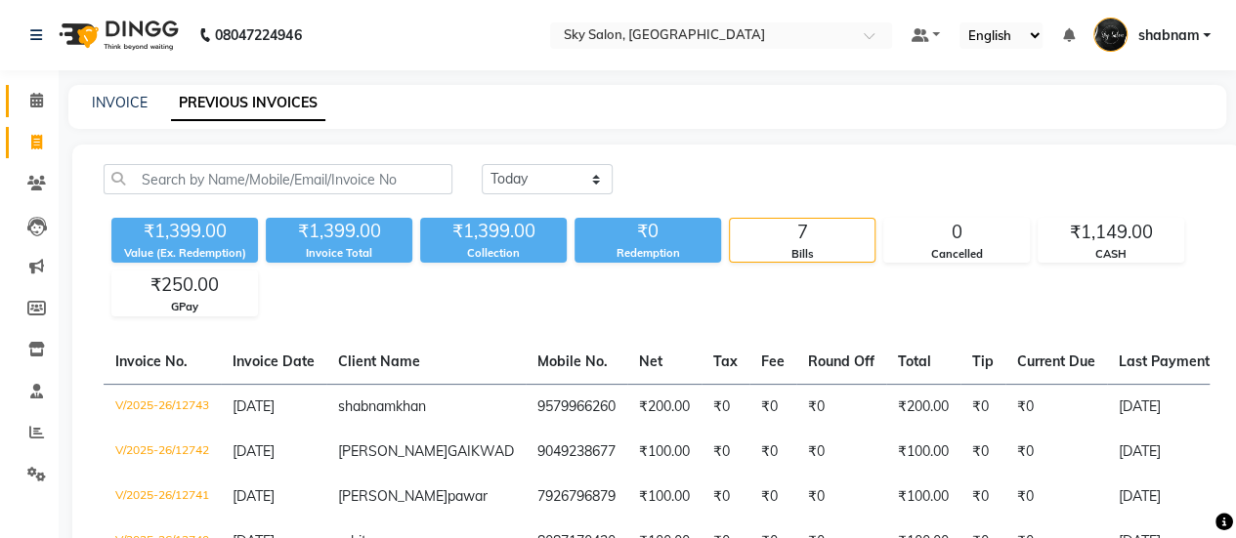
drag, startPoint x: 53, startPoint y: 103, endPoint x: 41, endPoint y: 103, distance: 11.7
click at [41, 103] on li "Calendar" at bounding box center [29, 101] width 59 height 42
click at [41, 103] on icon at bounding box center [36, 100] width 13 height 15
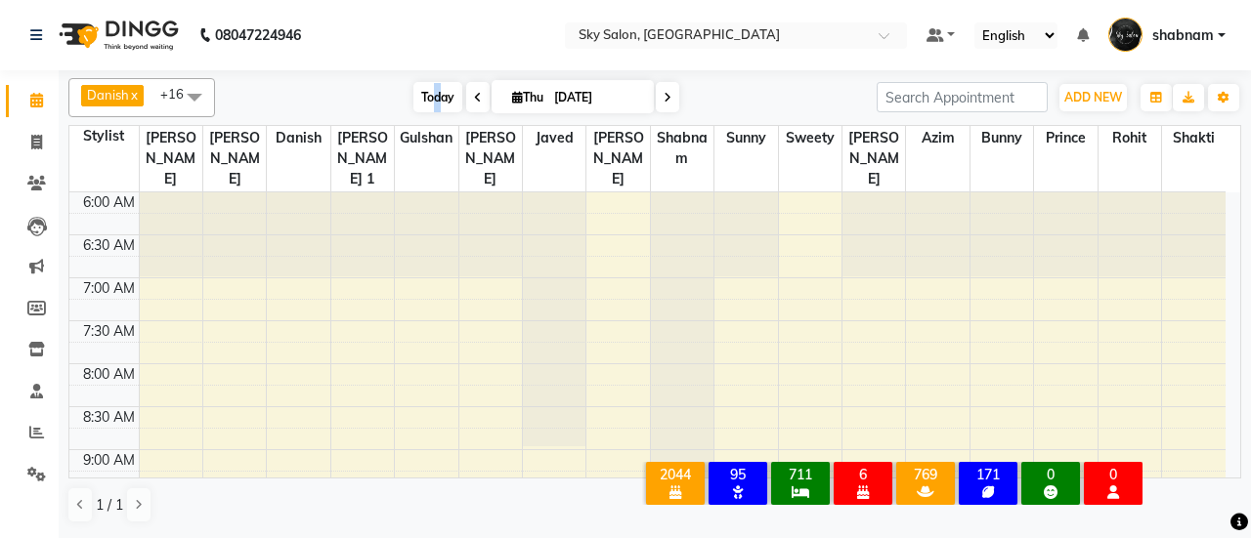
drag, startPoint x: 432, startPoint y: 75, endPoint x: 430, endPoint y: 94, distance: 18.7
click at [430, 94] on div "Danish x javed x [PERSON_NAME] x [PERSON_NAME] x sunny x [PERSON_NAME] x [PERSO…" at bounding box center [654, 300] width 1173 height 461
click at [430, 94] on span "Today" at bounding box center [437, 97] width 49 height 30
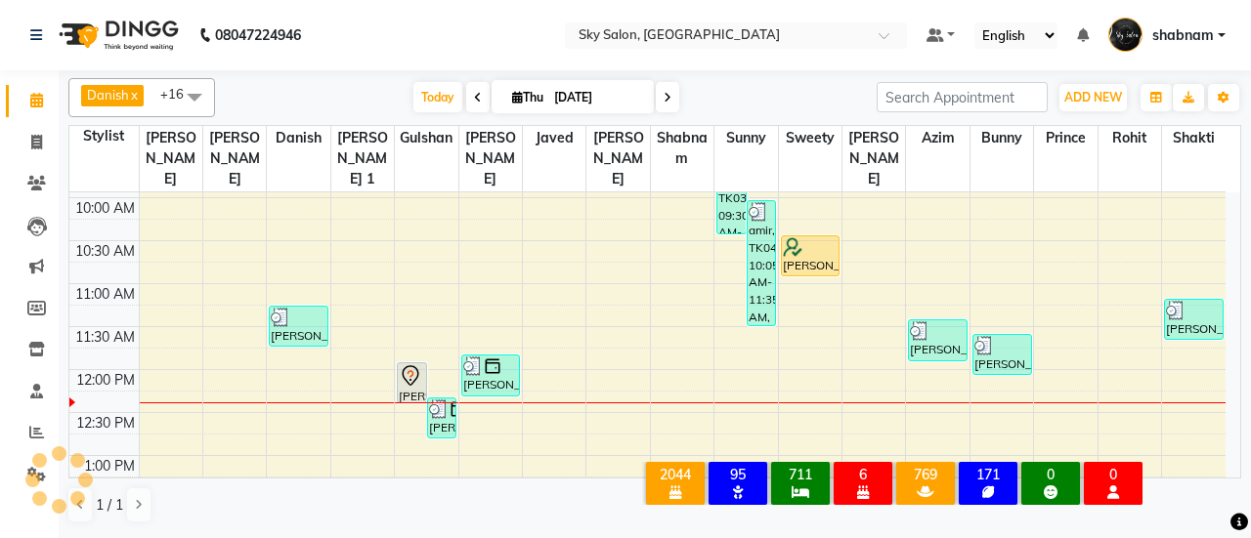
scroll to position [380, 0]
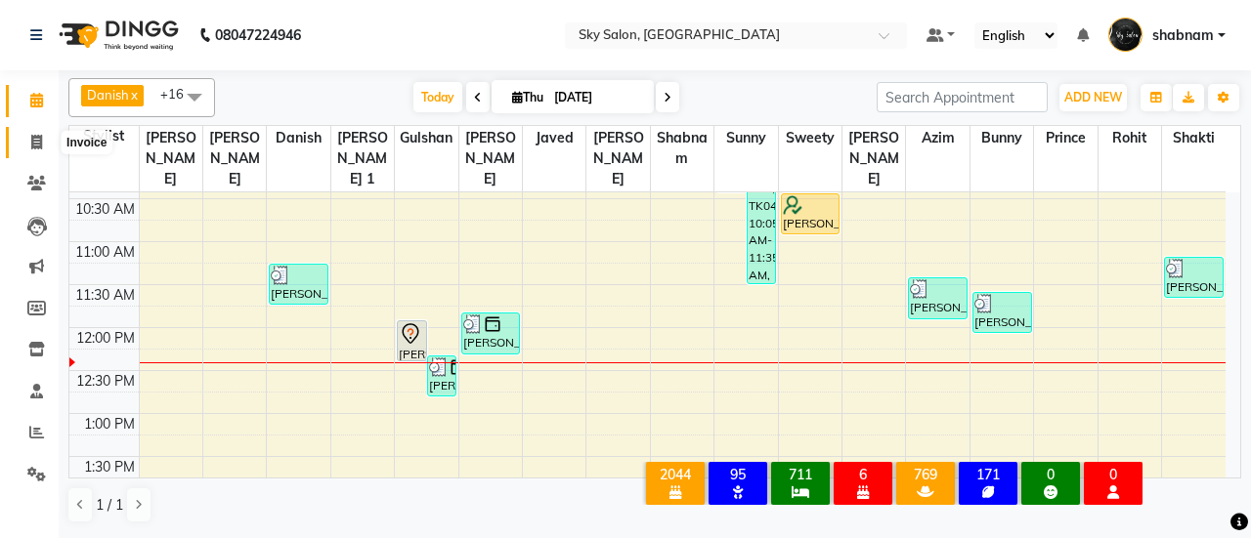
click at [39, 132] on span at bounding box center [37, 143] width 34 height 22
select select "service"
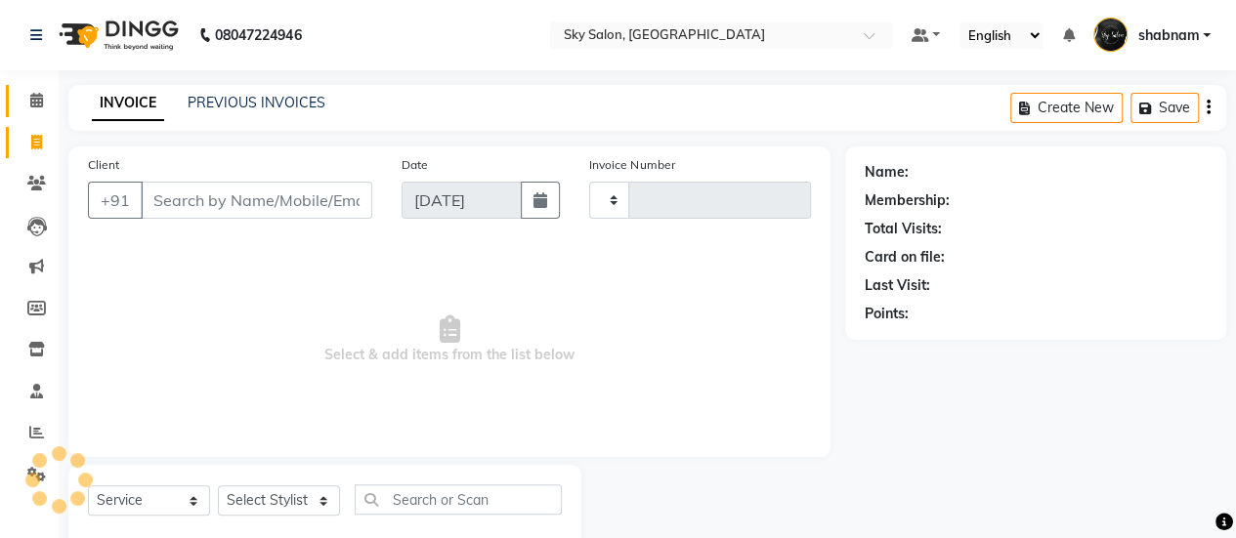
type input "12744"
select select "3537"
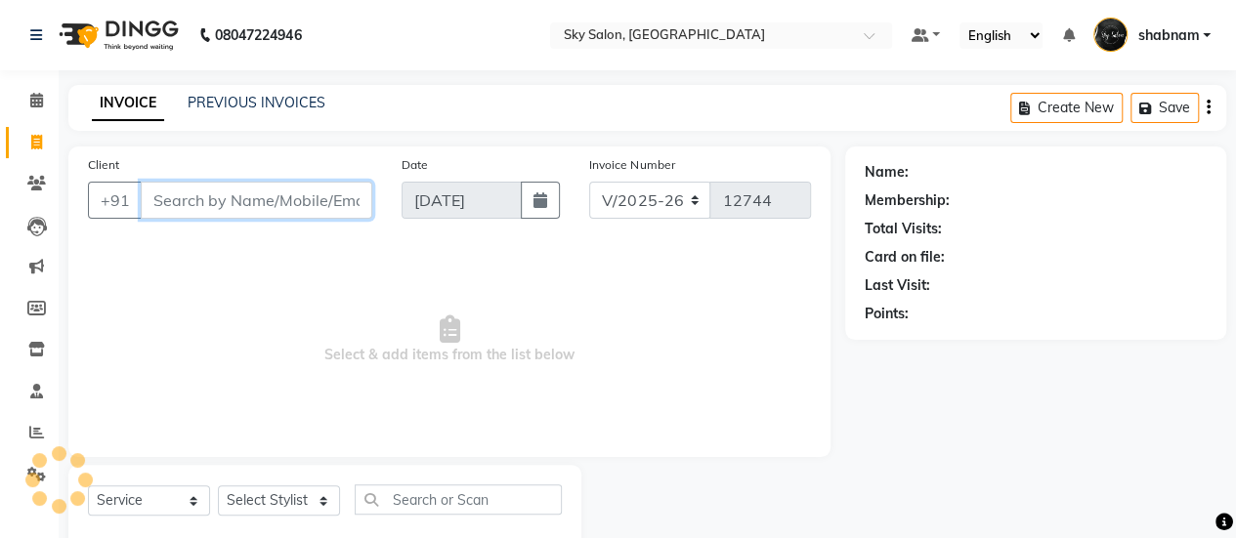
click at [238, 193] on input "Client" at bounding box center [257, 200] width 232 height 37
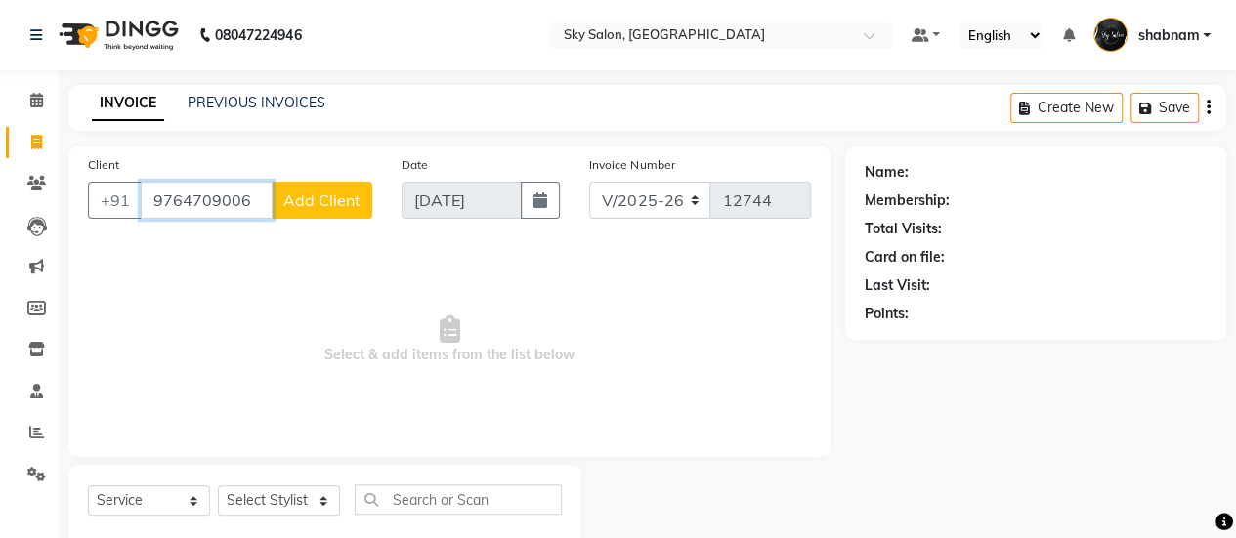
type input "9764709006"
click at [336, 192] on span "Add Client" at bounding box center [321, 201] width 77 height 20
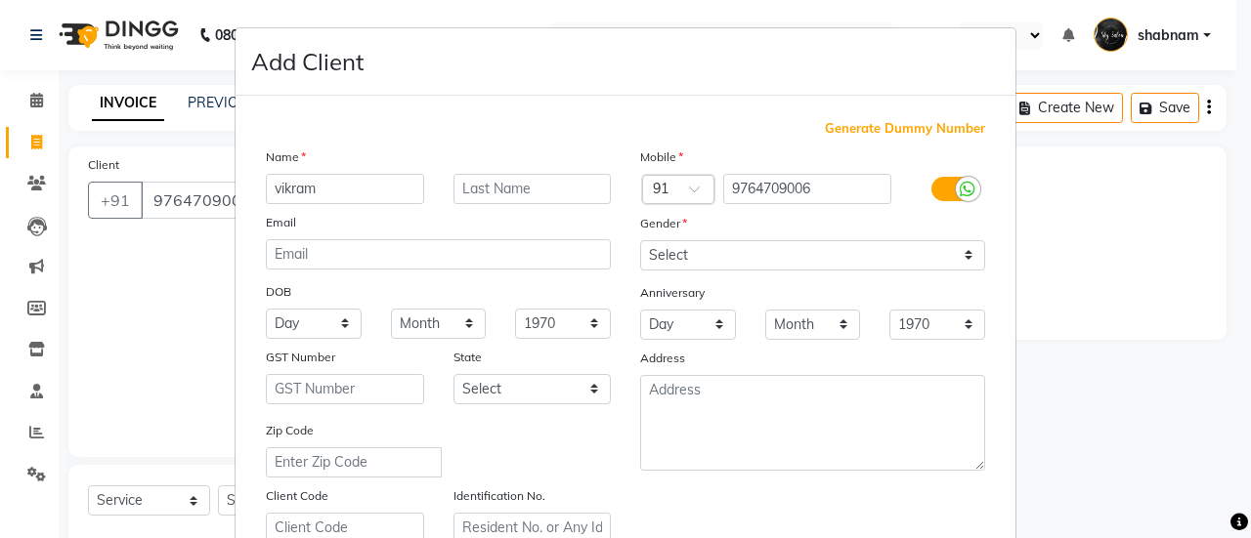
type input "vikram"
click at [686, 253] on select "Select [DEMOGRAPHIC_DATA] [DEMOGRAPHIC_DATA] Other Prefer Not To Say" at bounding box center [812, 255] width 345 height 30
select select "[DEMOGRAPHIC_DATA]"
click at [640, 240] on select "Select [DEMOGRAPHIC_DATA] [DEMOGRAPHIC_DATA] Other Prefer Not To Say" at bounding box center [812, 255] width 345 height 30
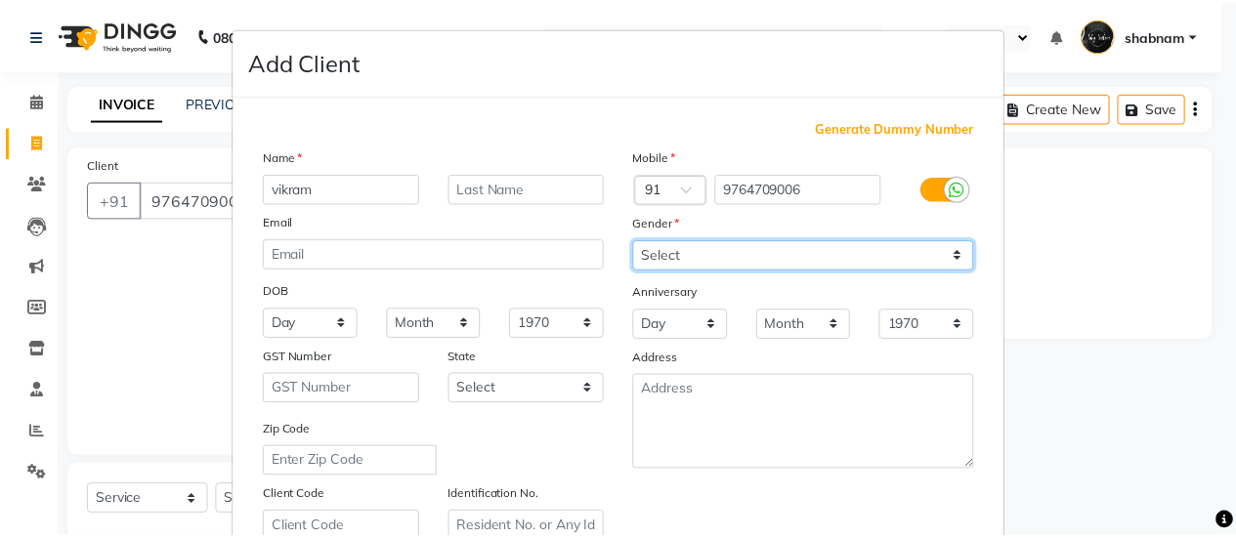
scroll to position [360, 0]
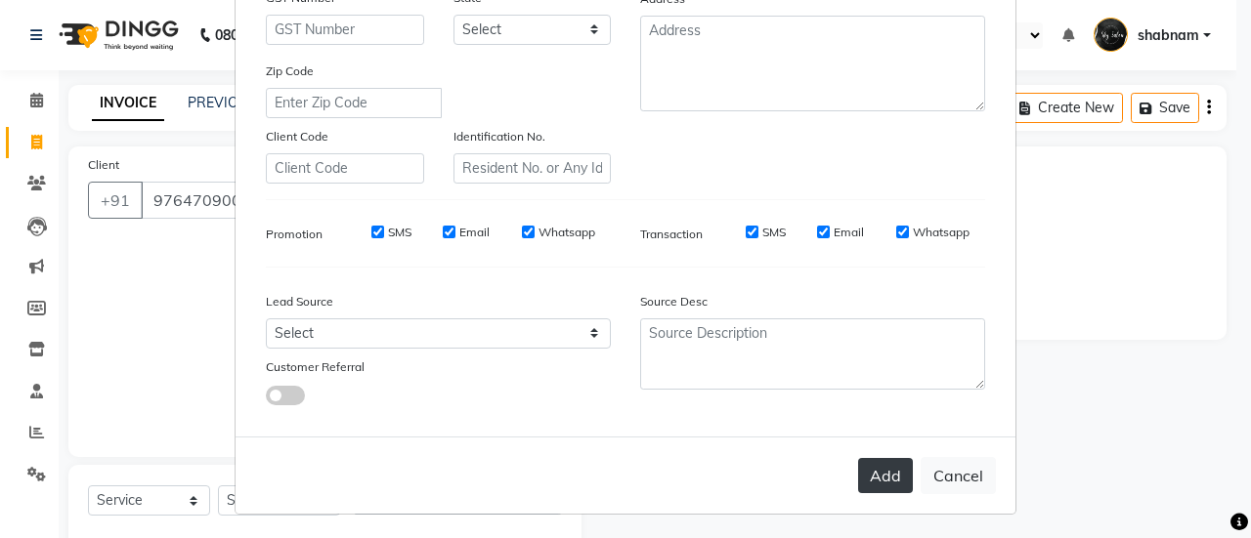
click at [872, 487] on button "Add" at bounding box center [885, 475] width 55 height 35
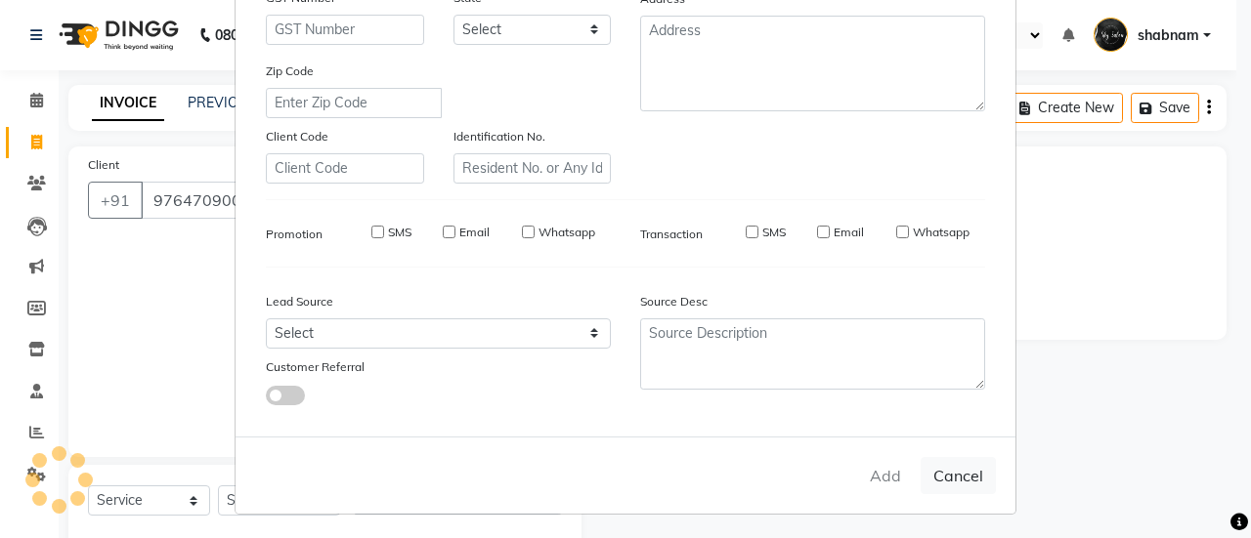
select select
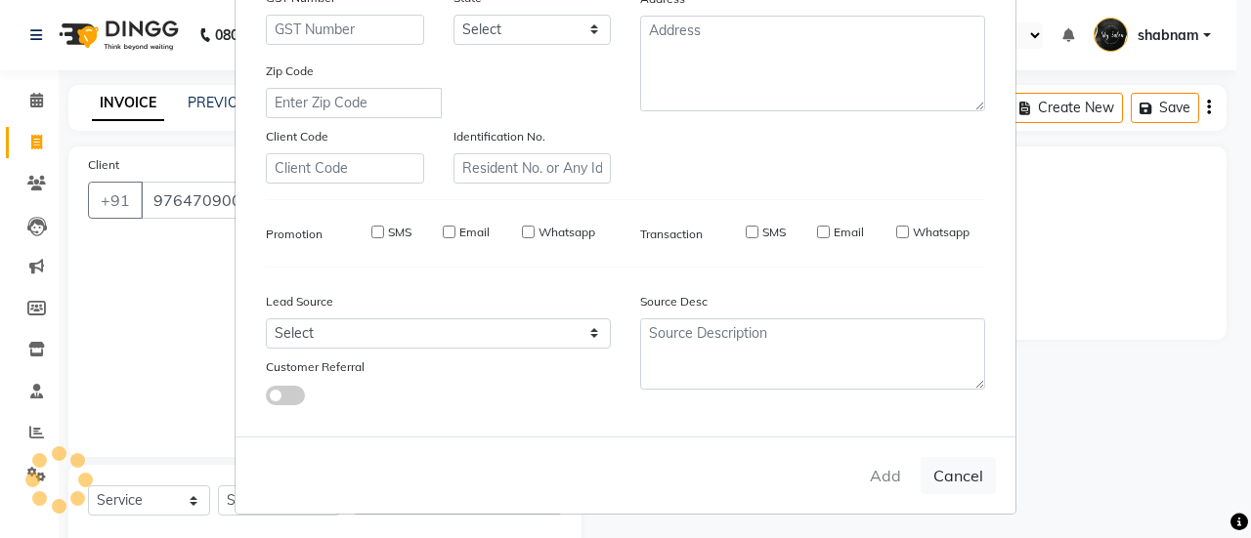
select select
checkbox input "false"
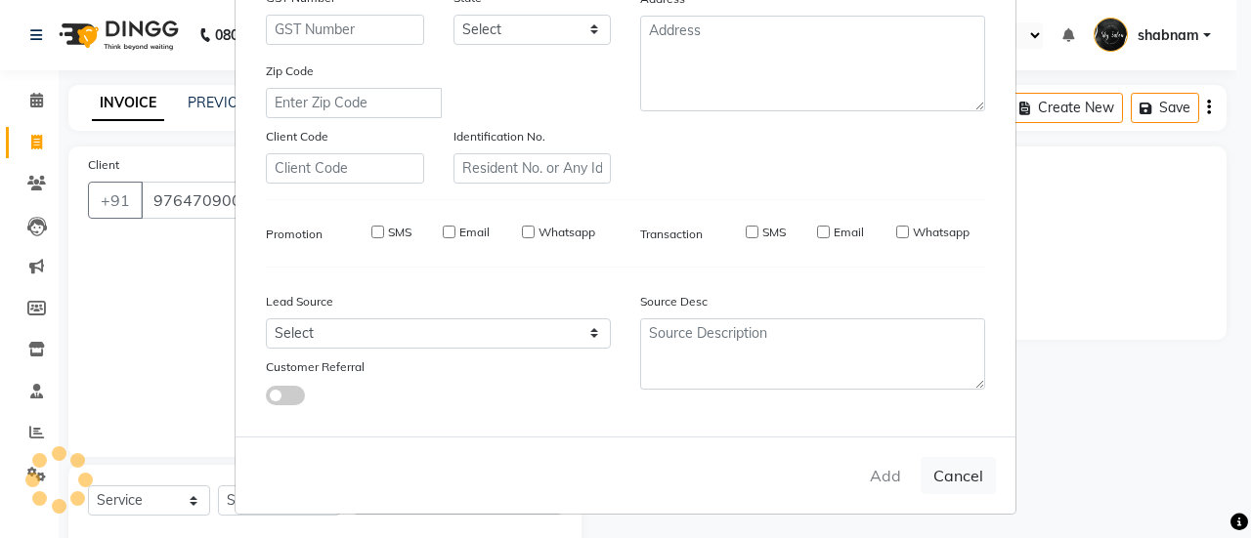
checkbox input "false"
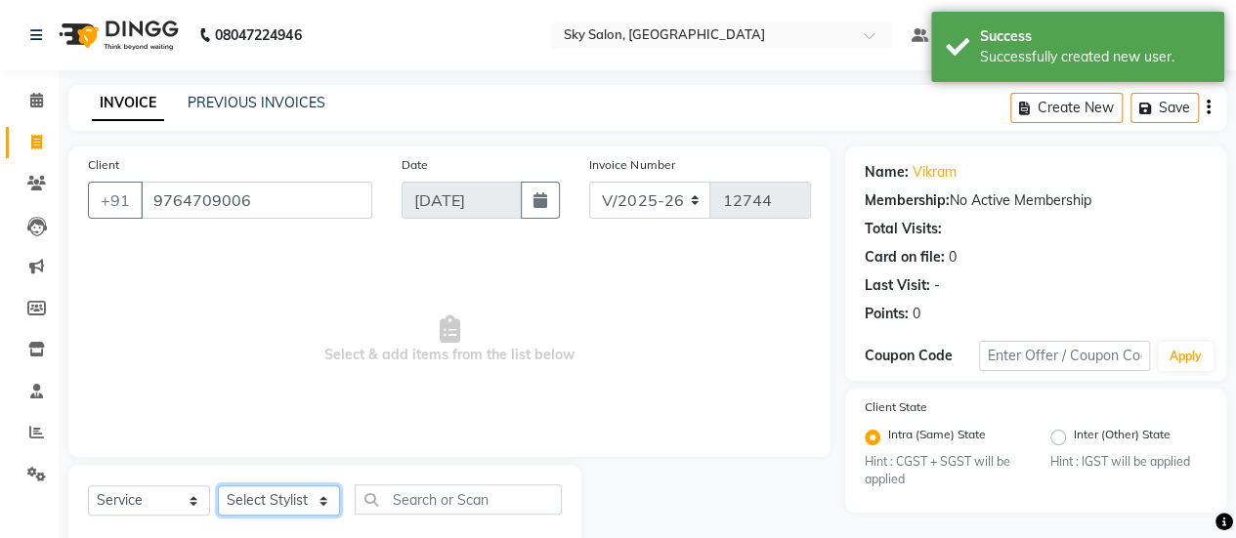
click at [258, 503] on select "Select Stylist afreen [PERSON_NAME] saha [PERSON_NAME] [PERSON_NAME] [PERSON_NA…" at bounding box center [279, 501] width 122 height 30
select select "57500"
click at [218, 486] on select "Select Stylist afreen [PERSON_NAME] saha [PERSON_NAME] [PERSON_NAME] [PERSON_NA…" at bounding box center [279, 501] width 122 height 30
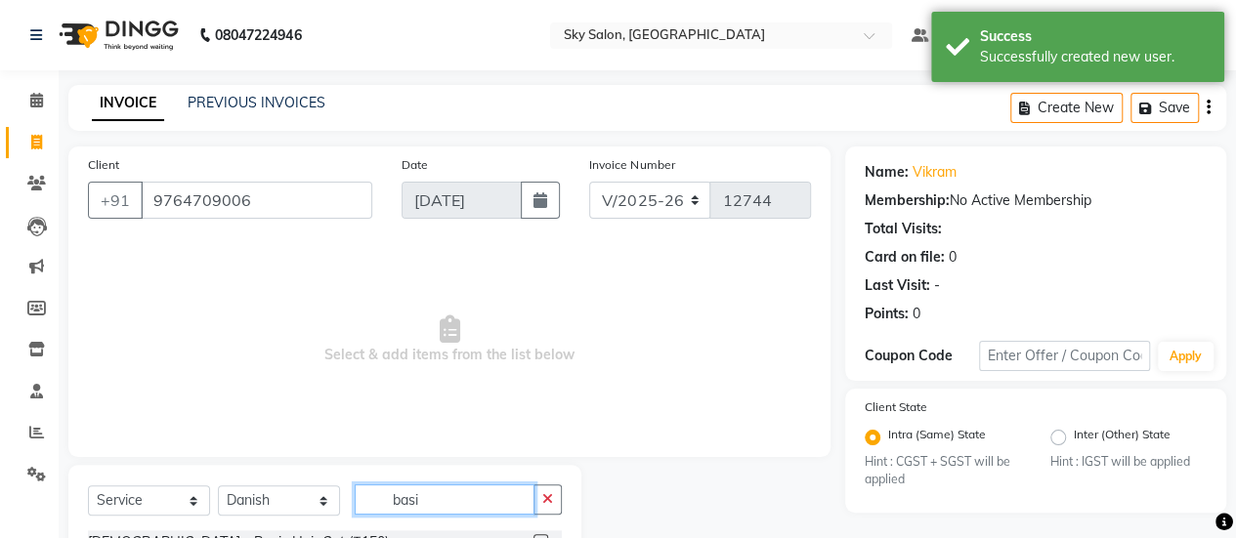
scroll to position [76, 0]
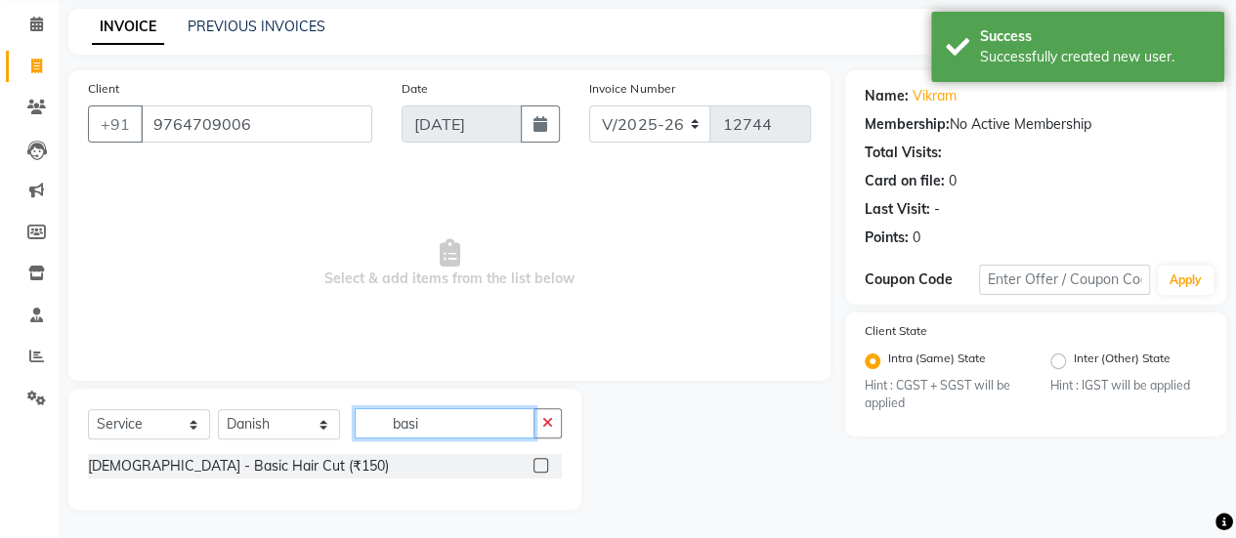
type input "basi"
click at [541, 468] on label at bounding box center [540, 465] width 15 height 15
click at [541, 468] on input "checkbox" at bounding box center [539, 466] width 13 height 13
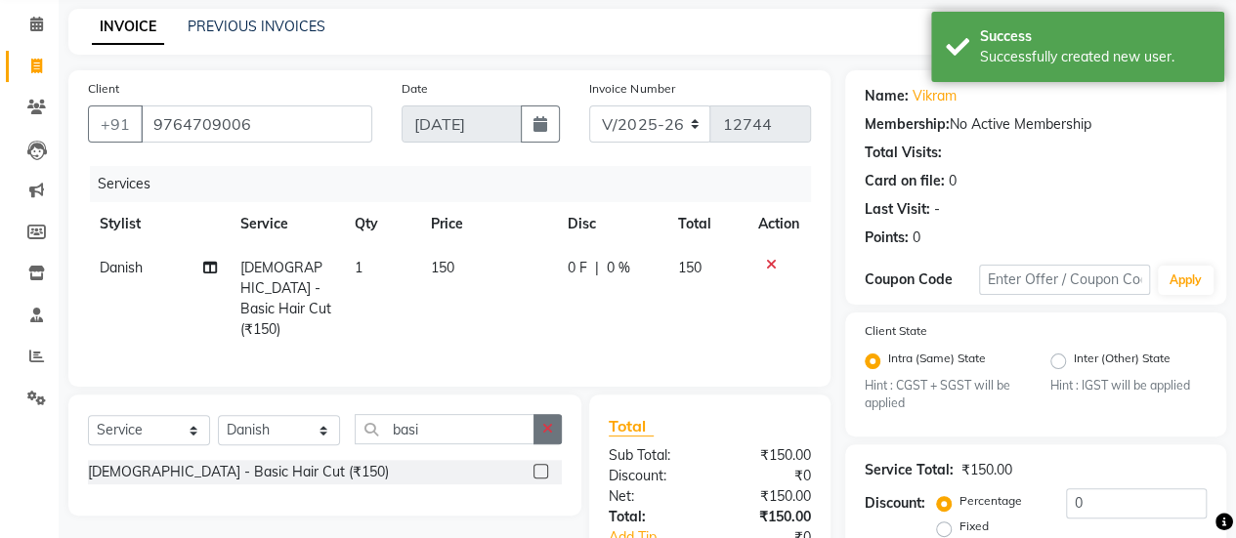
checkbox input "false"
click at [544, 434] on button "button" at bounding box center [547, 429] width 28 height 30
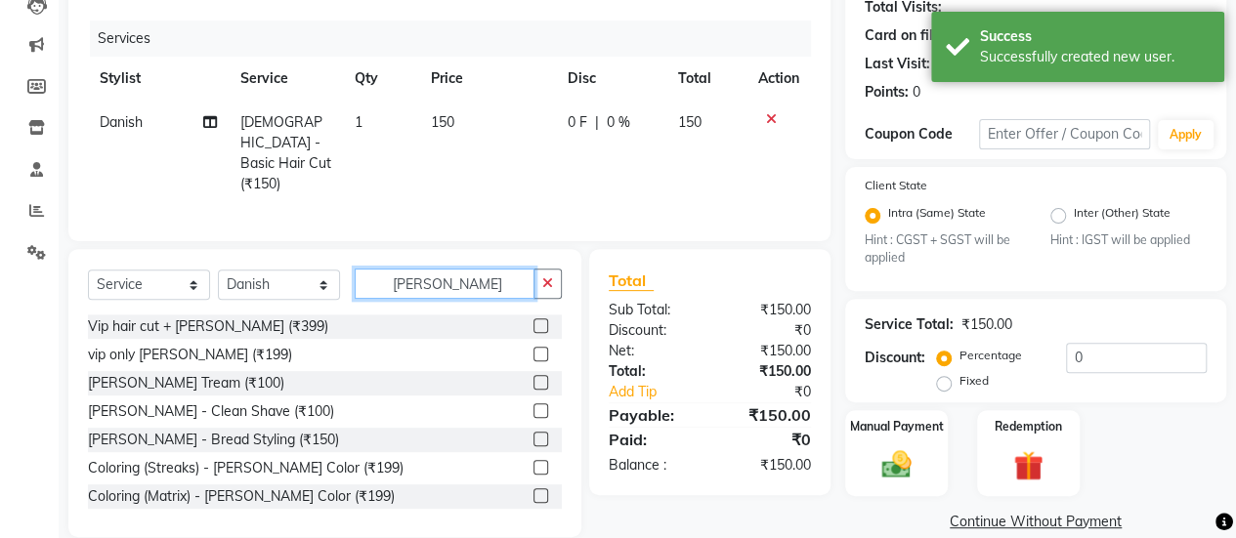
scroll to position [231, 0]
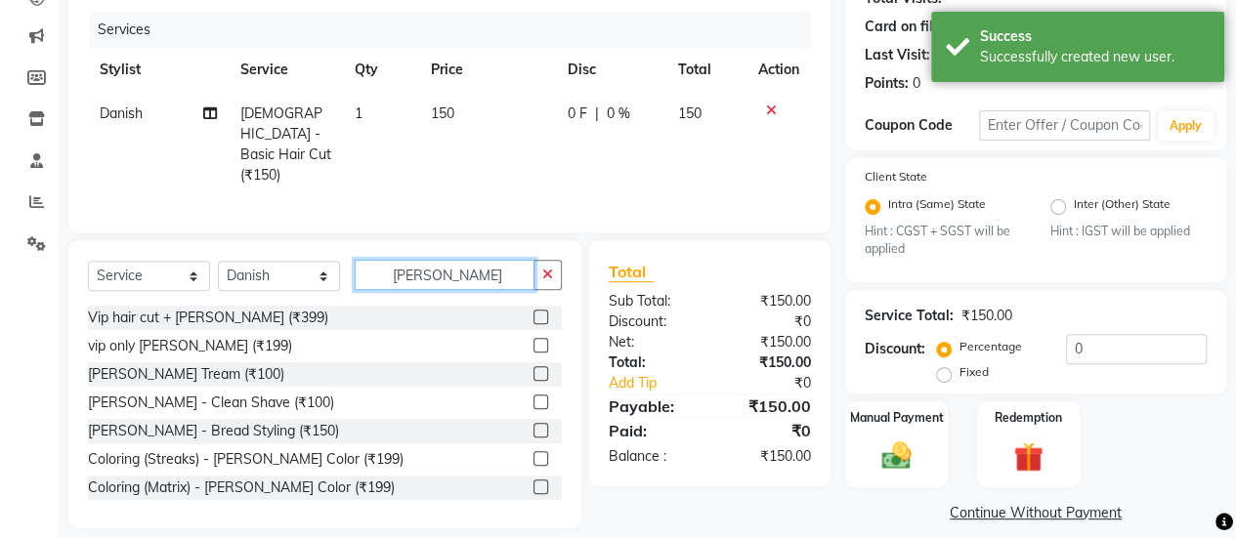
type input "[PERSON_NAME]"
click at [516, 367] on div "[PERSON_NAME] Tream (₹100)" at bounding box center [325, 375] width 474 height 24
click at [533, 368] on label at bounding box center [540, 373] width 15 height 15
click at [533, 368] on input "checkbox" at bounding box center [539, 374] width 13 height 13
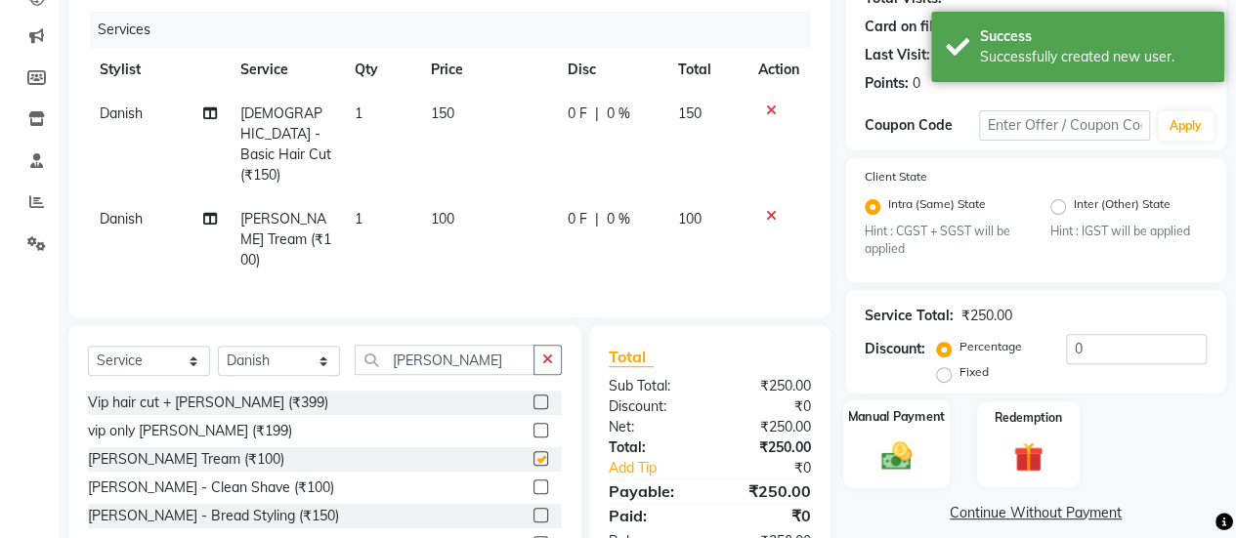
checkbox input "false"
click at [882, 456] on img at bounding box center [897, 456] width 50 height 35
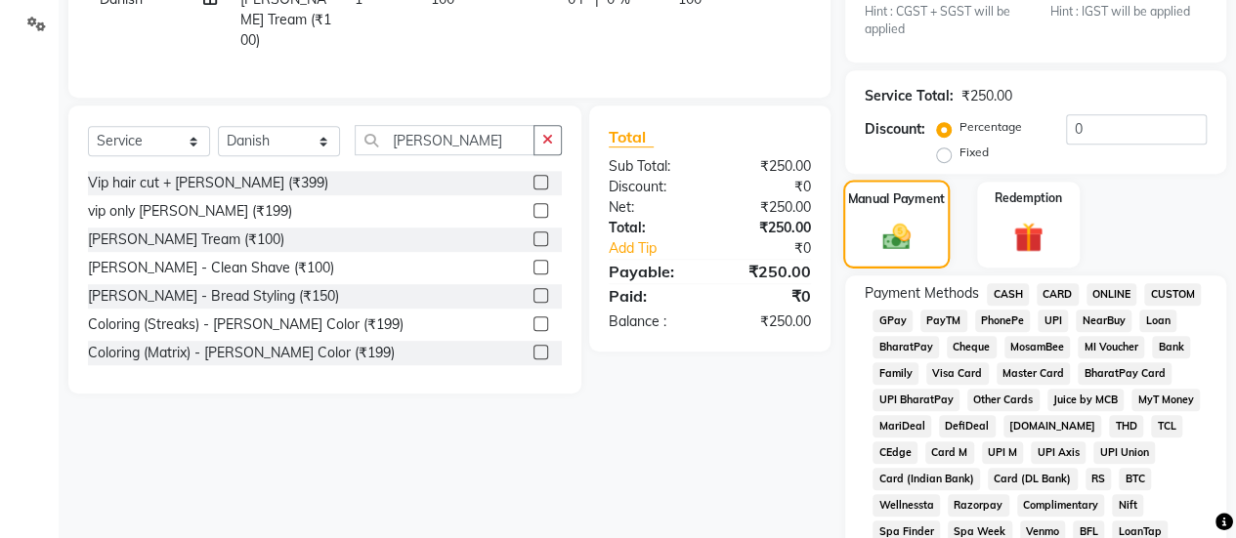
scroll to position [475, 0]
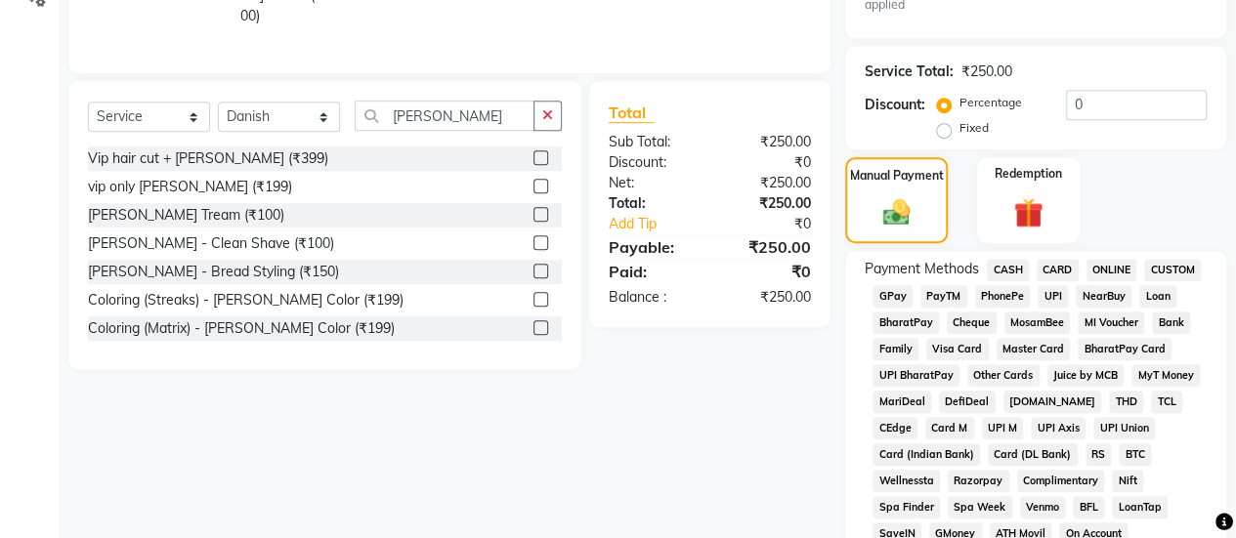
click at [899, 305] on span "GPay" at bounding box center [893, 296] width 40 height 22
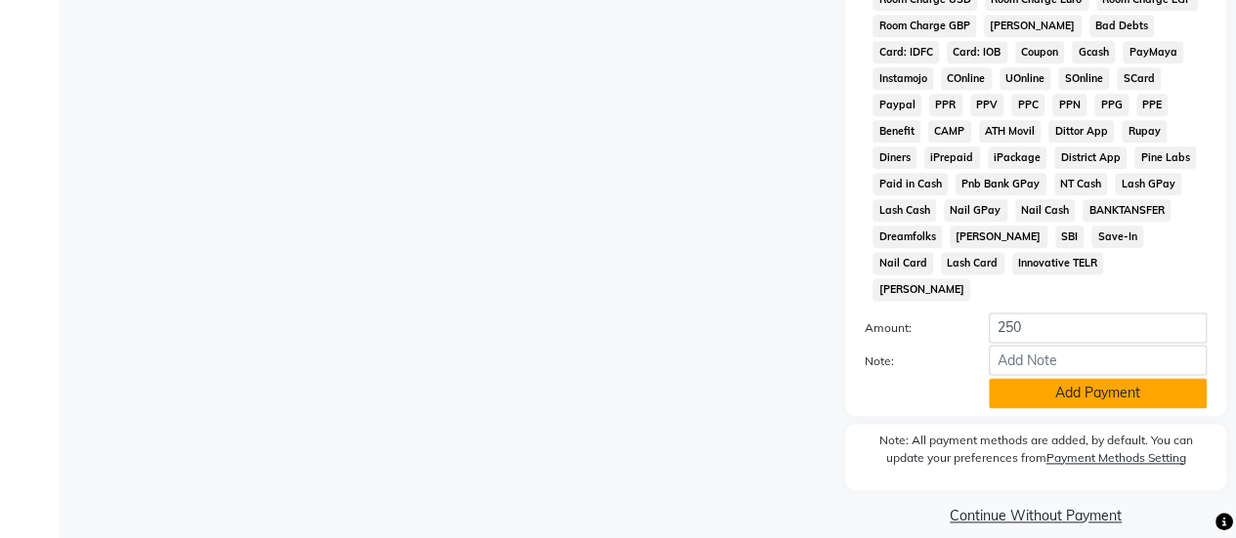
drag, startPoint x: 1019, startPoint y: 392, endPoint x: 1031, endPoint y: 382, distance: 15.3
click at [1031, 382] on div "Payment Methods CASH CARD ONLINE CUSTOM GPay PayTM PhonePe UPI NearBuy Loan Bha…" at bounding box center [1035, 1] width 381 height 832
click at [1031, 382] on button "Add Payment" at bounding box center [1098, 393] width 218 height 30
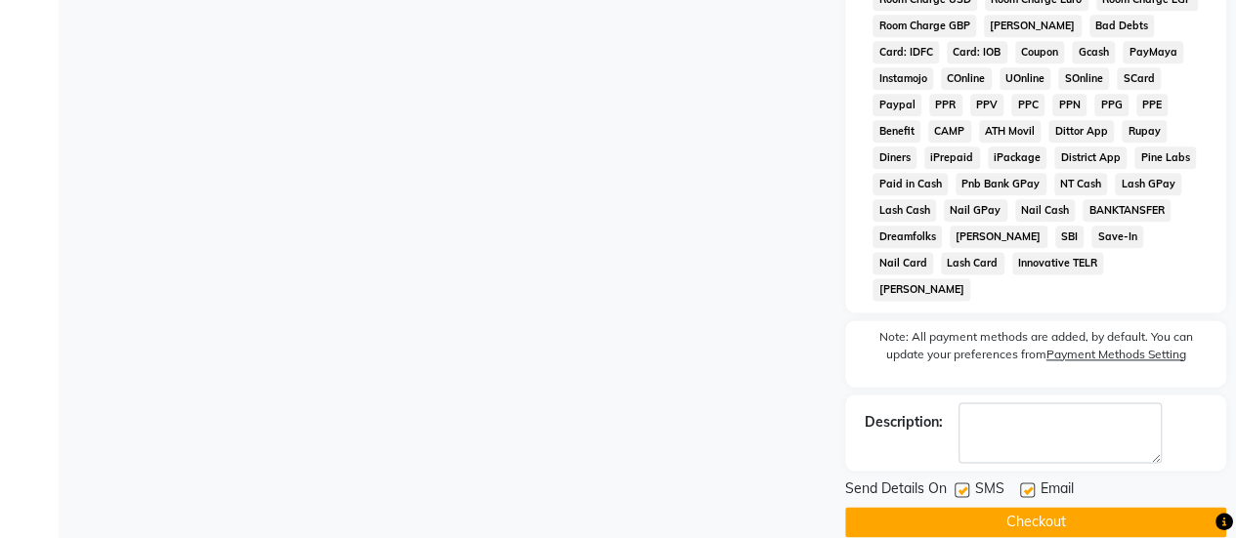
click at [961, 507] on button "Checkout" at bounding box center [1035, 522] width 381 height 30
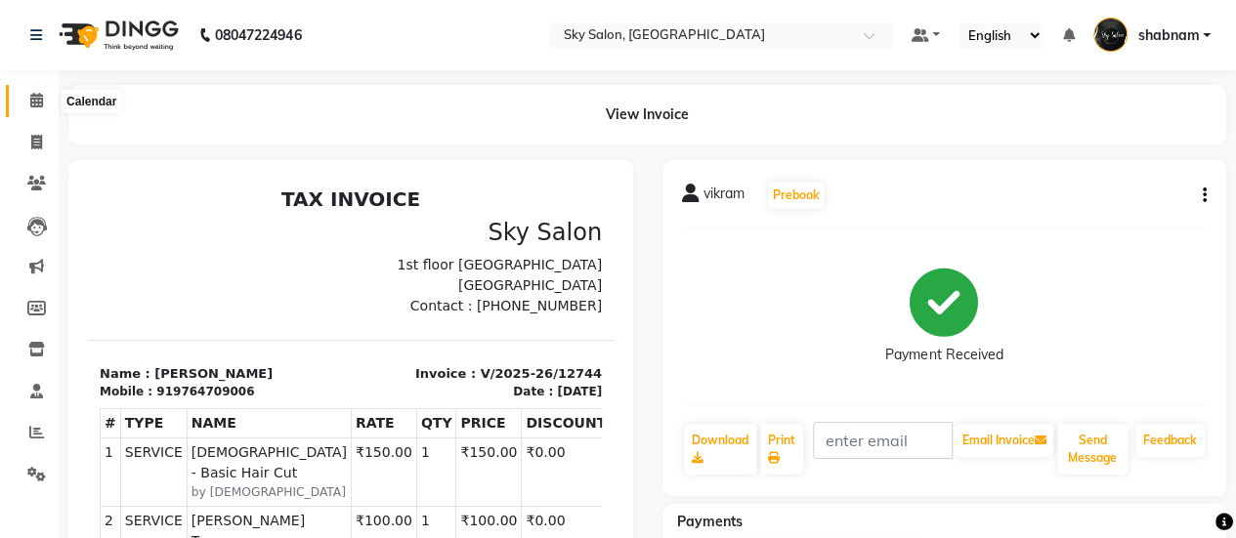
click at [39, 95] on icon at bounding box center [36, 100] width 13 height 15
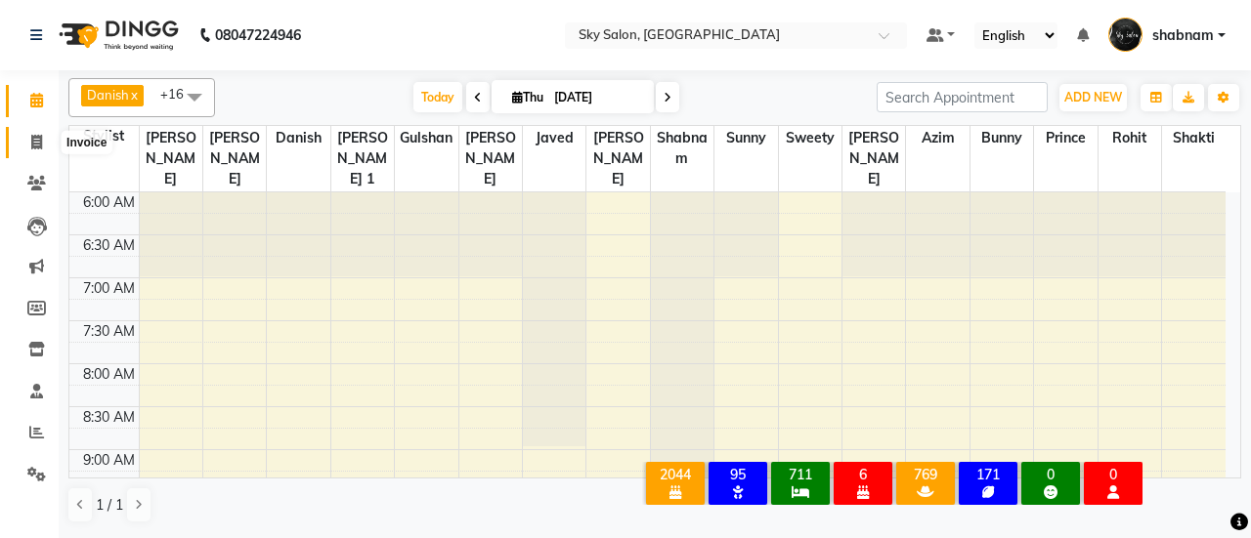
click at [31, 146] on icon at bounding box center [36, 142] width 11 height 15
select select "3537"
select select "service"
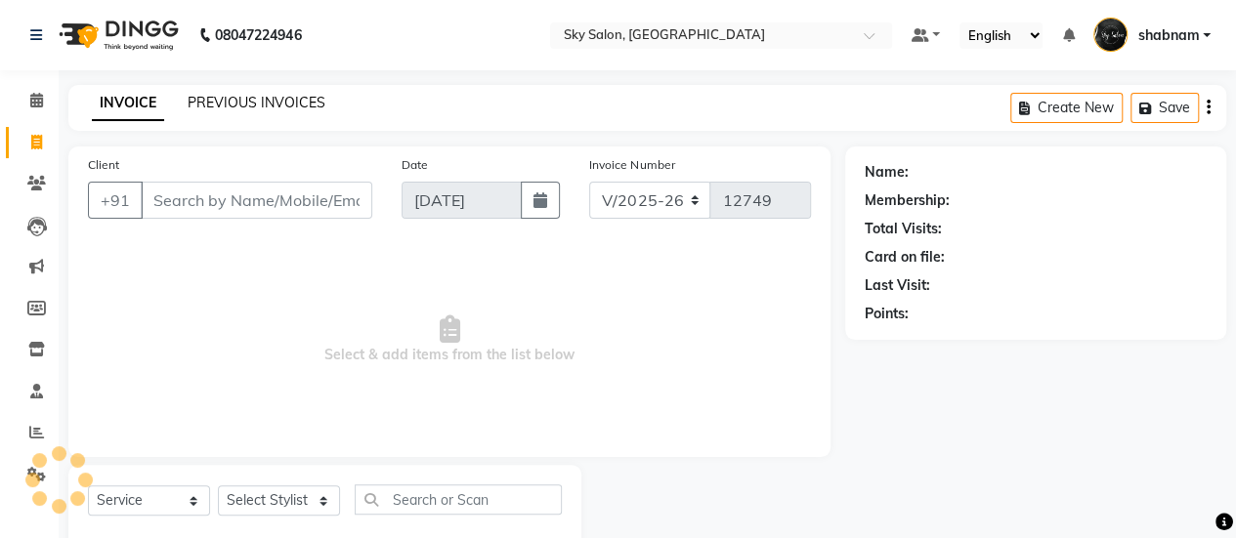
click at [225, 101] on link "PREVIOUS INVOICES" at bounding box center [257, 103] width 138 height 18
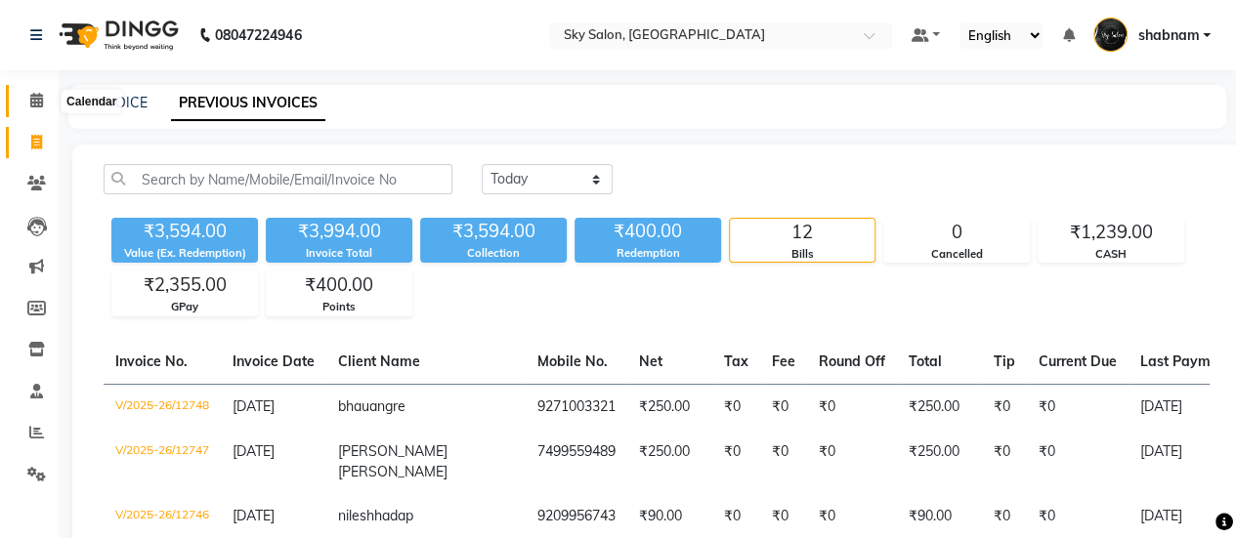
click at [31, 105] on icon at bounding box center [36, 100] width 13 height 15
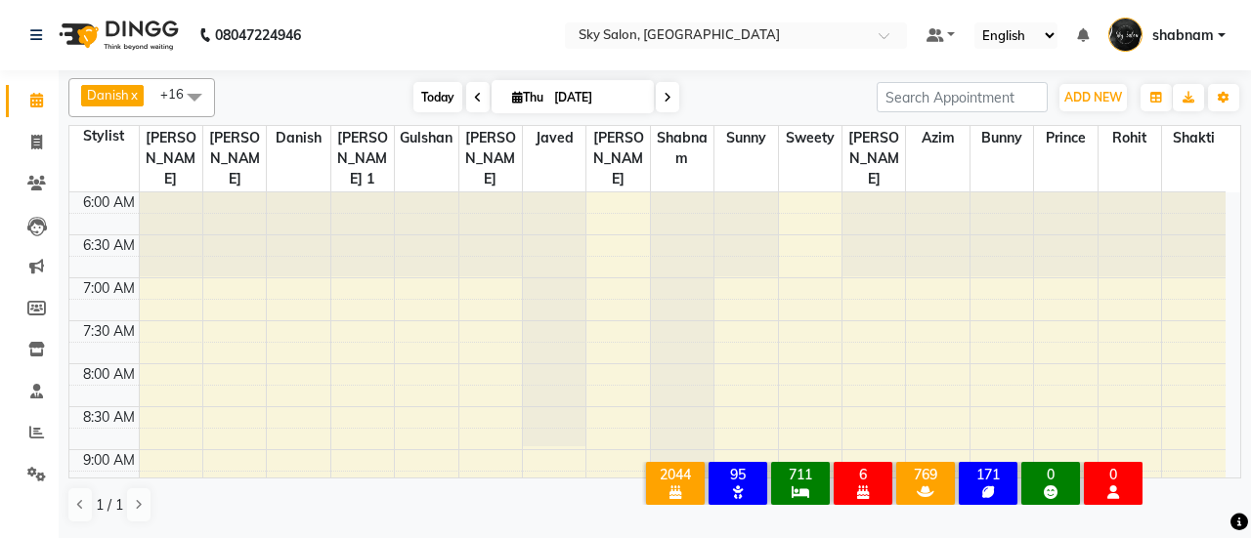
click at [422, 98] on span "Today" at bounding box center [437, 97] width 49 height 30
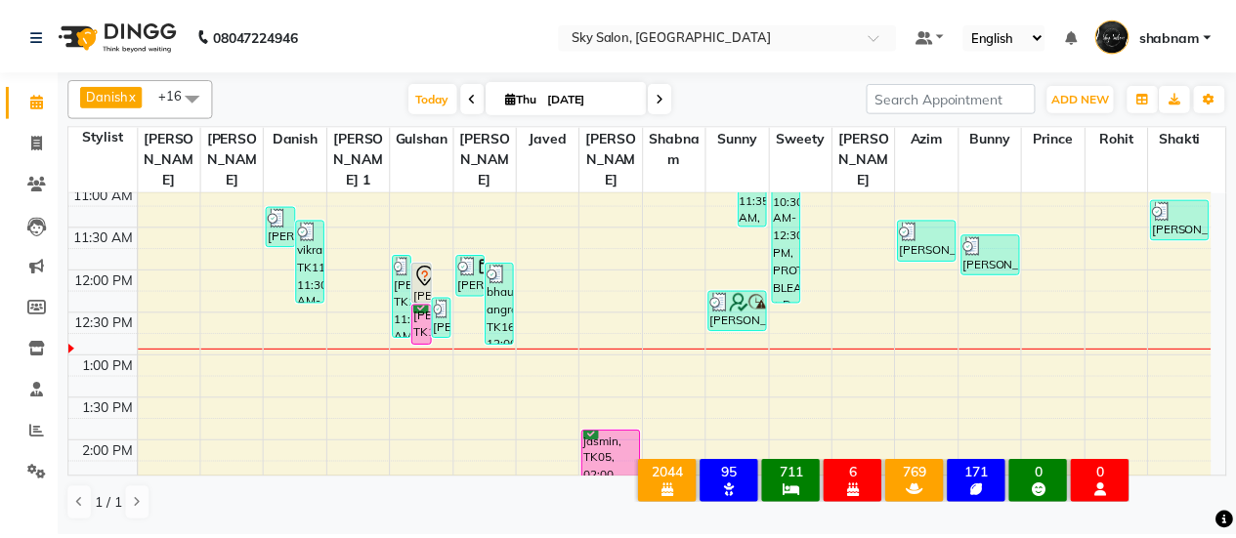
scroll to position [395, 0]
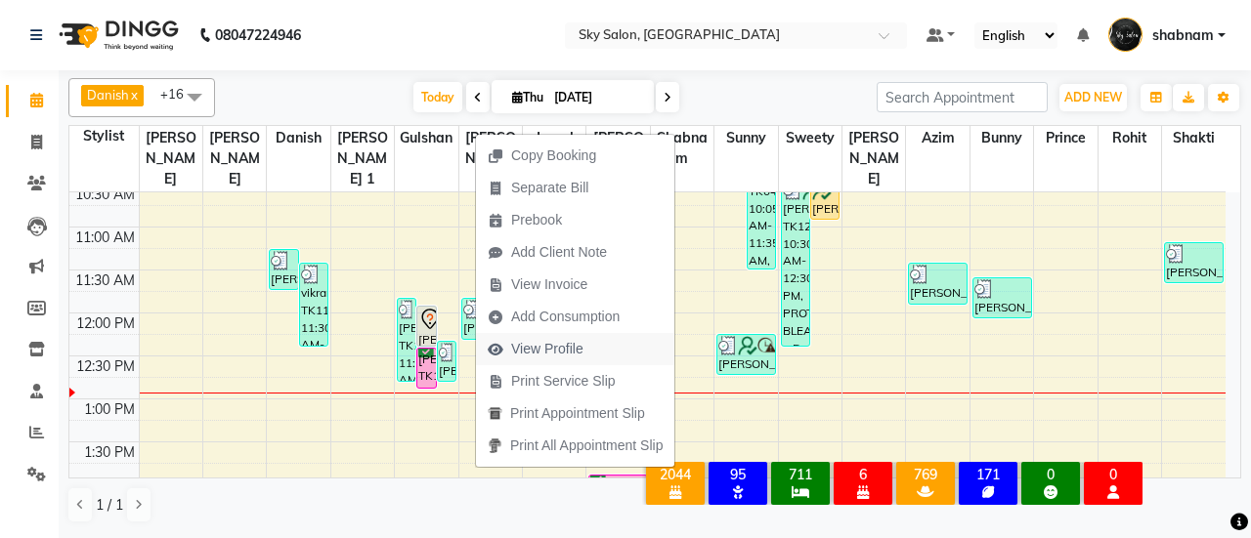
click at [545, 347] on span "View Profile" at bounding box center [547, 349] width 72 height 21
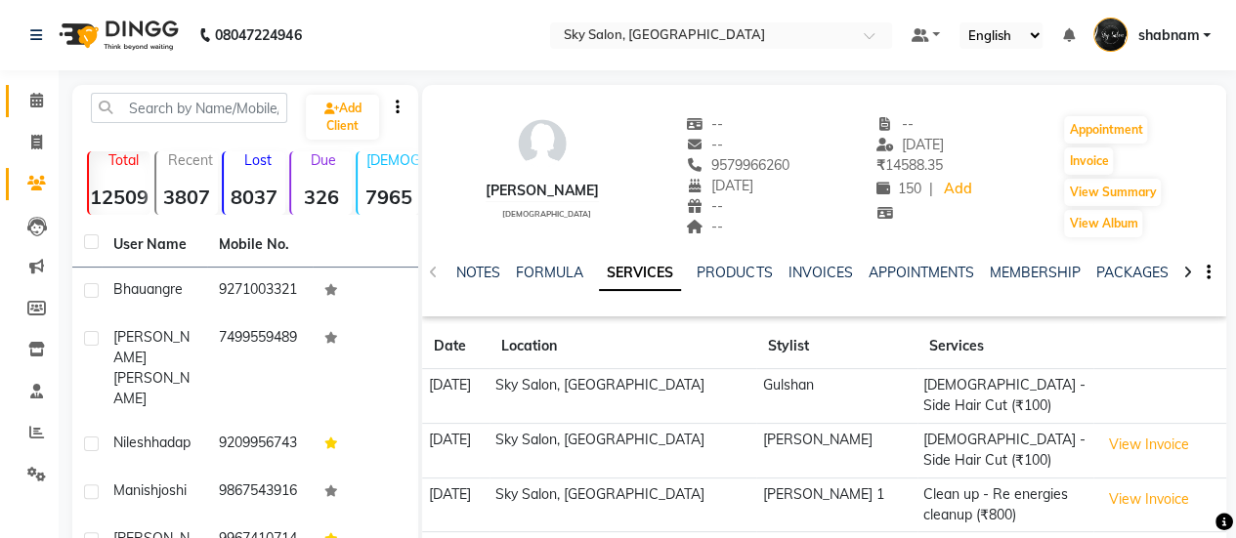
scroll to position [24, 0]
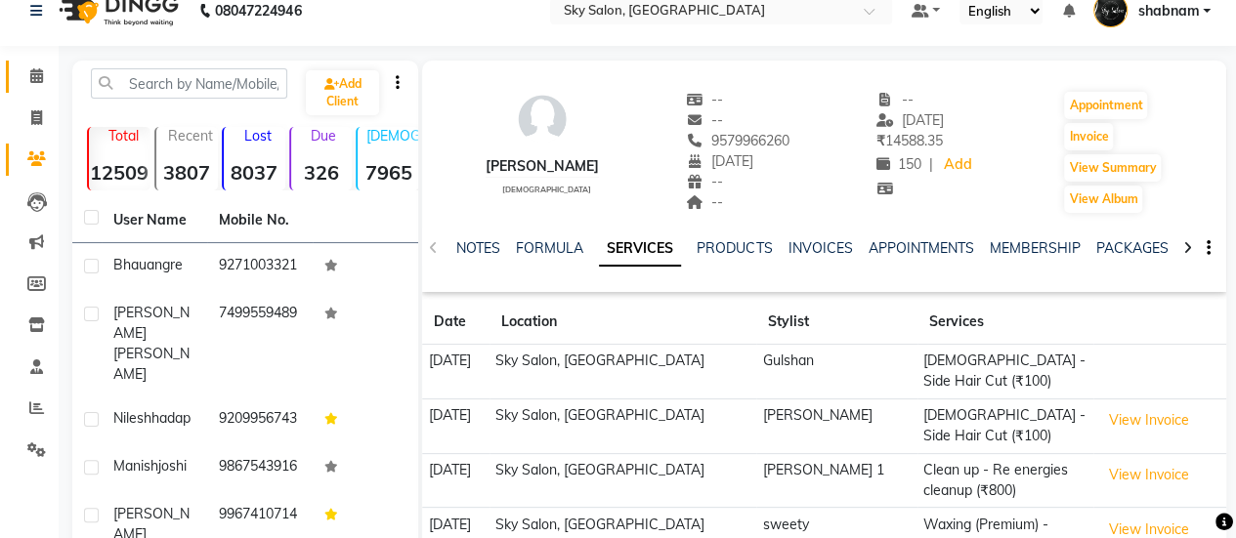
click at [31, 88] on link "Calendar" at bounding box center [29, 77] width 47 height 32
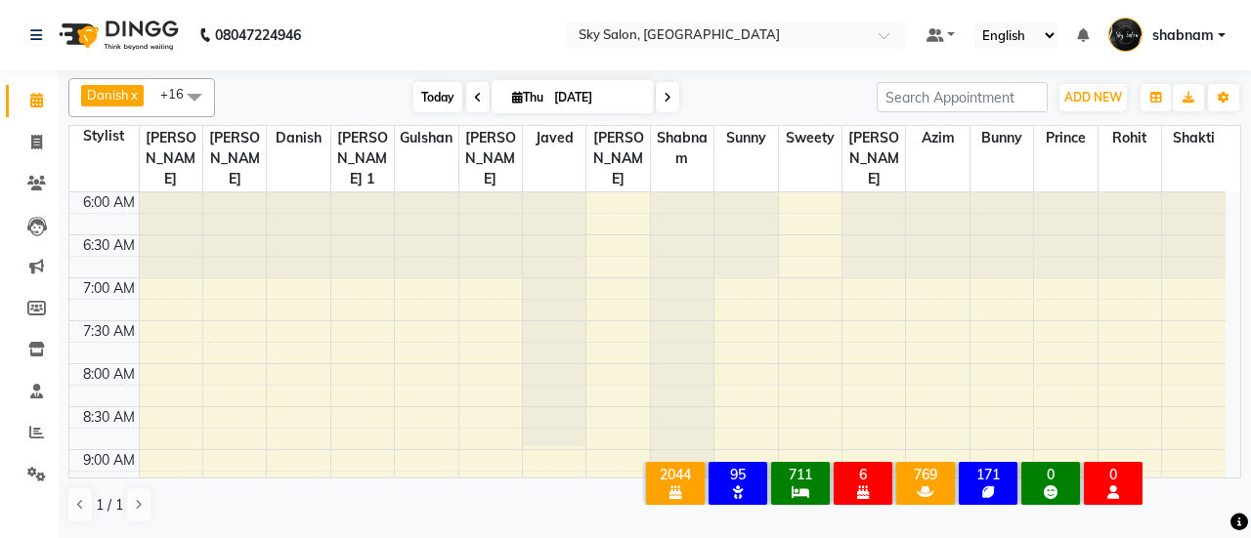
click at [420, 93] on span "Today" at bounding box center [437, 97] width 49 height 30
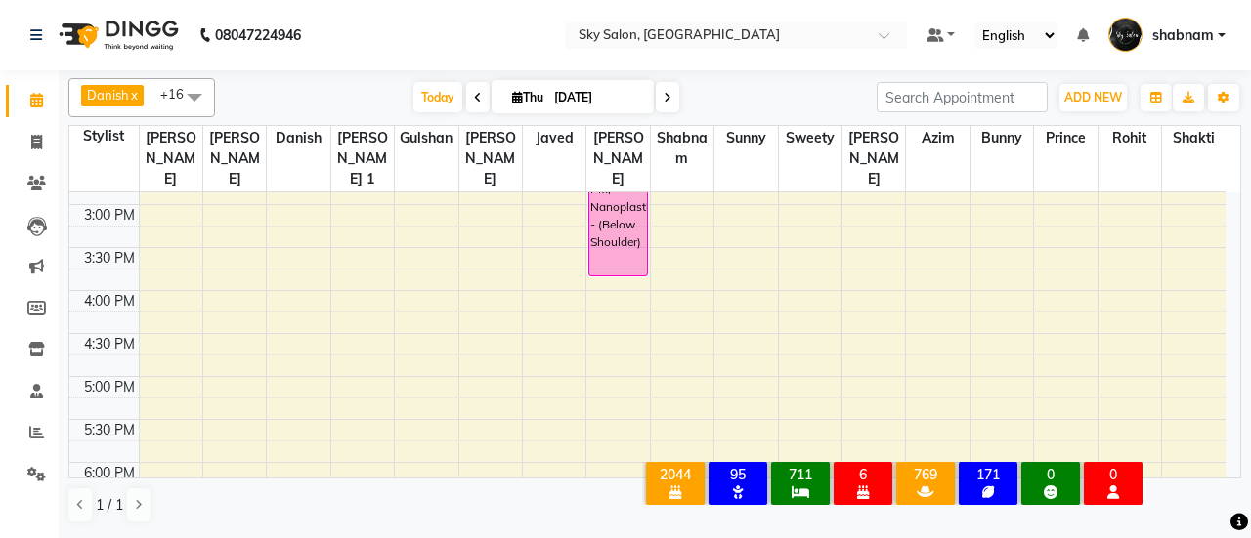
scroll to position [760, 0]
click at [280, 323] on div "6:00 AM 6:30 AM 7:00 AM 7:30 AM 8:00 AM 8:30 AM 9:00 AM 9:30 AM 10:00 AM 10:30 …" at bounding box center [647, 205] width 1156 height 1547
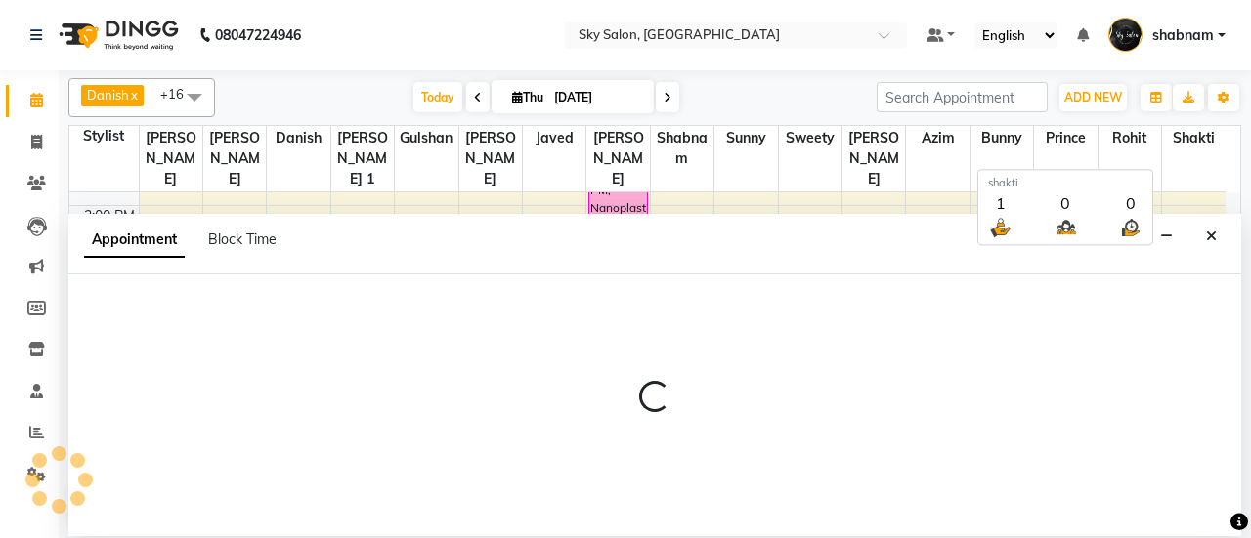
select select "57500"
select select "tentative"
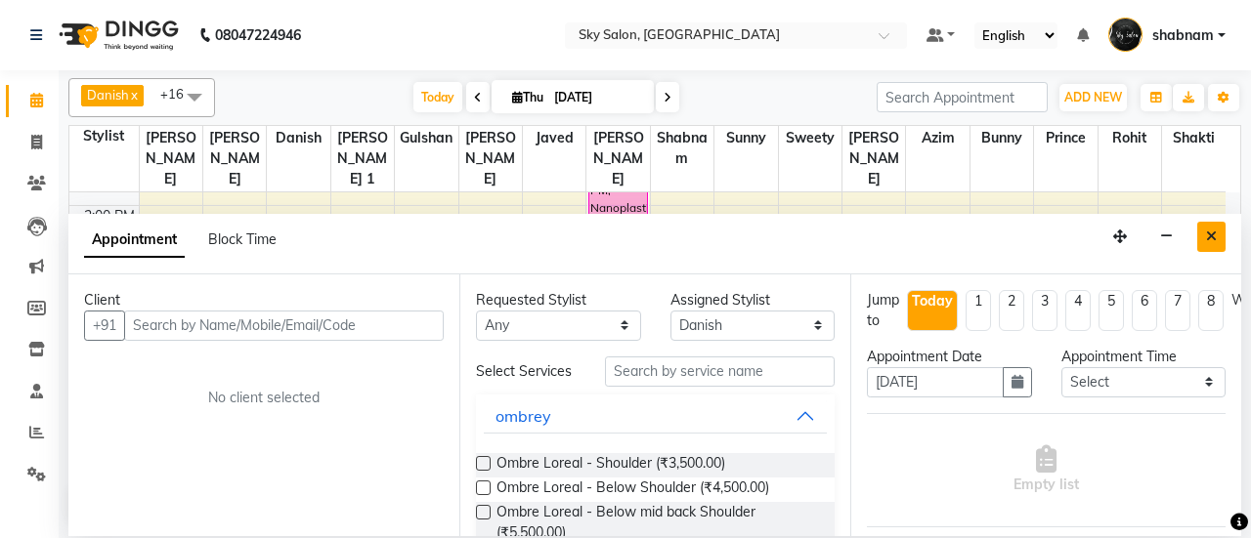
click at [1203, 233] on button "Close" at bounding box center [1211, 237] width 28 height 30
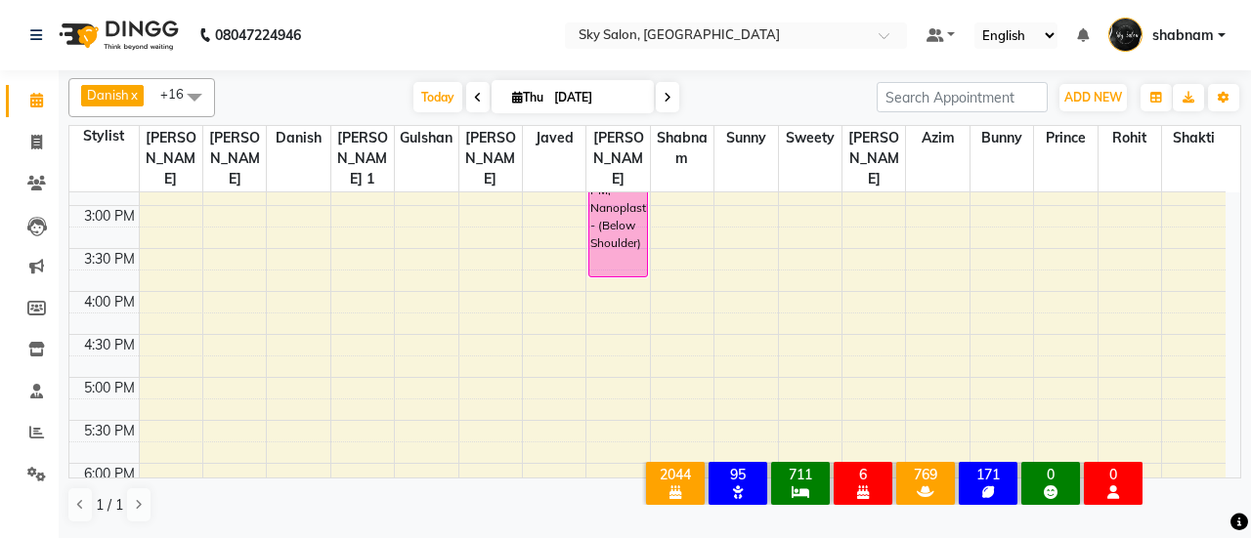
click at [207, 101] on span at bounding box center [194, 96] width 39 height 37
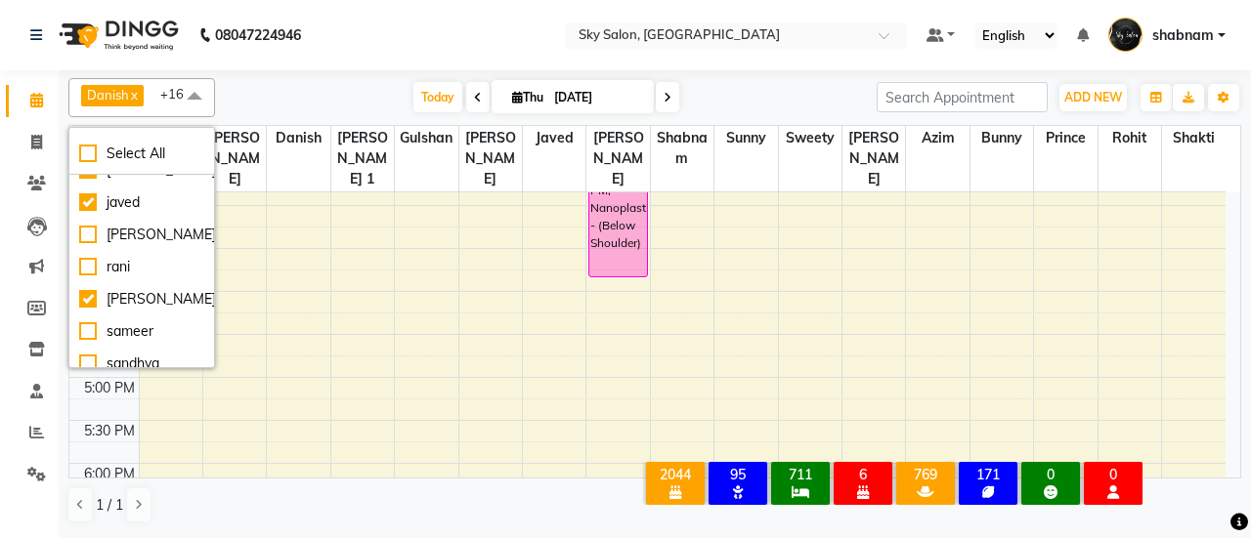
scroll to position [401, 0]
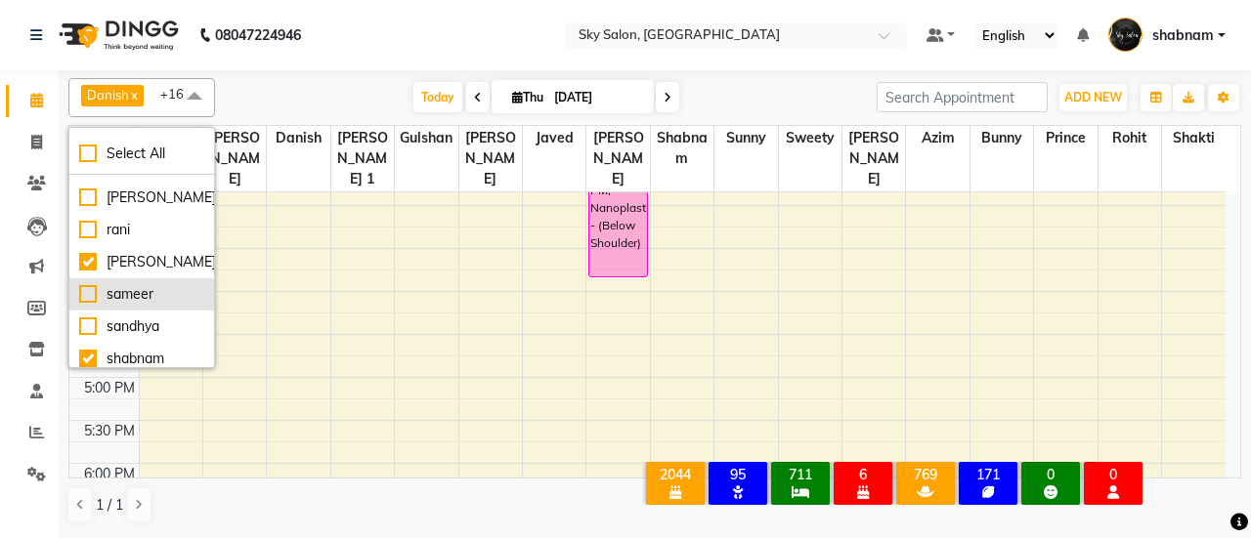
click at [164, 284] on div "sameer" at bounding box center [141, 294] width 125 height 21
checkbox input "true"
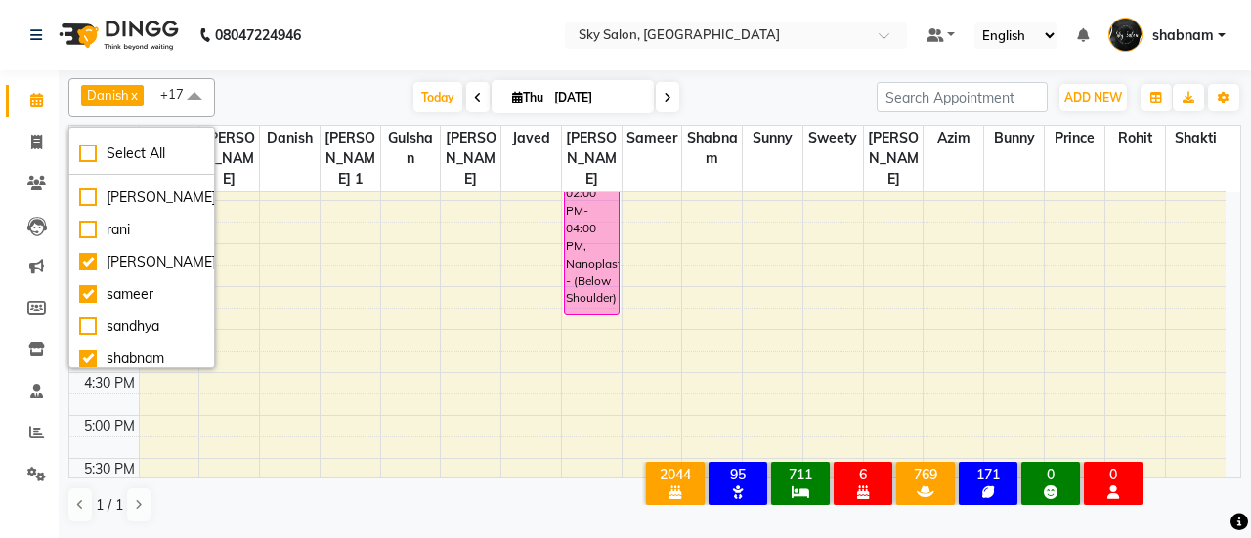
scroll to position [718, 0]
click at [722, 107] on div "[DATE] [DATE]" at bounding box center [546, 97] width 642 height 29
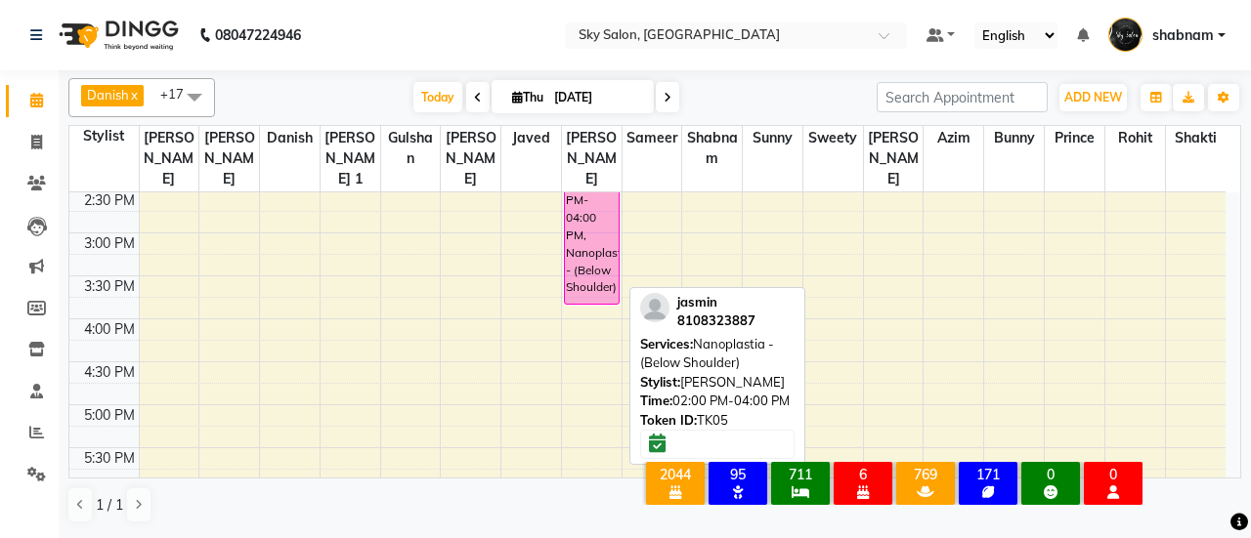
scroll to position [734, 0]
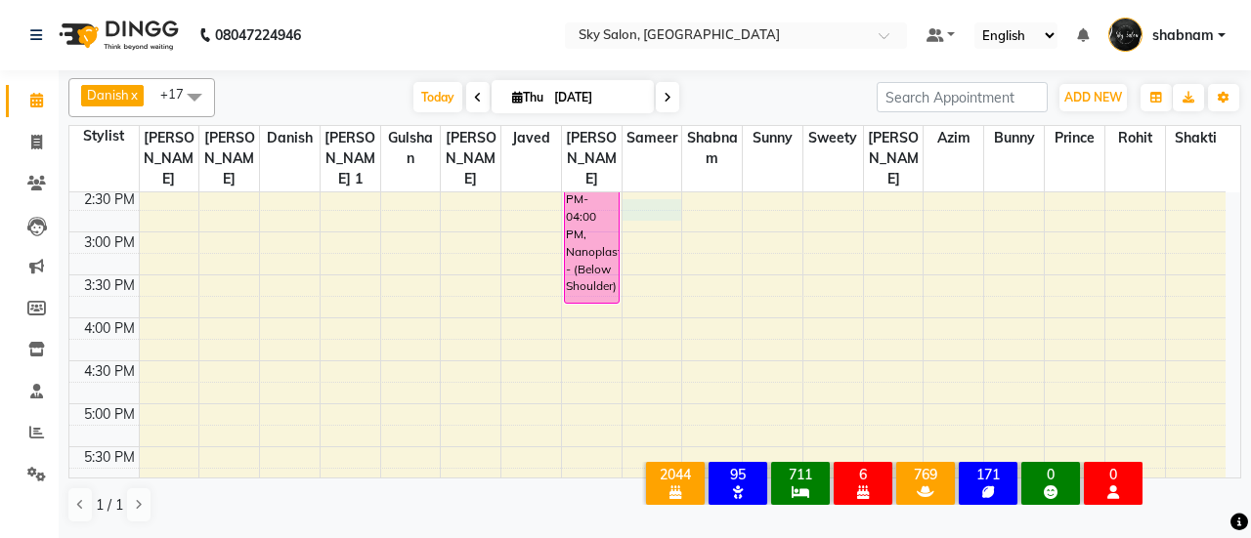
click at [642, 179] on div "6:00 AM 6:30 AM 7:00 AM 7:30 AM 8:00 AM 8:30 AM 9:00 AM 9:30 AM 10:00 AM 10:30 …" at bounding box center [647, 232] width 1156 height 1547
select select "20908"
select select "tentative"
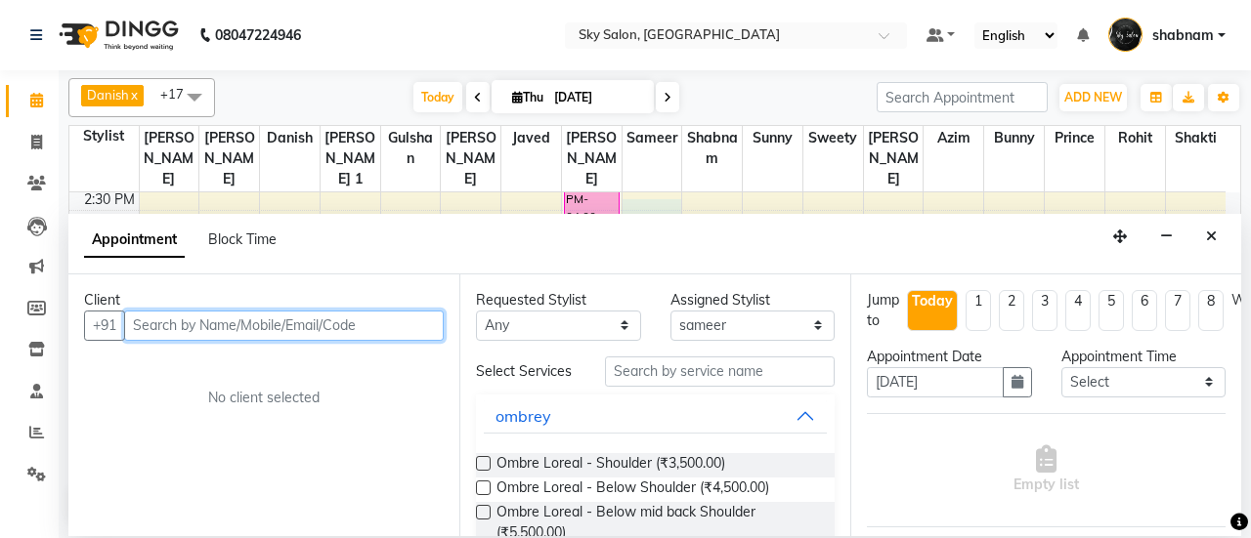
click at [260, 323] on input "text" at bounding box center [284, 326] width 320 height 30
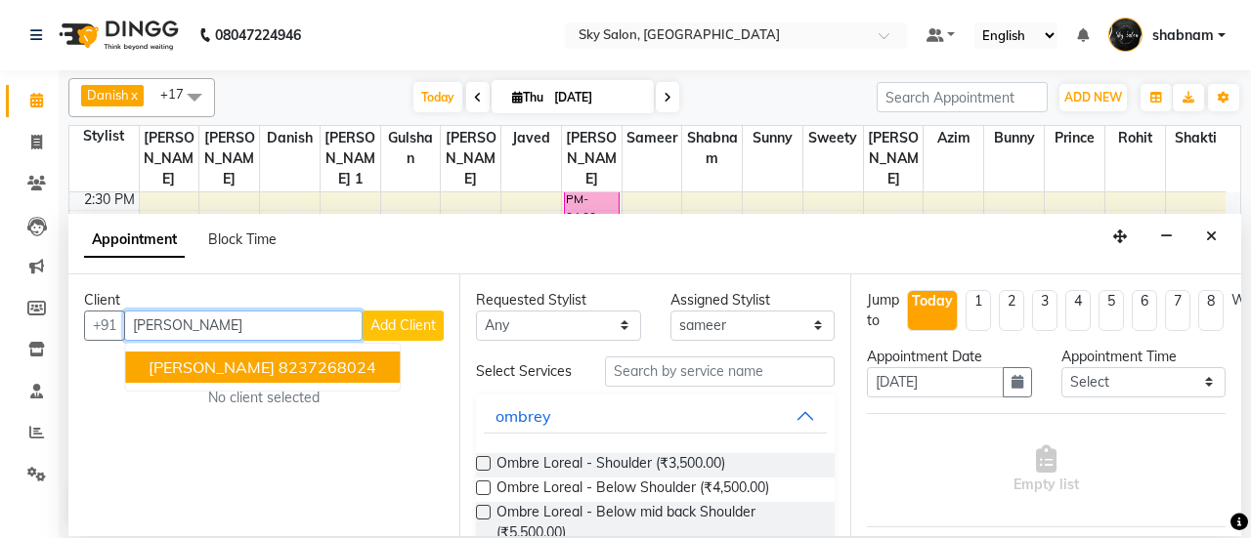
click at [245, 370] on span "[PERSON_NAME]" at bounding box center [212, 368] width 126 height 20
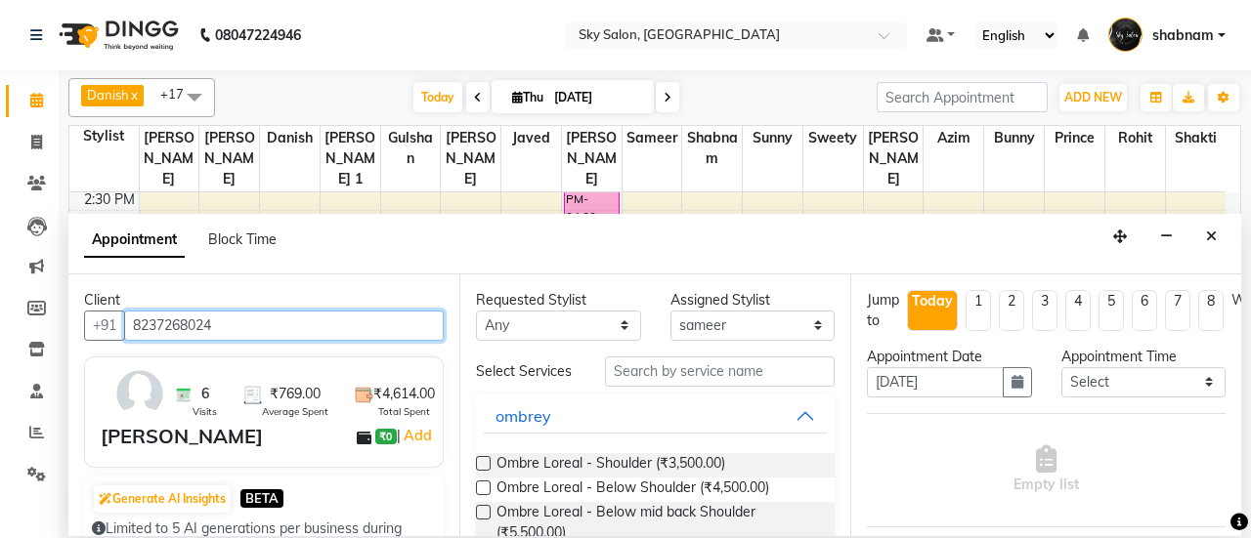
type input "8237268024"
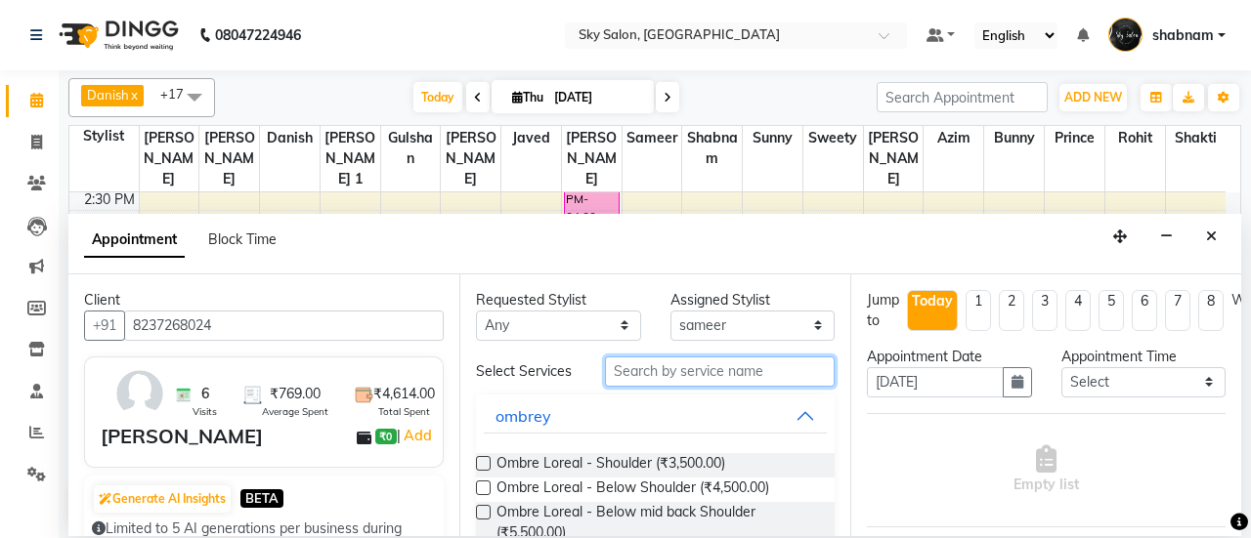
click at [680, 374] on input "text" at bounding box center [720, 372] width 230 height 30
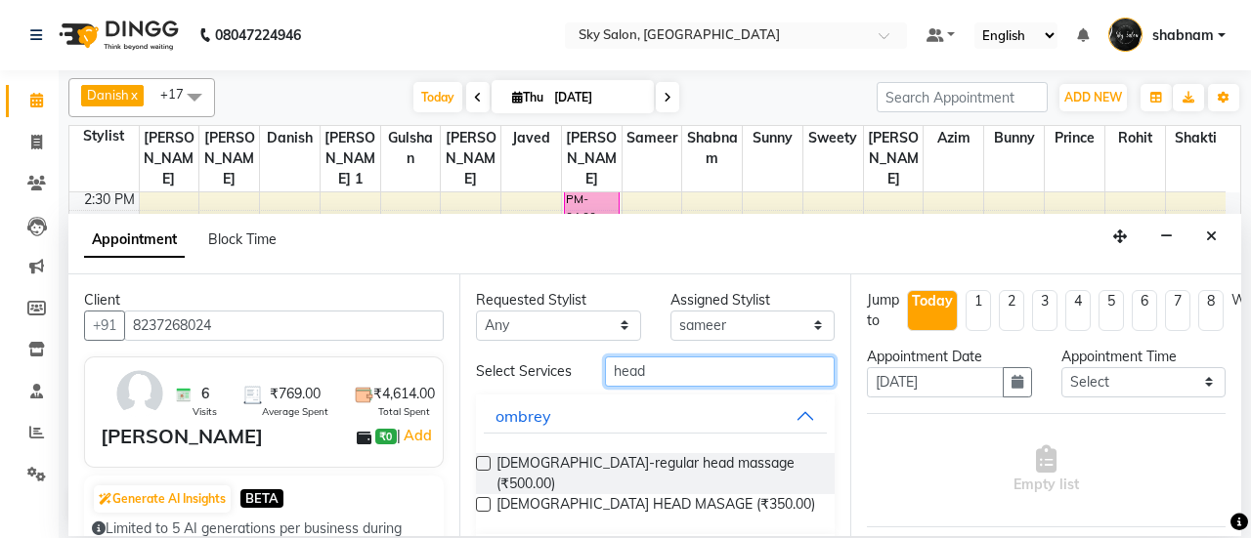
type input "head"
click at [487, 460] on label at bounding box center [483, 463] width 15 height 15
click at [487, 460] on input "checkbox" at bounding box center [482, 465] width 13 height 13
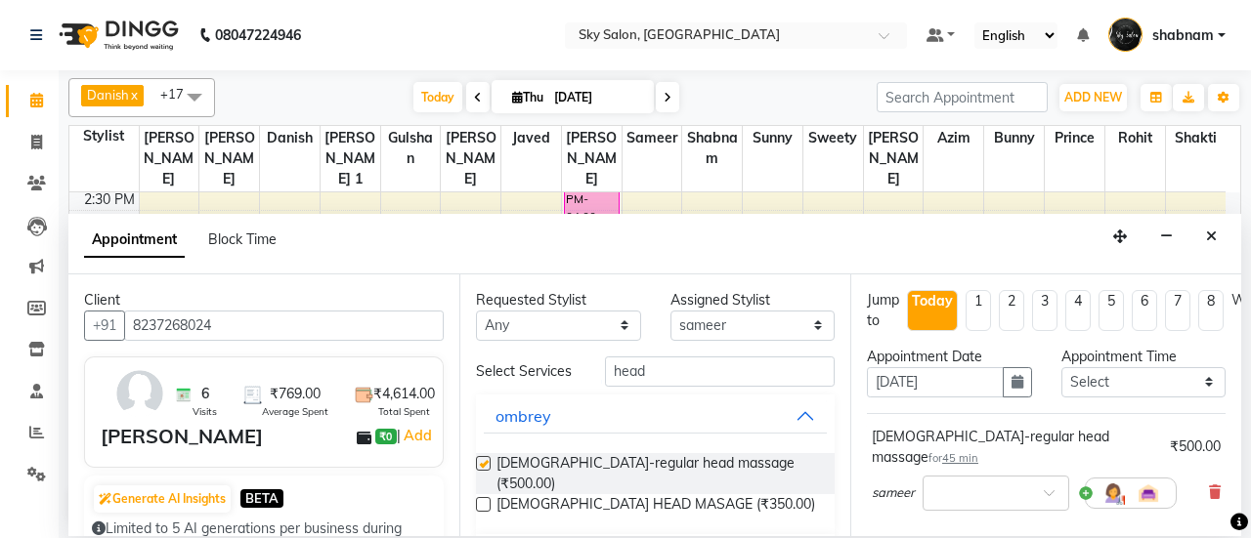
checkbox input "false"
click at [778, 323] on select "Select afreen [PERSON_NAME] saha [PERSON_NAME] [PERSON_NAME] [PERSON_NAME] bhar…" at bounding box center [752, 326] width 165 height 30
click at [725, 332] on select "Select afreen [PERSON_NAME] saha [PERSON_NAME] [PERSON_NAME] [PERSON_NAME] bhar…" at bounding box center [752, 326] width 165 height 30
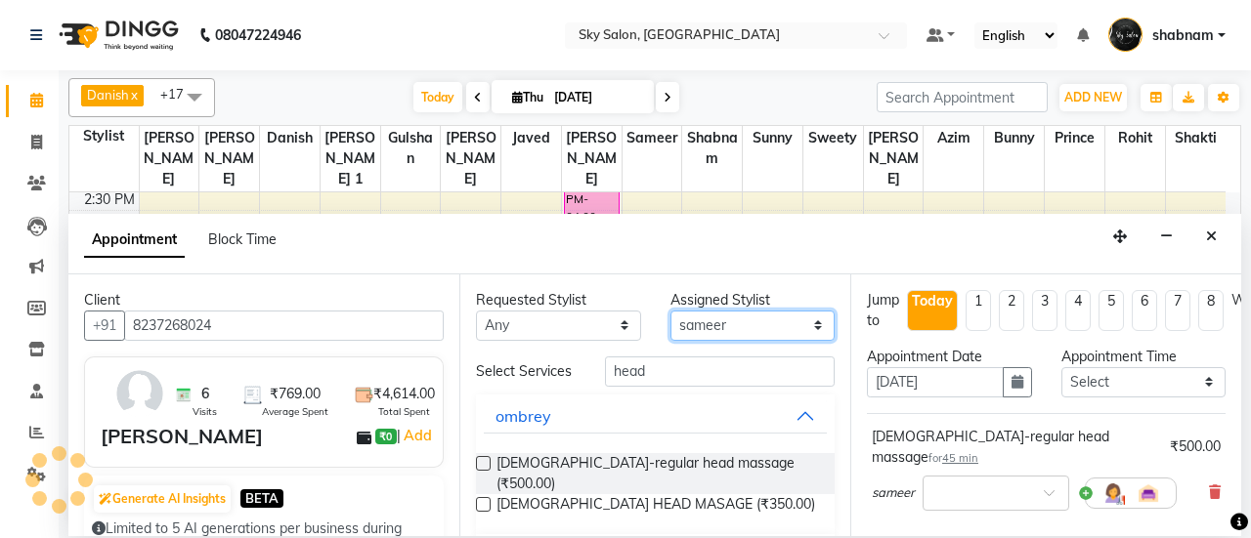
select select "27779"
click at [670, 311] on select "Select afreen [PERSON_NAME] saha [PERSON_NAME] [PERSON_NAME] [PERSON_NAME] bhar…" at bounding box center [752, 326] width 165 height 30
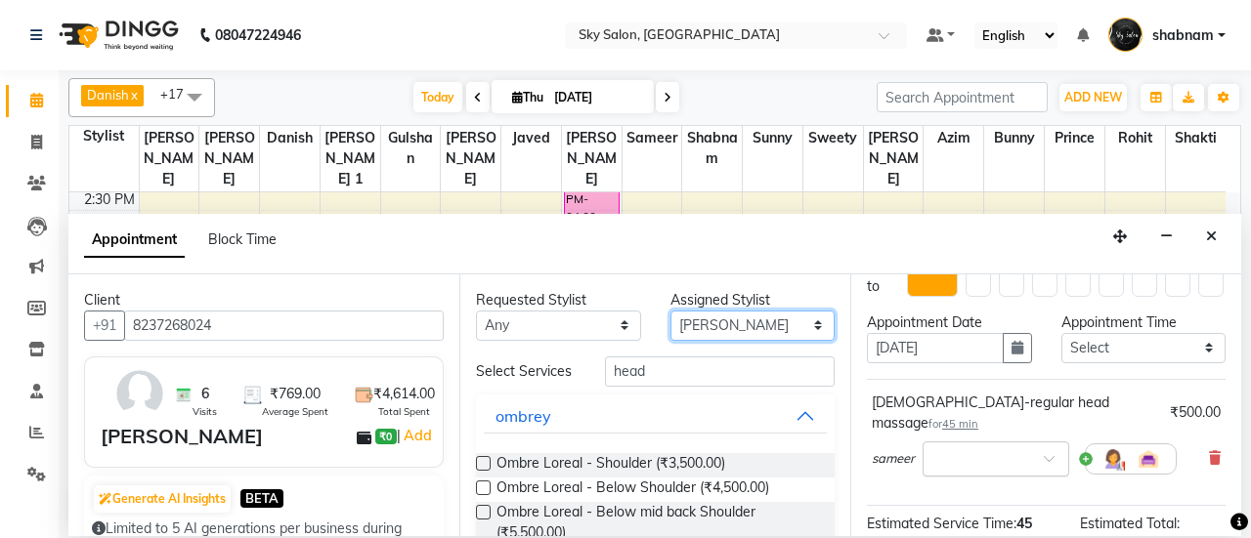
scroll to position [38, 0]
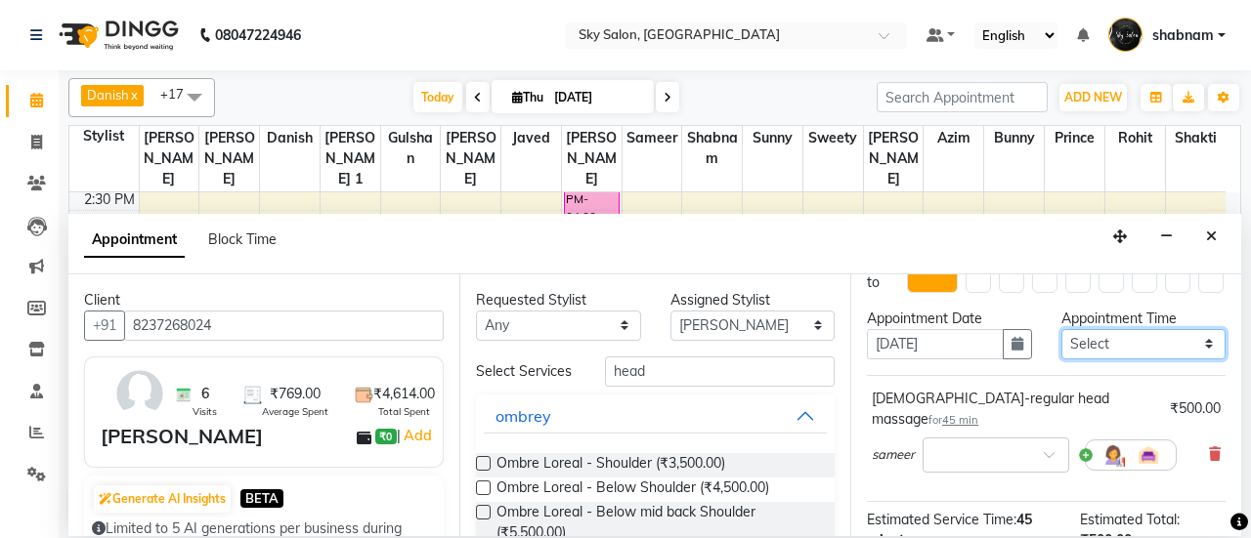
click at [1112, 354] on select "Select 07:00 AM 07:30 AM 08:00 AM 08:30 AM 09:00 AM 09:30 AM 10:00 AM 10:30 AM …" at bounding box center [1143, 344] width 165 height 30
select select "870"
click at [1061, 329] on select "Select 07:00 AM 07:30 AM 08:00 AM 08:30 AM 09:00 AM 09:30 AM 10:00 AM 10:30 AM …" at bounding box center [1143, 344] width 165 height 30
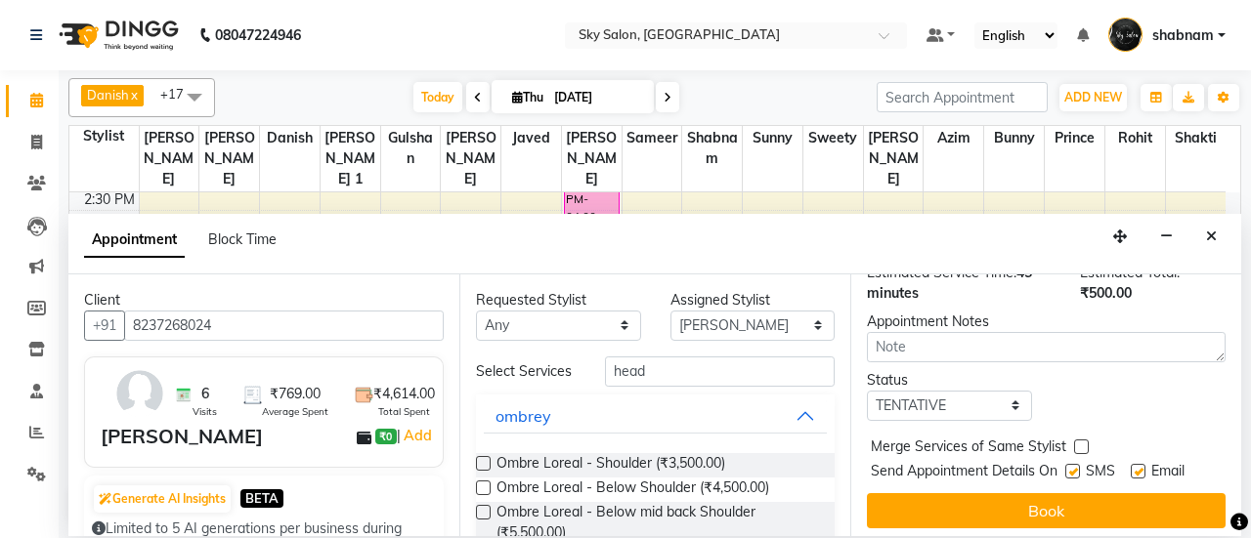
click at [950, 370] on div "Status" at bounding box center [949, 380] width 165 height 21
click at [950, 391] on select "Select TENTATIVE CONFIRM CHECK-IN UPCOMING" at bounding box center [949, 406] width 165 height 30
select select "confirm booking"
click at [867, 391] on select "Select TENTATIVE CONFIRM CHECK-IN UPCOMING" at bounding box center [949, 406] width 165 height 30
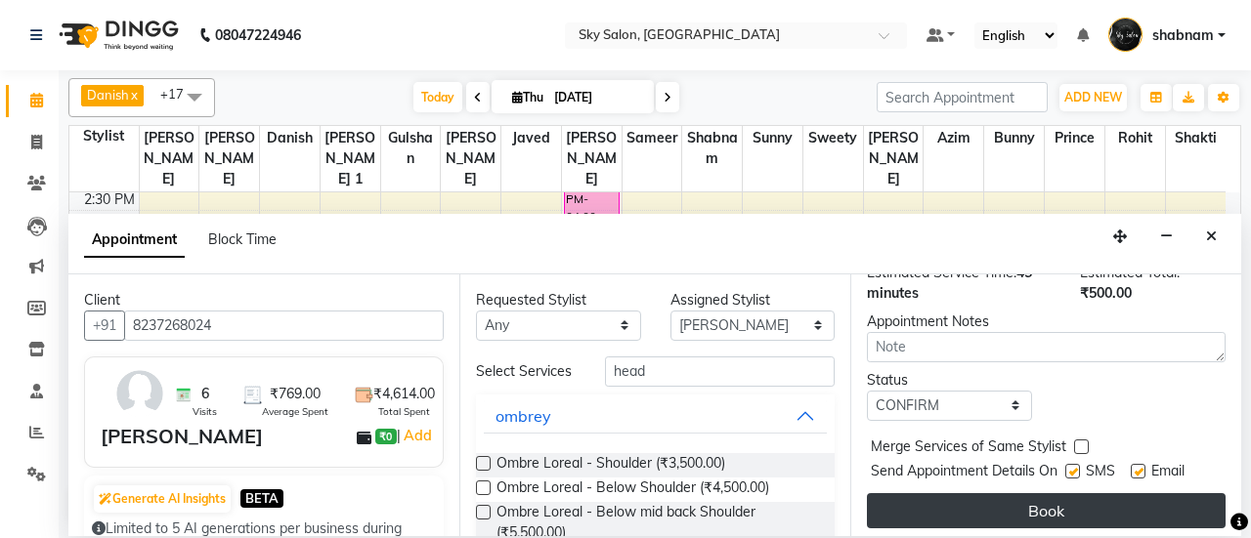
click at [1034, 493] on button "Book" at bounding box center [1046, 510] width 359 height 35
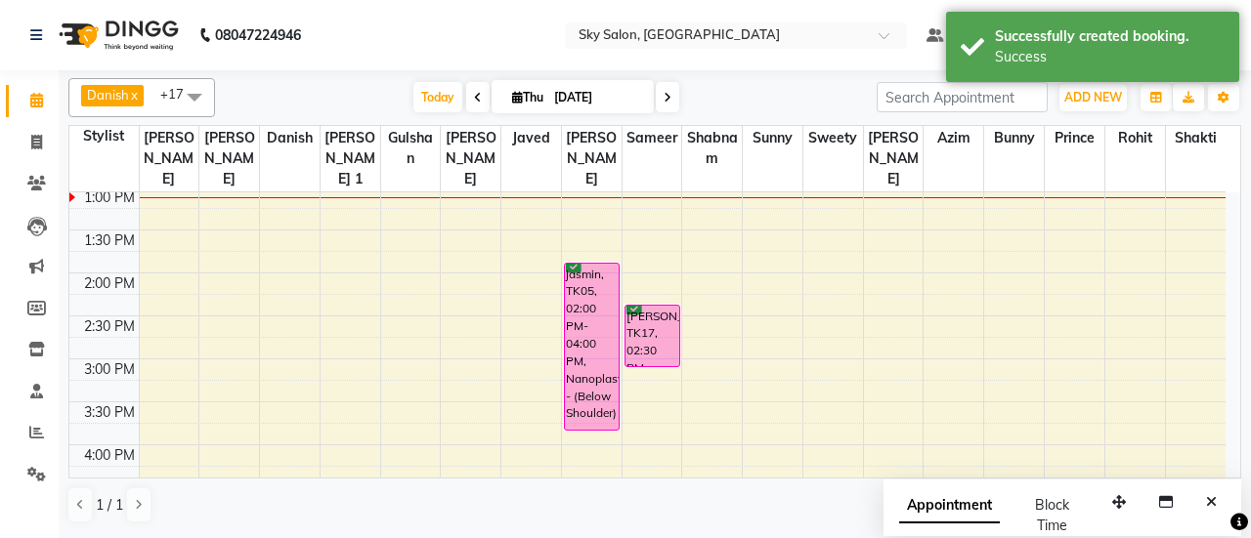
scroll to position [614, 0]
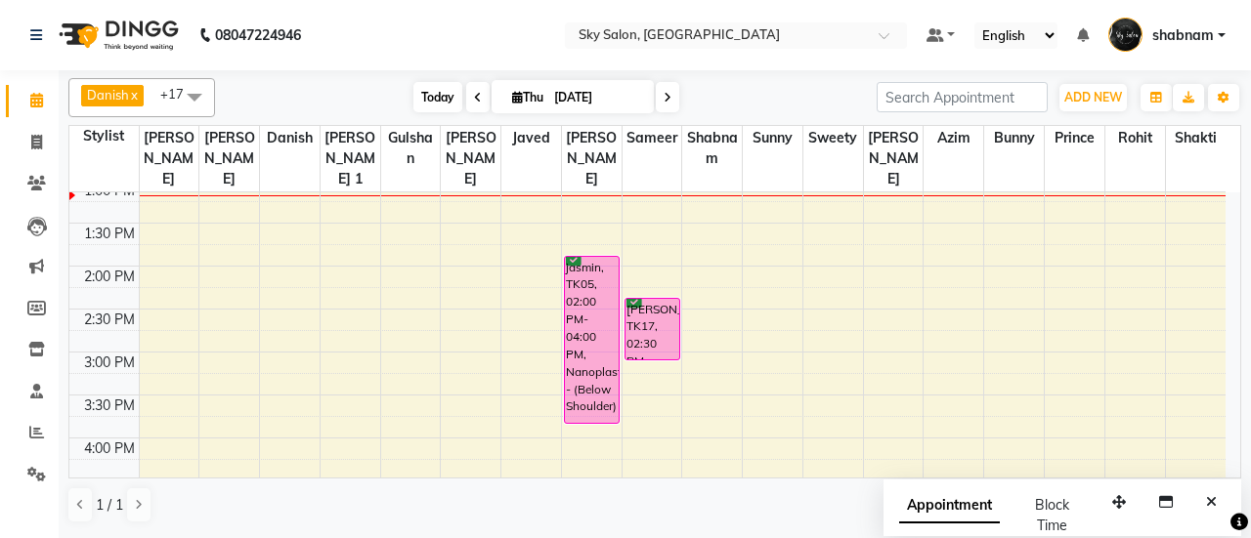
click at [419, 95] on span "Today" at bounding box center [437, 97] width 49 height 30
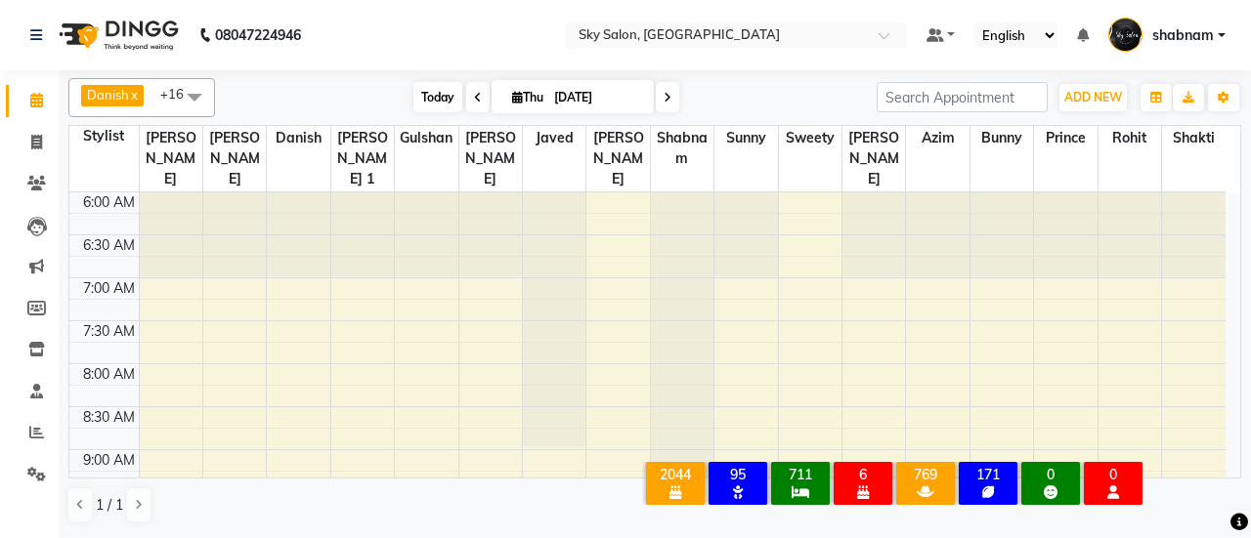
click at [442, 98] on span "Today" at bounding box center [437, 97] width 49 height 30
click at [425, 105] on span "Today" at bounding box center [437, 97] width 49 height 30
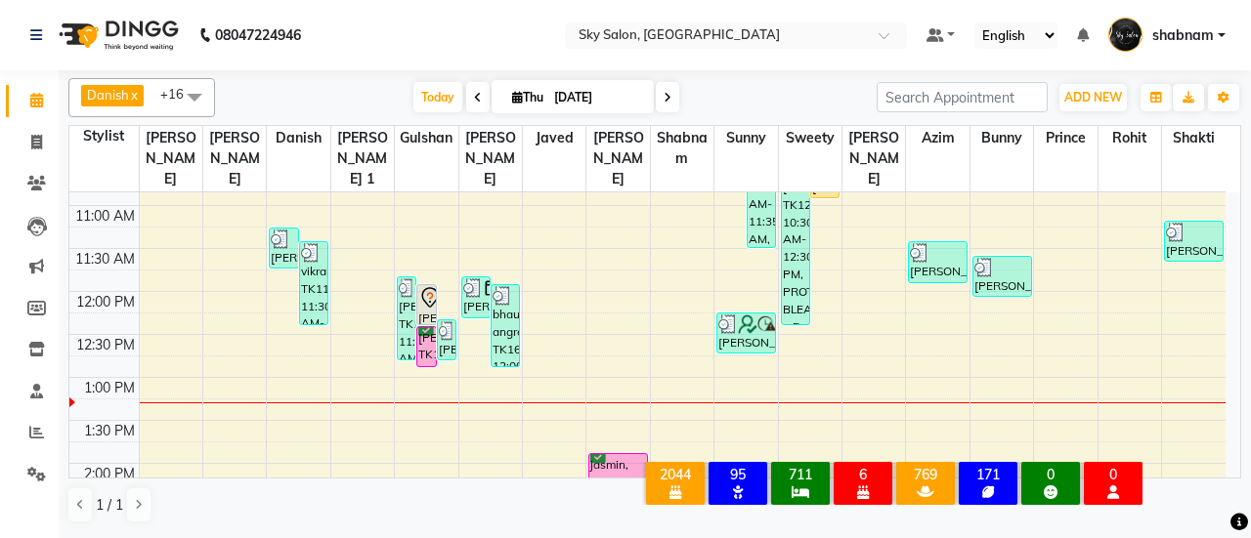
scroll to position [410, 0]
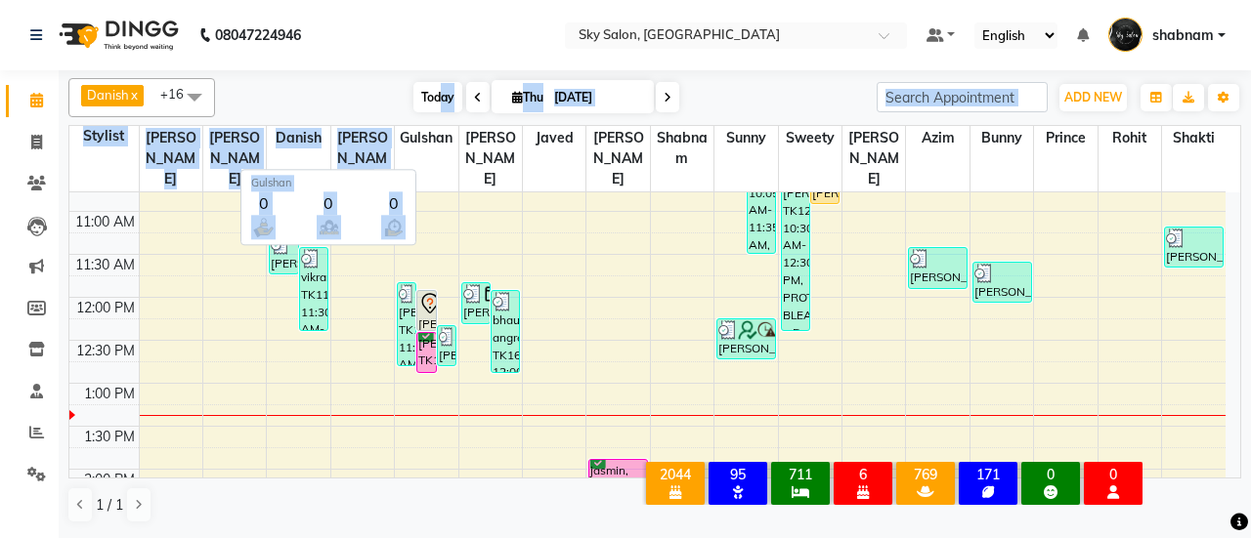
drag, startPoint x: 427, startPoint y: 124, endPoint x: 439, endPoint y: 105, distance: 22.8
click at [439, 105] on div "Danish x javed x [PERSON_NAME] x [PERSON_NAME] x sunny x [PERSON_NAME] x [PERSO…" at bounding box center [654, 300] width 1173 height 461
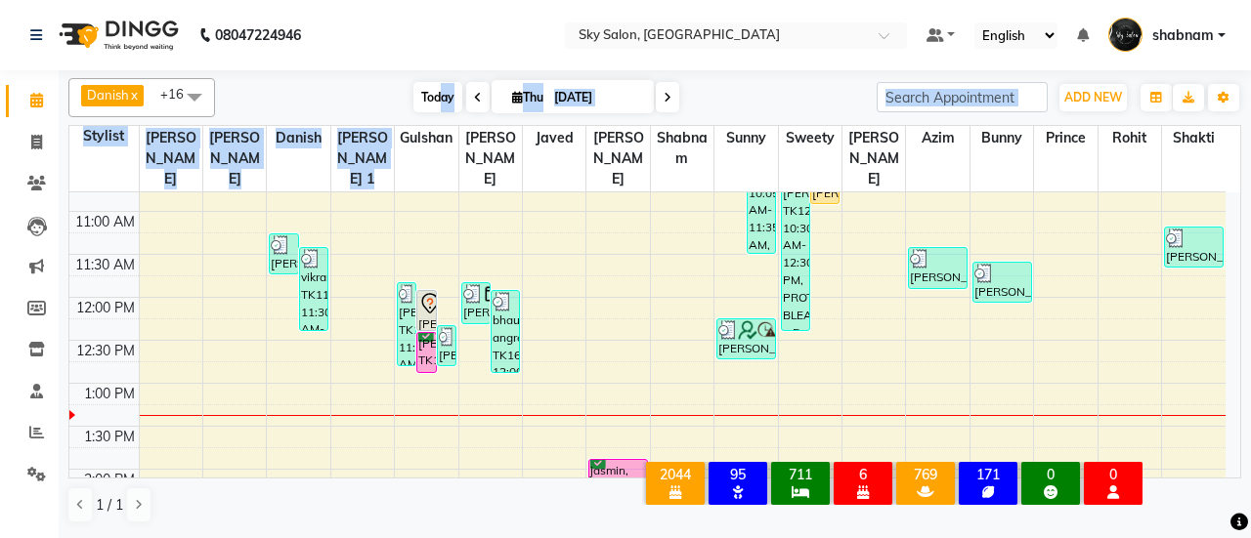
click at [439, 105] on span "Today" at bounding box center [437, 97] width 49 height 30
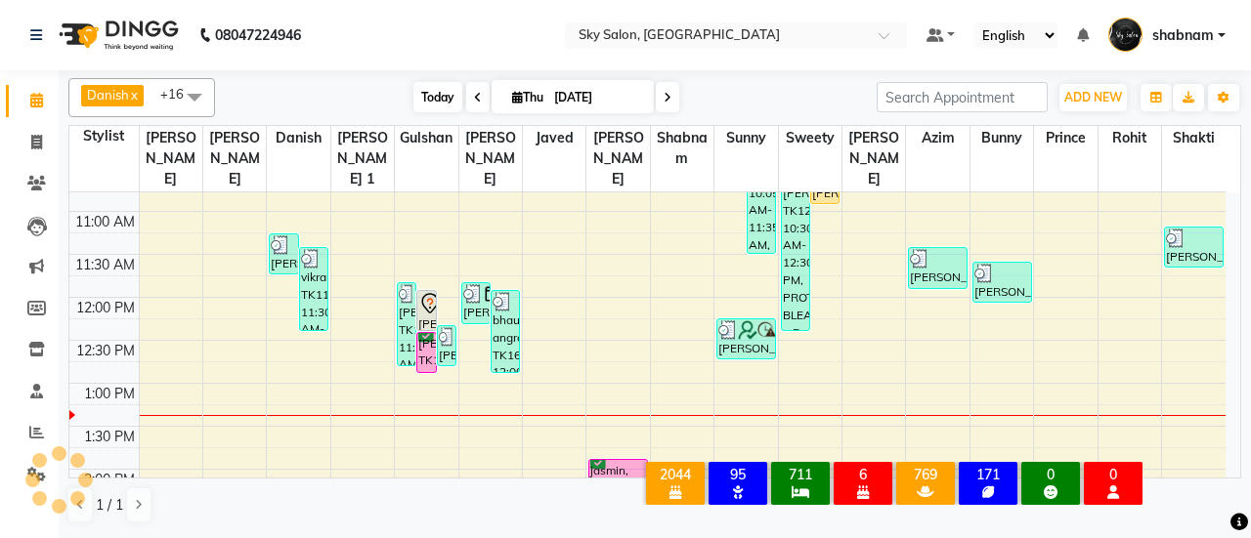
scroll to position [594, 0]
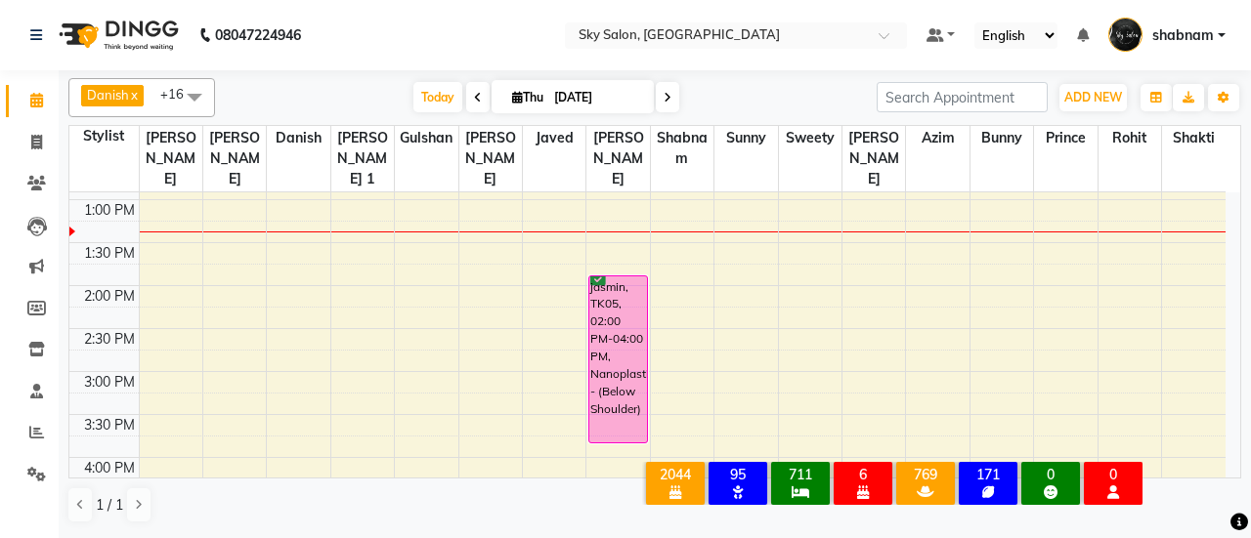
click at [42, 116] on li "Calendar" at bounding box center [29, 101] width 59 height 42
click at [41, 133] on span at bounding box center [37, 143] width 34 height 22
select select "3537"
select select "service"
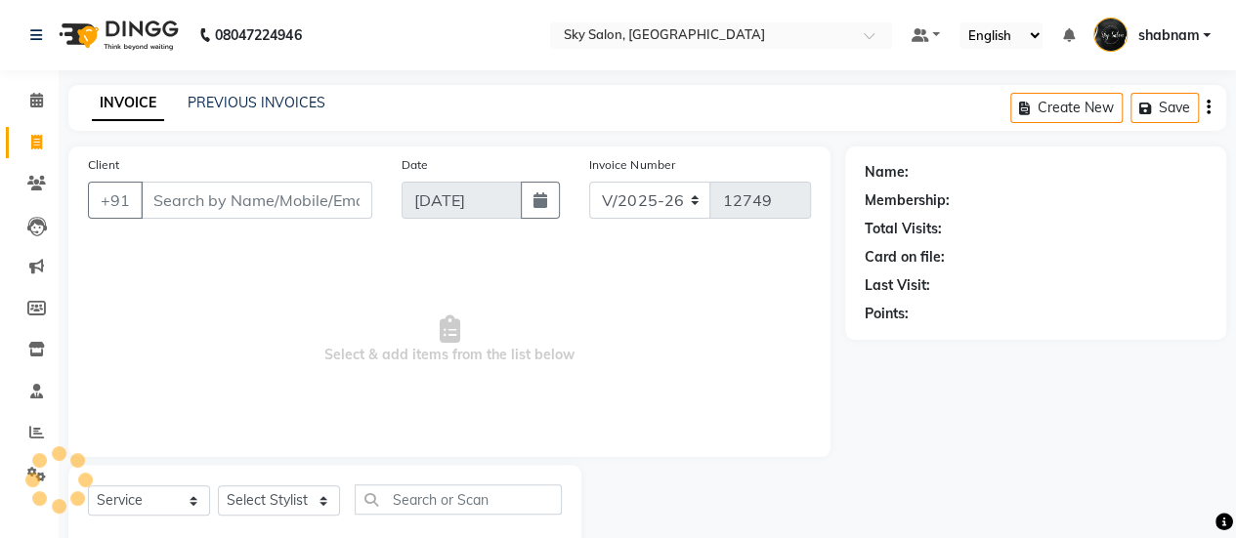
click at [252, 116] on div "INVOICE PREVIOUS INVOICES Create New Save" at bounding box center [647, 108] width 1158 height 46
click at [991, 272] on div "Name: Membership: Total Visits: Card on file: Last Visit: Points:" at bounding box center [1036, 239] width 342 height 170
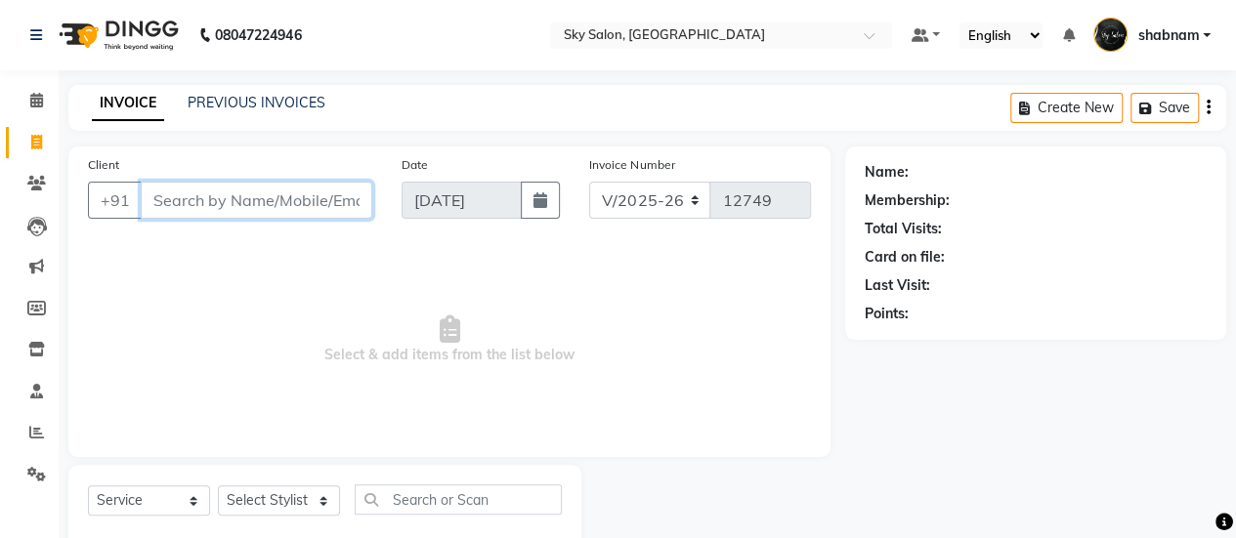
click at [245, 204] on input "Client" at bounding box center [257, 200] width 232 height 37
type input "7020647533"
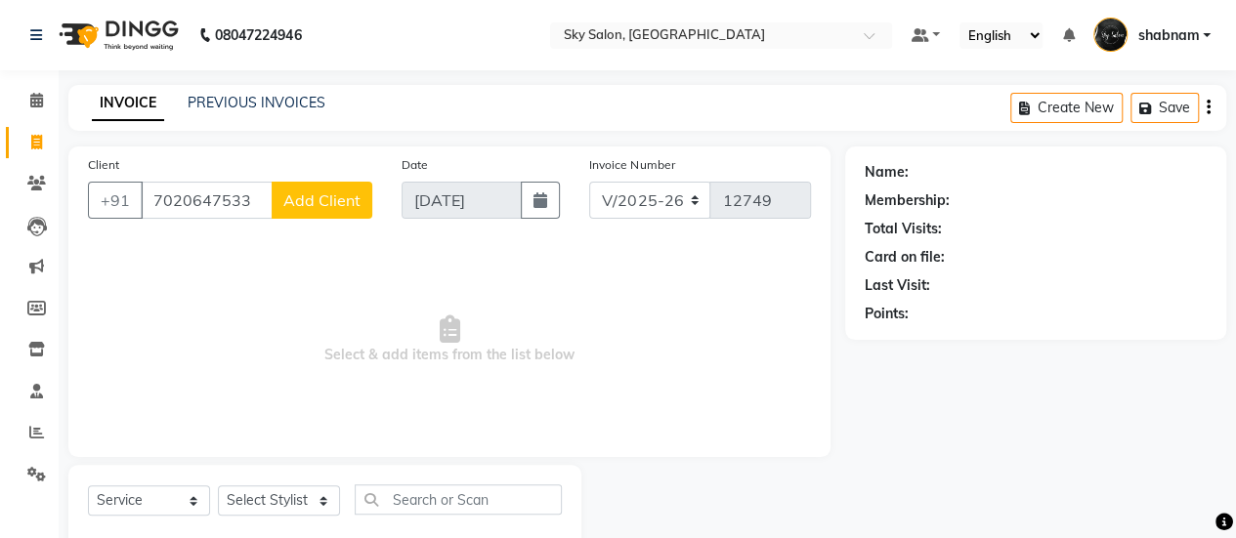
click at [304, 191] on span "Add Client" at bounding box center [321, 201] width 77 height 20
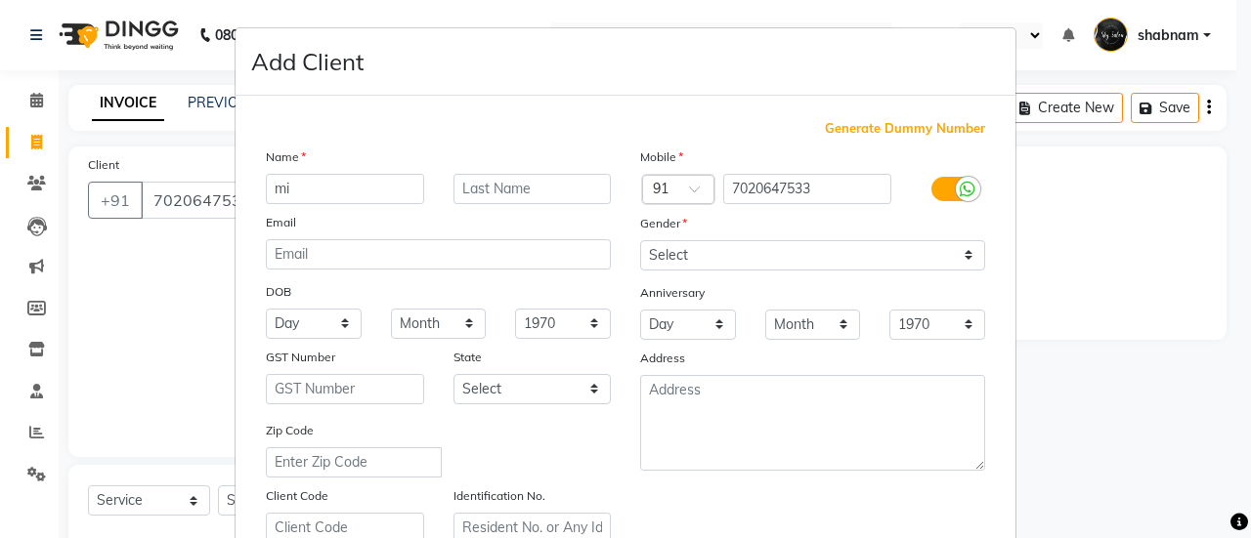
type input "m"
type input "bina"
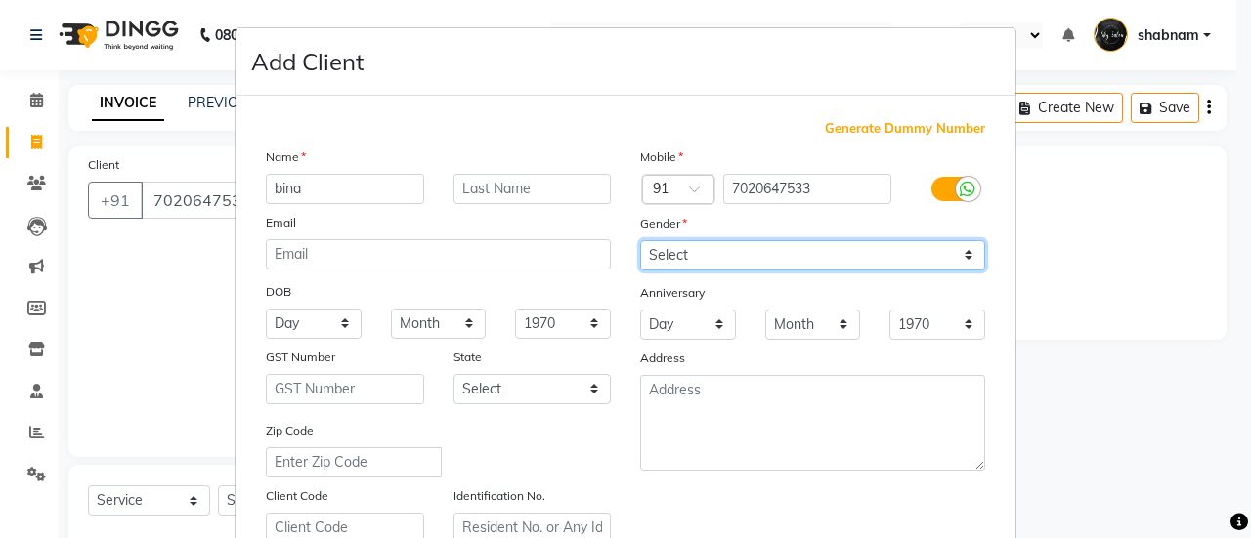
click at [659, 252] on select "Select [DEMOGRAPHIC_DATA] [DEMOGRAPHIC_DATA] Other Prefer Not To Say" at bounding box center [812, 255] width 345 height 30
select select "[DEMOGRAPHIC_DATA]"
click at [640, 240] on select "Select [DEMOGRAPHIC_DATA] [DEMOGRAPHIC_DATA] Other Prefer Not To Say" at bounding box center [812, 255] width 345 height 30
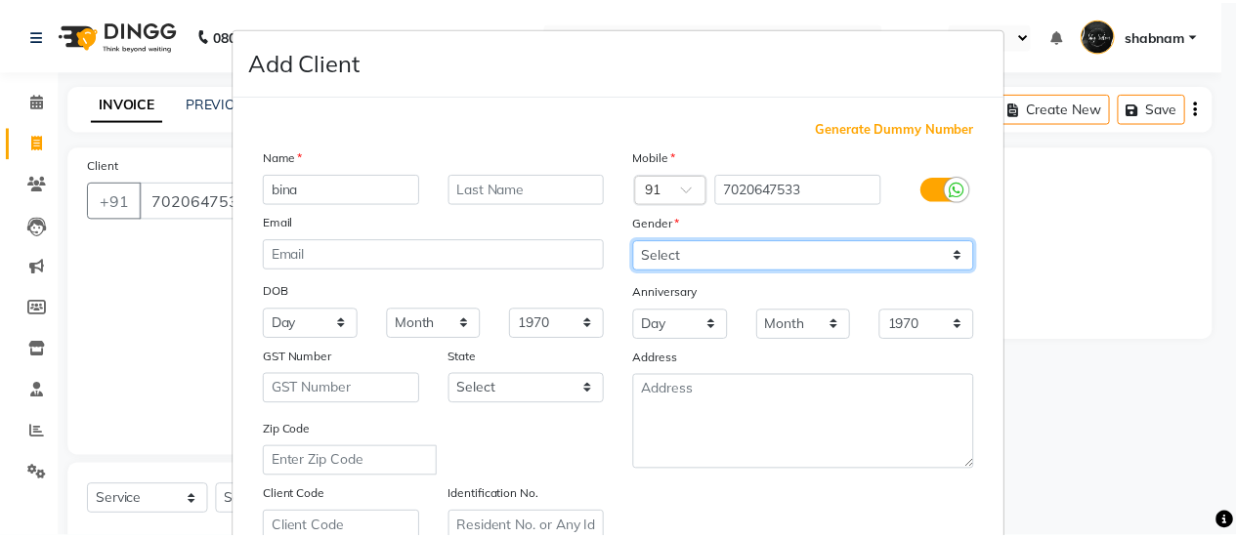
scroll to position [360, 0]
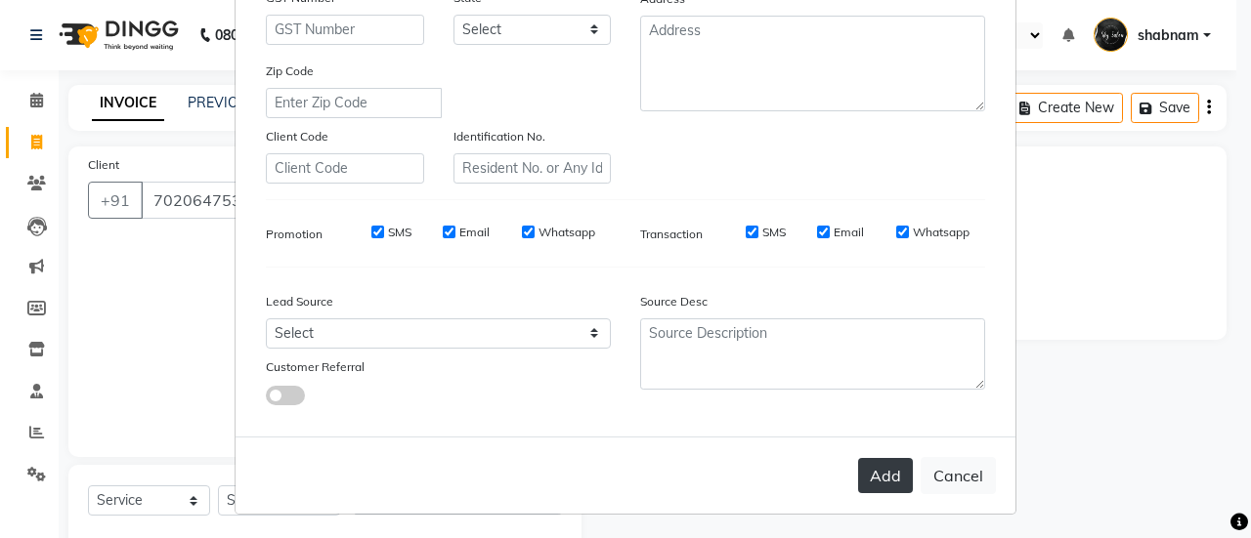
click at [894, 475] on button "Add" at bounding box center [885, 475] width 55 height 35
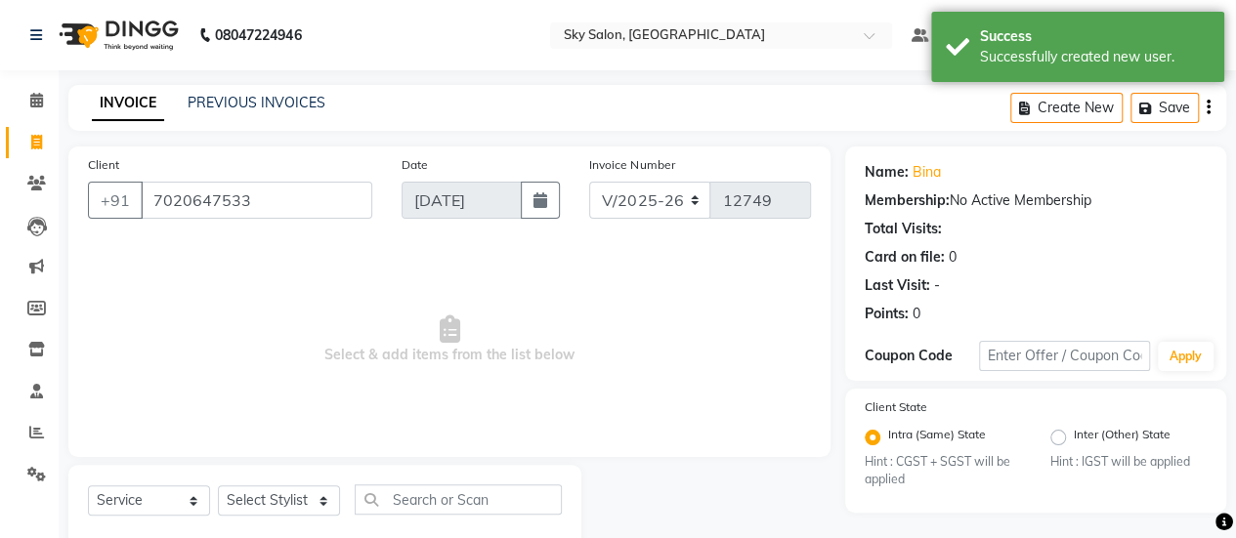
click at [306, 517] on div "Select Service Product Membership Package Voucher Prepaid Gift Card Select Styl…" at bounding box center [325, 508] width 474 height 46
click at [315, 505] on select "Select Stylist afreen [PERSON_NAME] saha [PERSON_NAME] [PERSON_NAME] [PERSON_NA…" at bounding box center [279, 501] width 122 height 30
select select "20908"
click at [218, 486] on select "Select Stylist afreen [PERSON_NAME] saha [PERSON_NAME] [PERSON_NAME] [PERSON_NA…" at bounding box center [279, 501] width 122 height 30
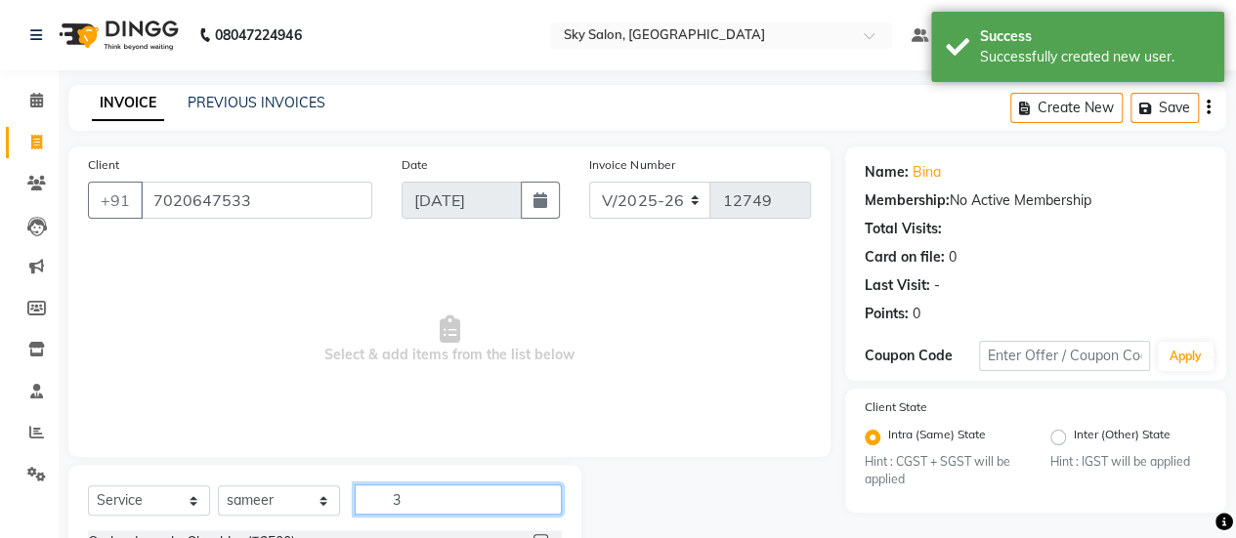
click at [420, 494] on input "3" at bounding box center [458, 500] width 207 height 30
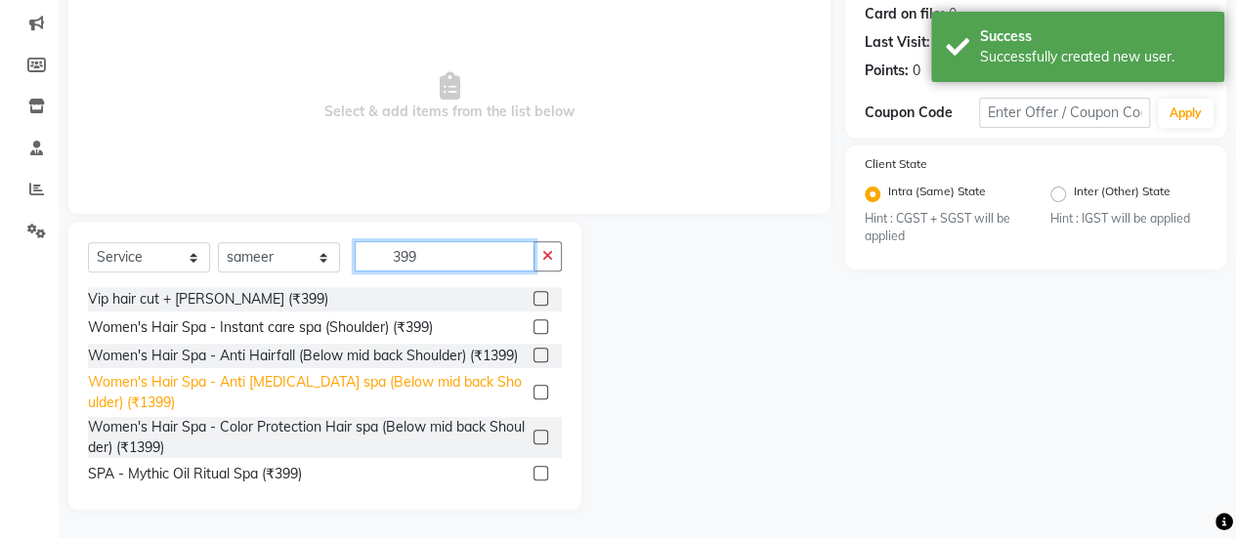
scroll to position [166, 0]
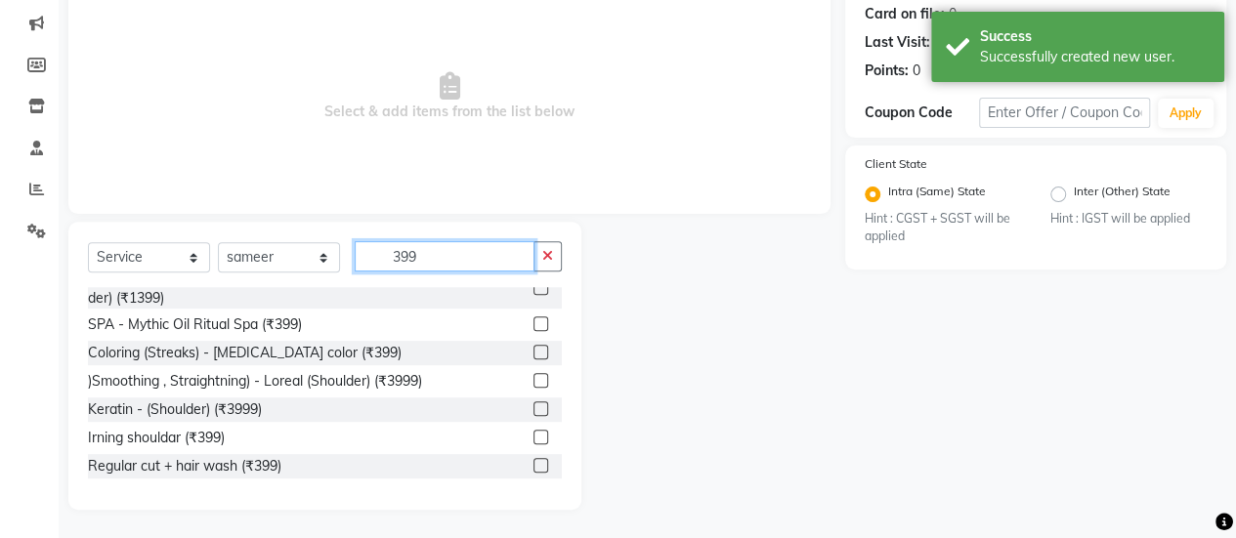
type input "399"
click at [533, 468] on label at bounding box center [540, 465] width 15 height 15
click at [533, 468] on input "checkbox" at bounding box center [539, 466] width 13 height 13
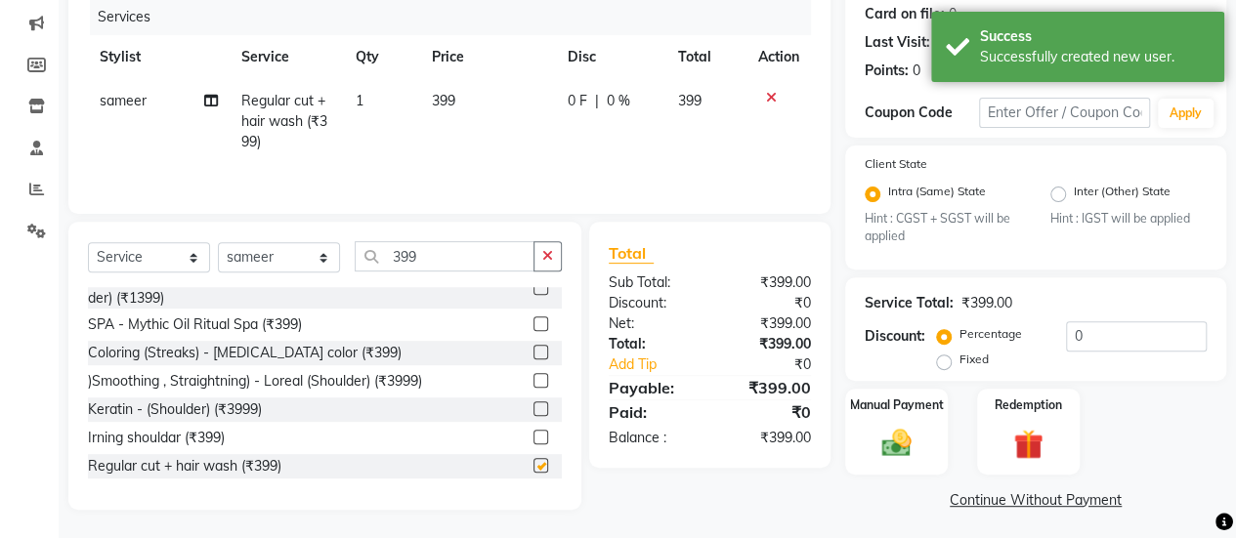
checkbox input "false"
click at [209, 107] on icon at bounding box center [211, 101] width 14 height 14
select select "20908"
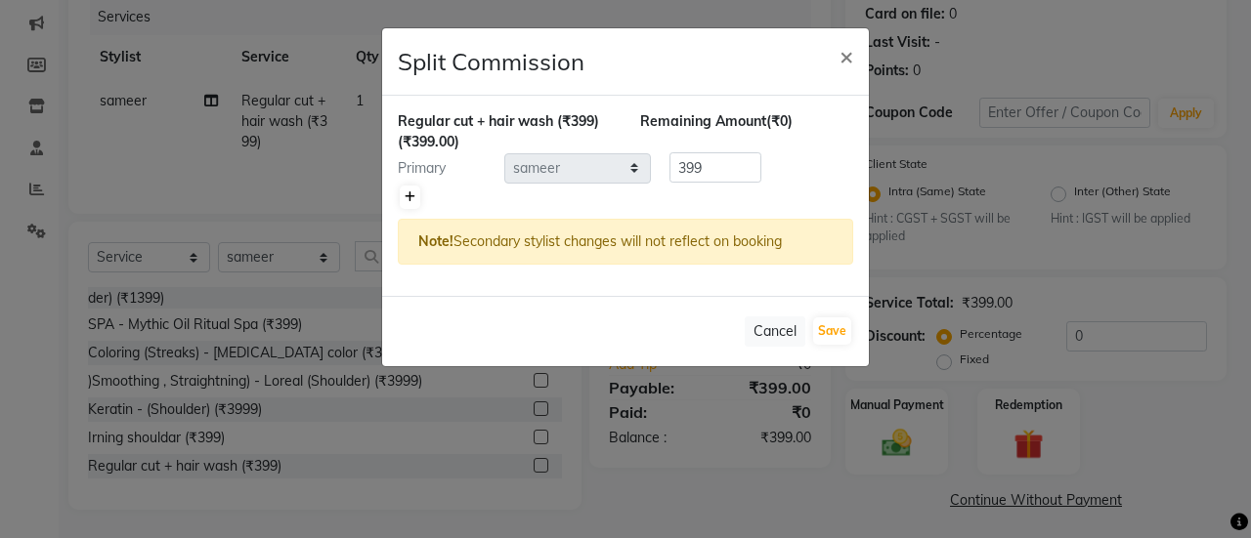
click at [405, 193] on icon at bounding box center [410, 198] width 11 height 12
type input "199.5"
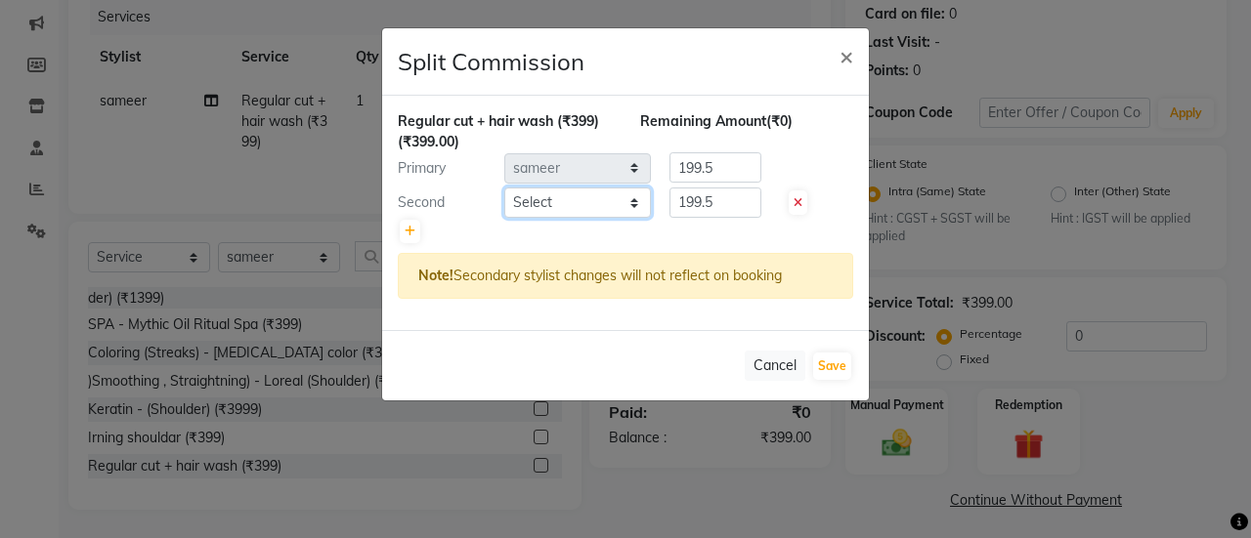
click at [544, 206] on select "Select afreen [PERSON_NAME] saha [PERSON_NAME] [PERSON_NAME] [PERSON_NAME] bhar…" at bounding box center [577, 203] width 147 height 30
select select "57500"
click at [504, 188] on select "Select afreen [PERSON_NAME] saha [PERSON_NAME] [PERSON_NAME] [PERSON_NAME] bhar…" at bounding box center [577, 203] width 147 height 30
click at [704, 189] on input "199.5" at bounding box center [715, 203] width 92 height 30
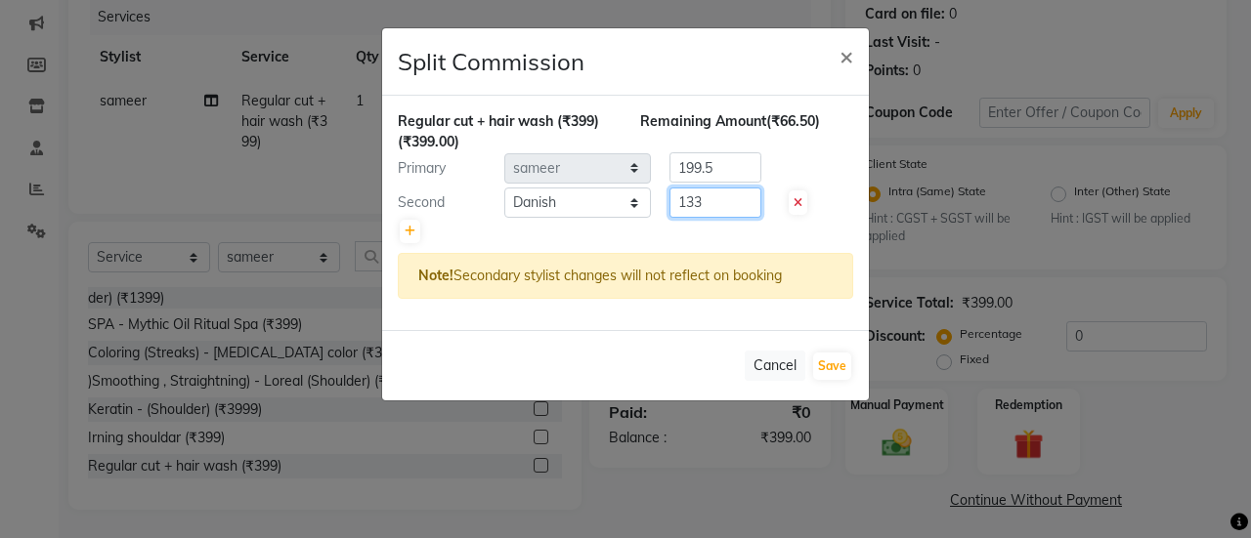
type input "133"
click at [698, 168] on input "199.5" at bounding box center [715, 167] width 92 height 30
type input "3"
type input "266"
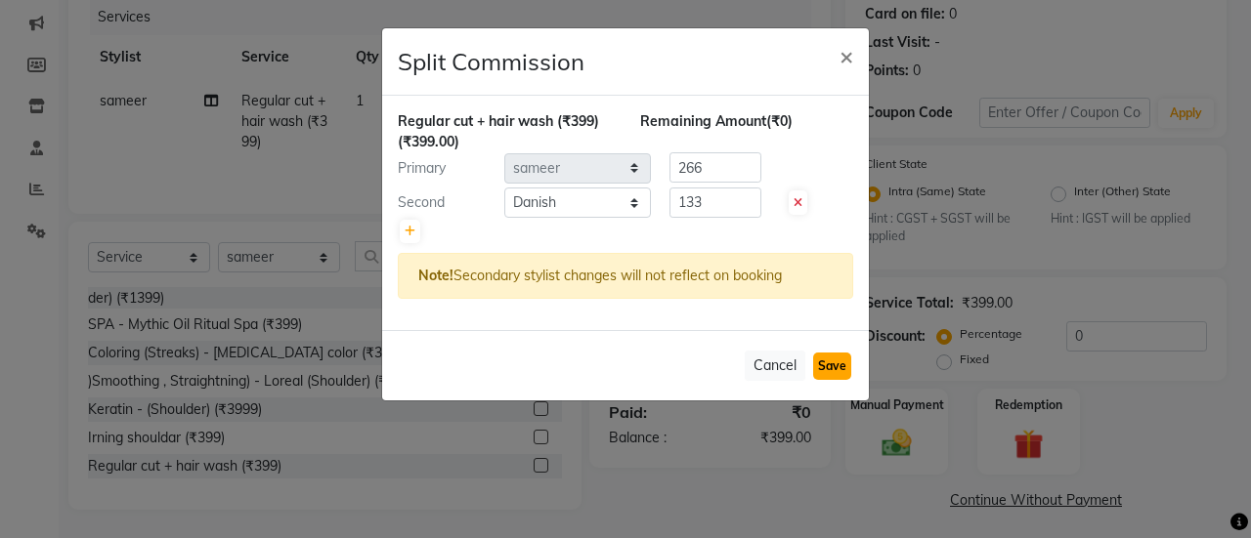
click at [837, 373] on button "Save" at bounding box center [832, 366] width 38 height 27
select select "Select"
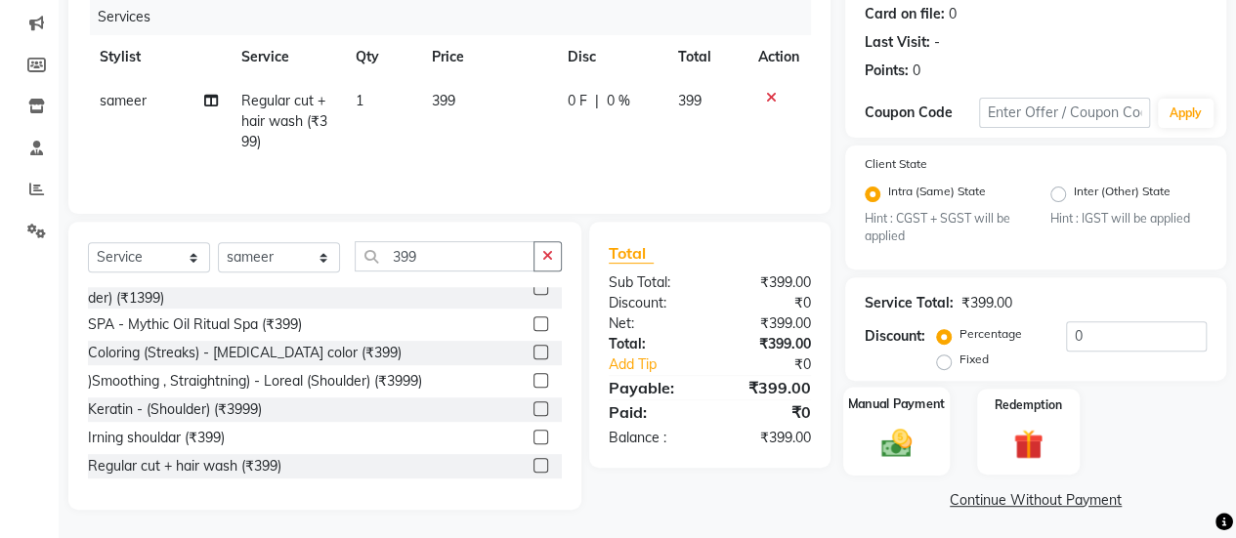
click at [919, 433] on img at bounding box center [897, 443] width 50 height 35
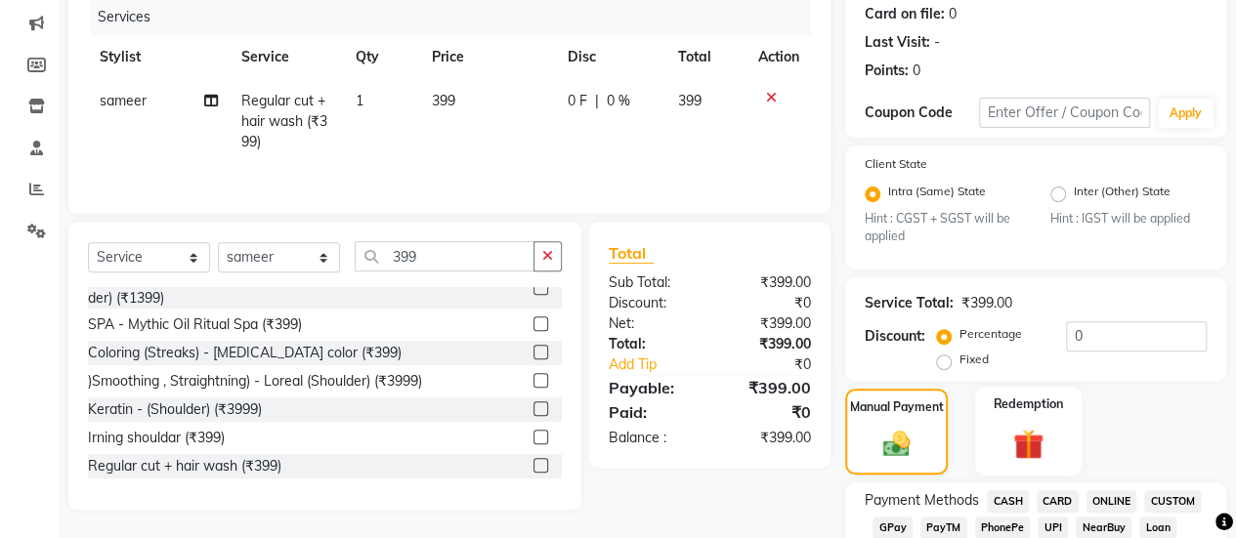
scroll to position [304, 0]
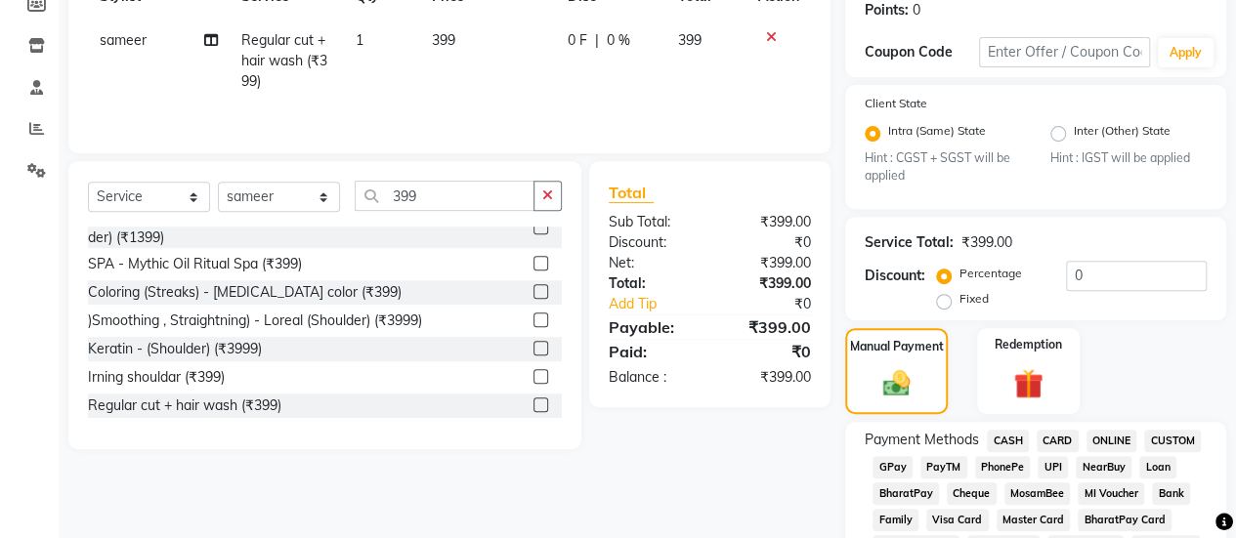
click at [999, 437] on span "CASH" at bounding box center [1008, 441] width 42 height 22
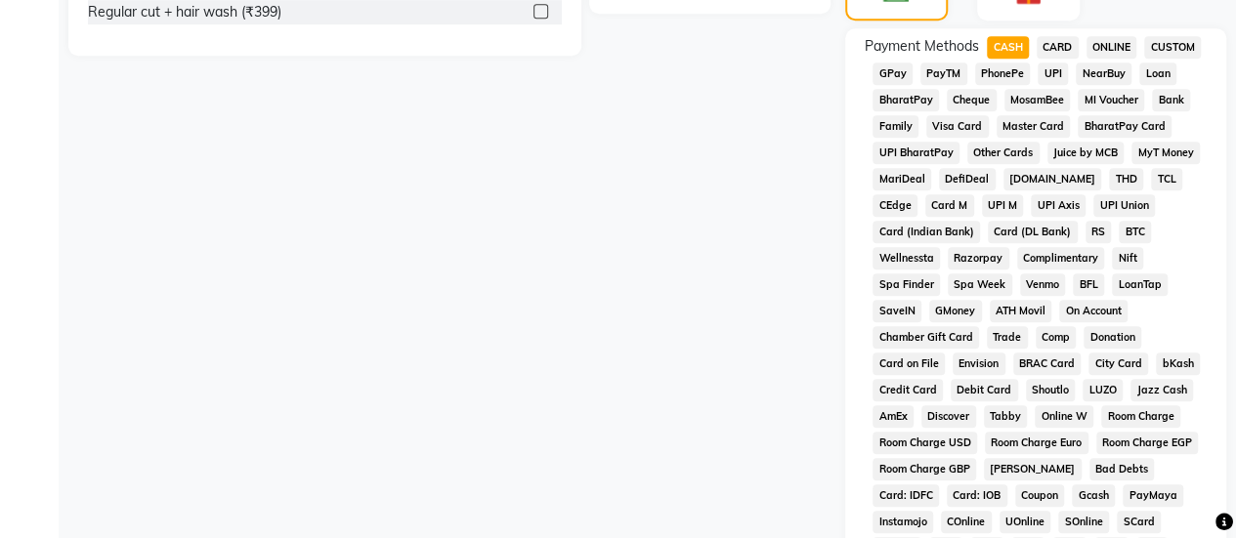
scroll to position [1141, 0]
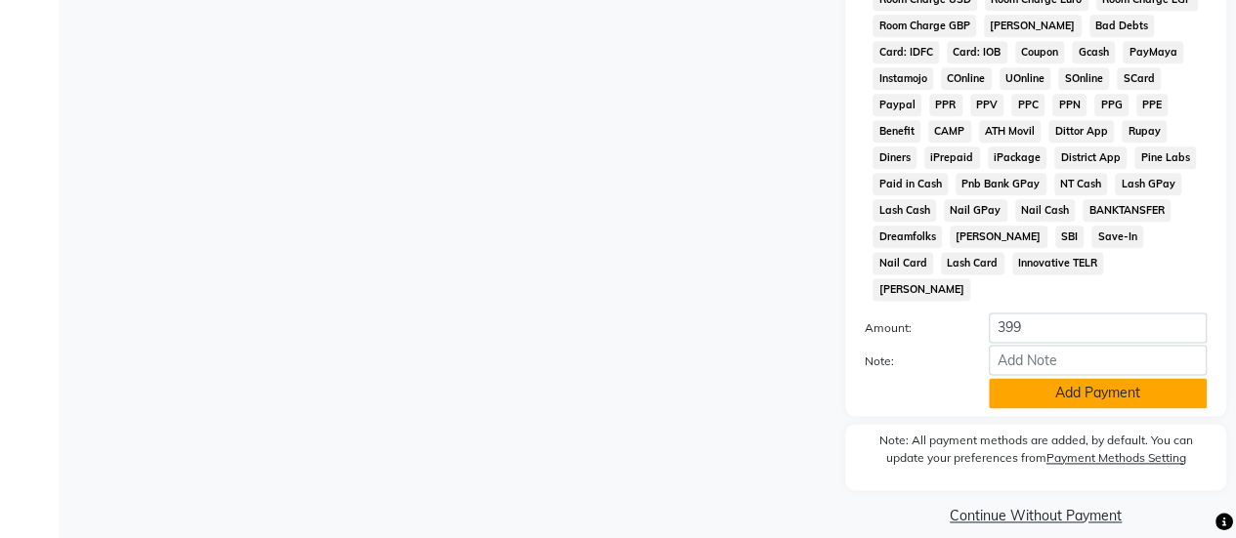
click at [1072, 378] on button "Add Payment" at bounding box center [1098, 393] width 218 height 30
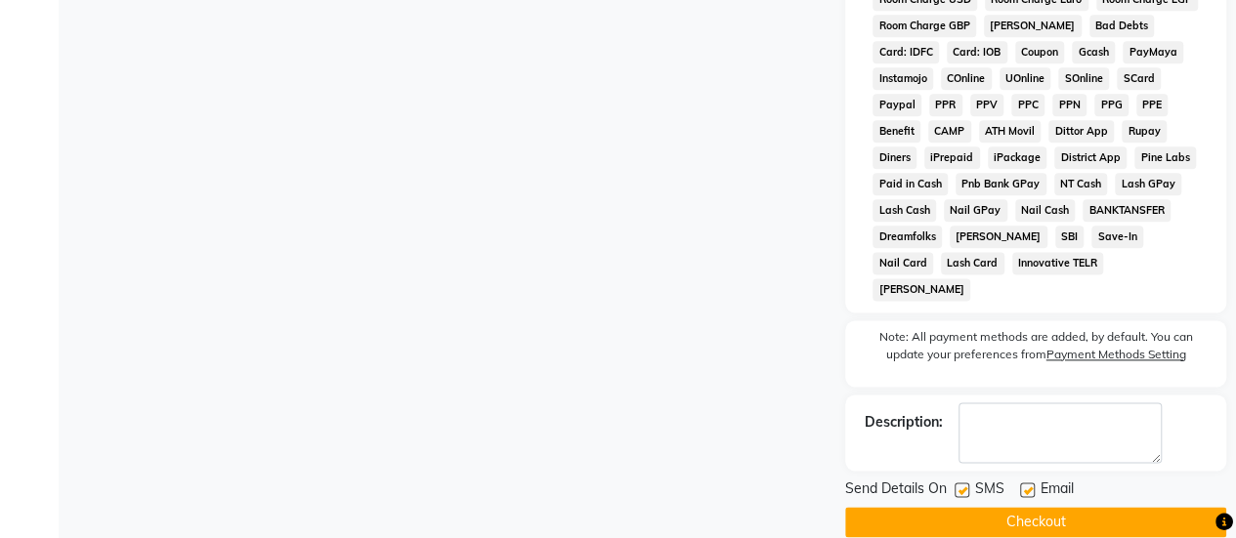
click at [978, 507] on button "Checkout" at bounding box center [1035, 522] width 381 height 30
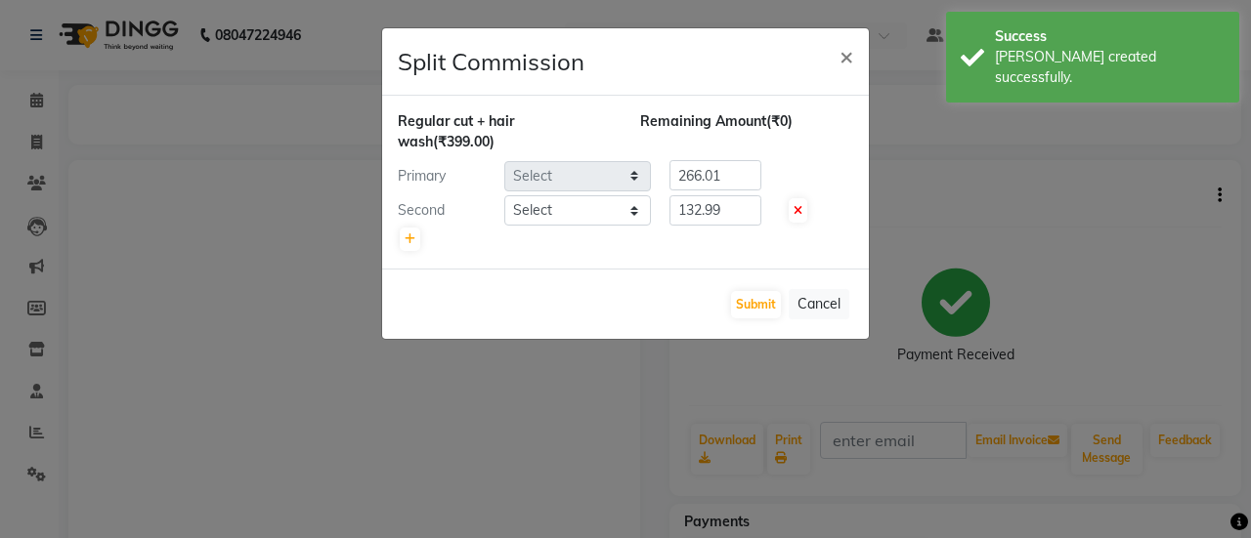
select select "20908"
select select "57500"
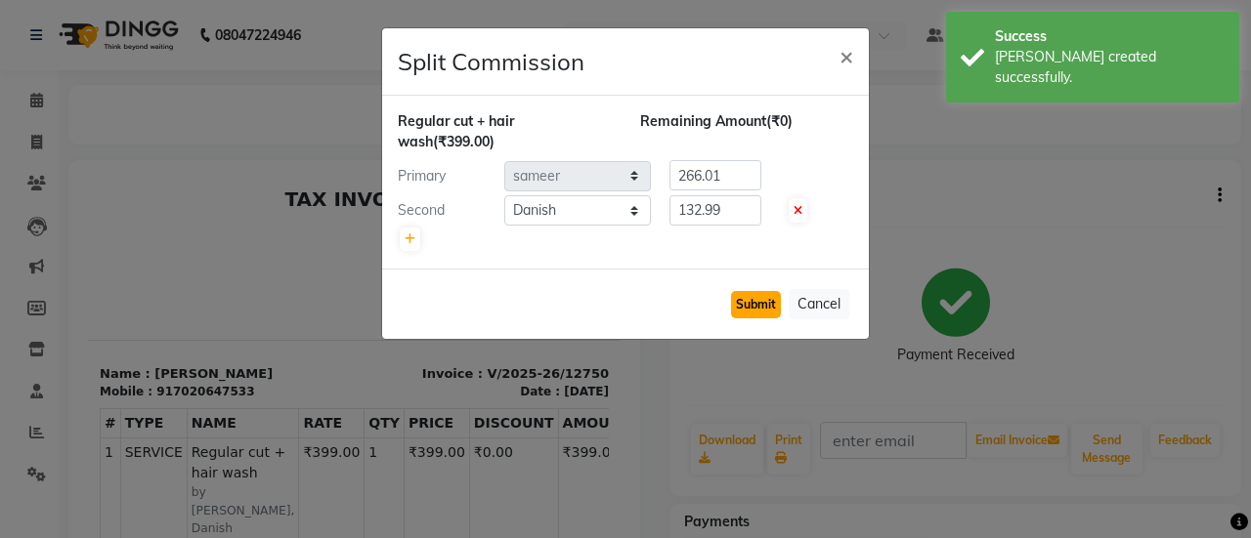
click at [747, 313] on button "Submit" at bounding box center [756, 304] width 50 height 27
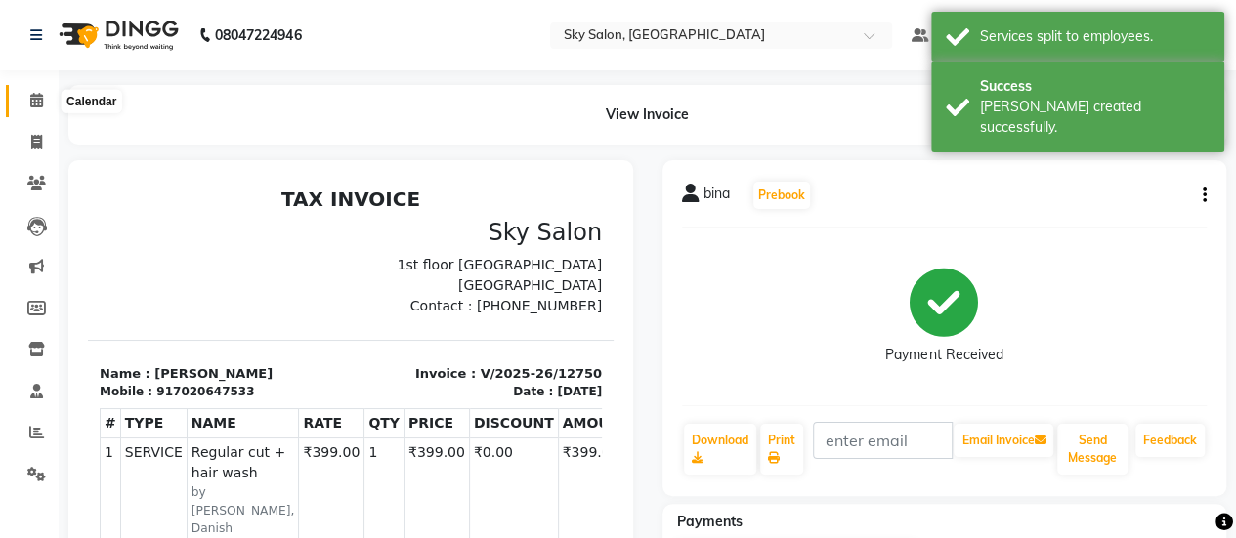
click at [29, 109] on span at bounding box center [37, 101] width 34 height 22
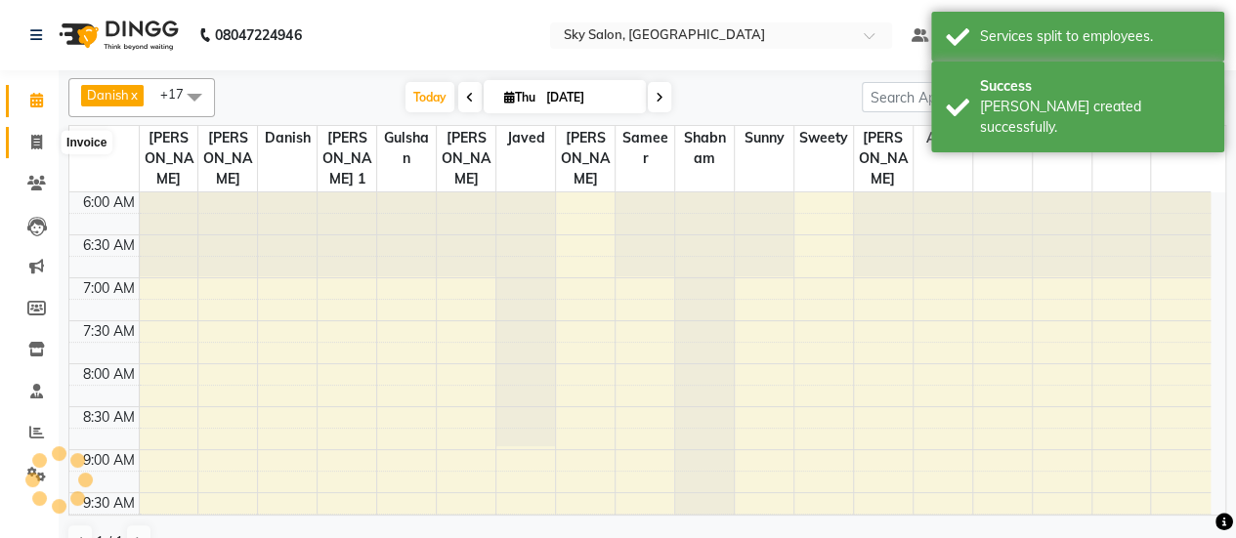
click at [29, 138] on span at bounding box center [37, 143] width 34 height 22
select select "service"
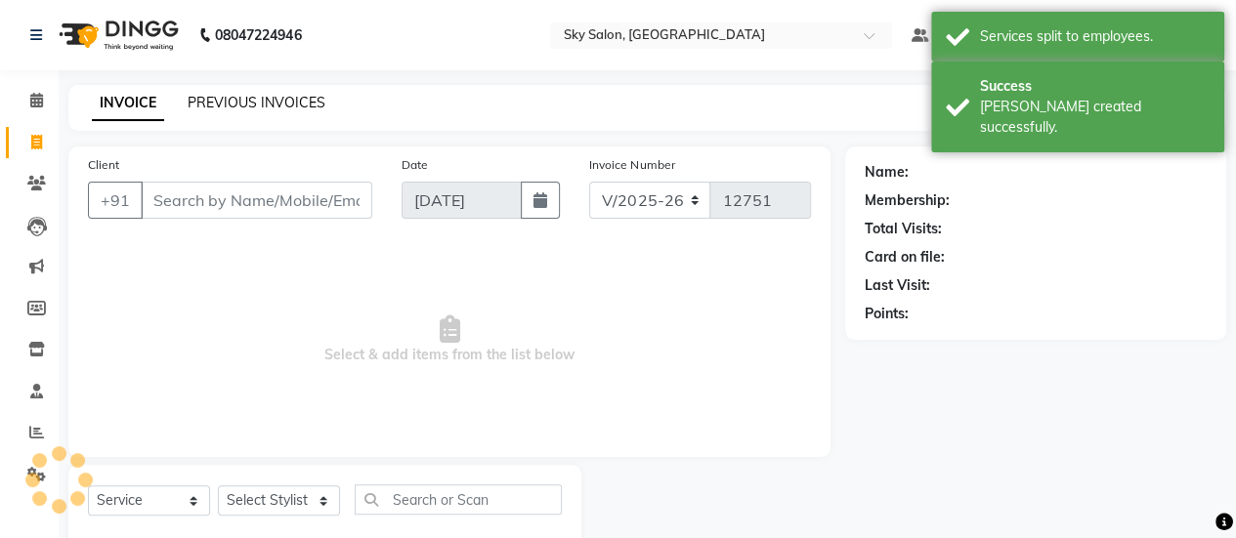
click at [289, 97] on link "PREVIOUS INVOICES" at bounding box center [257, 103] width 138 height 18
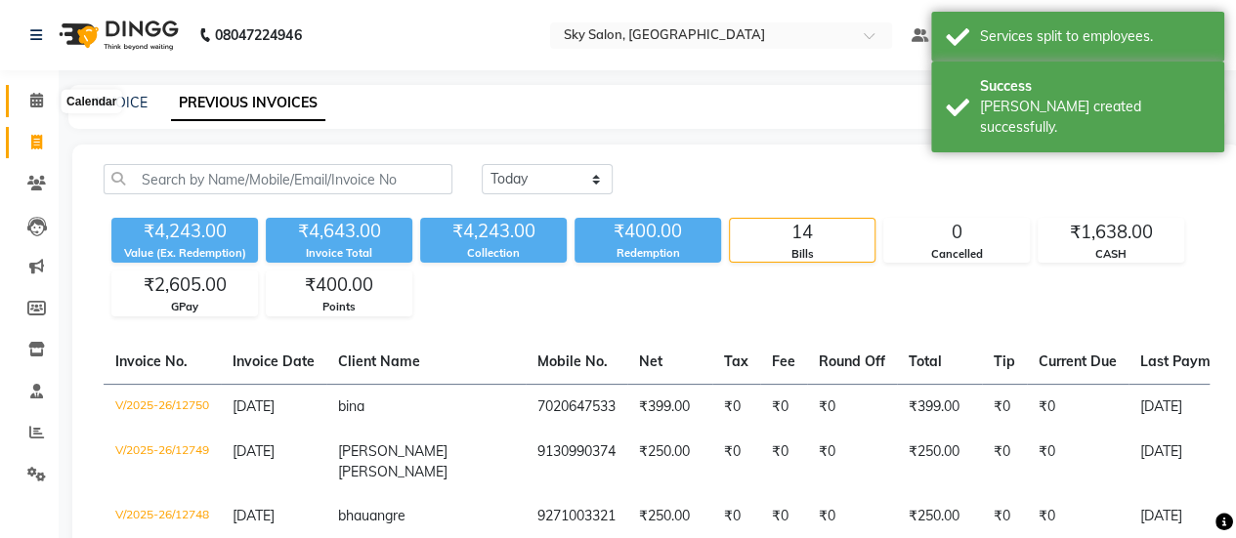
click at [20, 107] on span at bounding box center [37, 101] width 34 height 22
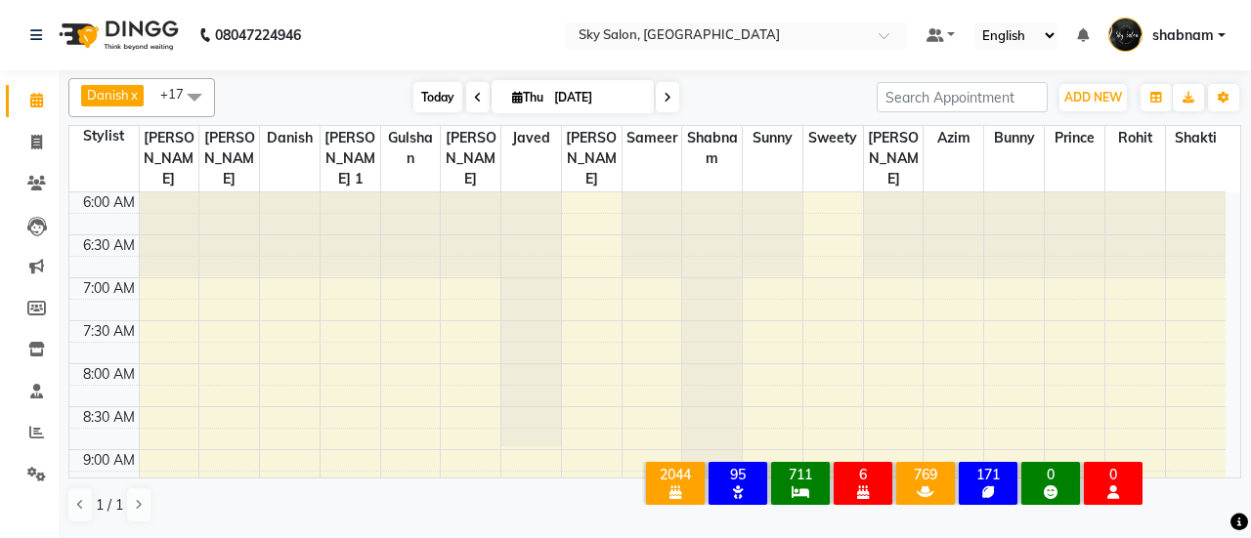
click at [432, 108] on span "Today" at bounding box center [437, 97] width 49 height 30
